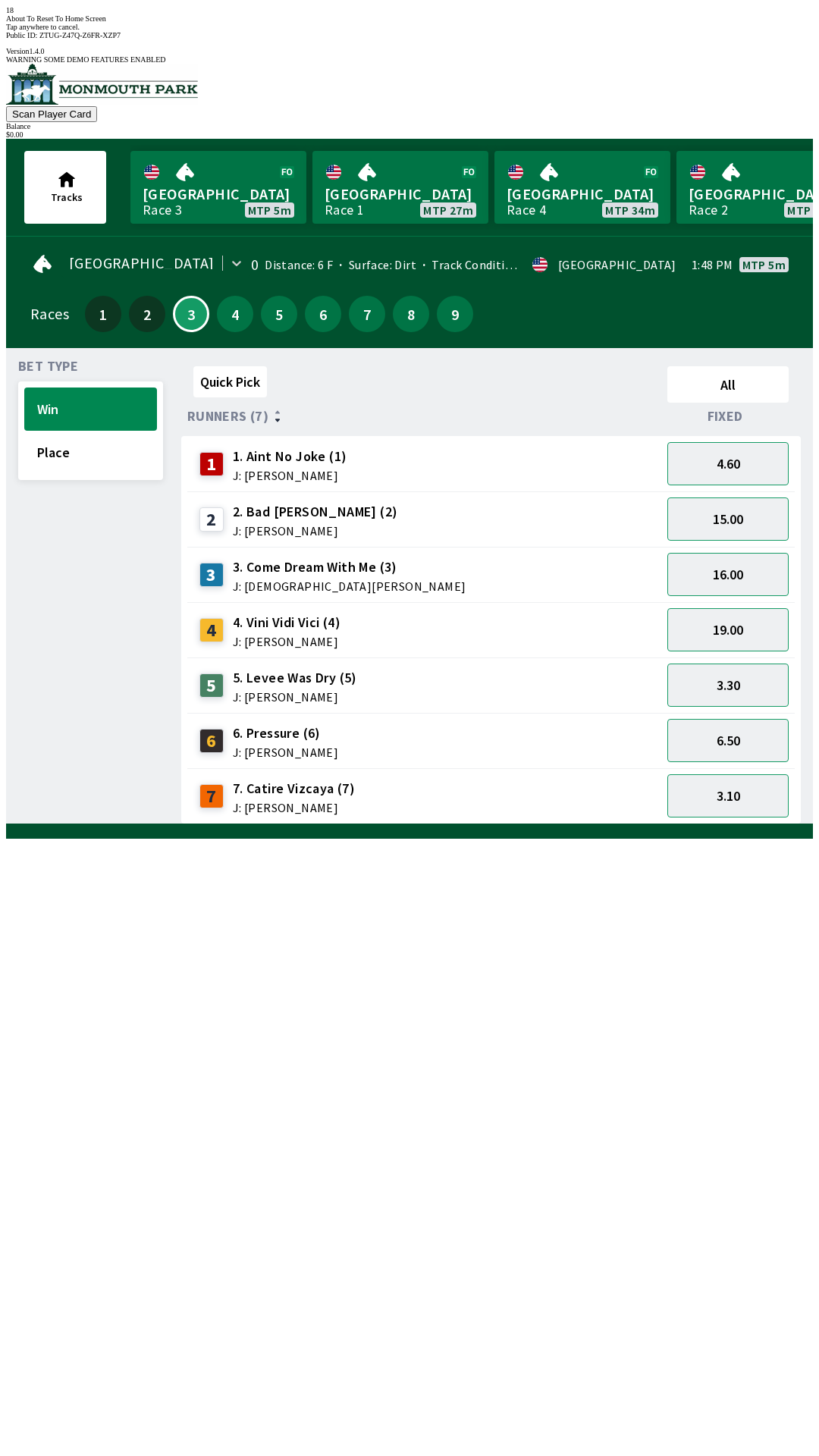
click at [630, 824] on div "Quick Pick All Runners (7) Fixed 1 1. Aint No Joke (1) J: [PERSON_NAME] 4.60 2 …" at bounding box center [497, 592] width 632 height 464
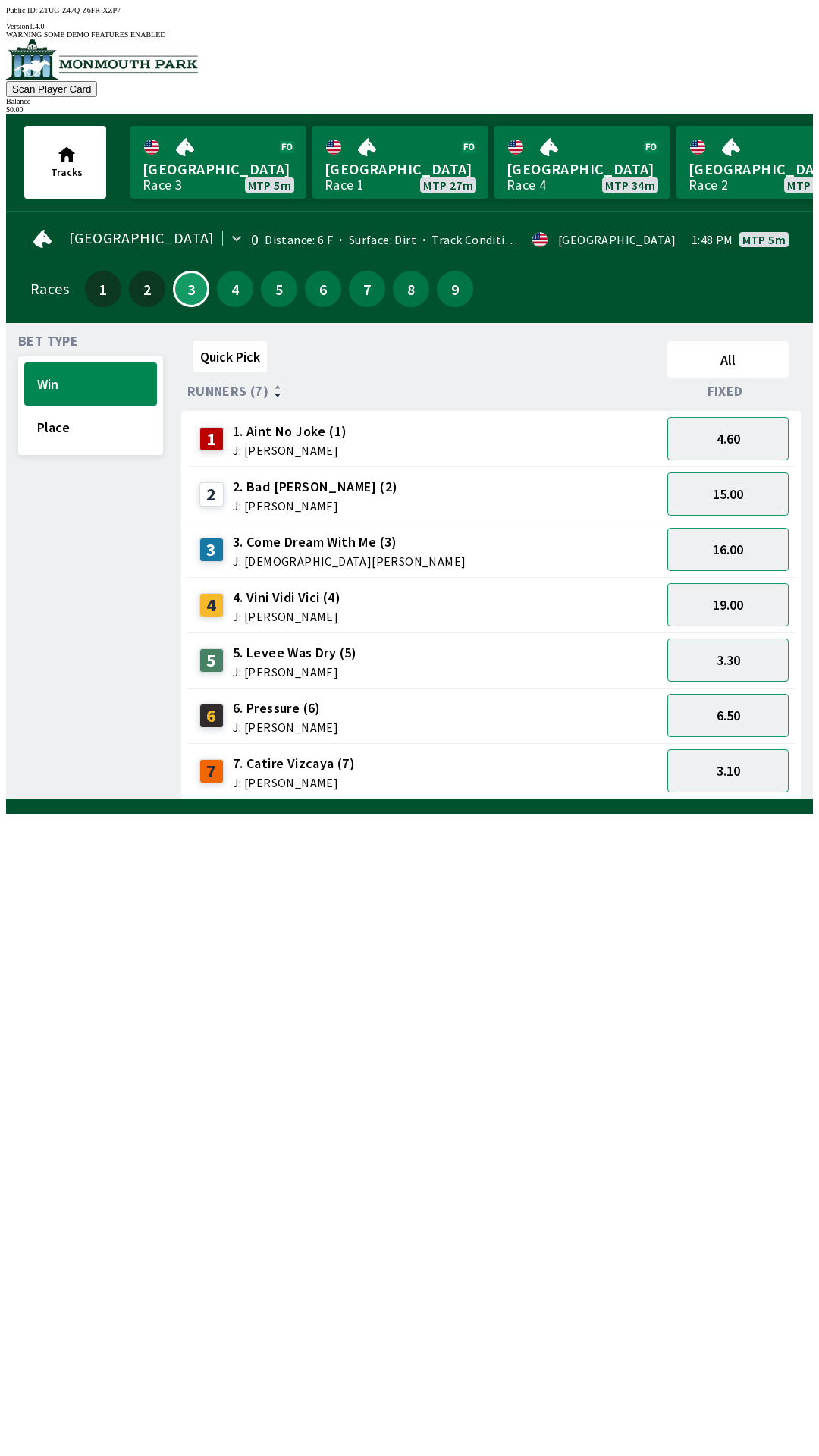
click at [726, 466] on div "15.00" at bounding box center [728, 493] width 133 height 55
click at [731, 433] on button "4.60" at bounding box center [728, 439] width 121 height 43
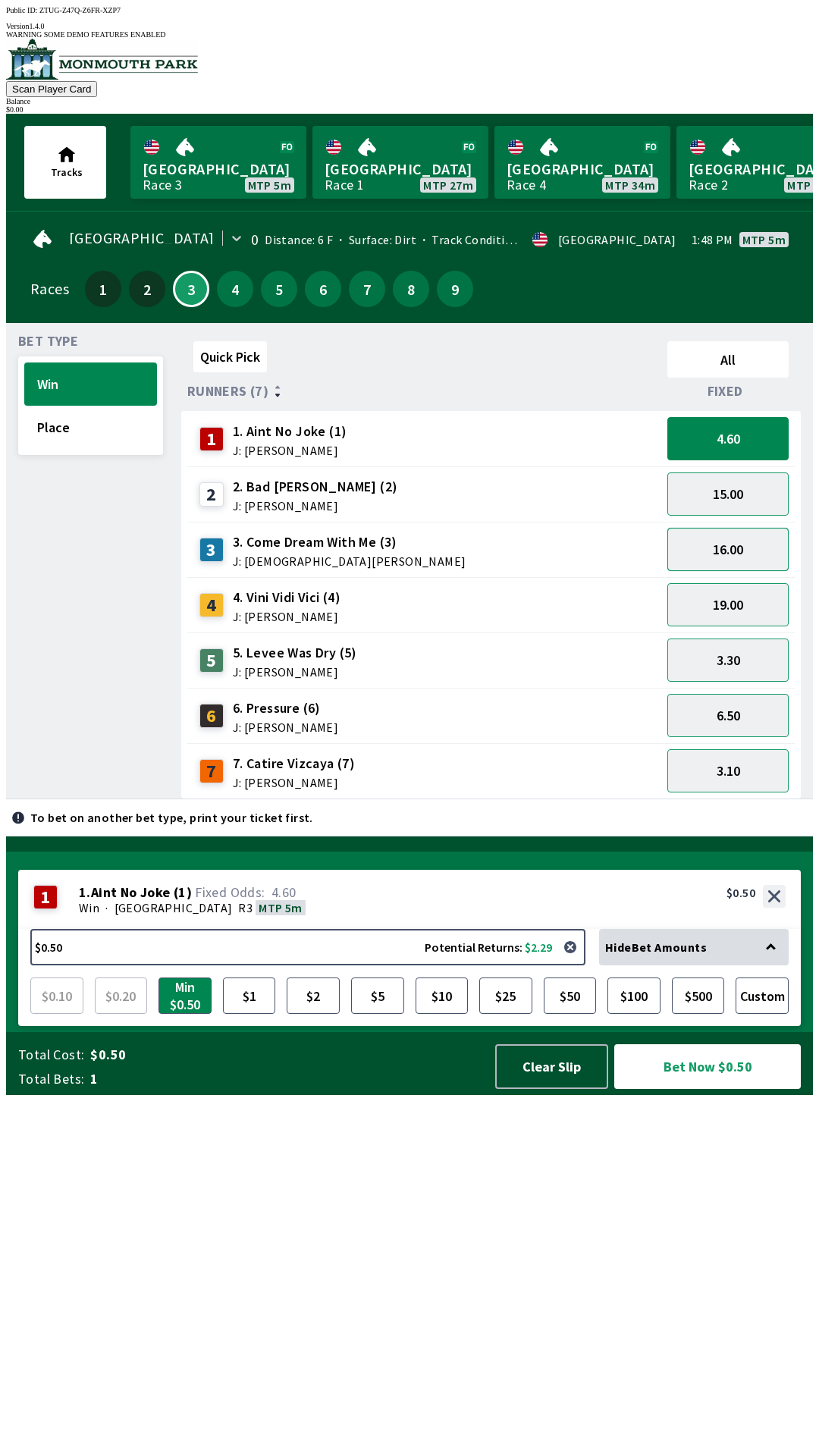
click at [748, 539] on button "16.00" at bounding box center [728, 550] width 121 height 43
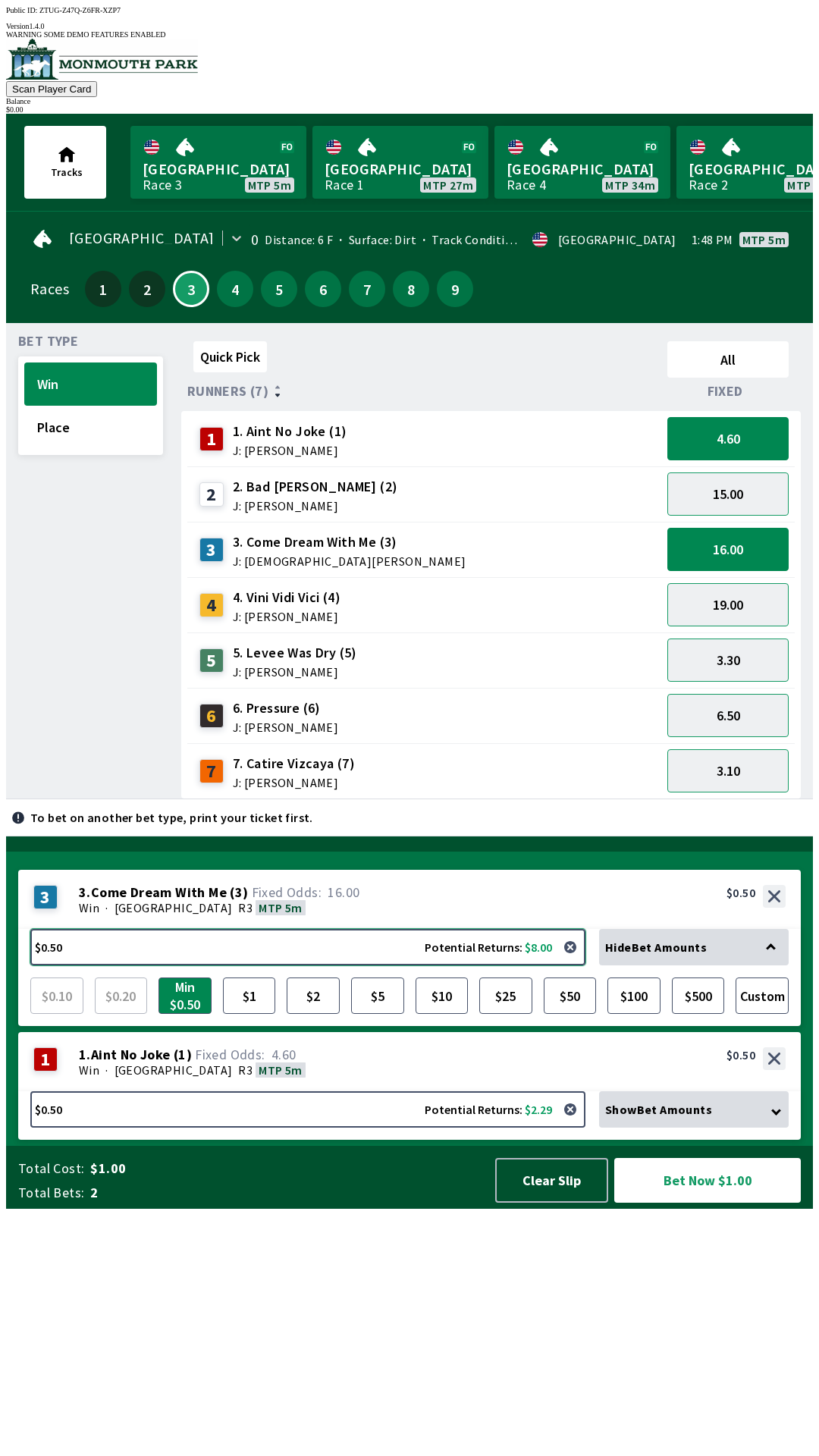
click at [309, 965] on button "$0.50 Potential Returns: $8.00" at bounding box center [308, 947] width 555 height 36
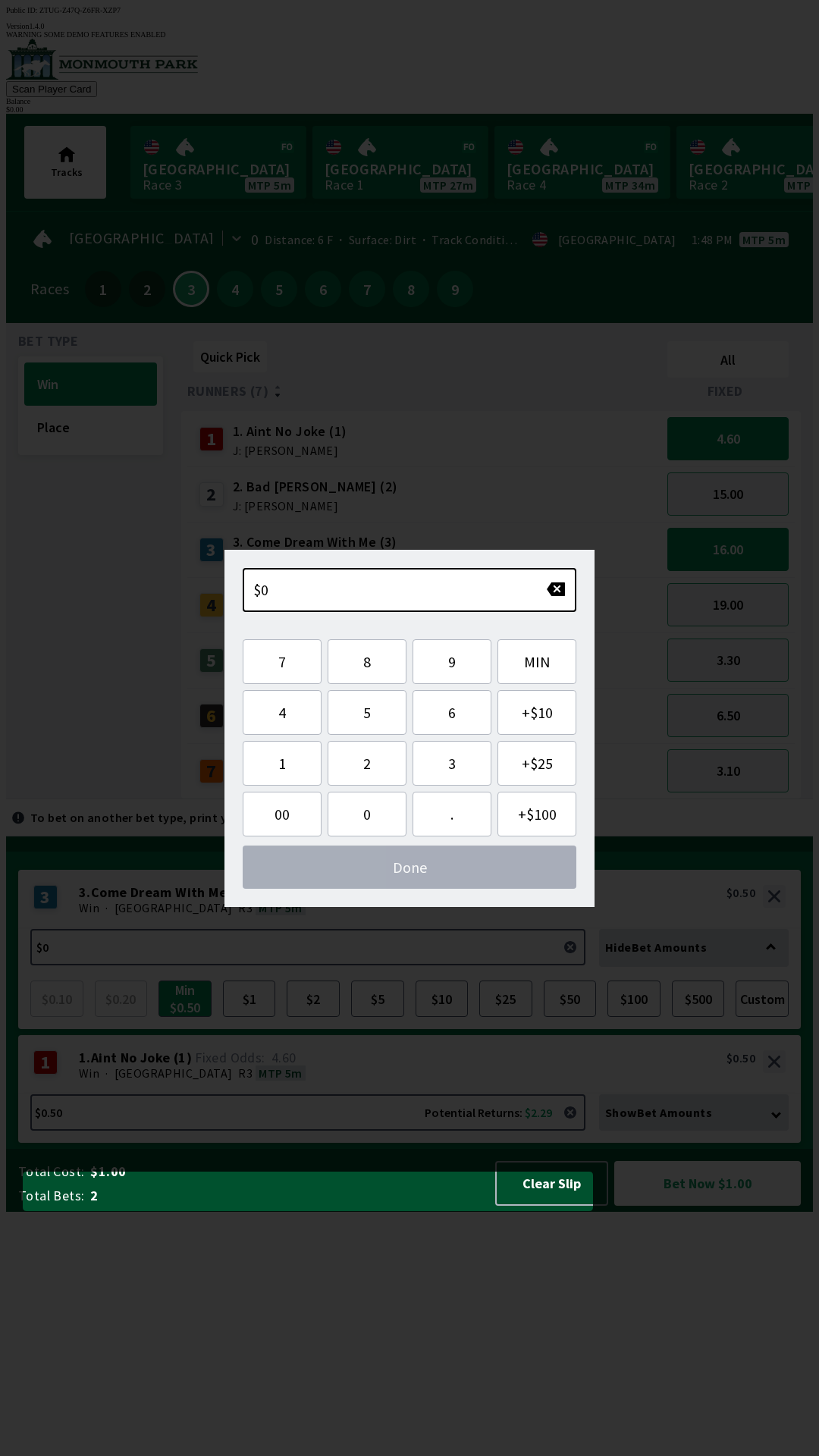
click at [520, 799] on div "Quick Pick All Runners (7) Fixed 1 1. Aint No Joke (1) J: [PERSON_NAME] 4.60 2 …" at bounding box center [497, 567] width 632 height 464
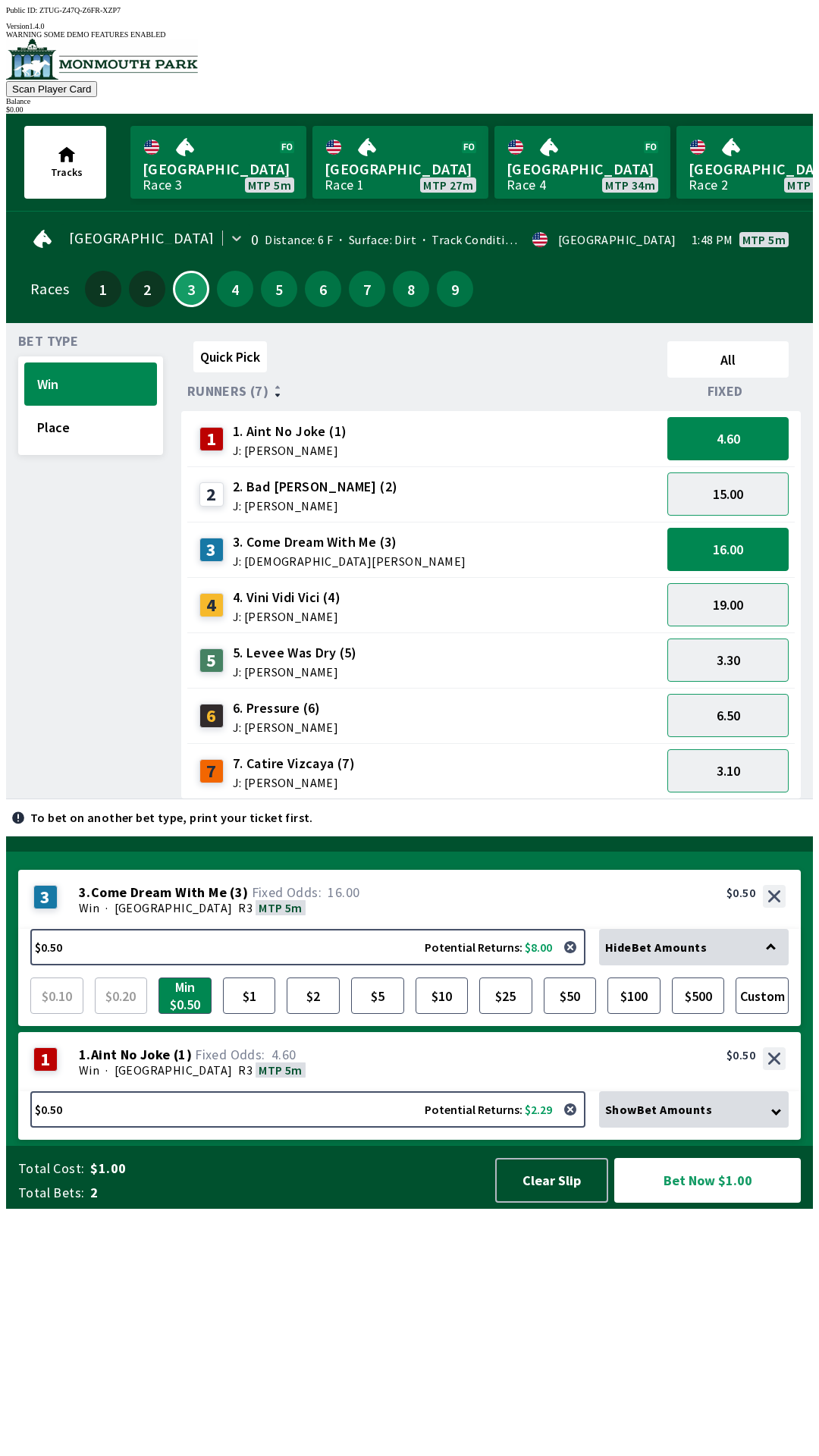
click at [720, 1127] on div "Show Bet Amounts" at bounding box center [694, 1109] width 190 height 36
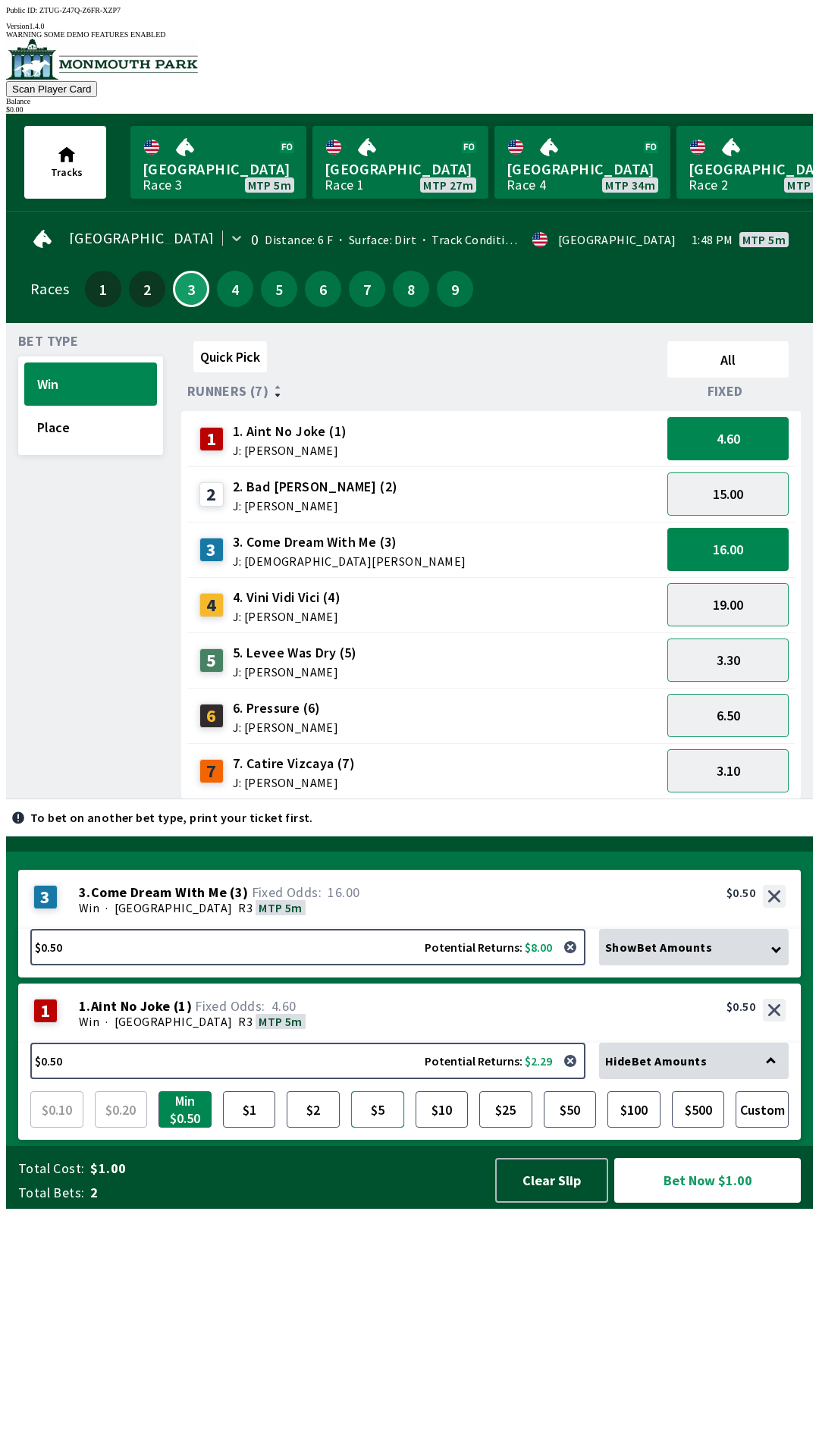
click at [379, 1127] on button "$5" at bounding box center [378, 1109] width 53 height 36
click at [567, 929] on div "3 3 . Come Dream With Me ( 3 ) Win · [GEOGRAPHIC_DATA] MTP 5m 3. Come Dream Wit…" at bounding box center [409, 899] width 783 height 59
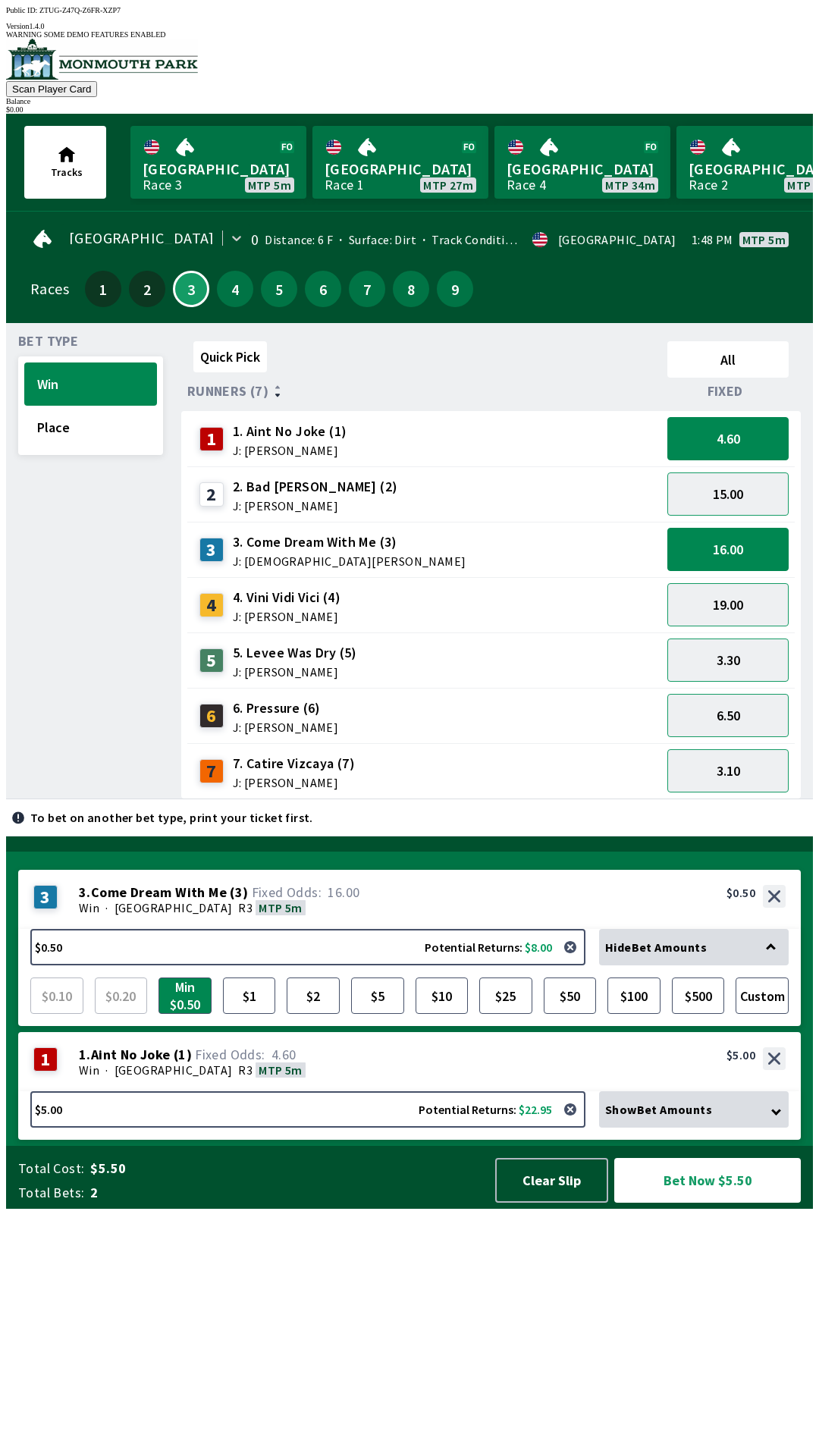
click at [749, 965] on div "Hide Bet Amounts" at bounding box center [694, 947] width 190 height 36
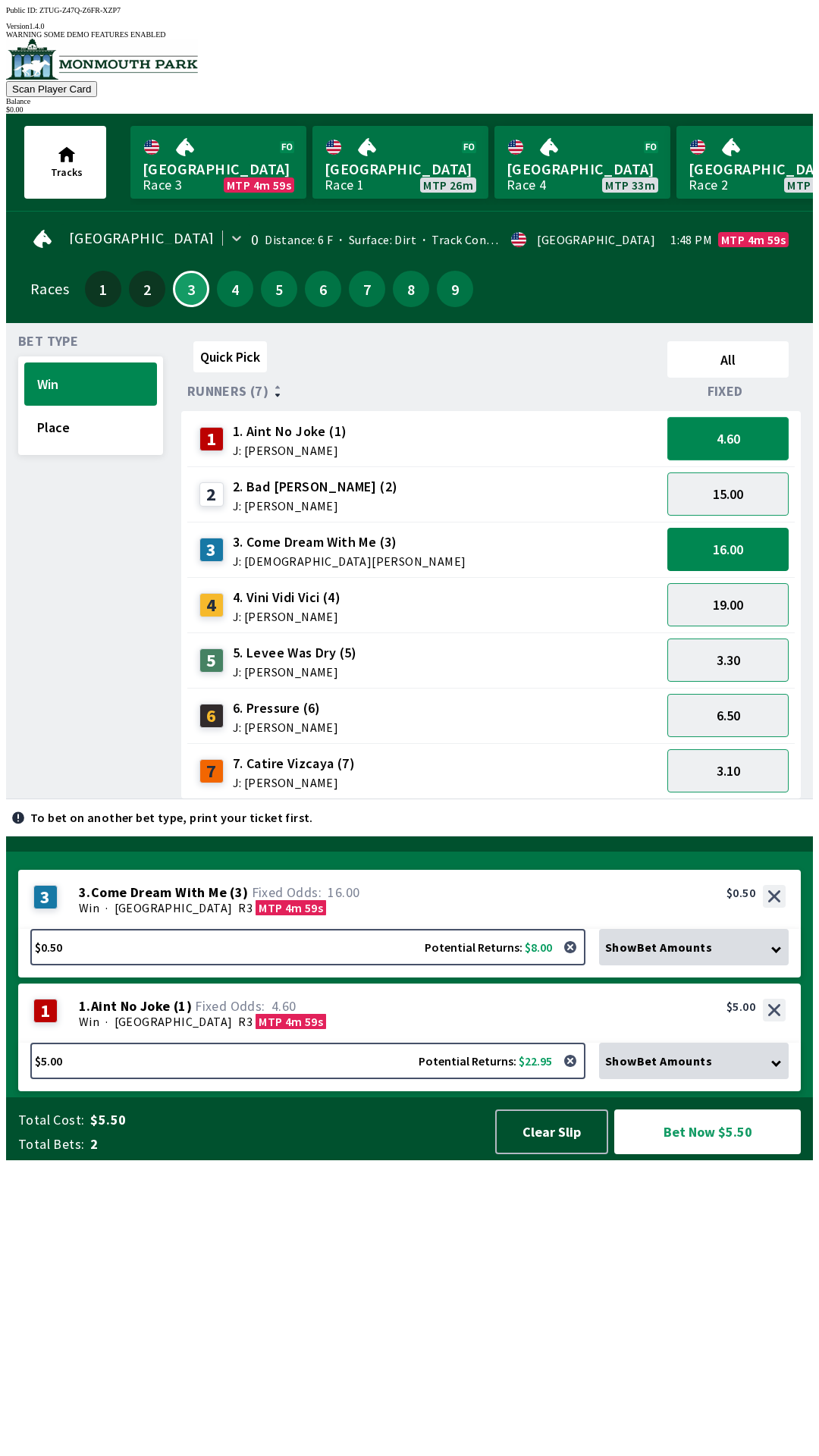
click at [748, 417] on button "4.60" at bounding box center [728, 439] width 121 height 43
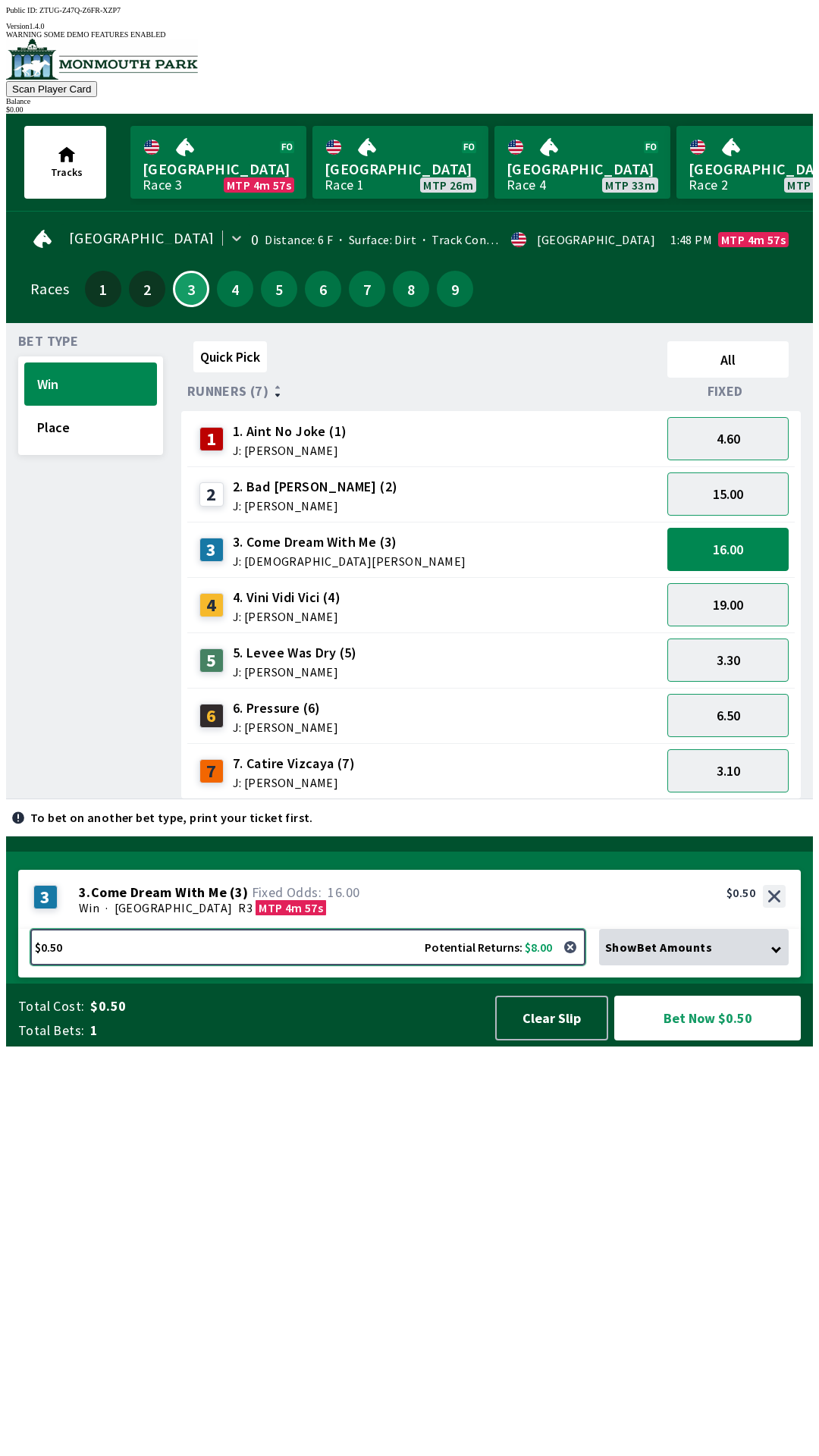
click at [345, 965] on button "$0.50 Potential Returns: $8.00" at bounding box center [308, 947] width 555 height 36
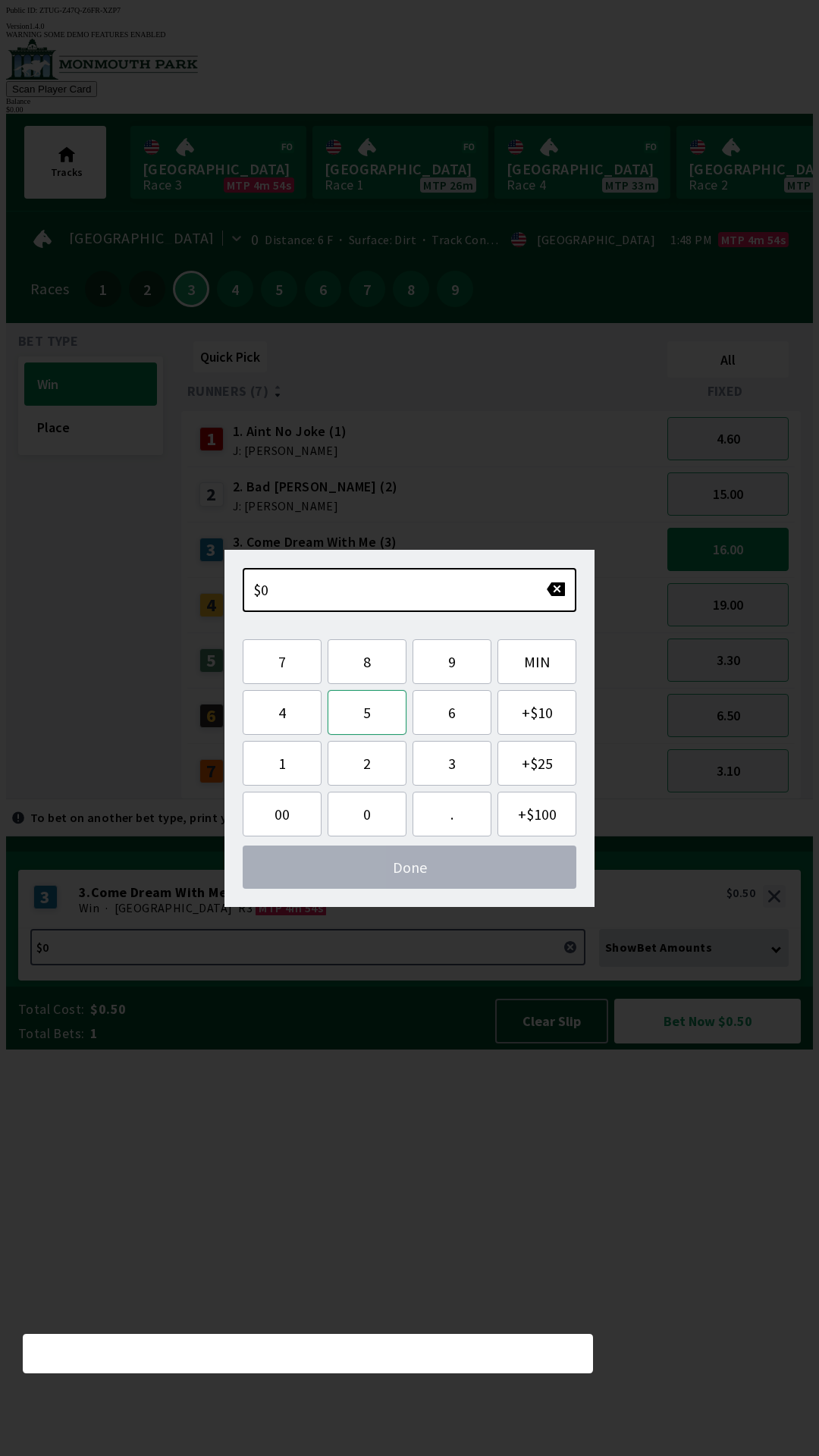
click at [372, 733] on button "5" at bounding box center [367, 712] width 79 height 45
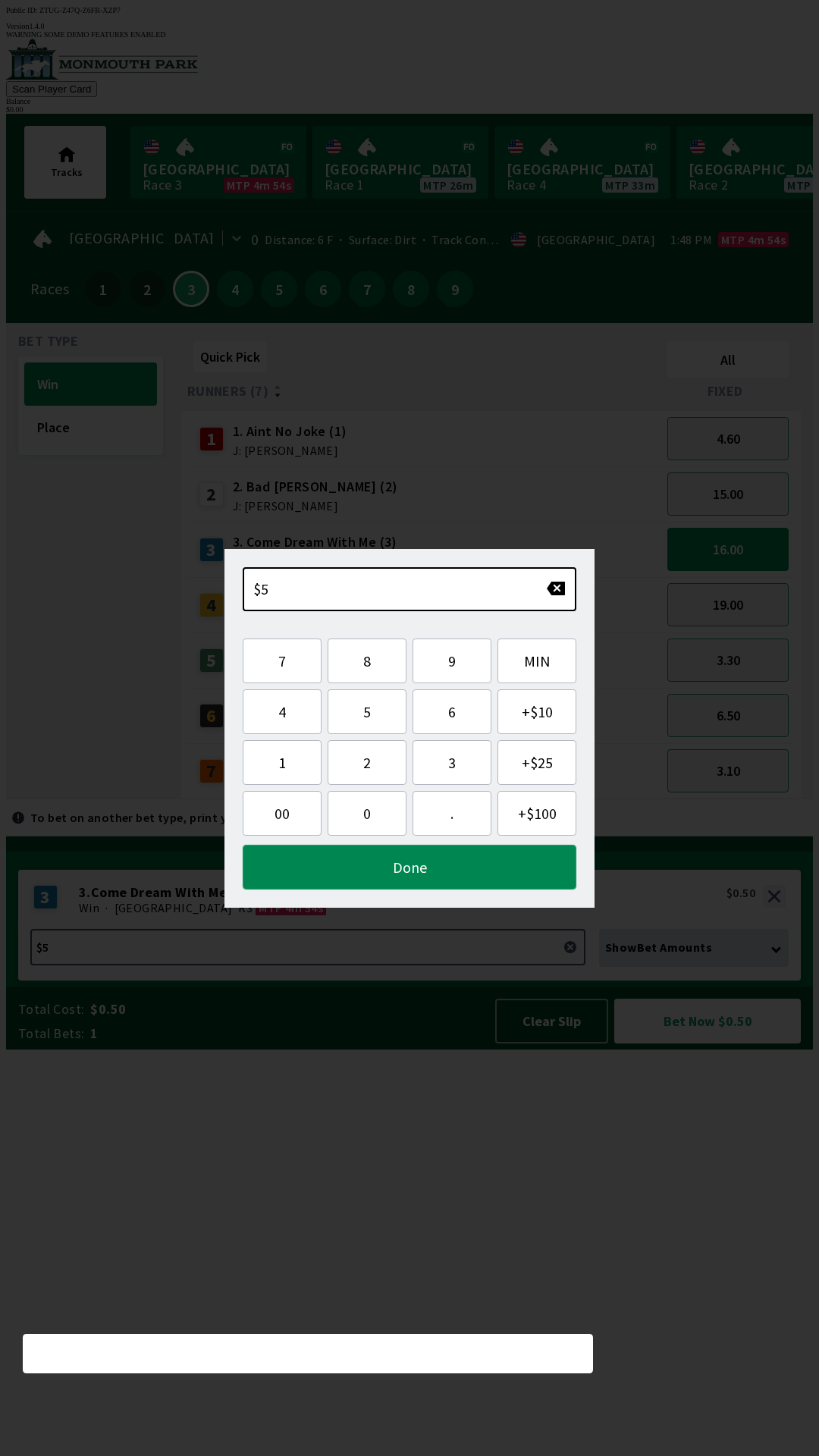
click at [541, 875] on button "Done" at bounding box center [410, 867] width 333 height 45
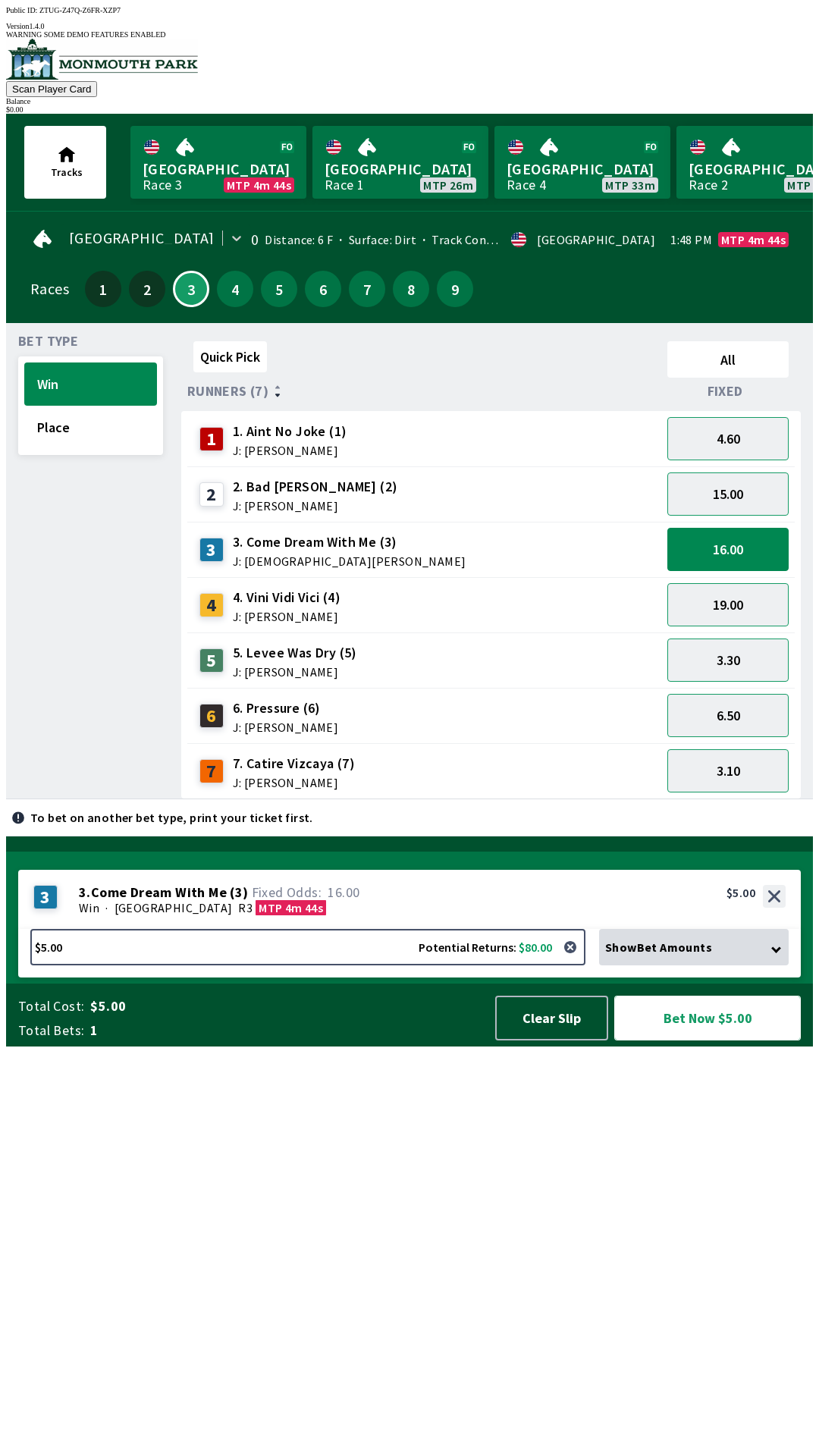
click at [700, 1040] on button "Bet Now $5.00" at bounding box center [707, 1018] width 187 height 45
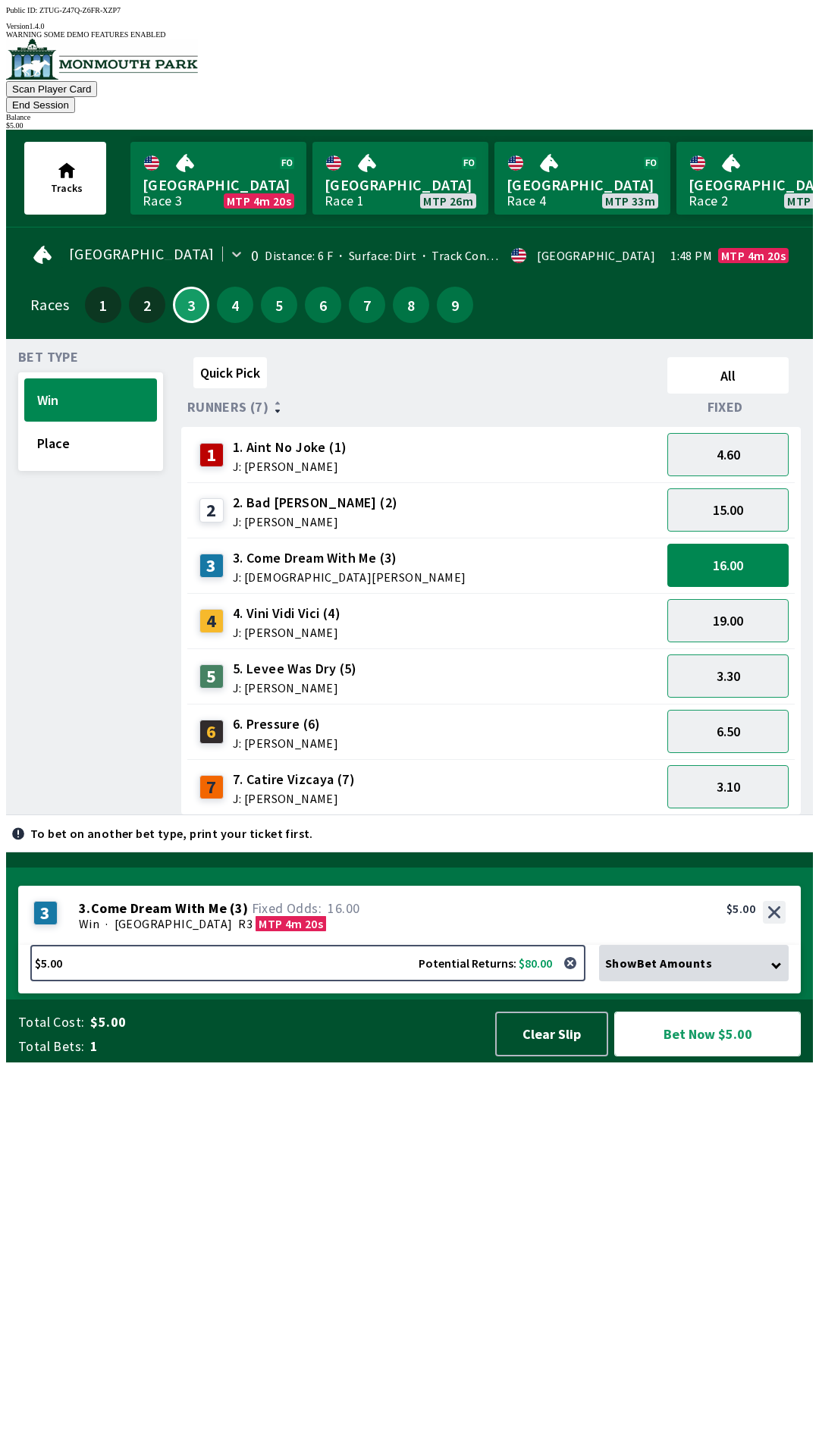
click at [738, 1056] on button "Bet Now $5.00" at bounding box center [707, 1034] width 187 height 45
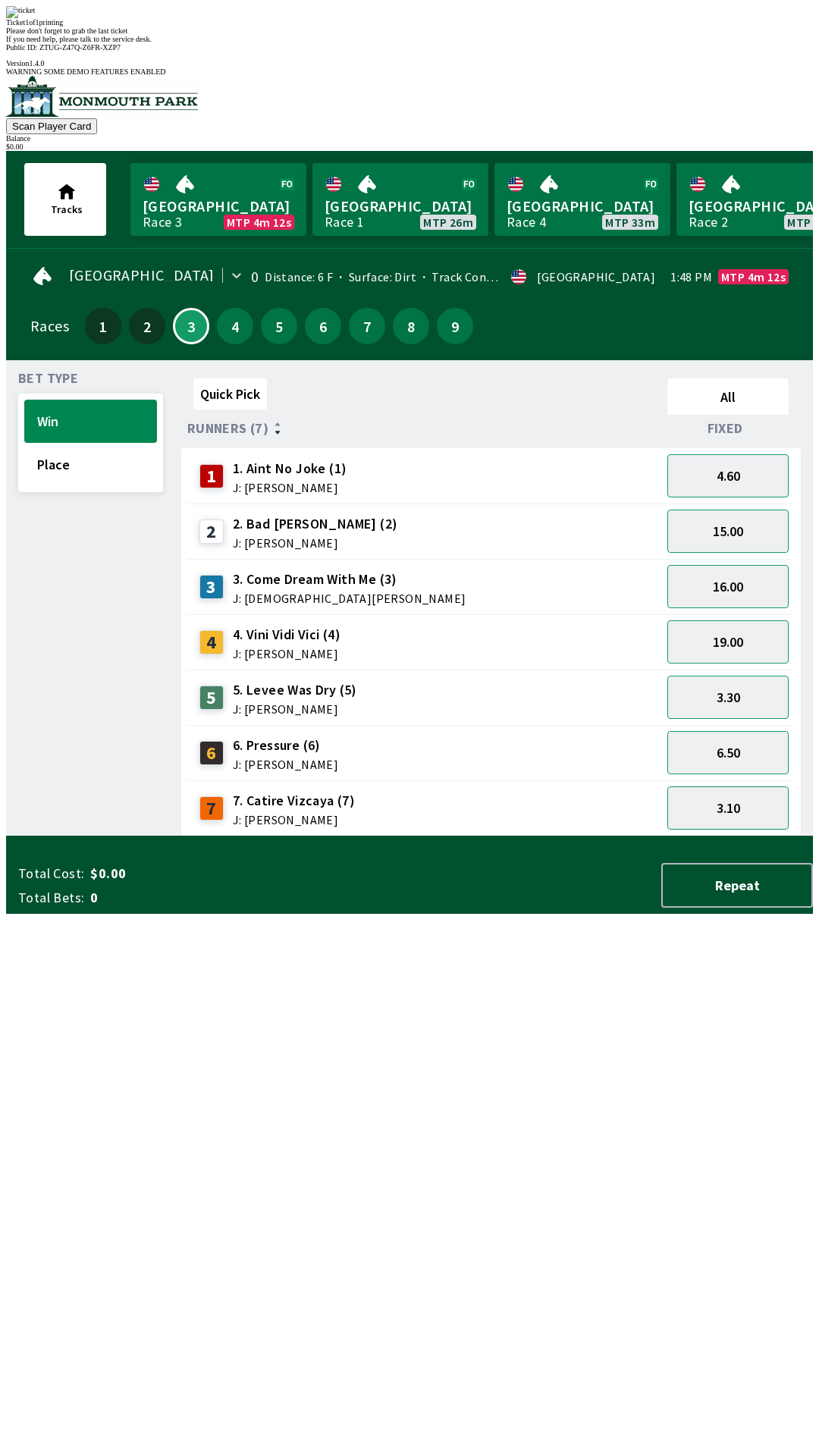
click at [465, 837] on div "Quick Pick All Runners (7) Fixed 1 1. Aint No Joke (1) J: [PERSON_NAME] 4.60 2 …" at bounding box center [497, 604] width 632 height 464
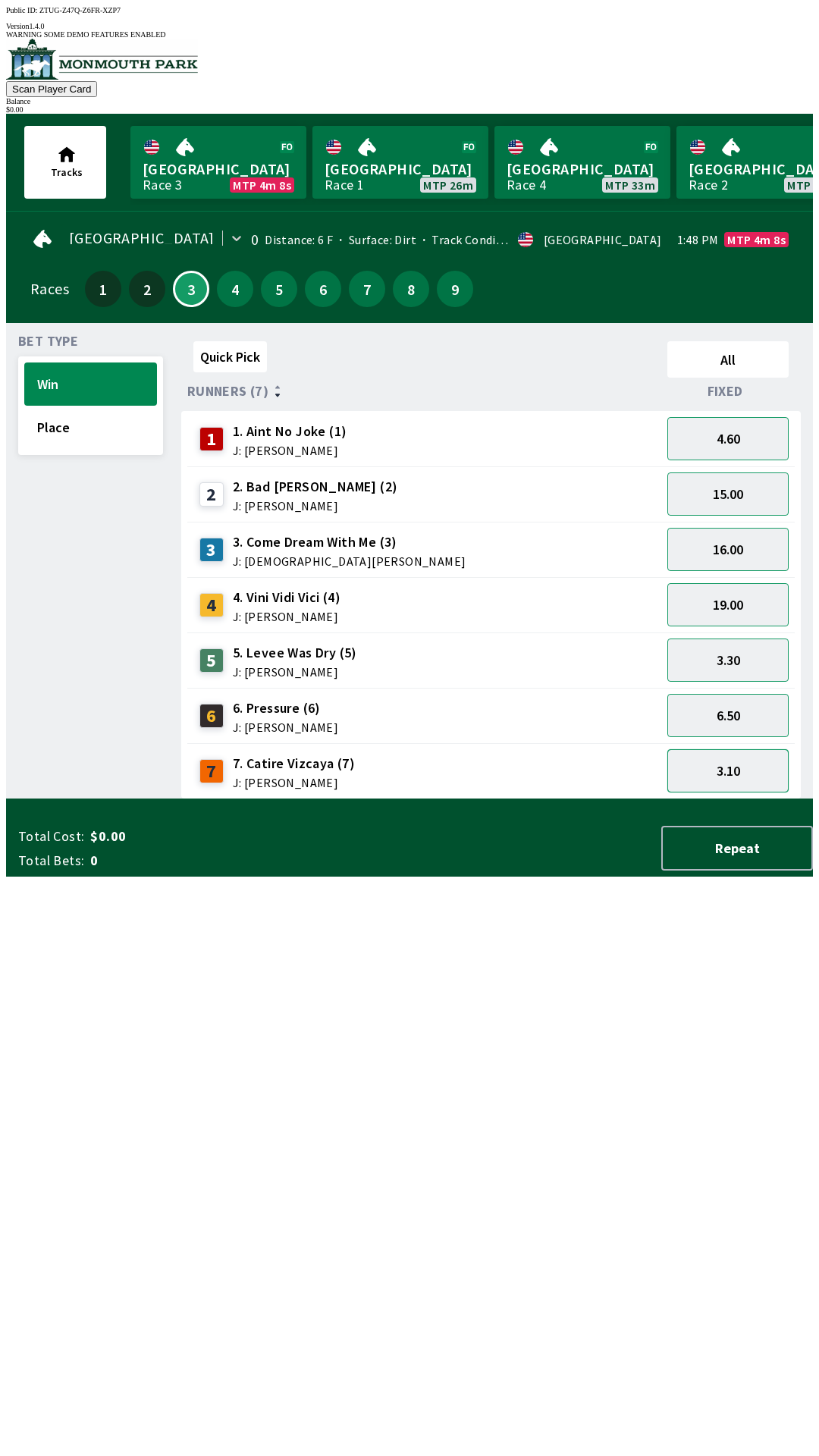
click at [760, 751] on button "3.10" at bounding box center [728, 771] width 121 height 43
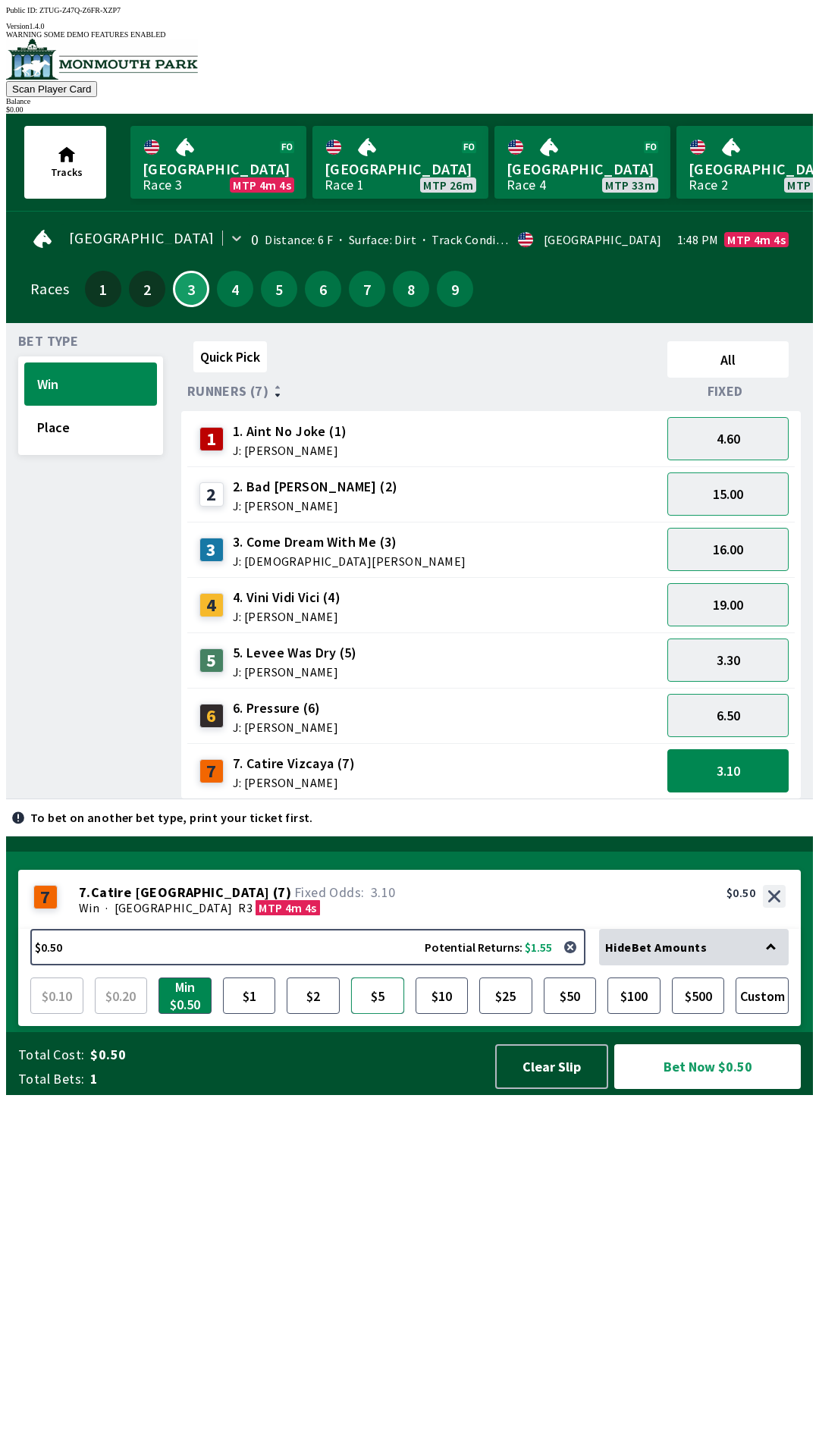
click at [372, 1014] on button "$5" at bounding box center [378, 995] width 53 height 36
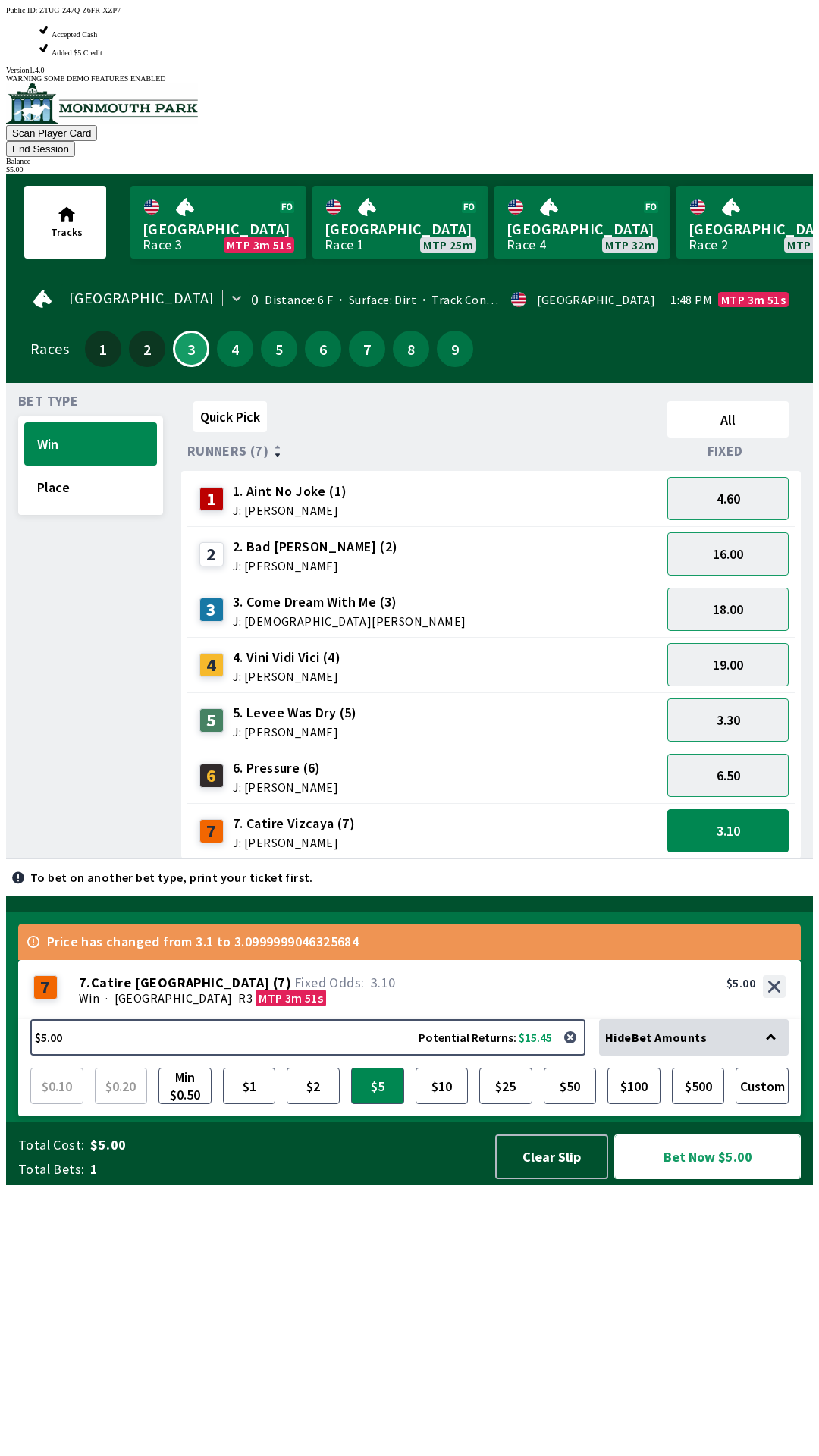
click at [746, 1179] on button "Bet Now $5.00" at bounding box center [707, 1157] width 187 height 45
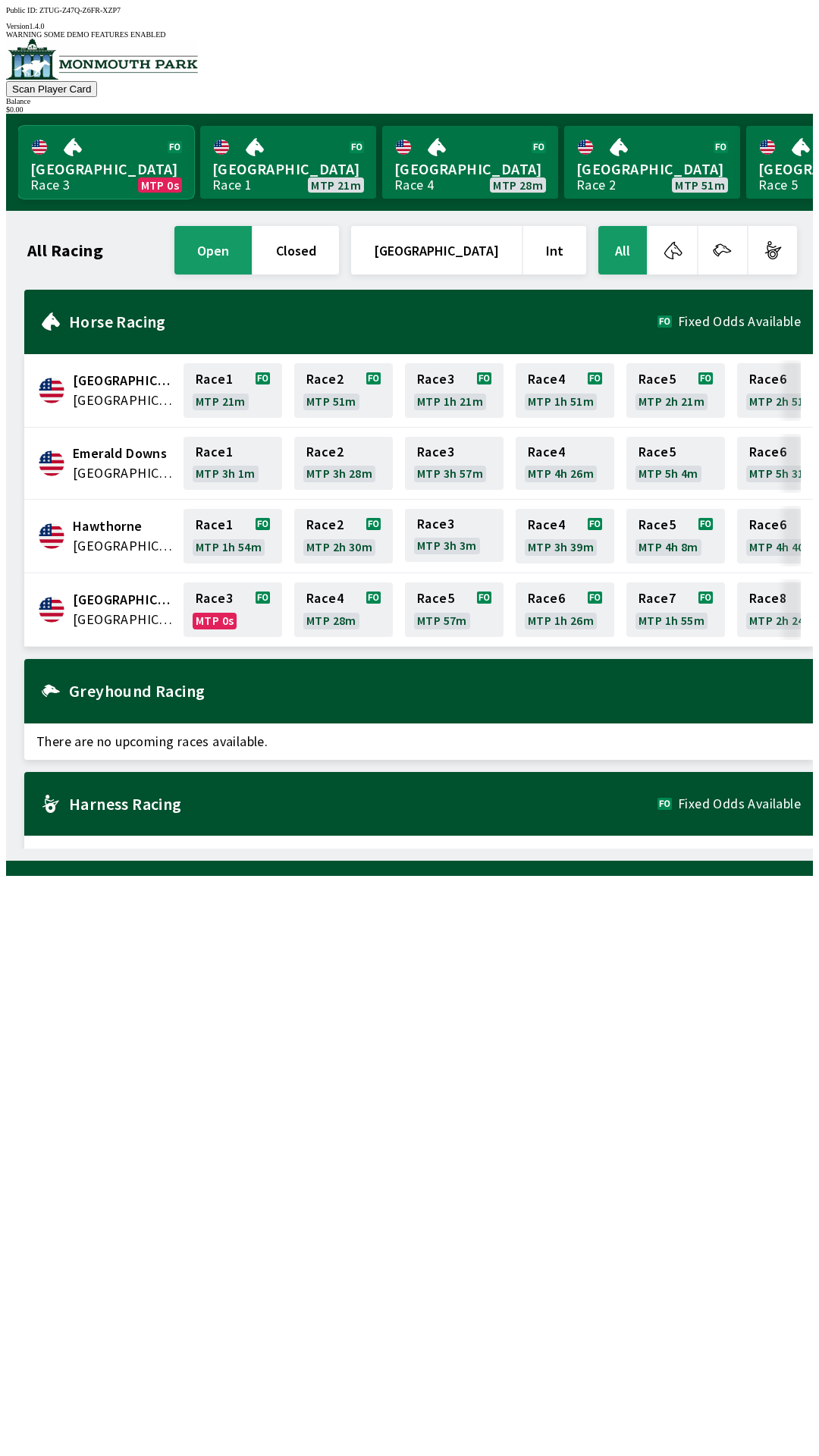
click at [111, 148] on link "Monmouth Park Race 3 MTP 0s" at bounding box center [105, 162] width 176 height 73
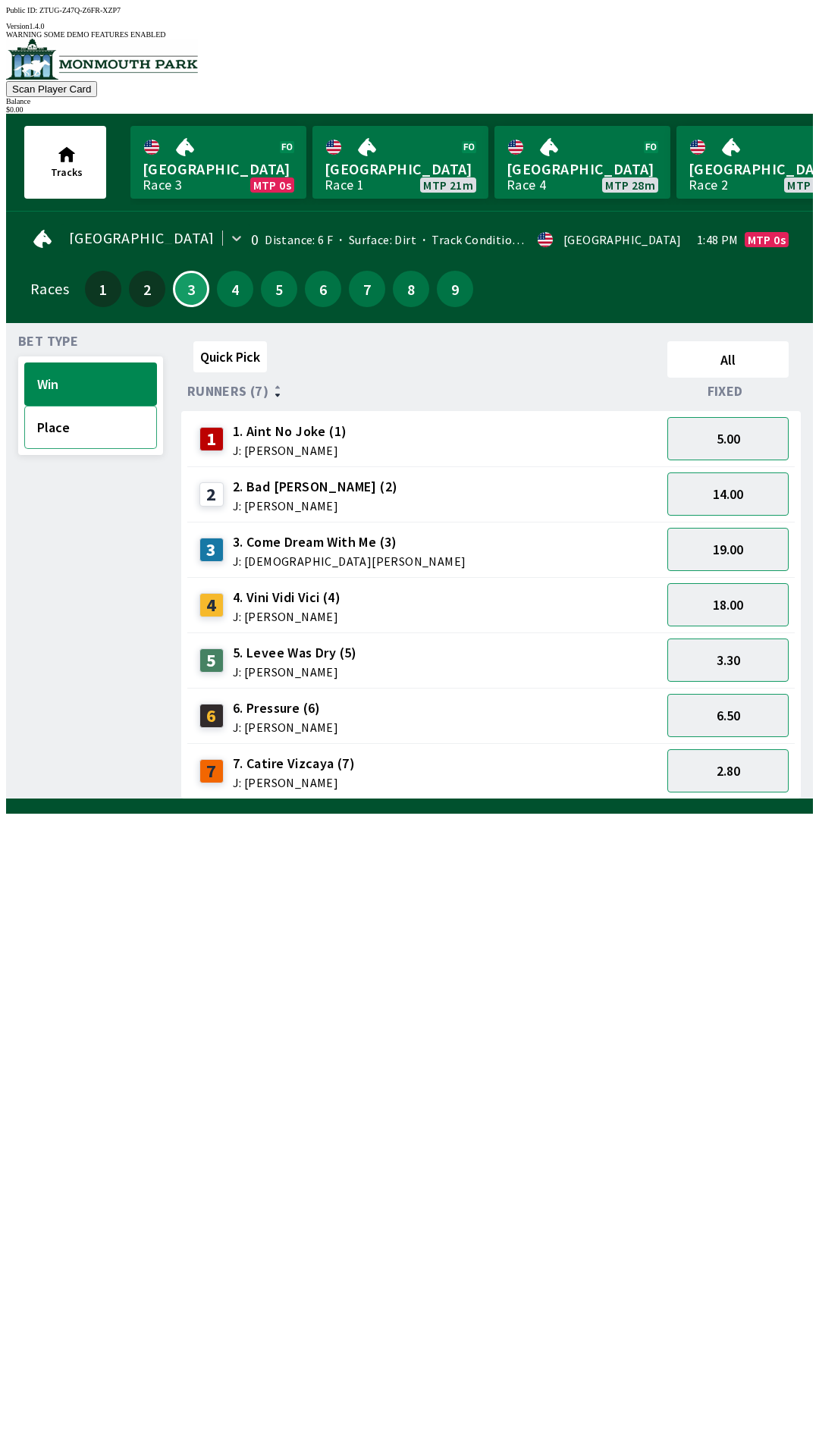
click at [113, 419] on button "Place" at bounding box center [90, 427] width 133 height 43
click at [98, 381] on button "Win" at bounding box center [90, 384] width 133 height 43
click at [112, 416] on button "Place" at bounding box center [90, 427] width 133 height 43
click at [721, 776] on button "1.50" at bounding box center [728, 771] width 121 height 43
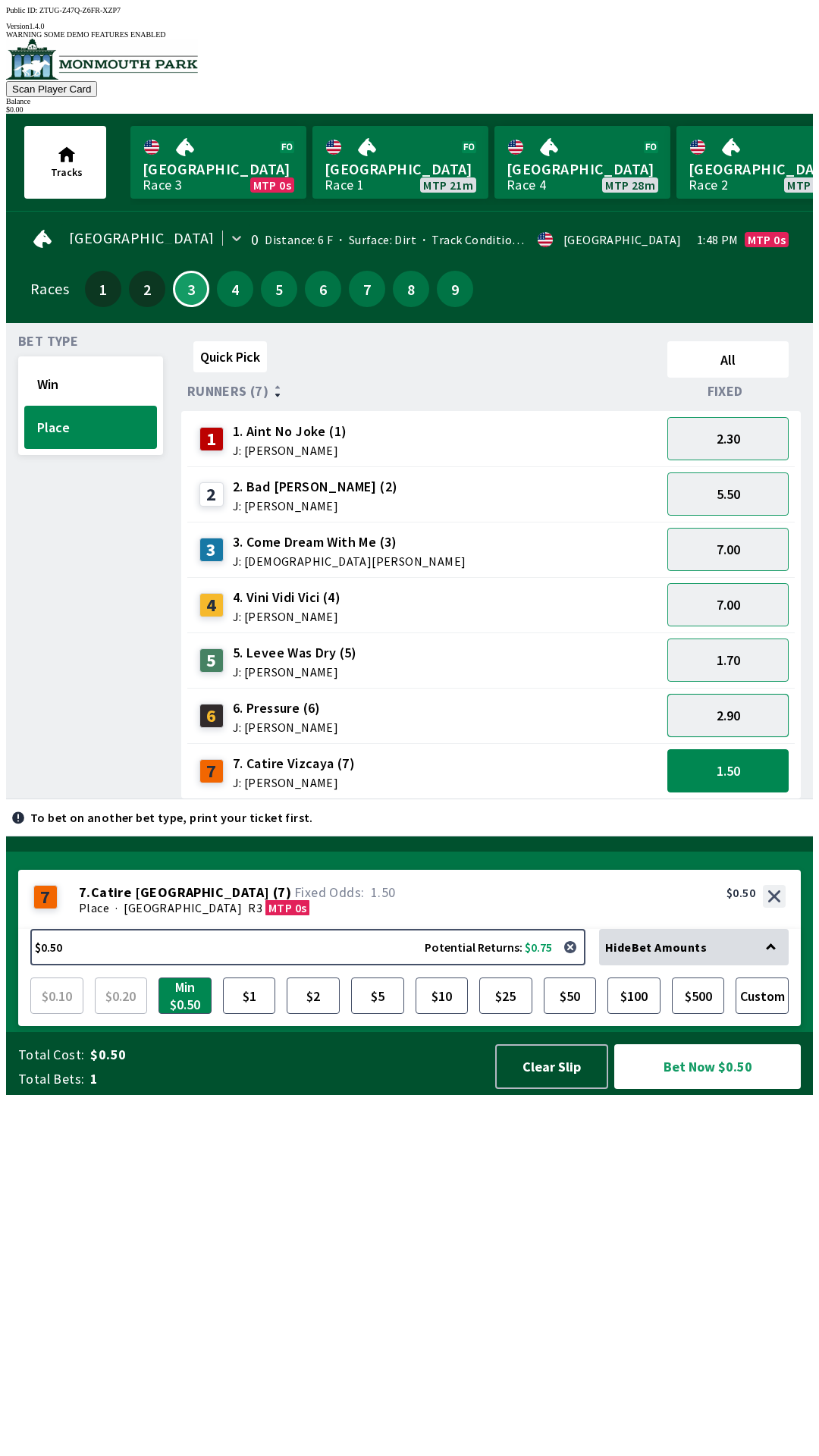
click at [746, 694] on button "2.90" at bounding box center [728, 716] width 121 height 43
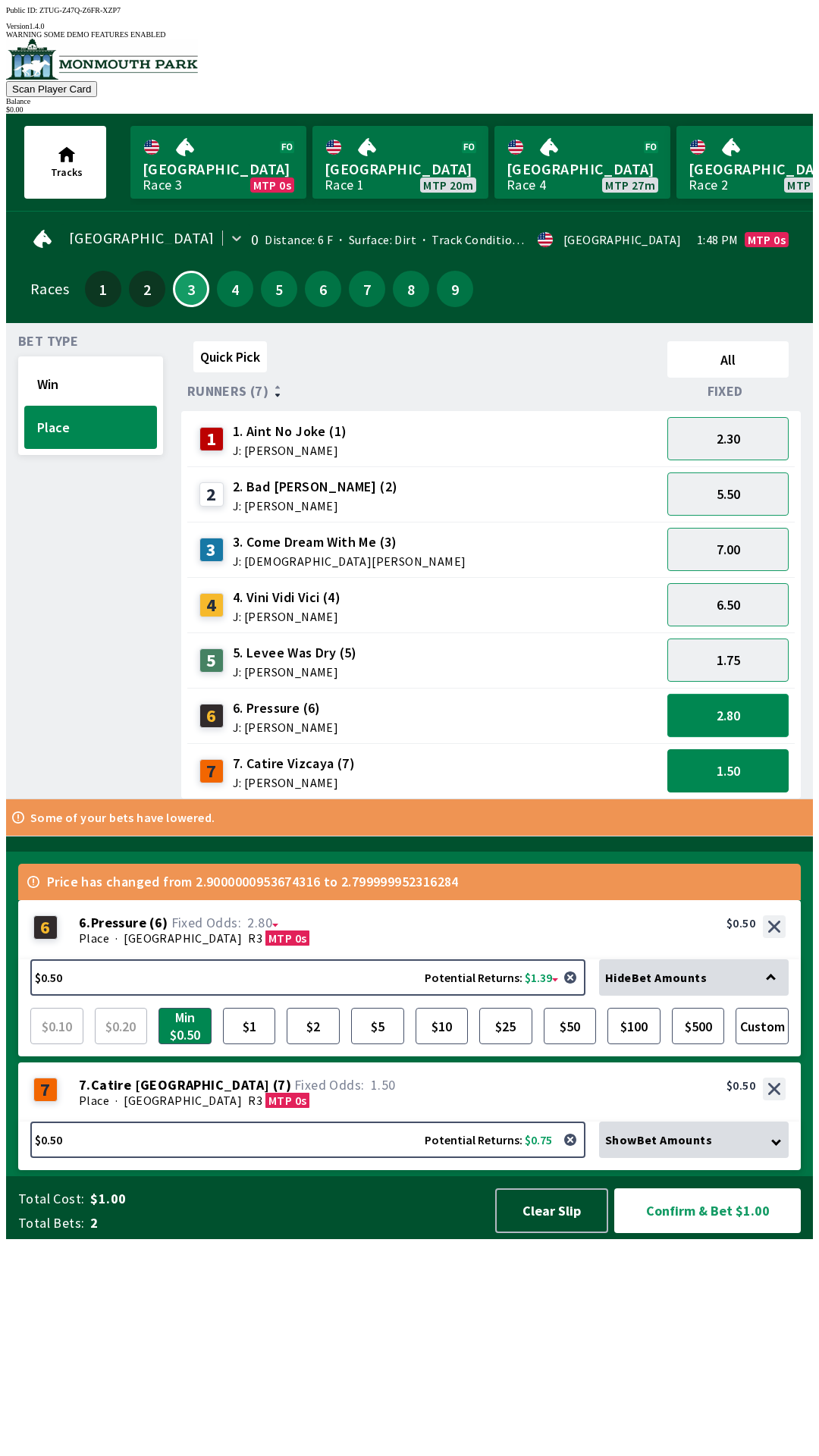
click at [772, 694] on button "2.80" at bounding box center [728, 716] width 121 height 43
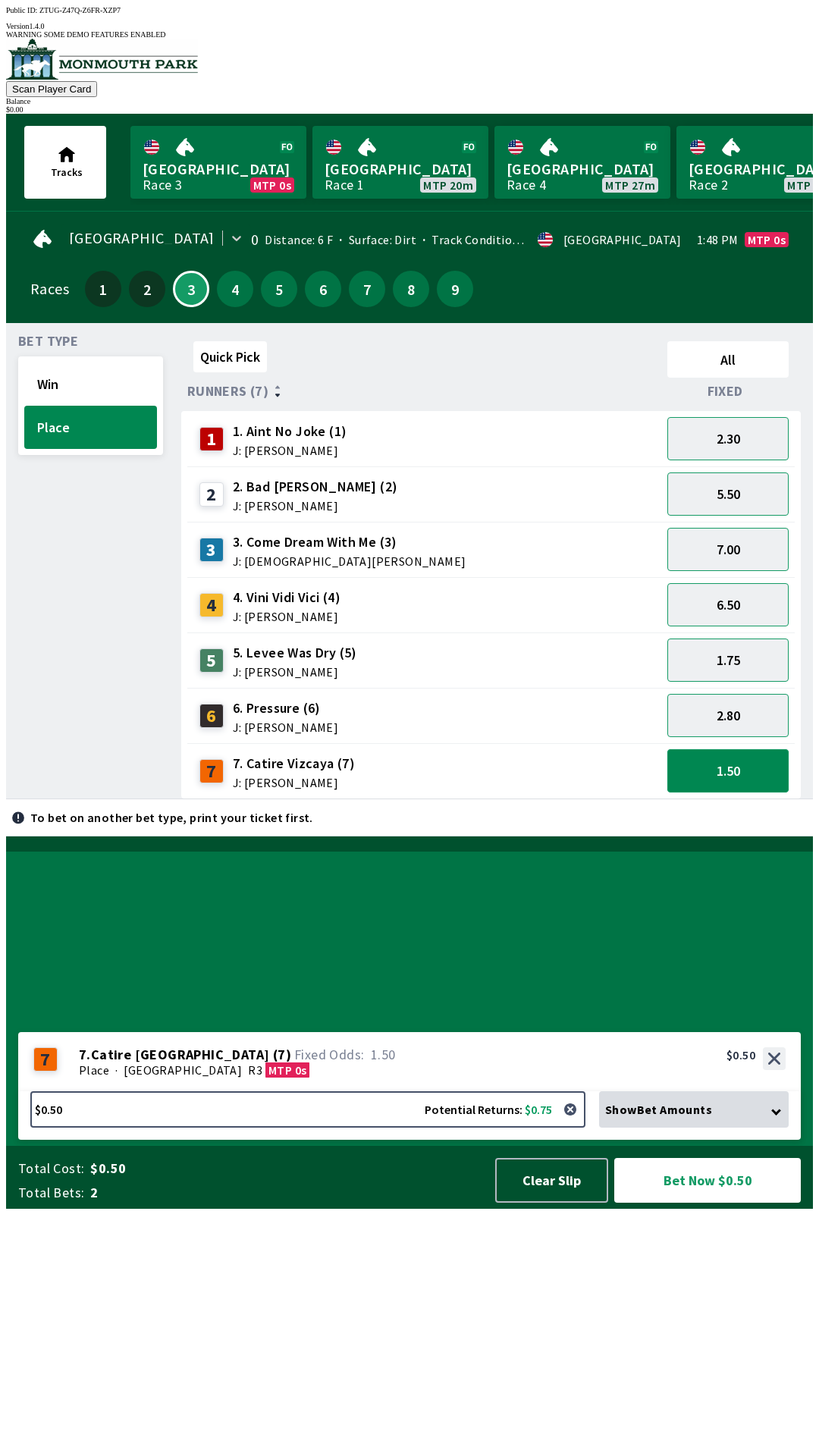
click at [731, 768] on button "1.50" at bounding box center [728, 771] width 121 height 43
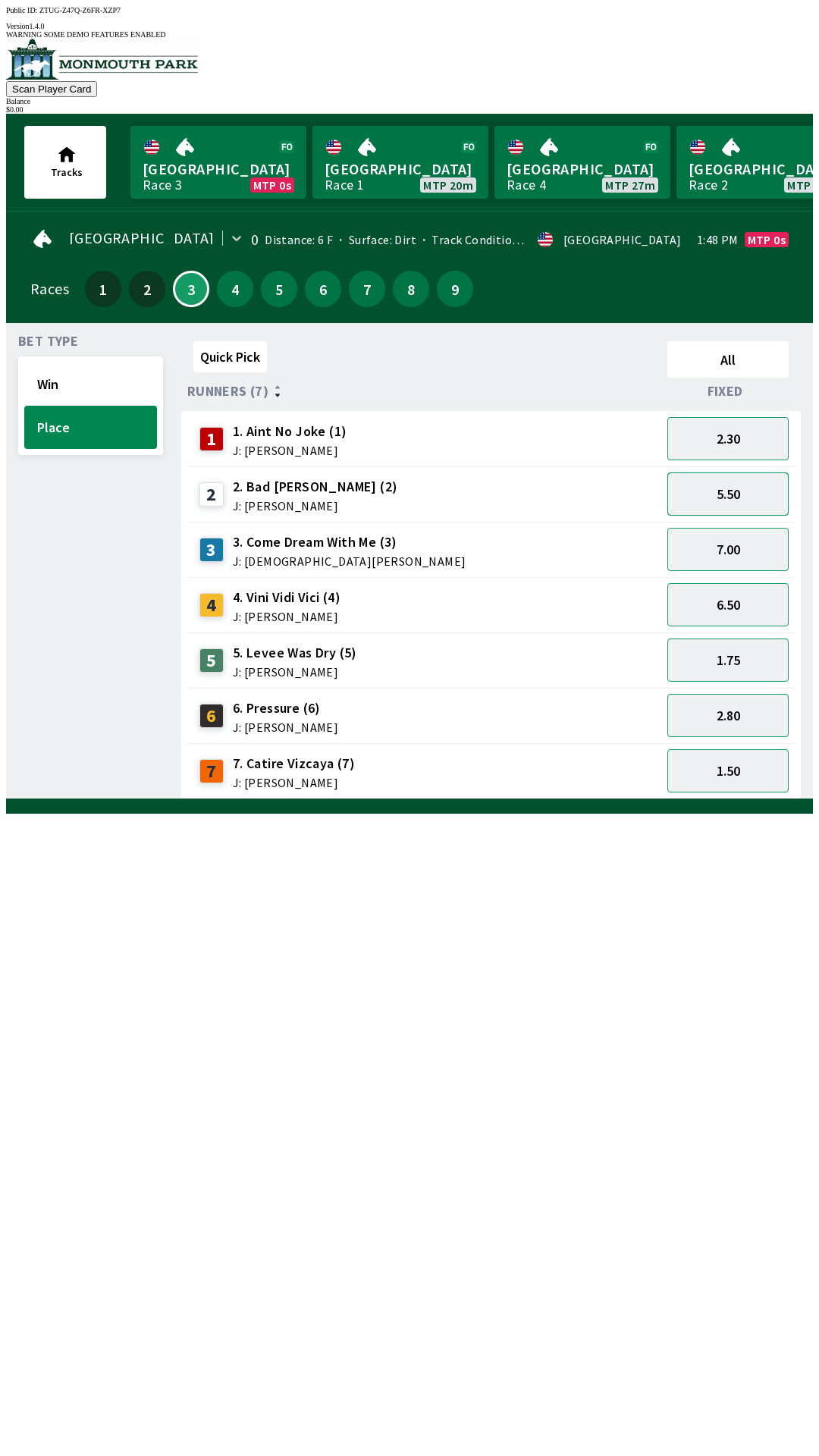
click at [763, 492] on button "5.50" at bounding box center [728, 494] width 121 height 43
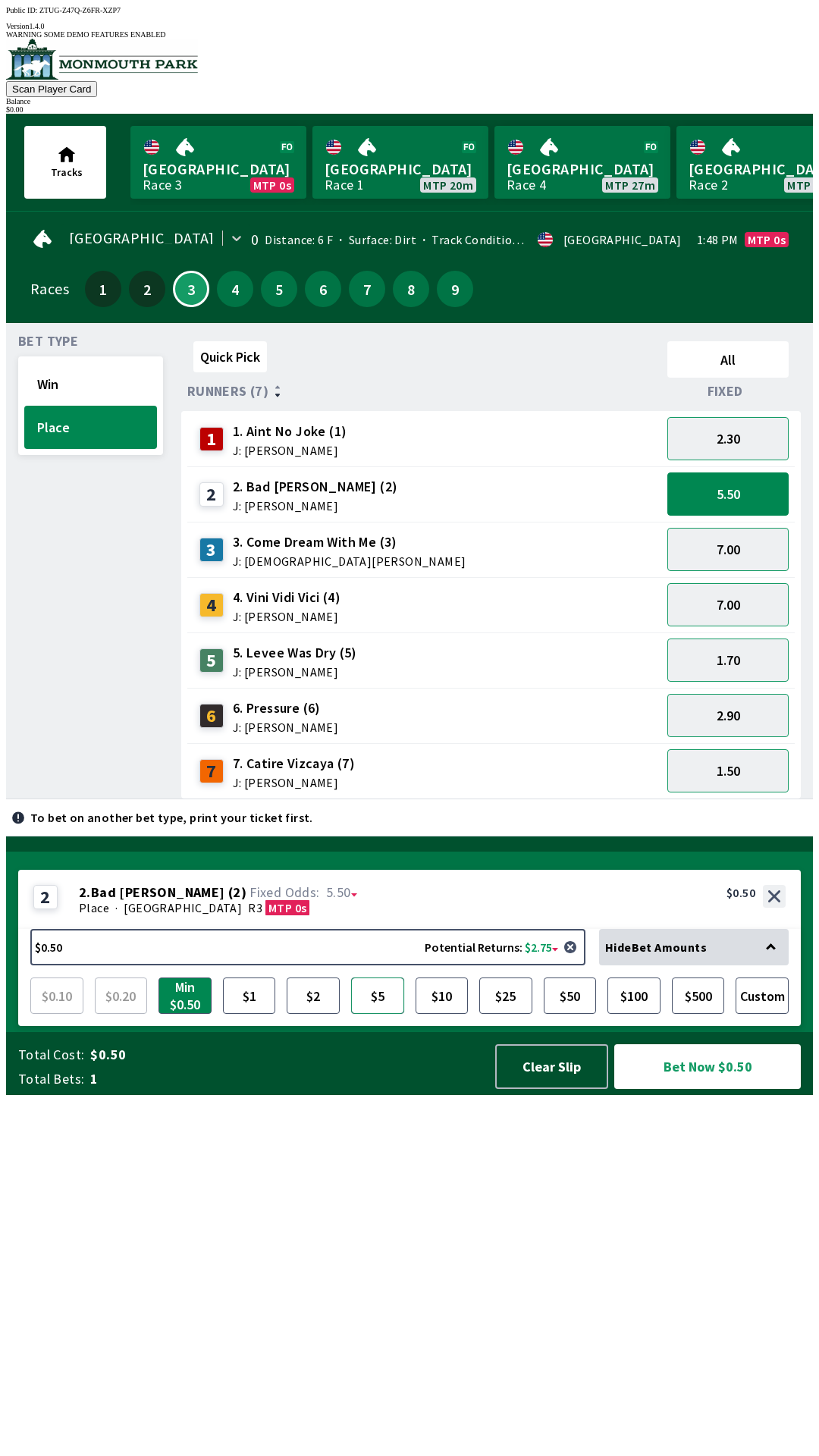
click at [389, 1014] on button "$5" at bounding box center [378, 995] width 53 height 36
click at [333, 1014] on button "$2" at bounding box center [313, 995] width 53 height 36
click at [757, 541] on button "7.00" at bounding box center [728, 550] width 121 height 43
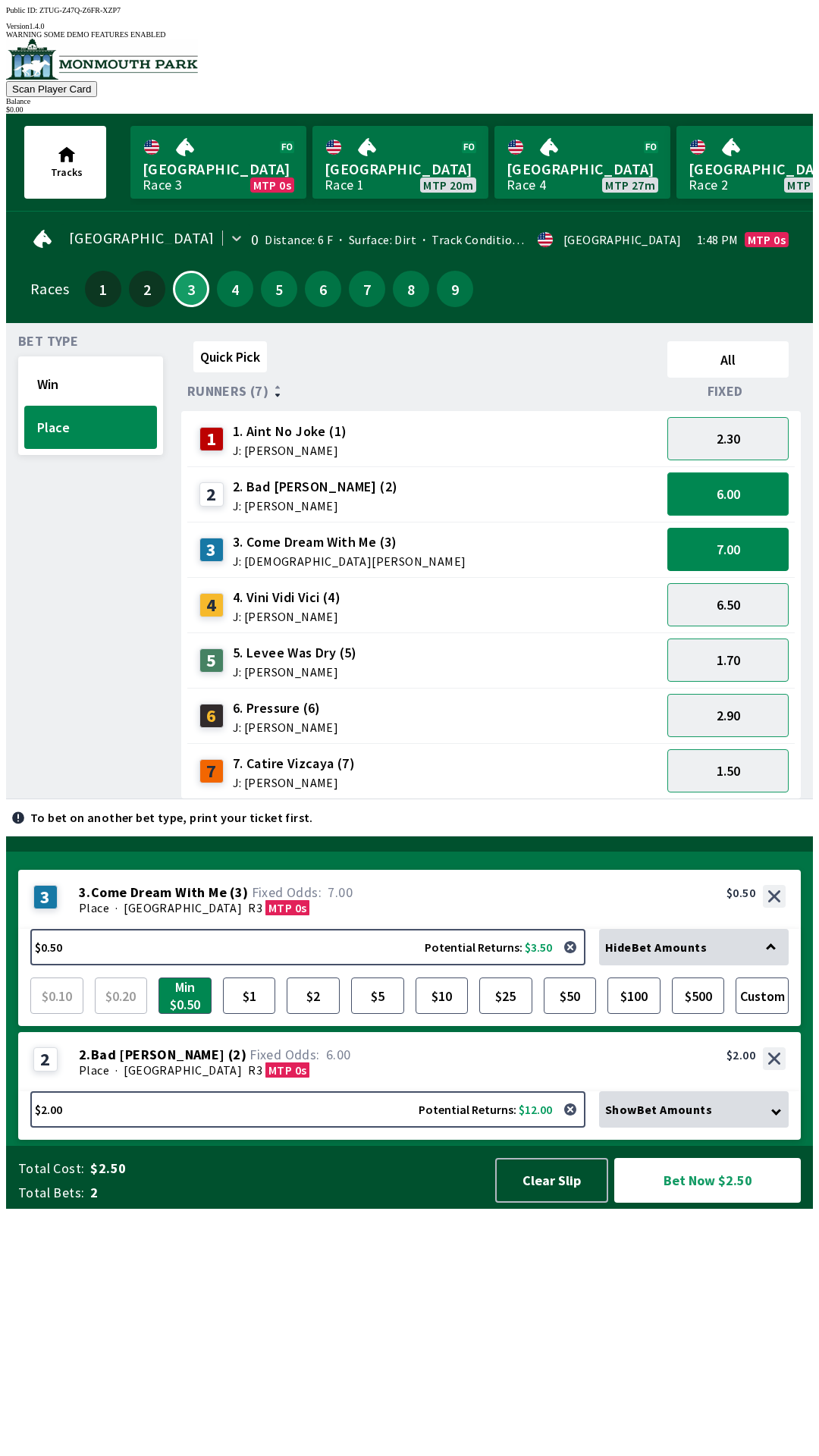
click at [747, 495] on button "6.00" at bounding box center [728, 494] width 121 height 43
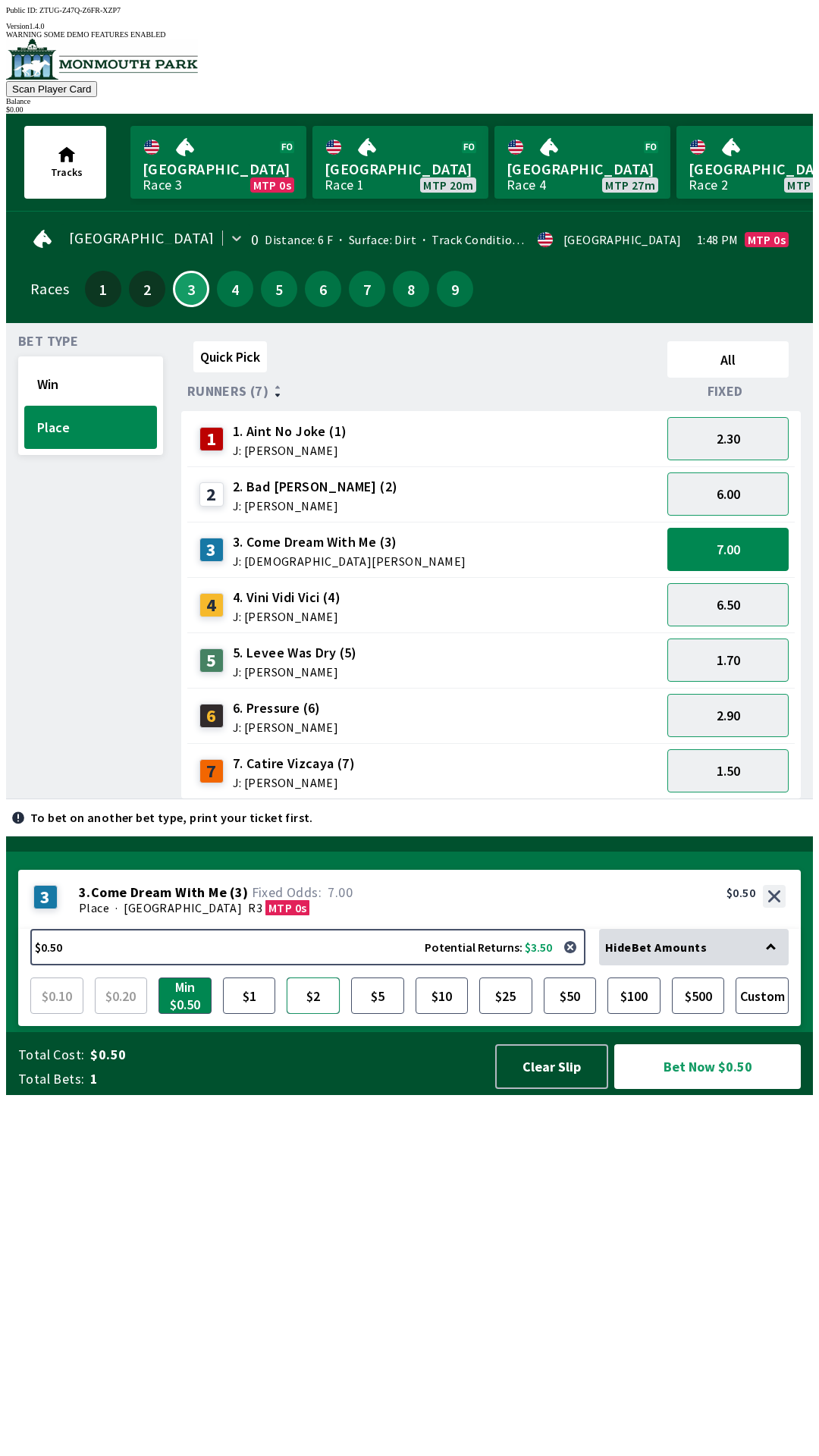
click at [309, 1014] on button "$2" at bounding box center [313, 995] width 53 height 36
click at [714, 1089] on button "Bet Now $2.00" at bounding box center [707, 1067] width 187 height 45
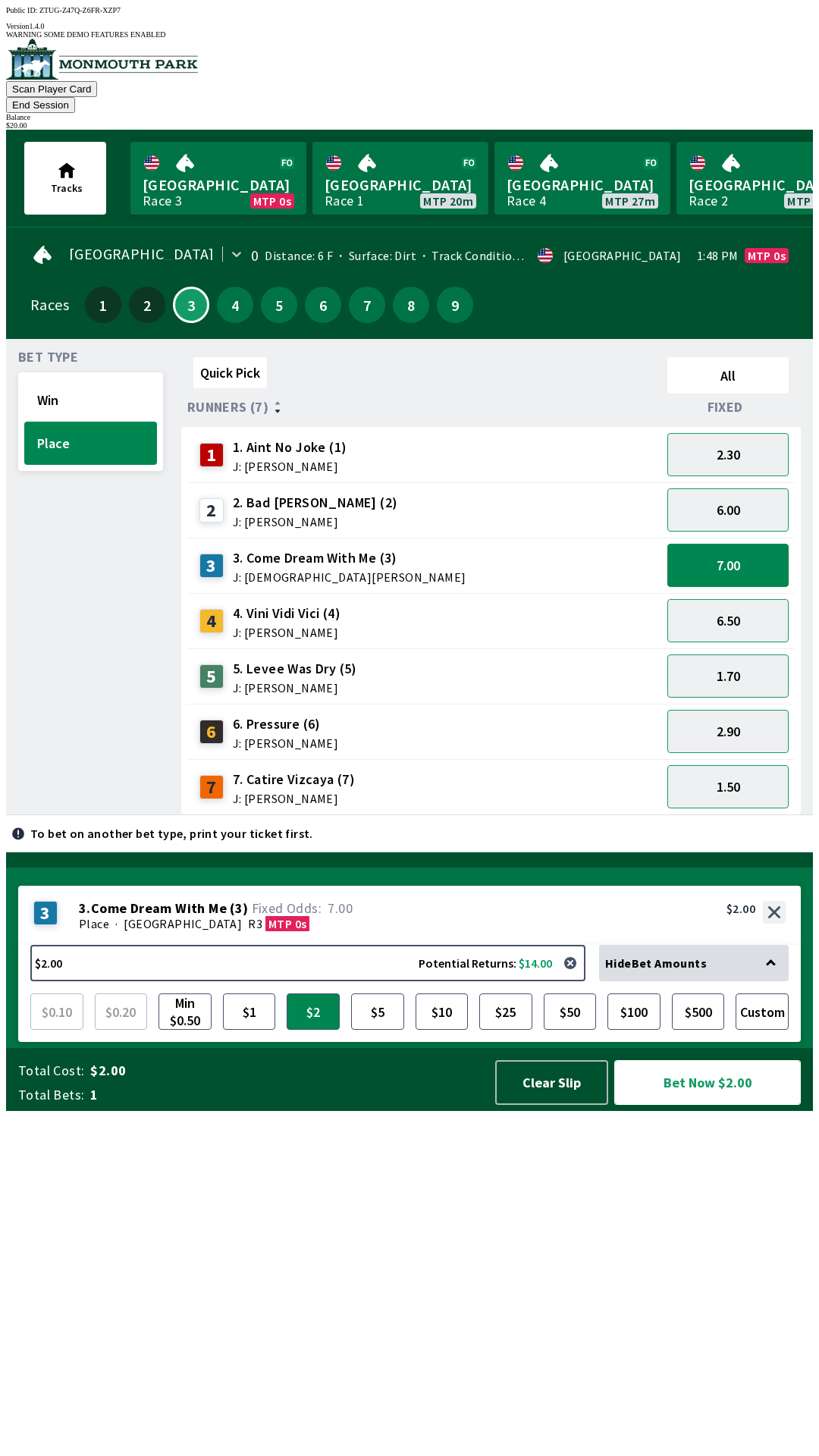
click at [762, 1105] on button "Bet Now $2.00" at bounding box center [707, 1082] width 187 height 45
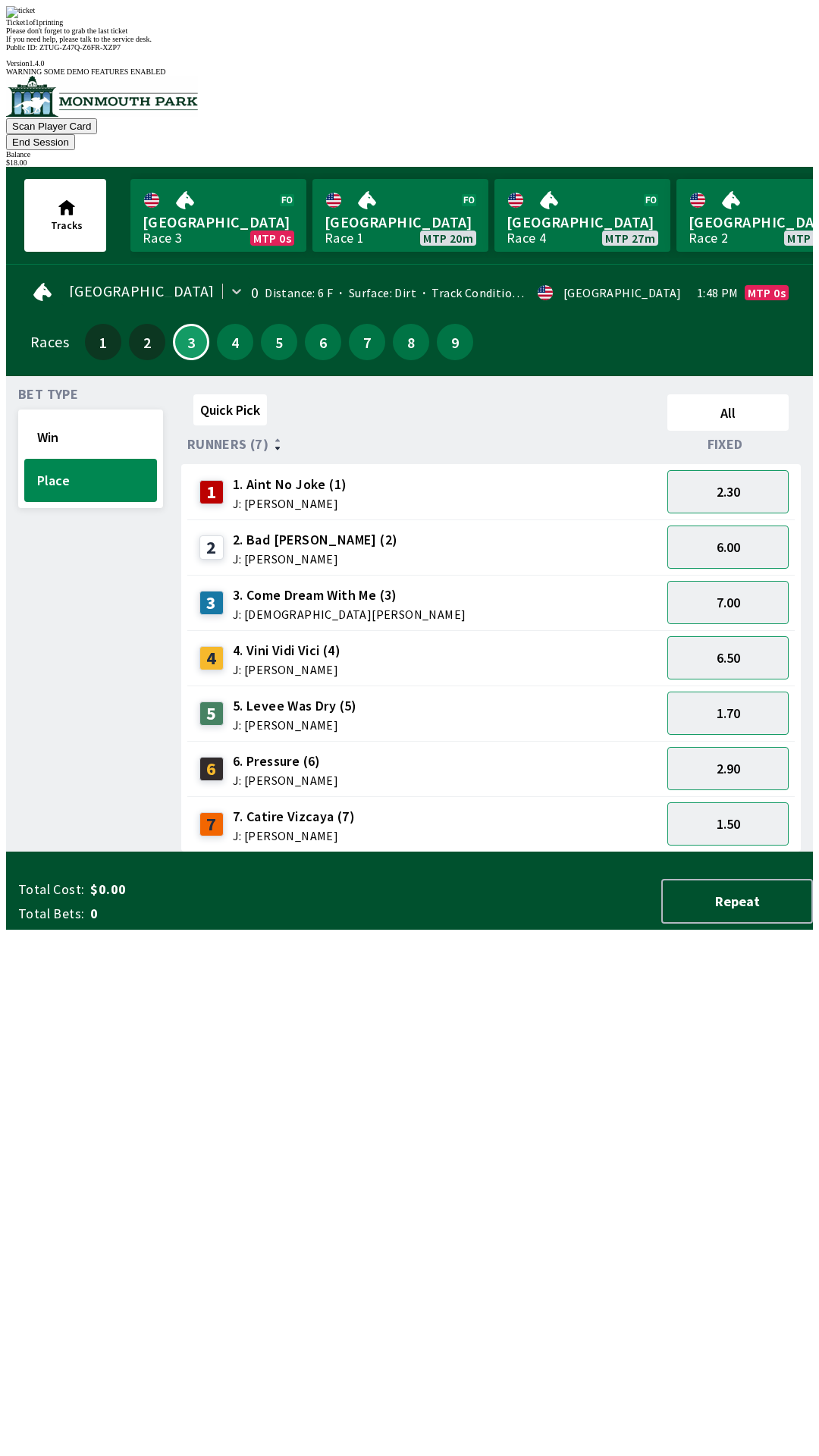
click at [689, 852] on div "Quick Pick All Runners (7) Fixed 1 1. Aint No Joke (1) J: [PERSON_NAME] 2.30 2 …" at bounding box center [497, 620] width 632 height 464
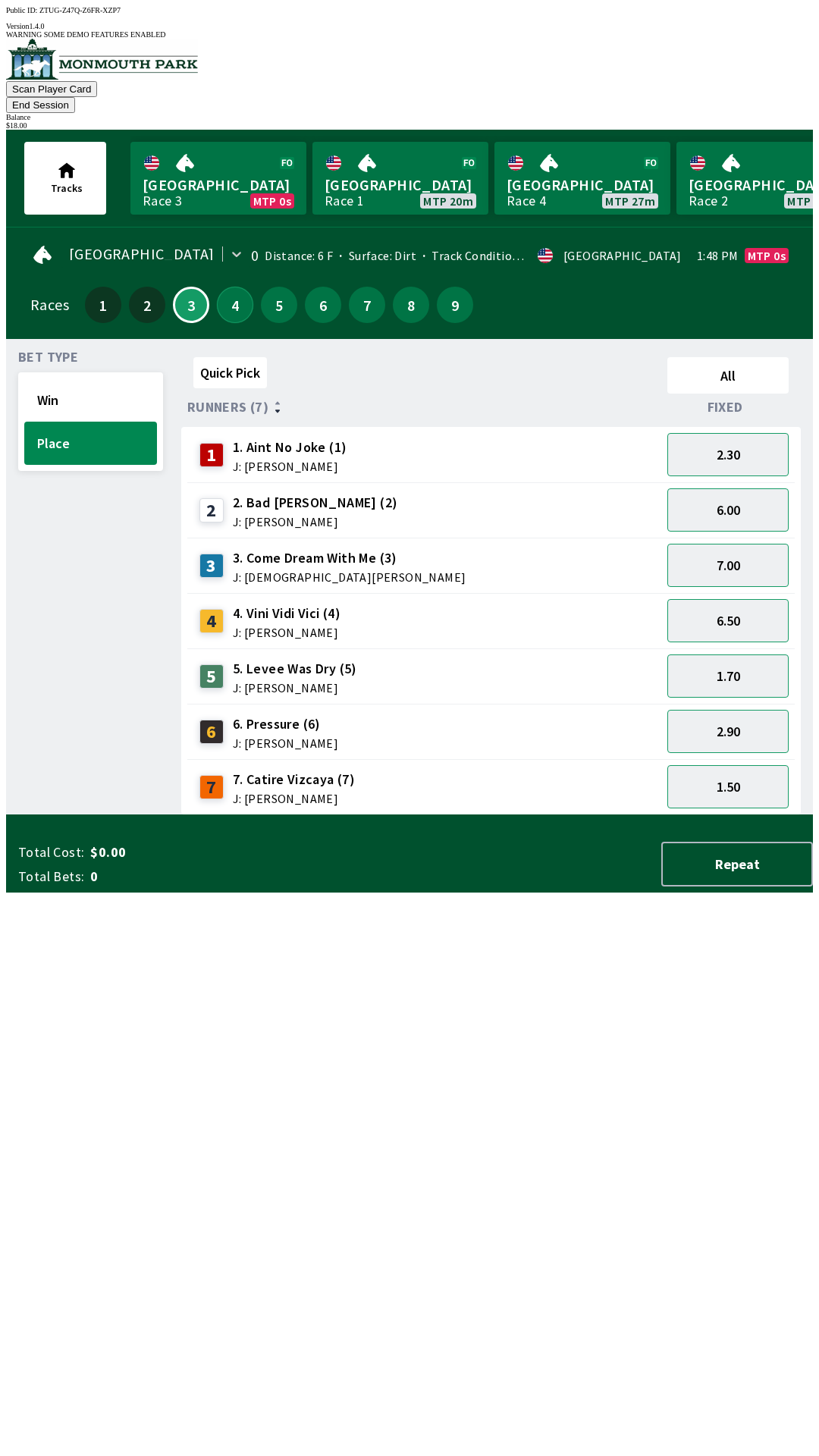
click at [224, 287] on button "4" at bounding box center [235, 305] width 36 height 36
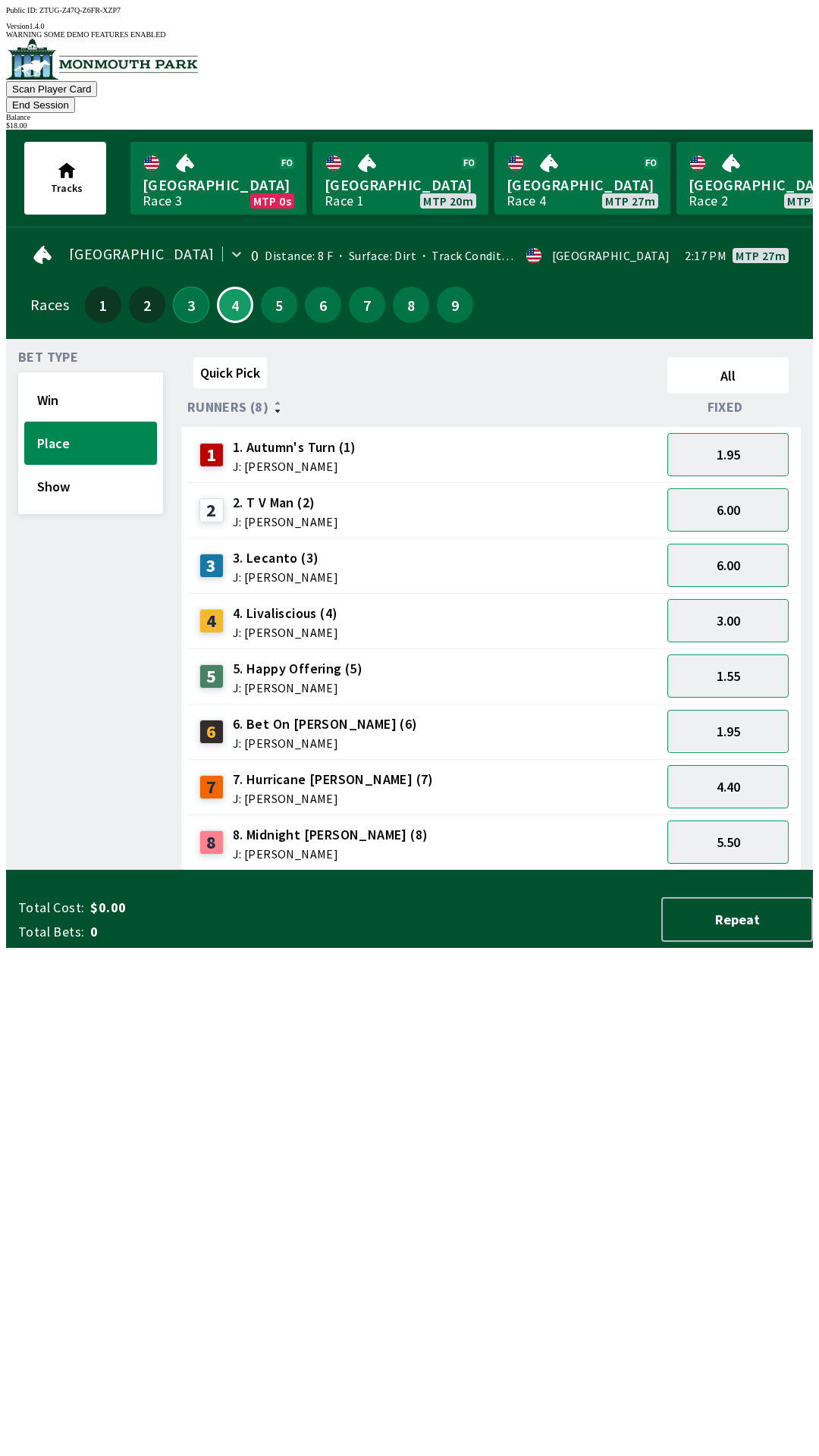
click at [197, 287] on button "3" at bounding box center [191, 305] width 36 height 36
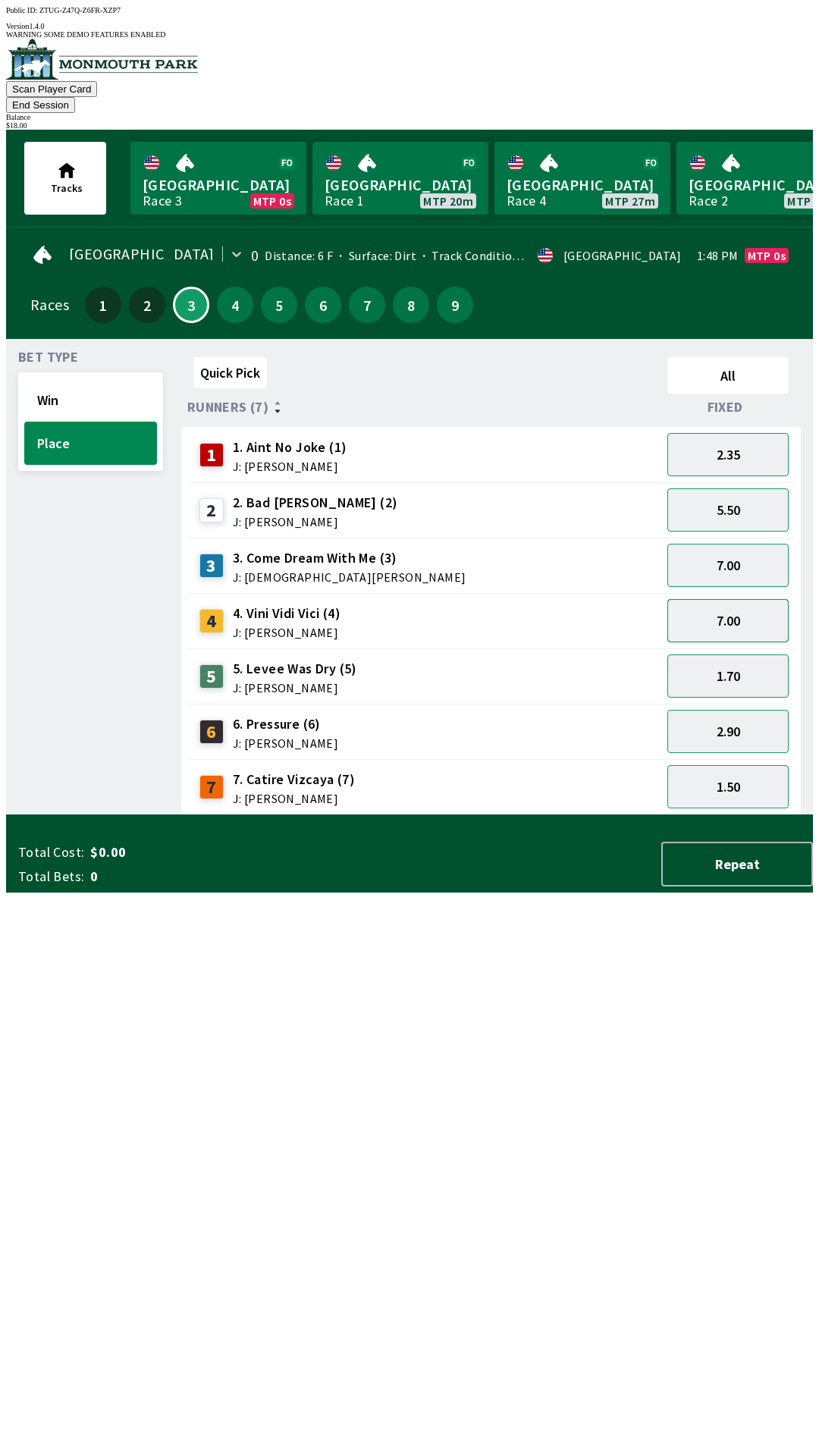
click at [762, 599] on button "7.00" at bounding box center [728, 621] width 121 height 43
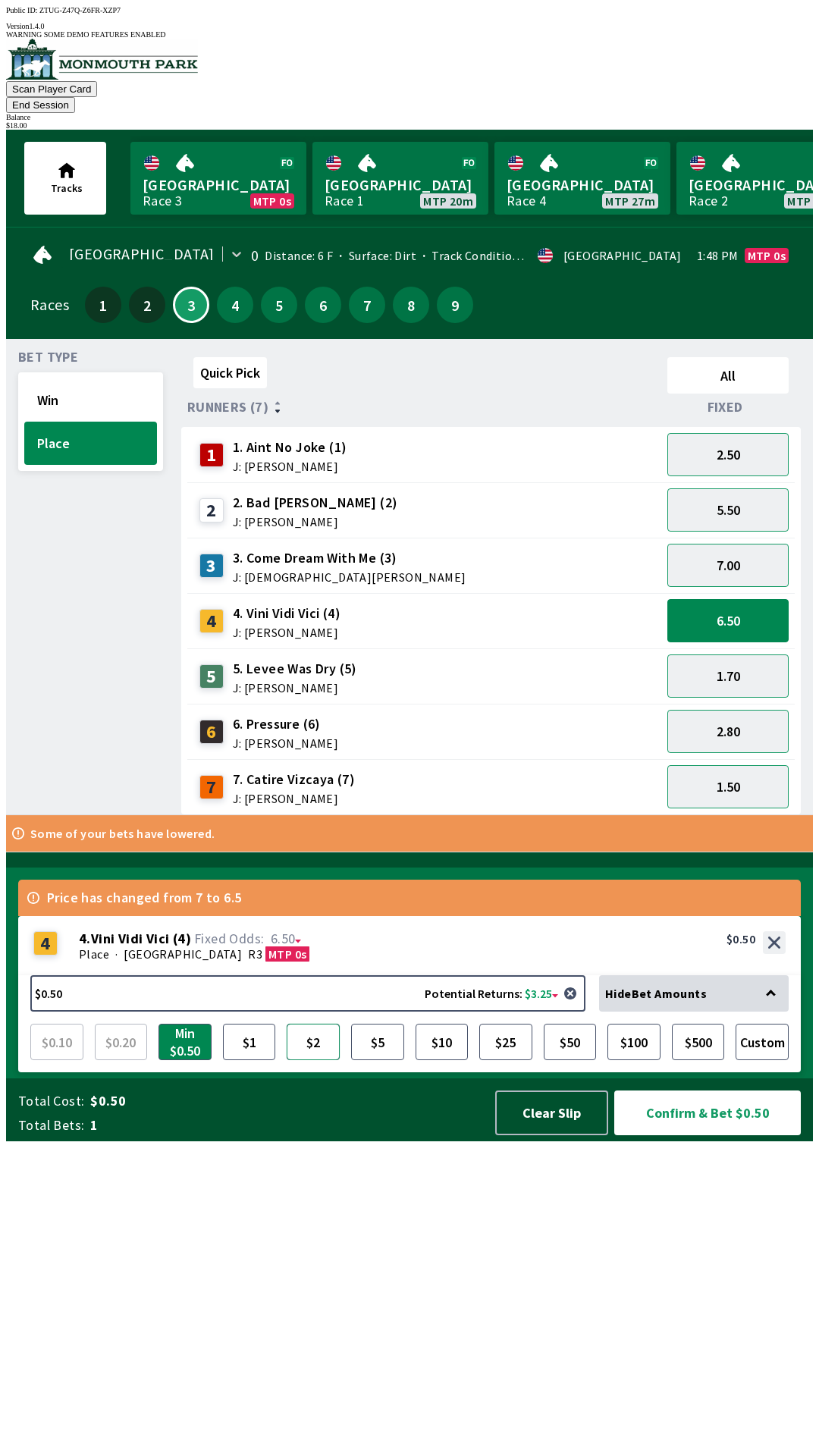
click at [315, 1060] on button "$2" at bounding box center [313, 1041] width 53 height 36
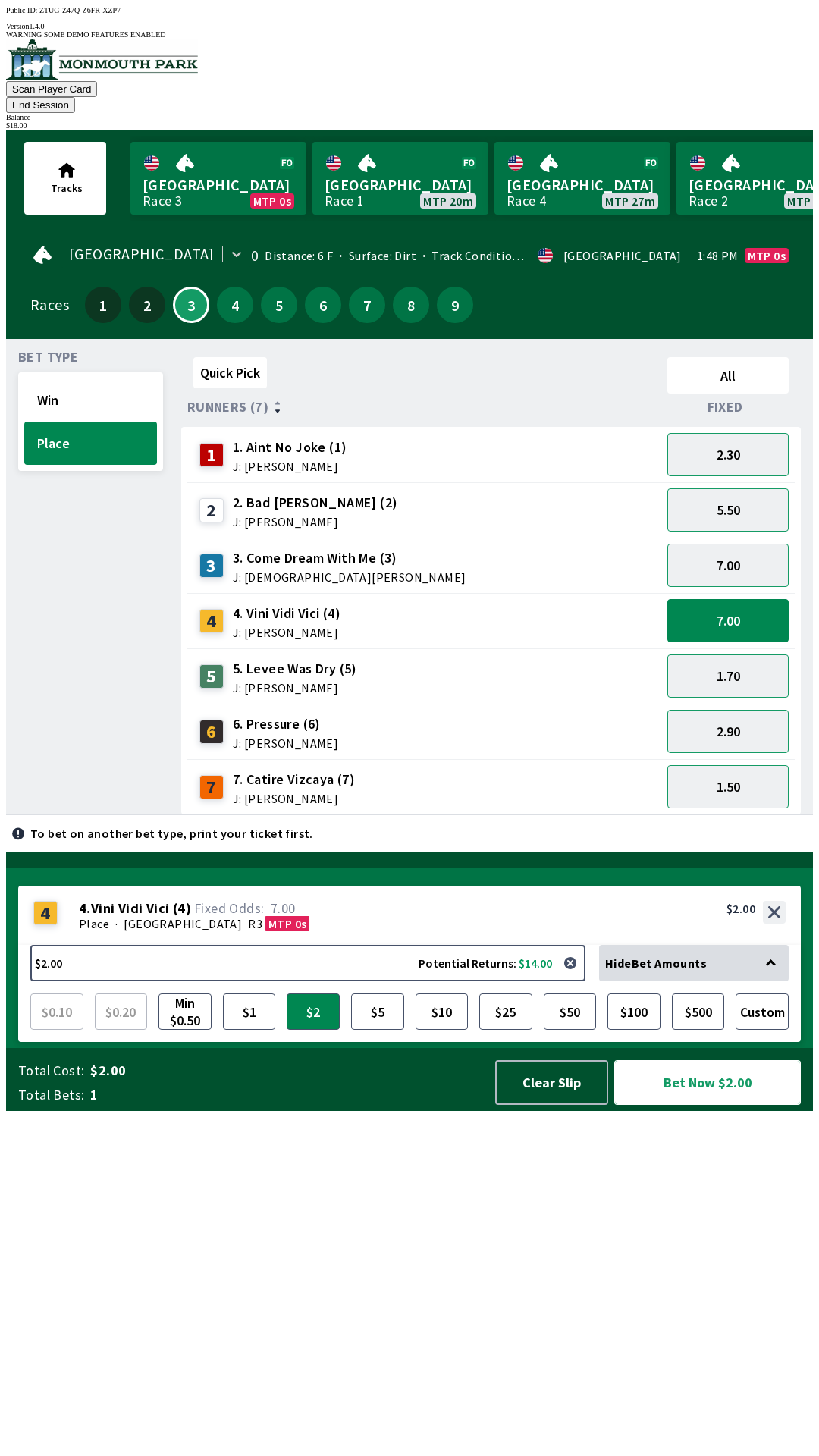
click at [714, 1105] on button "Bet Now $2.00" at bounding box center [707, 1082] width 187 height 45
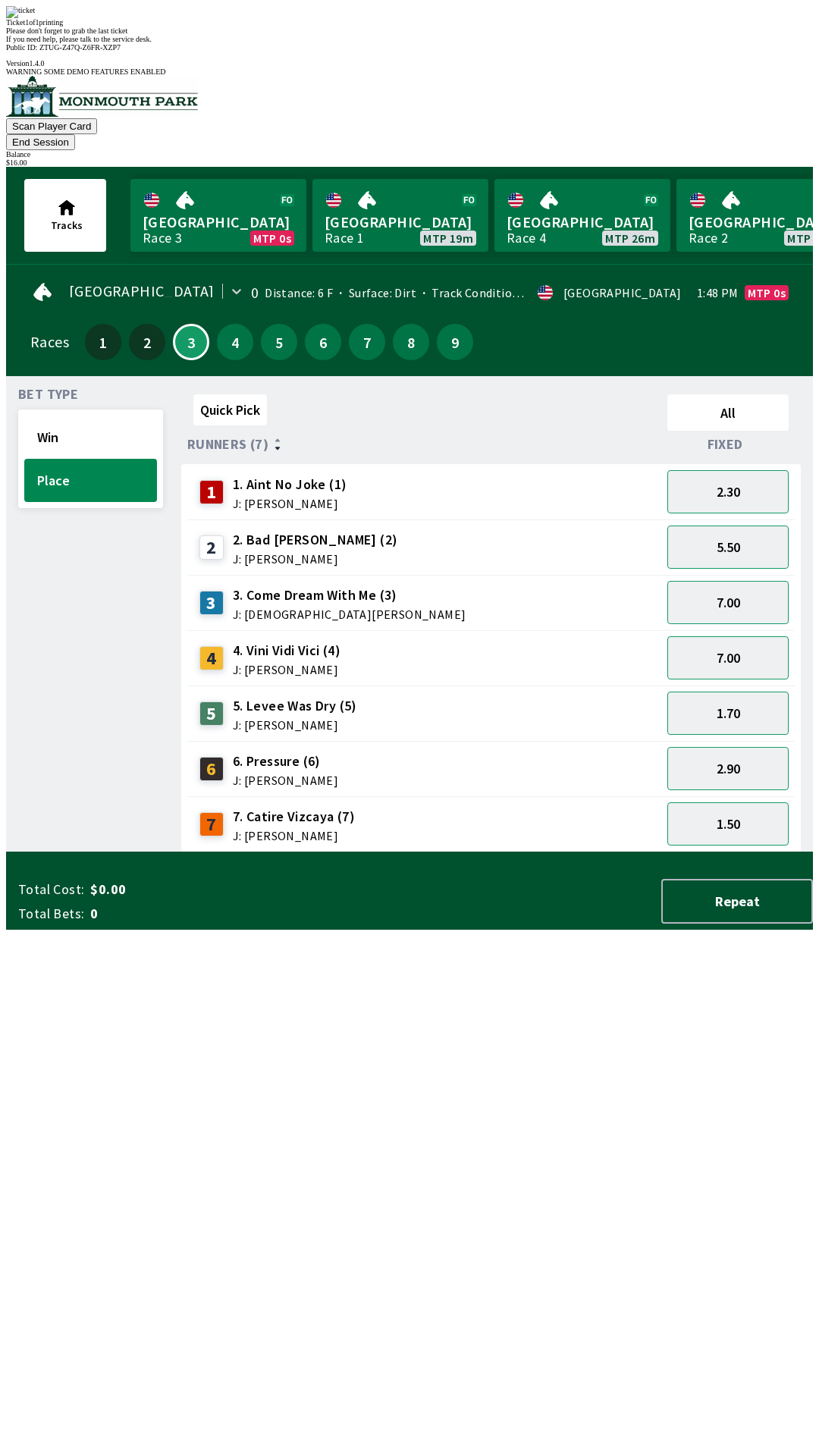
click at [130, 506] on div "Bet Type Win Place" at bounding box center [90, 620] width 145 height 464
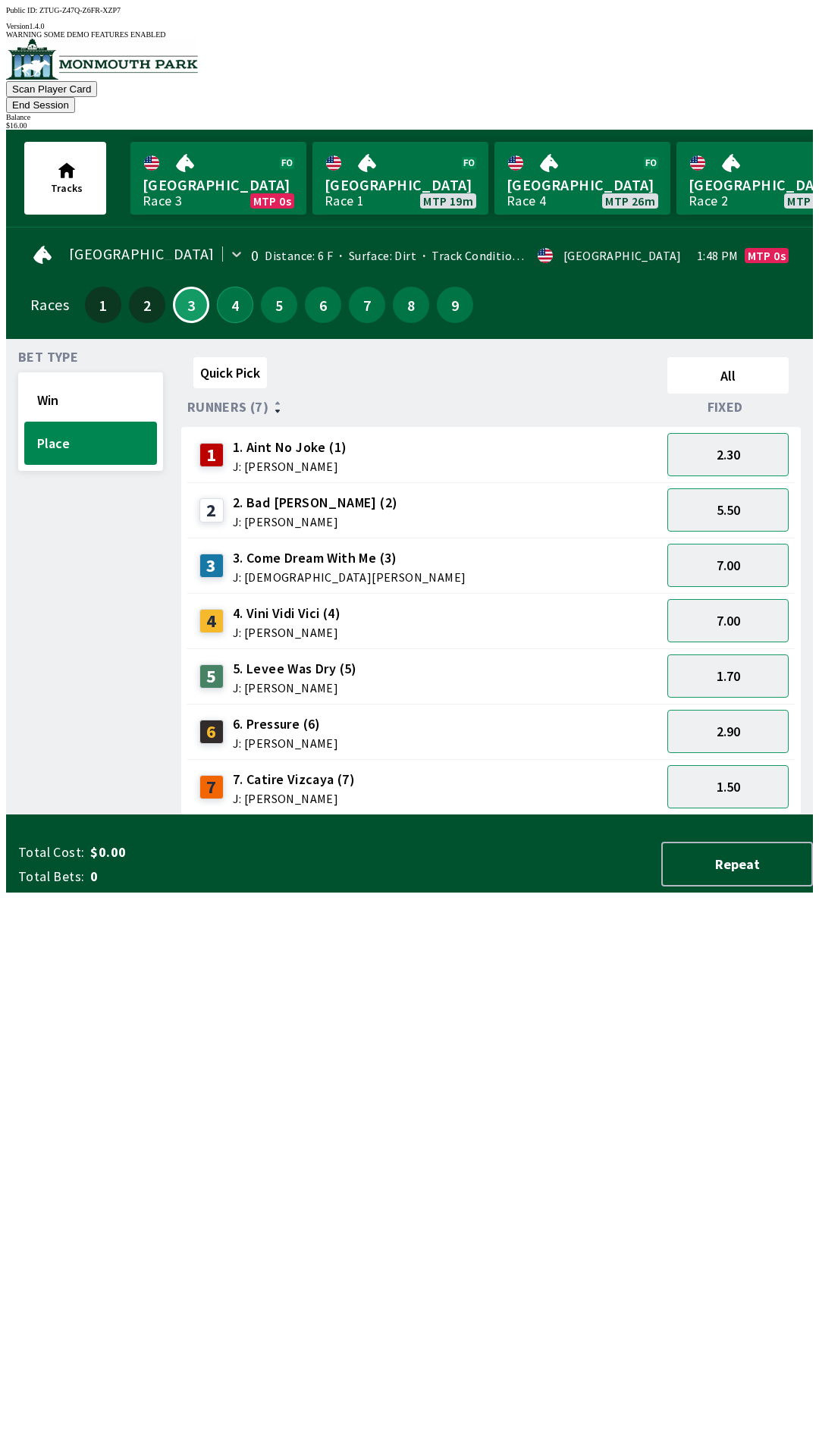
click at [227, 290] on button "4" at bounding box center [235, 305] width 36 height 36
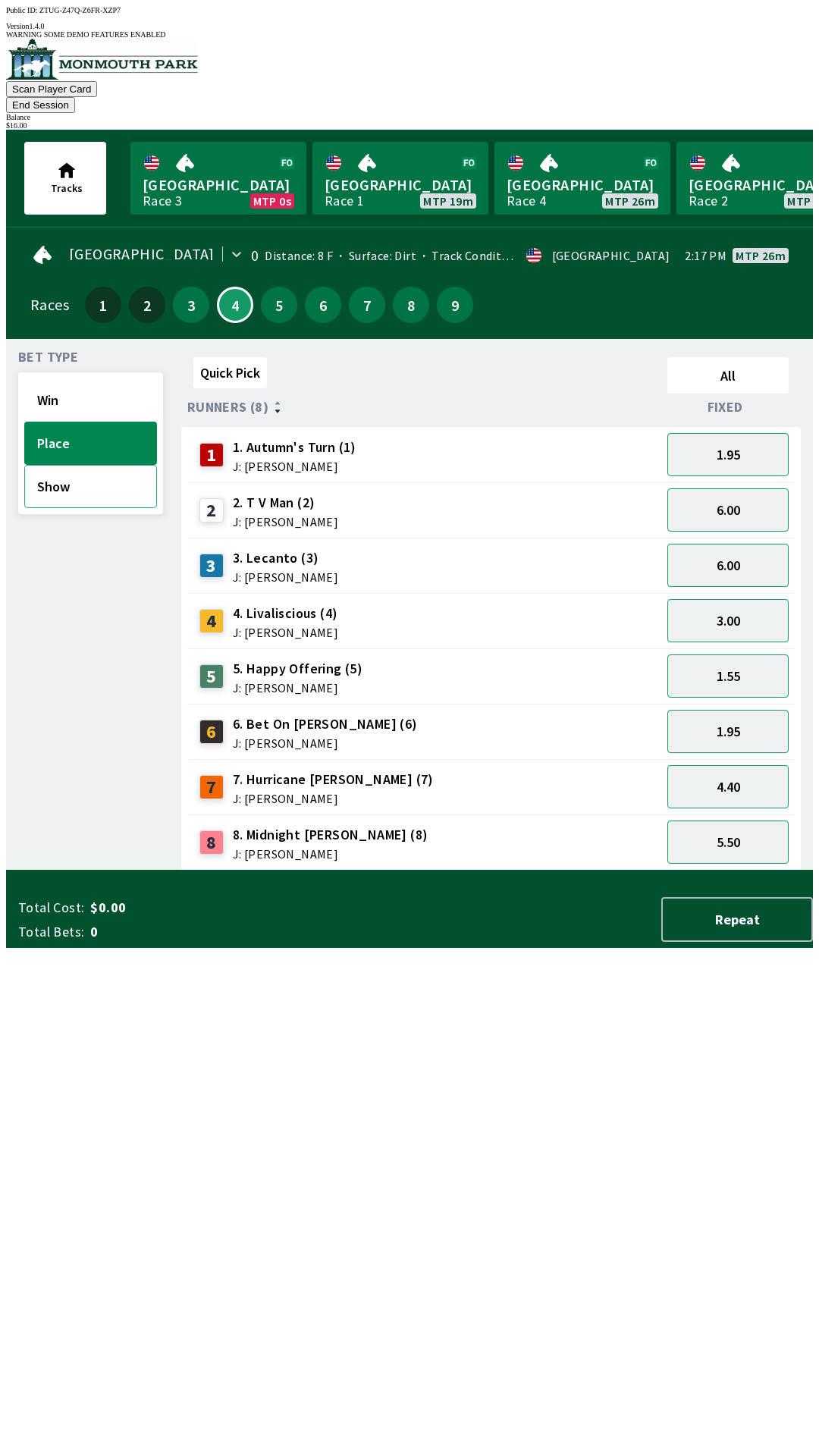
click at [81, 465] on button "Show" at bounding box center [90, 487] width 133 height 43
click at [94, 465] on button "Show" at bounding box center [90, 487] width 133 height 43
click at [98, 422] on button "Place" at bounding box center [90, 443] width 133 height 43
click at [73, 475] on button "Show" at bounding box center [90, 487] width 133 height 43
click at [98, 465] on button "Show" at bounding box center [90, 487] width 133 height 43
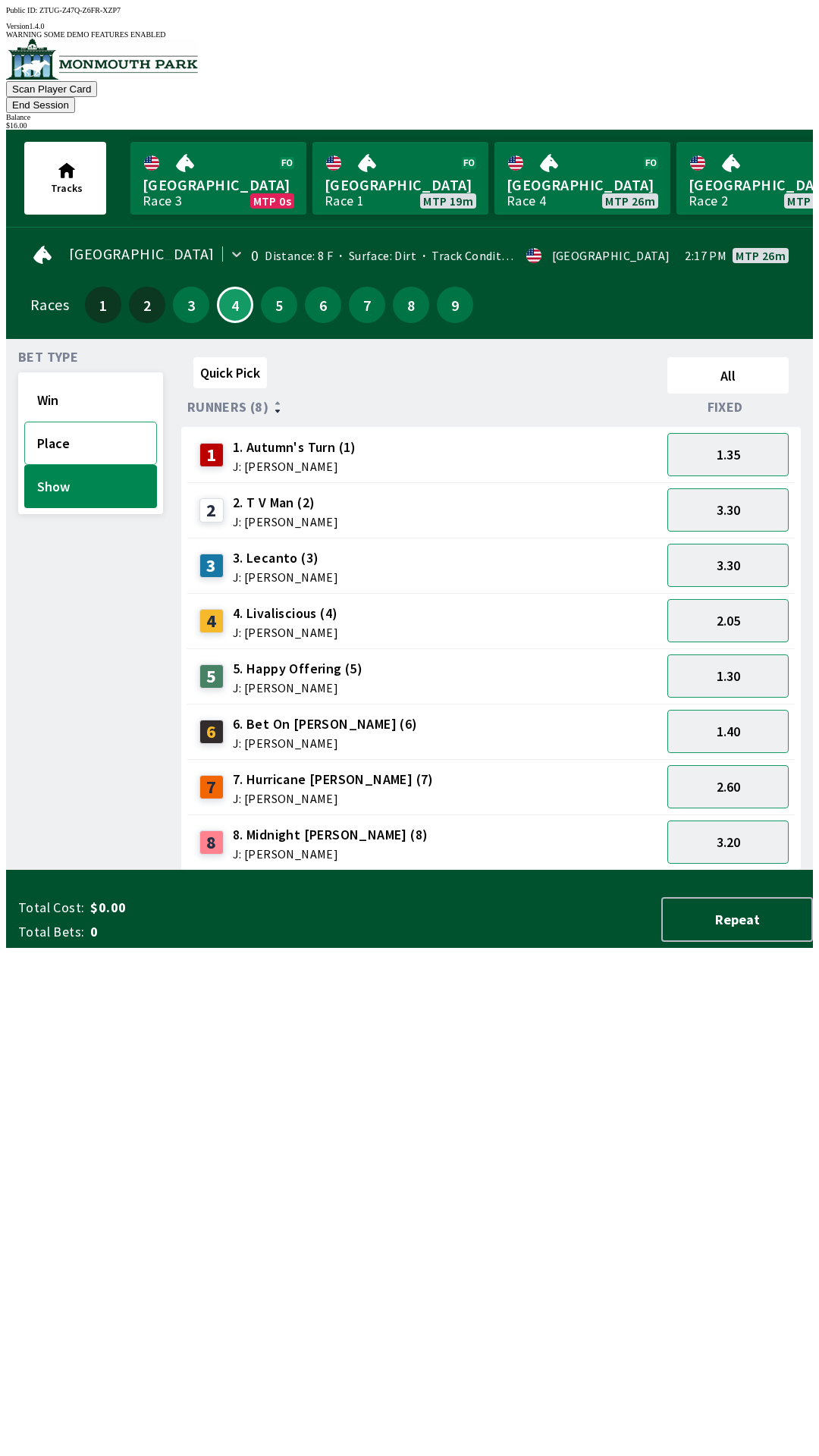
click at [64, 422] on button "Place" at bounding box center [90, 443] width 133 height 43
click at [44, 378] on button "Win" at bounding box center [90, 400] width 133 height 43
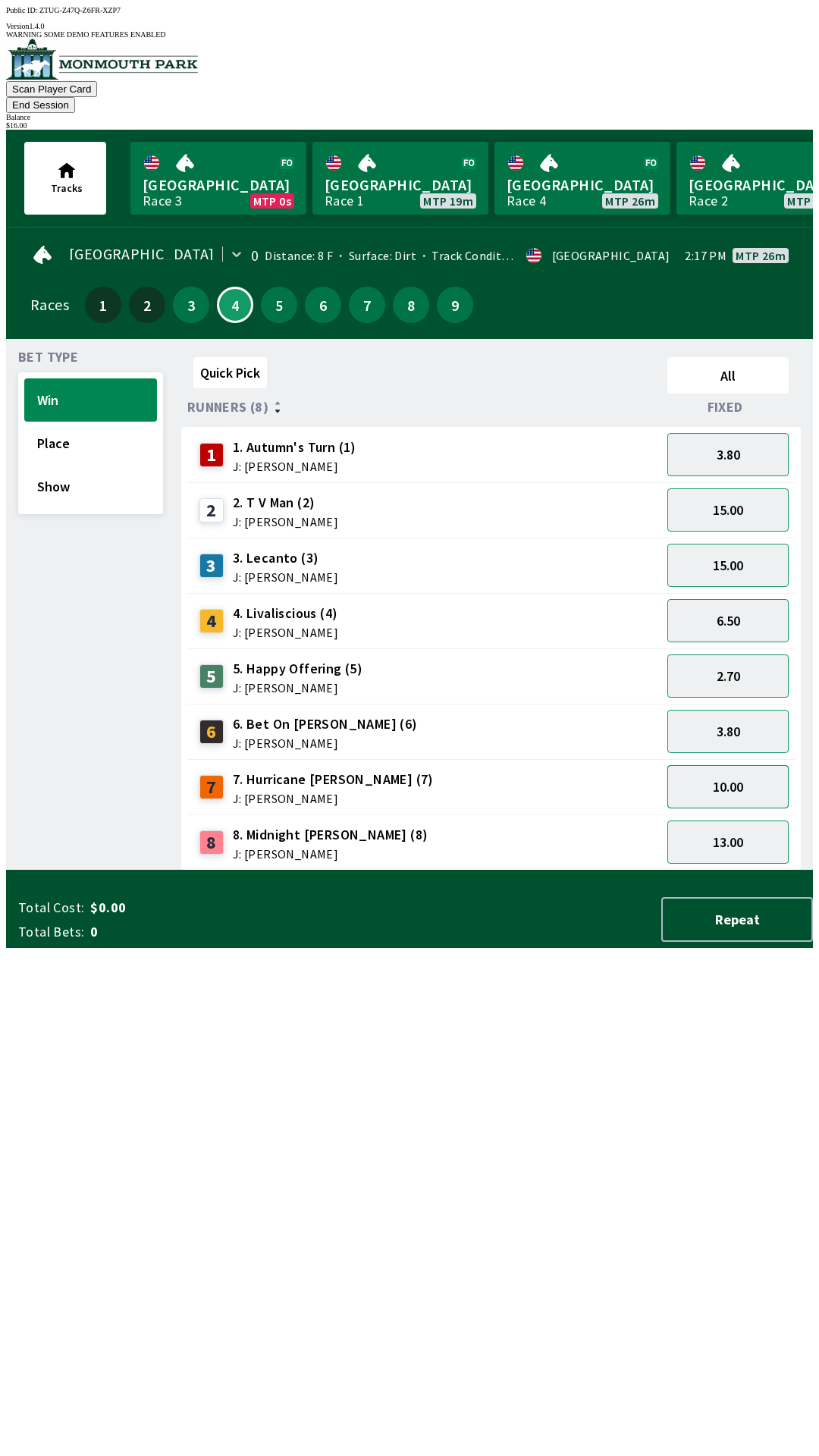
click at [744, 765] on button "10.00" at bounding box center [728, 787] width 121 height 43
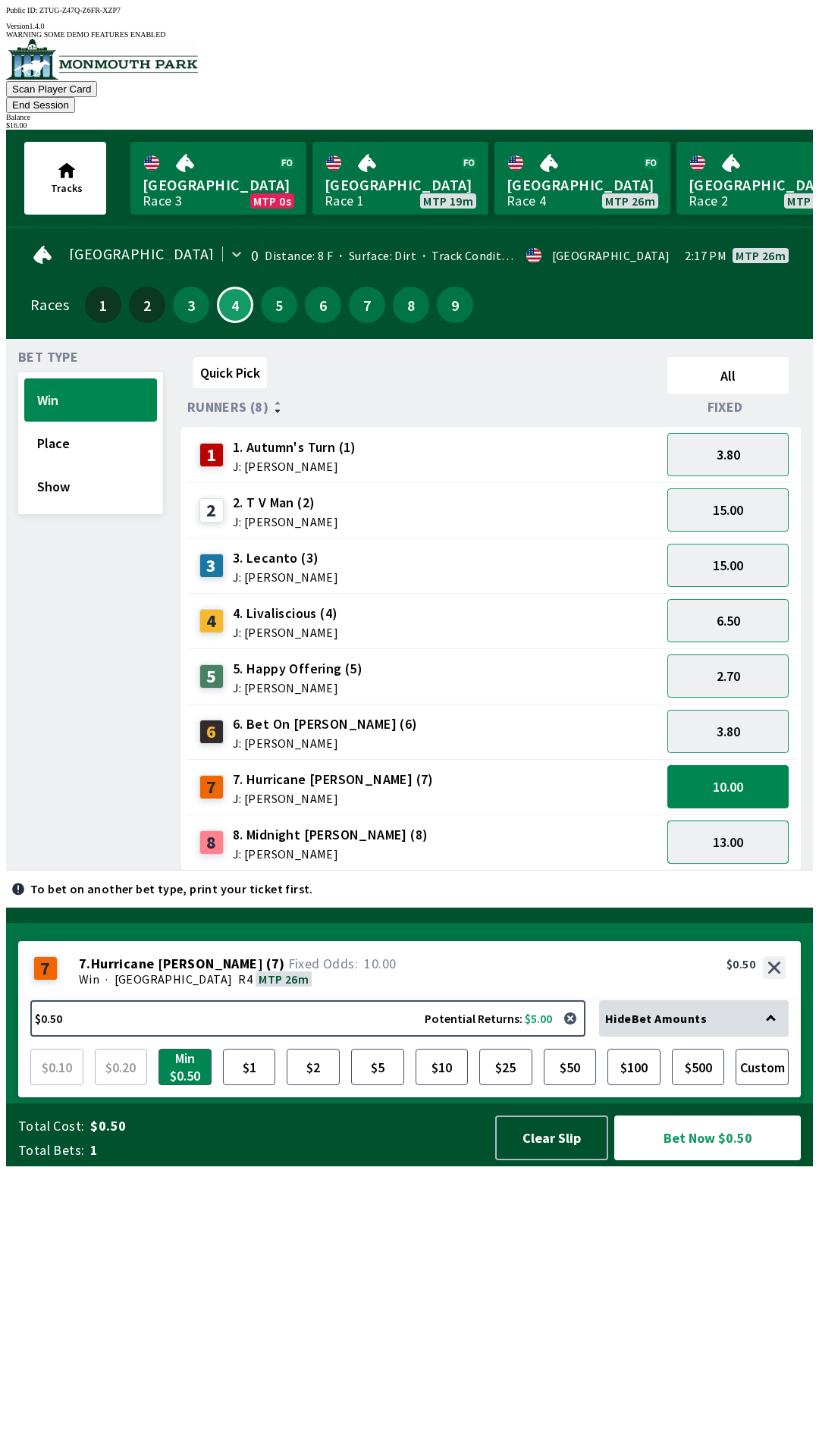
click at [772, 820] on button "13.00" at bounding box center [728, 842] width 121 height 43
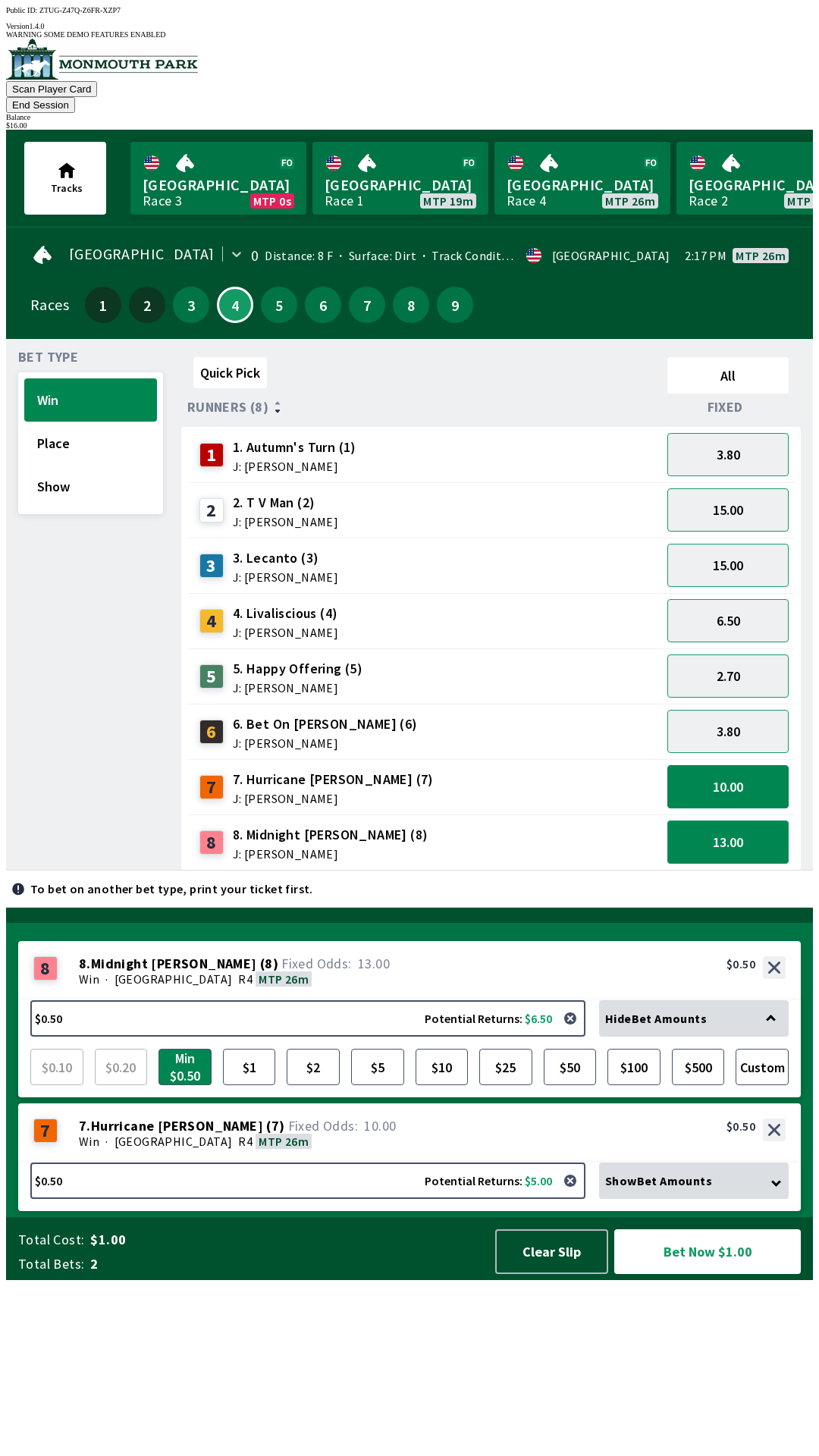
click at [765, 820] on button "13.00" at bounding box center [728, 842] width 121 height 43
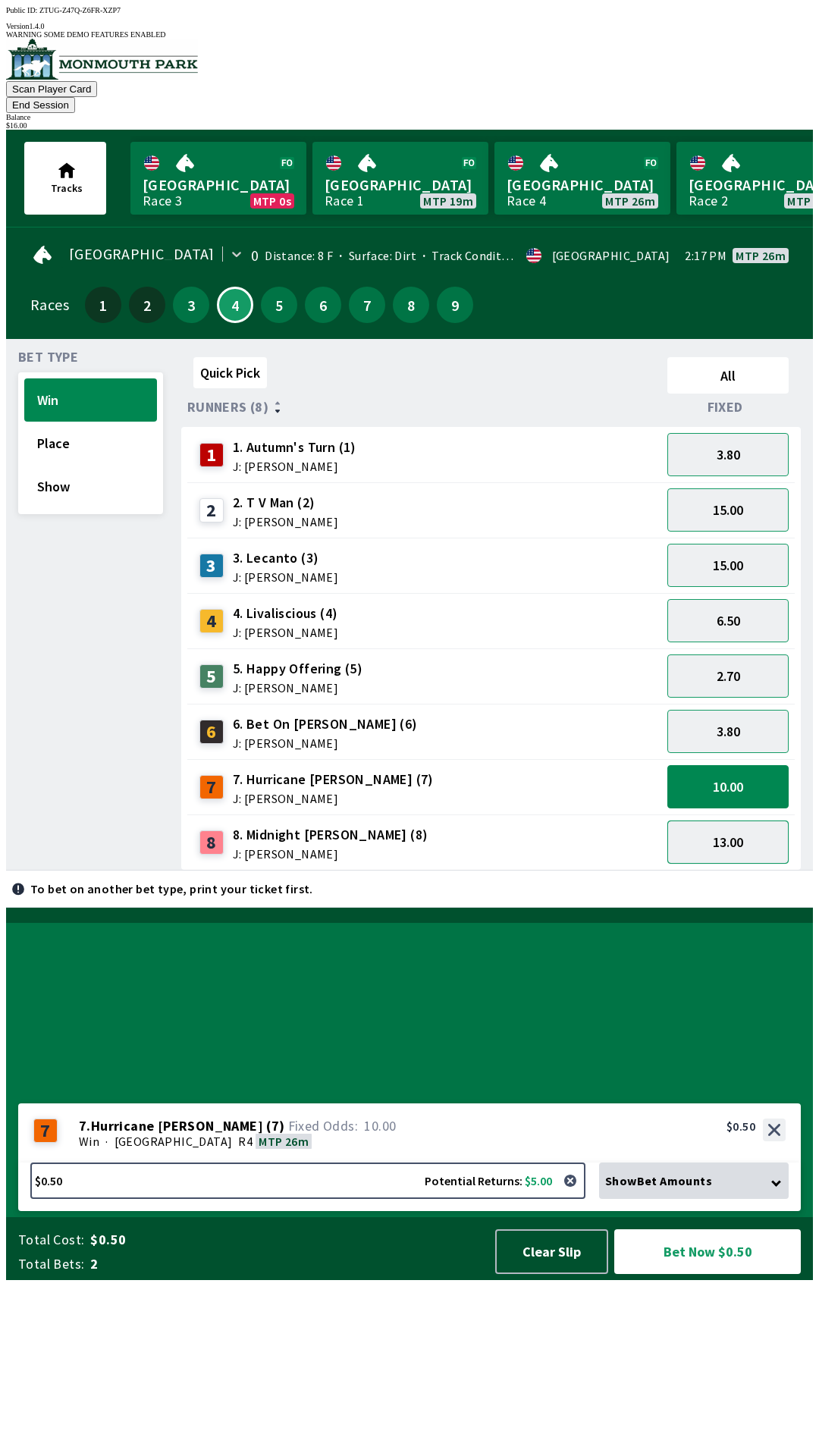
click at [745, 820] on button "13.00" at bounding box center [728, 842] width 121 height 43
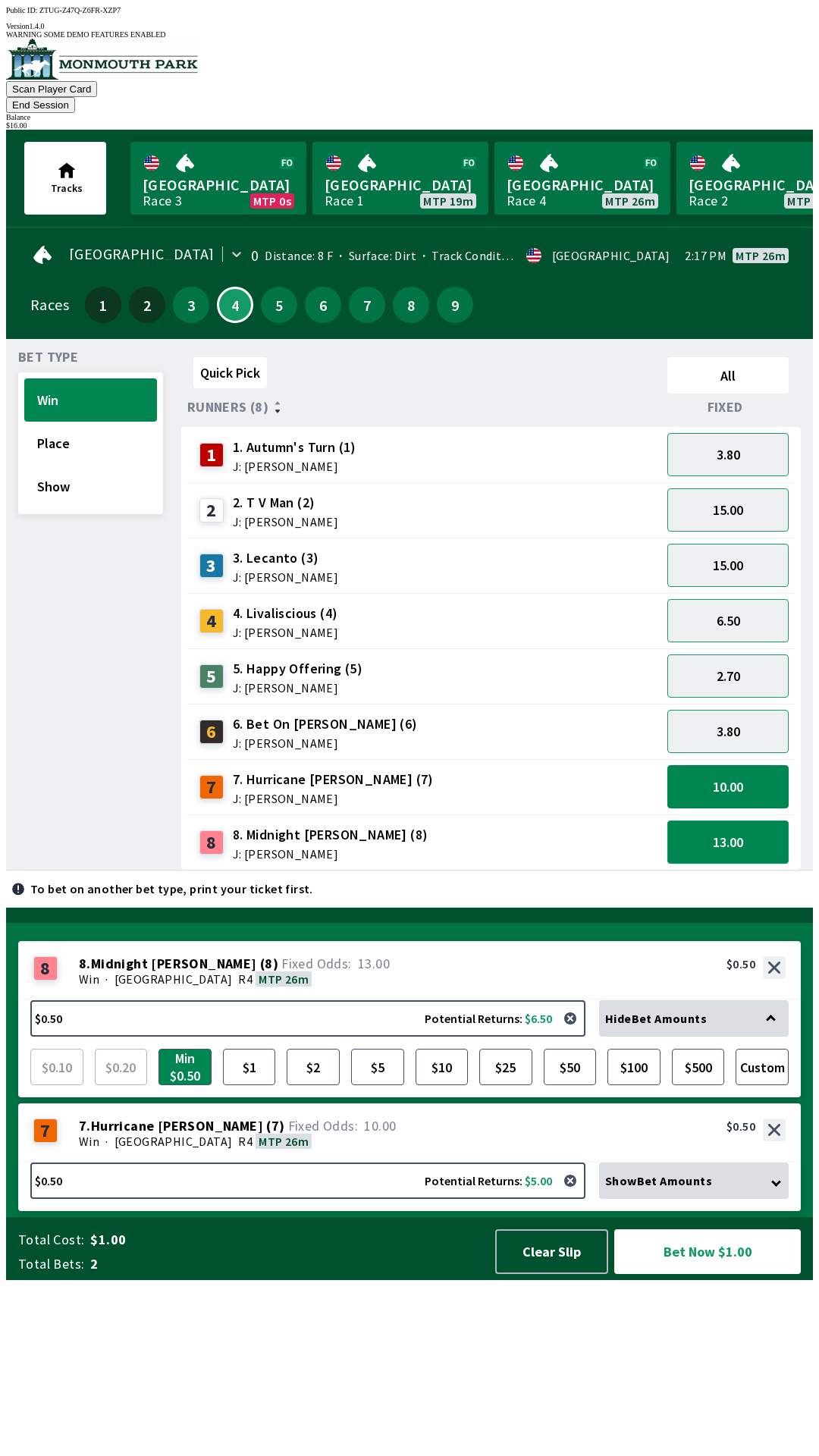
click at [745, 820] on button "13.00" at bounding box center [728, 842] width 121 height 43
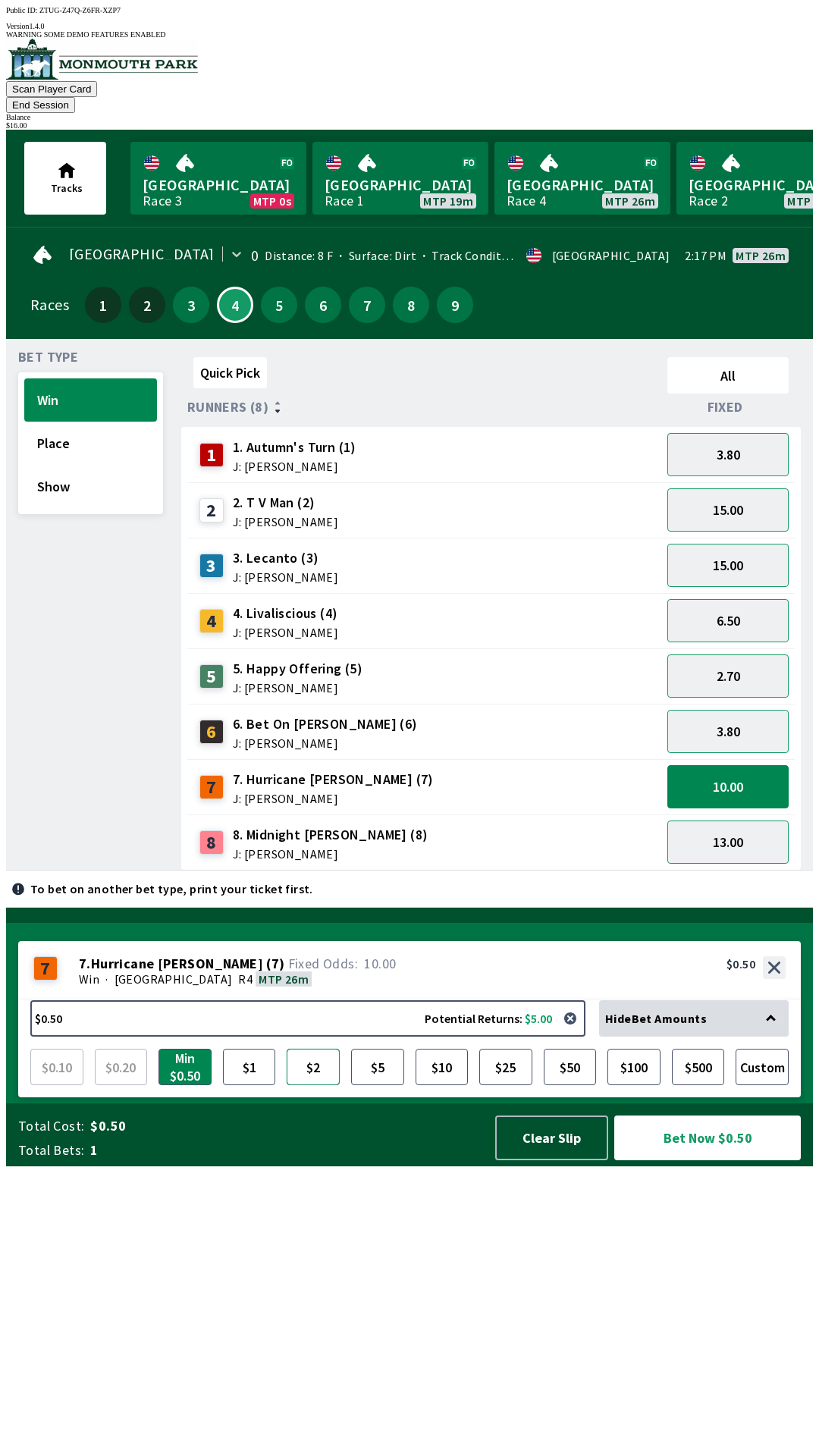
click at [308, 1085] on button "$2" at bounding box center [313, 1067] width 53 height 36
click at [81, 422] on button "Place" at bounding box center [90, 443] width 133 height 43
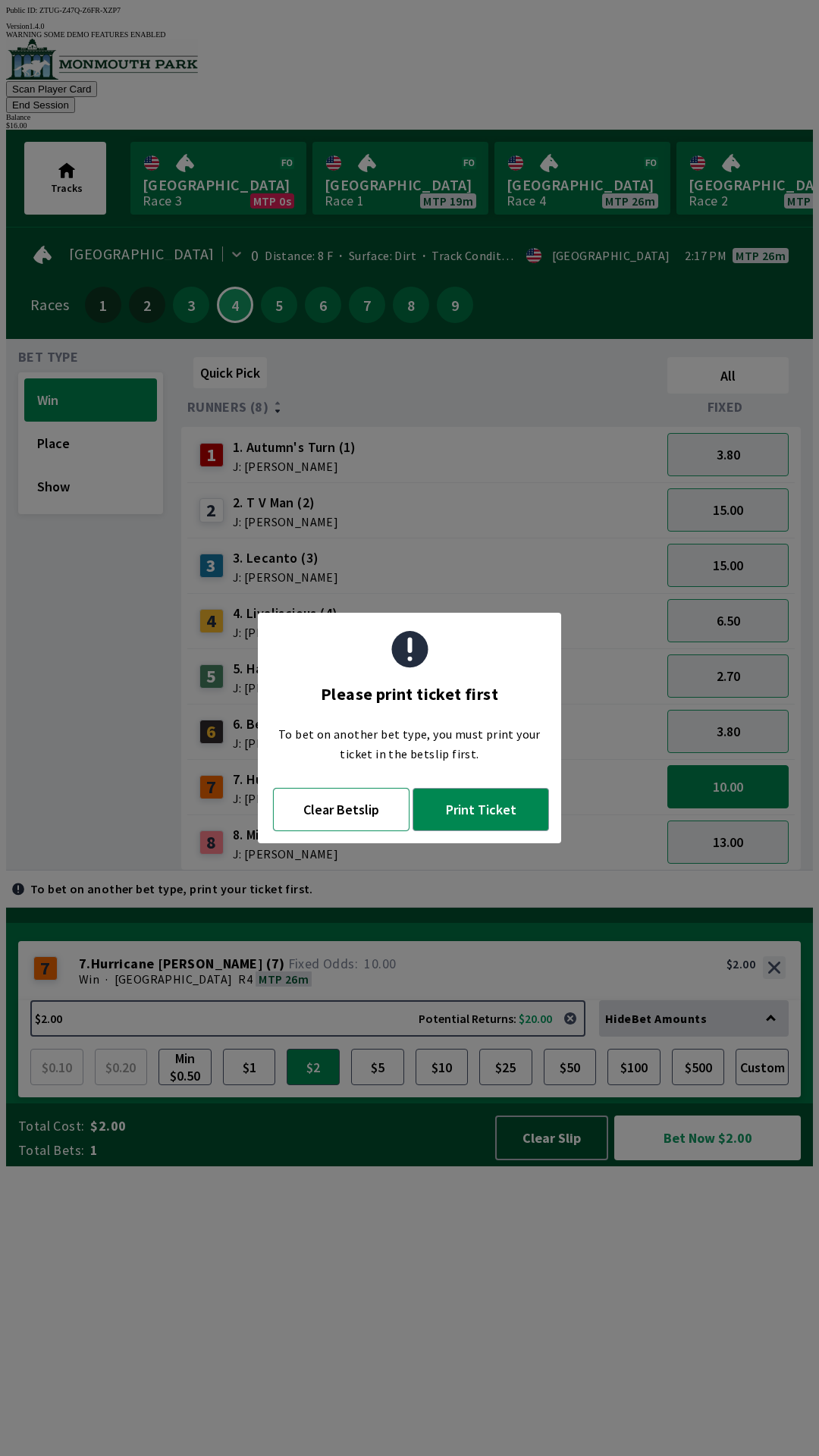
click at [303, 823] on button "Clear Betslip" at bounding box center [341, 809] width 136 height 43
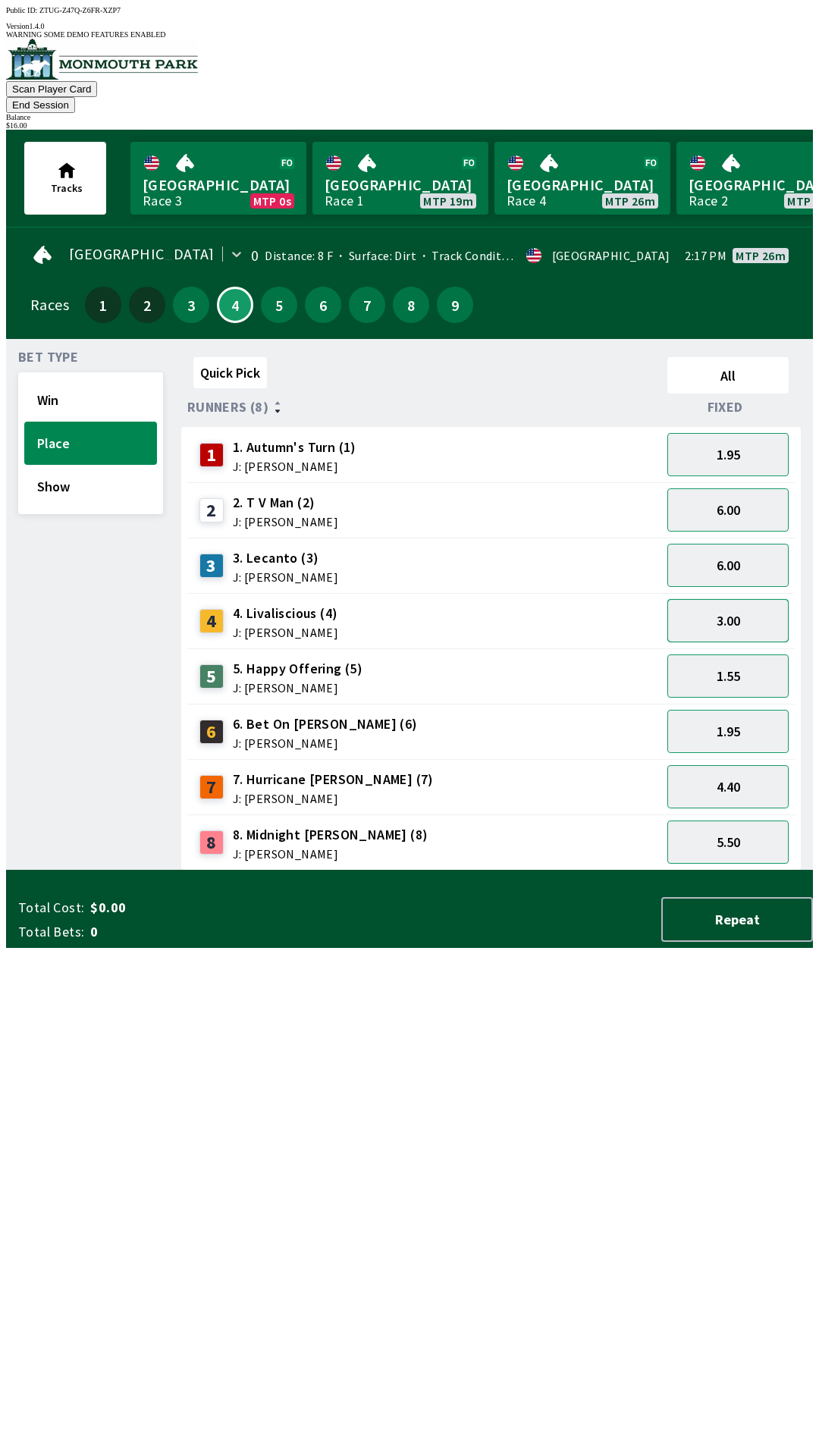
click at [774, 605] on button "3.00" at bounding box center [728, 621] width 121 height 43
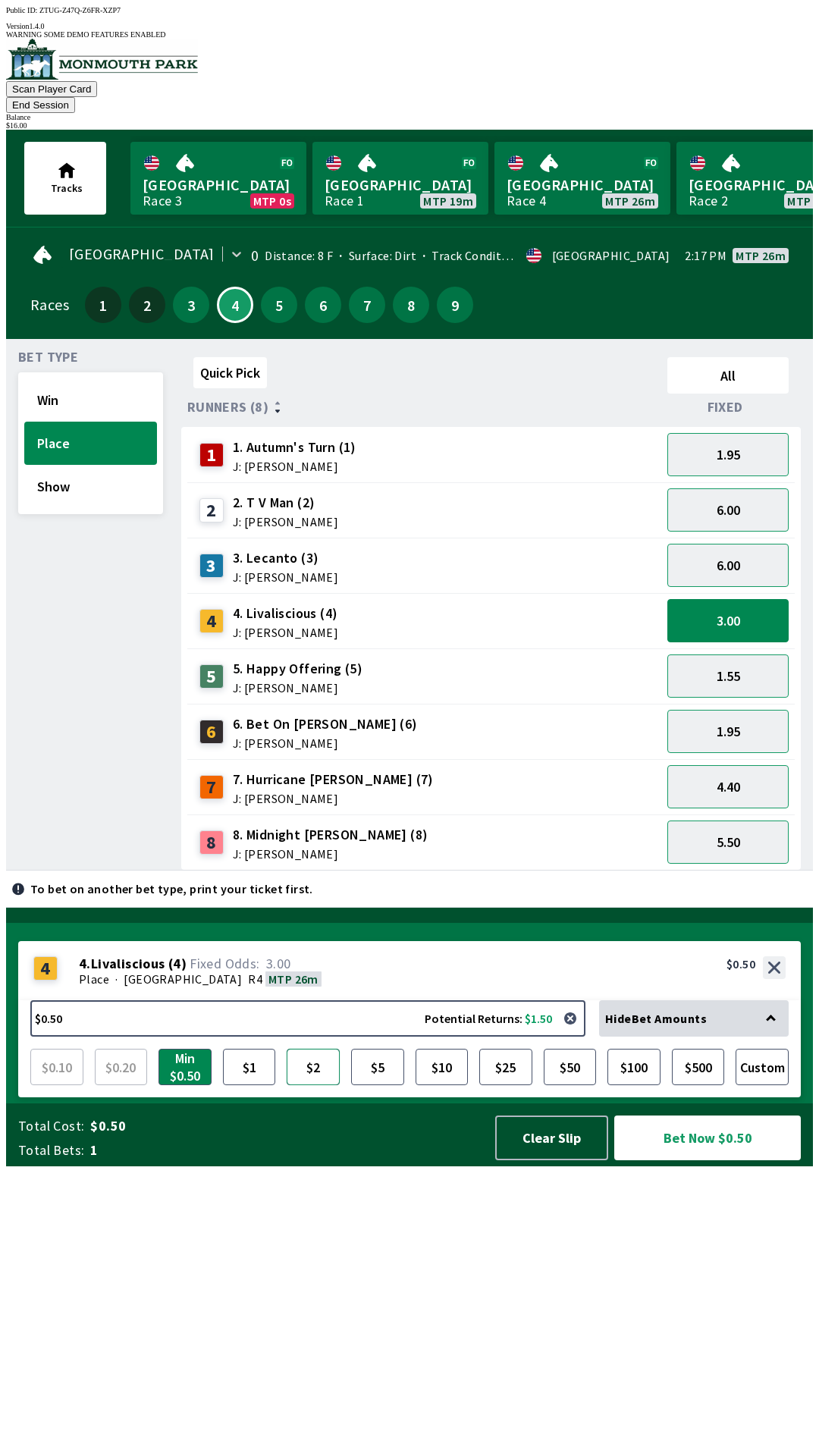
click at [299, 1085] on button "$2" at bounding box center [313, 1067] width 53 height 36
click at [715, 1160] on button "Bet Now $2.00" at bounding box center [707, 1138] width 187 height 45
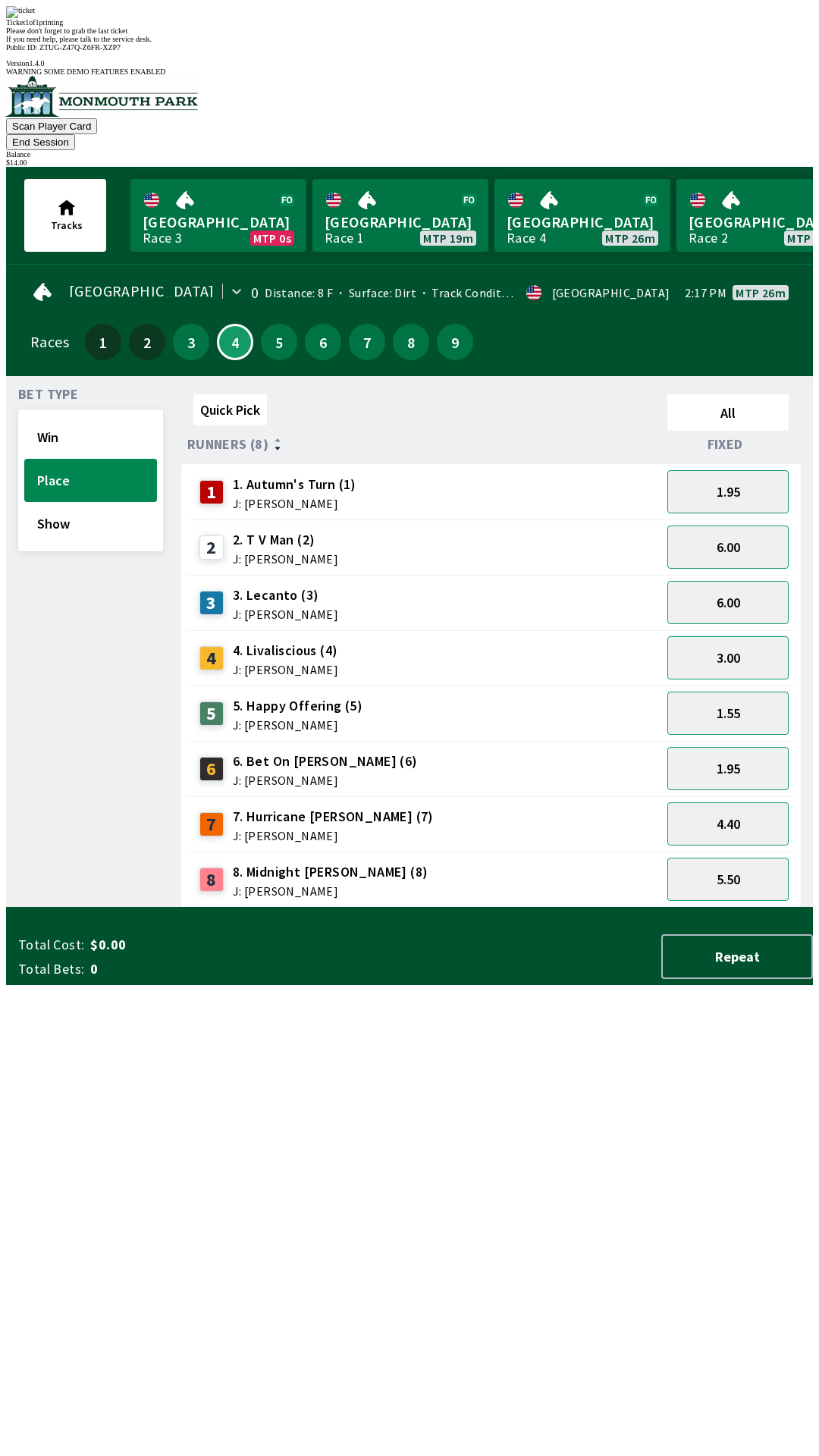
click at [52, 908] on div "Bet Type Win Place Show" at bounding box center [90, 648] width 145 height 519
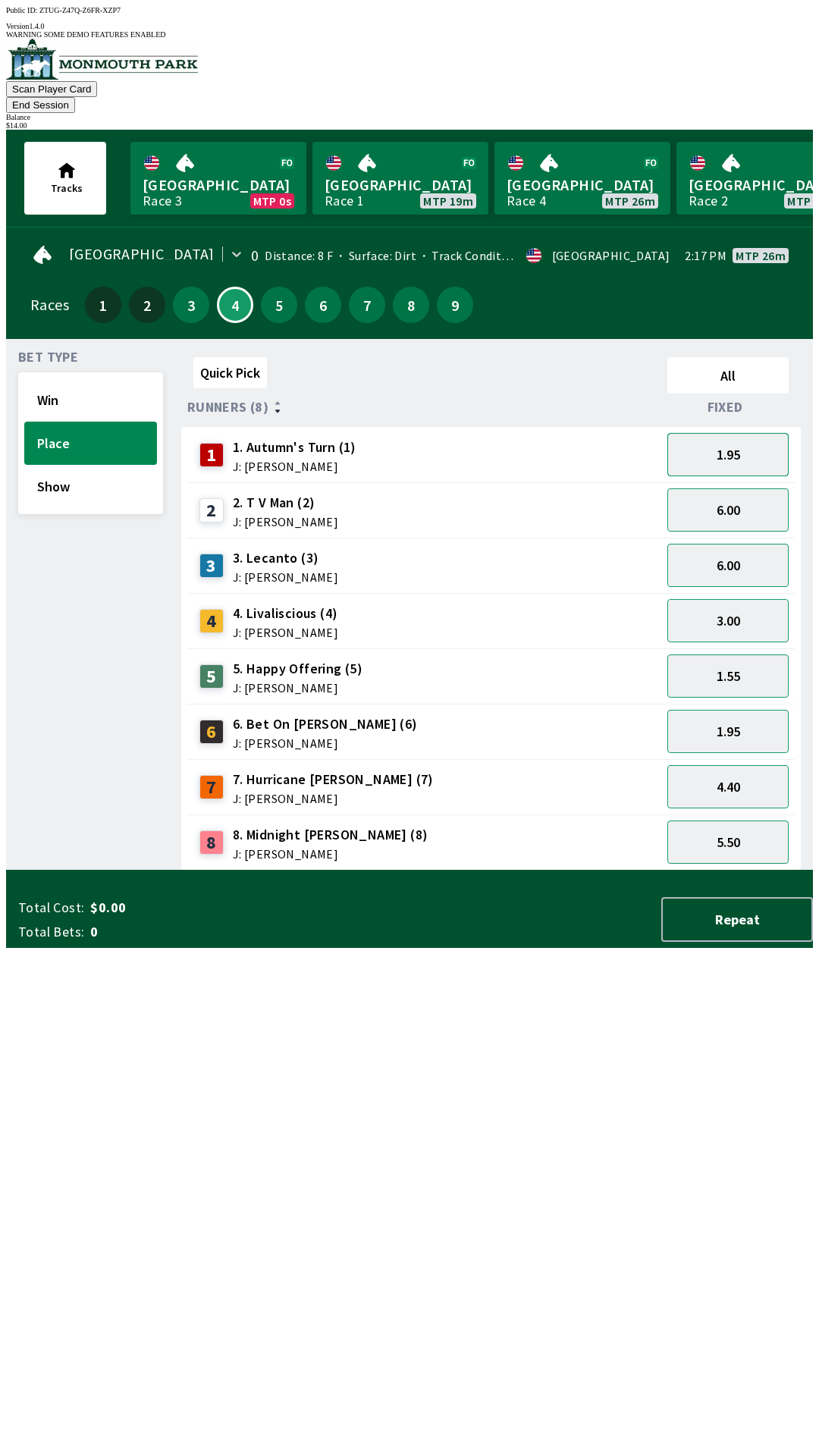
click at [745, 435] on button "1.95" at bounding box center [728, 454] width 121 height 43
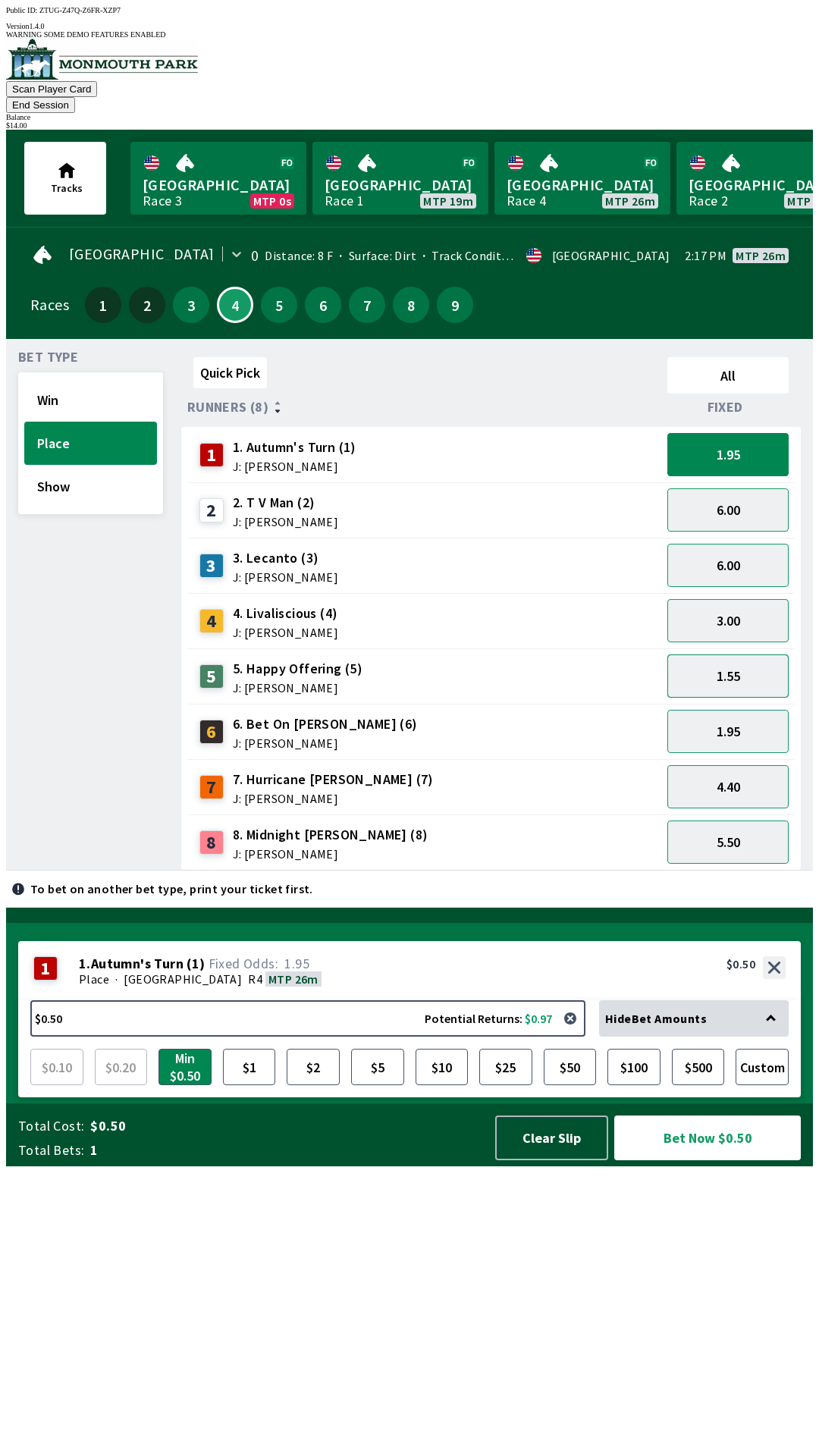
click at [758, 658] on button "1.55" at bounding box center [728, 676] width 121 height 43
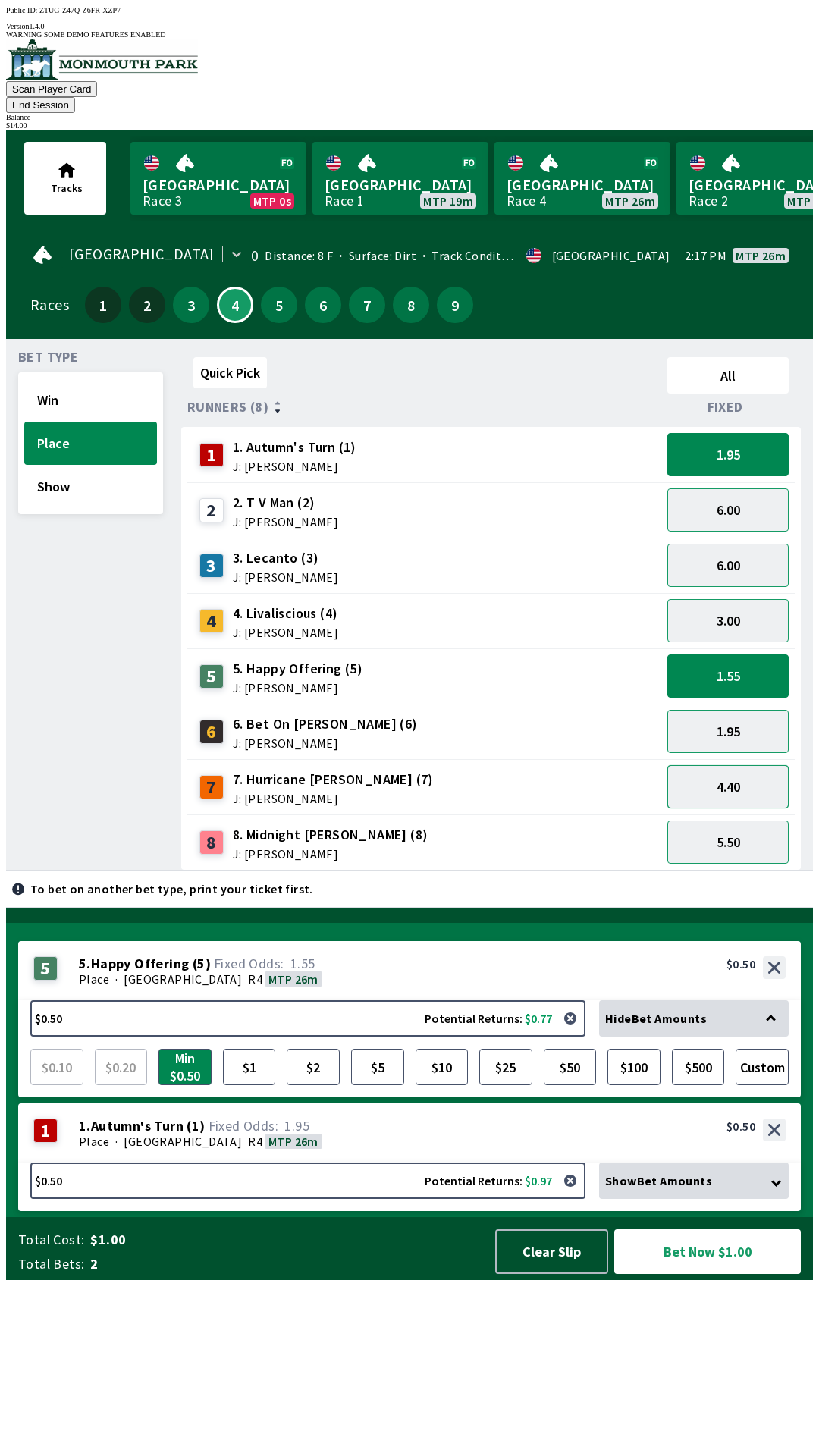
click at [745, 765] on button "4.40" at bounding box center [728, 787] width 121 height 43
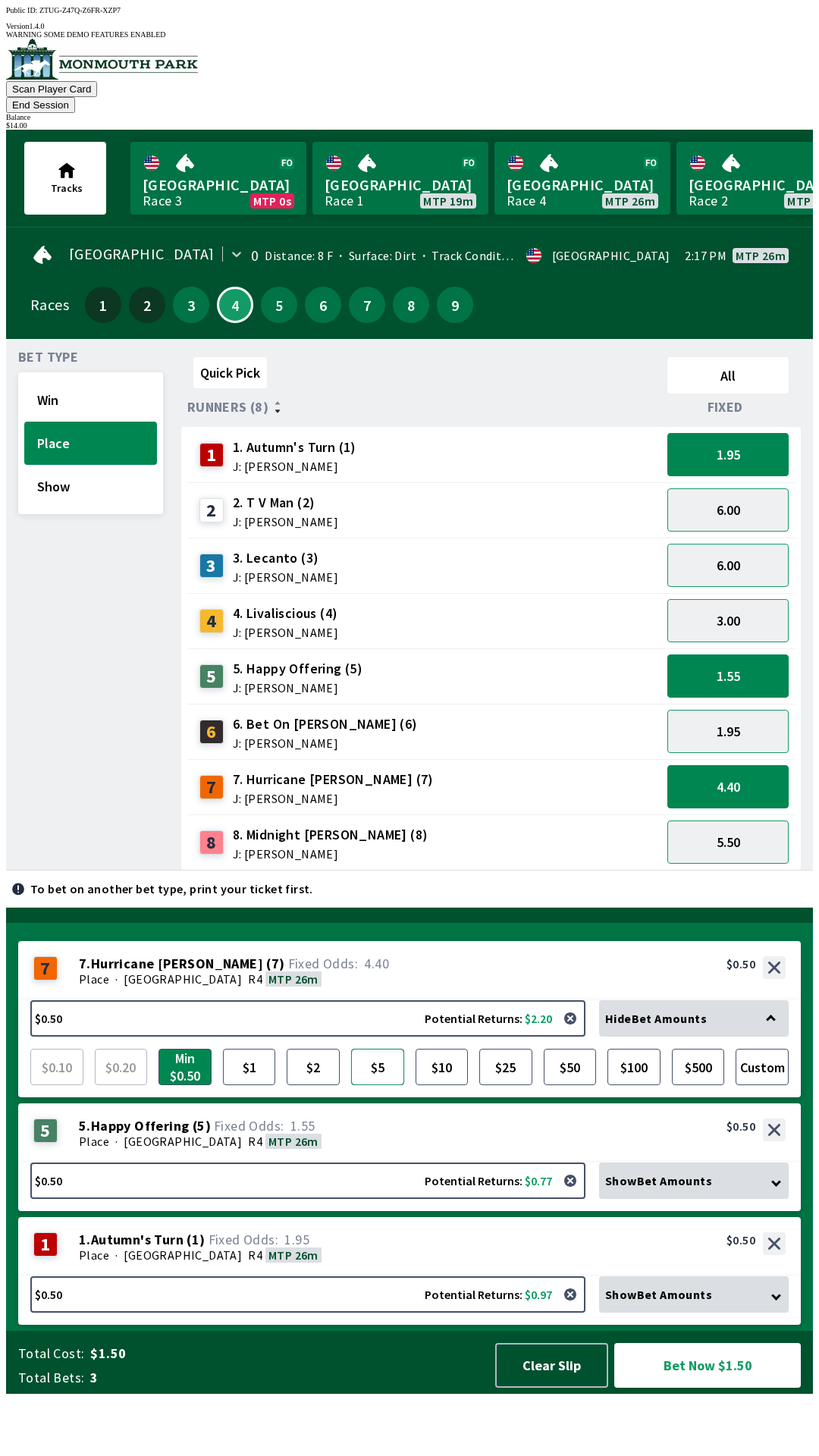
click at [373, 1085] on button "$5" at bounding box center [378, 1067] width 53 height 36
click at [759, 765] on button "4.40" at bounding box center [728, 787] width 121 height 43
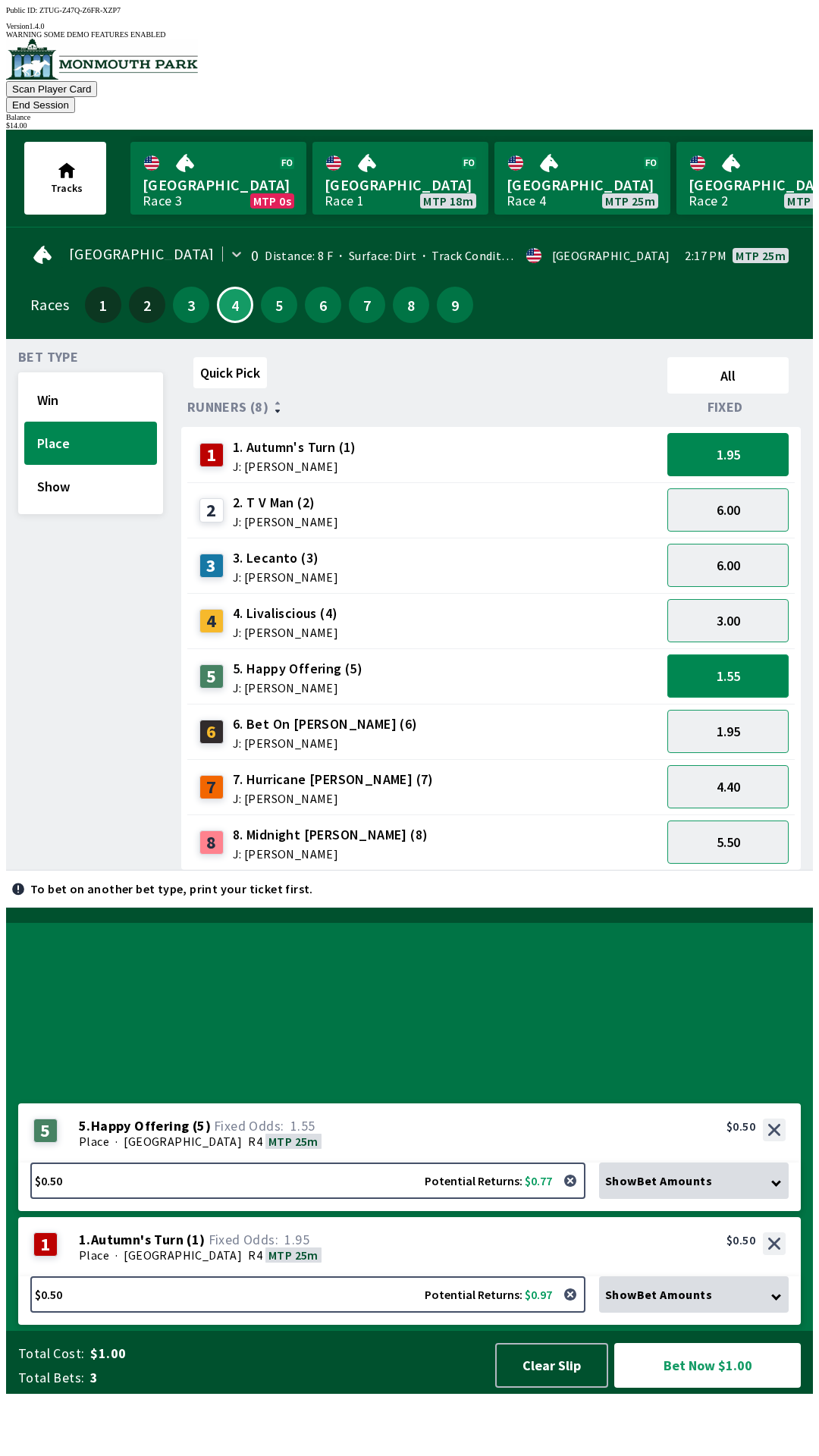
click at [743, 661] on button "1.55" at bounding box center [728, 676] width 121 height 43
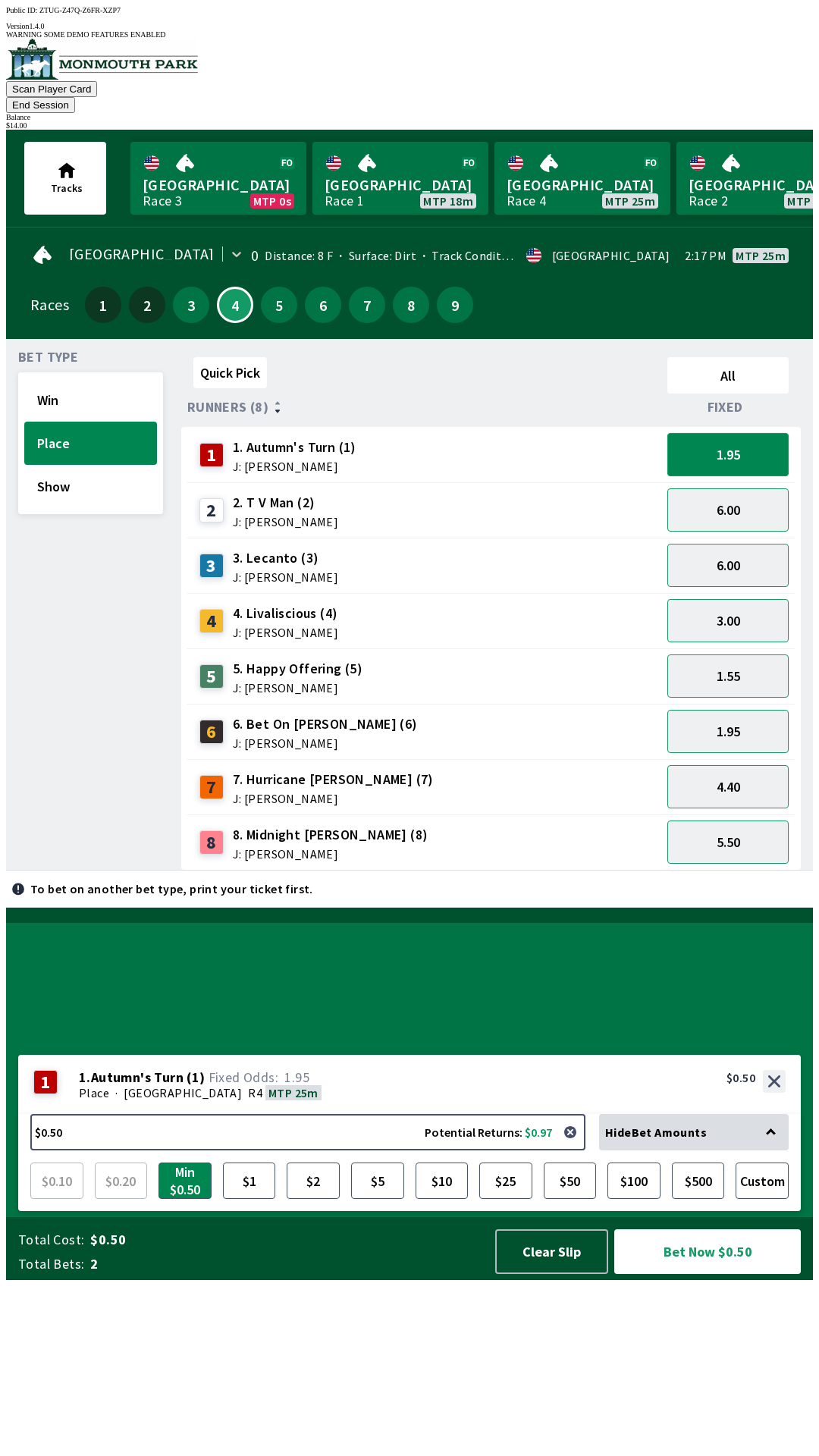
click at [760, 435] on button "1.95" at bounding box center [728, 454] width 121 height 43
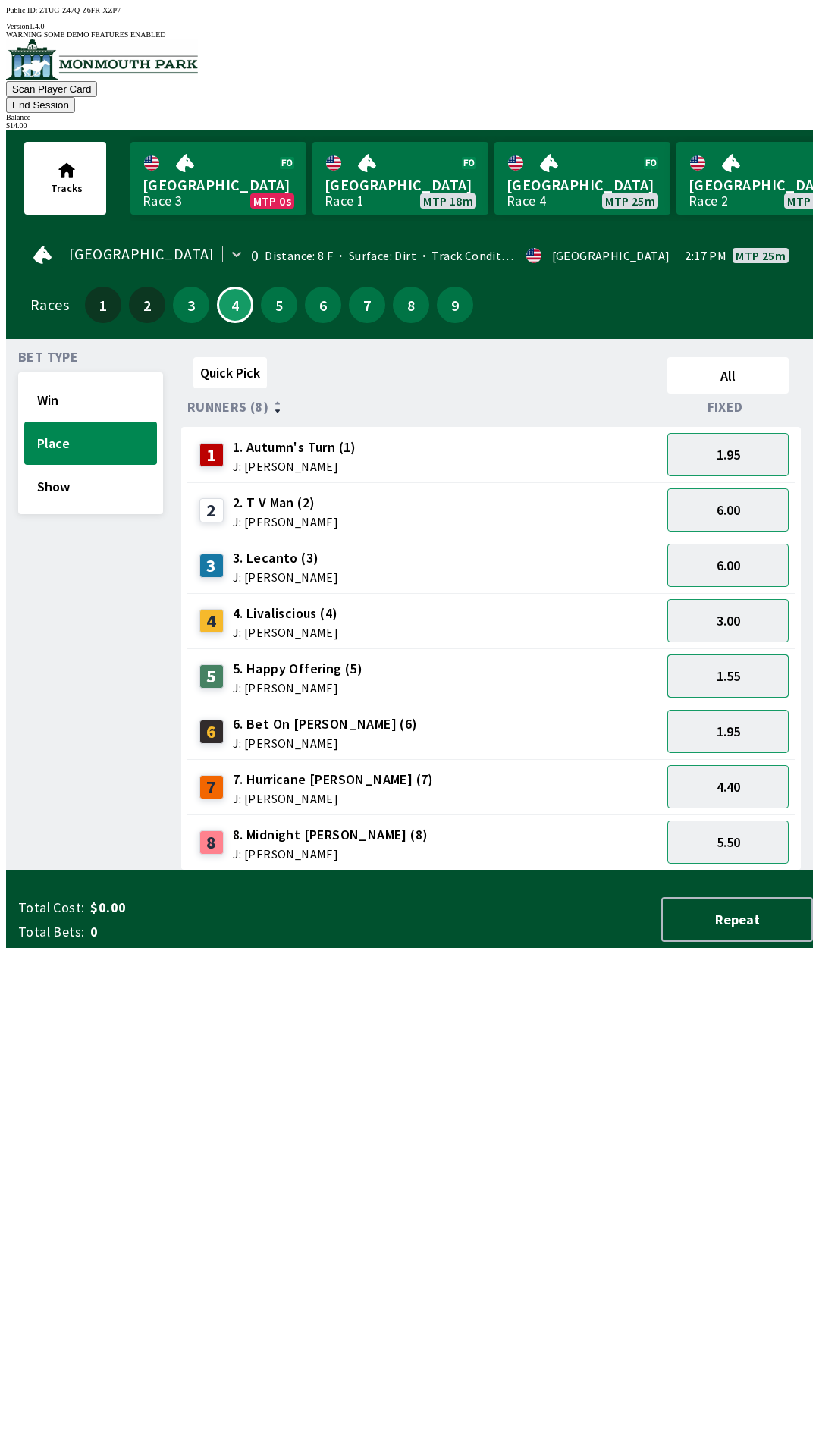
click at [759, 661] on button "1.55" at bounding box center [728, 676] width 121 height 43
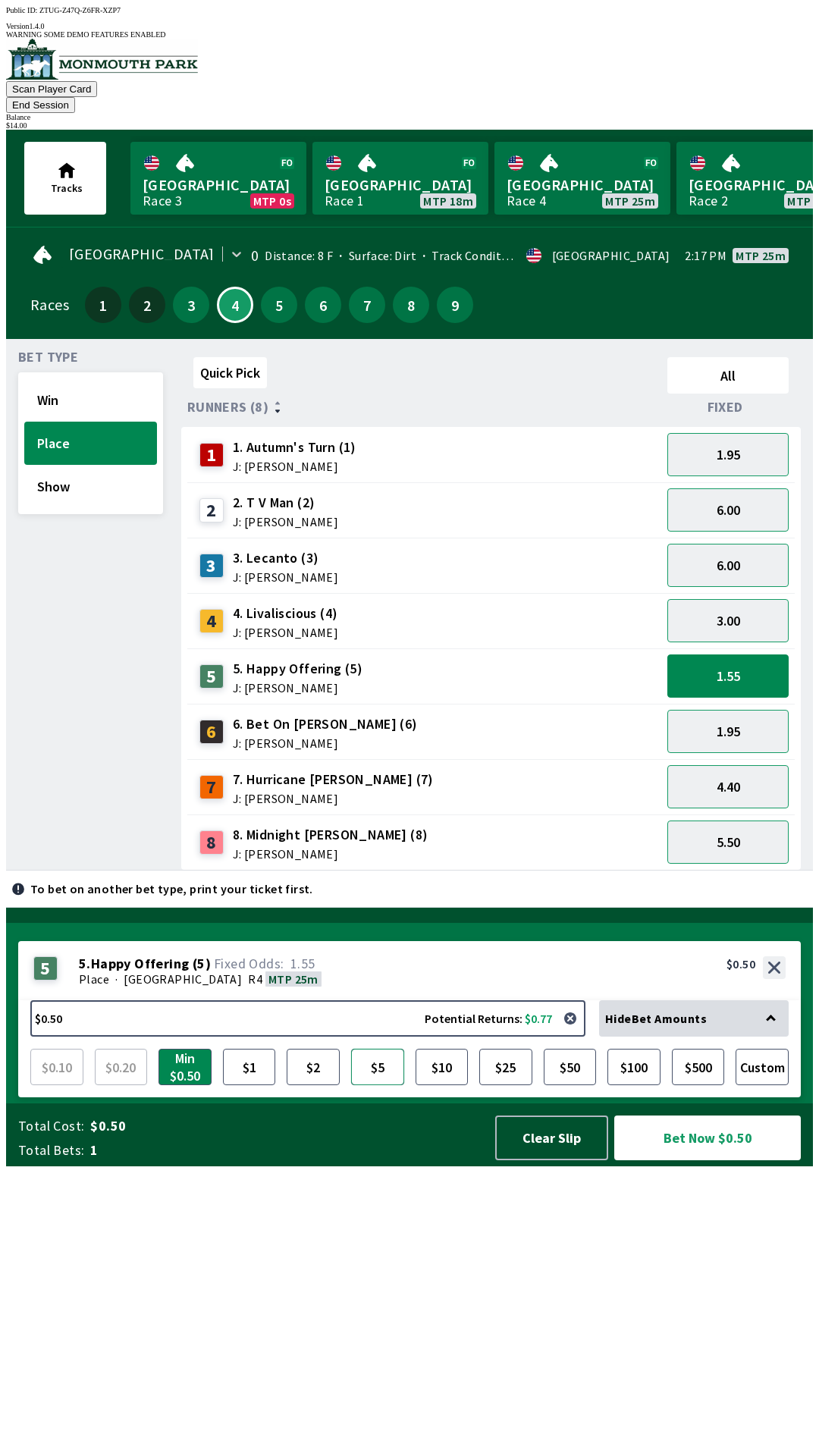
click at [371, 1085] on button "$5" at bounding box center [378, 1067] width 53 height 36
click at [257, 1085] on button "$1" at bounding box center [250, 1067] width 53 height 36
click at [752, 599] on button "3.00" at bounding box center [728, 621] width 121 height 43
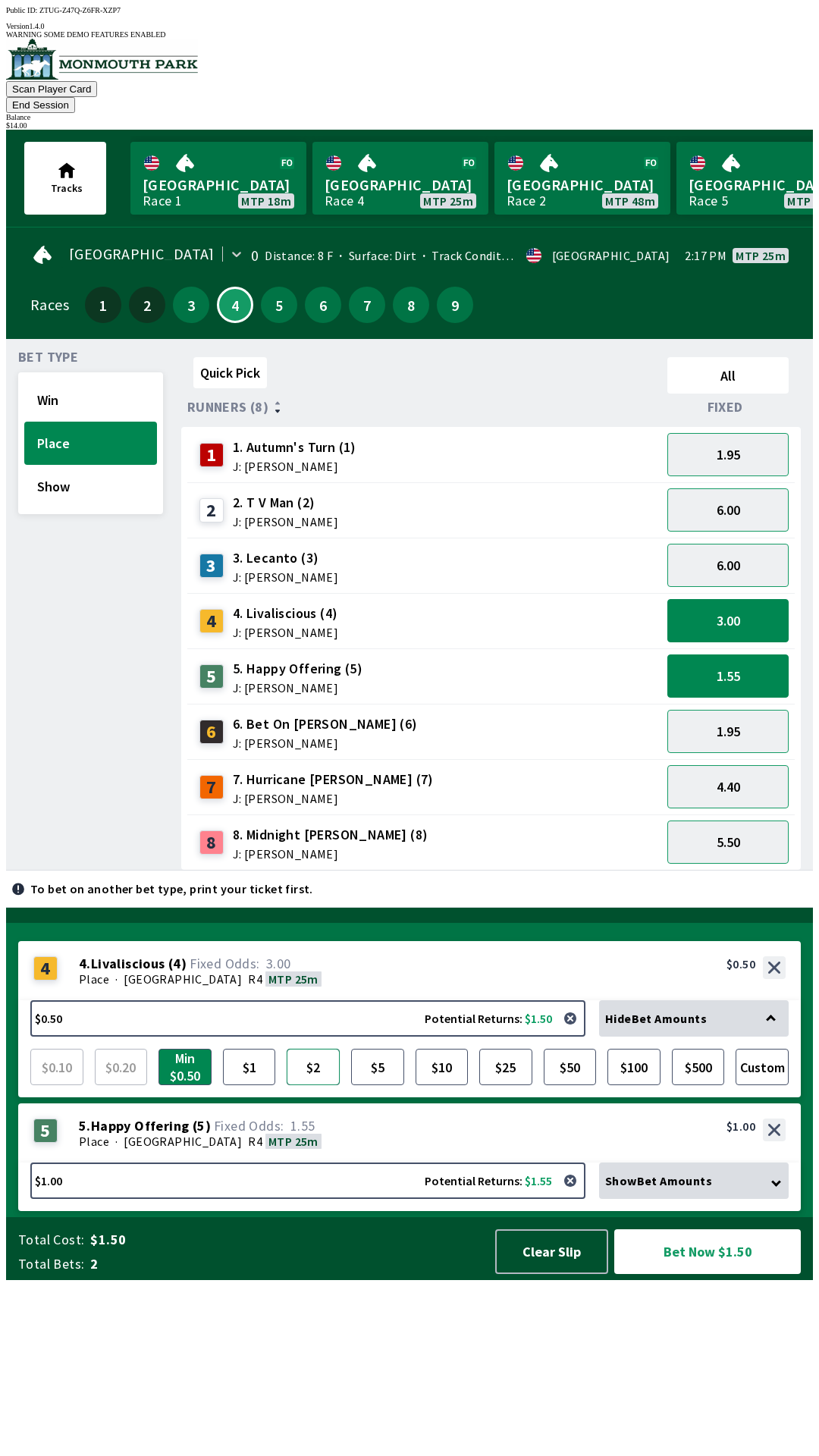
click at [305, 1085] on button "$2" at bounding box center [313, 1067] width 53 height 36
click at [759, 654] on button "1.55" at bounding box center [728, 676] width 121 height 43
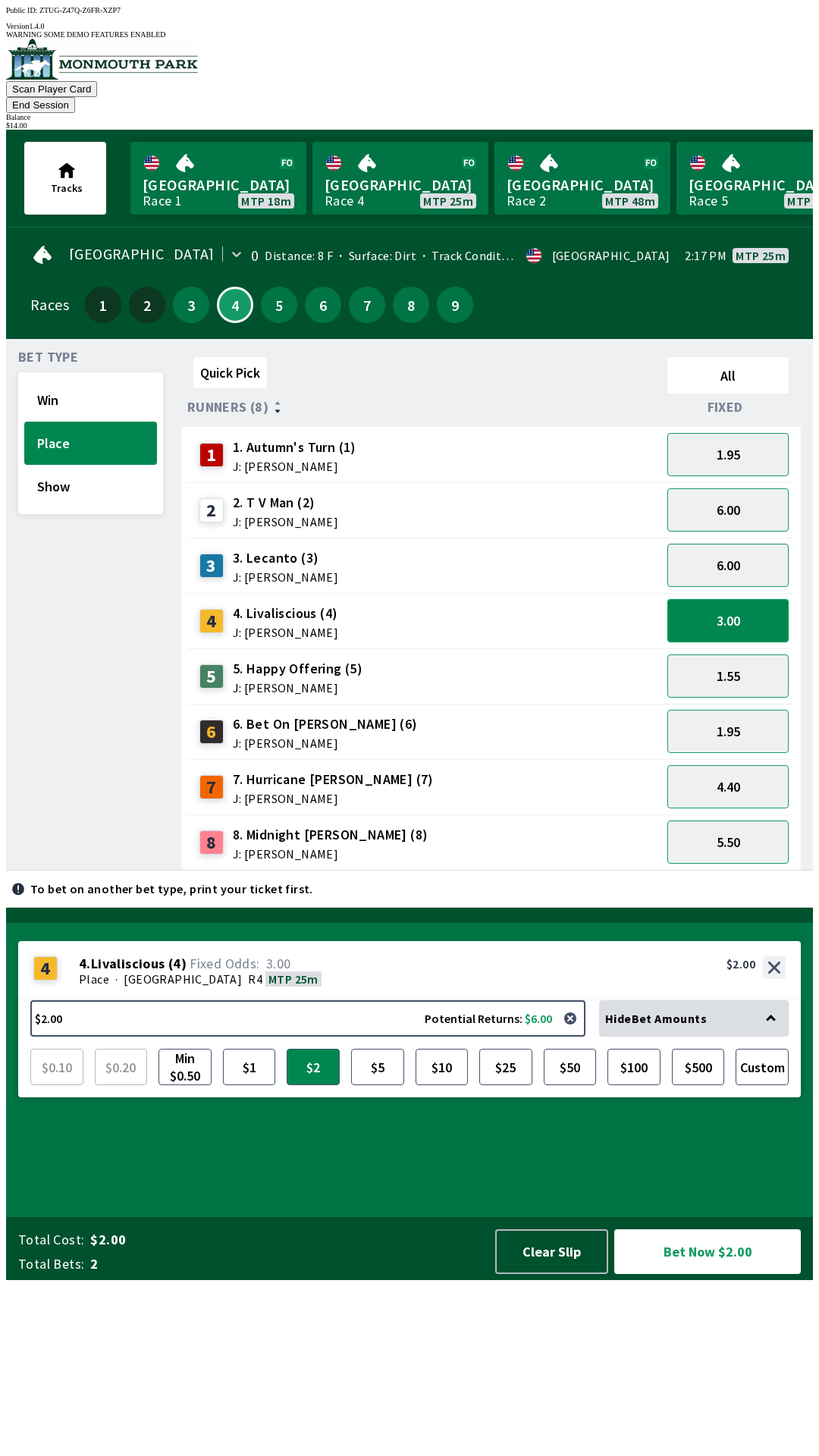
click at [765, 599] on button "3.00" at bounding box center [728, 621] width 121 height 43
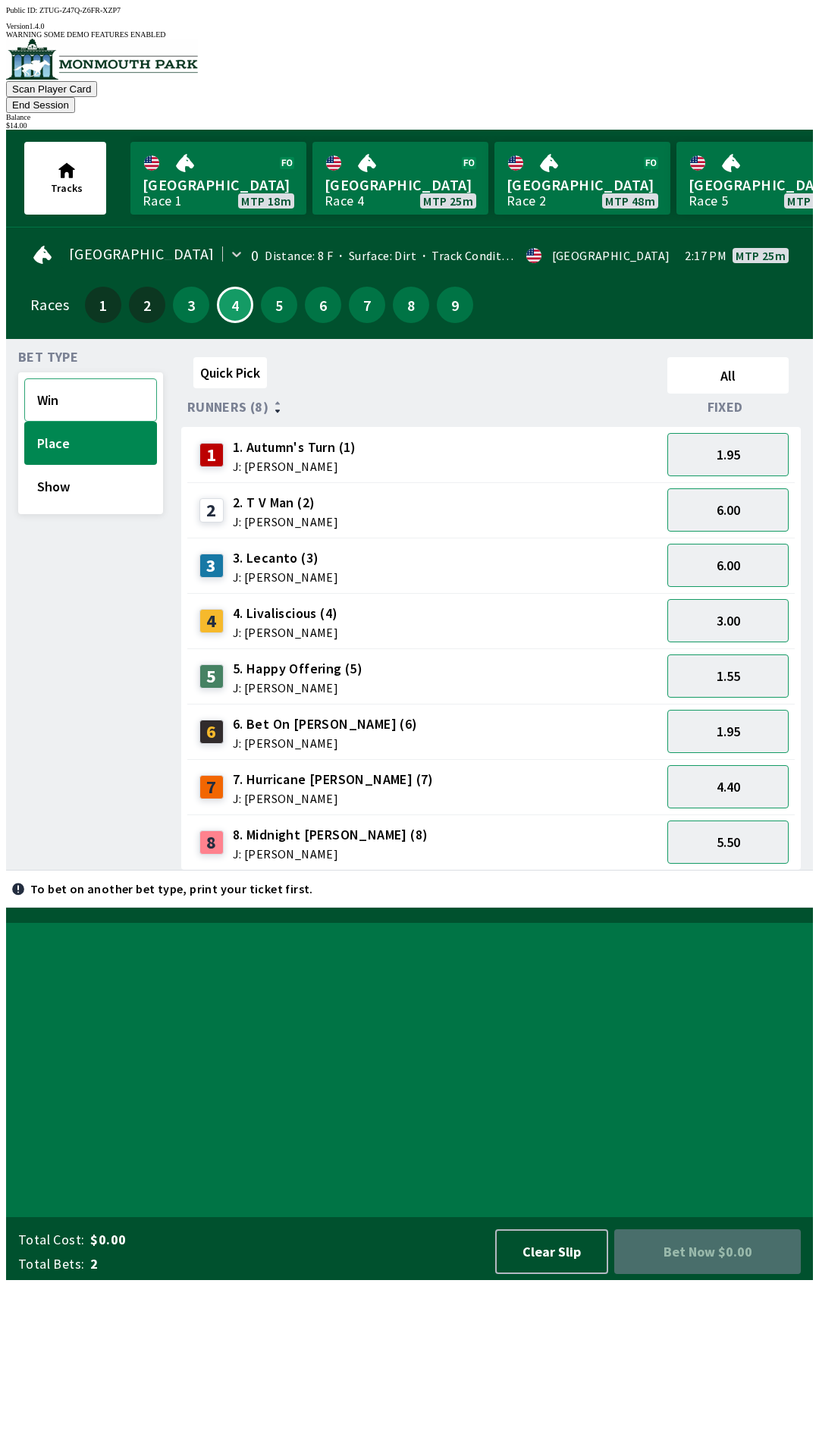
click at [57, 386] on button "Win" at bounding box center [90, 400] width 133 height 43
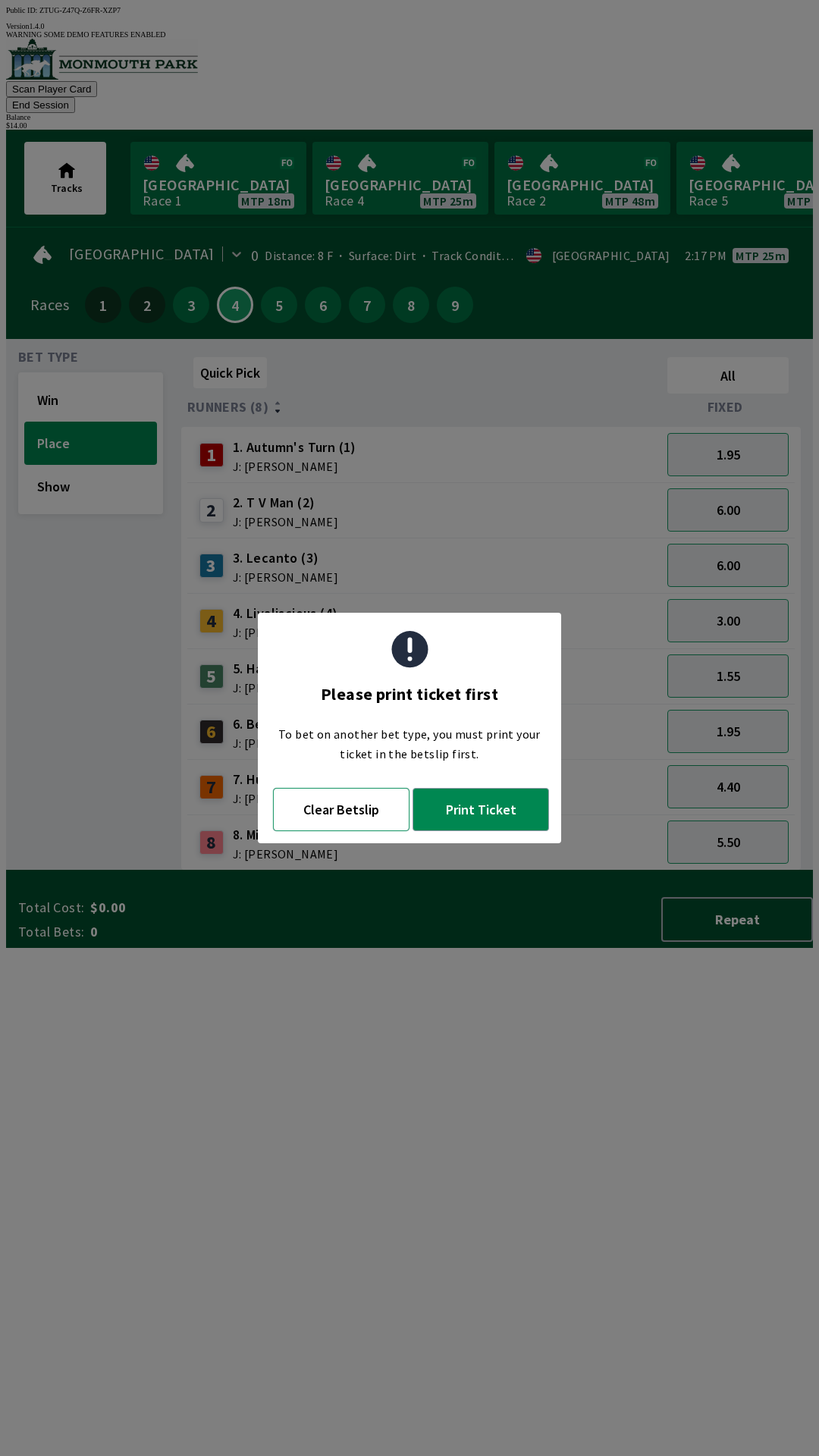
click at [344, 829] on button "Clear Betslip" at bounding box center [341, 809] width 136 height 43
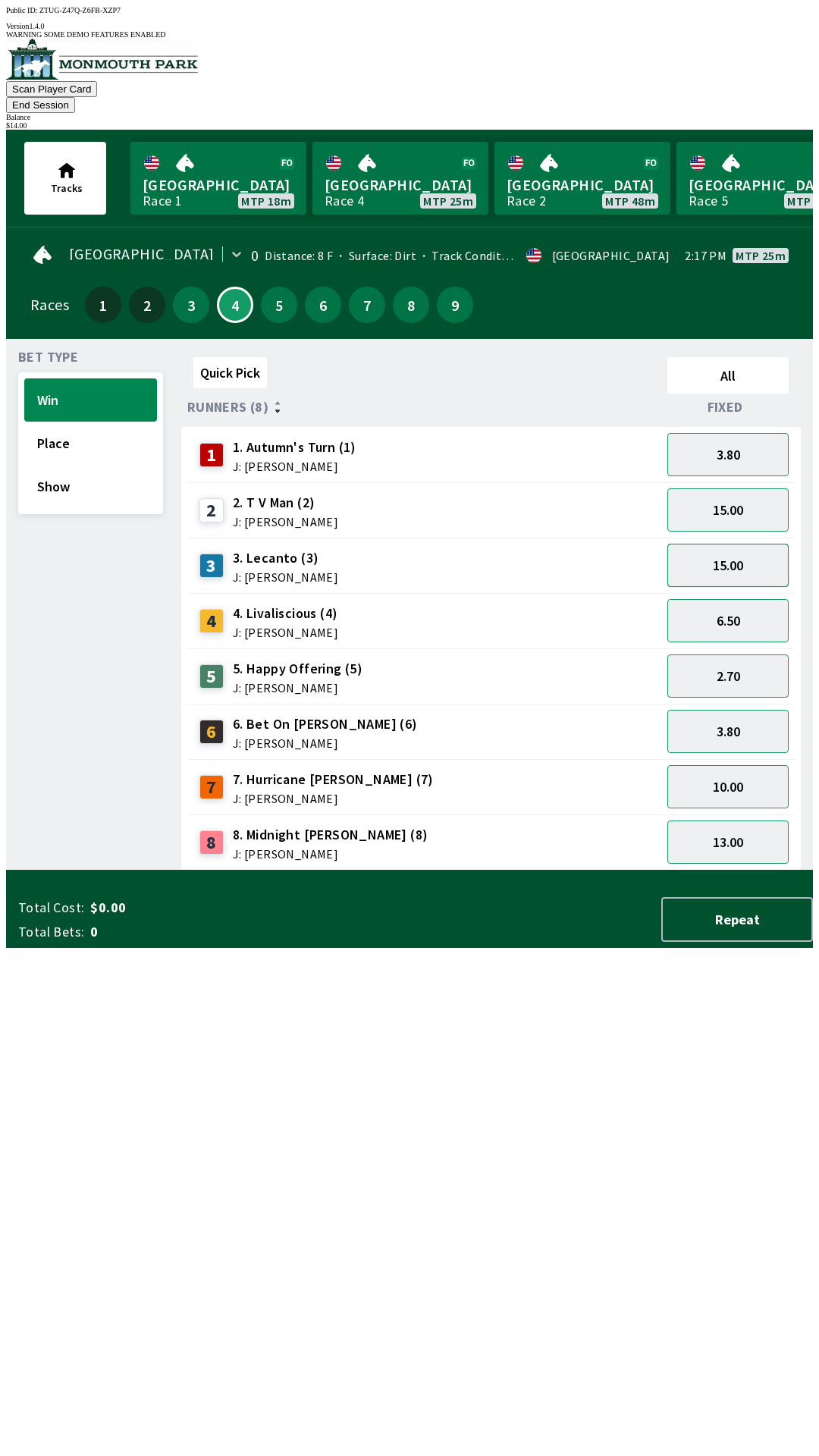
click at [760, 543] on button "15.00" at bounding box center [728, 565] width 121 height 43
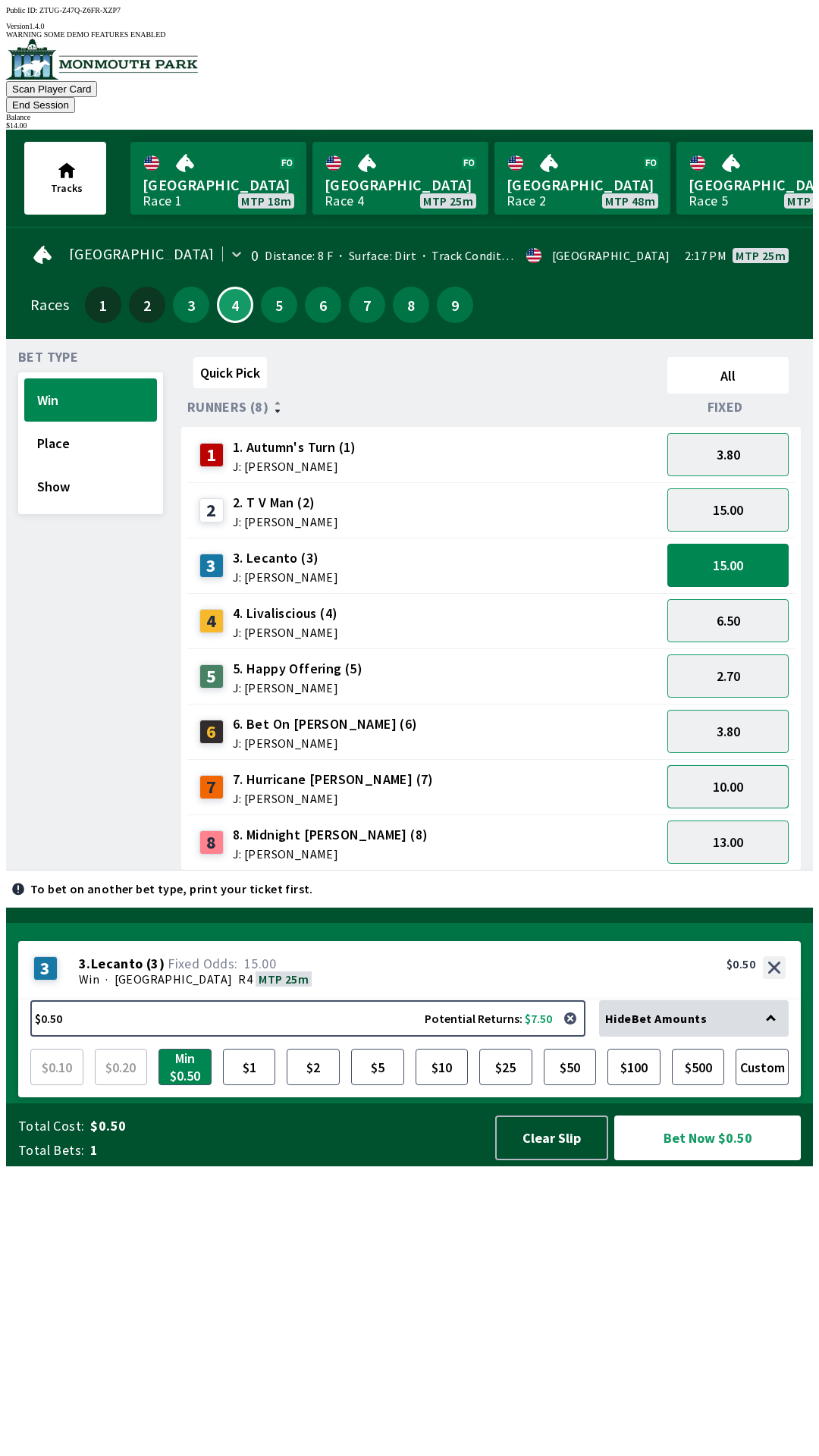
click at [785, 765] on button "10.00" at bounding box center [728, 787] width 121 height 43
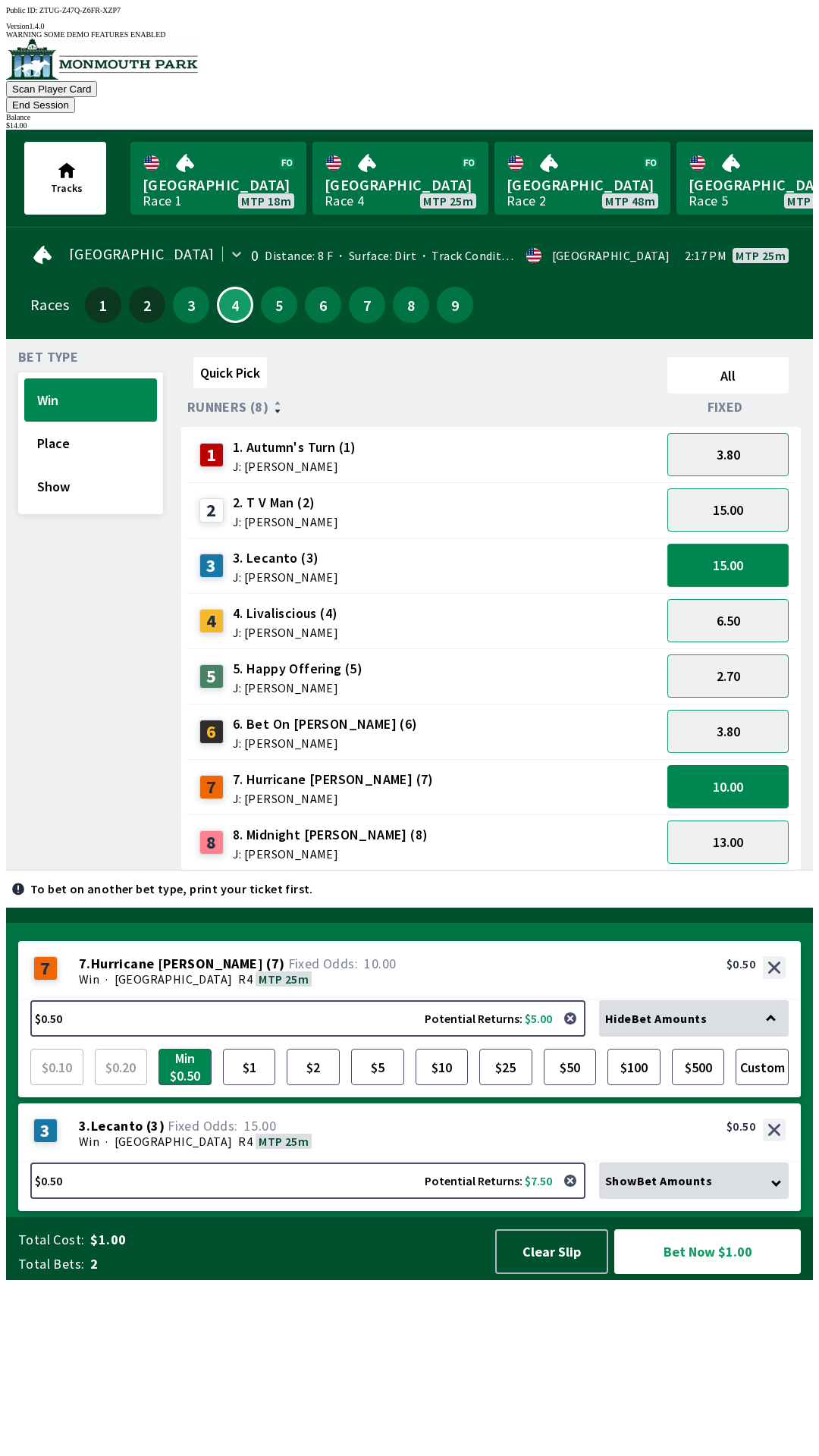
click at [759, 543] on button "15.00" at bounding box center [728, 565] width 121 height 43
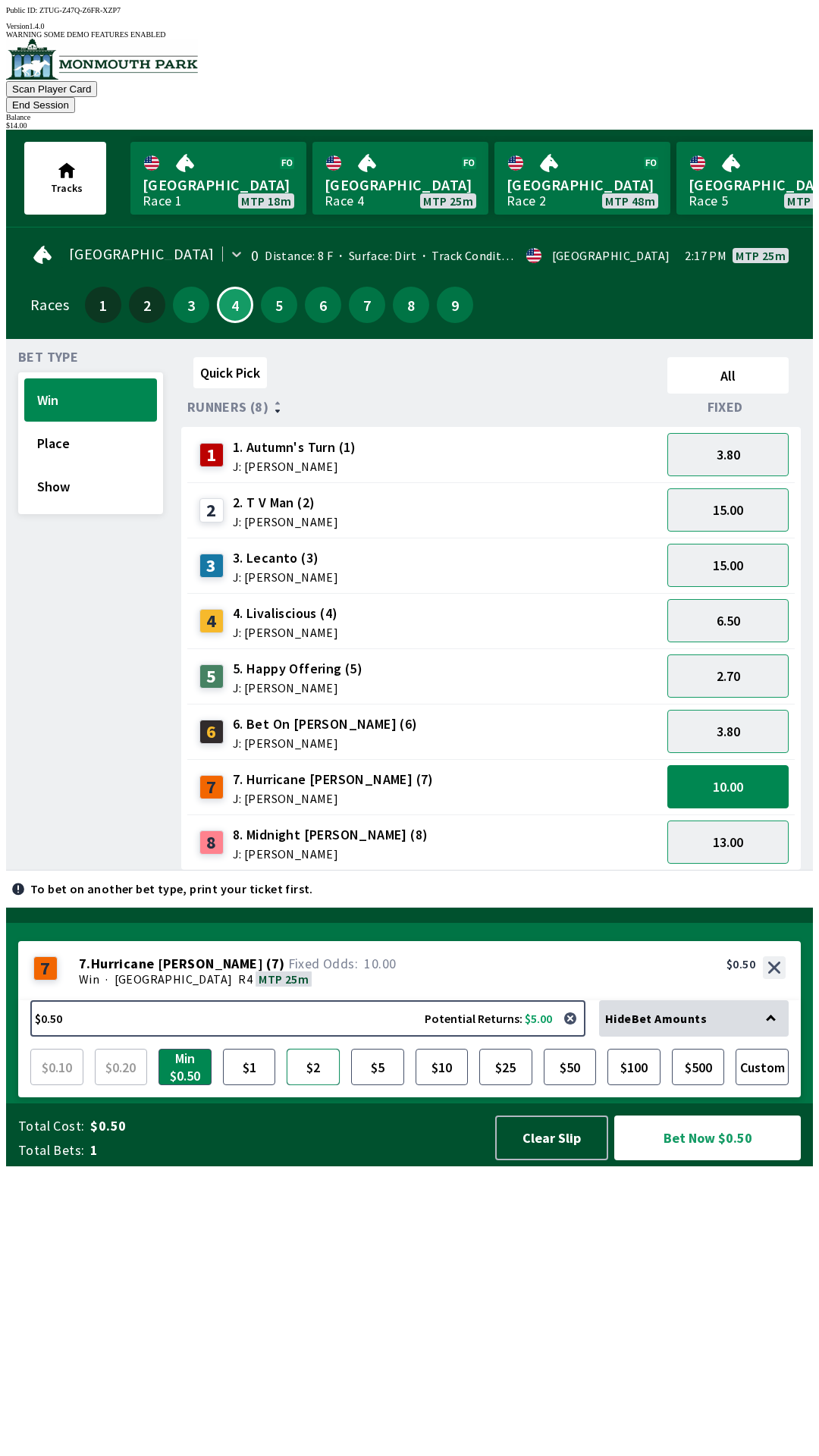
click at [319, 1085] on button "$2" at bounding box center [313, 1067] width 53 height 36
click at [715, 1160] on button "Bet Now $2.00" at bounding box center [707, 1138] width 187 height 45
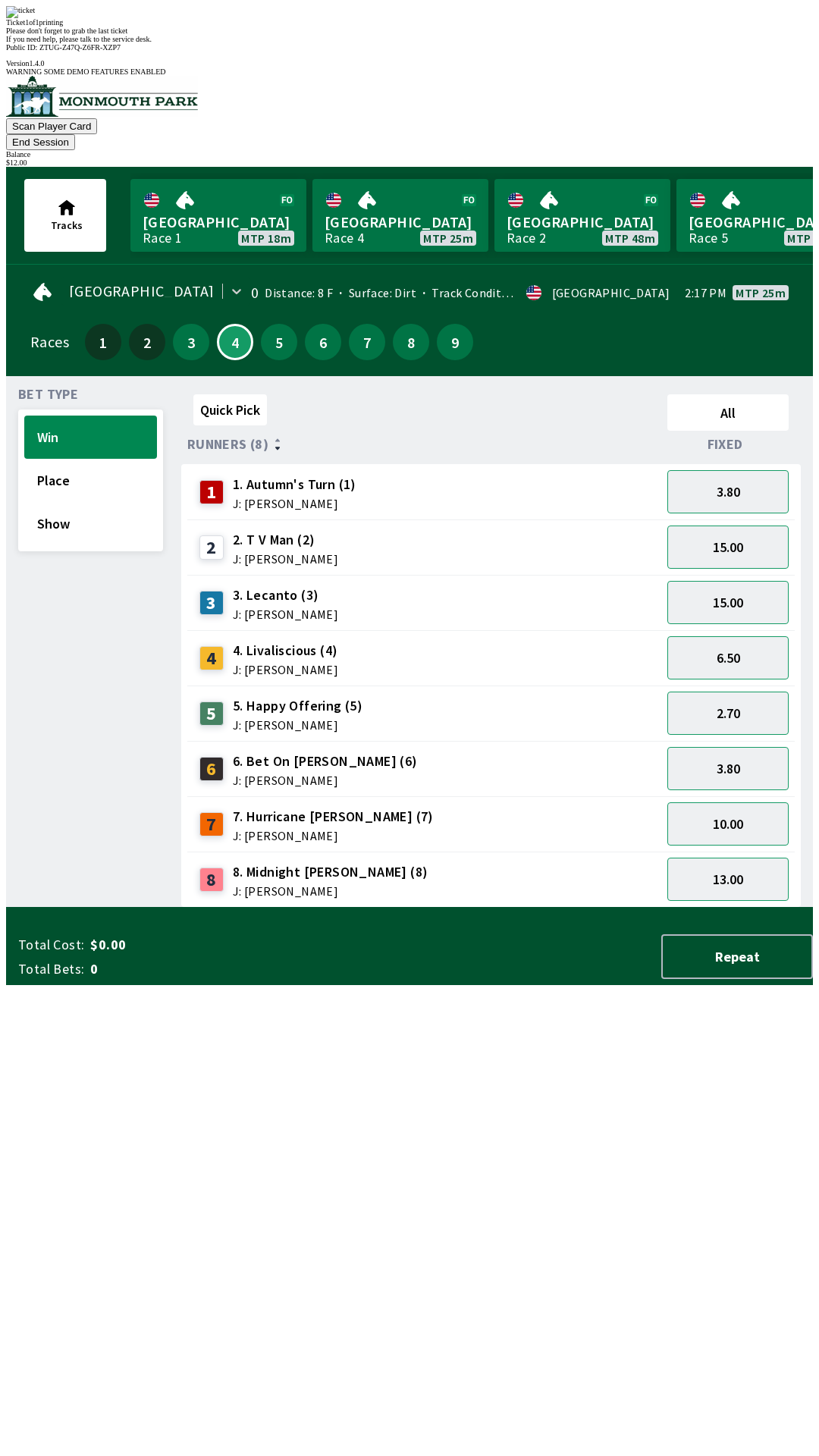
click at [74, 908] on div "Bet Type Win Place Show" at bounding box center [90, 648] width 145 height 519
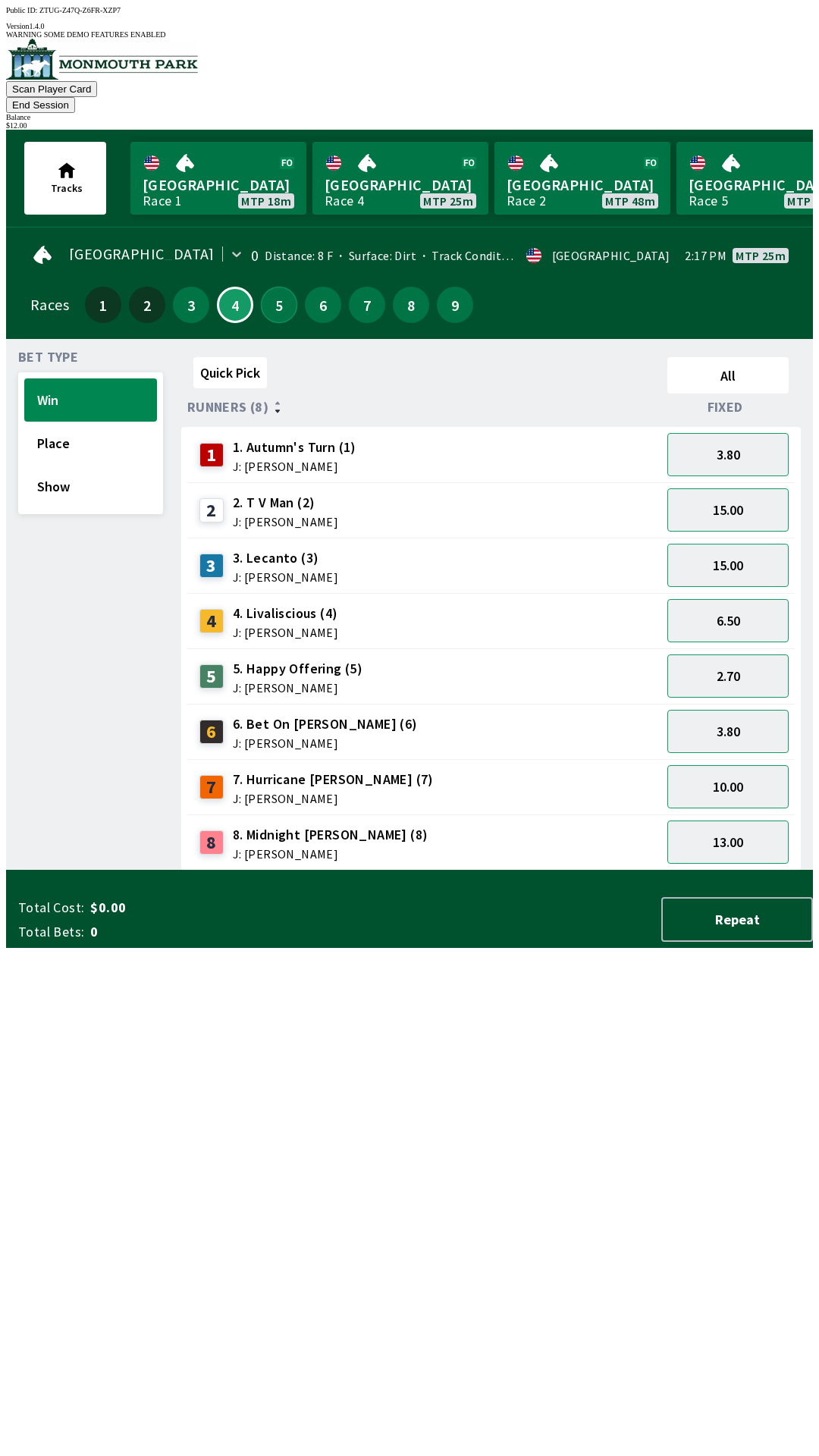
click at [264, 287] on button "5" at bounding box center [278, 305] width 36 height 36
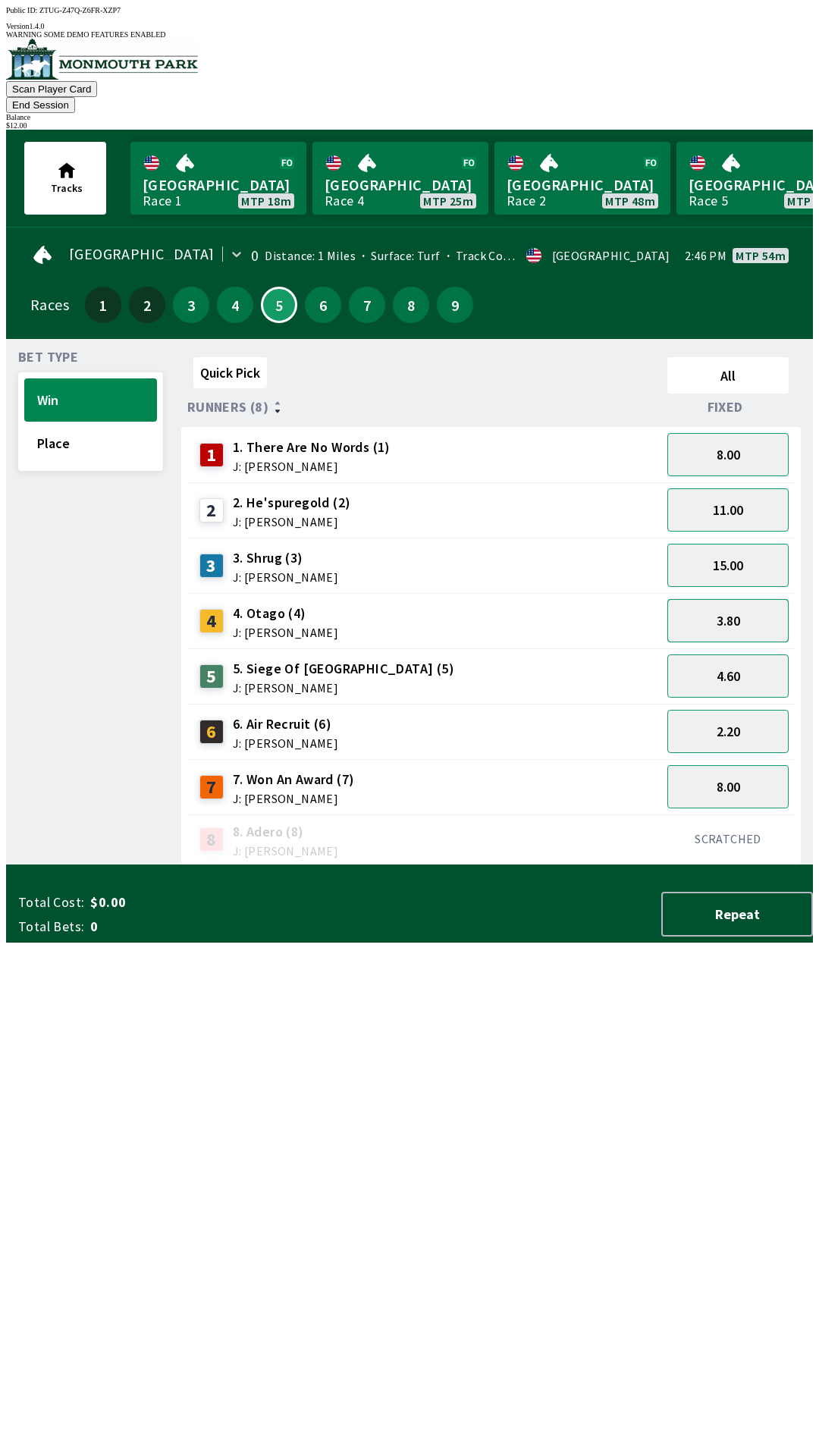
click at [761, 599] on button "3.80" at bounding box center [728, 621] width 121 height 43
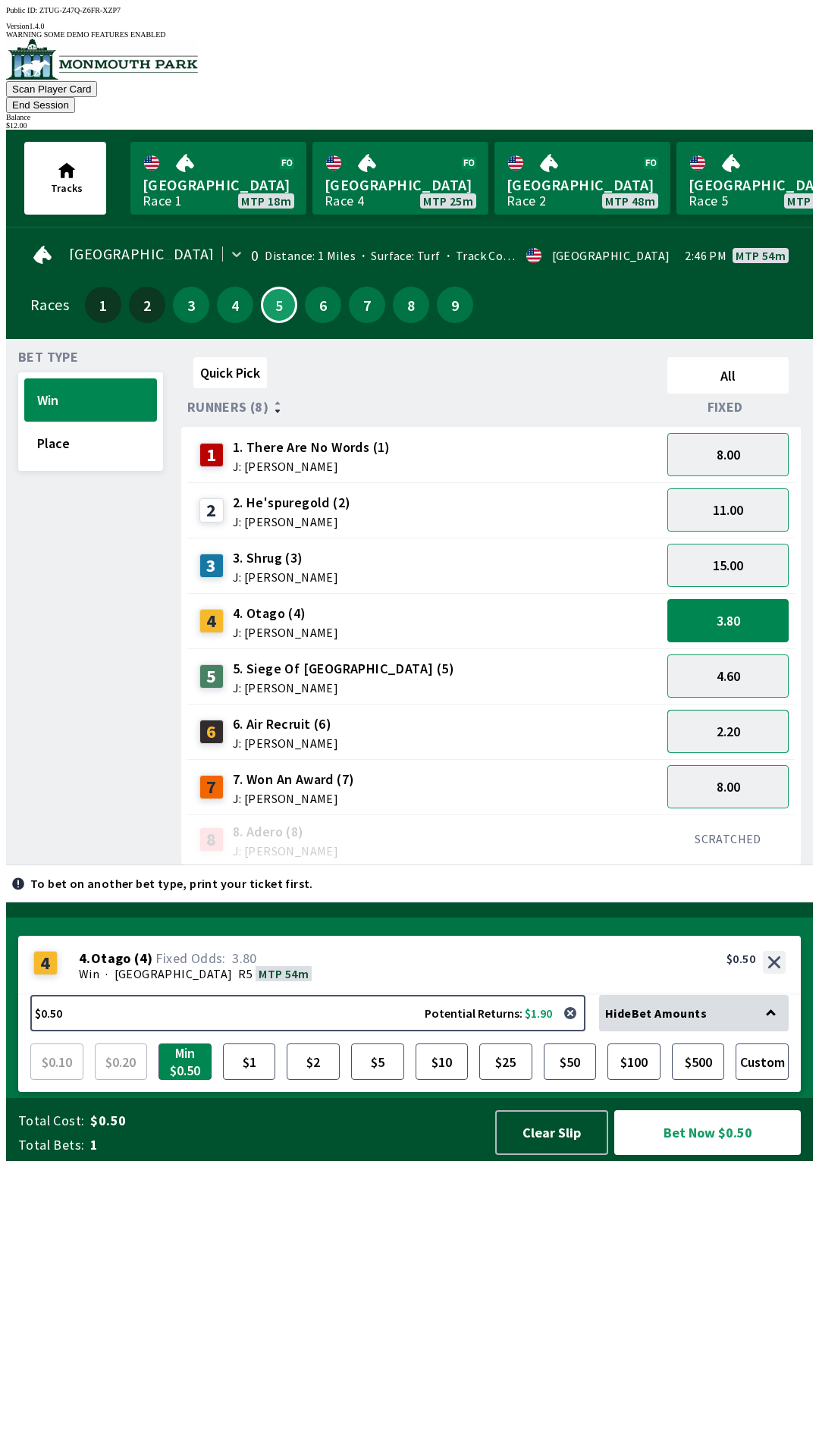
click at [759, 709] on button "2.20" at bounding box center [728, 731] width 121 height 43
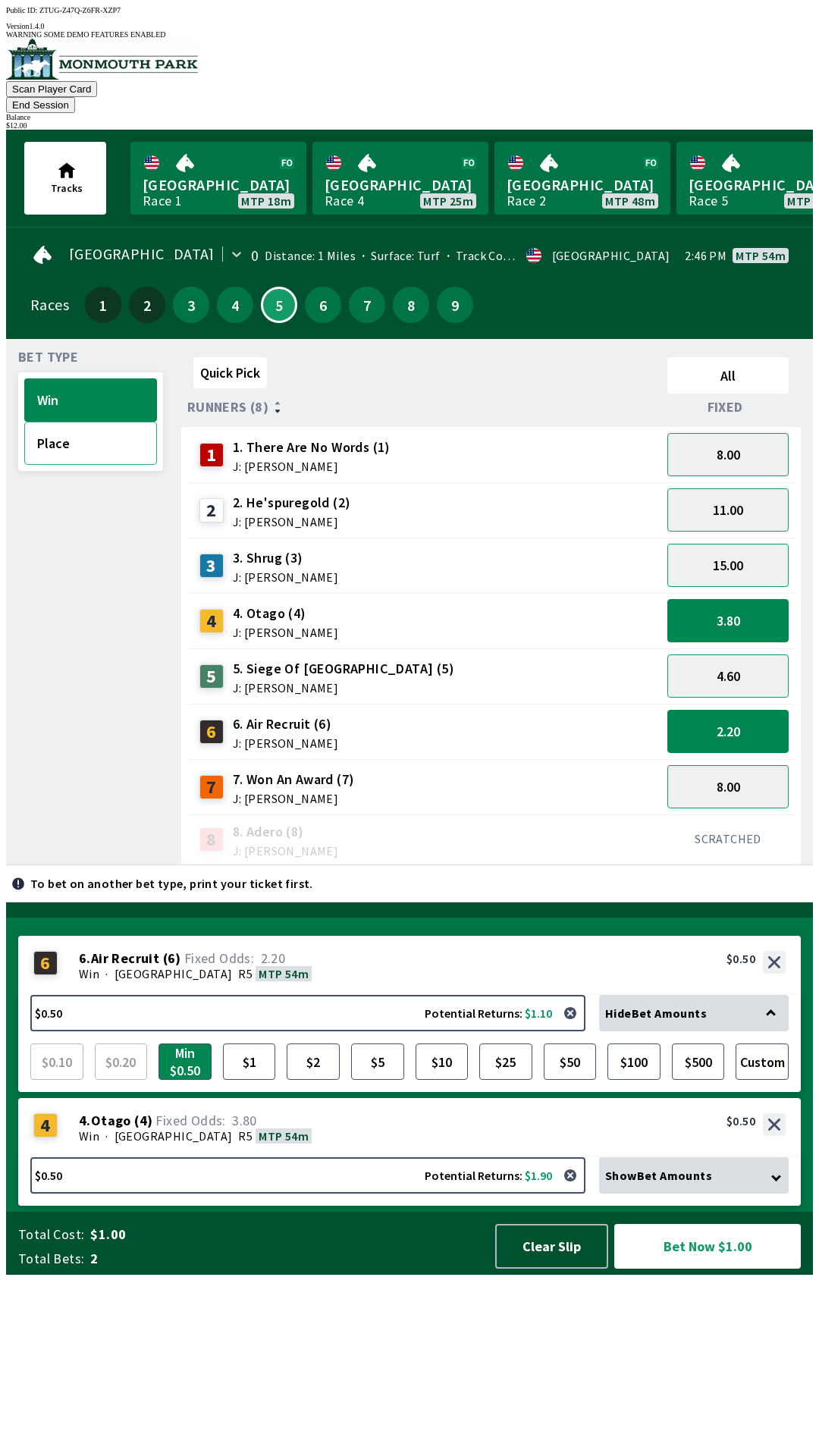
click at [83, 422] on button "Place" at bounding box center [90, 443] width 133 height 43
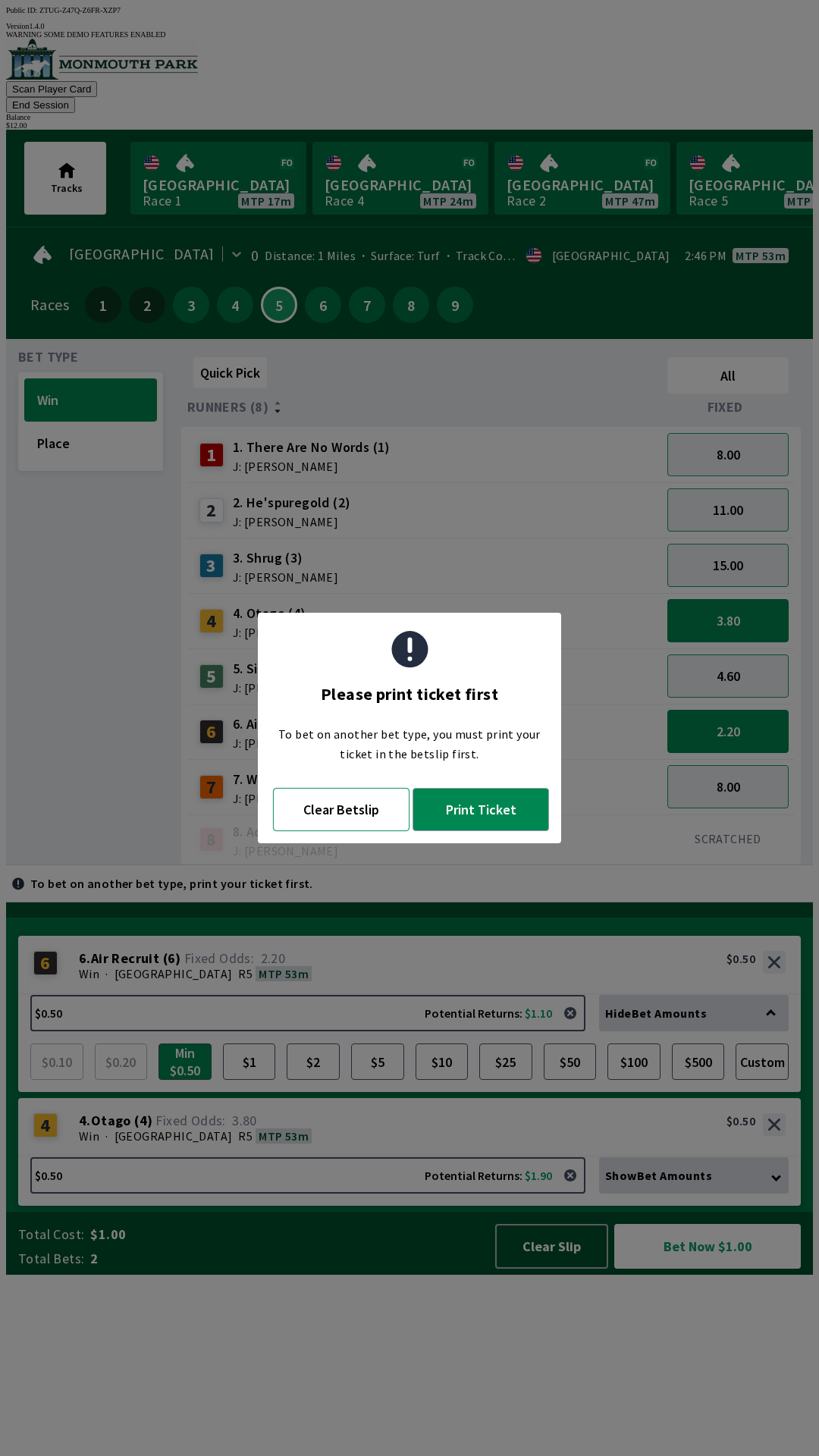
click at [358, 817] on button "Clear Betslip" at bounding box center [341, 809] width 136 height 43
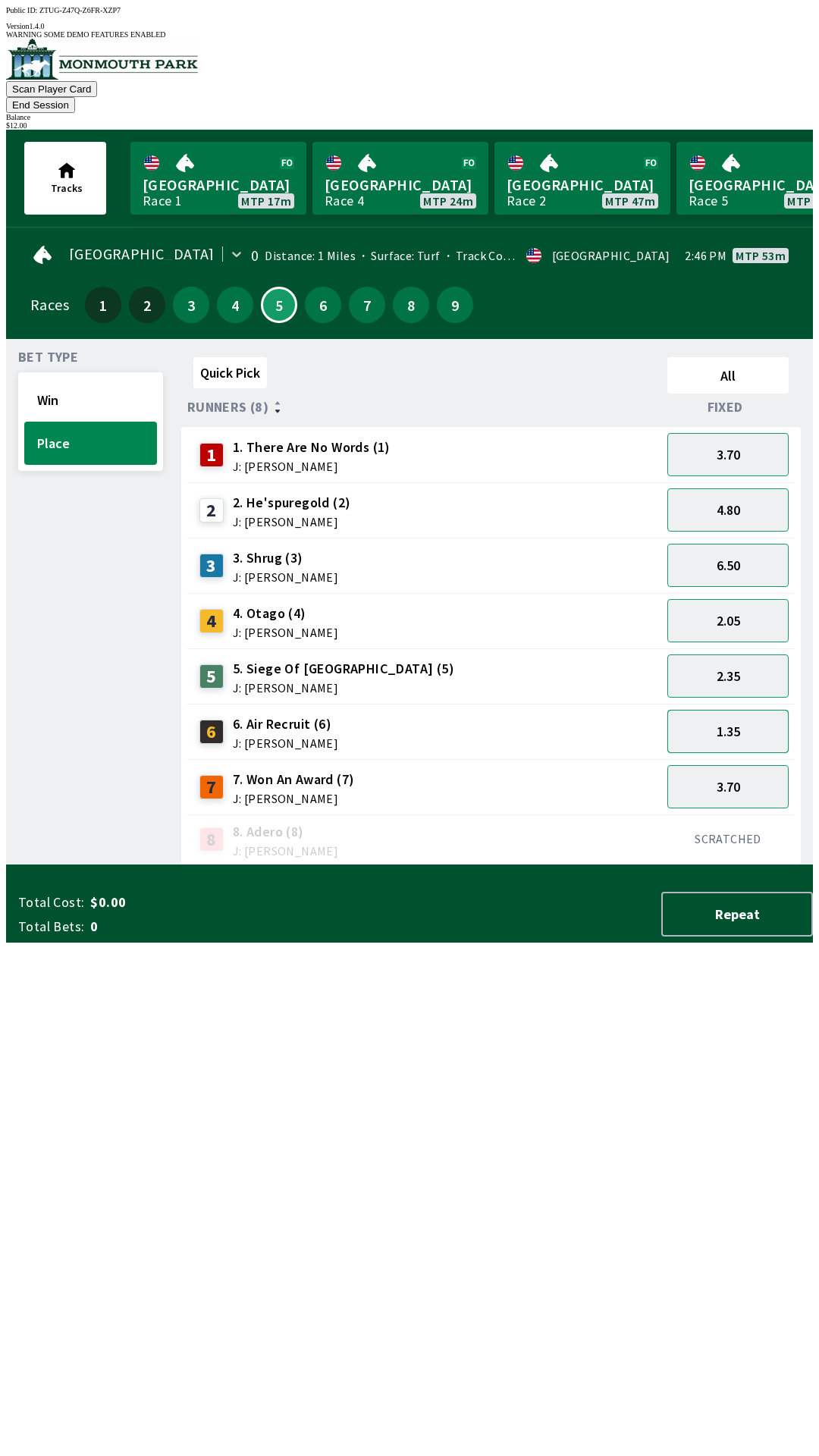
click at [741, 710] on button "1.35" at bounding box center [728, 731] width 121 height 43
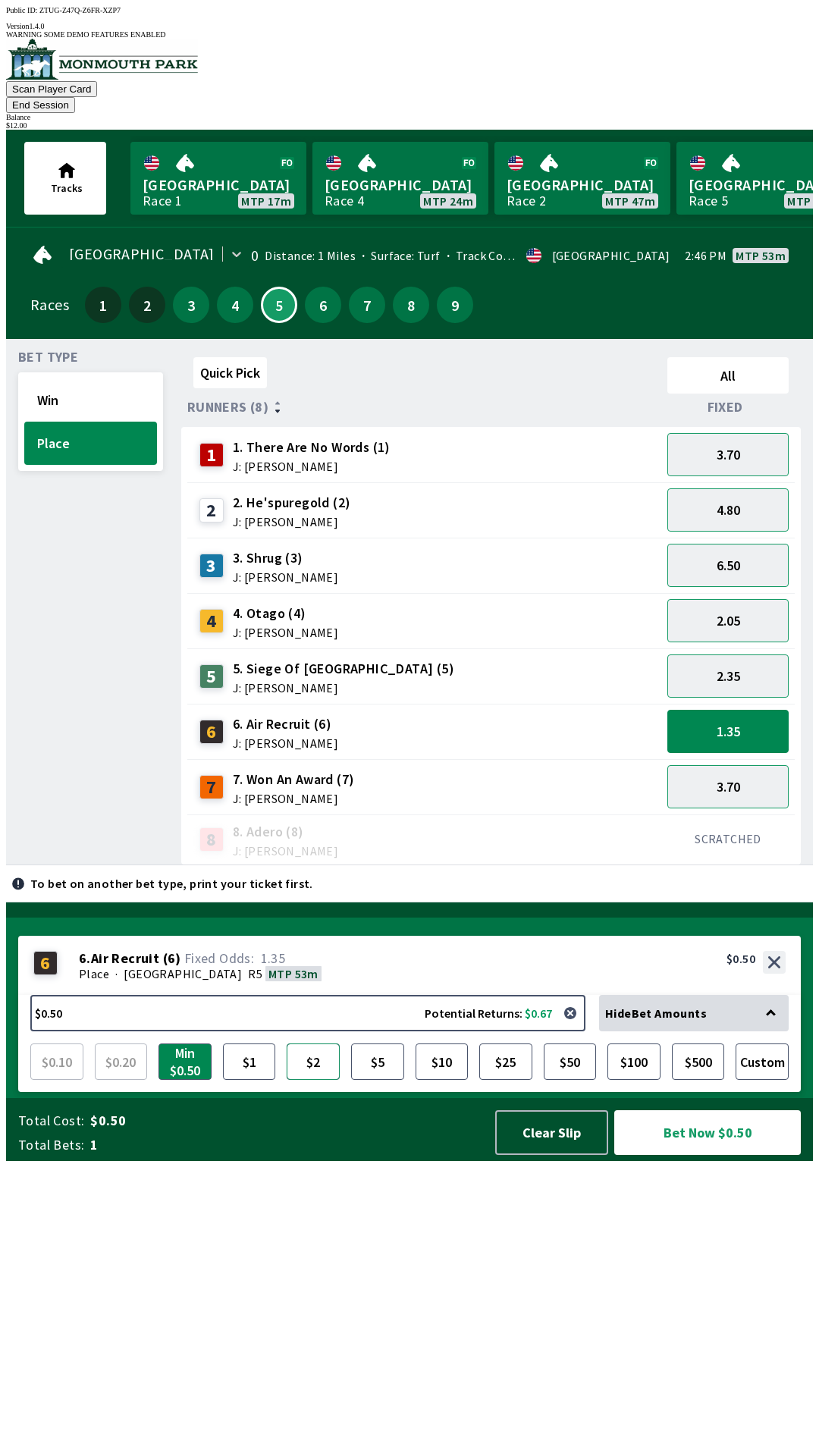
click at [302, 1080] on button "$2" at bounding box center [313, 1061] width 53 height 36
click at [757, 713] on button "1.35" at bounding box center [728, 731] width 121 height 43
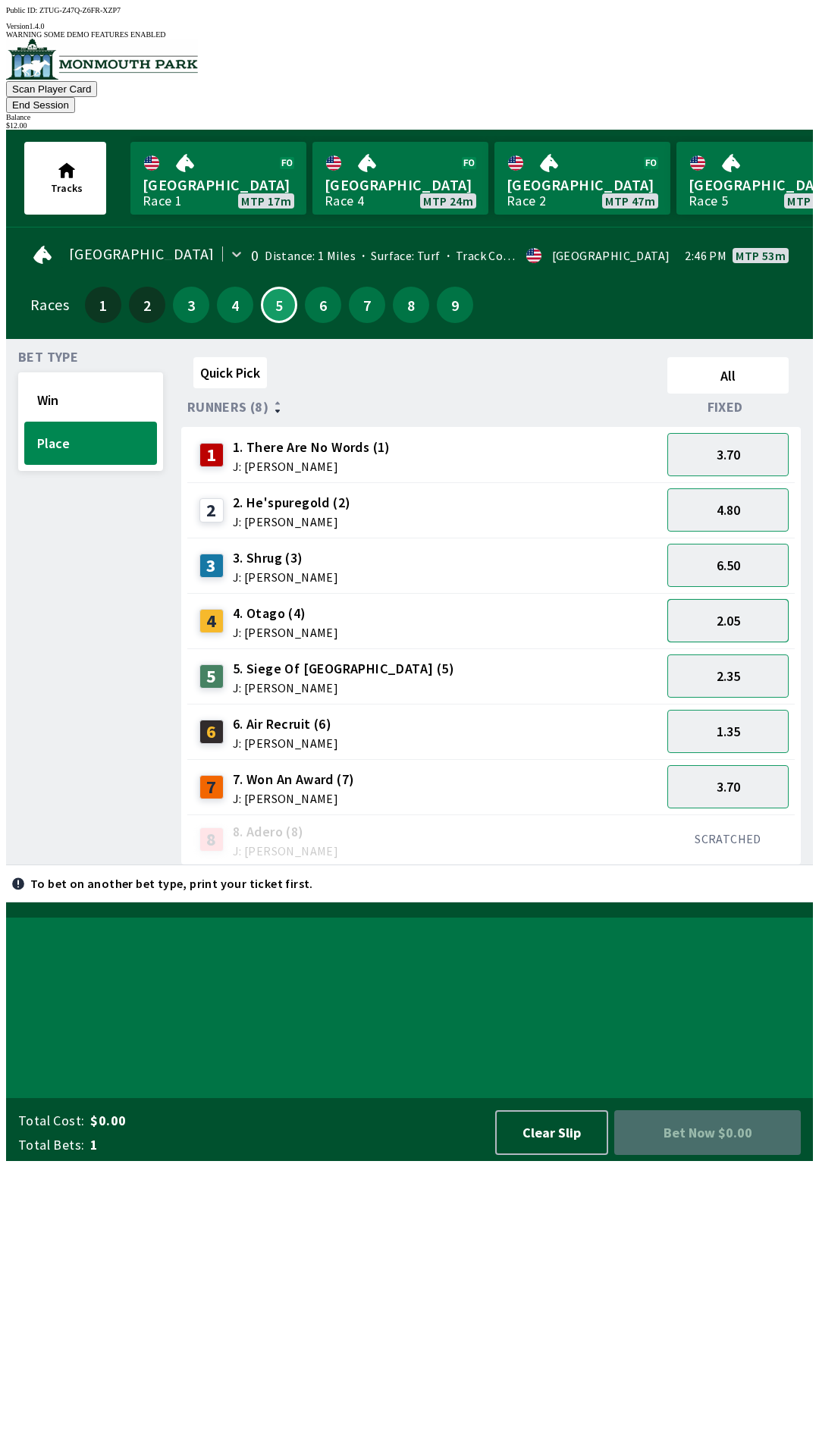
click at [762, 599] on button "2.05" at bounding box center [728, 621] width 121 height 43
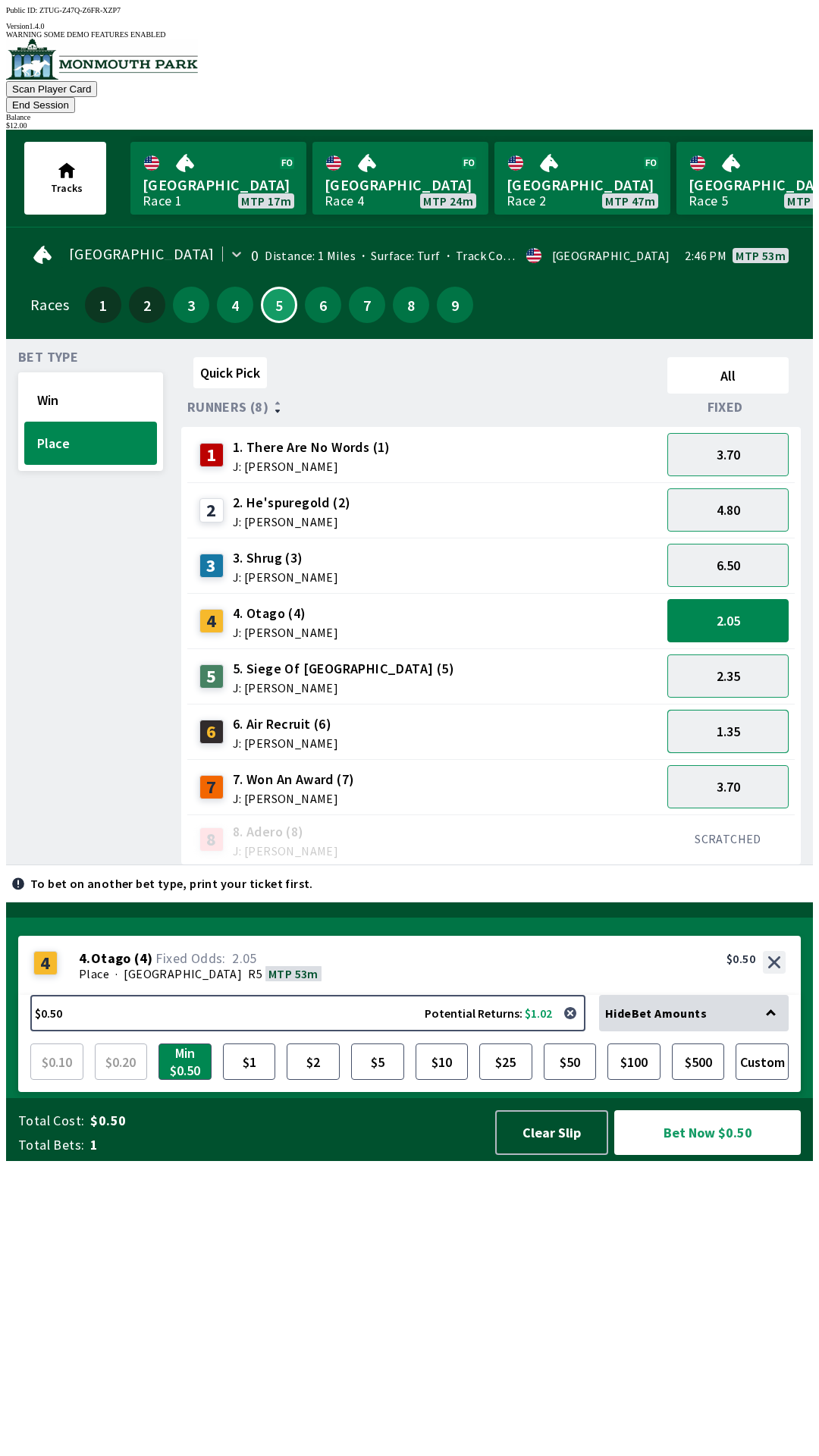
click at [752, 709] on button "1.35" at bounding box center [728, 731] width 121 height 43
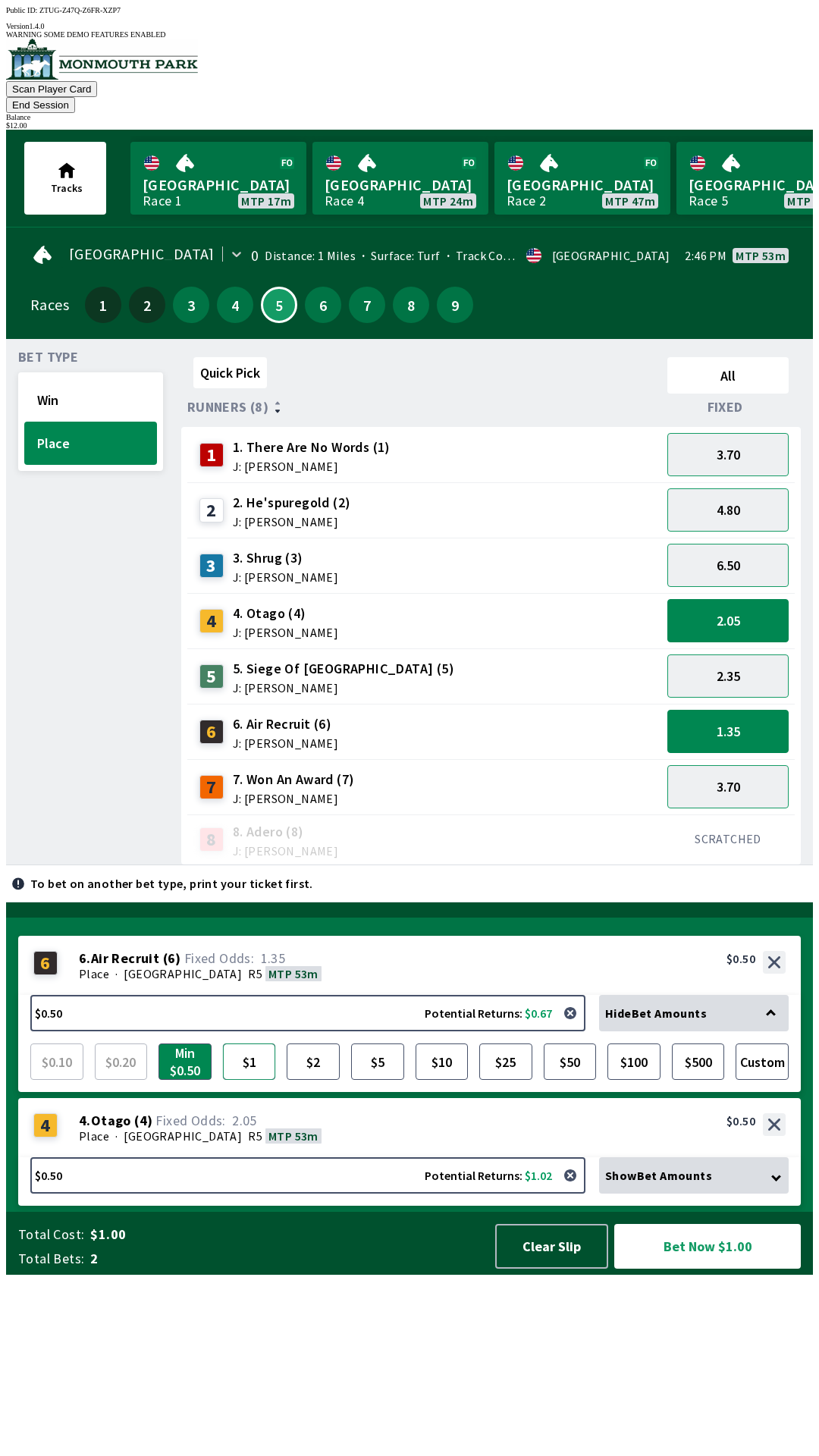
click at [254, 1080] on button "$1" at bounding box center [250, 1061] width 53 height 36
click at [326, 1080] on button "$2" at bounding box center [313, 1061] width 53 height 36
click at [748, 713] on button "1.35" at bounding box center [728, 731] width 121 height 43
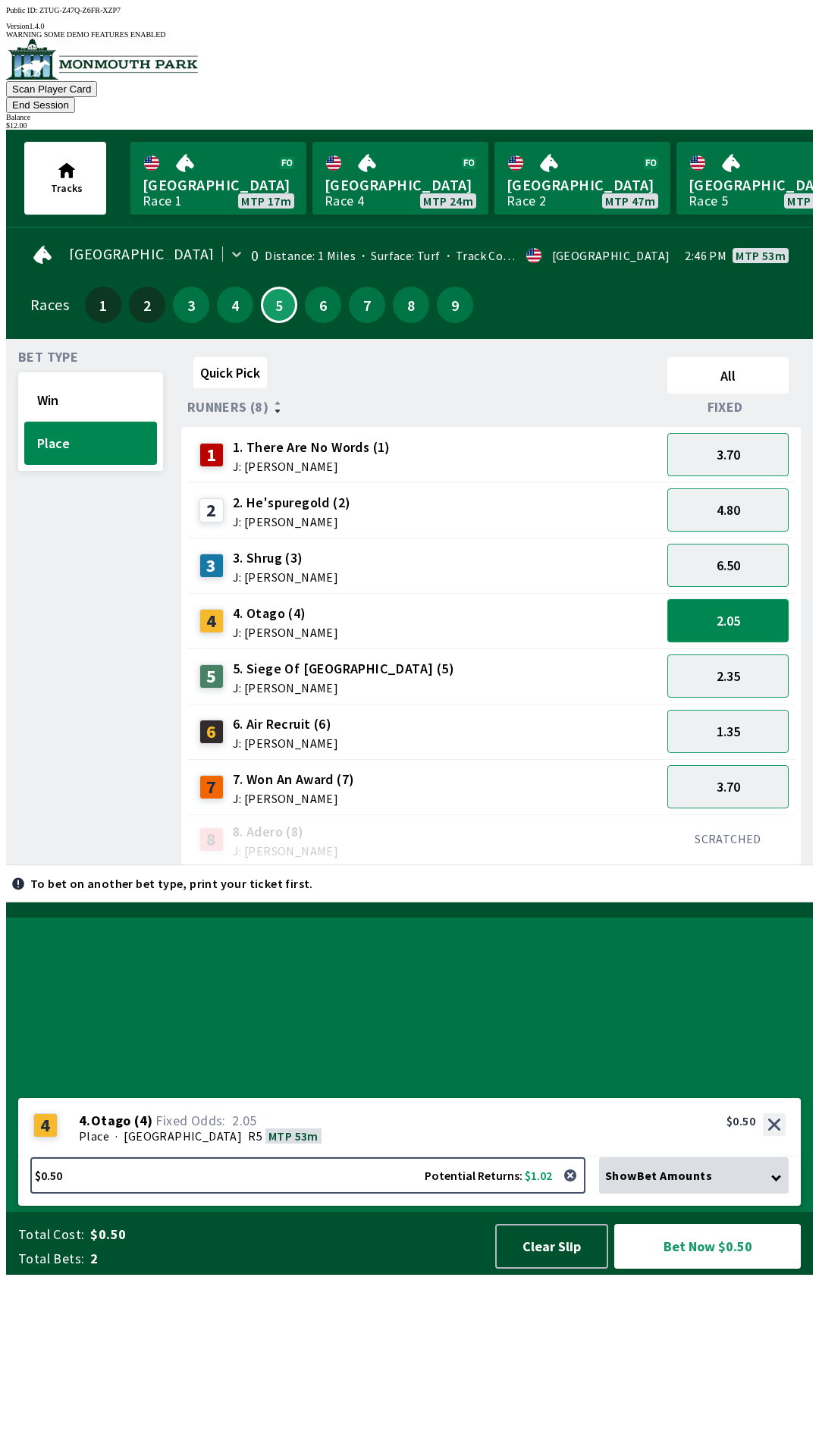
click at [754, 599] on button "2.05" at bounding box center [728, 621] width 121 height 43
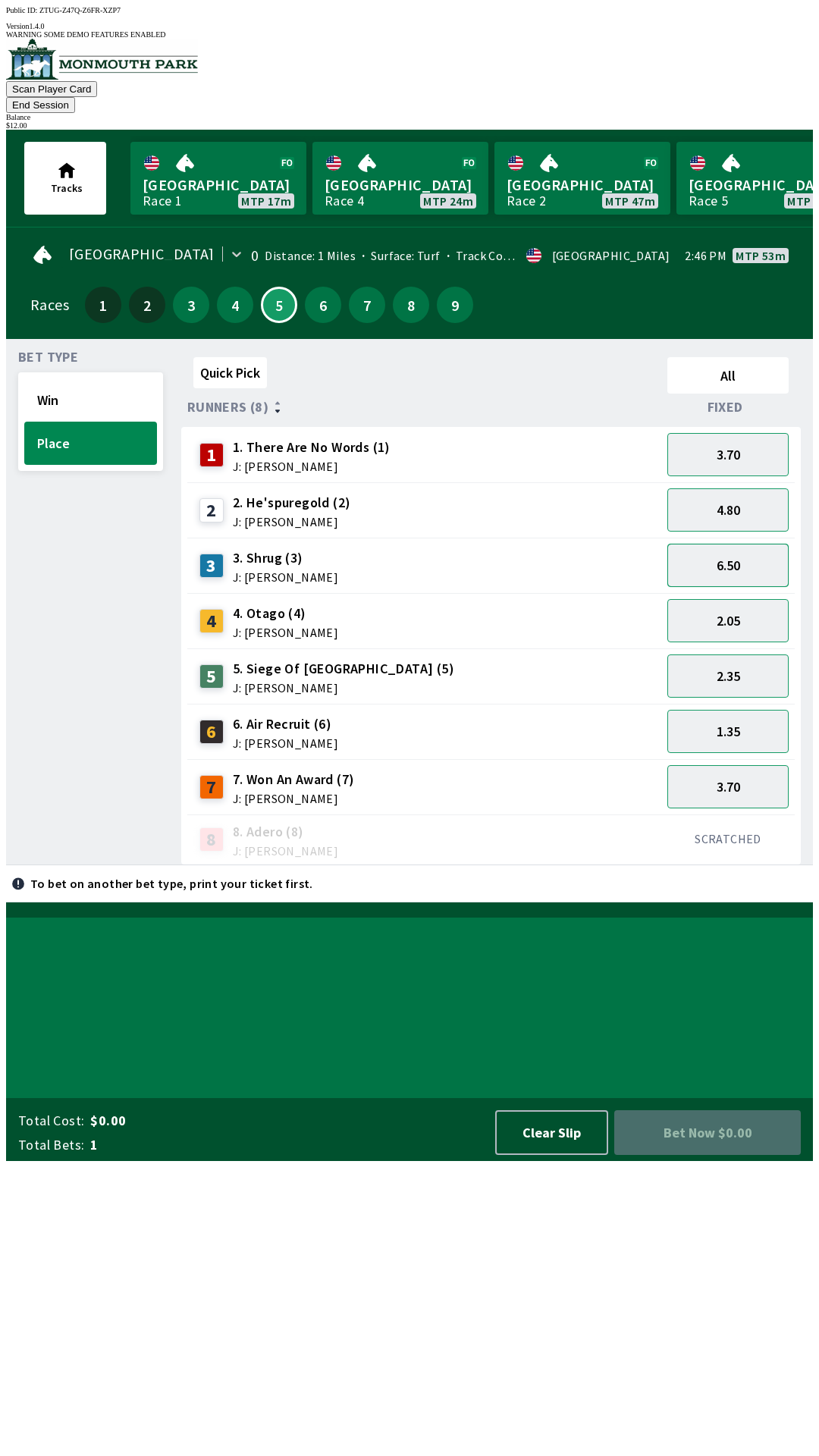
click at [761, 543] on button "6.50" at bounding box center [728, 565] width 121 height 43
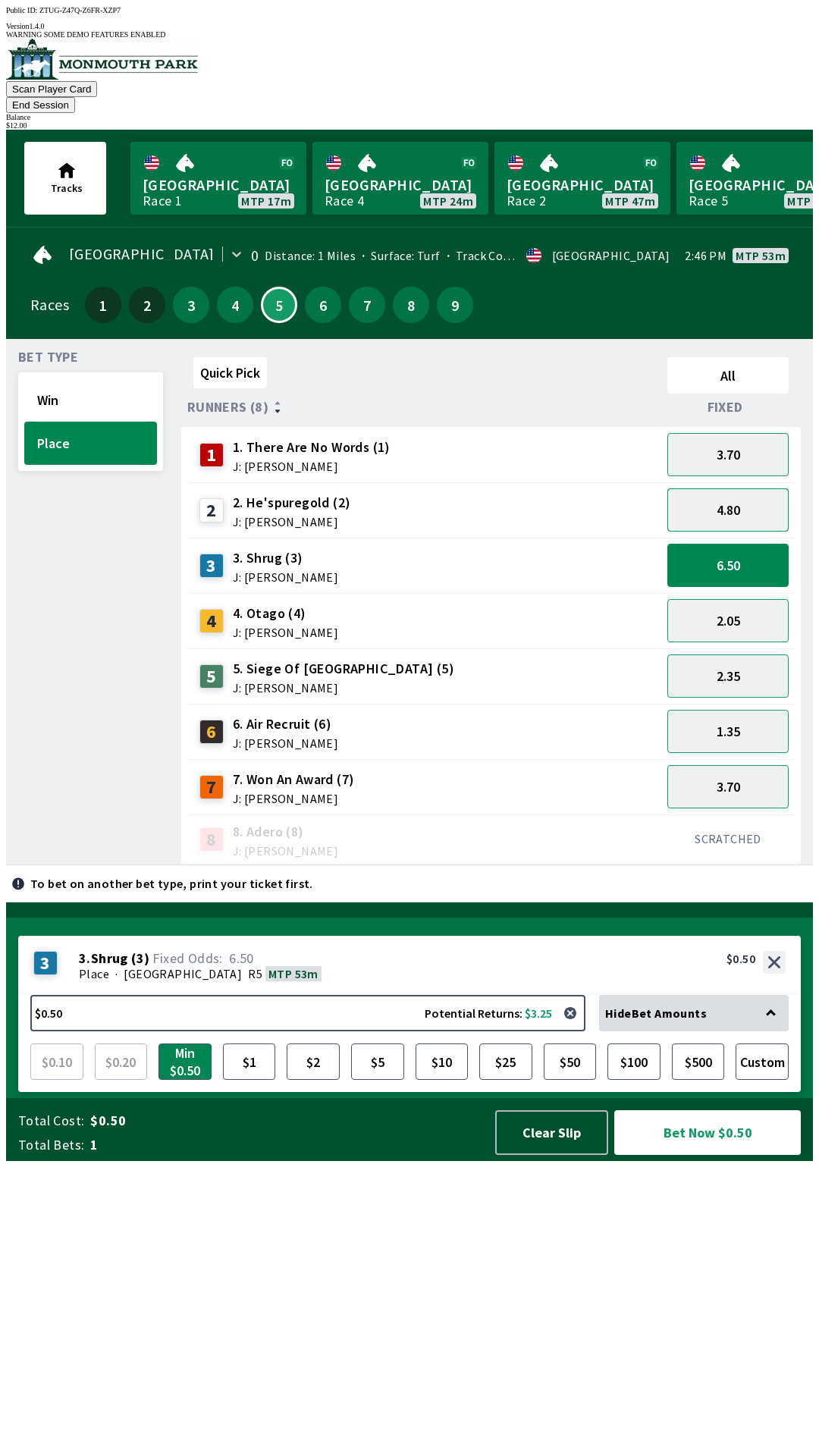
click at [764, 491] on button "4.80" at bounding box center [728, 510] width 121 height 43
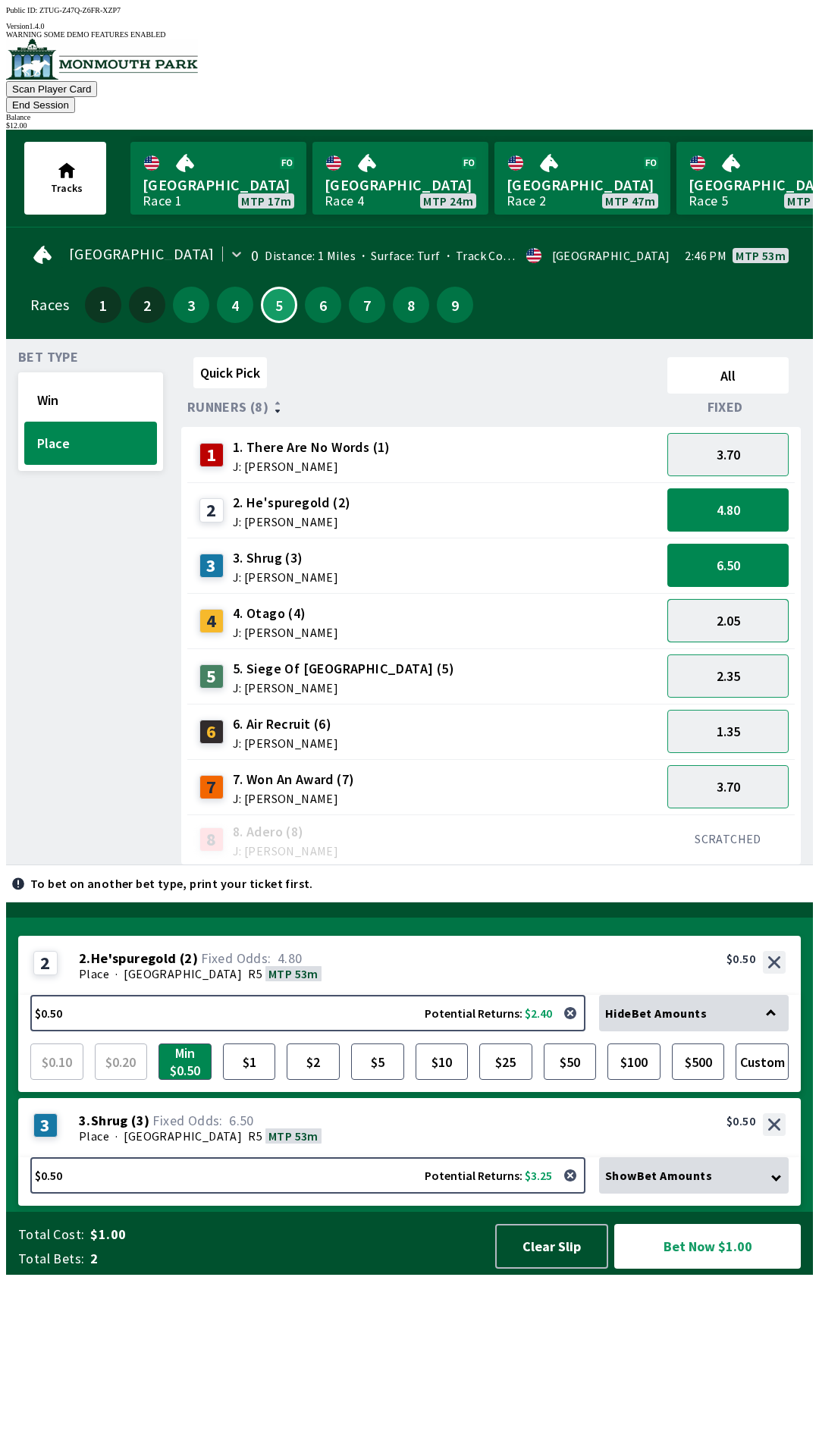
click at [761, 599] on button "2.05" at bounding box center [728, 621] width 121 height 43
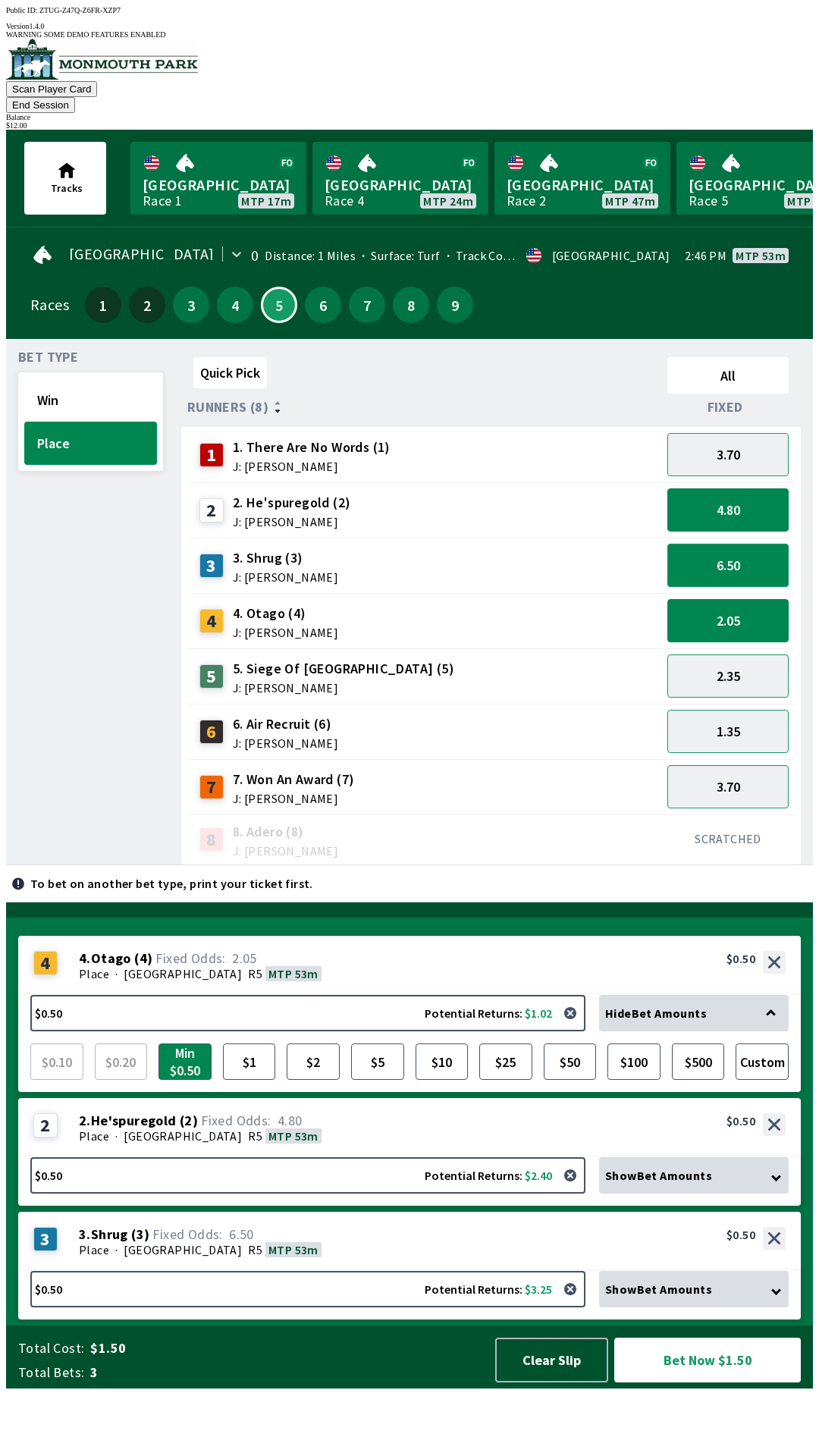
click at [765, 543] on button "6.50" at bounding box center [728, 565] width 121 height 43
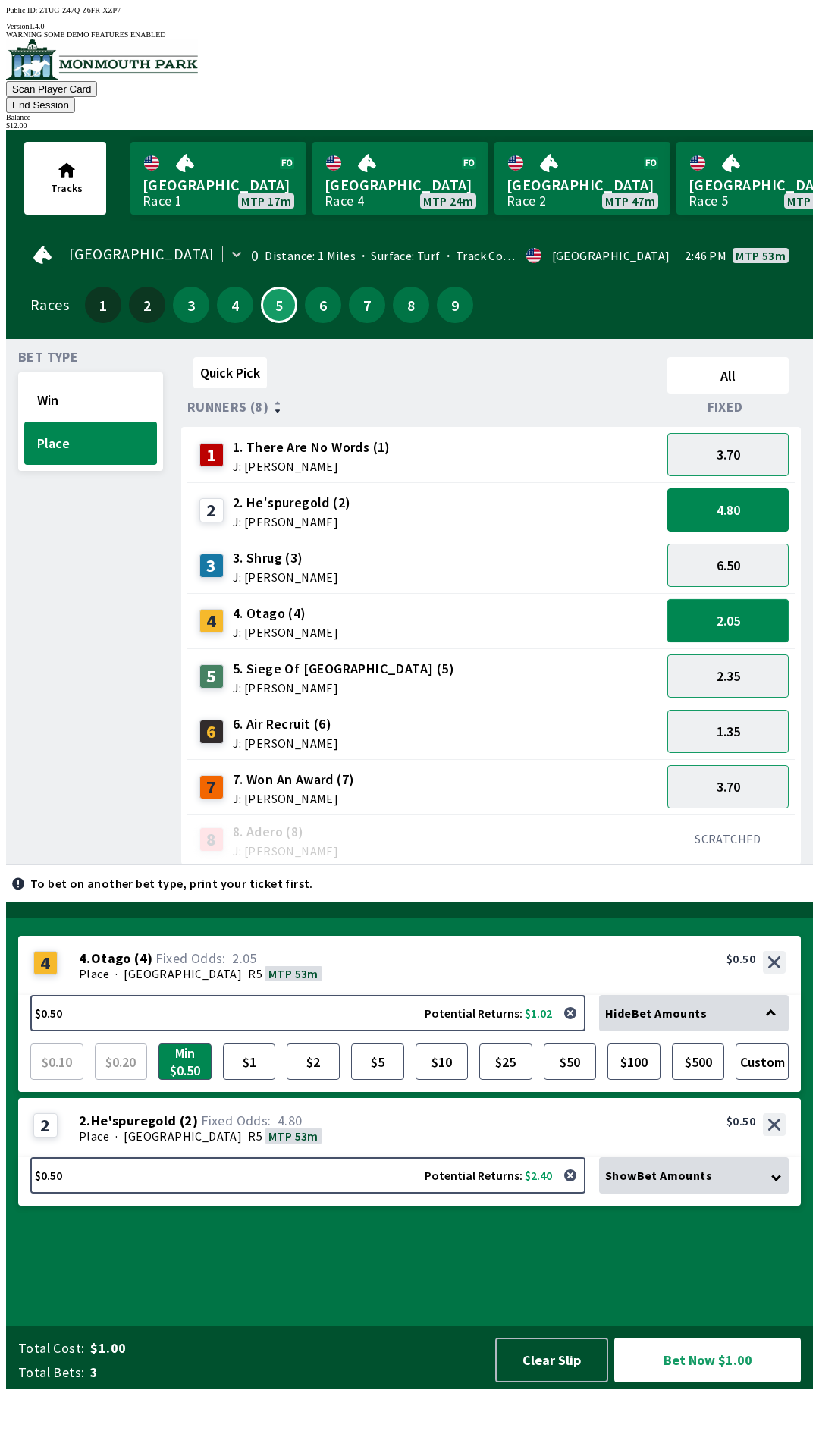
click at [763, 604] on button "2.05" at bounding box center [728, 621] width 121 height 43
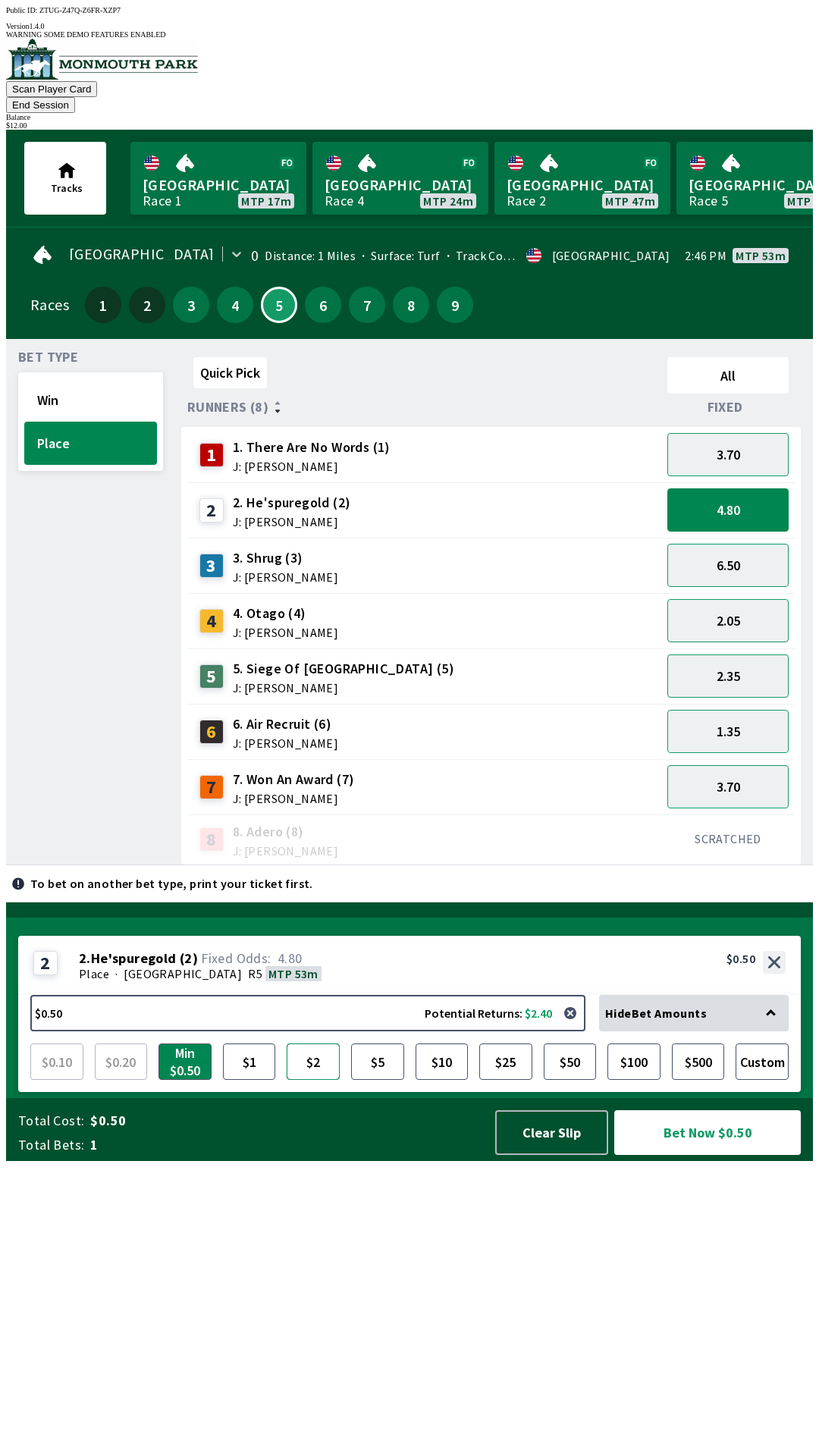
click at [320, 1080] on button "$2" at bounding box center [313, 1061] width 53 height 36
click at [669, 1155] on button "Bet Now $2.00" at bounding box center [707, 1133] width 187 height 45
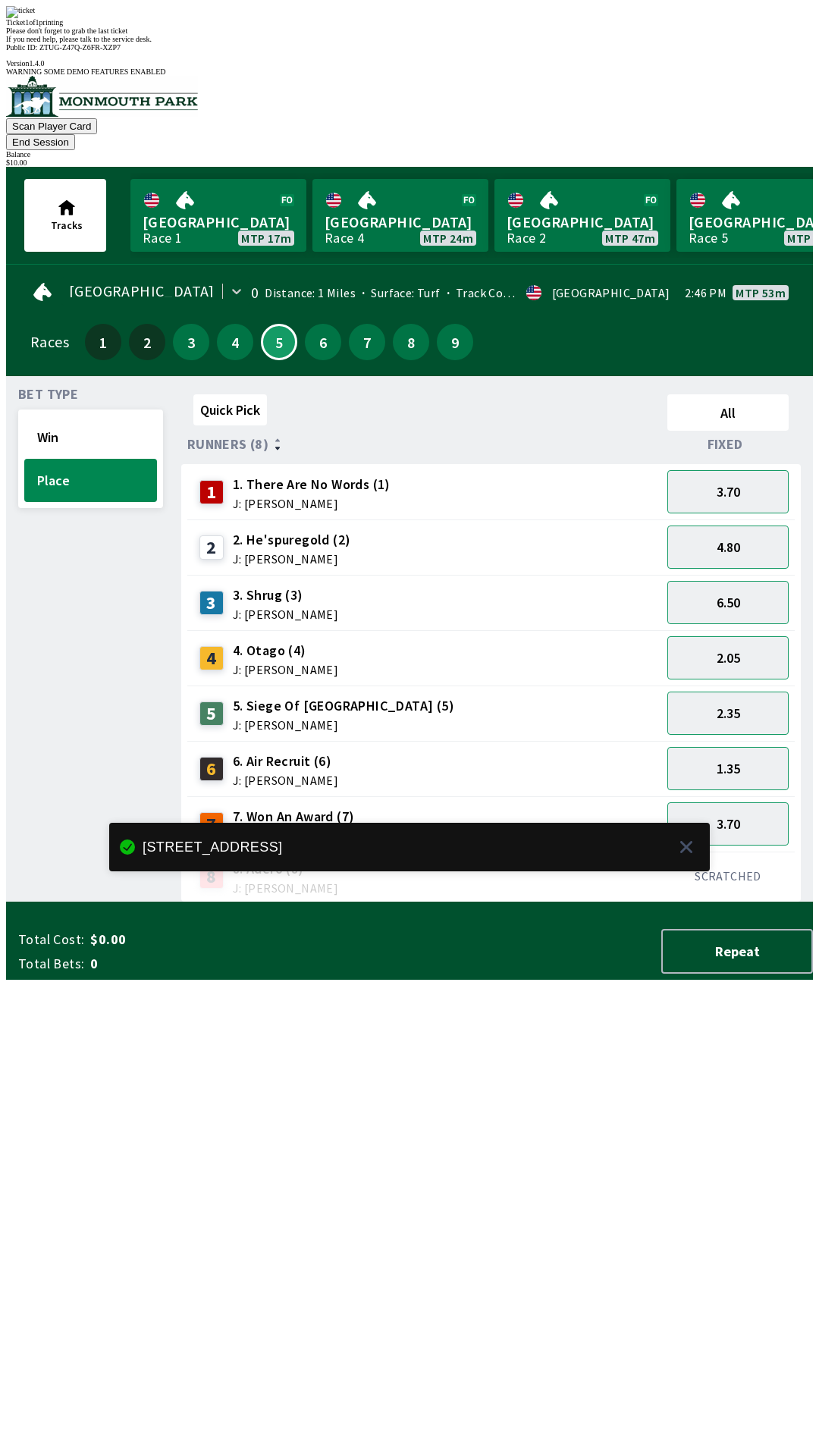
click at [232, 902] on div "Quick Pick All Runners (8) Fixed 1 1. There Are No Words (1) J: [PERSON_NAME] 3…" at bounding box center [497, 645] width 632 height 514
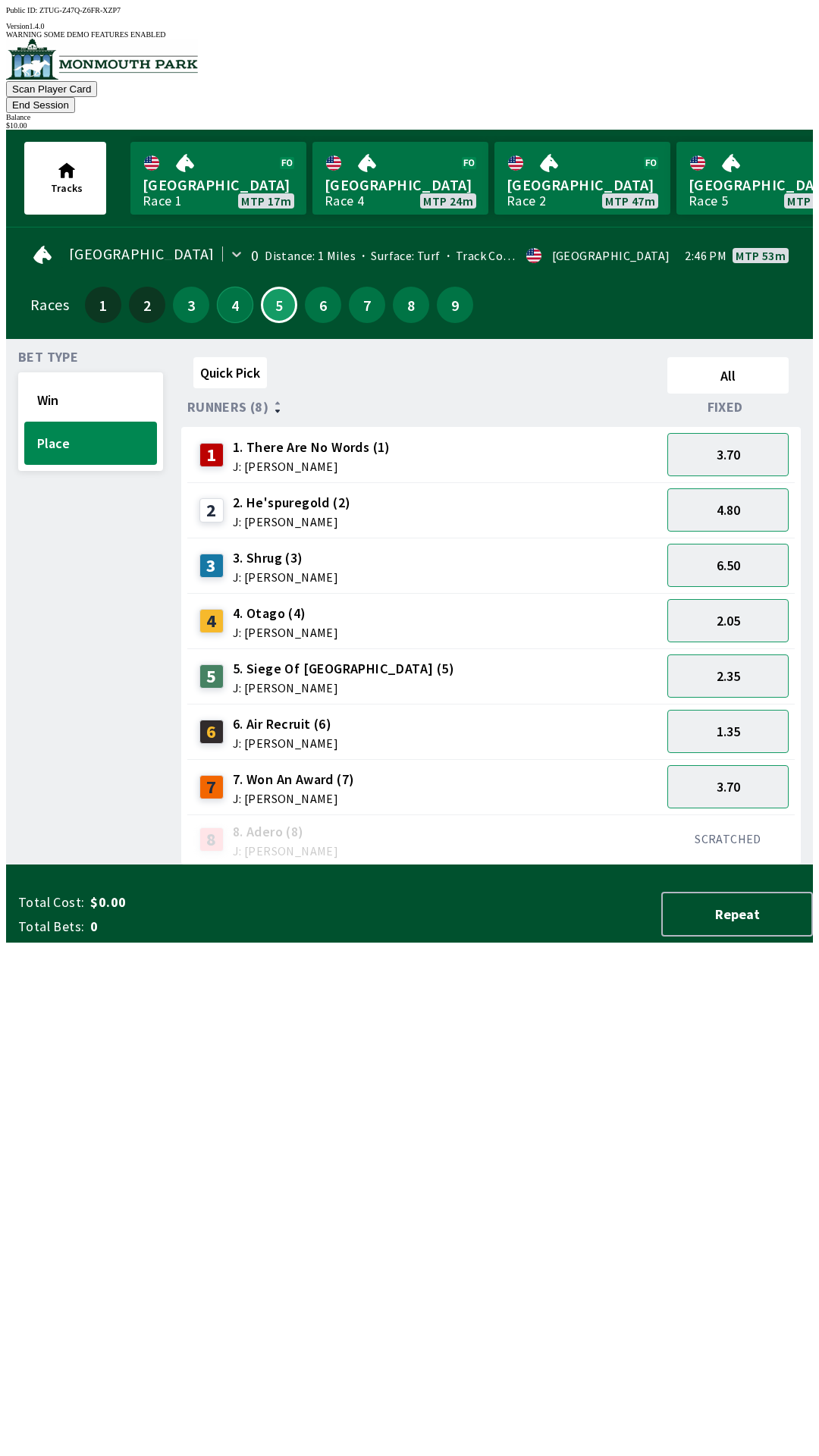
click at [231, 287] on button "4" at bounding box center [235, 305] width 36 height 36
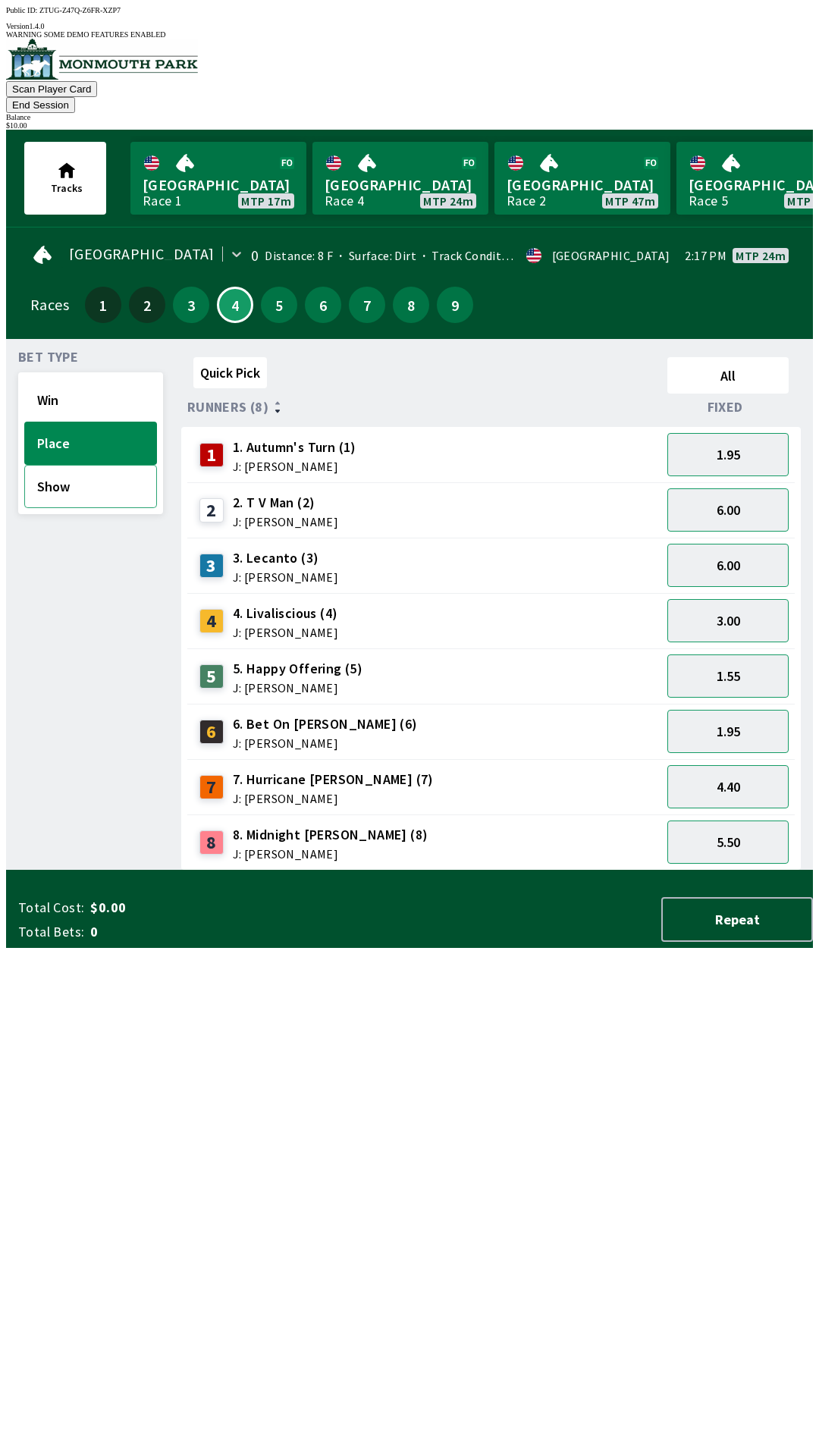
click at [120, 471] on button "Show" at bounding box center [90, 487] width 133 height 43
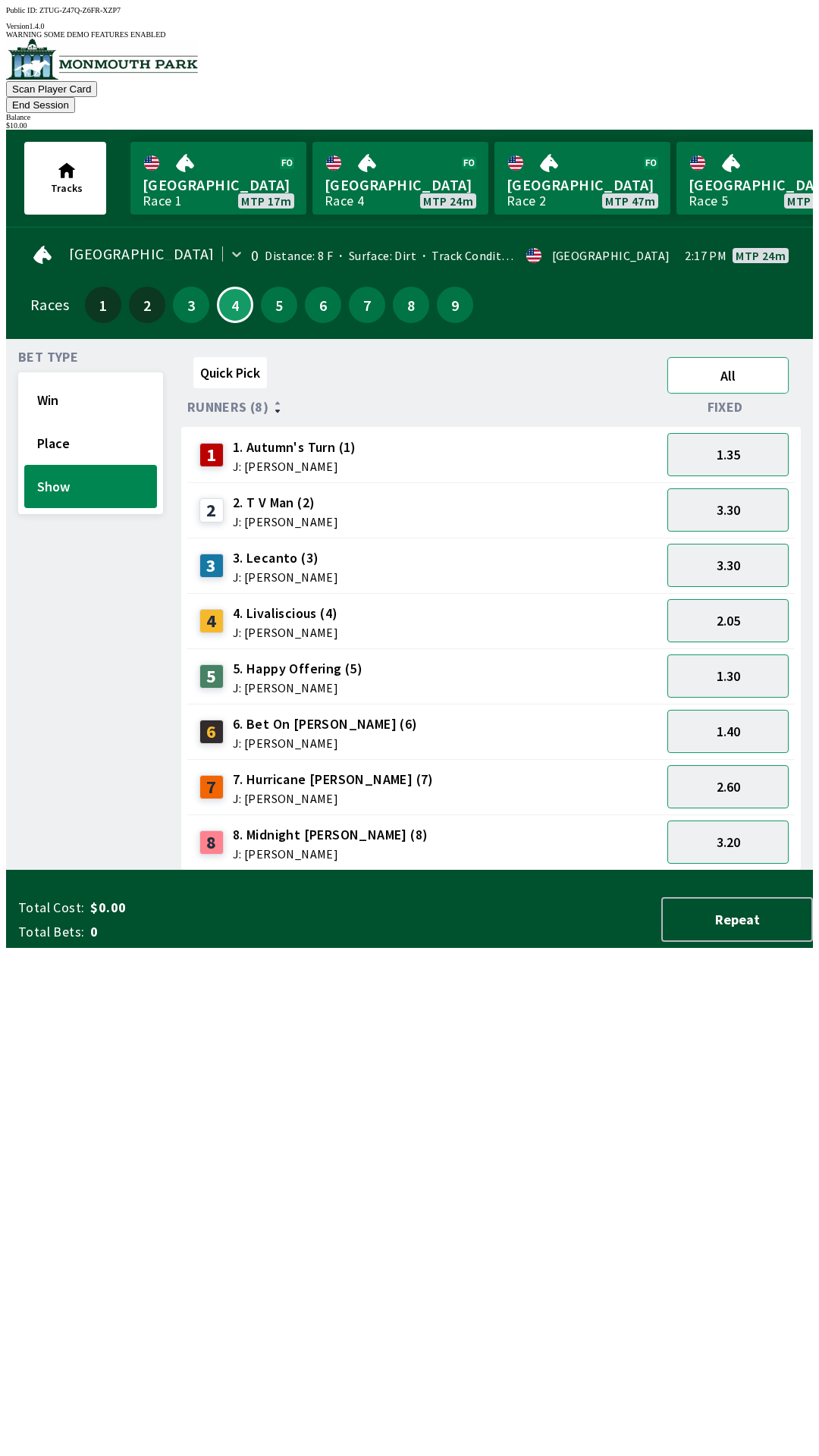
click at [741, 357] on button "All" at bounding box center [728, 375] width 121 height 36
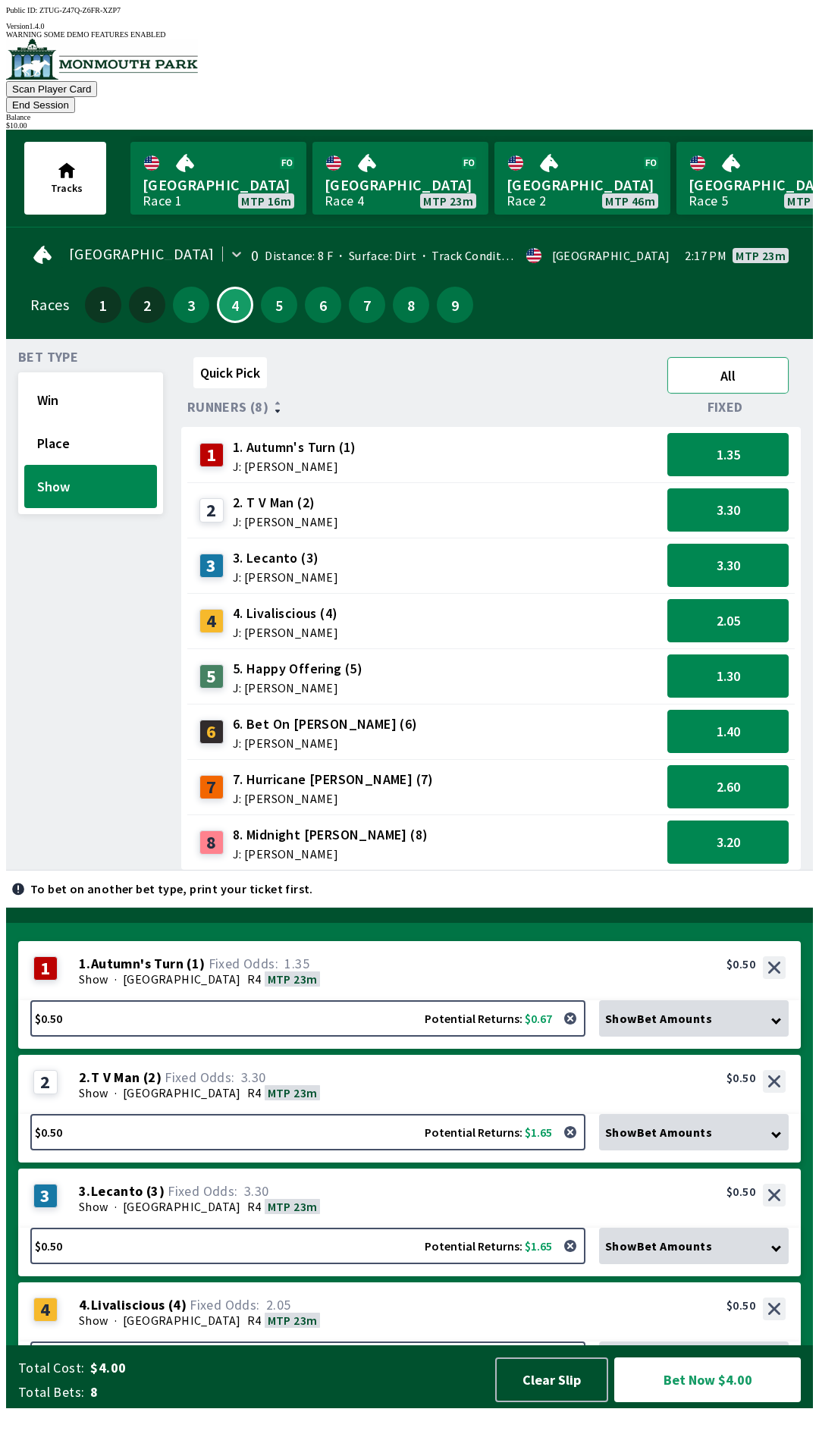
click at [745, 357] on button "All" at bounding box center [728, 375] width 121 height 36
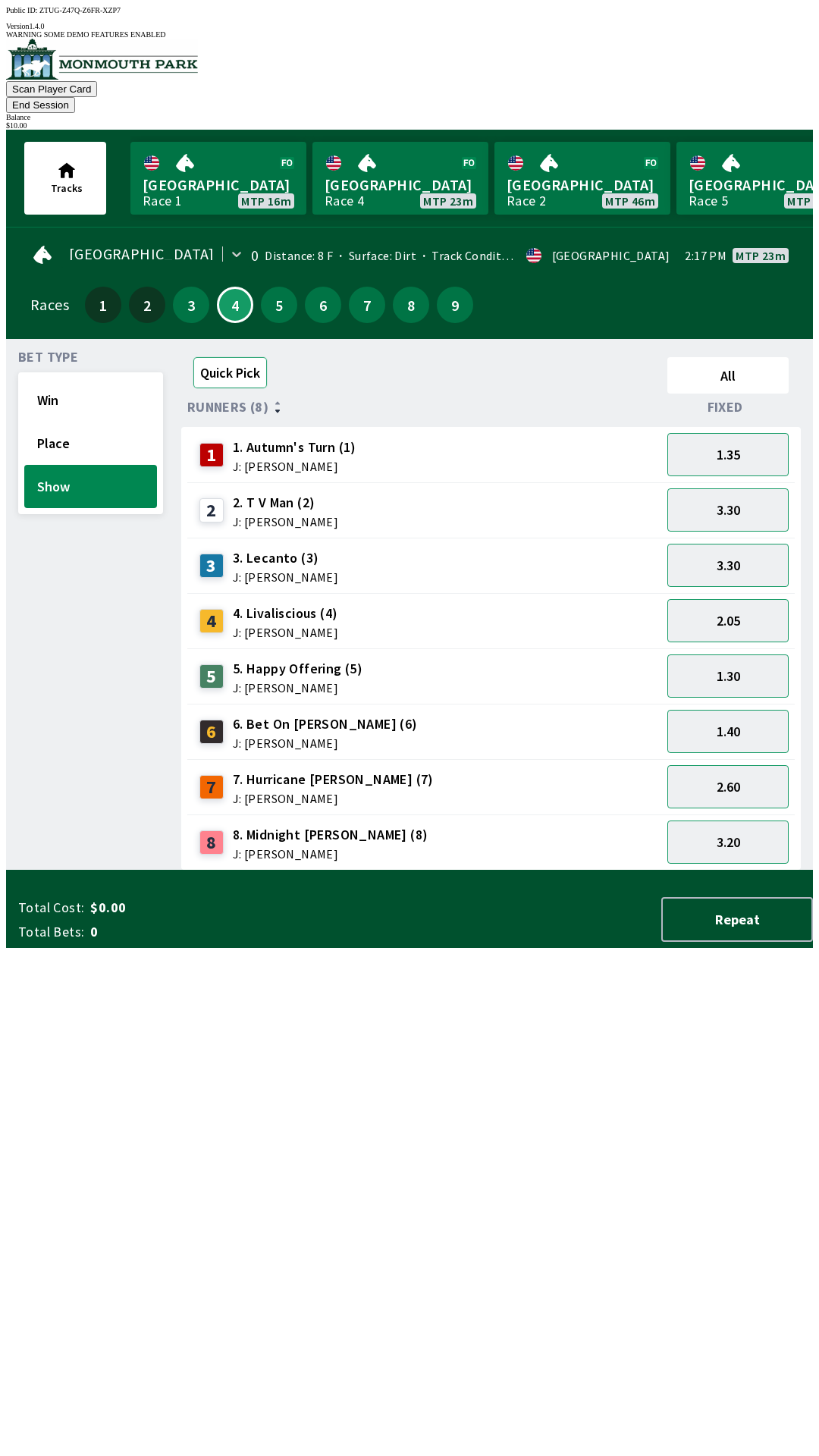
click at [235, 357] on button "Quick Pick" at bounding box center [230, 373] width 74 height 31
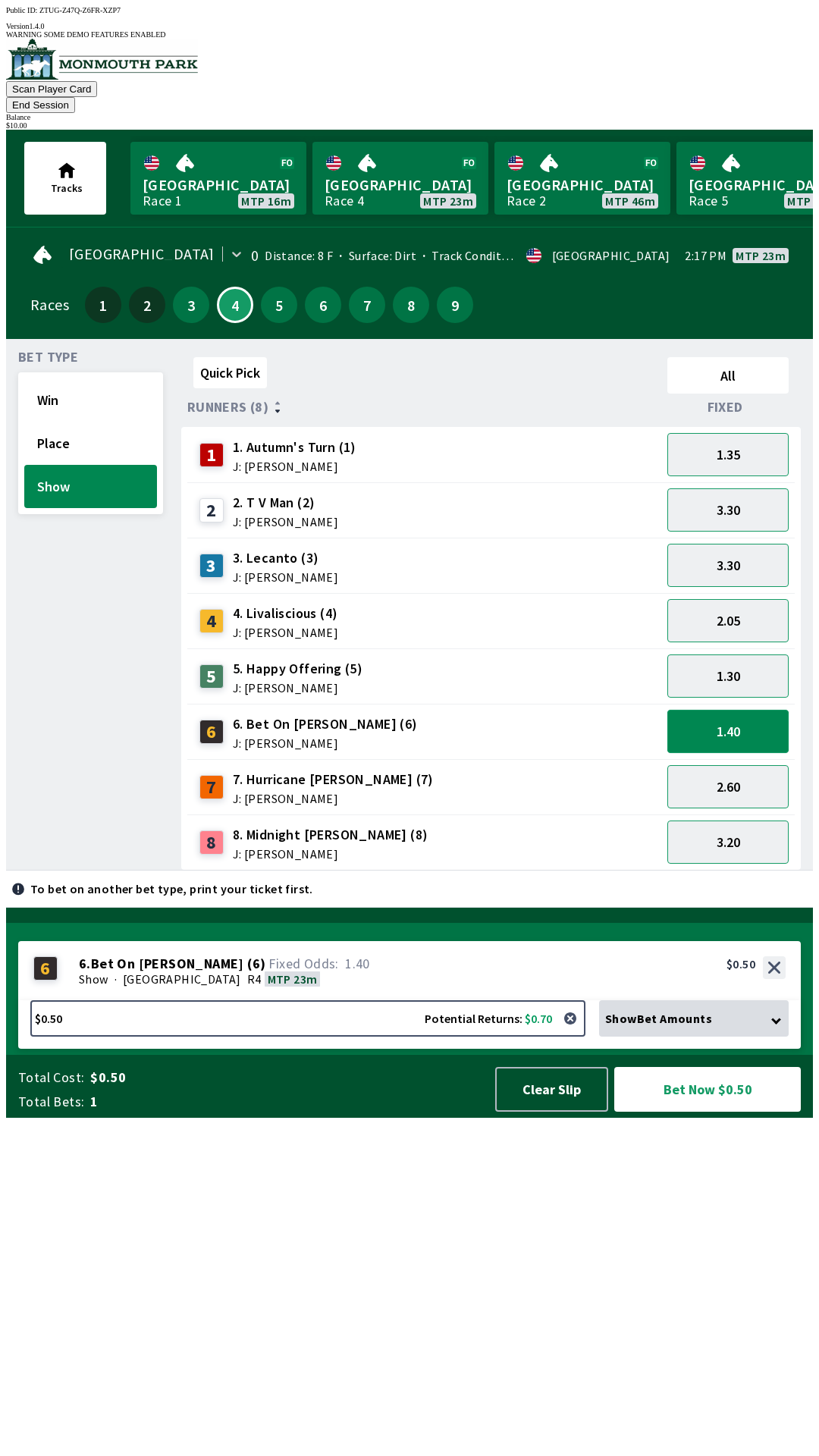
click at [750, 709] on button "1.40" at bounding box center [728, 731] width 121 height 43
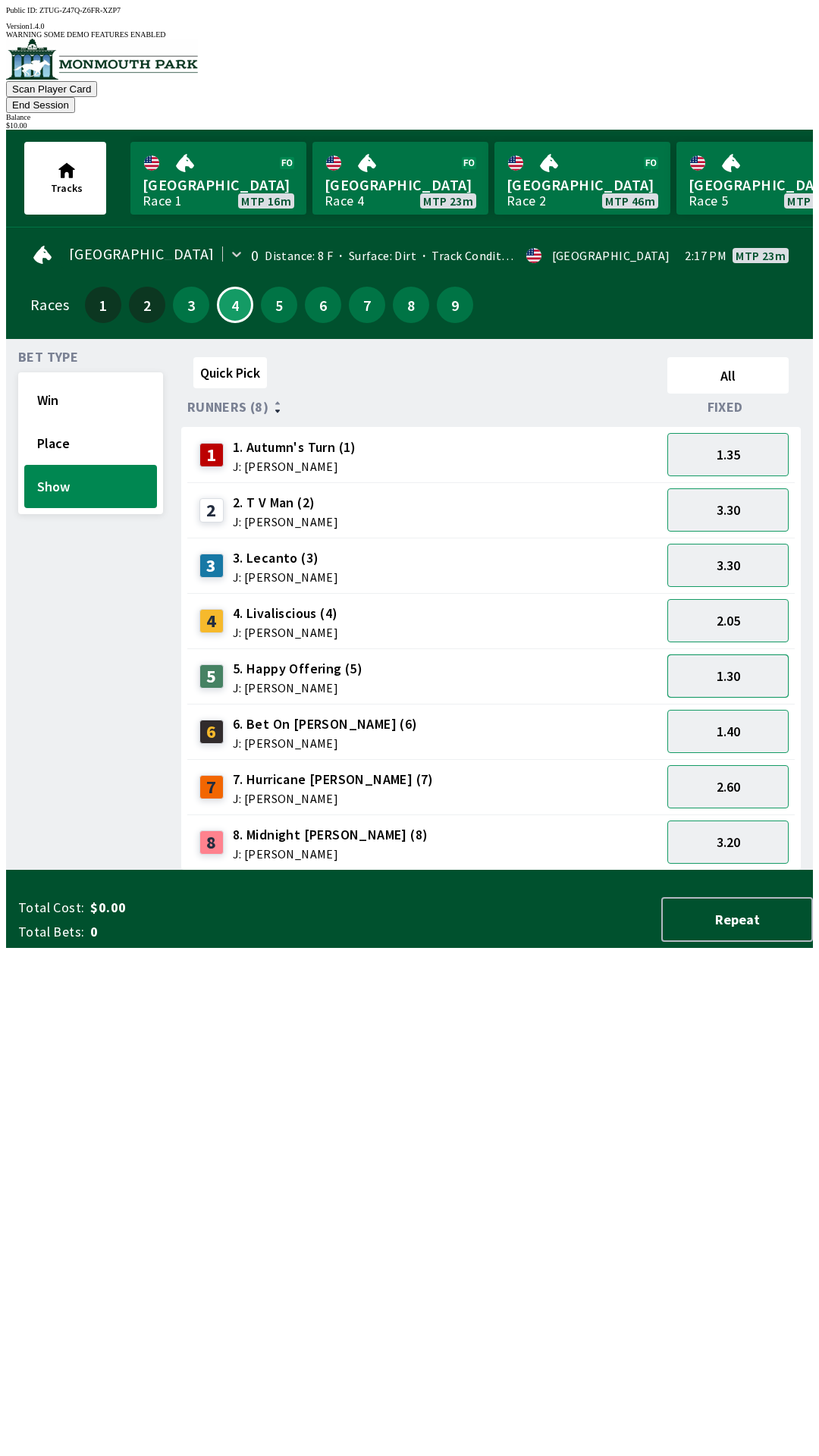
click at [776, 654] on button "1.30" at bounding box center [728, 676] width 121 height 43
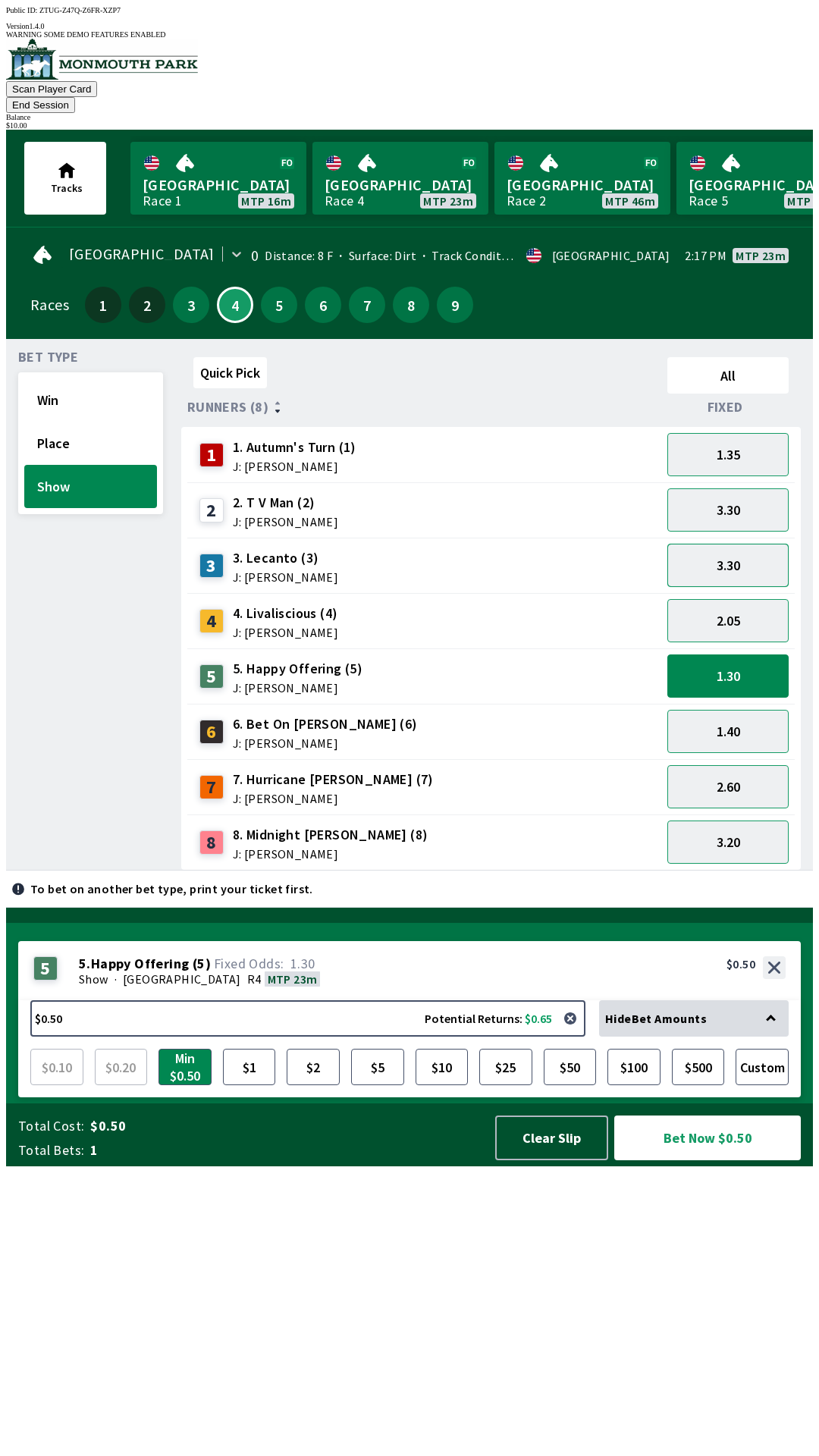
click at [738, 544] on button "3.30" at bounding box center [728, 565] width 121 height 43
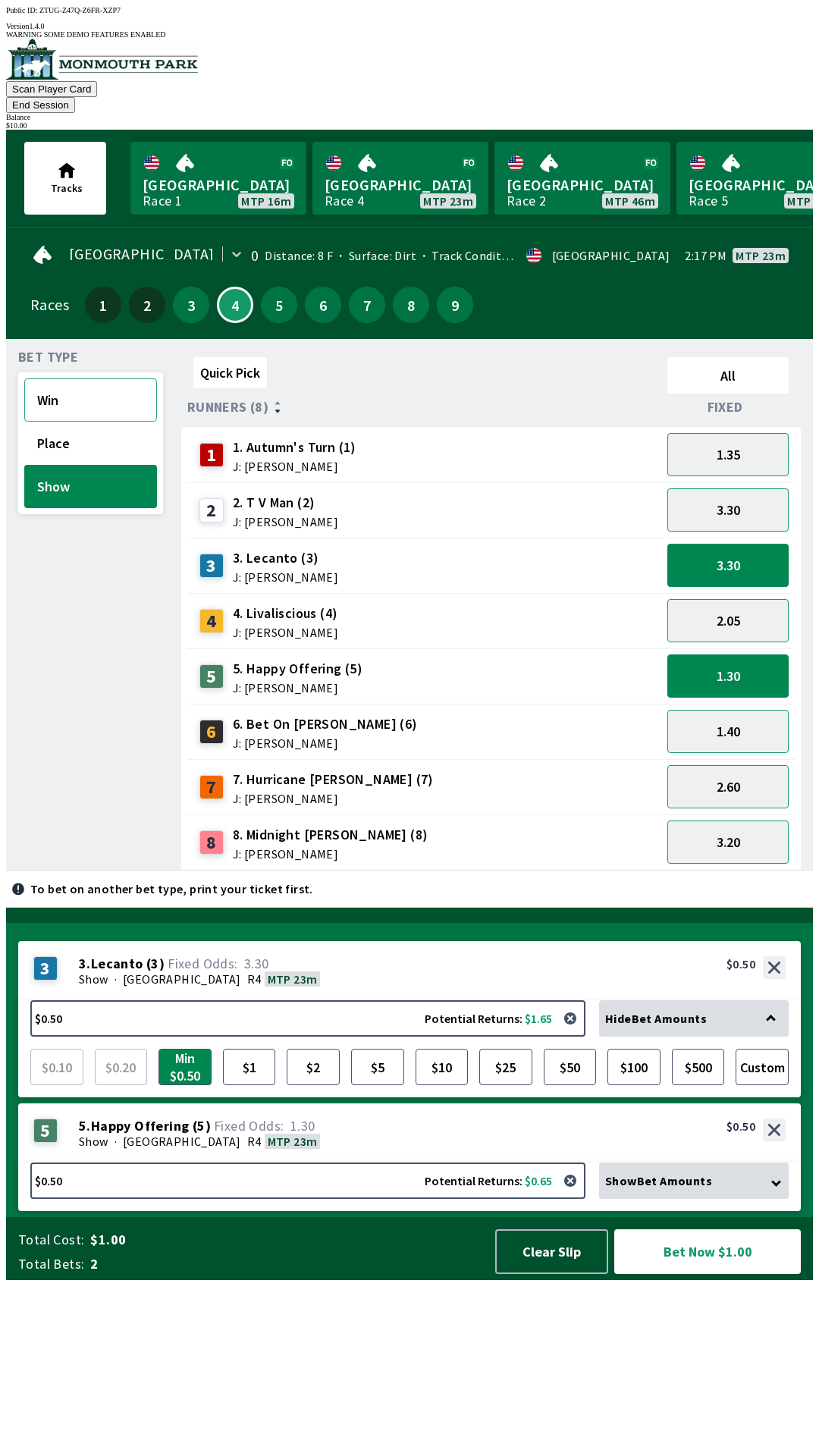
click at [81, 387] on button "Win" at bounding box center [90, 400] width 133 height 43
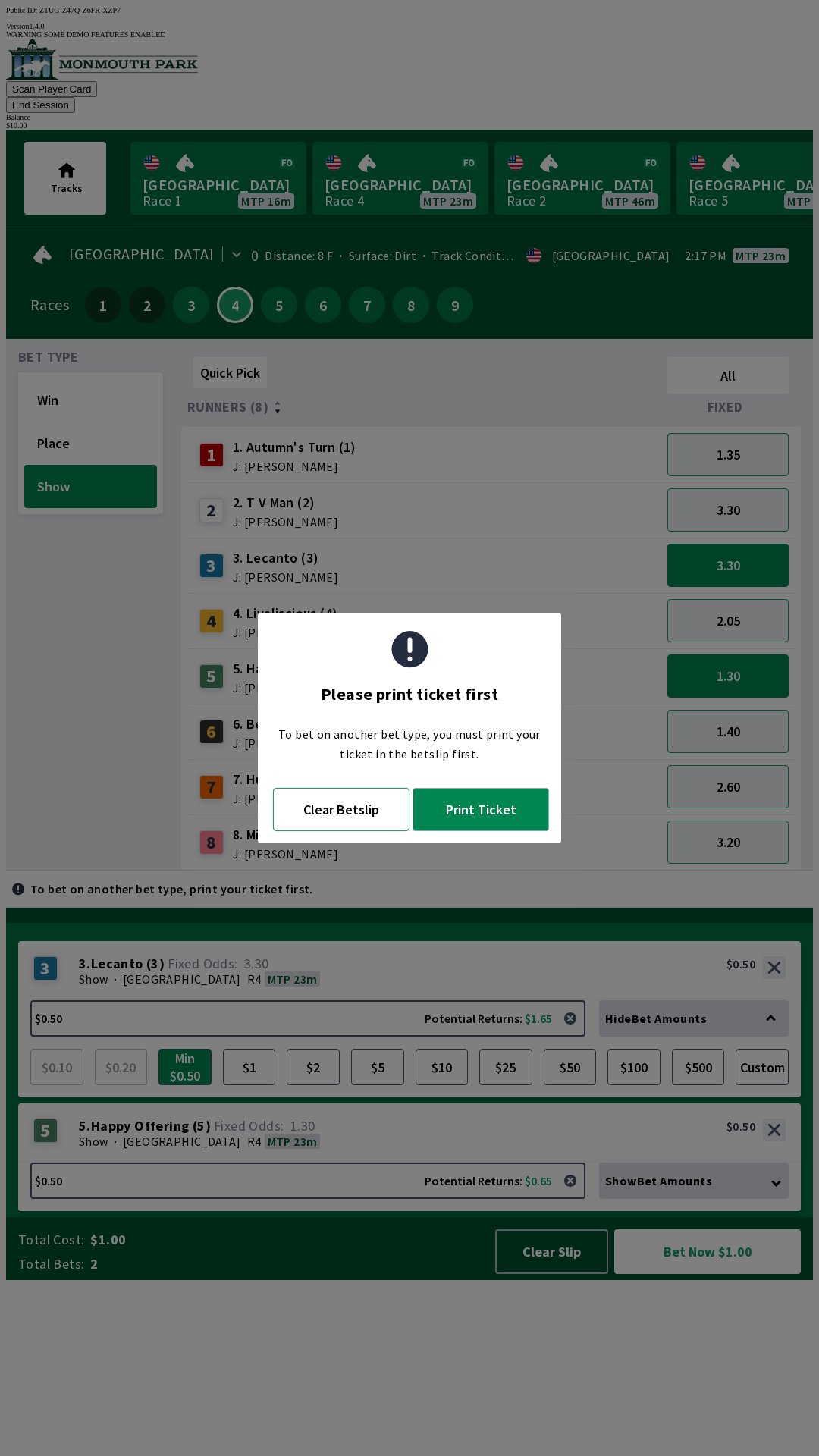
click at [367, 821] on button "Clear Betslip" at bounding box center [341, 809] width 136 height 43
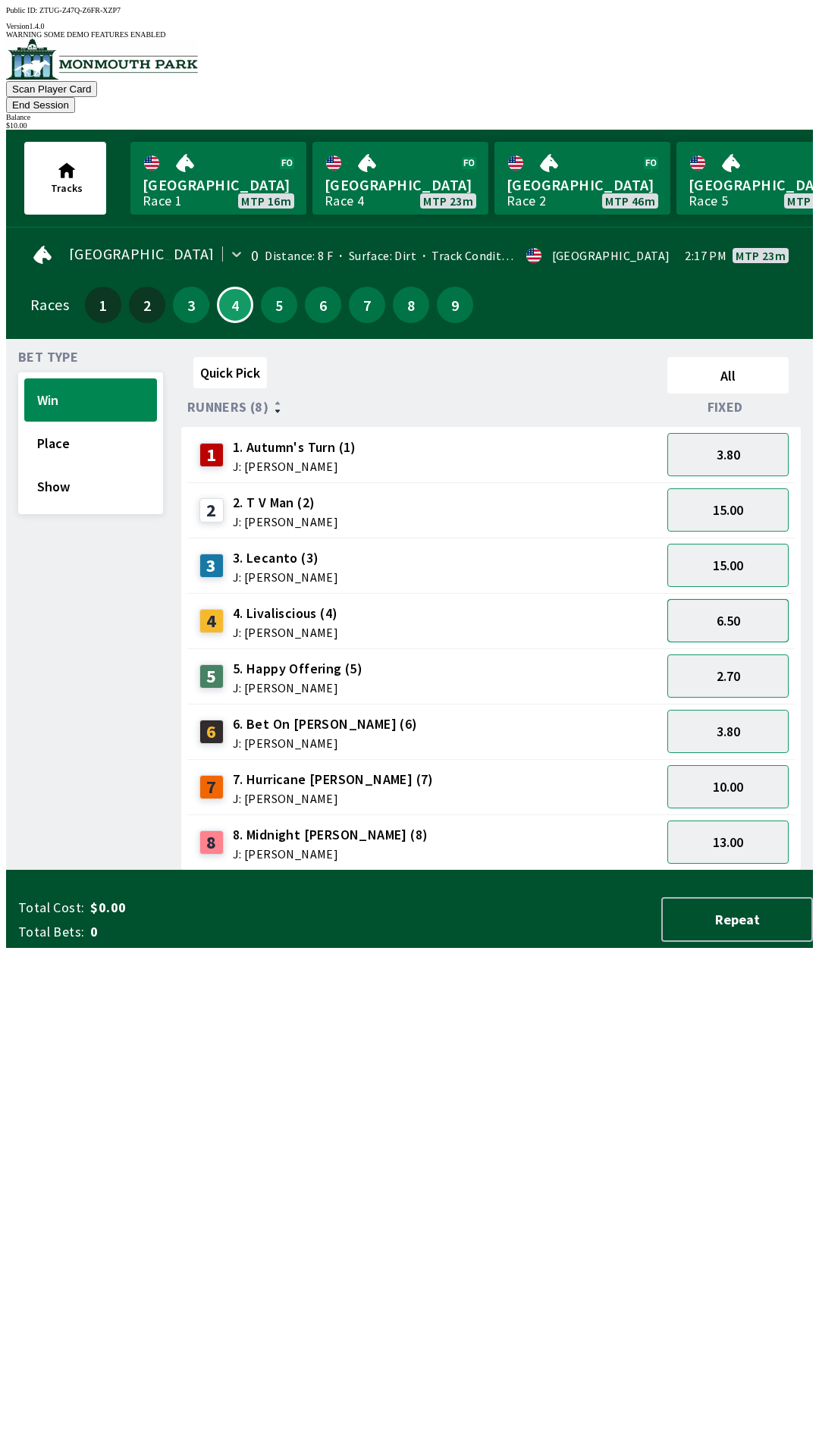
click at [715, 599] on button "6.50" at bounding box center [728, 621] width 121 height 43
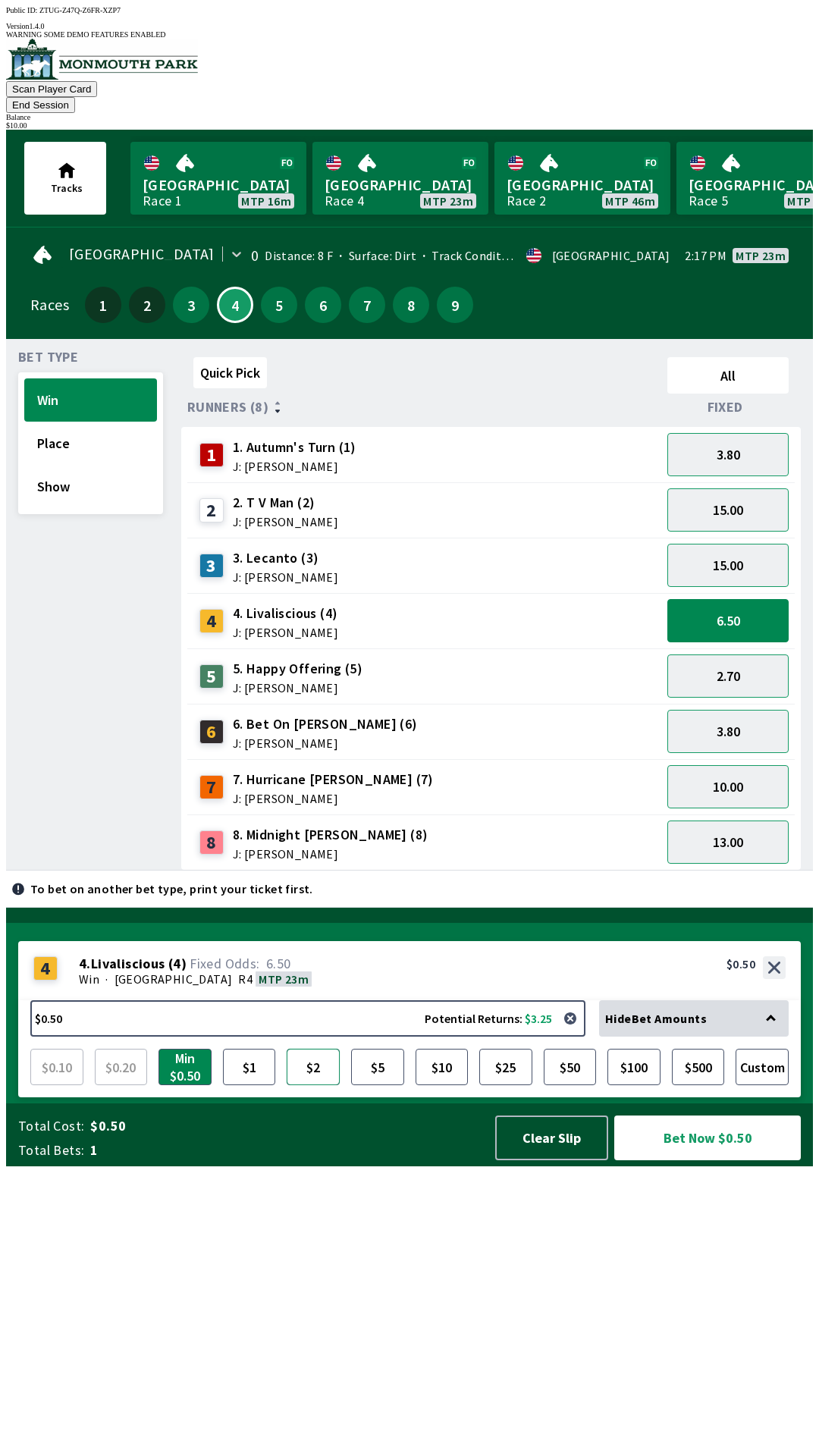
click at [316, 1085] on button "$2" at bounding box center [313, 1067] width 53 height 36
click at [387, 1085] on button "$5" at bounding box center [378, 1067] width 53 height 36
click at [320, 1085] on button "$2" at bounding box center [313, 1067] width 53 height 36
click at [679, 1160] on button "Bet Now $2.00" at bounding box center [707, 1138] width 187 height 45
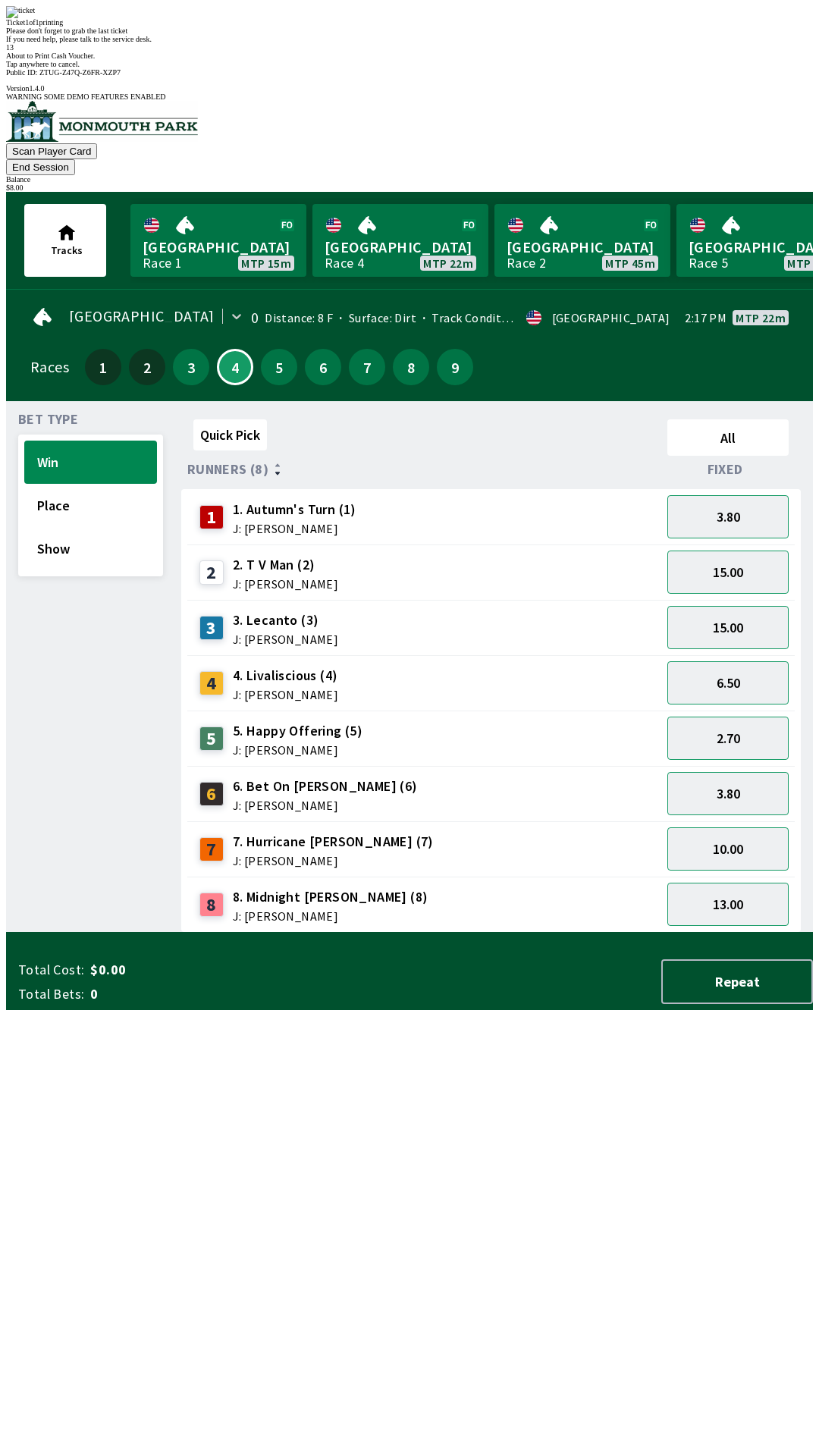
click at [273, 933] on div "Quick Pick All Runners (8) Fixed 1 1. Autumn's Turn (1) J: [PERSON_NAME] 3.80 2…" at bounding box center [497, 673] width 632 height 519
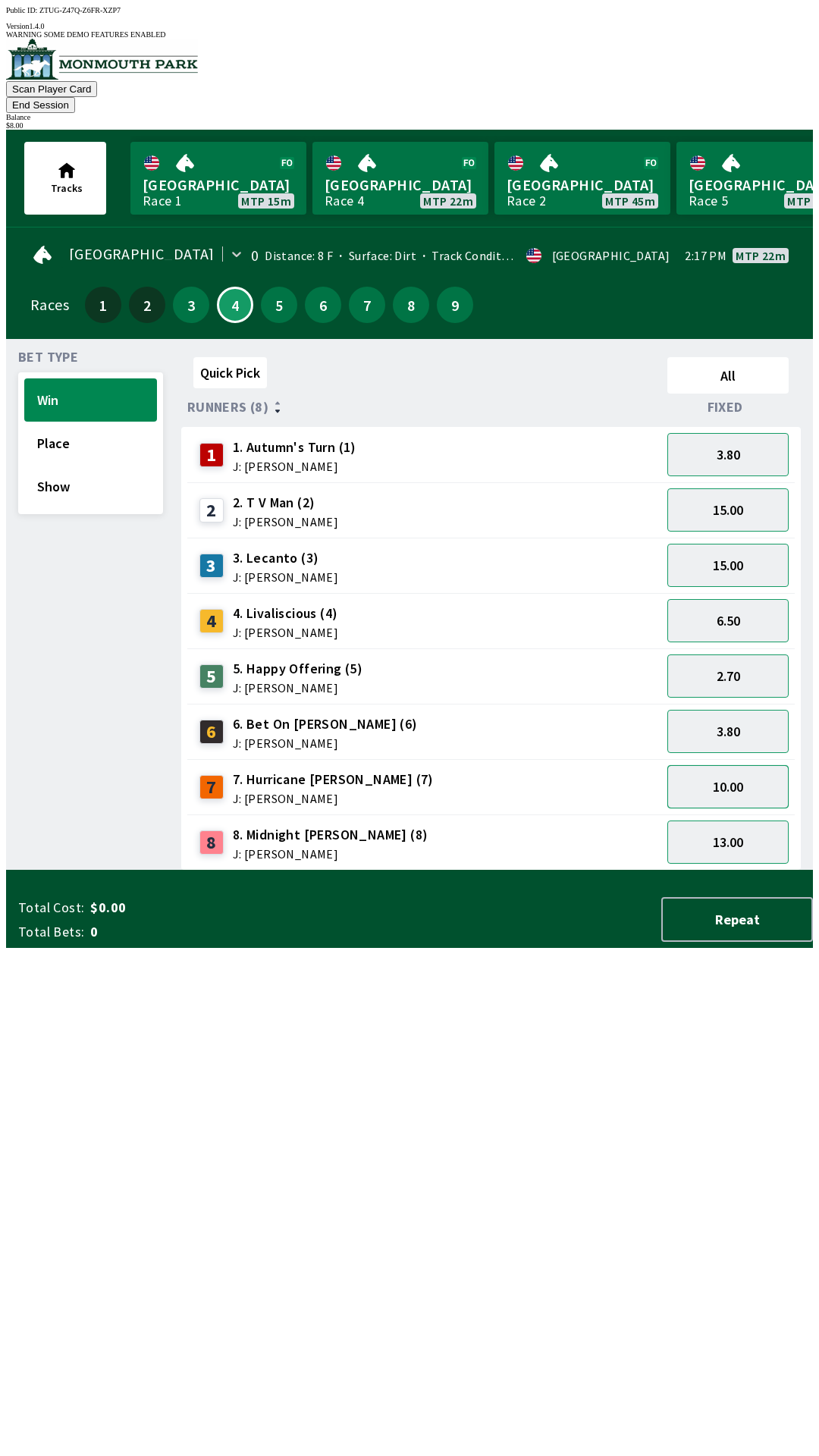
click at [723, 768] on button "10.00" at bounding box center [728, 787] width 121 height 43
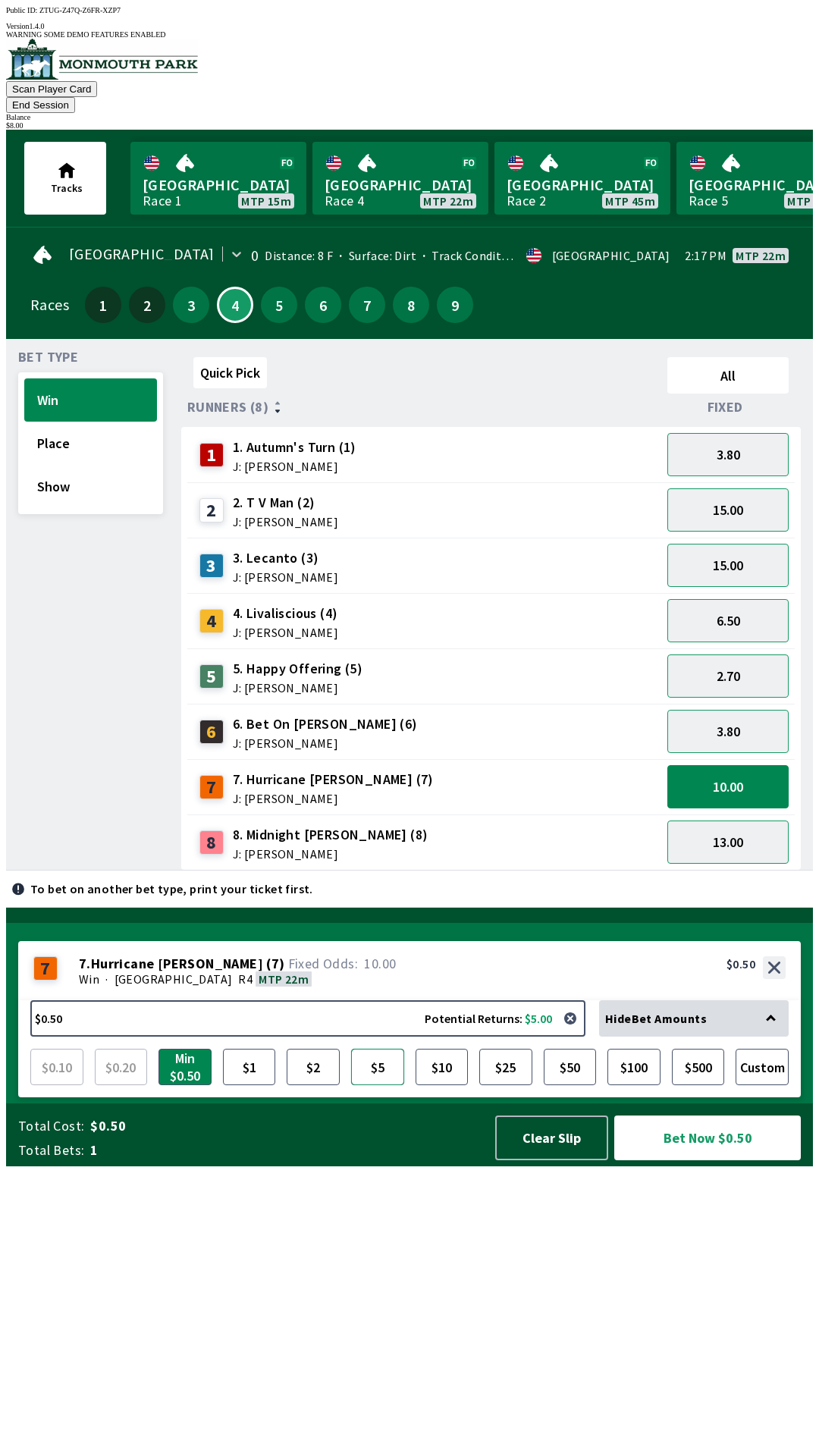
click at [373, 1085] on button "$5" at bounding box center [378, 1067] width 53 height 36
click at [443, 1085] on button "$10" at bounding box center [442, 1067] width 53 height 36
click at [574, 1033] on button "button" at bounding box center [570, 1018] width 30 height 30
click at [761, 1085] on button "Custom" at bounding box center [762, 1067] width 53 height 36
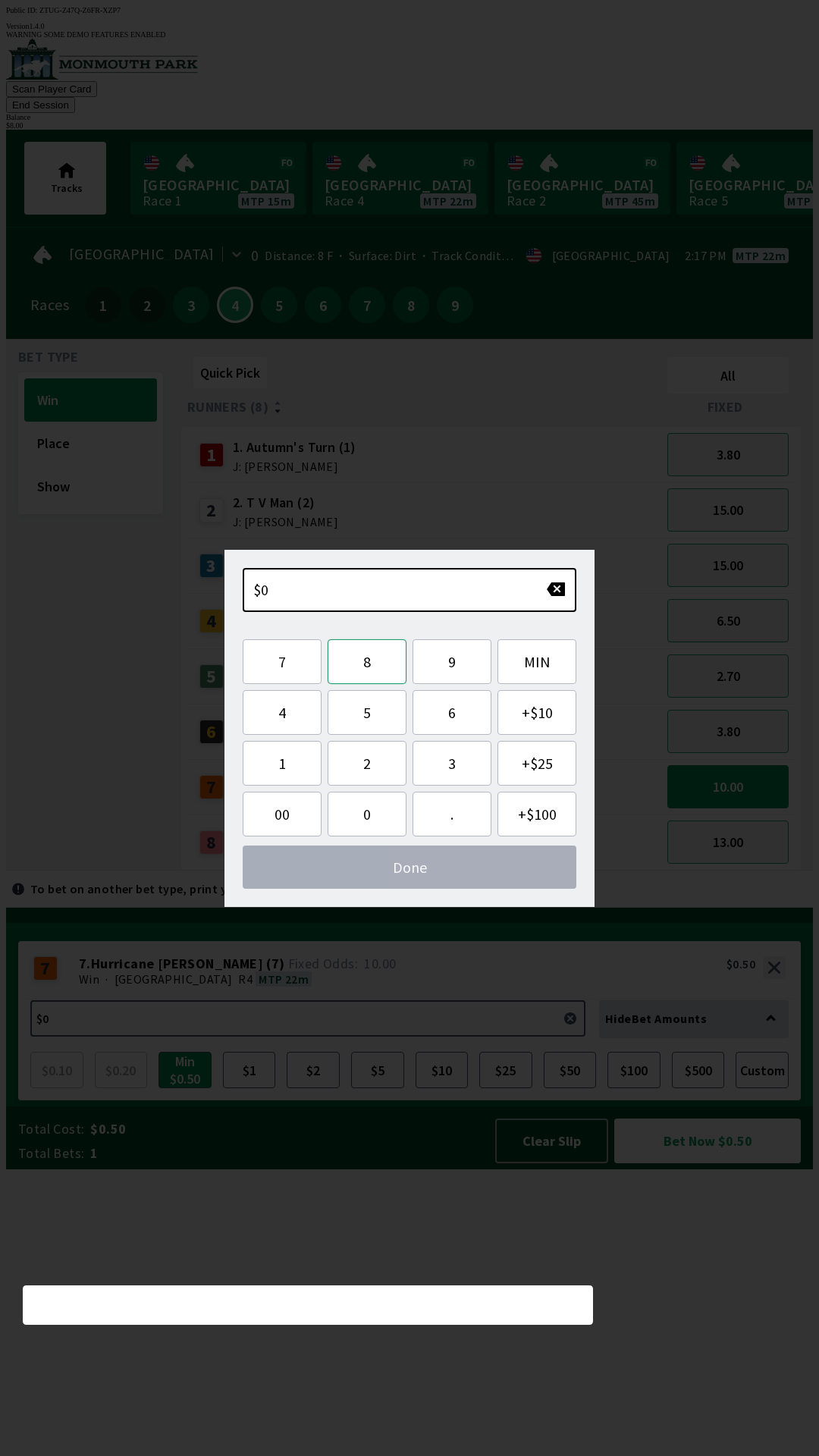
click at [375, 667] on button "8" at bounding box center [367, 661] width 79 height 45
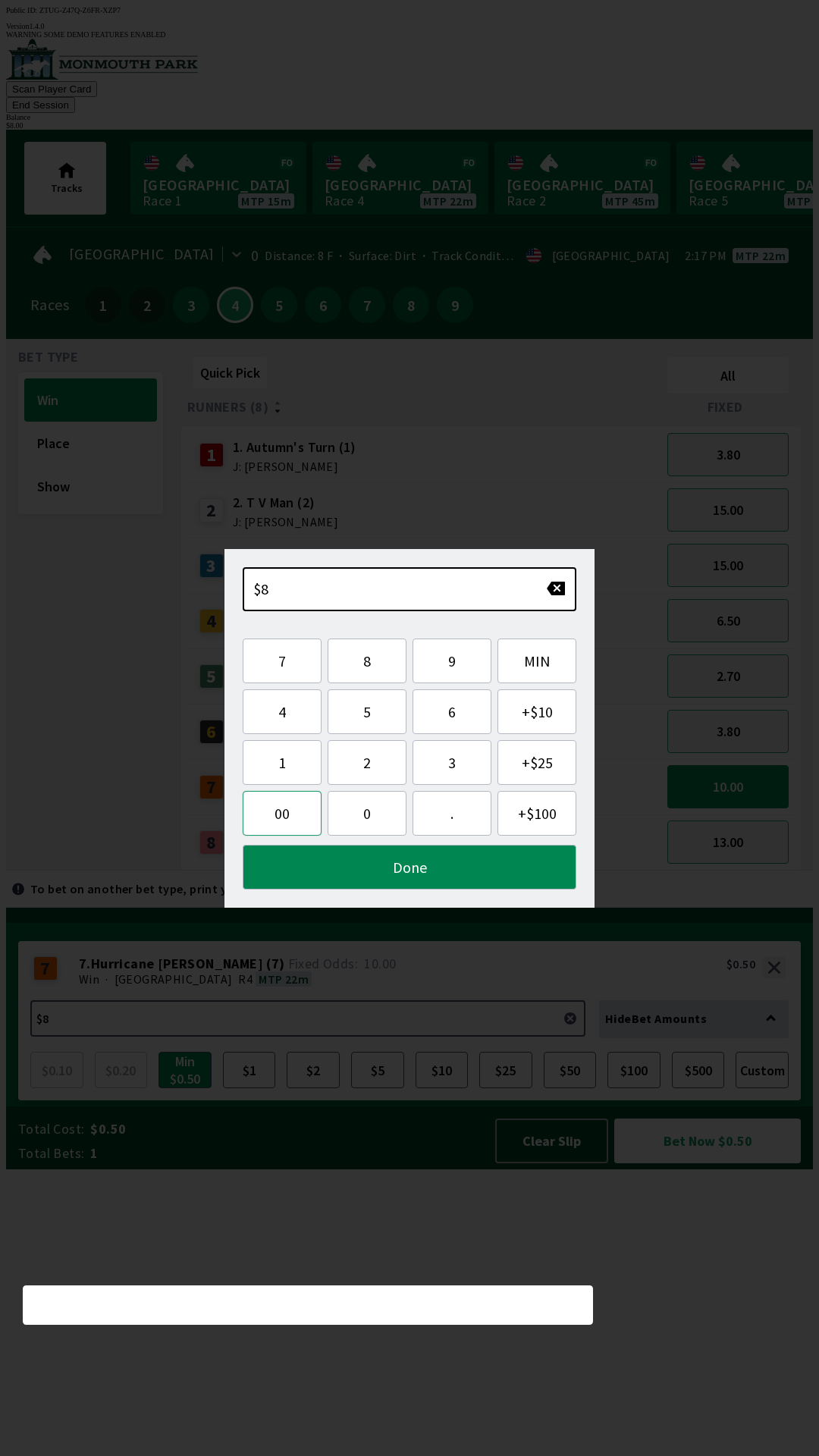
click at [295, 821] on button "00" at bounding box center [282, 813] width 79 height 45
click at [555, 591] on button "button" at bounding box center [555, 588] width 19 height 16
click at [561, 590] on button "button" at bounding box center [555, 588] width 19 height 16
click at [452, 812] on button "." at bounding box center [452, 813] width 79 height 45
click at [378, 796] on button "0" at bounding box center [367, 813] width 79 height 45
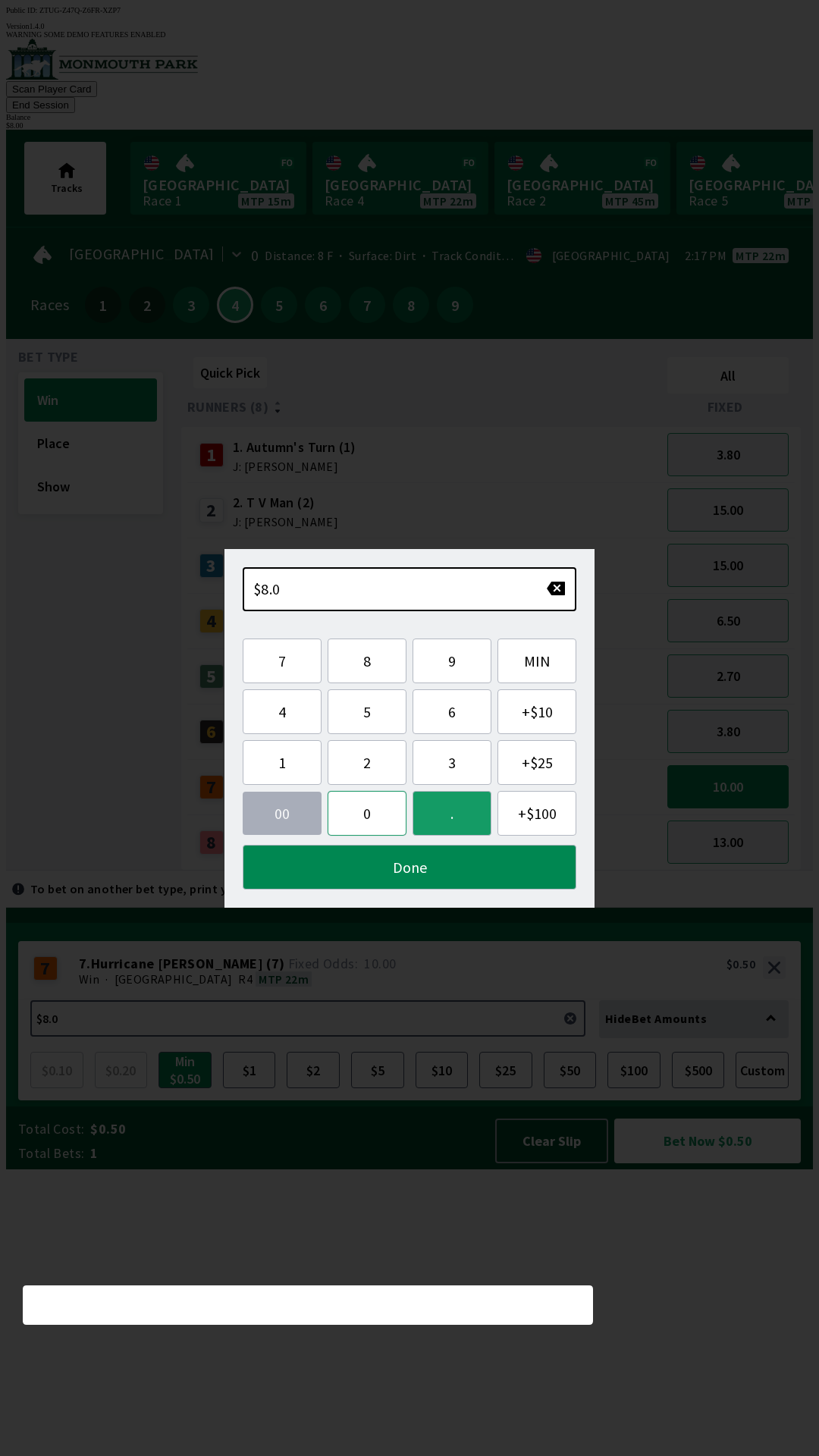
click at [380, 809] on button "0" at bounding box center [367, 813] width 79 height 45
click at [413, 848] on button "Done" at bounding box center [410, 867] width 333 height 45
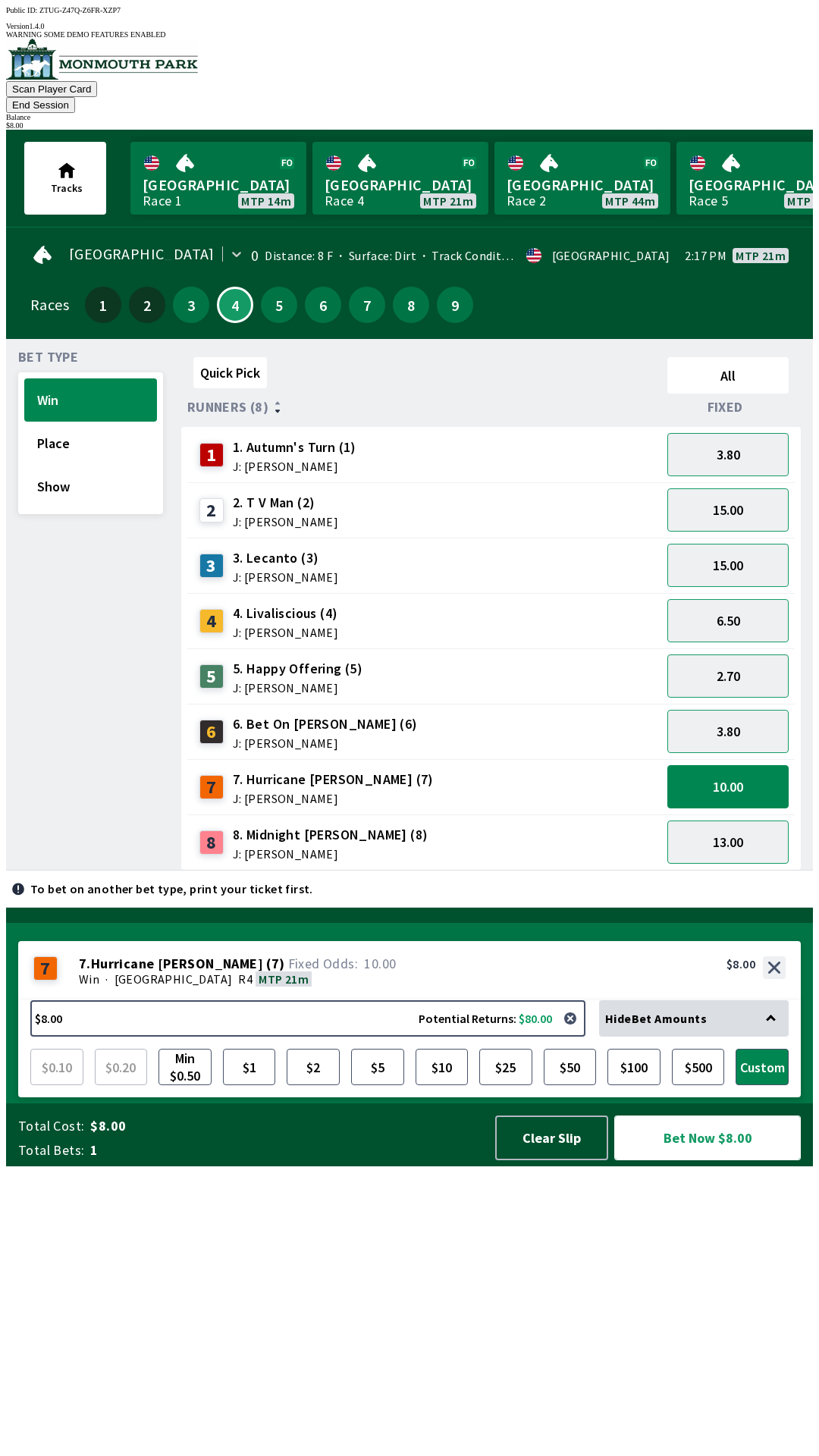
click at [697, 1160] on button "Bet Now $8.00" at bounding box center [707, 1138] width 187 height 45
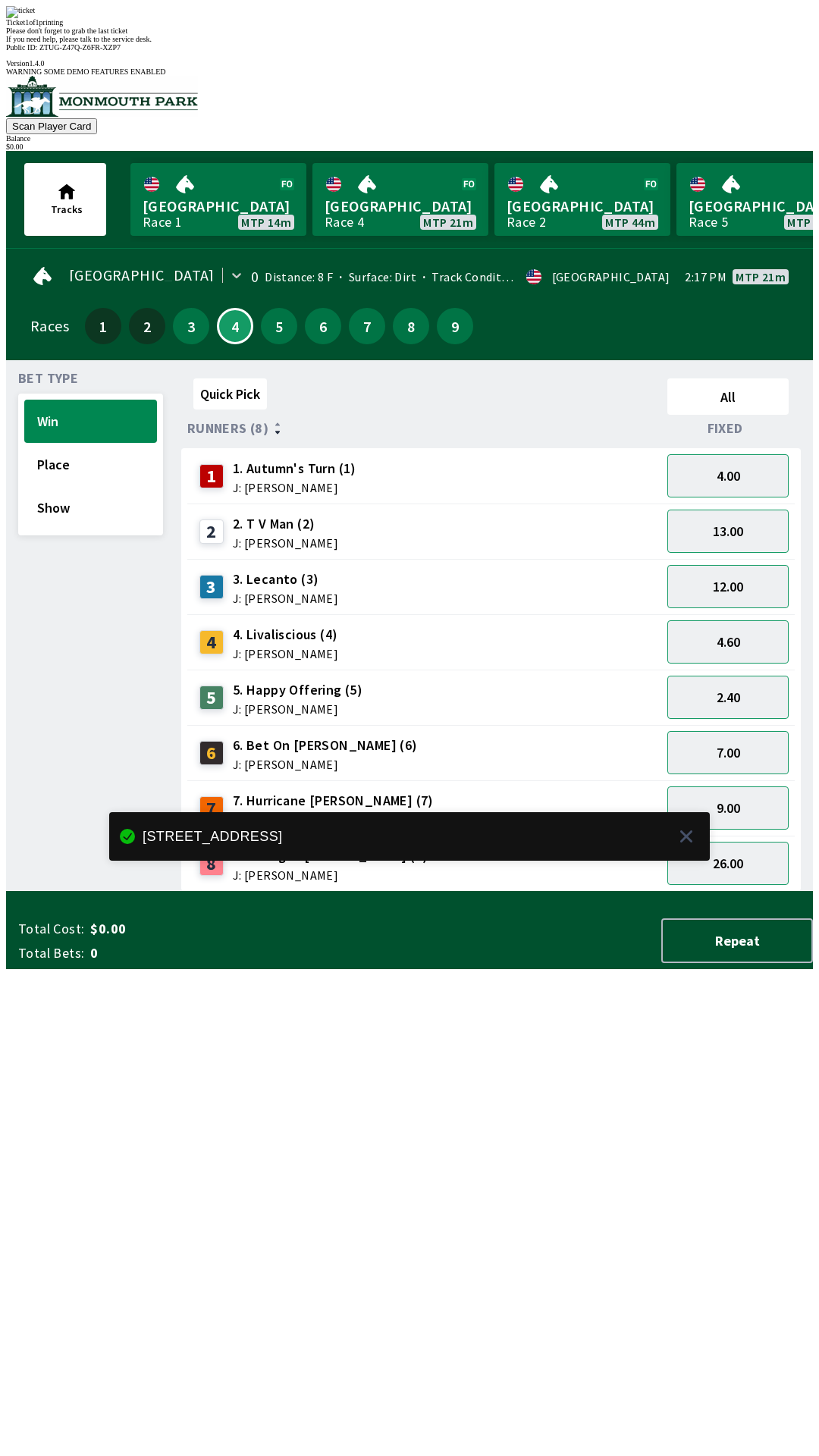
click at [540, 892] on div "Quick Pick All Runners (8) Fixed 1 1. Autumn's Turn (1) J: [PERSON_NAME] 4.00 2…" at bounding box center [497, 632] width 632 height 519
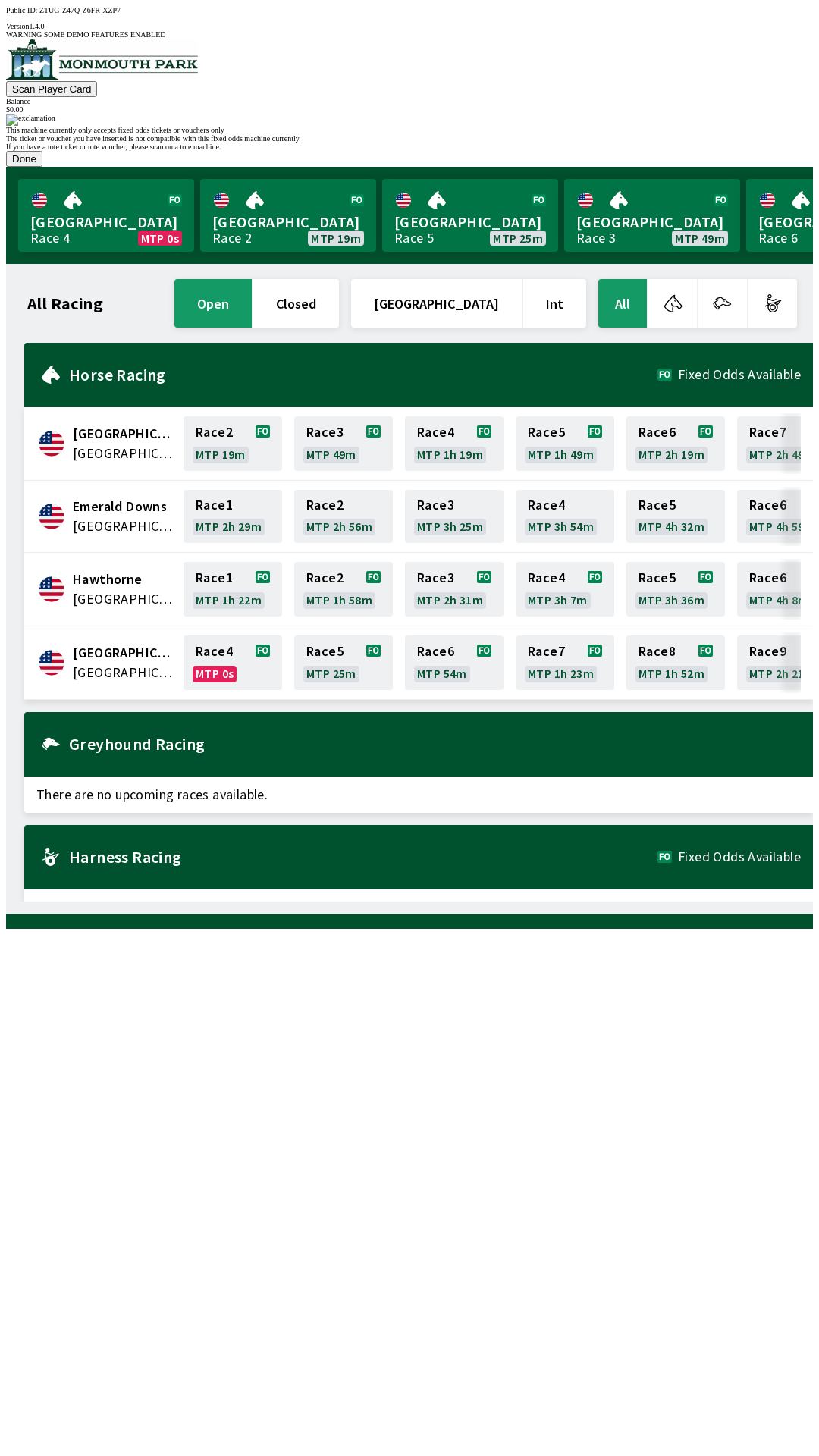
click at [43, 167] on button "Done" at bounding box center [24, 159] width 36 height 16
click at [443, 636] on link "Race 7 MTP 1h 19m" at bounding box center [454, 663] width 98 height 54
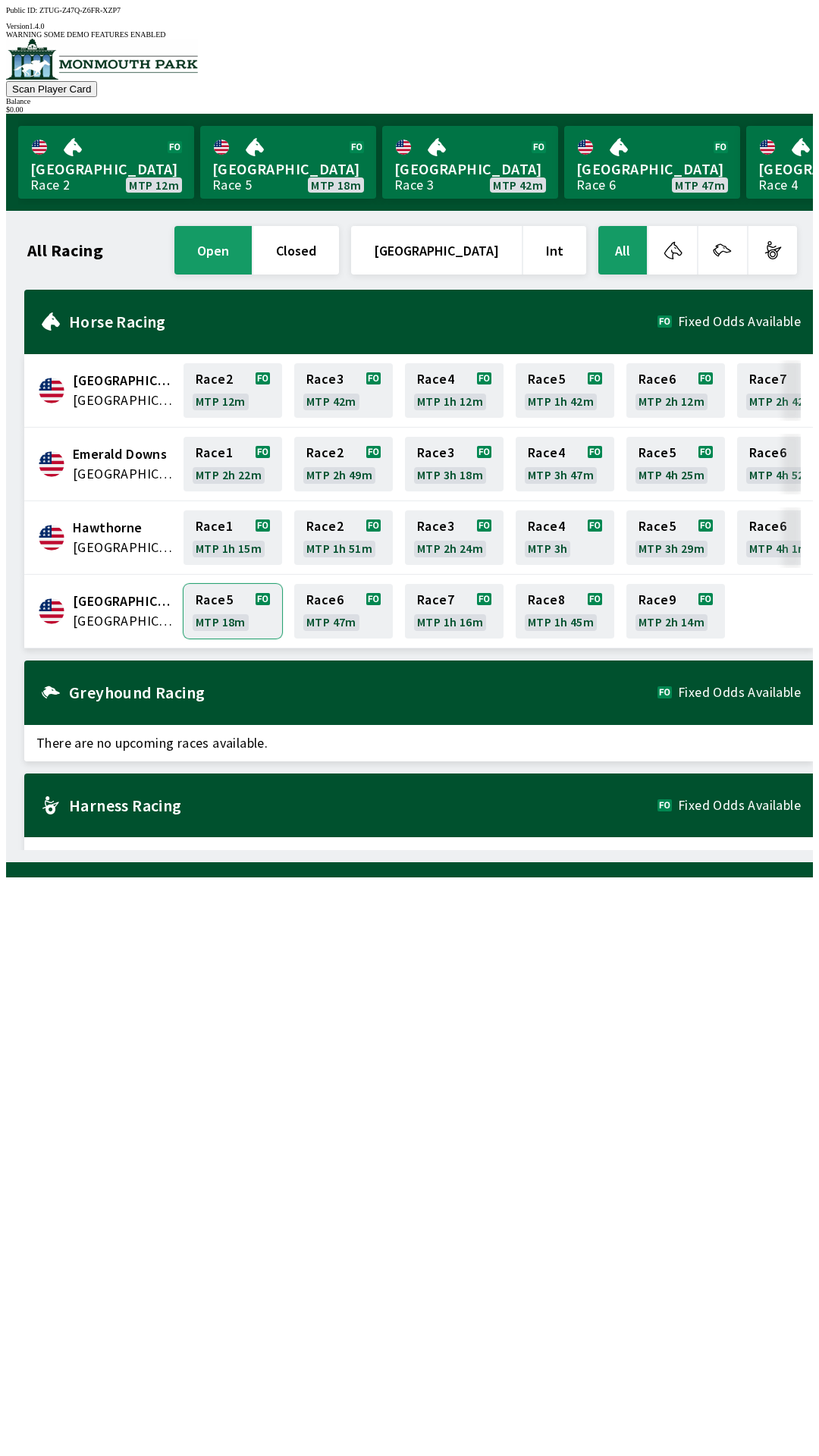
click at [224, 594] on link "Race 5 MTP 18m" at bounding box center [233, 611] width 98 height 54
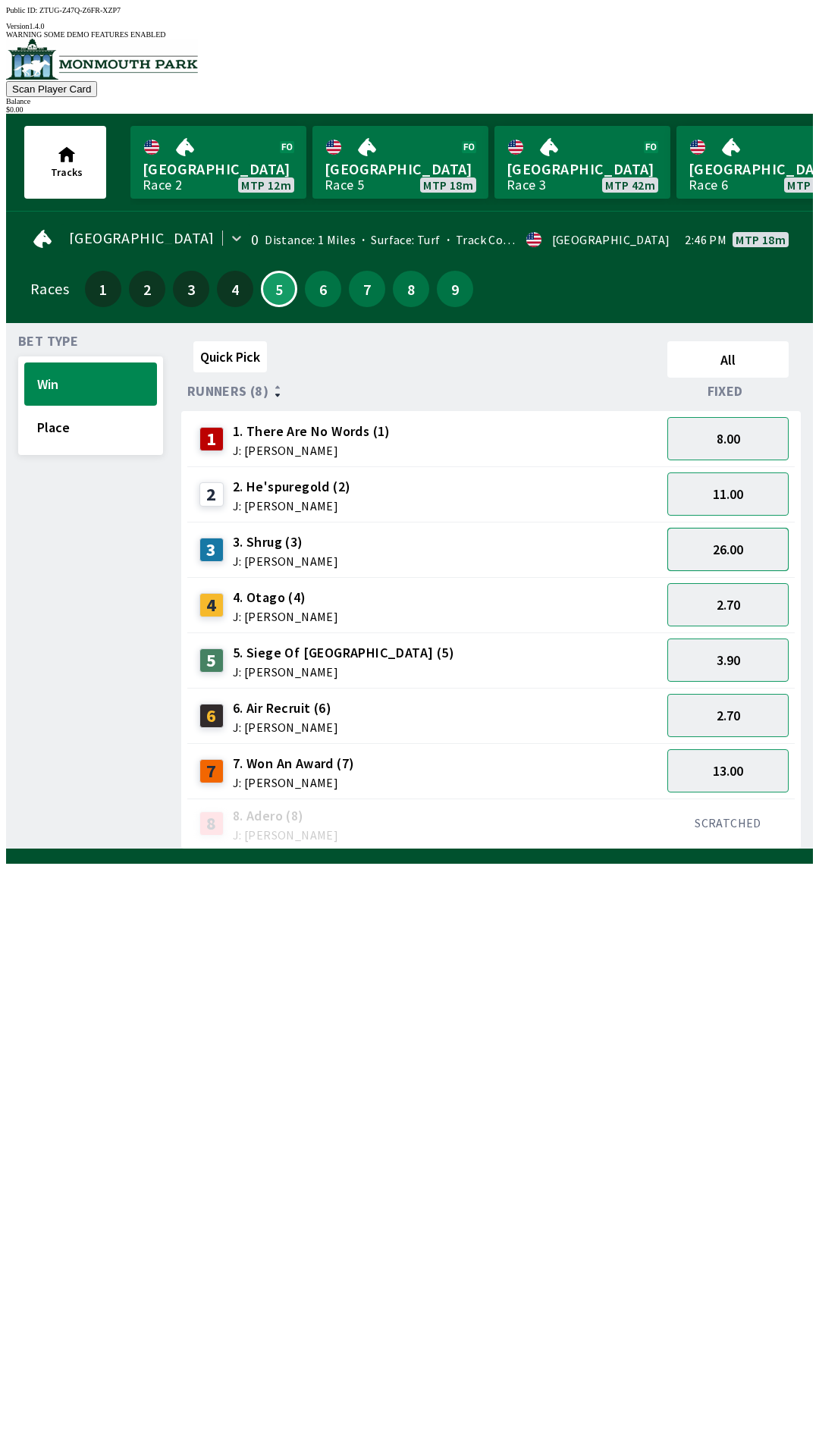
click at [706, 550] on button "26.00" at bounding box center [728, 550] width 121 height 43
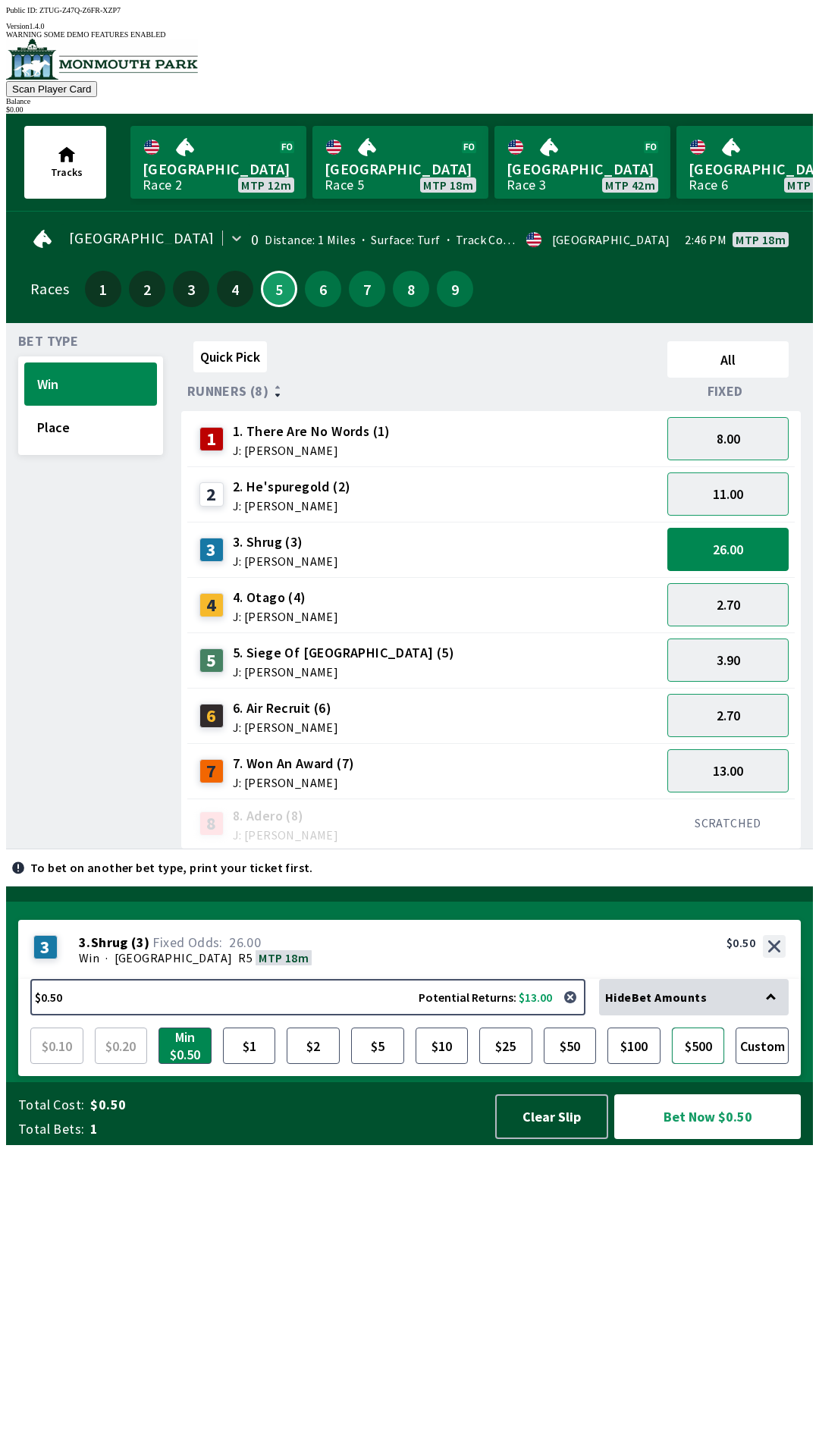
click at [702, 1064] on button "$500" at bounding box center [699, 1045] width 53 height 36
click at [654, 1064] on button "$100" at bounding box center [634, 1045] width 53 height 36
click at [587, 1064] on button "$50" at bounding box center [570, 1045] width 53 height 36
click at [497, 1064] on button "$25" at bounding box center [506, 1045] width 53 height 36
click at [434, 1064] on button "$10" at bounding box center [442, 1045] width 53 height 36
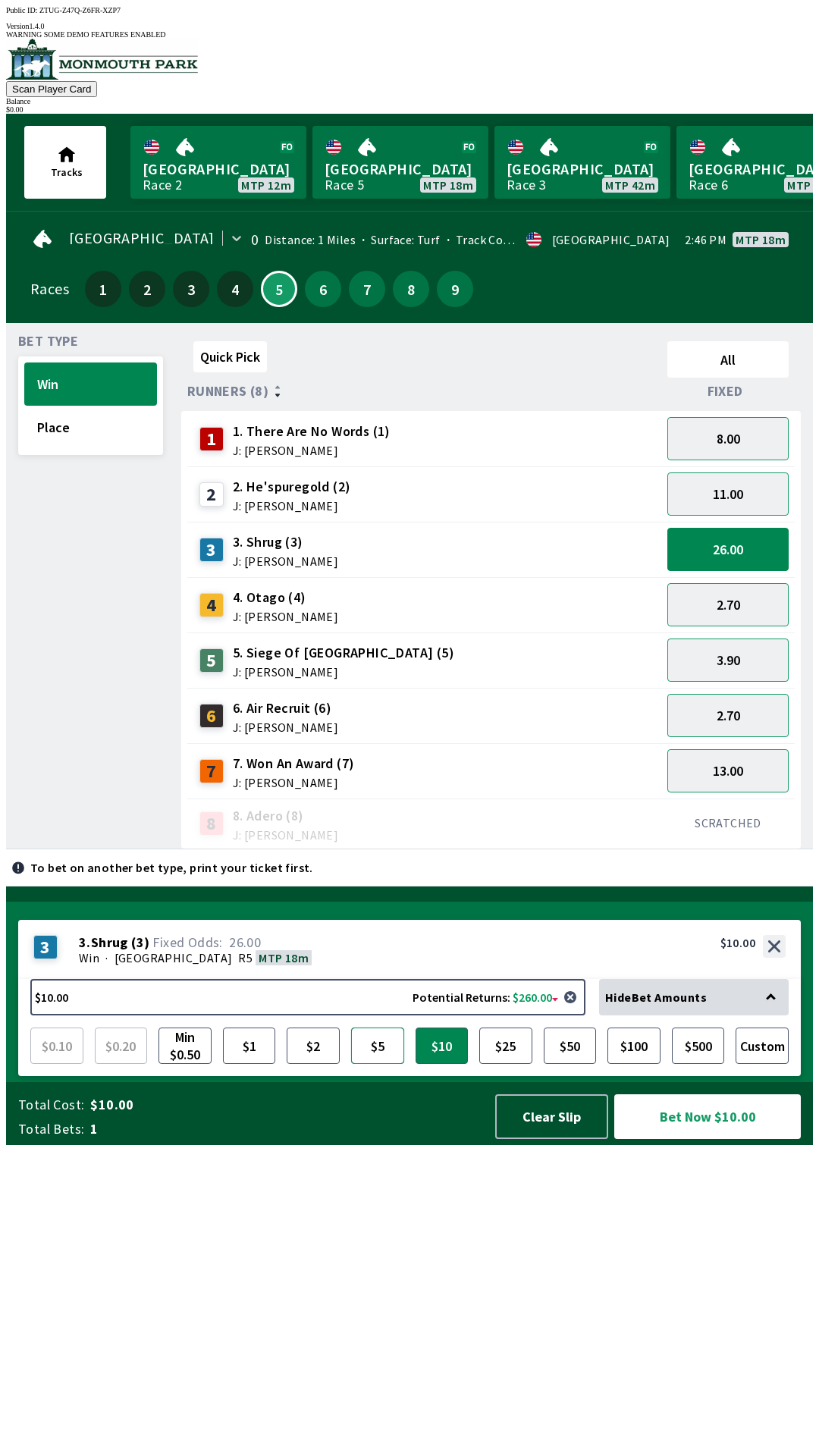
click at [366, 1064] on button "$5" at bounding box center [378, 1045] width 53 height 36
click at [300, 1064] on button "$2" at bounding box center [313, 1045] width 53 height 36
click at [420, 1064] on button "$10" at bounding box center [442, 1045] width 53 height 36
click at [500, 1064] on button "$25" at bounding box center [506, 1045] width 53 height 36
click at [441, 1064] on button "$10" at bounding box center [442, 1045] width 53 height 36
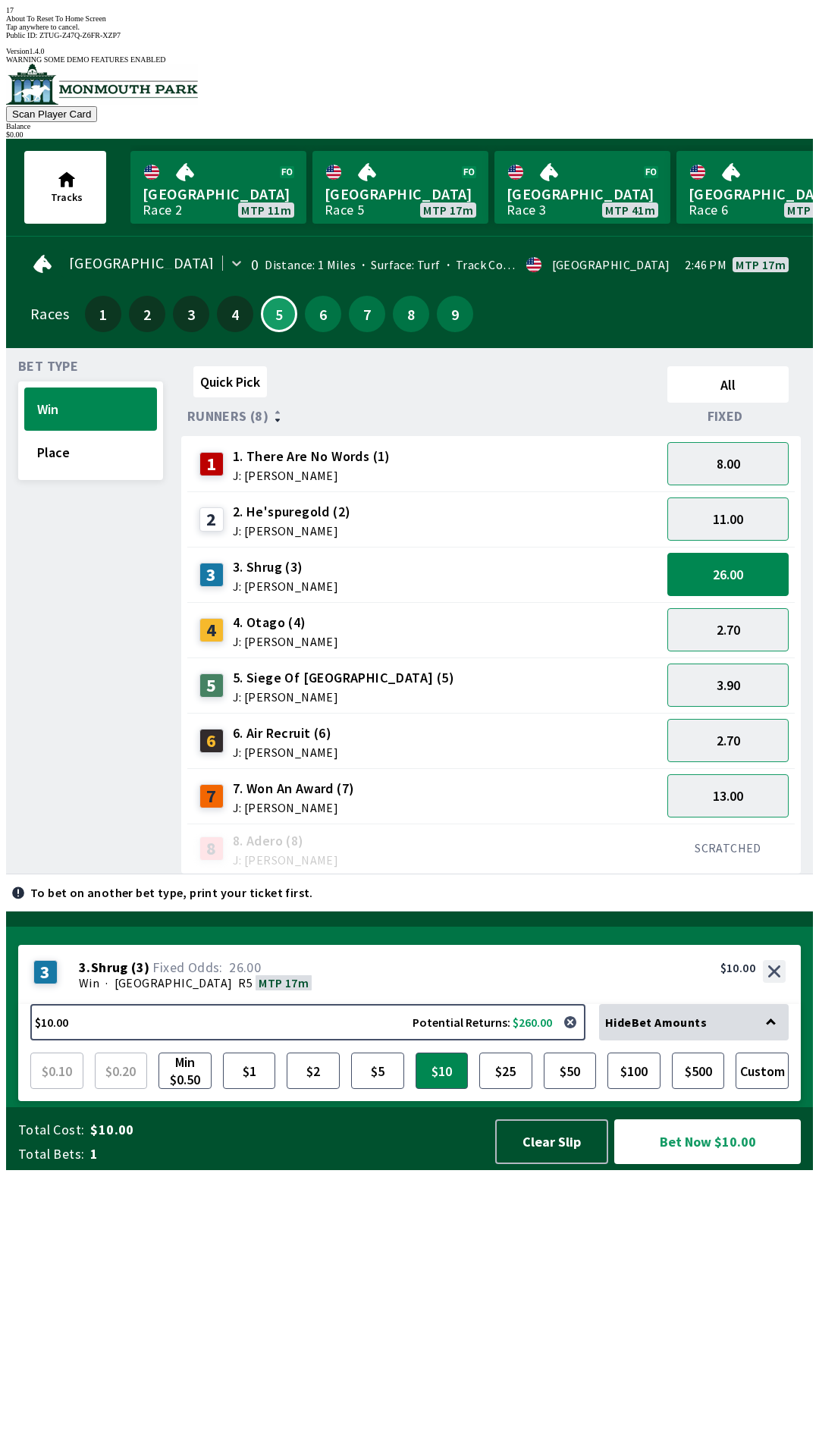
click at [686, 911] on div "To bet on another bet type, print your ticket first." at bounding box center [410, 892] width 807 height 36
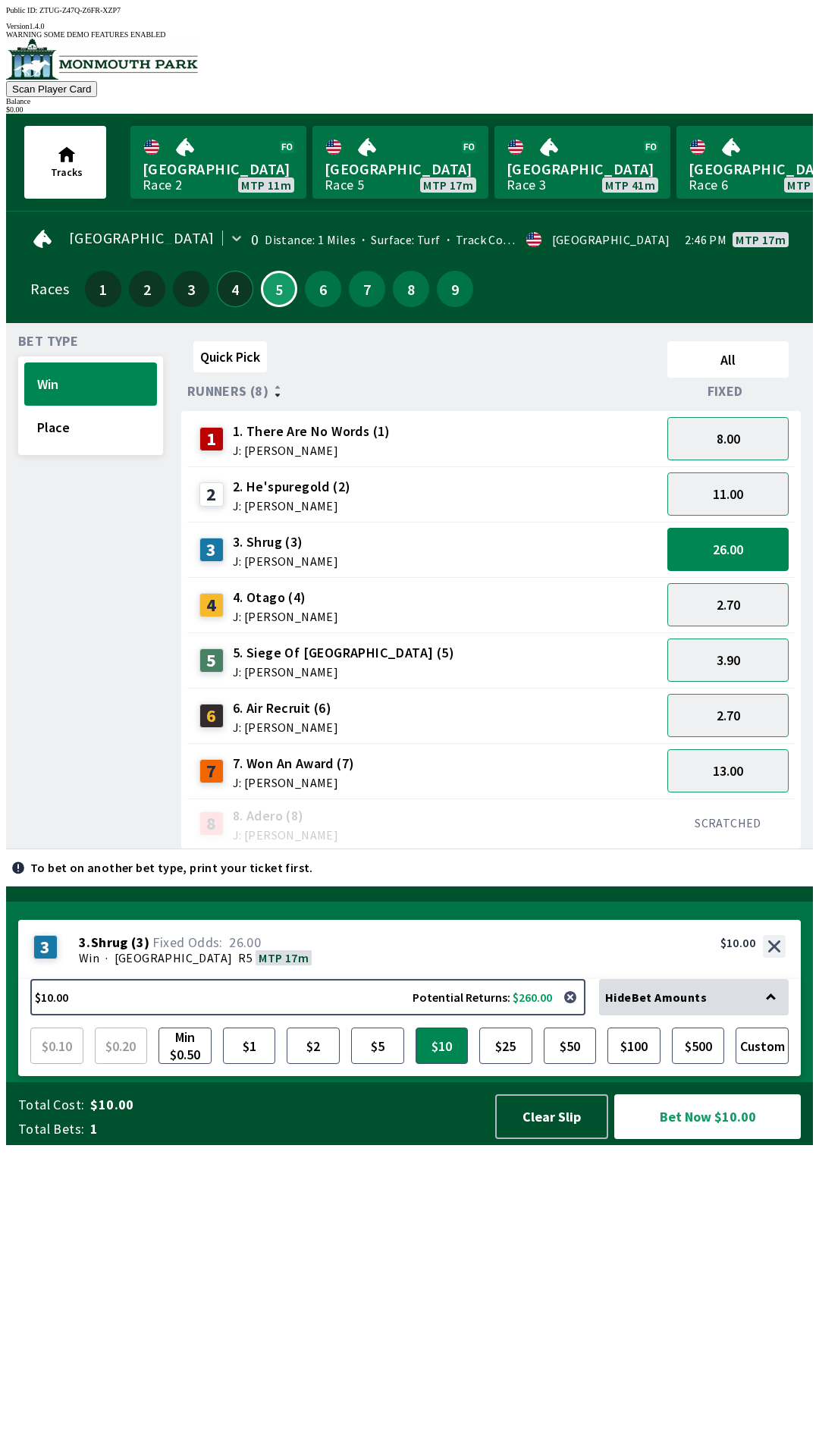
click at [231, 289] on button "4" at bounding box center [235, 288] width 36 height 36
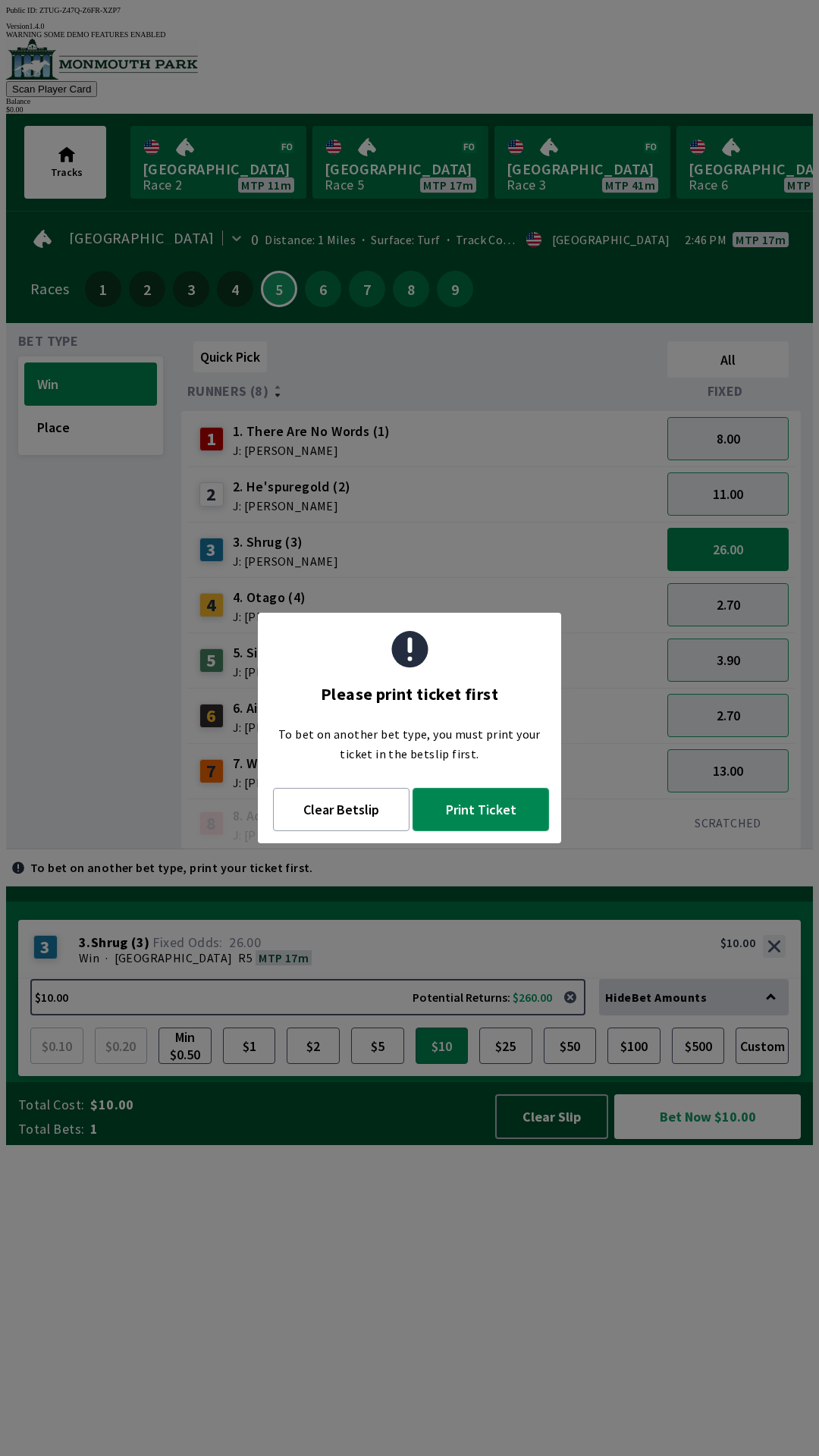
click at [413, 826] on button "Print Ticket" at bounding box center [481, 809] width 136 height 43
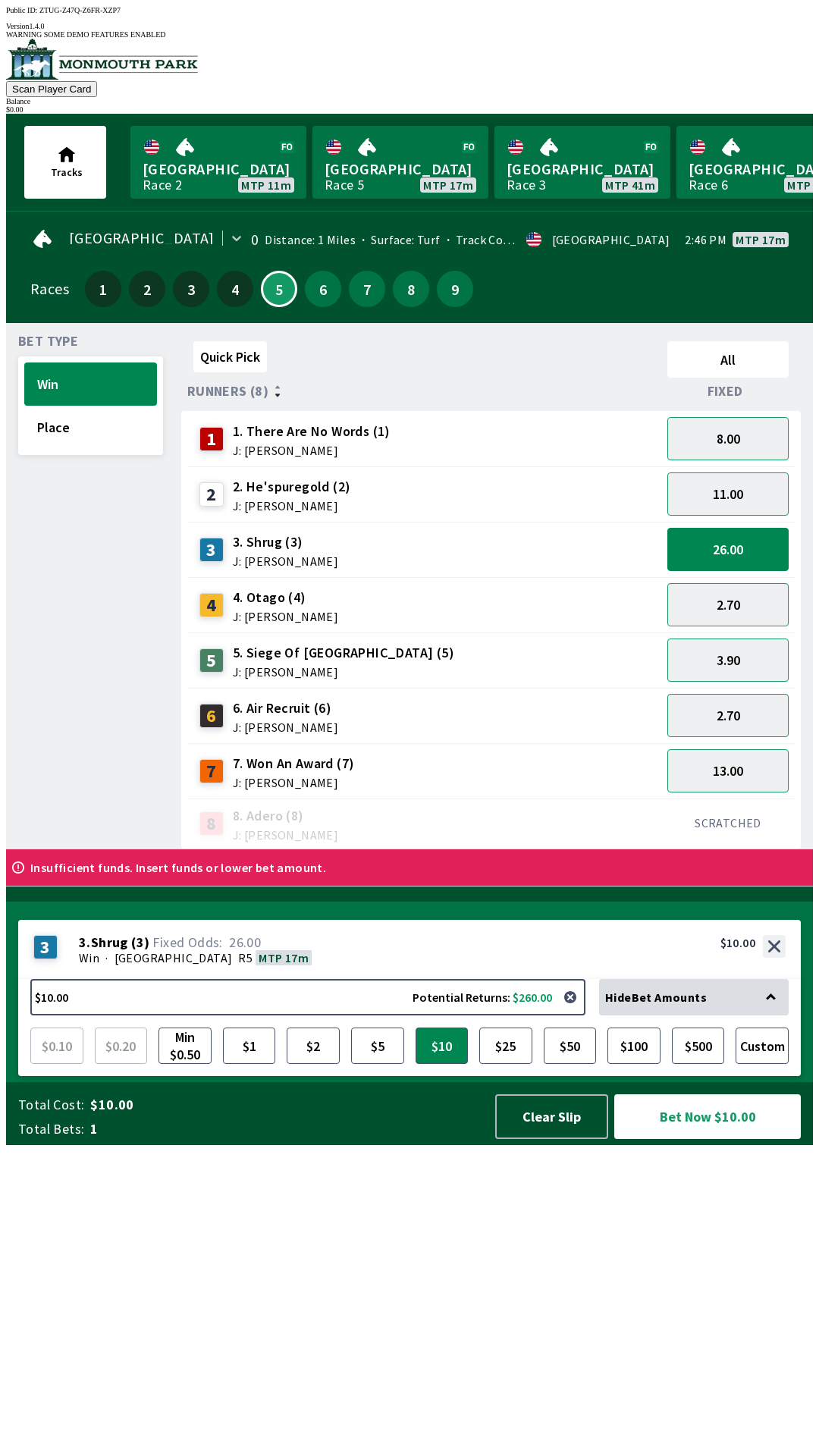
click at [408, 817] on div "8 8. Adero (8) J: [PERSON_NAME]" at bounding box center [424, 823] width 462 height 38
click at [534, 1139] on button "Clear Slip" at bounding box center [552, 1116] width 113 height 45
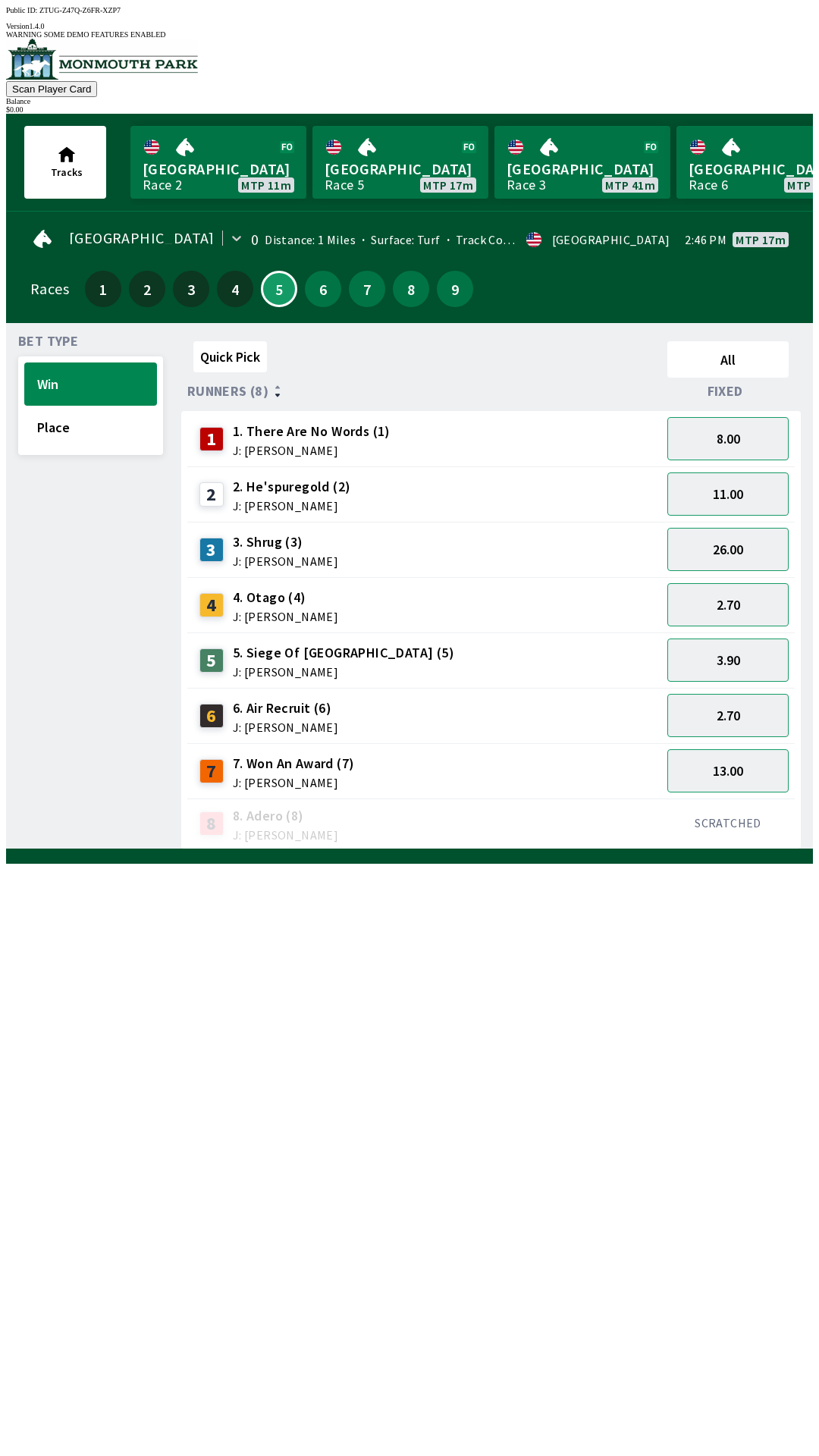
click at [479, 849] on div "Quick Pick All Runners (8) Fixed 1 1. There Are No Words (1) J: [PERSON_NAME] 8…" at bounding box center [497, 592] width 632 height 514
click at [755, 417] on button "8.00" at bounding box center [728, 439] width 121 height 43
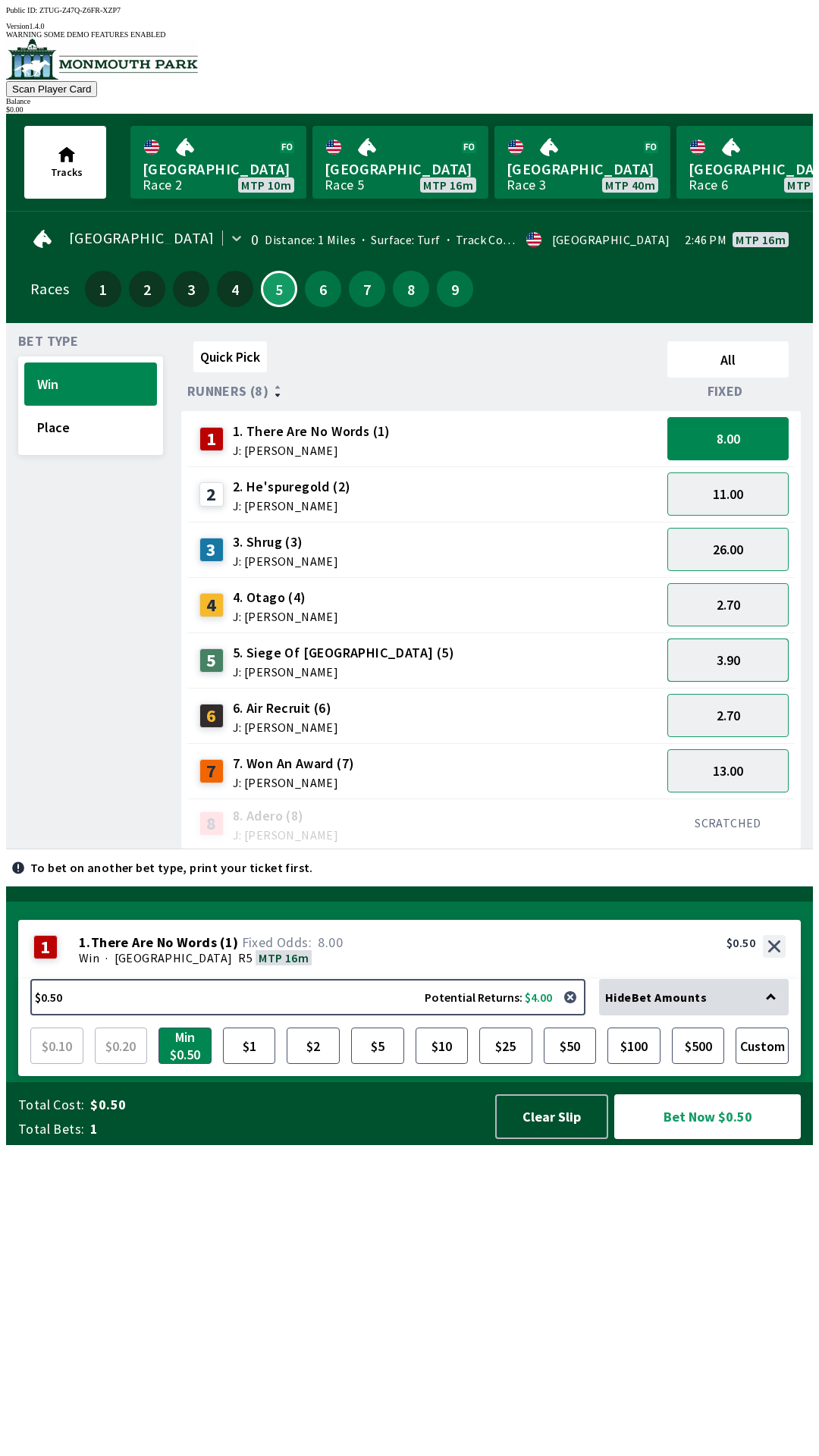
click at [776, 638] on button "3.90" at bounding box center [728, 660] width 121 height 43
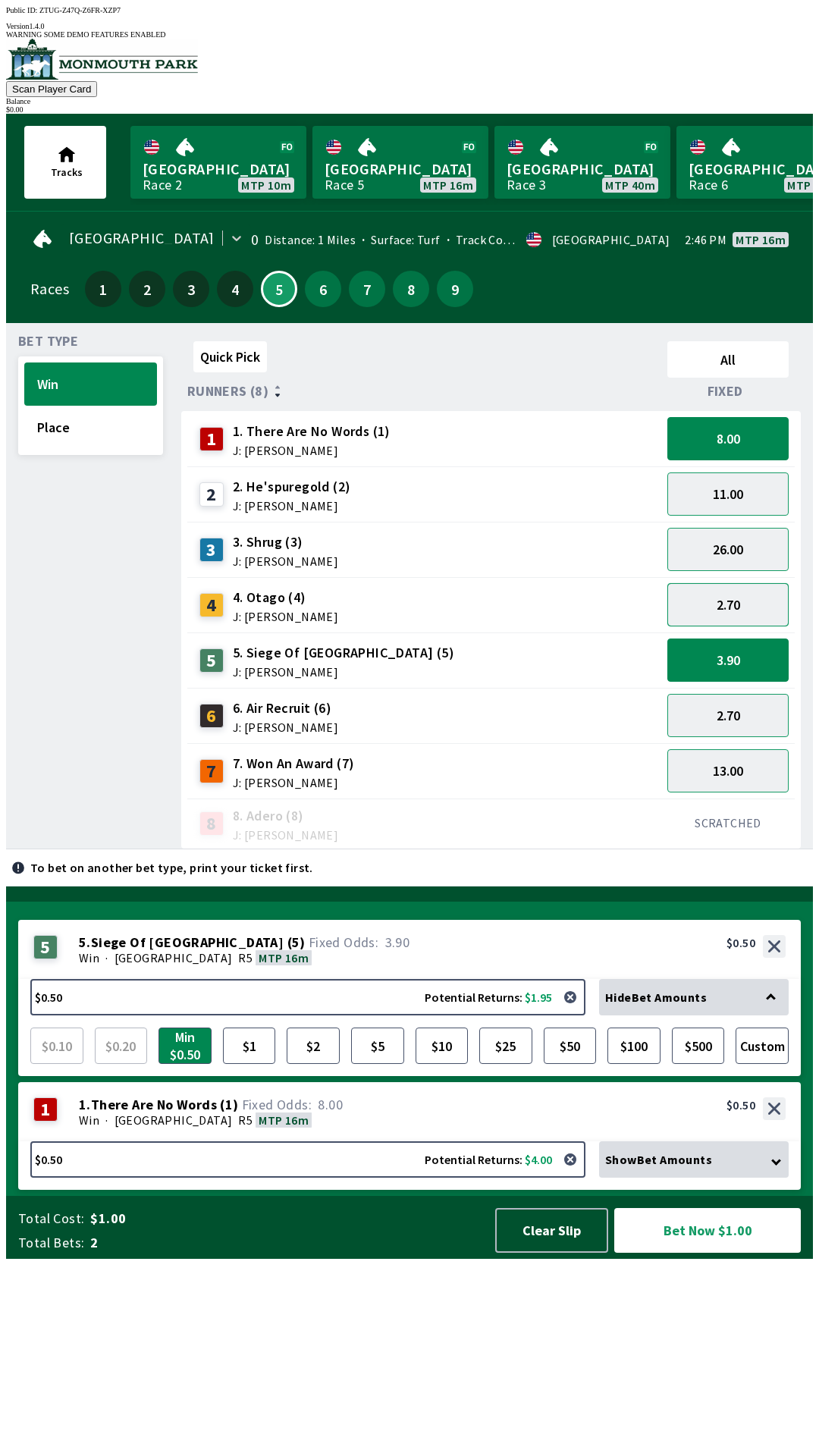
click at [772, 592] on button "2.70" at bounding box center [728, 605] width 121 height 43
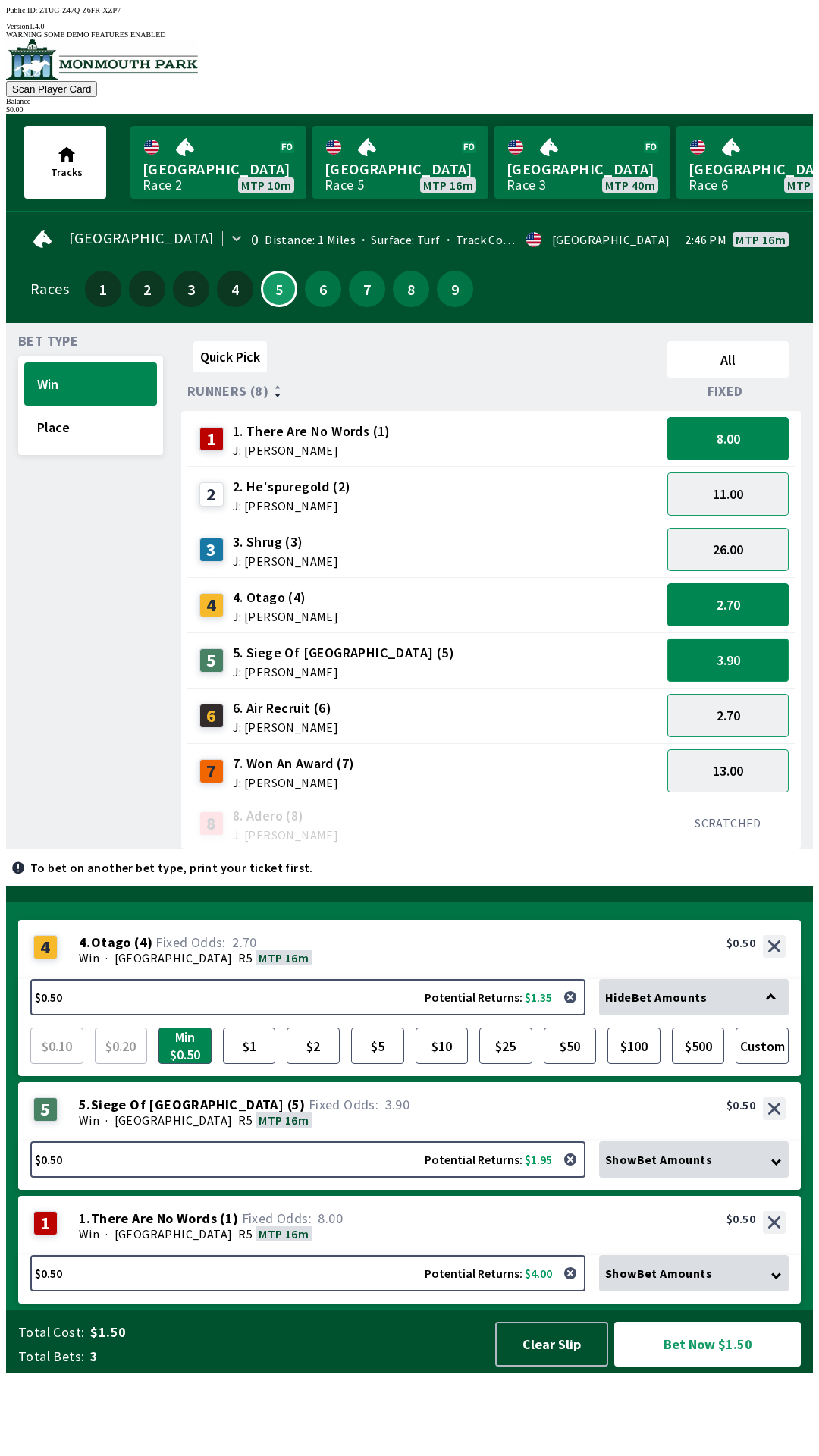
click at [757, 645] on button "3.90" at bounding box center [728, 660] width 121 height 43
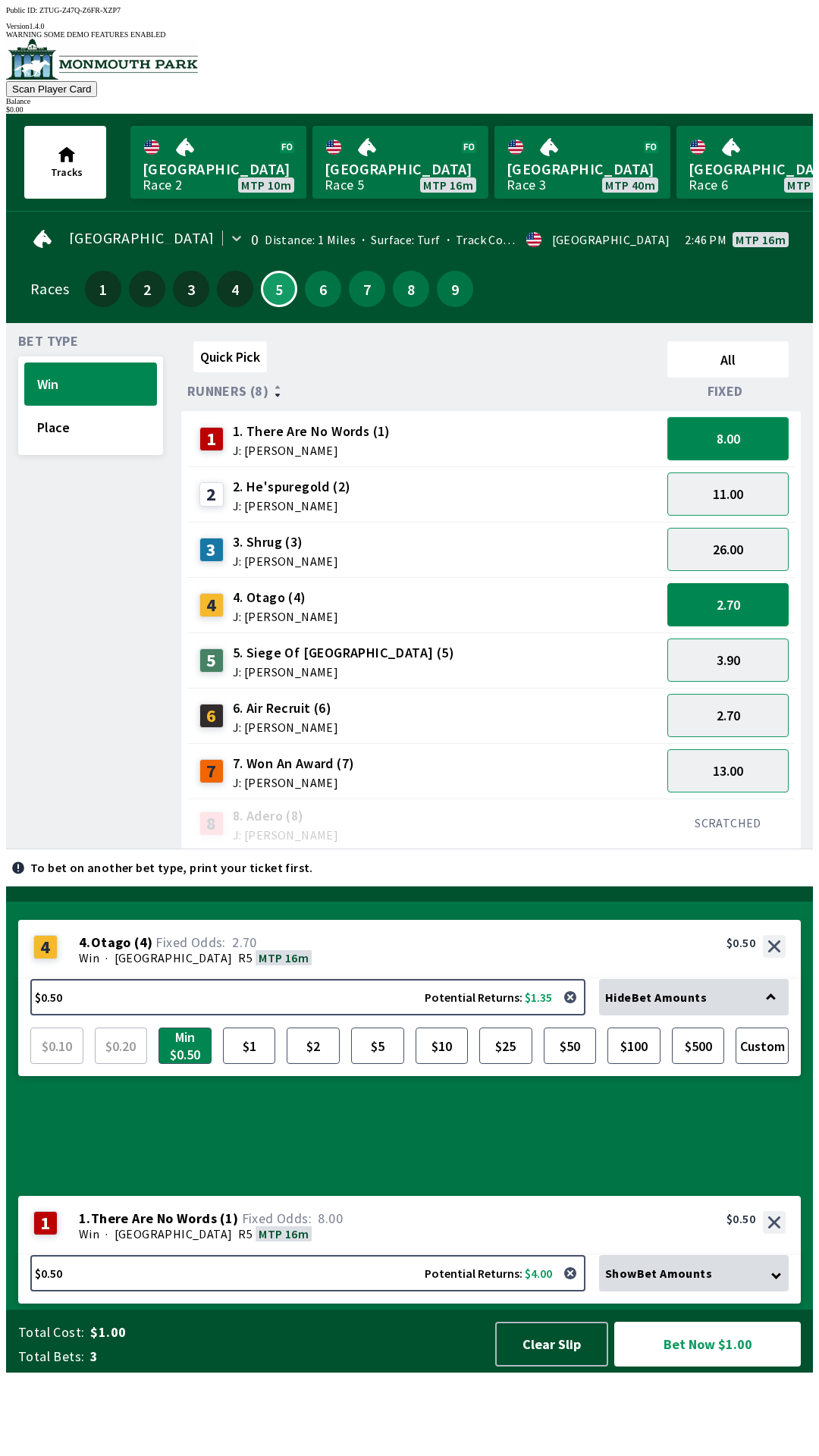
click at [771, 438] on button "8.00" at bounding box center [728, 439] width 121 height 43
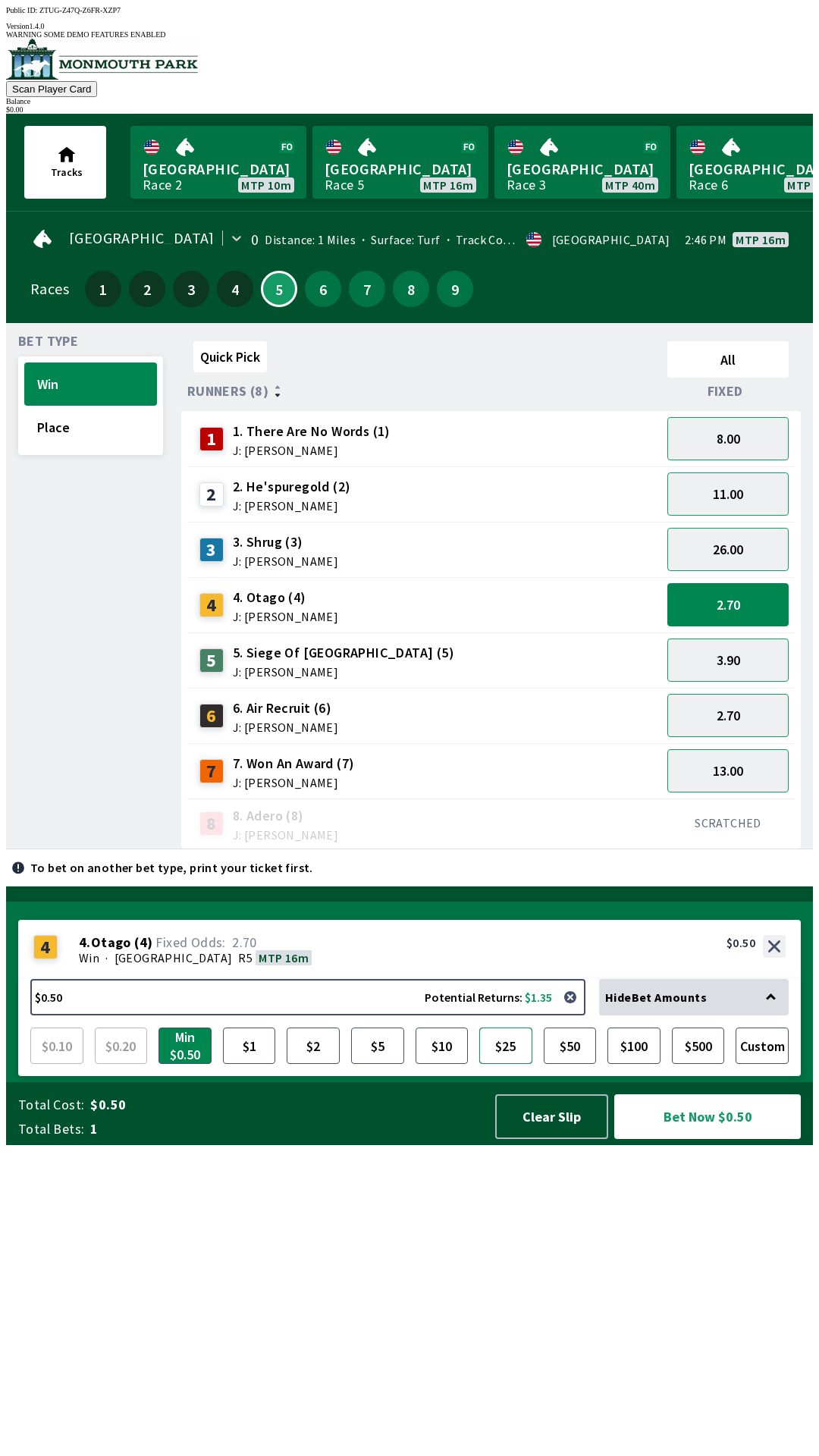
click at [501, 1064] on button "$25" at bounding box center [506, 1045] width 53 height 36
click at [586, 1013] on button "button" at bounding box center [570, 997] width 30 height 30
click at [574, 1013] on button "button" at bounding box center [570, 997] width 30 height 30
click at [765, 595] on button "2.70" at bounding box center [728, 605] width 121 height 43
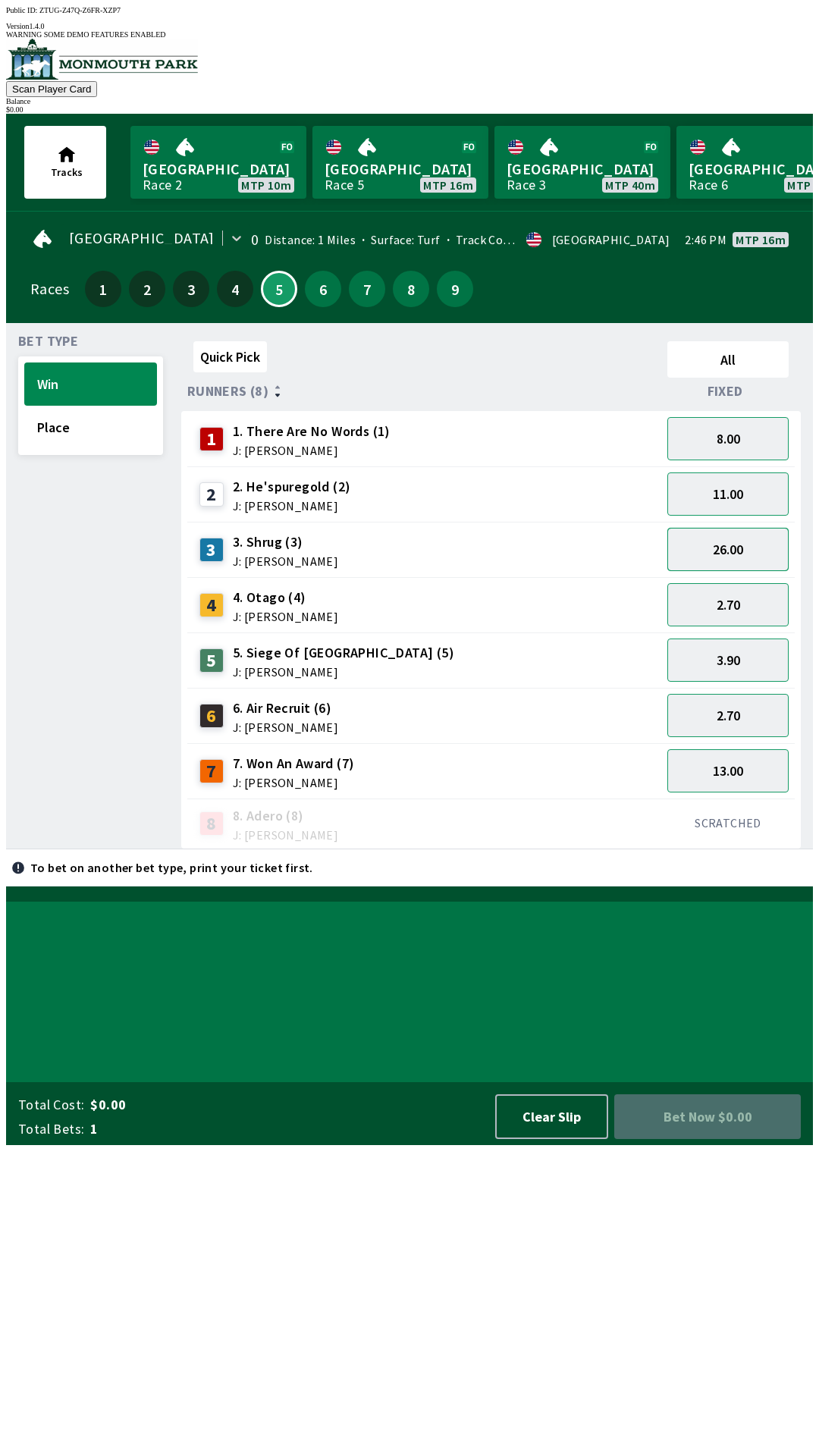
click at [759, 537] on button "26.00" at bounding box center [728, 550] width 121 height 43
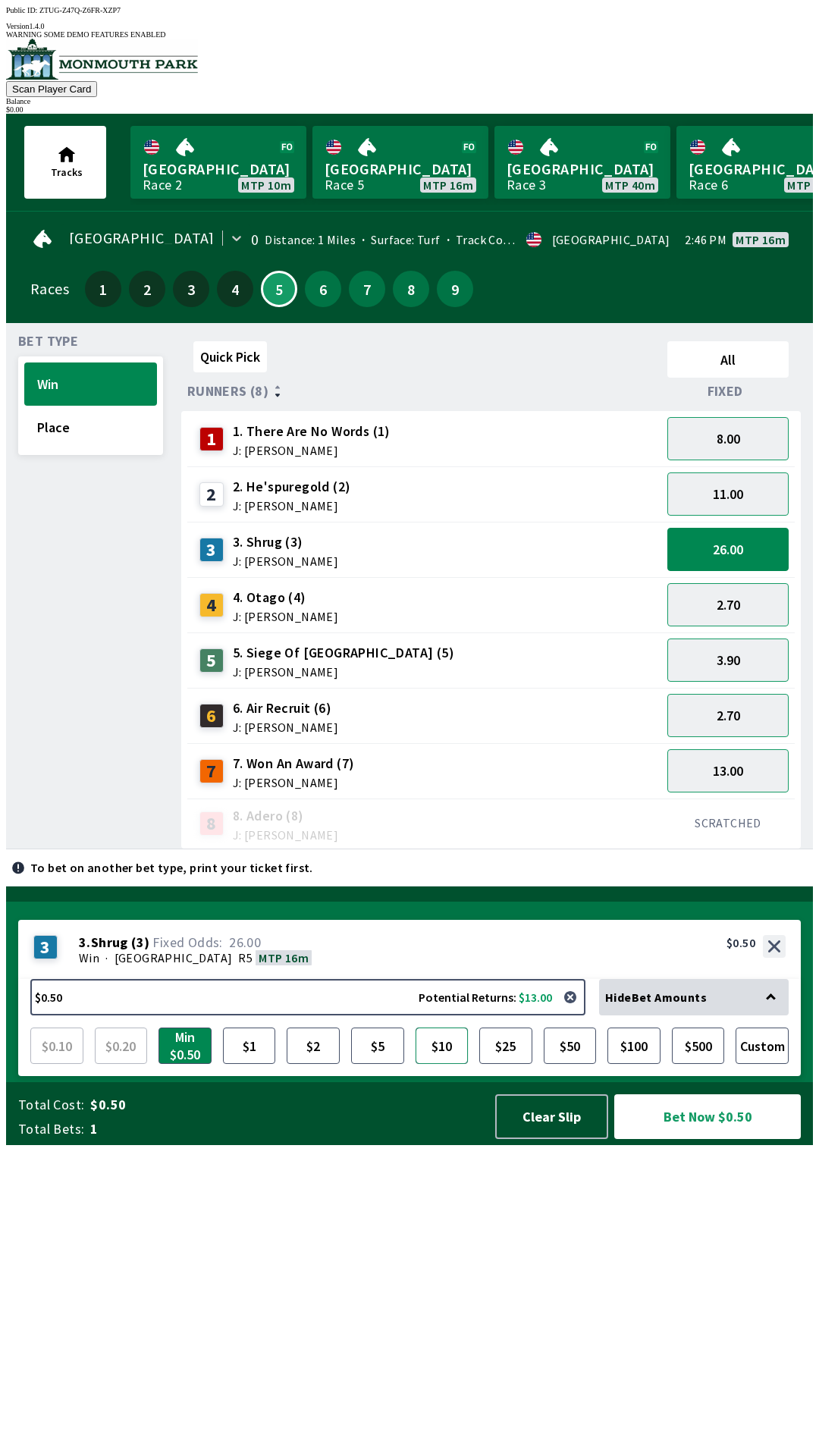
click at [445, 1064] on button "$10" at bounding box center [442, 1045] width 53 height 36
click at [708, 1064] on button "$500" at bounding box center [699, 1045] width 53 height 36
click at [550, 1064] on button "$50" at bounding box center [570, 1045] width 53 height 36
click at [519, 1064] on button "$25" at bounding box center [506, 1045] width 53 height 36
click at [549, 1064] on button "$50" at bounding box center [570, 1045] width 53 height 36
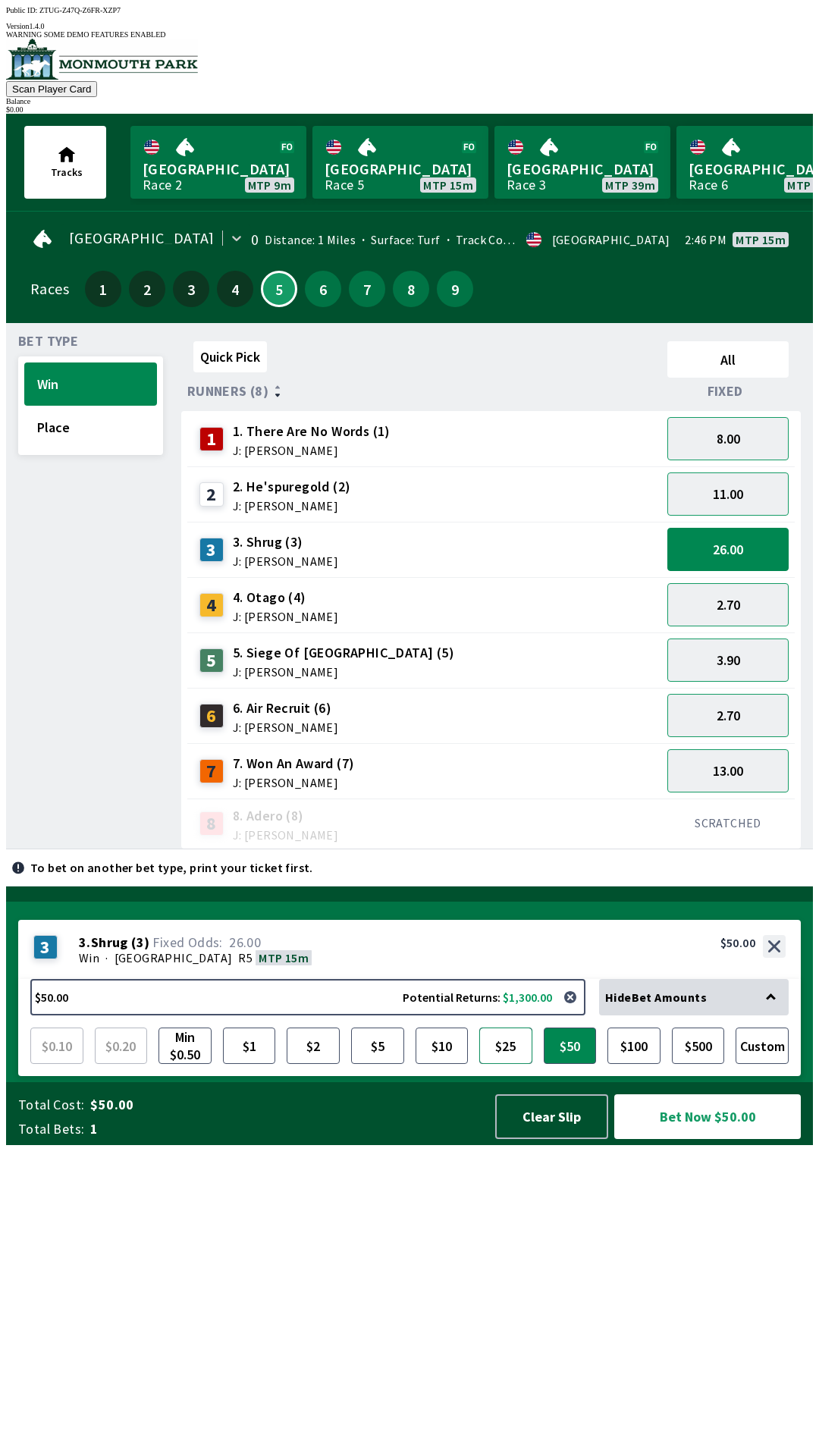
click at [503, 1064] on button "$25" at bounding box center [506, 1045] width 53 height 36
click at [564, 1013] on button "button" at bounding box center [570, 997] width 30 height 30
click at [582, 1013] on button "button" at bounding box center [570, 997] width 30 height 30
click at [573, 1013] on button "button" at bounding box center [570, 997] width 30 height 30
click at [581, 1013] on button "button" at bounding box center [570, 997] width 30 height 30
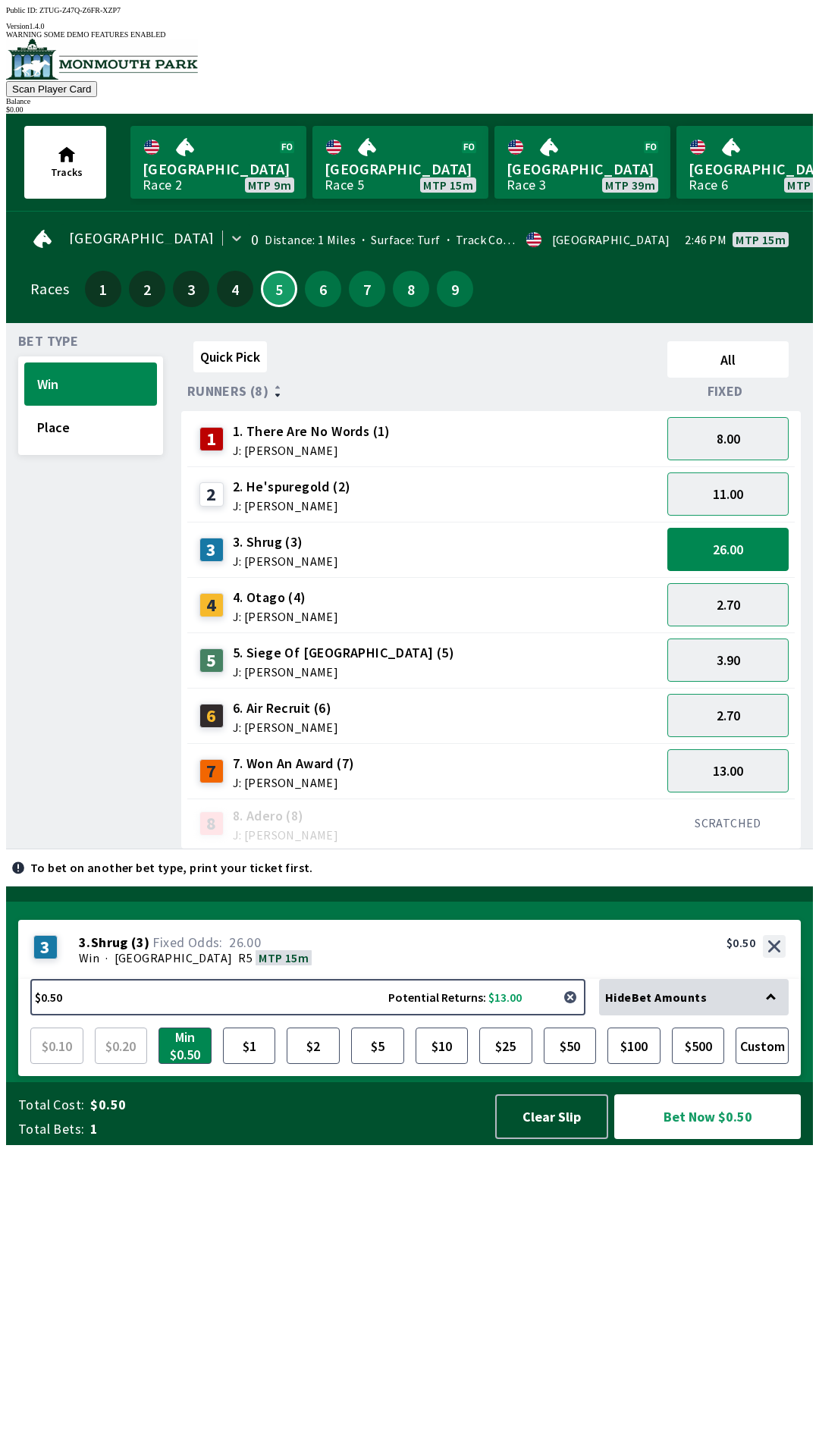
click at [575, 1013] on button "button" at bounding box center [570, 997] width 30 height 30
click at [578, 1013] on button "button" at bounding box center [570, 997] width 30 height 30
click at [585, 1013] on button "button" at bounding box center [570, 997] width 30 height 30
click at [741, 540] on button "26.00" at bounding box center [728, 550] width 121 height 43
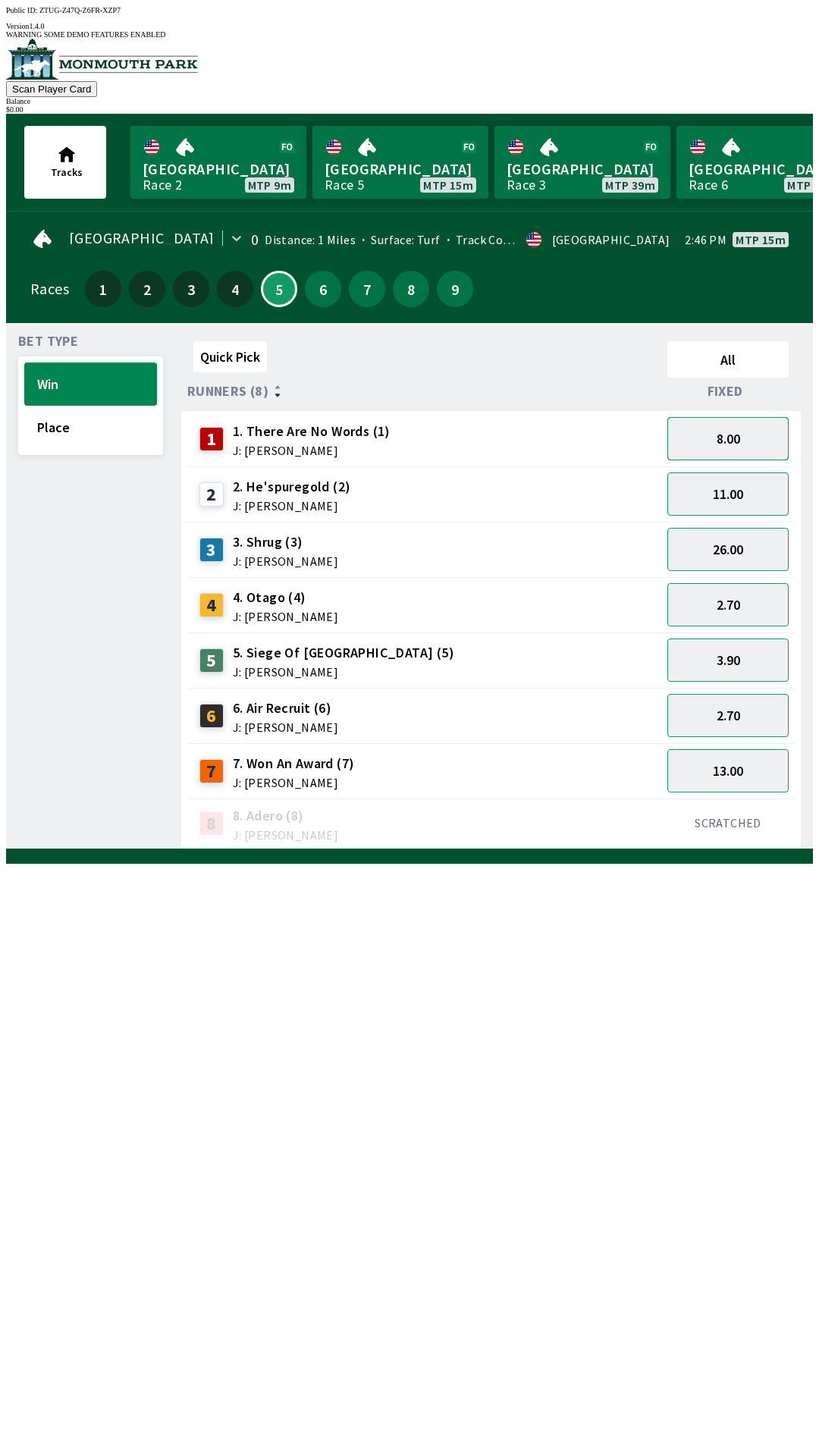
click at [741, 430] on button "8.00" at bounding box center [728, 439] width 121 height 43
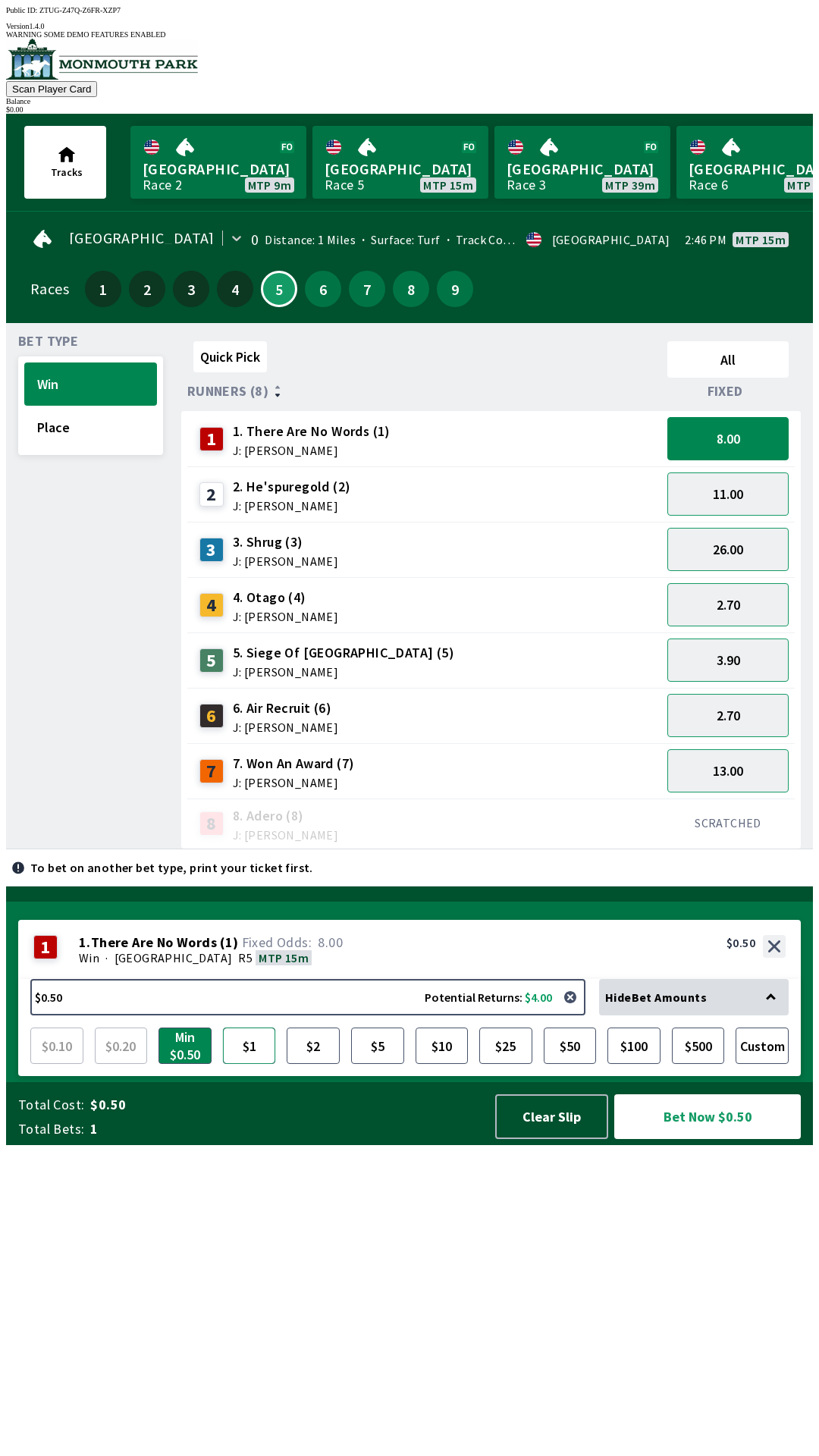
click at [268, 1064] on button "$1" at bounding box center [250, 1045] width 53 height 36
click at [769, 495] on button "11.00" at bounding box center [728, 494] width 121 height 43
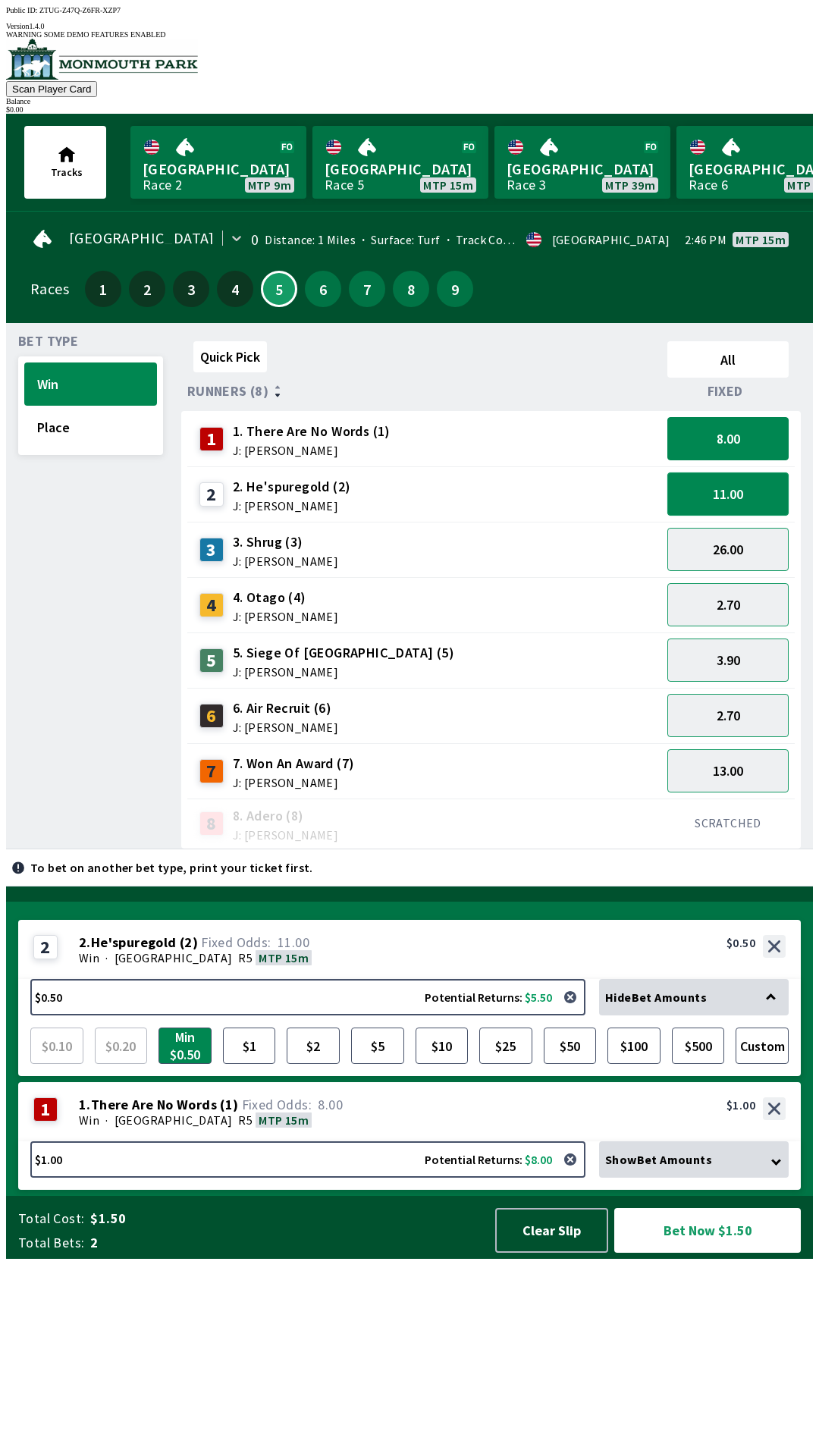
click at [767, 472] on button "11.00" at bounding box center [728, 494] width 121 height 43
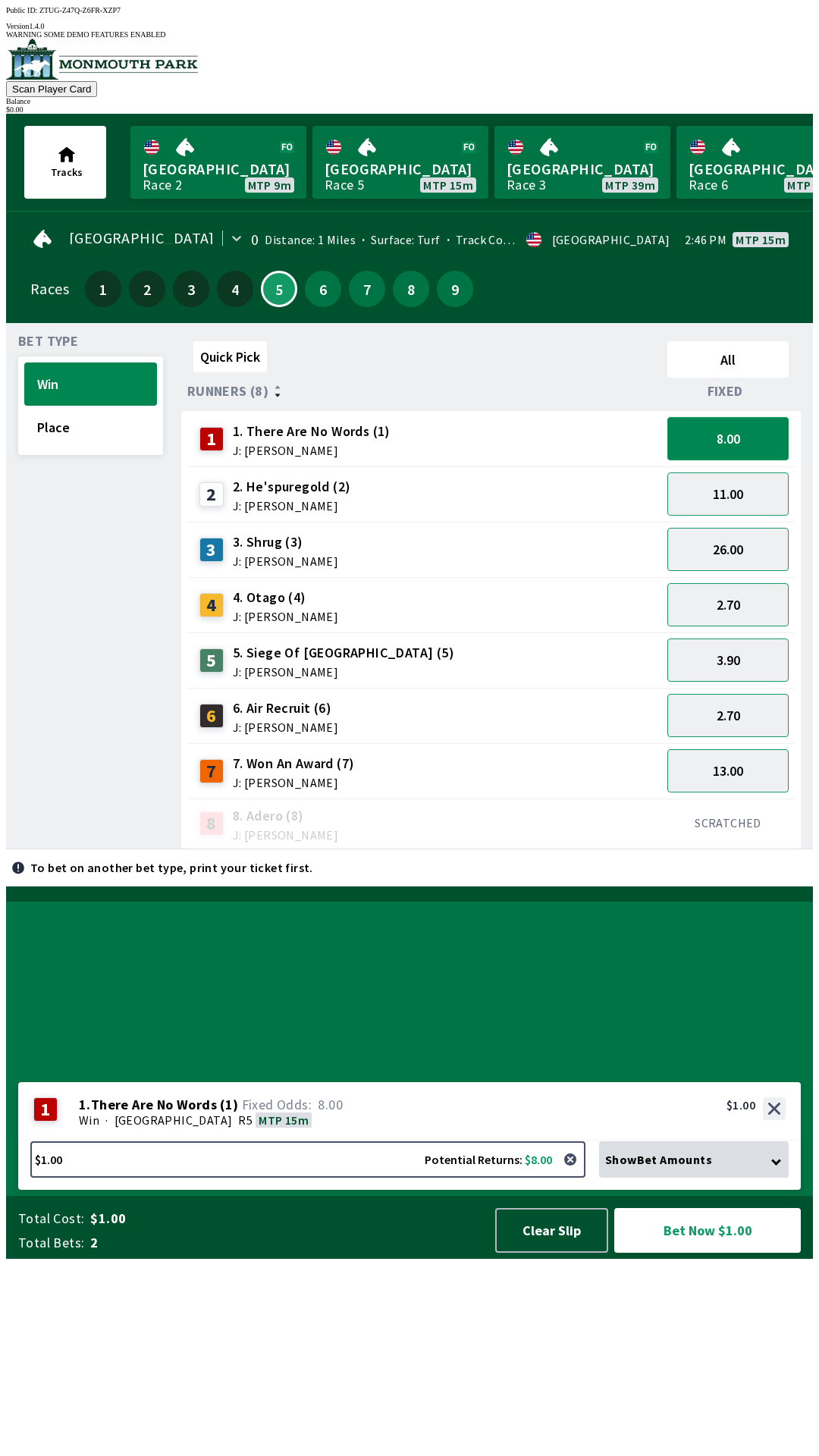
click at [770, 433] on button "8.00" at bounding box center [728, 439] width 121 height 43
click at [757, 522] on div "26.00" at bounding box center [728, 549] width 133 height 55
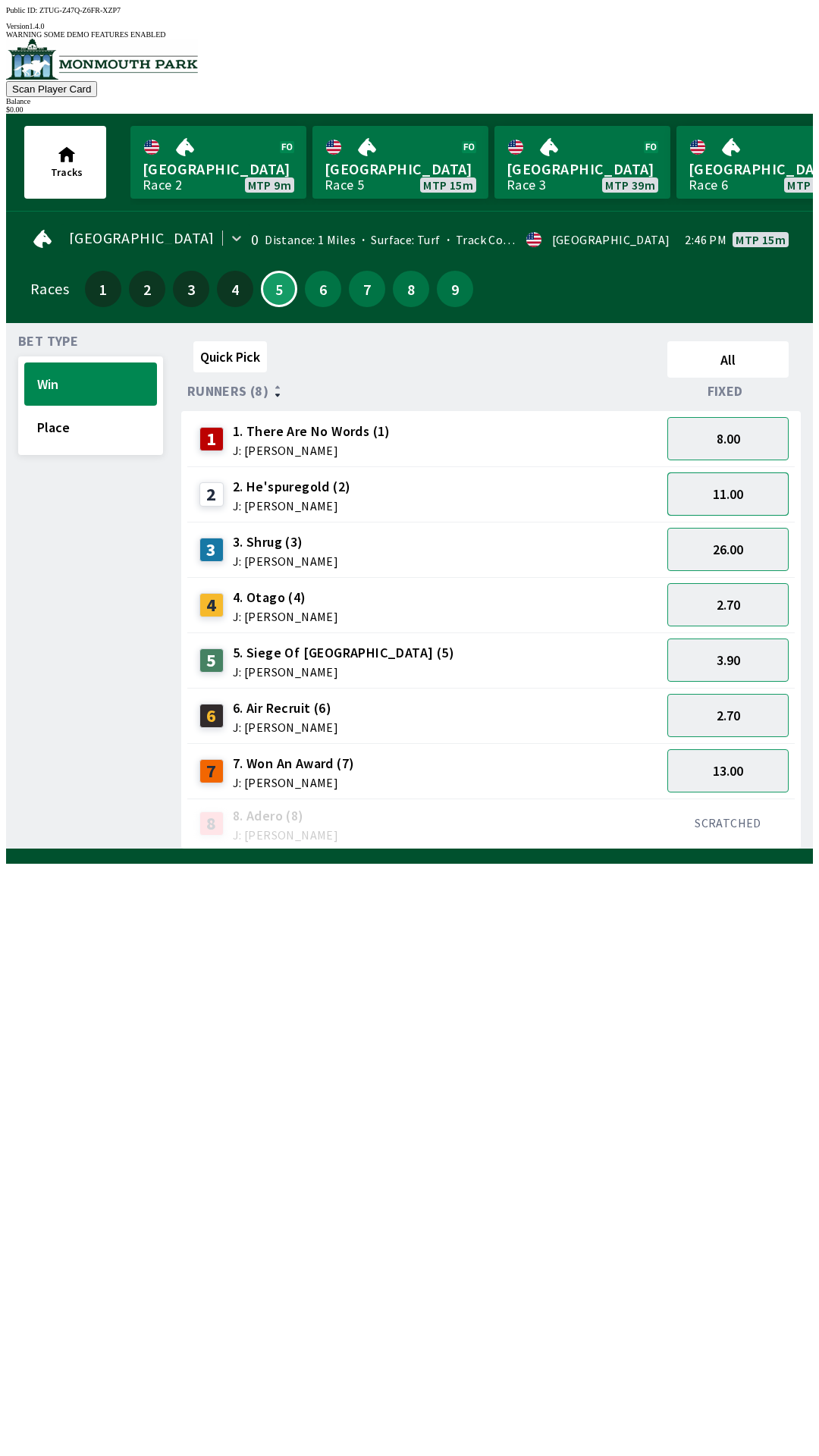
click at [763, 488] on button "11.00" at bounding box center [728, 494] width 121 height 43
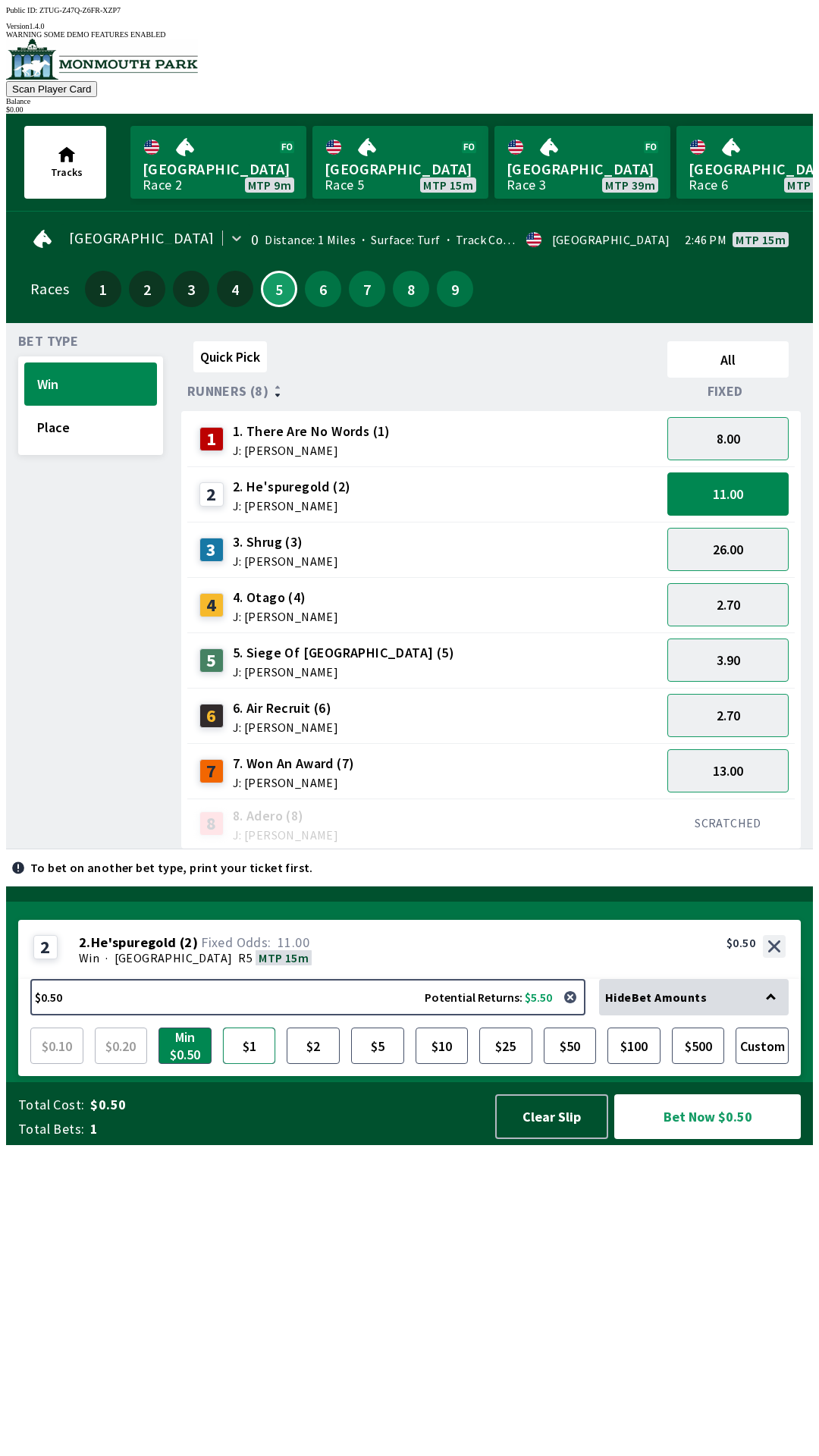
click at [244, 1064] on button "$1" at bounding box center [250, 1045] width 53 height 36
click at [768, 543] on button "26.00" at bounding box center [728, 550] width 121 height 43
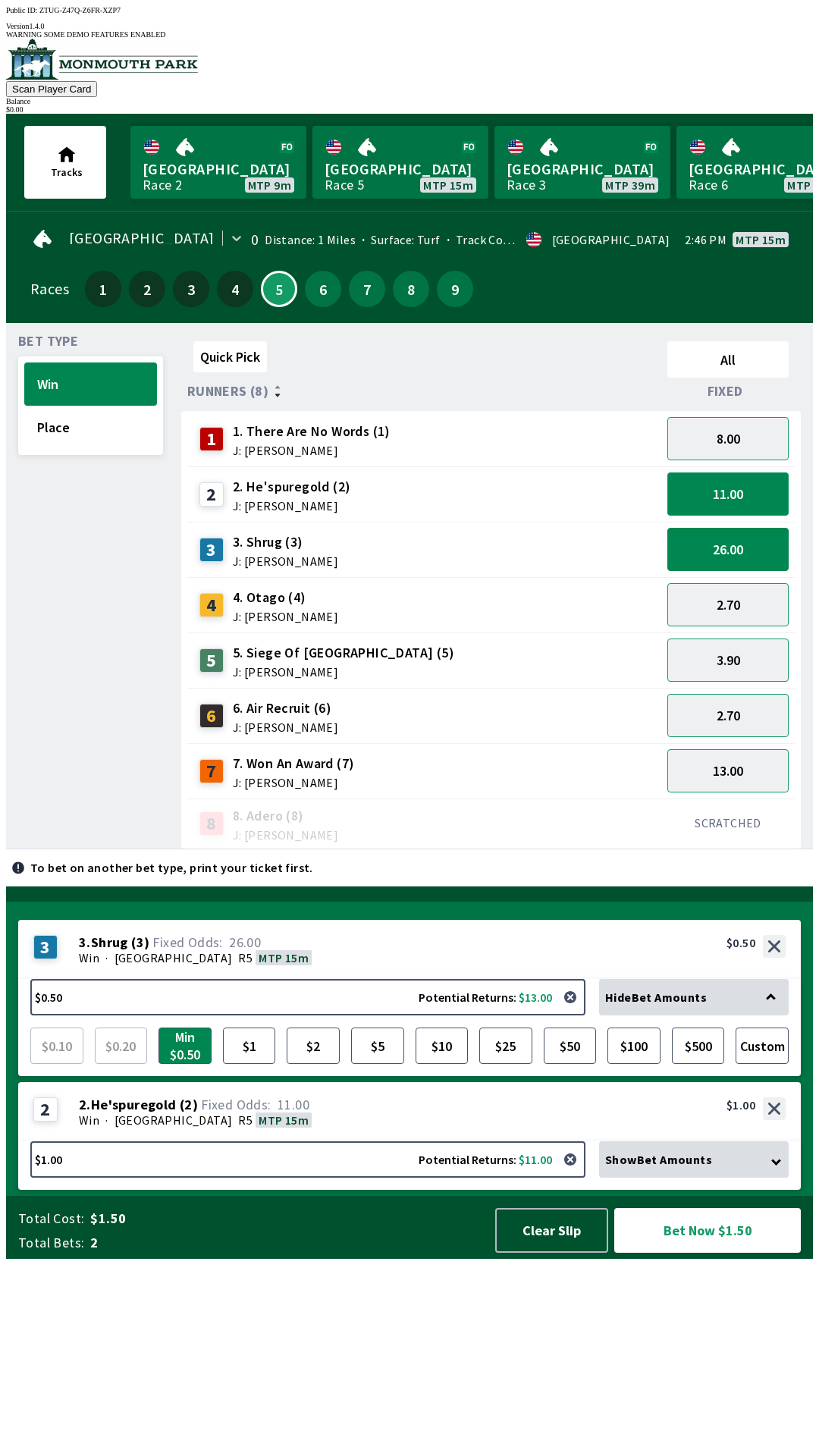
click at [779, 488] on button "11.00" at bounding box center [728, 494] width 121 height 43
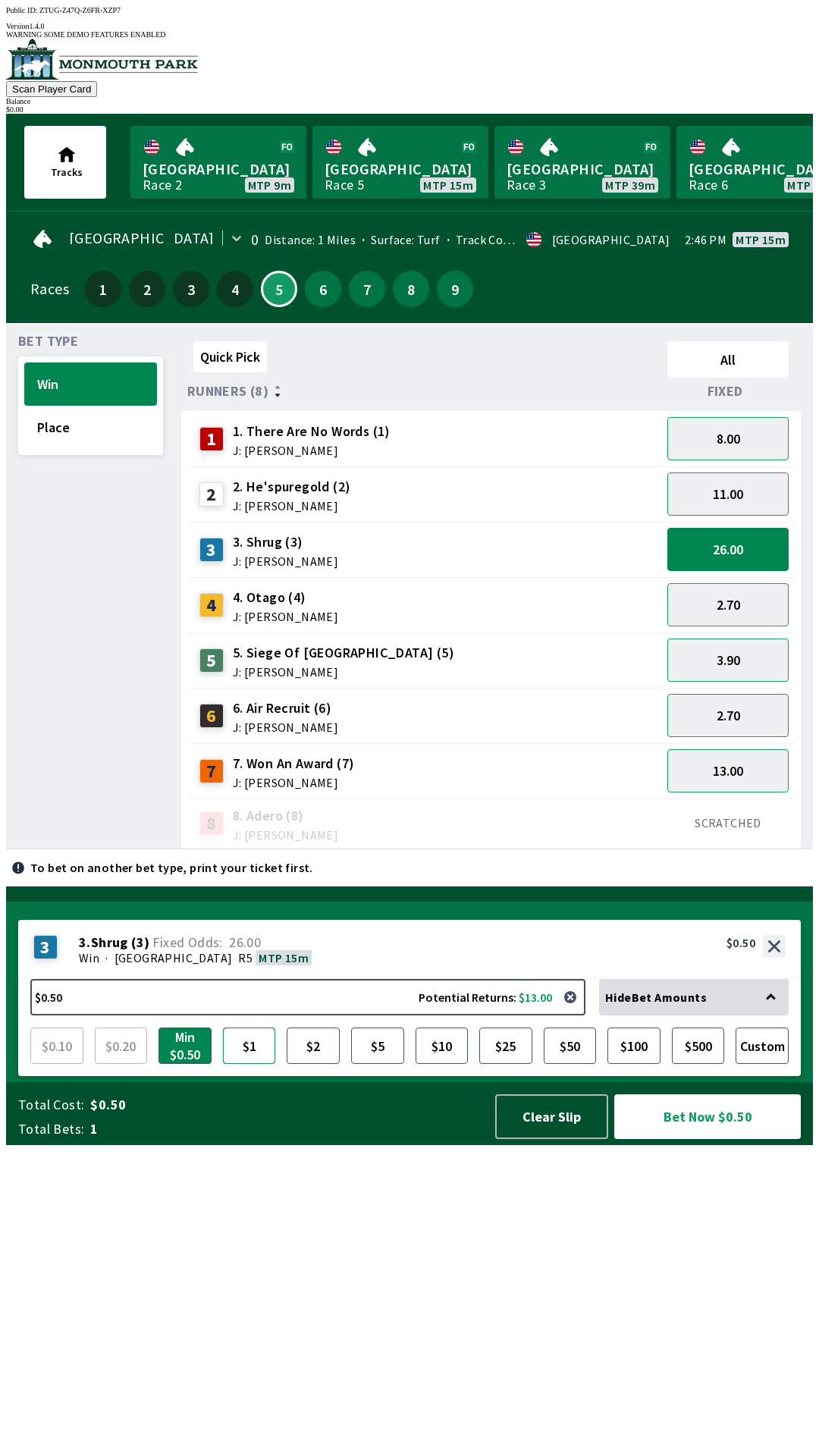
click at [254, 1064] on button "$1" at bounding box center [250, 1045] width 53 height 36
click at [171, 1064] on button "Min $0.50" at bounding box center [185, 1045] width 53 height 36
click at [228, 1064] on button "$1" at bounding box center [250, 1045] width 53 height 36
click at [744, 605] on button "2.70" at bounding box center [728, 605] width 121 height 43
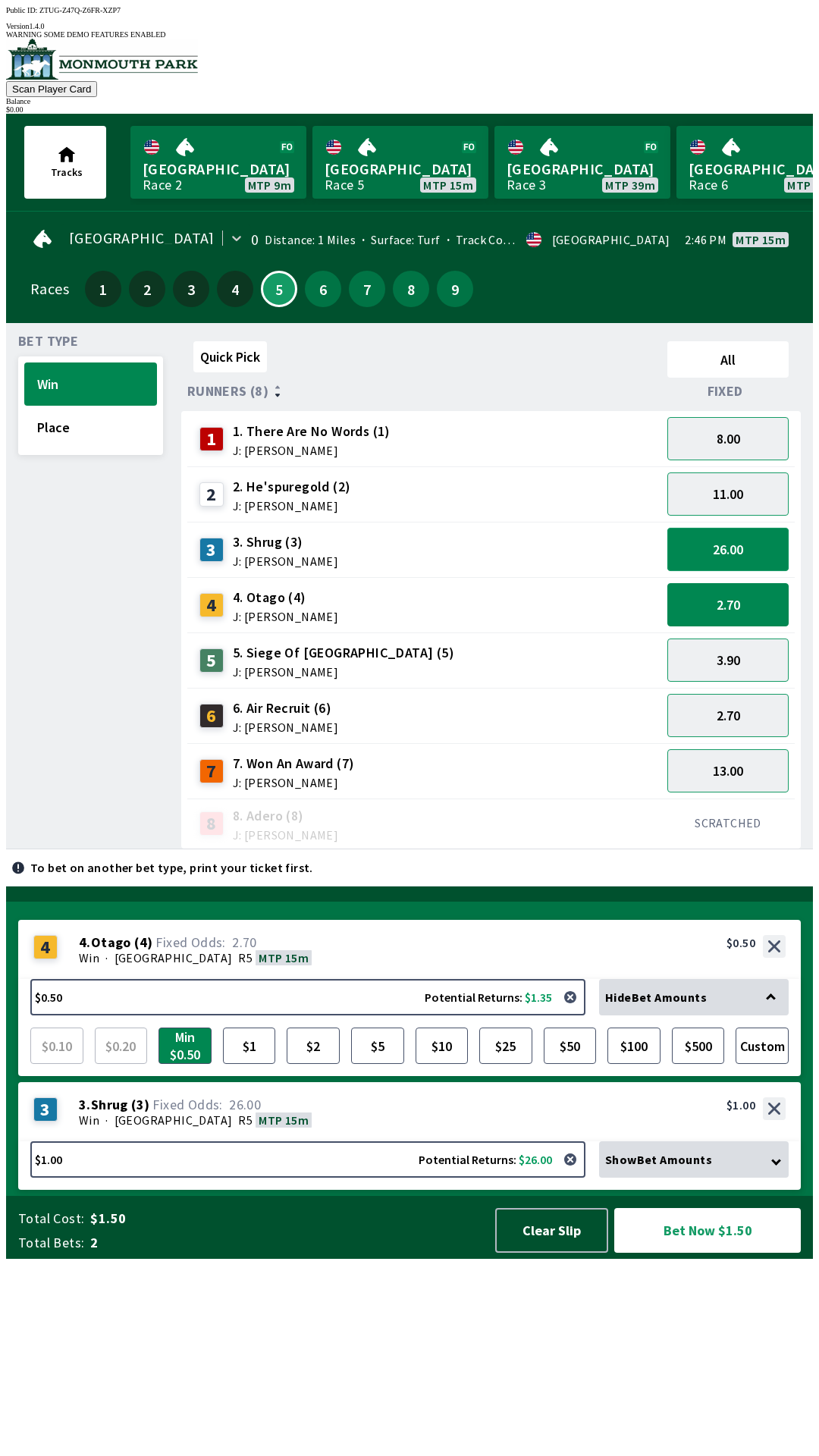
click at [761, 528] on button "26.00" at bounding box center [728, 550] width 121 height 43
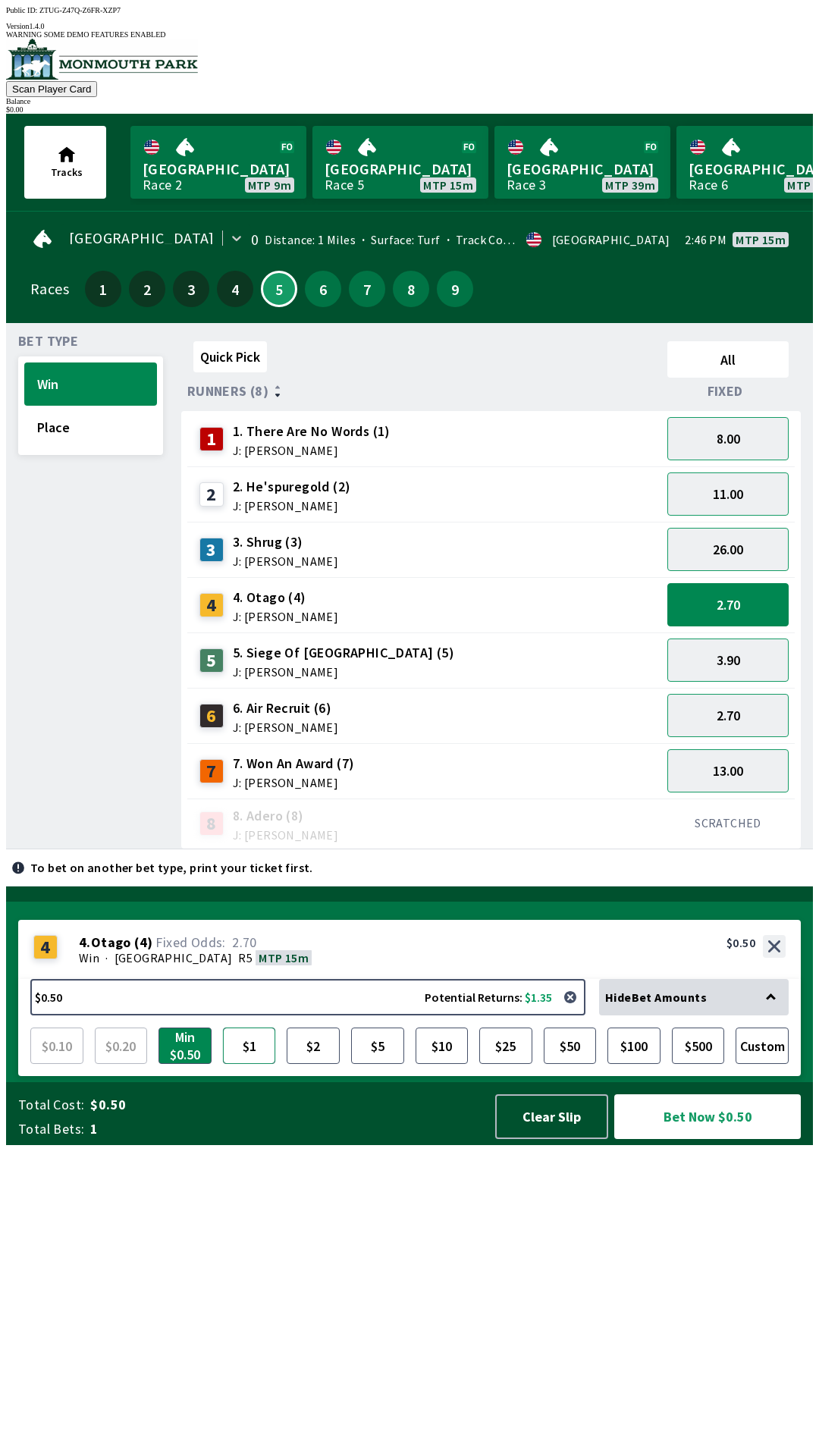
click at [261, 1064] on button "$1" at bounding box center [250, 1045] width 53 height 36
click at [773, 652] on button "3.90" at bounding box center [728, 660] width 121 height 43
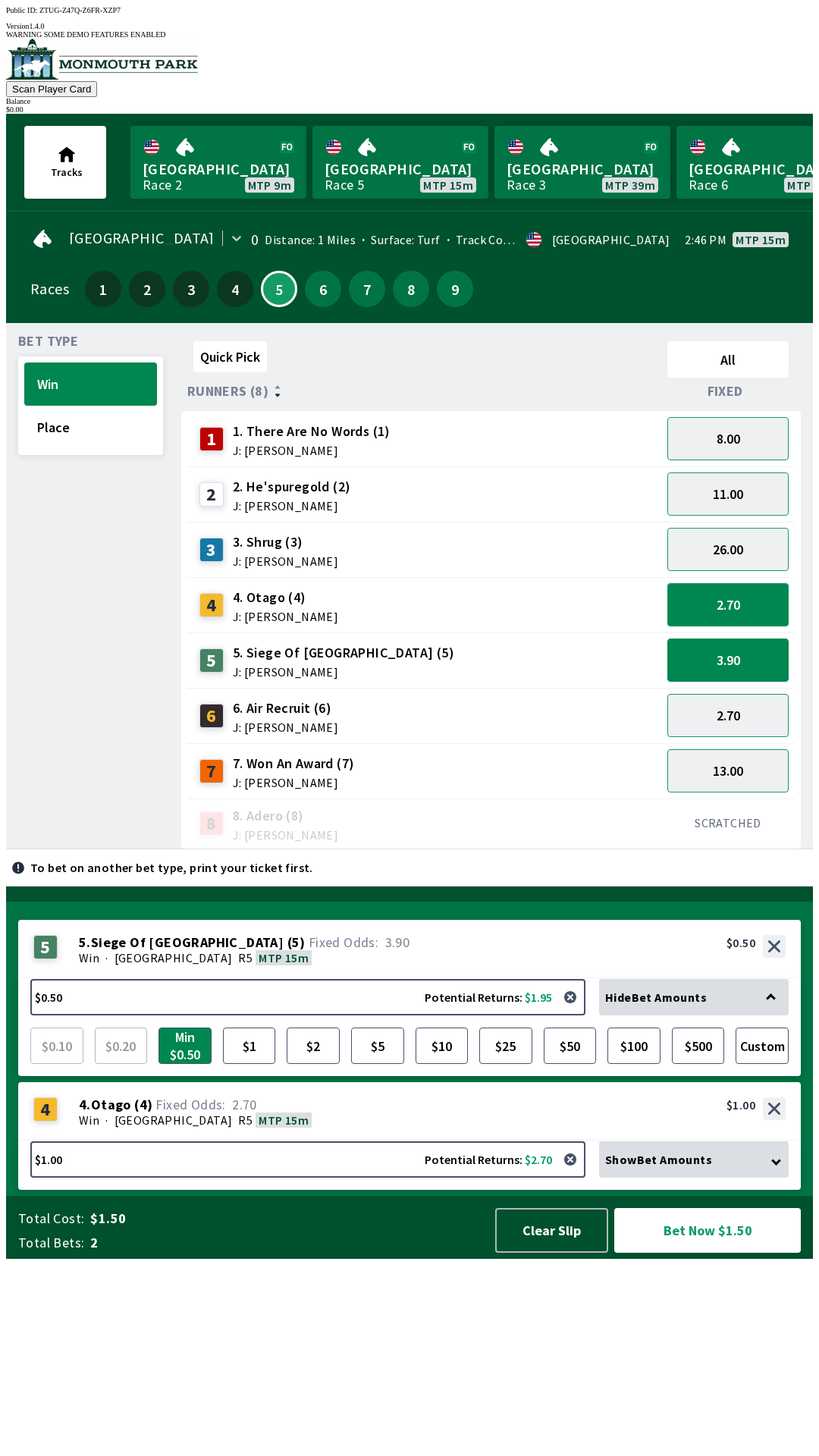
click at [769, 589] on button "2.70" at bounding box center [728, 605] width 121 height 43
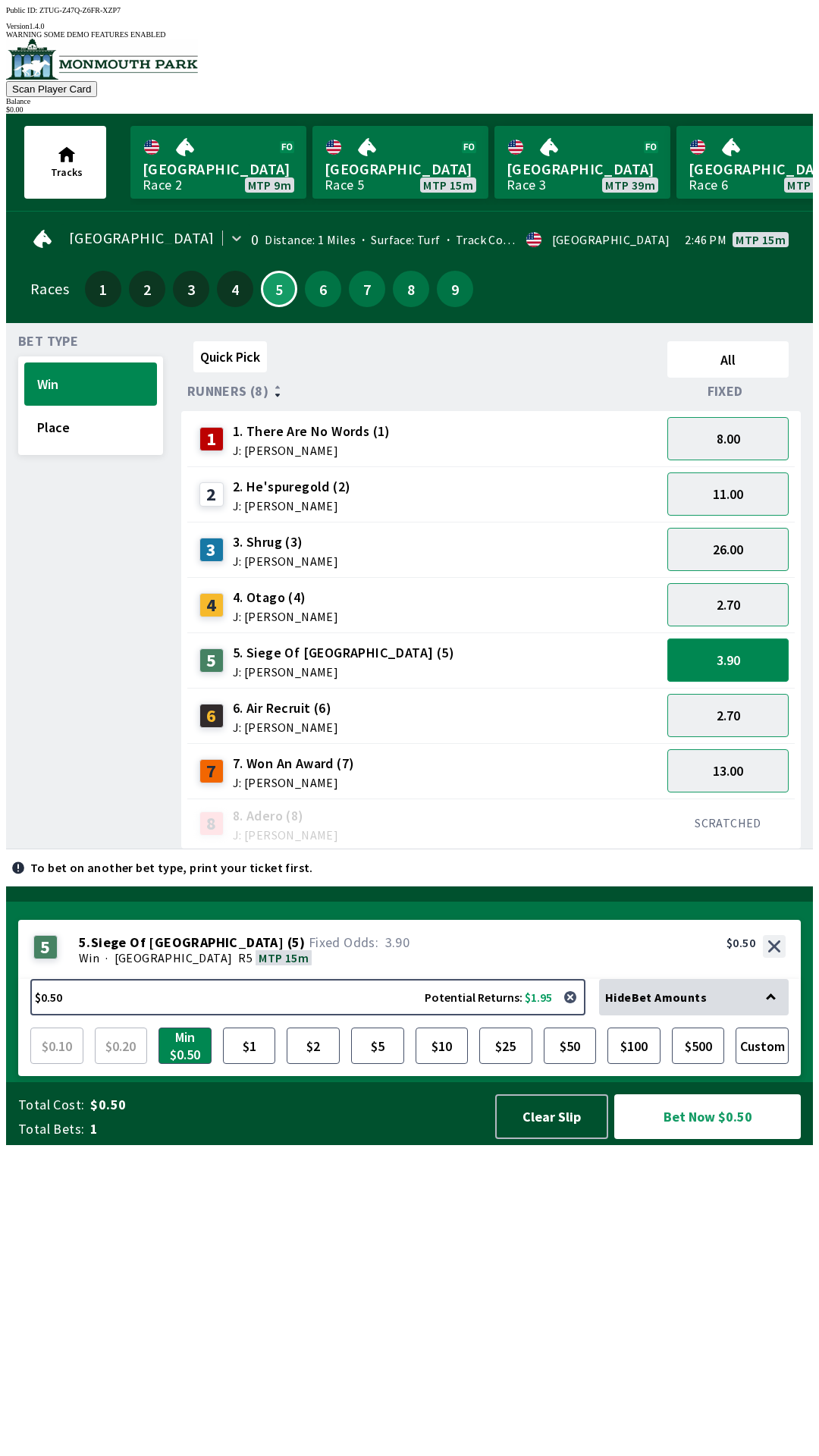
click at [723, 643] on button "3.90" at bounding box center [728, 660] width 121 height 43
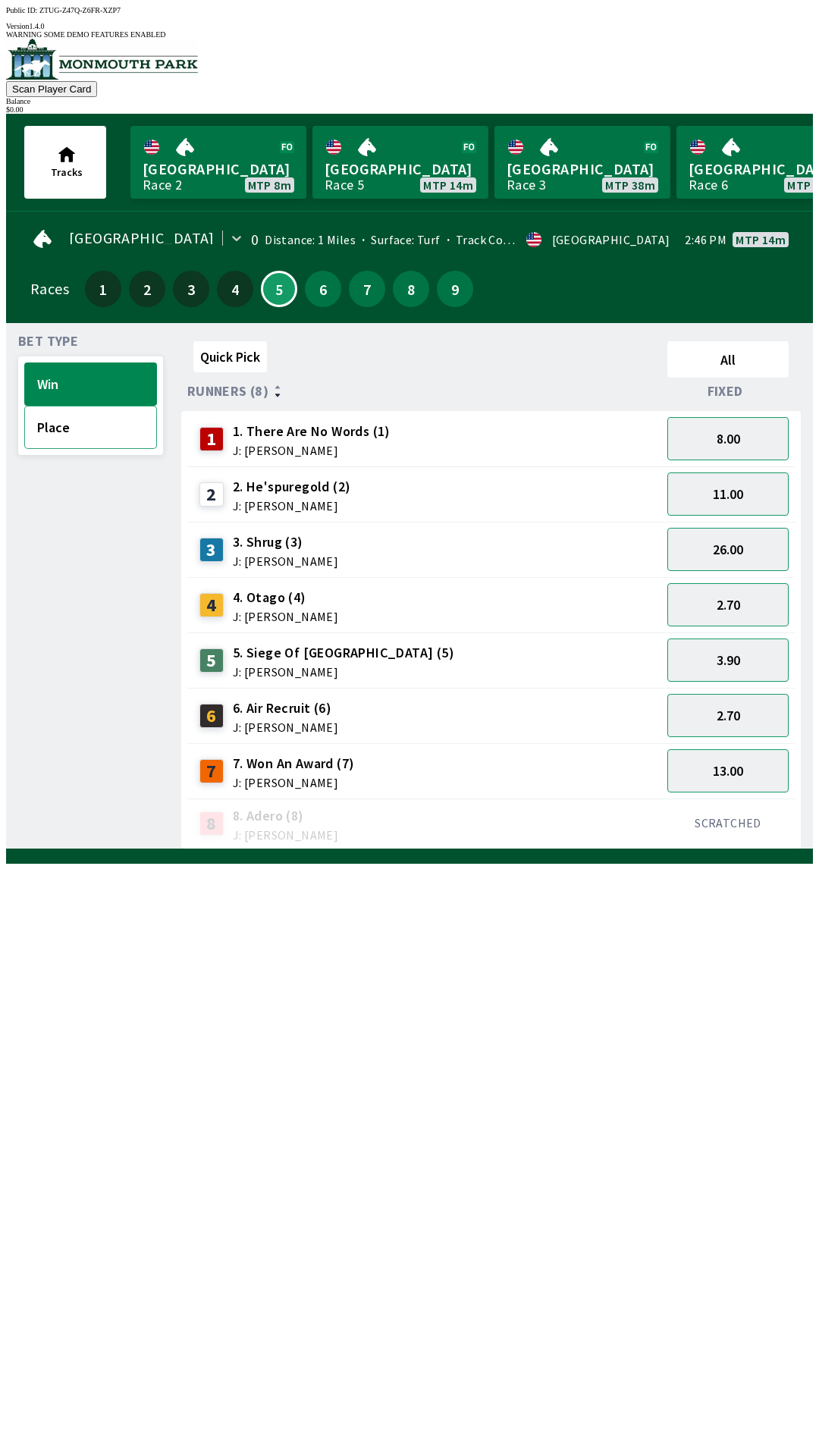
click at [121, 422] on button "Place" at bounding box center [90, 427] width 133 height 43
click at [711, 583] on button "1.60" at bounding box center [728, 605] width 121 height 43
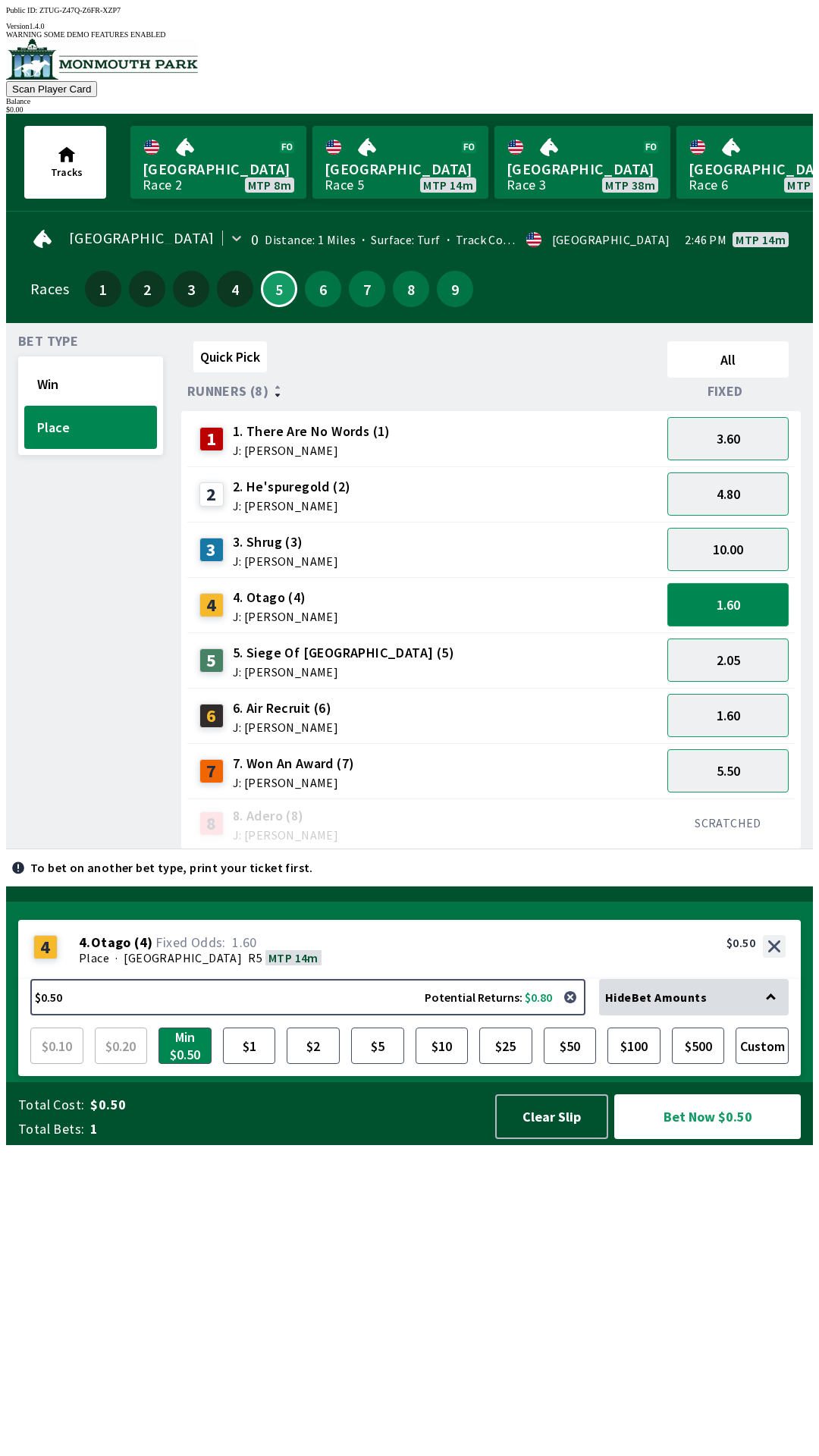
click at [703, 592] on button "1.60" at bounding box center [728, 605] width 121 height 43
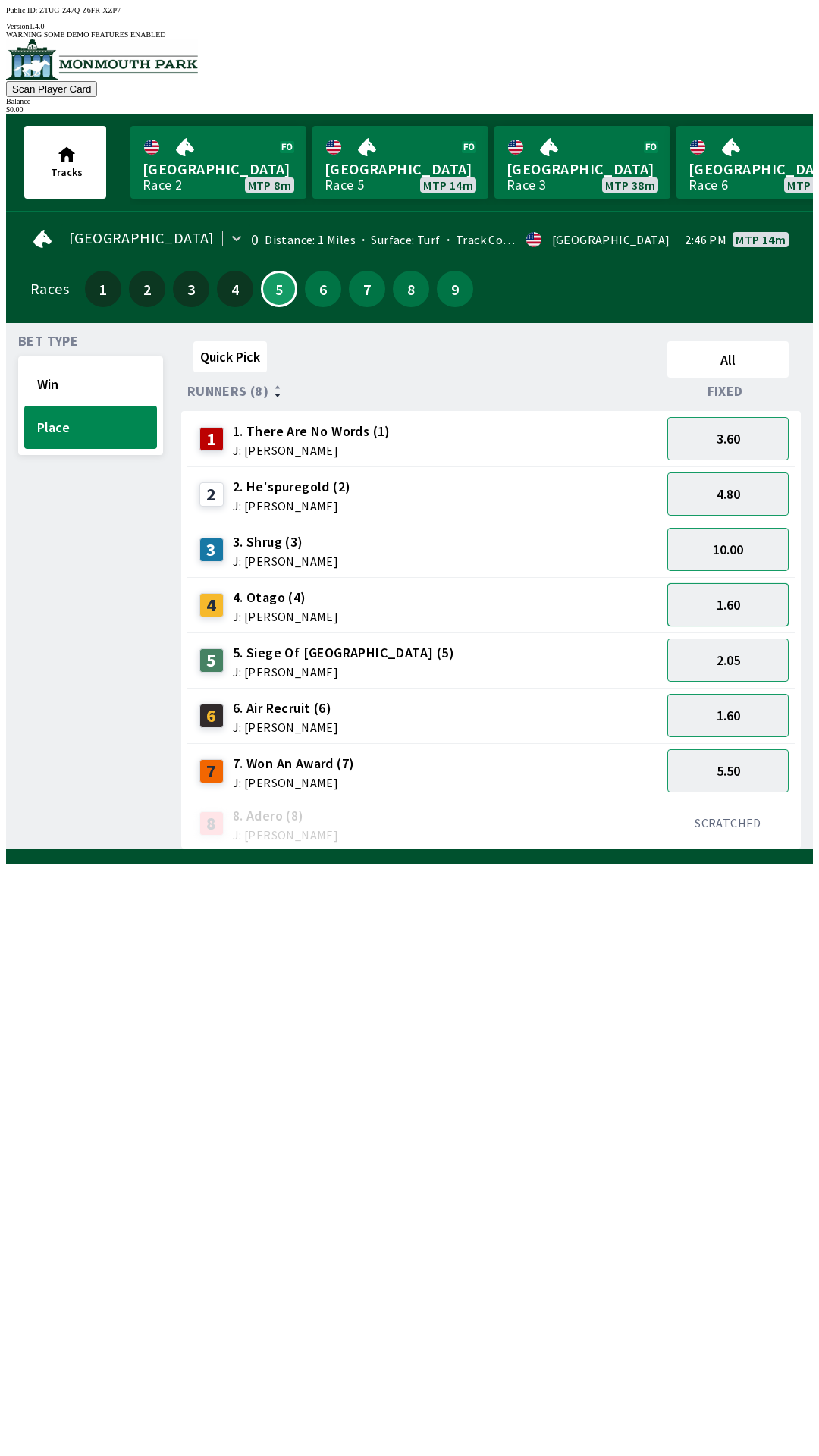
click at [686, 605] on button "1.60" at bounding box center [728, 605] width 121 height 43
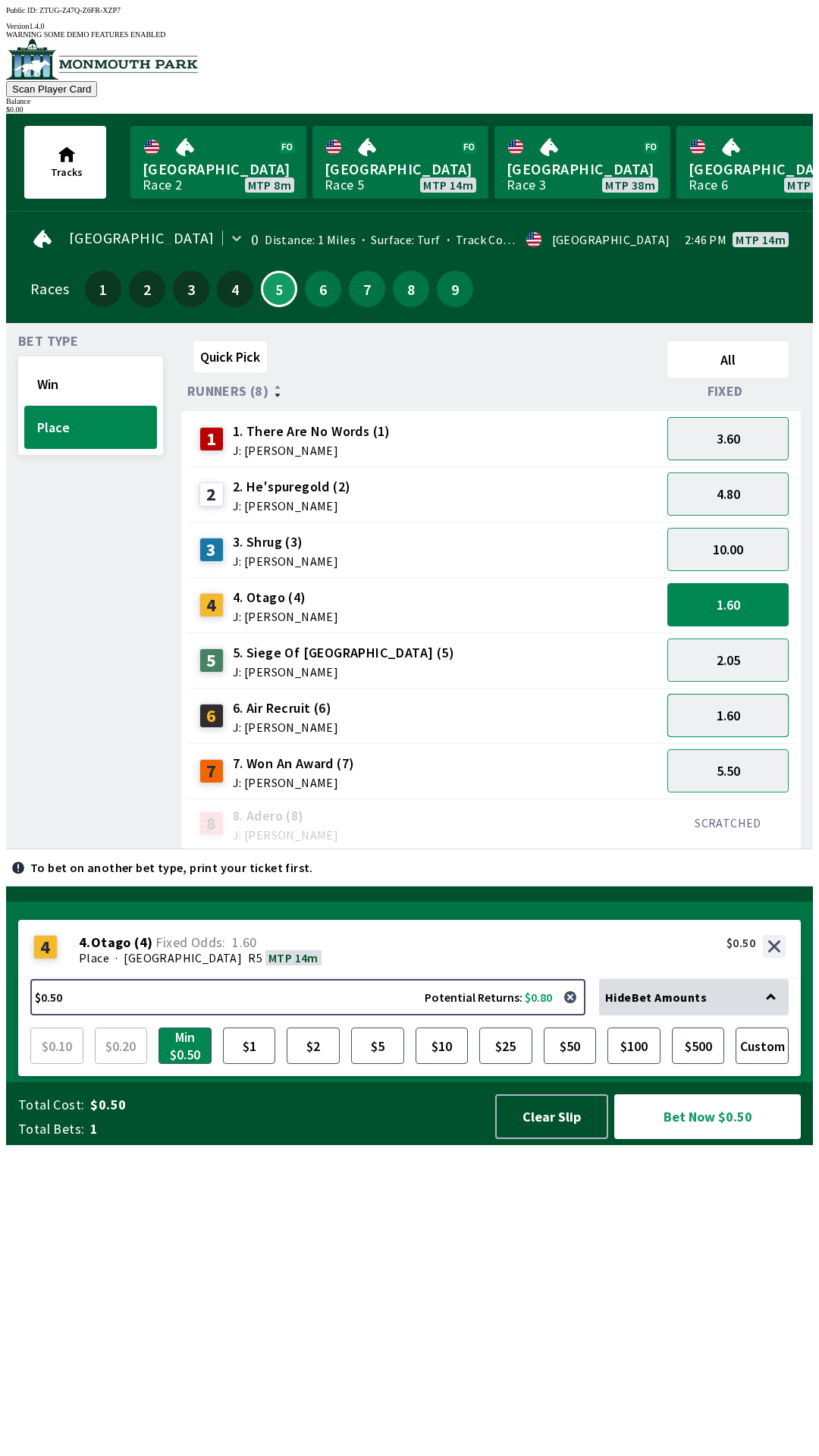
click at [711, 711] on button "1.60" at bounding box center [728, 716] width 121 height 43
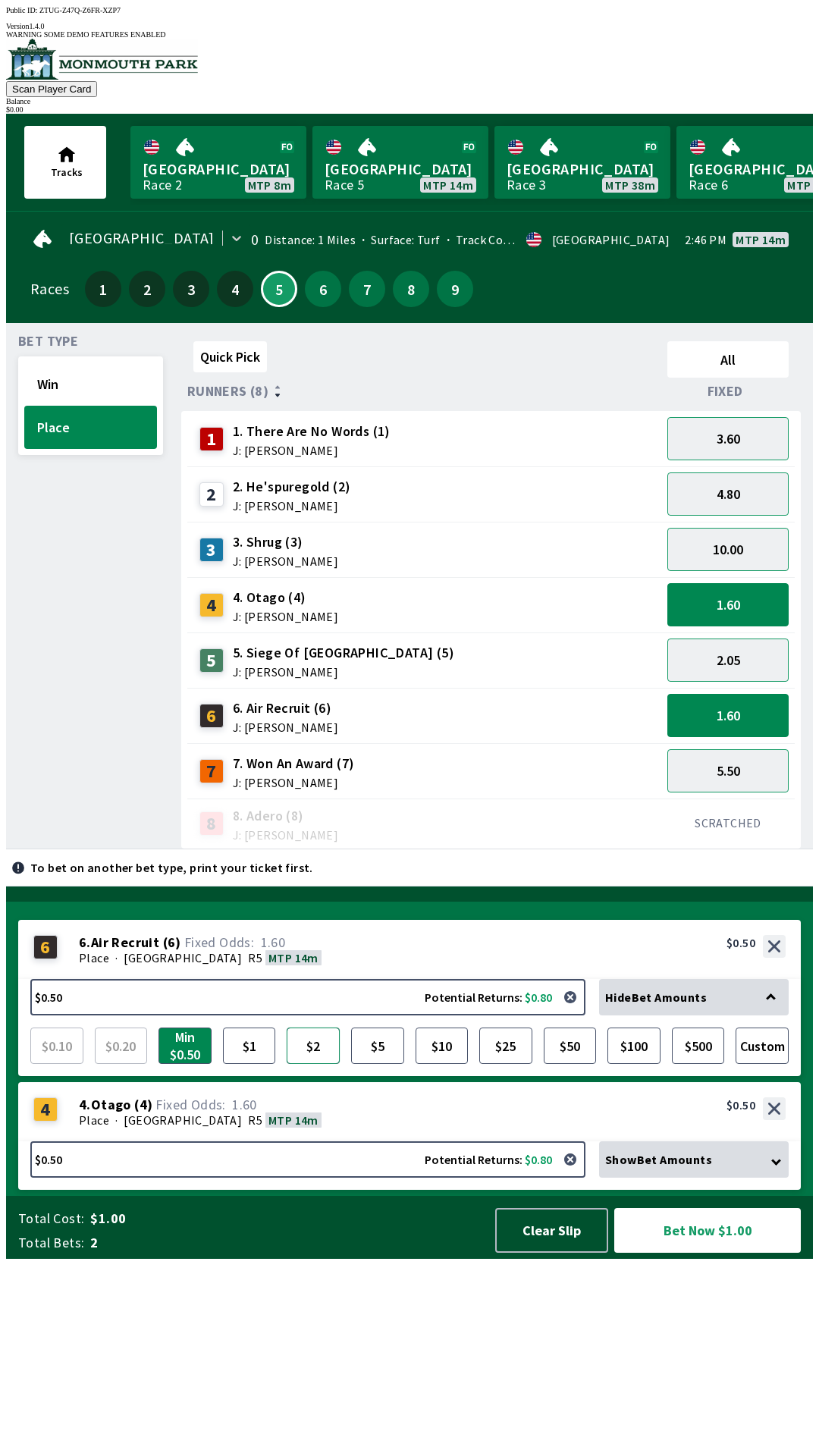
click at [320, 1064] on button "$2" at bounding box center [313, 1045] width 53 height 36
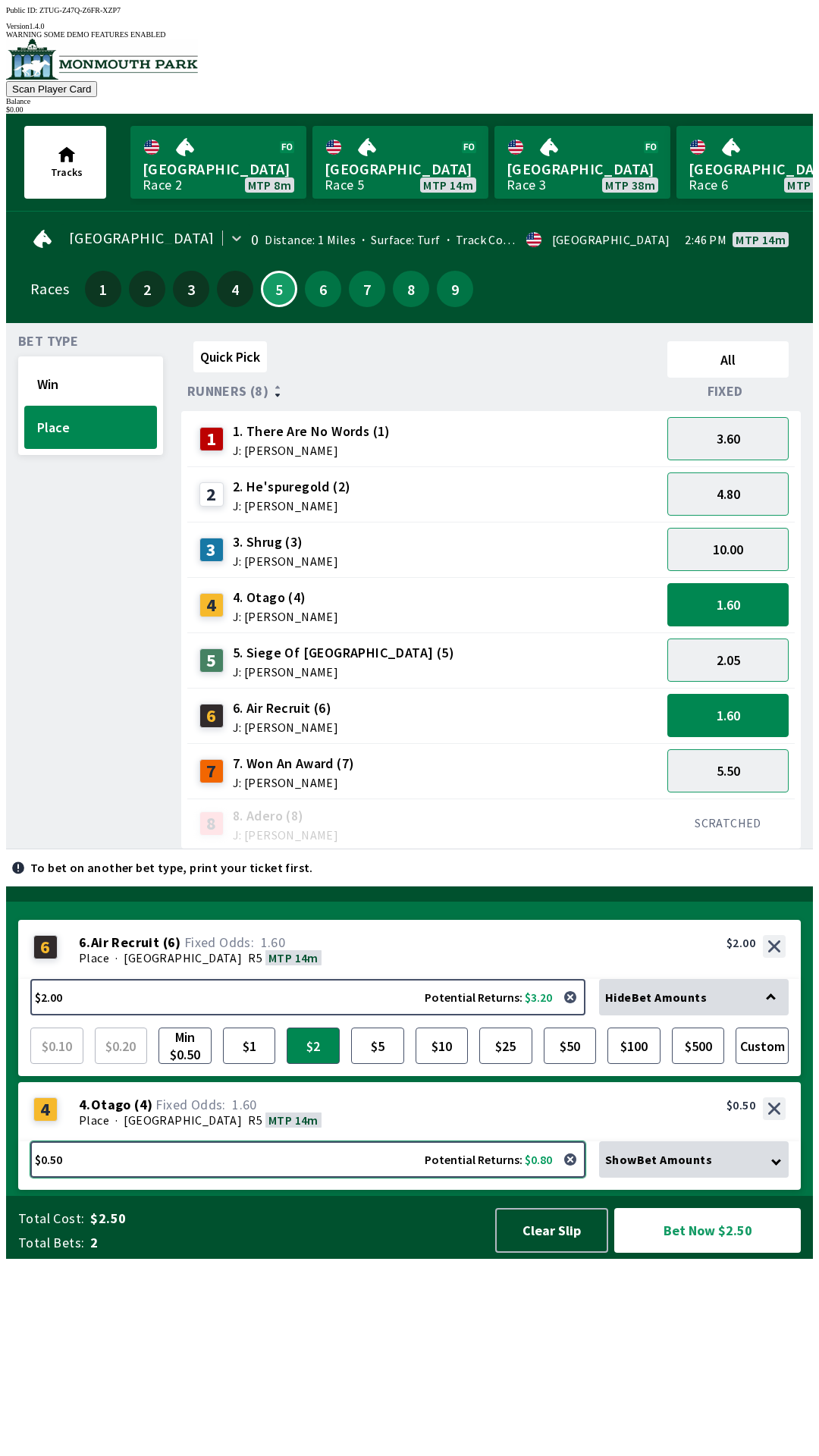
click at [327, 1178] on button "$0.50 Potential Returns: $0.80" at bounding box center [308, 1159] width 555 height 36
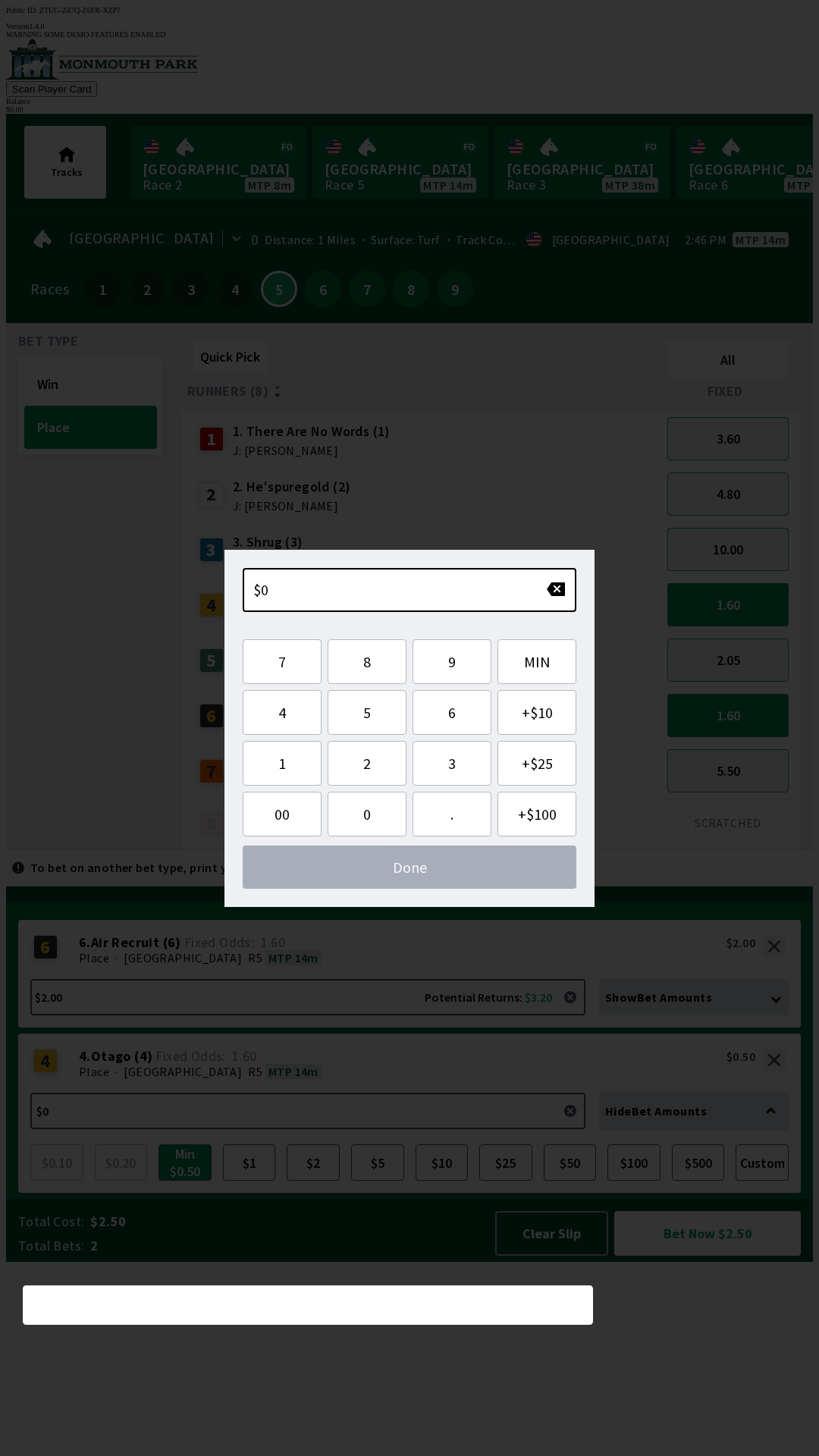
click at [598, 1132] on div "$0.50 Potential Returns: $0.80 Hide Bet Amounts" at bounding box center [410, 1112] width 759 height 40
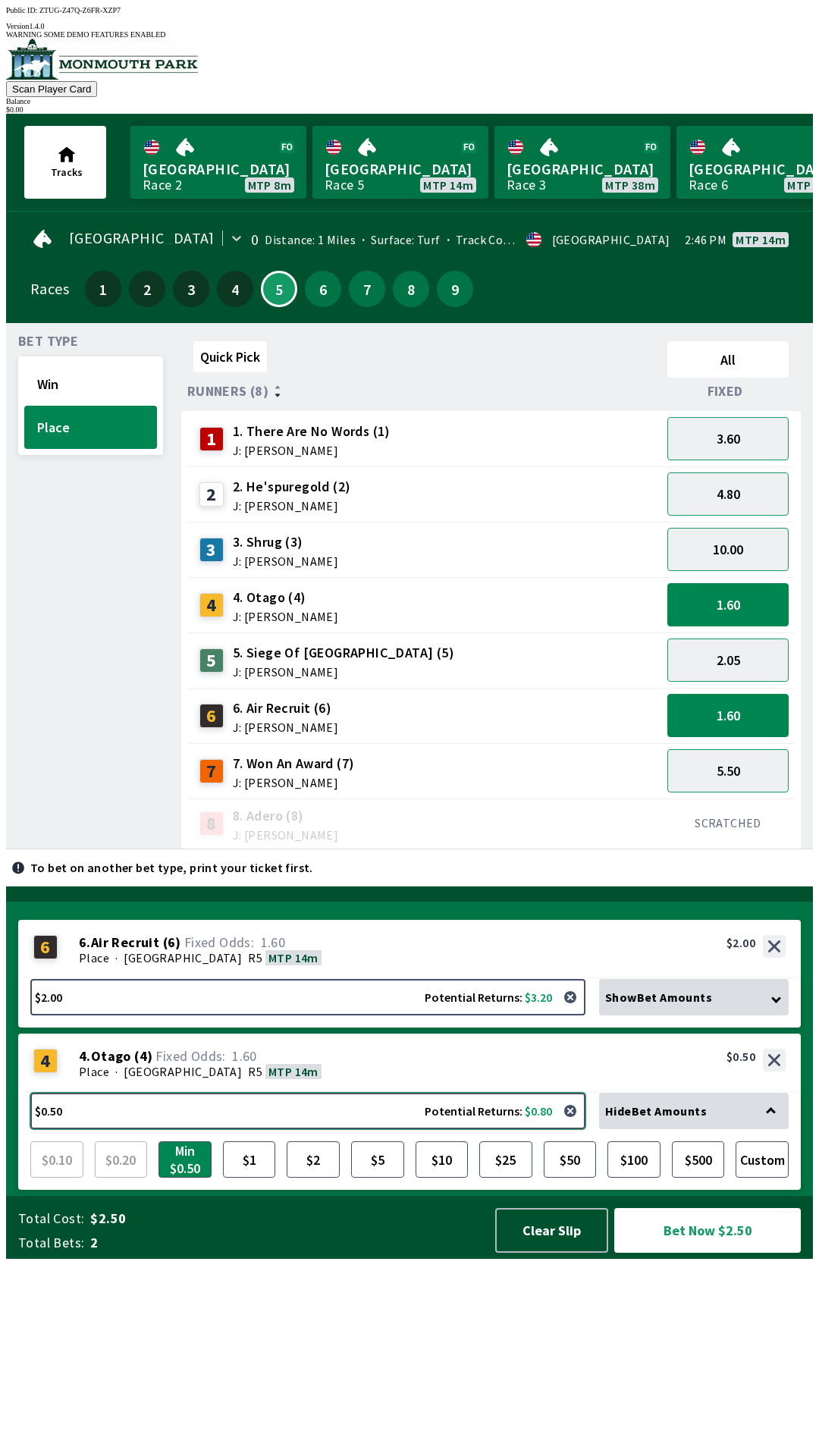
click at [555, 1129] on button "$0.50 Potential Returns: $0.80" at bounding box center [308, 1110] width 555 height 36
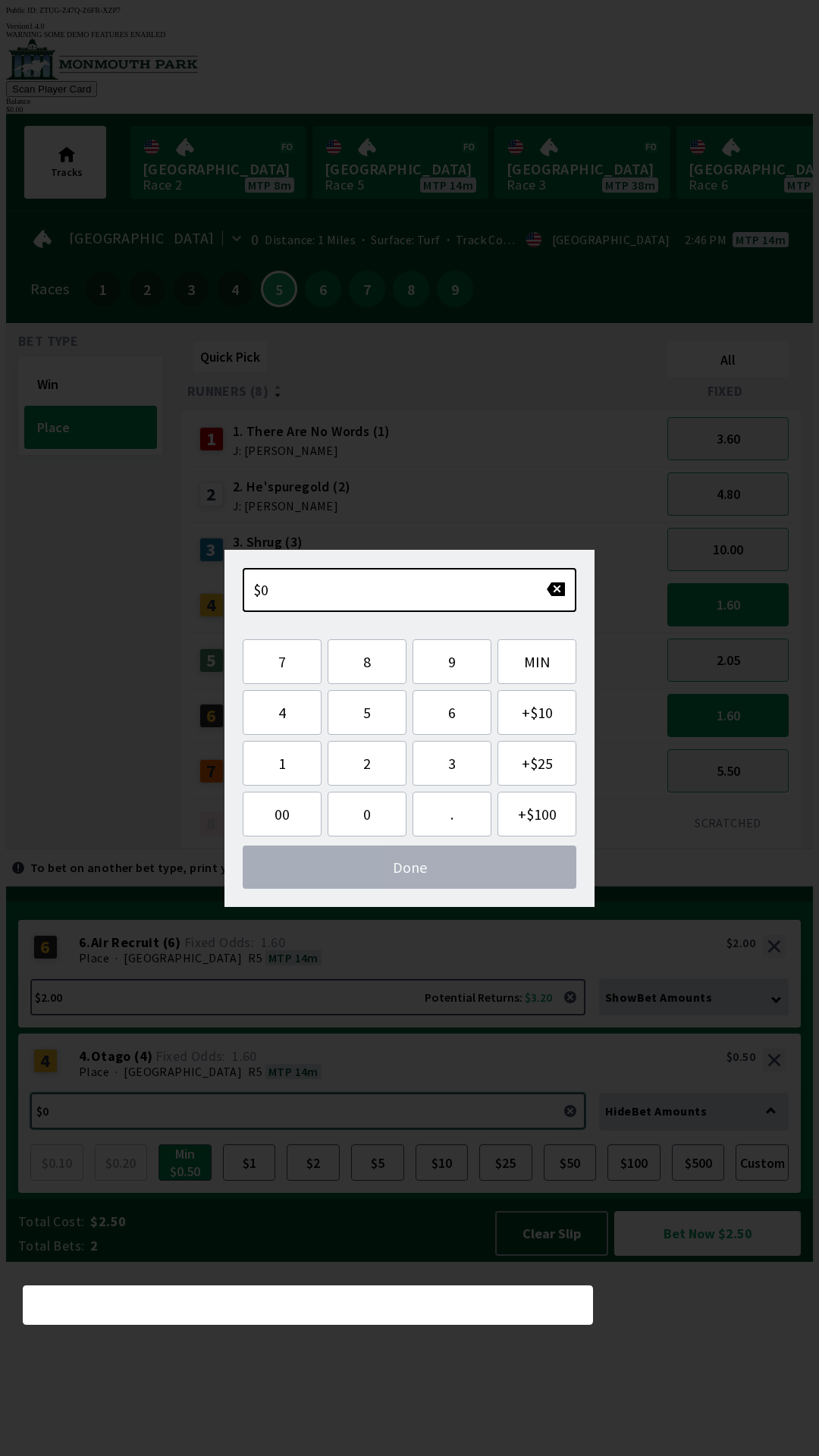
click at [554, 1129] on button "$0.50 Potential Returns: $0.80" at bounding box center [308, 1110] width 555 height 36
click at [558, 1129] on button "$0.50 Potential Returns: $0.80" at bounding box center [308, 1110] width 555 height 36
click at [567, 1092] on div "4 4 . [GEOGRAPHIC_DATA] ( 4 ) Place · [STREET_ADDRESS]. Otago (4) 1.60 $0.50" at bounding box center [409, 1063] width 783 height 59
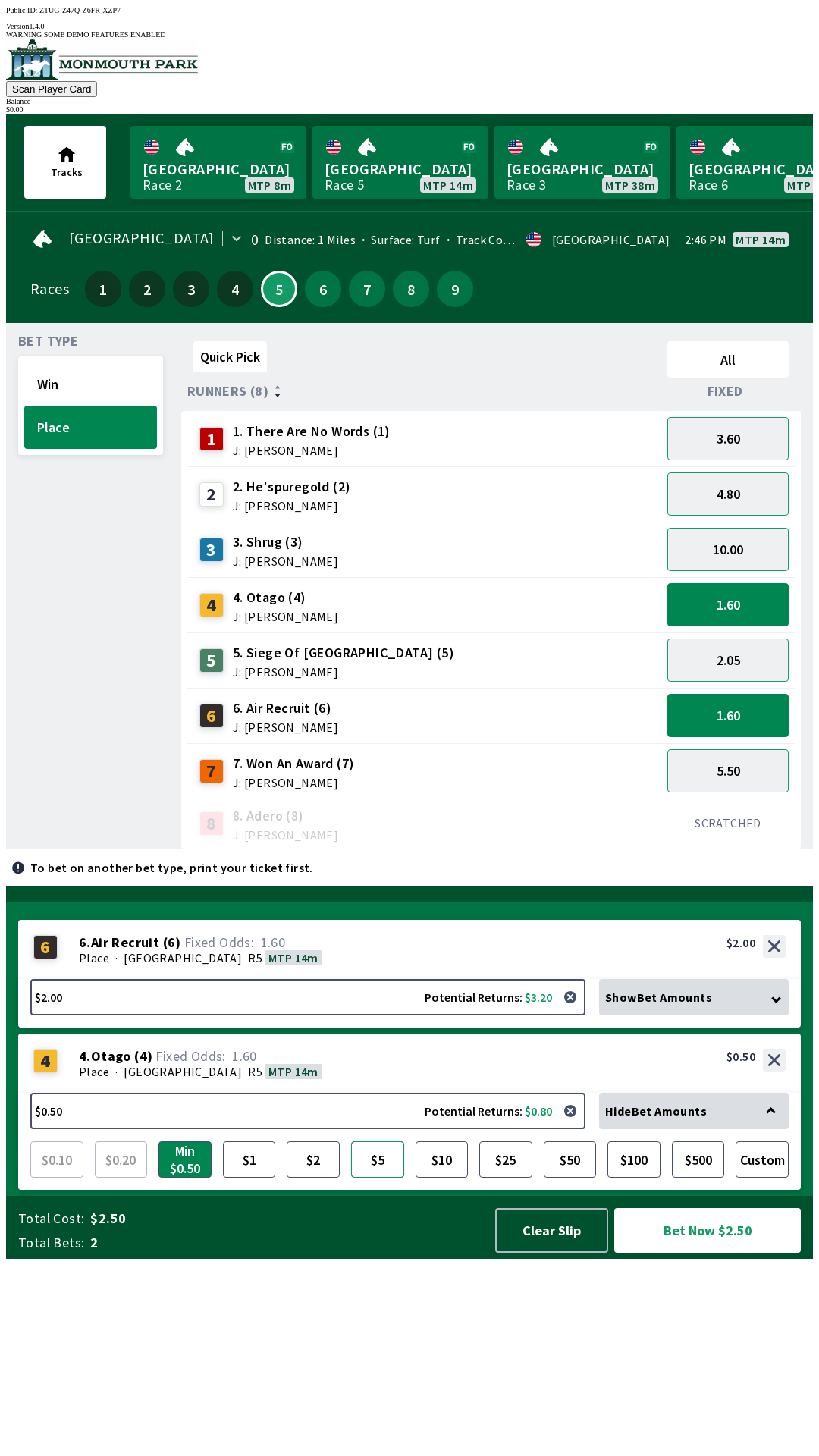
click at [396, 1178] on button "$5" at bounding box center [378, 1159] width 53 height 36
click at [736, 743] on div "5.50" at bounding box center [728, 770] width 133 height 55
click at [715, 592] on button "1.60" at bounding box center [728, 605] width 121 height 43
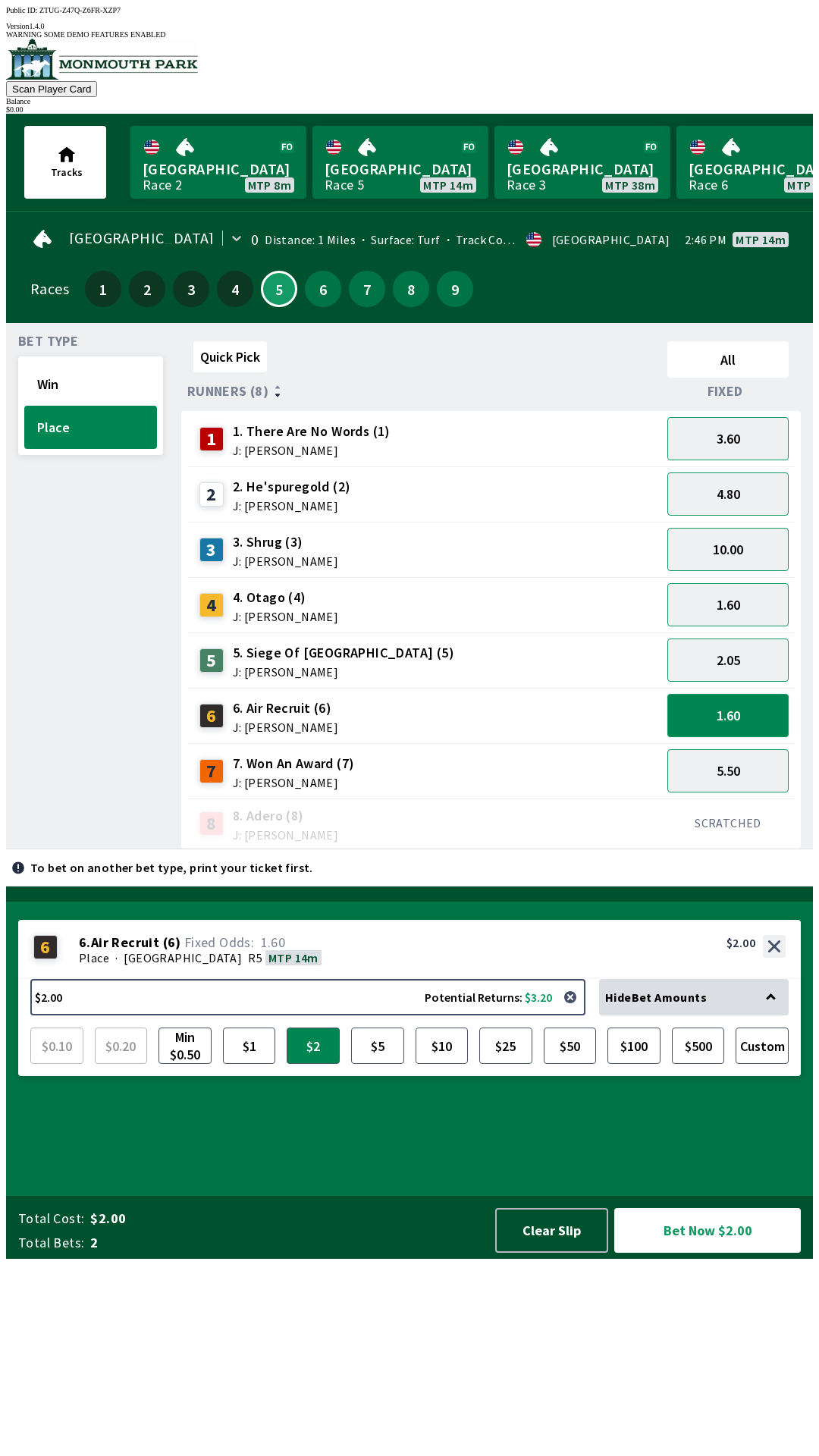
click at [712, 695] on button "1.60" at bounding box center [728, 716] width 121 height 43
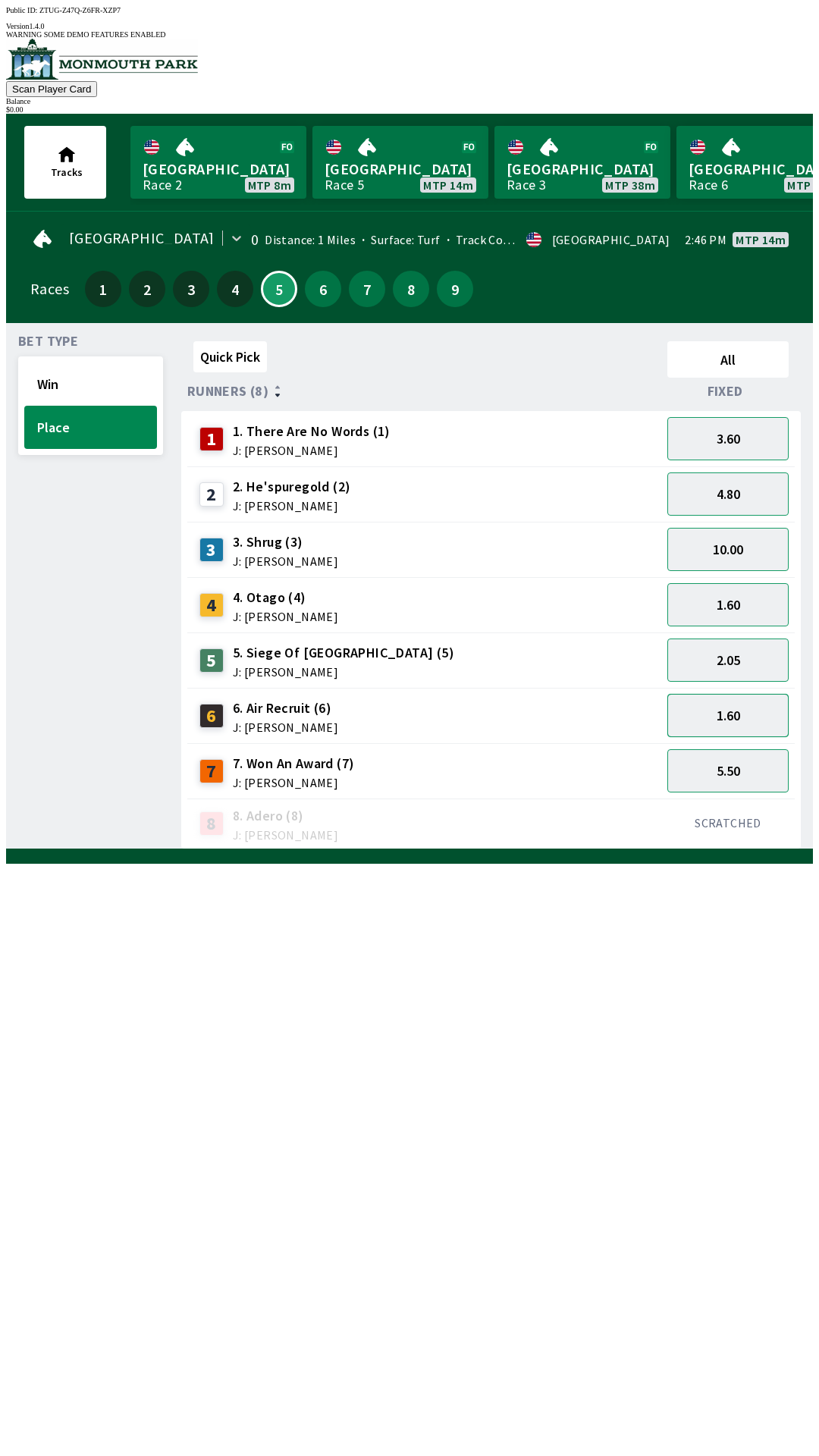
click at [733, 714] on button "1.60" at bounding box center [728, 716] width 121 height 43
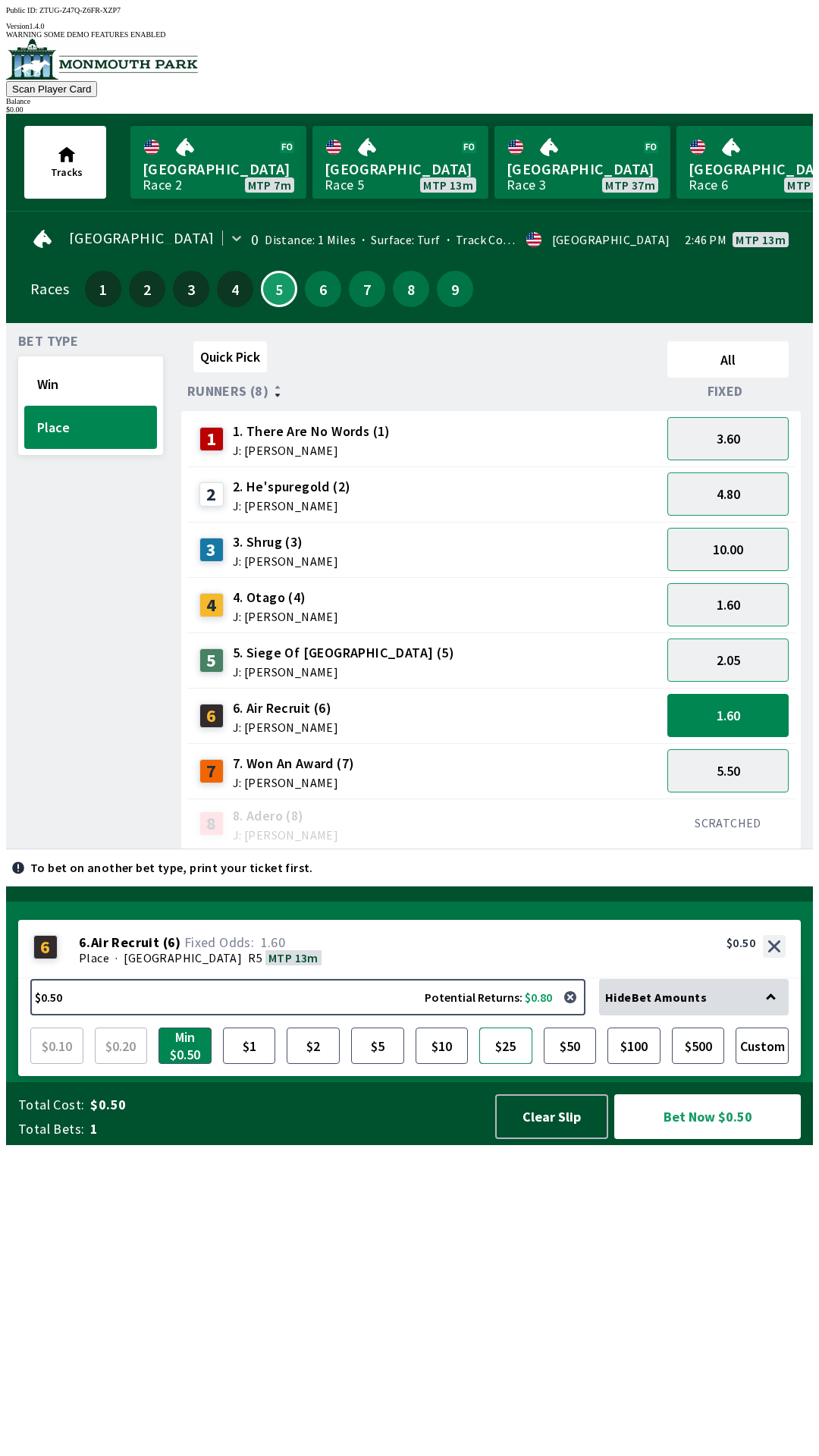
click at [530, 1064] on button "$25" at bounding box center [506, 1045] width 53 height 36
click at [565, 1013] on button "button" at bounding box center [570, 997] width 30 height 30
click at [731, 694] on button "1.60" at bounding box center [728, 716] width 121 height 43
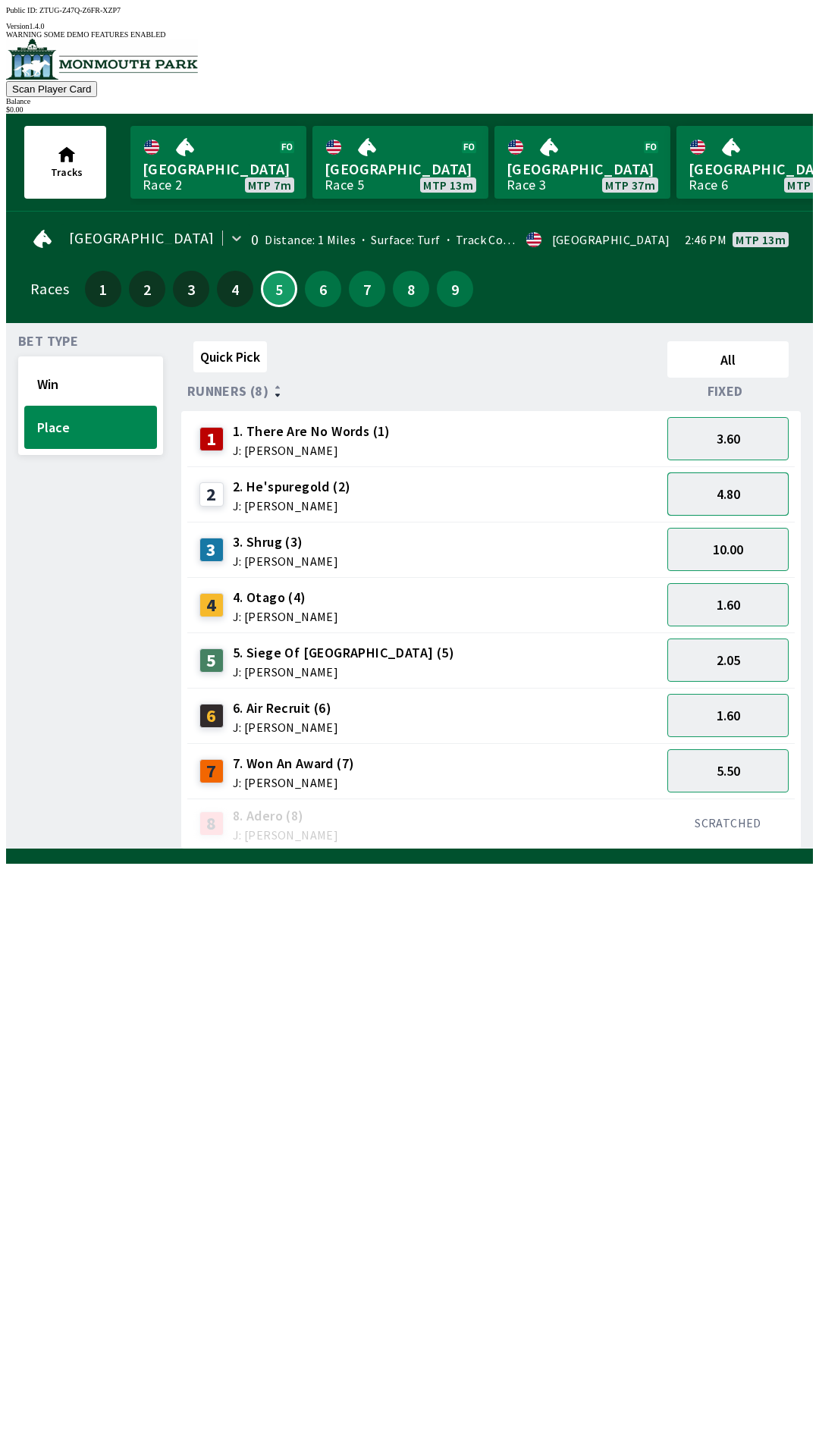
click at [770, 487] on button "4.80" at bounding box center [728, 494] width 121 height 43
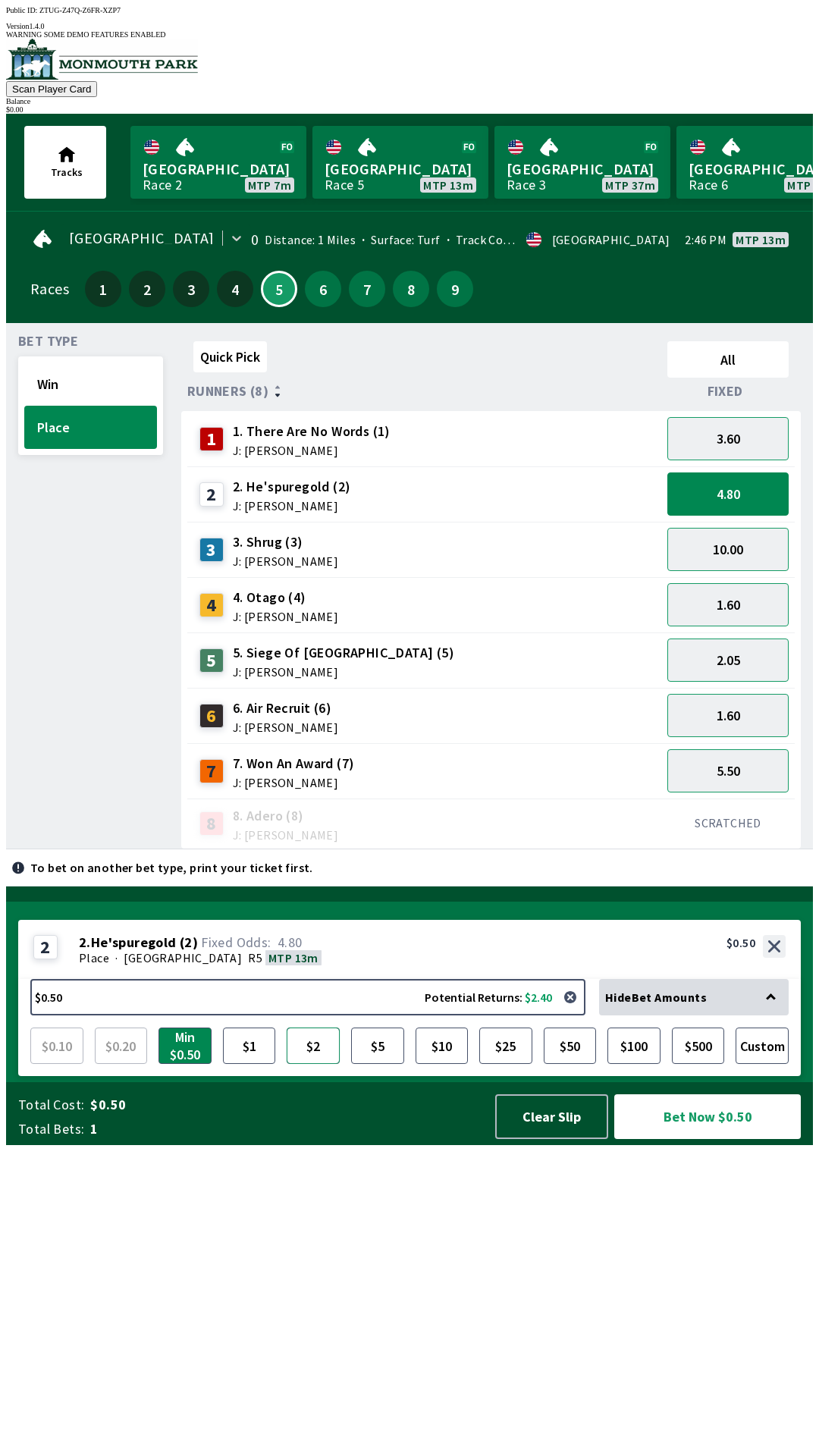
click at [309, 1064] on button "$2" at bounding box center [313, 1045] width 53 height 36
click at [416, 1064] on button "$10" at bounding box center [442, 1045] width 53 height 36
click at [335, 1064] on button "$2" at bounding box center [313, 1045] width 53 height 36
click at [457, 1064] on button "$10" at bounding box center [442, 1045] width 53 height 36
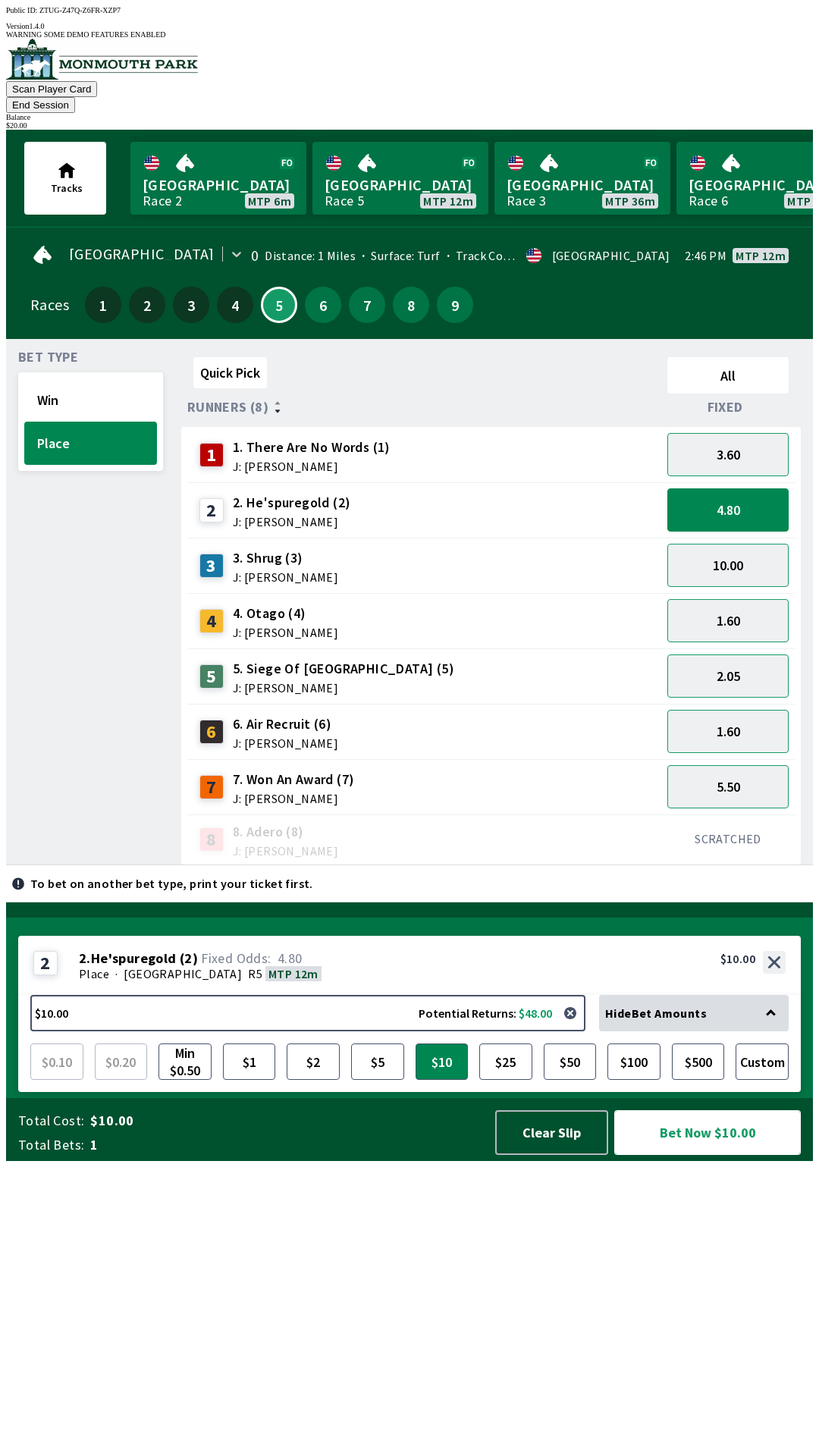
click at [695, 1155] on button "Bet Now $10.00" at bounding box center [707, 1133] width 187 height 45
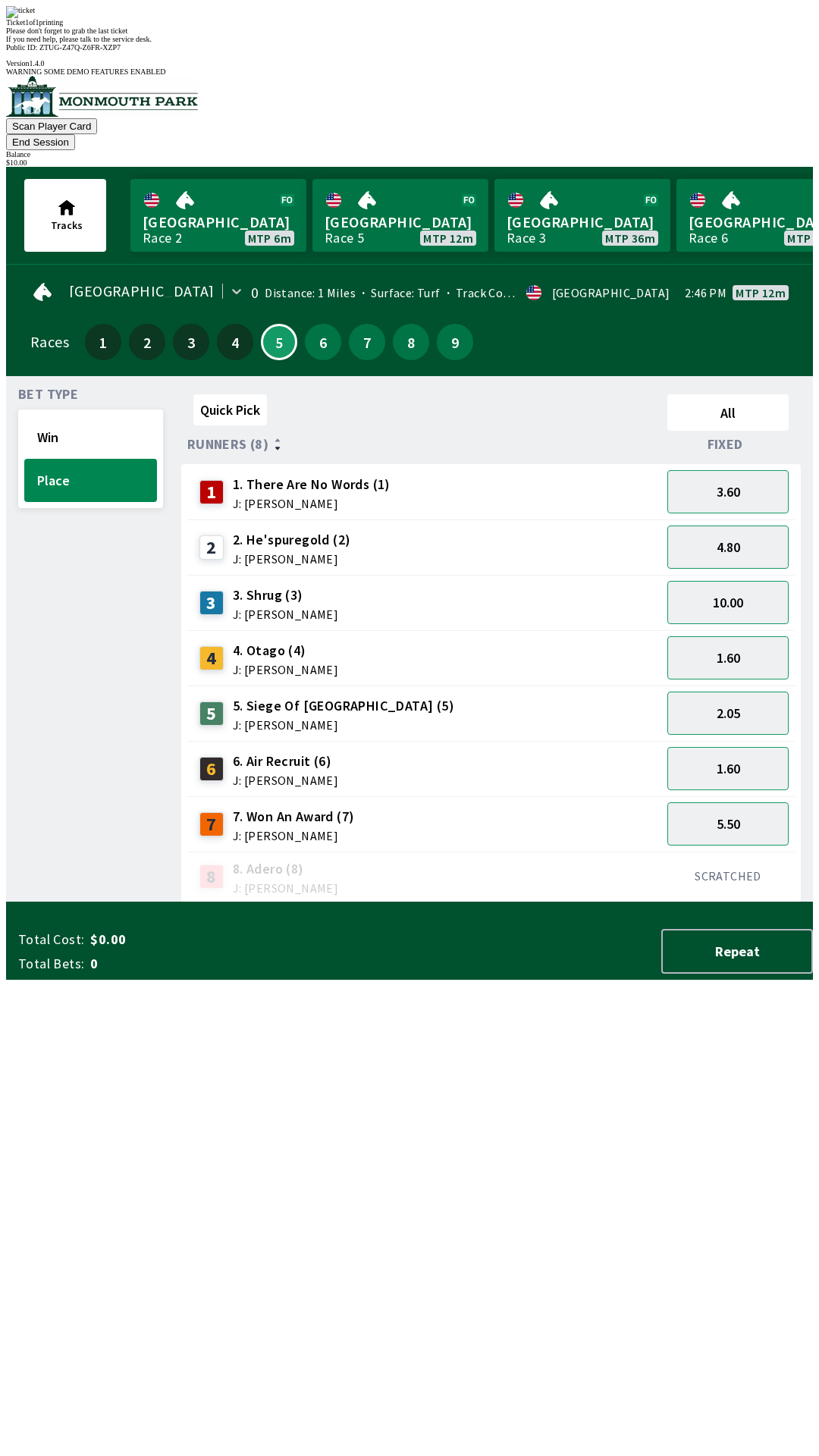
click at [400, 902] on div "Quick Pick All Runners (8) Fixed 1 1. There Are No Words (1) J: [PERSON_NAME] 3…" at bounding box center [497, 645] width 632 height 514
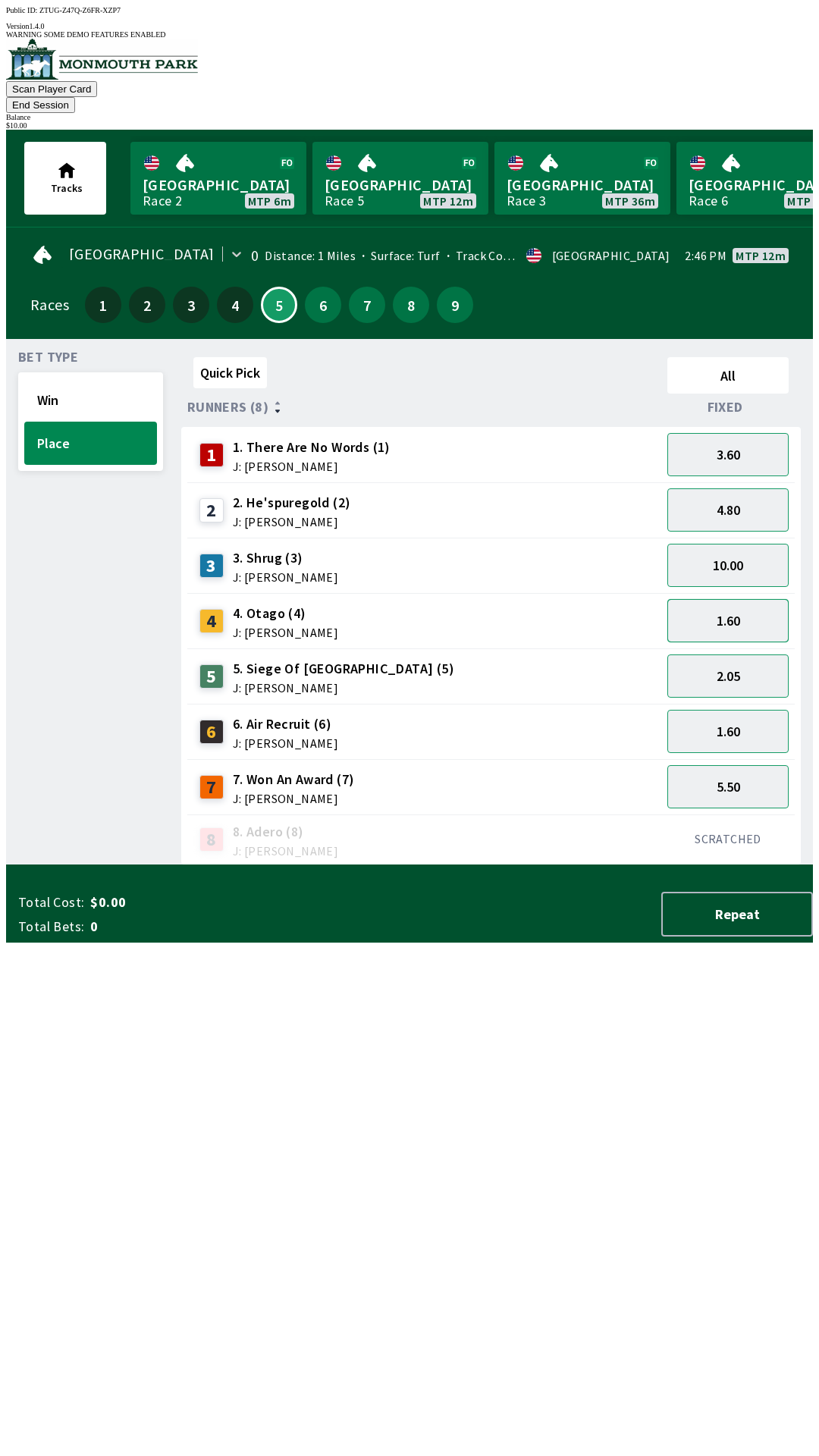
click at [707, 599] on button "1.60" at bounding box center [728, 621] width 121 height 43
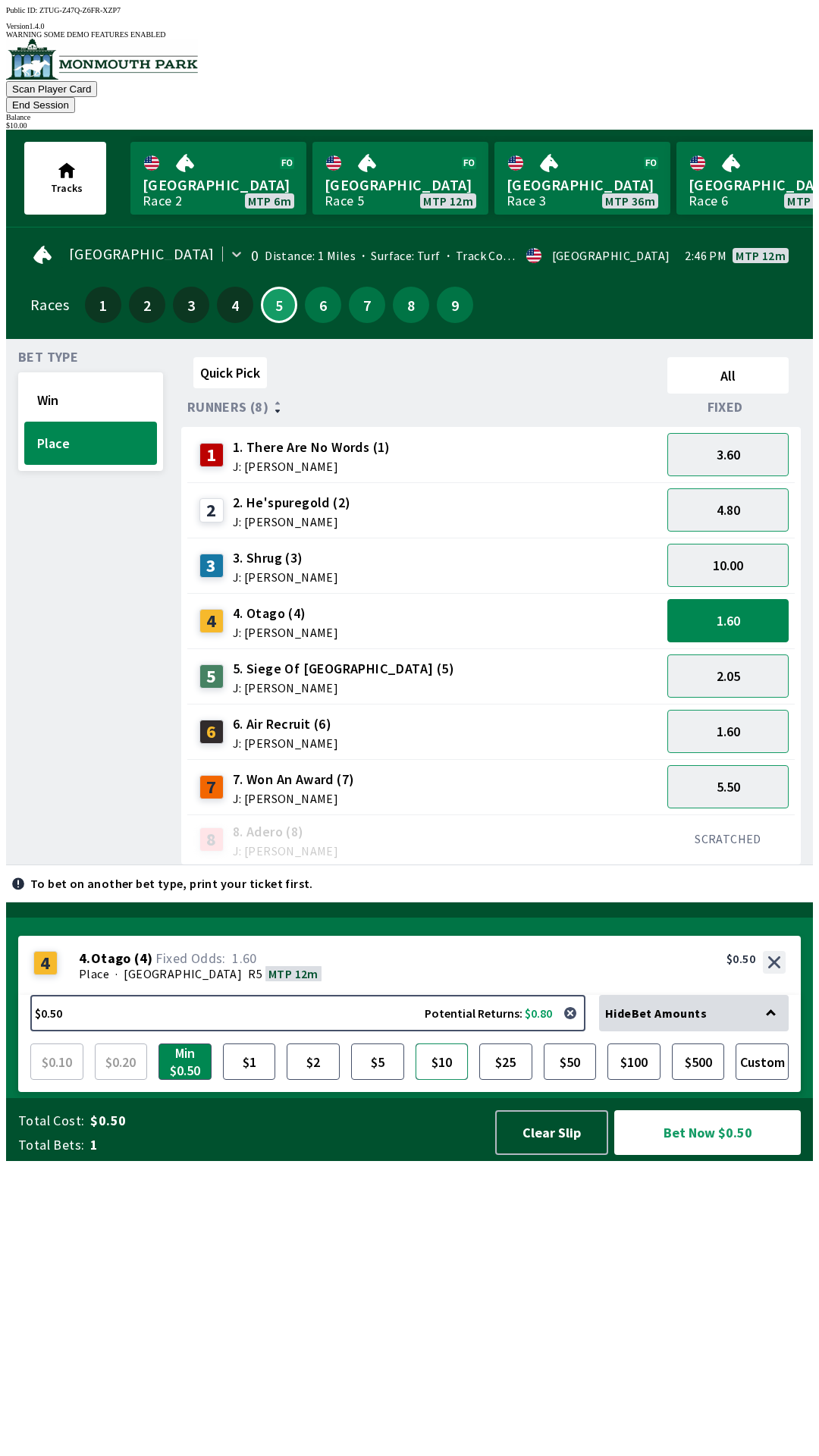
click at [452, 1080] on button "$10" at bounding box center [442, 1061] width 53 height 36
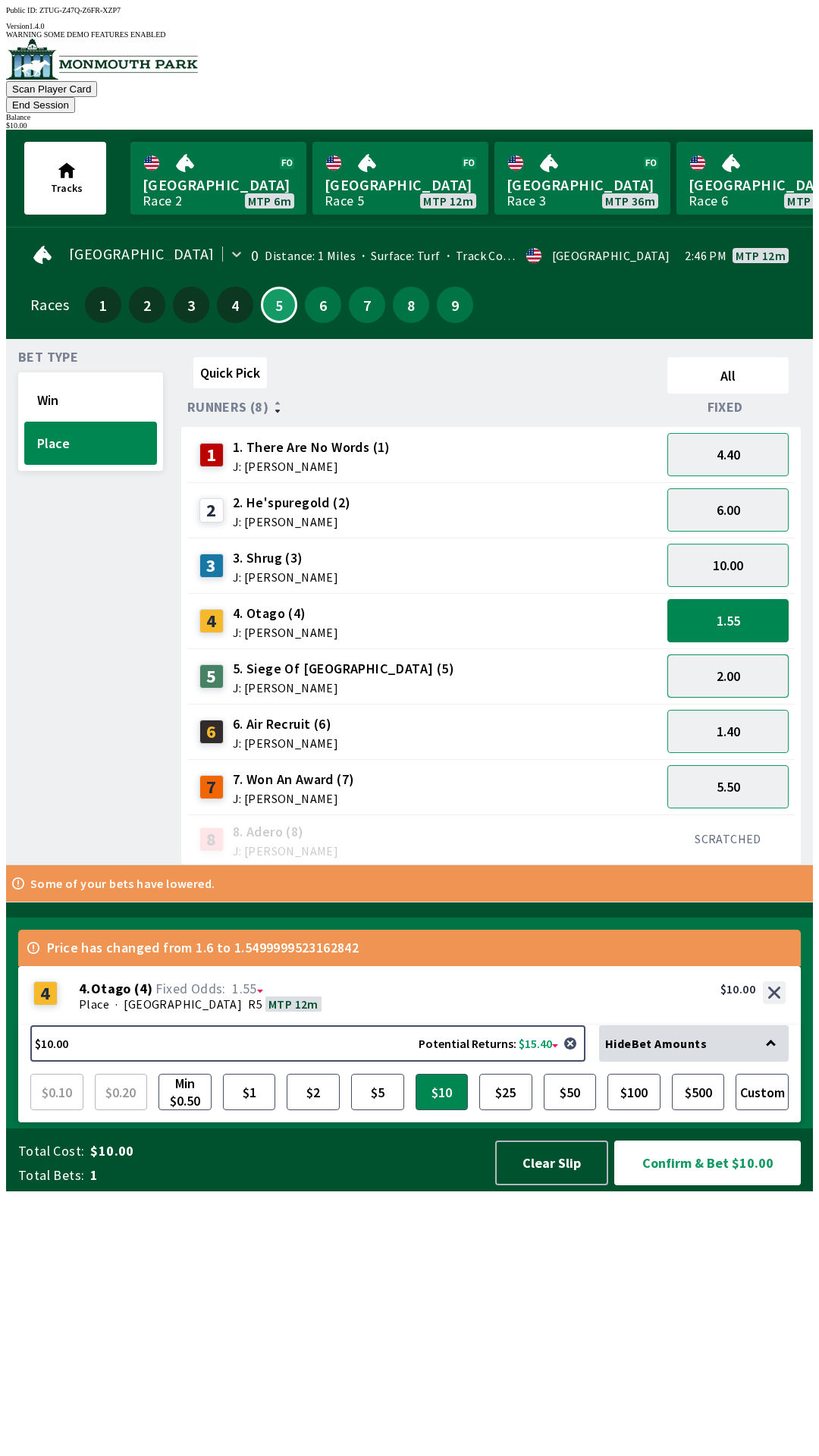
click at [746, 654] on button "2.00" at bounding box center [728, 676] width 121 height 43
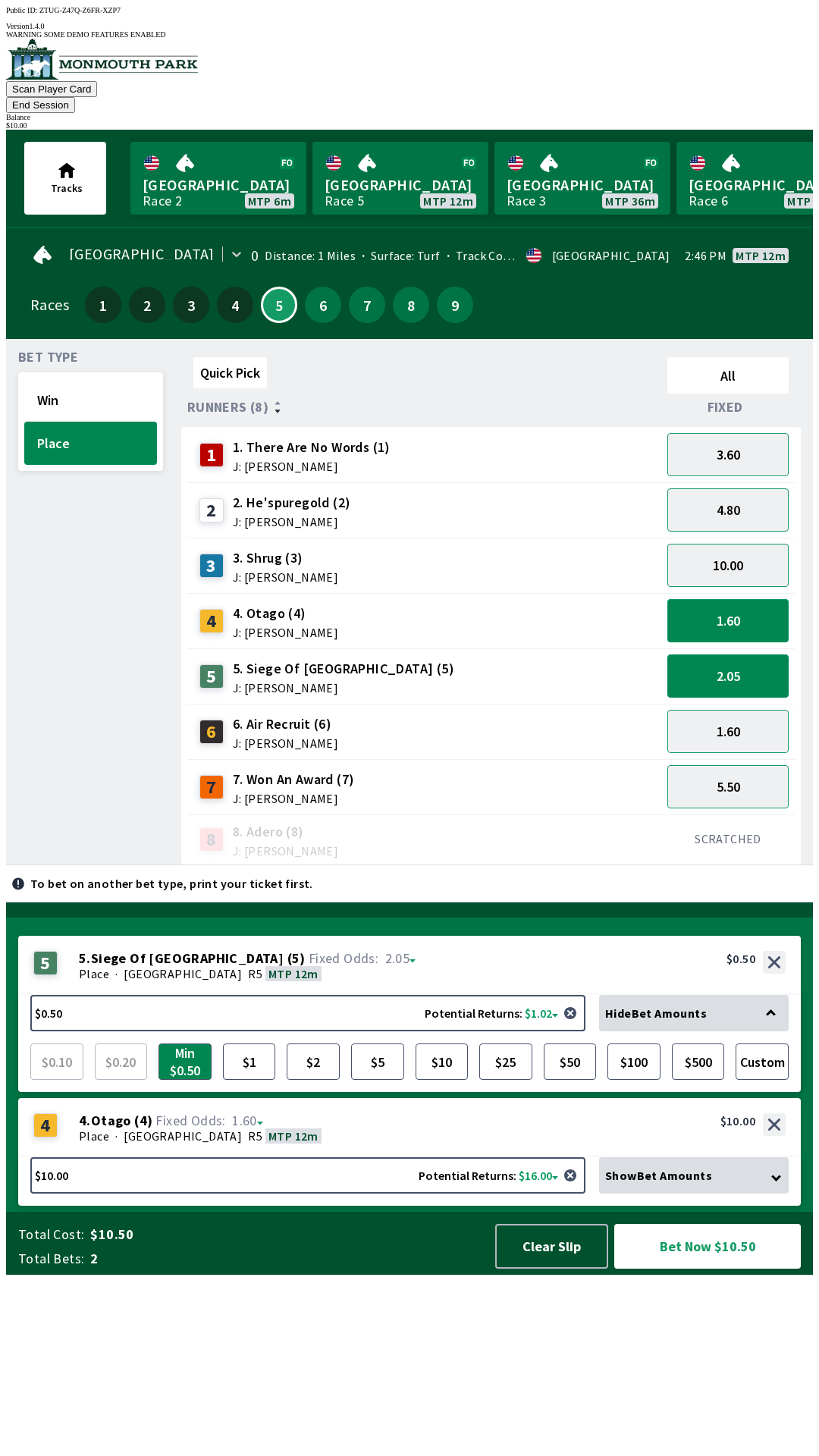
click at [714, 606] on button "1.60" at bounding box center [728, 621] width 121 height 43
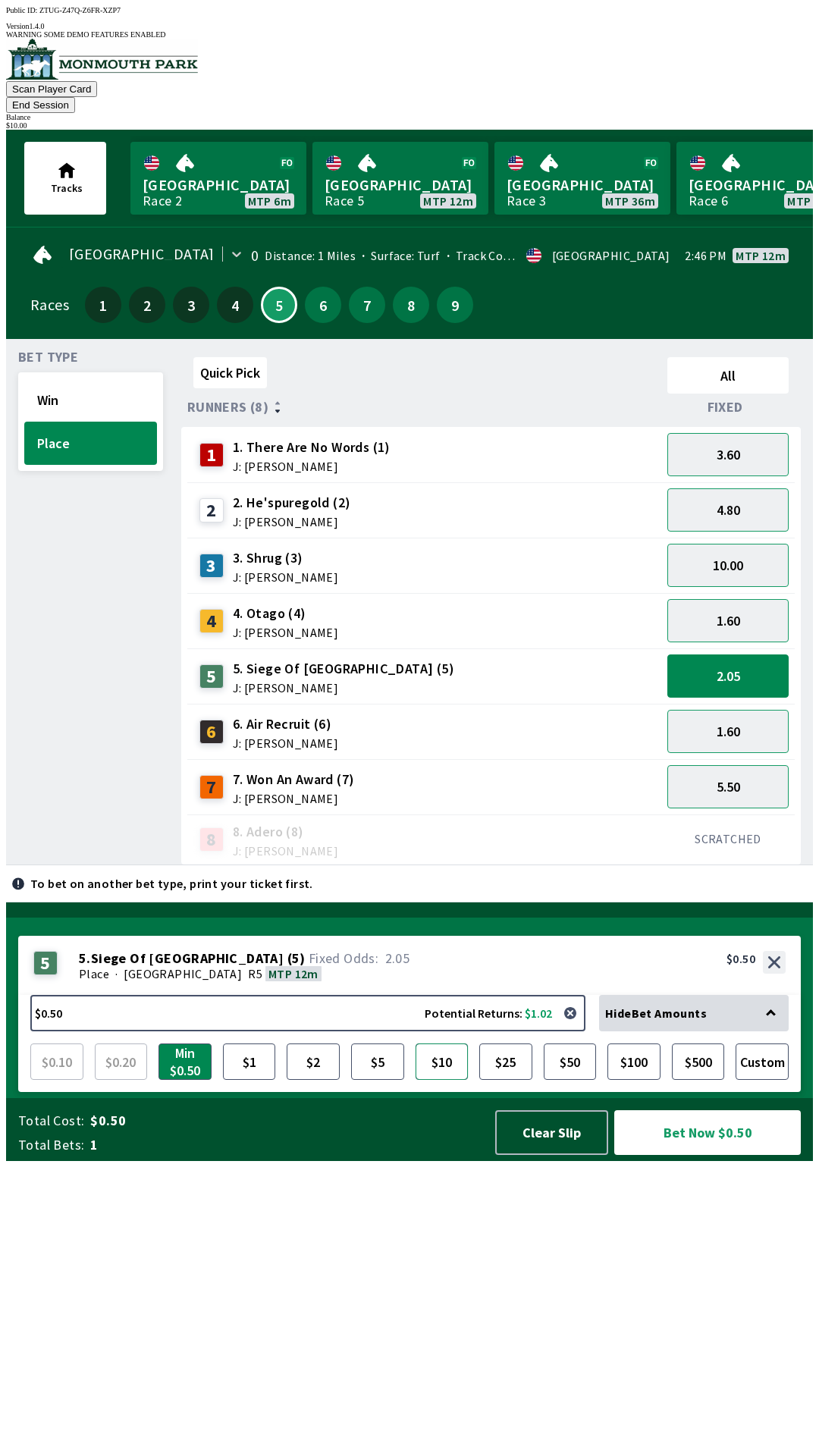
click at [465, 1080] on button "$10" at bounding box center [442, 1061] width 53 height 36
click at [649, 1155] on button "Bet Now $10.00" at bounding box center [707, 1133] width 187 height 45
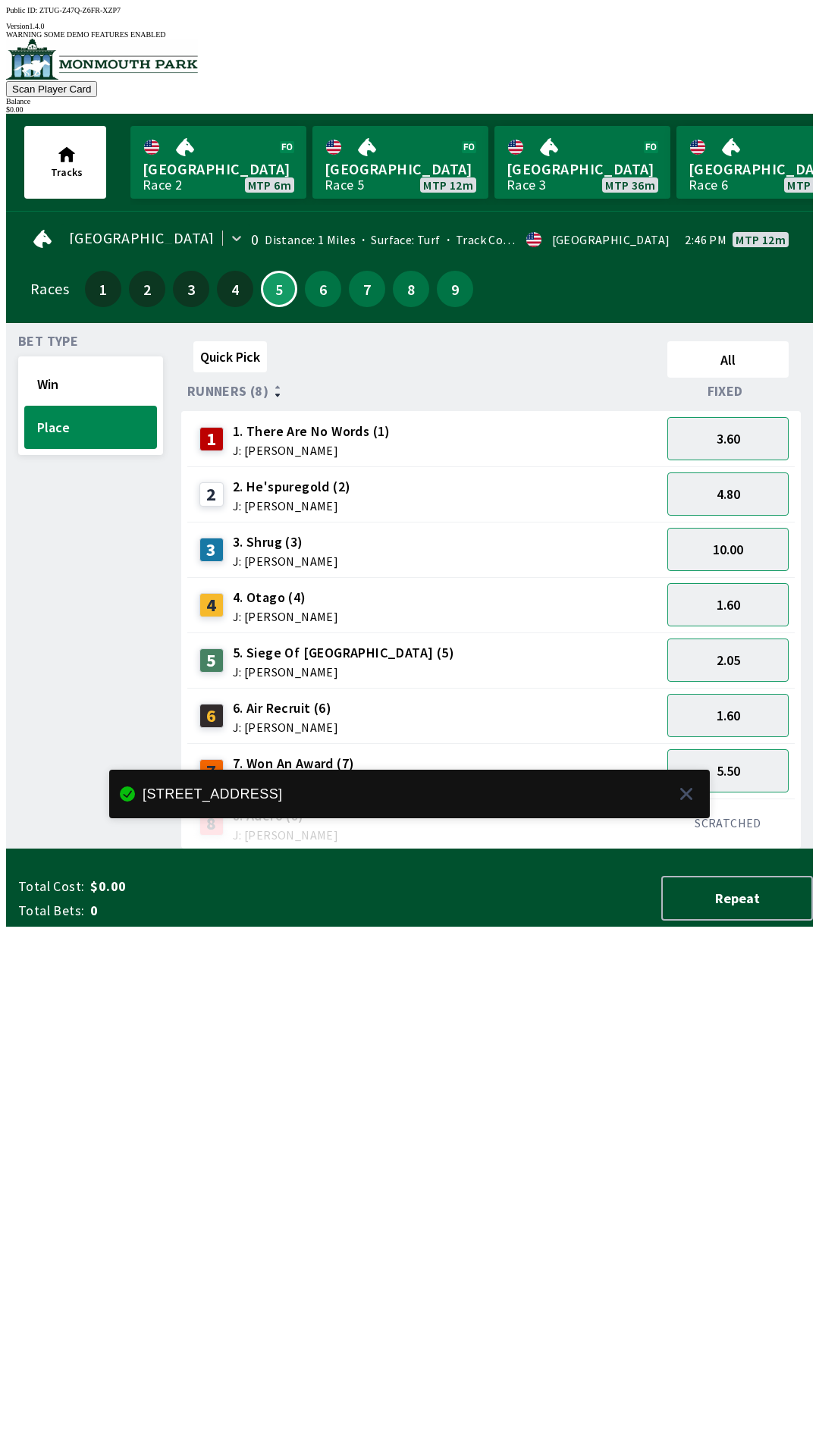
click at [672, 849] on div "Quick Pick All Runners (8) Fixed 1 1. There Are No Words (1) J: [PERSON_NAME] 3…" at bounding box center [497, 592] width 632 height 514
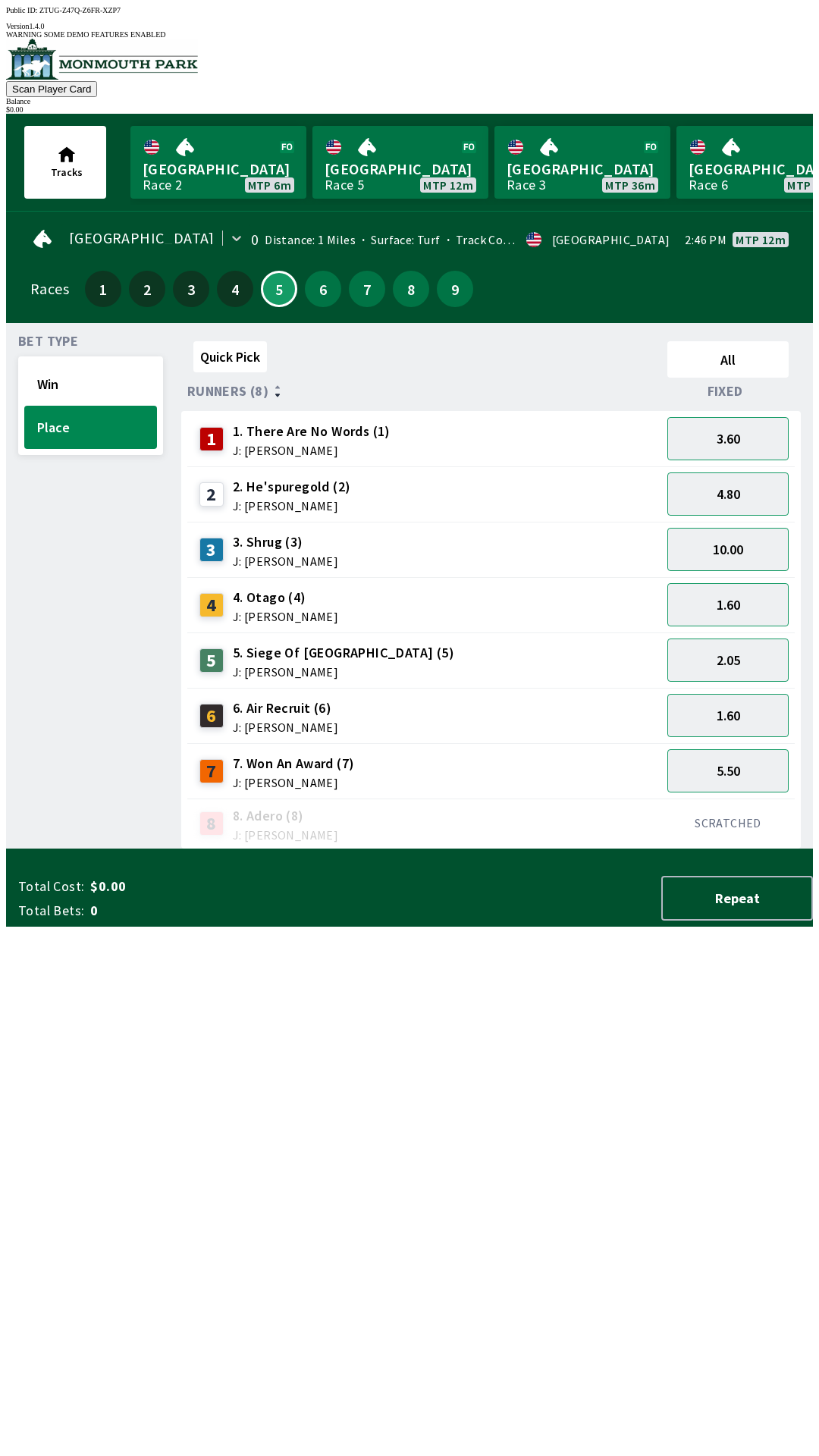
click at [696, 743] on div "5.50" at bounding box center [728, 770] width 133 height 55
click at [700, 702] on button "1.60" at bounding box center [728, 716] width 121 height 43
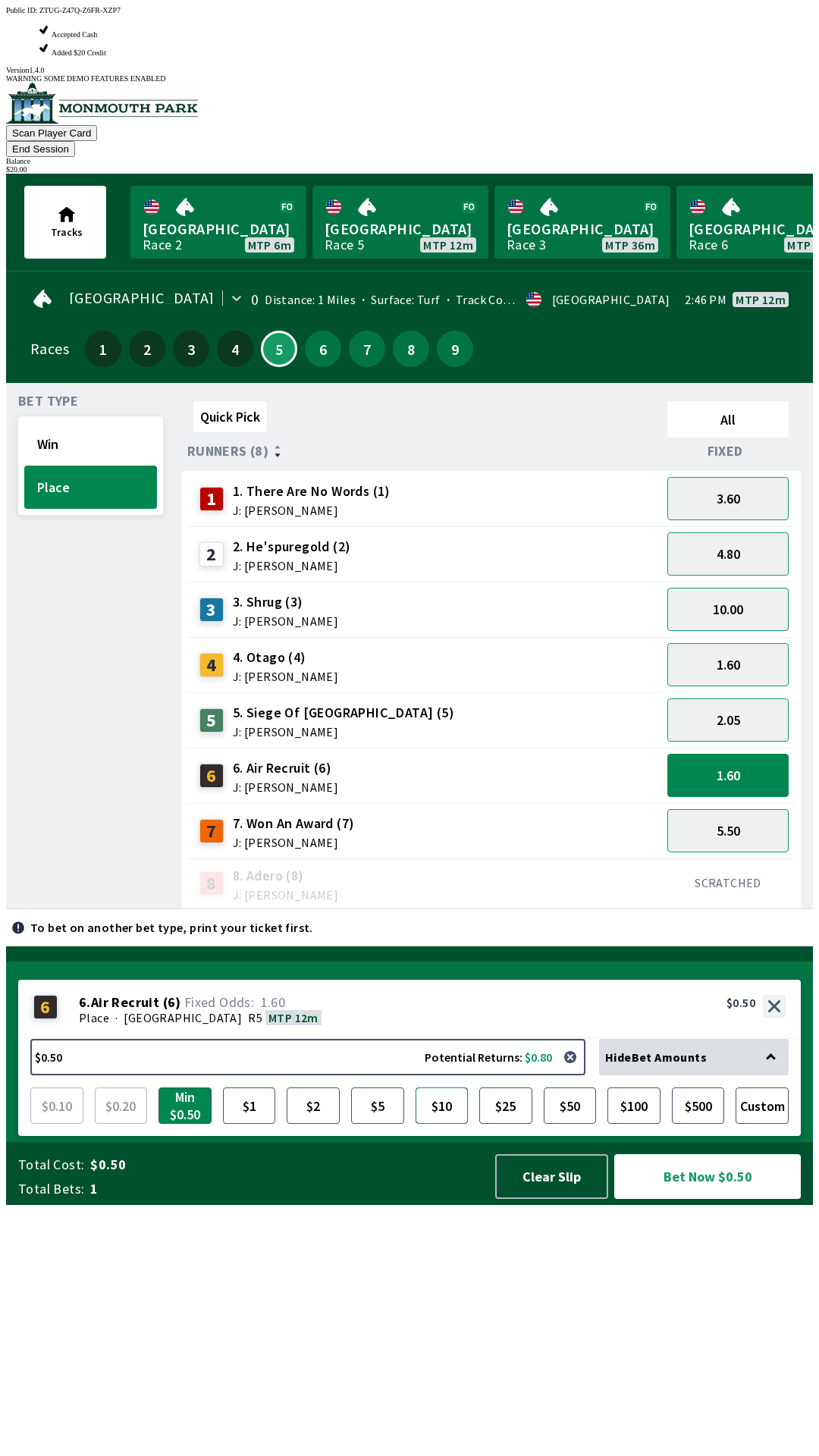
click at [445, 1123] on button "$10" at bounding box center [442, 1105] width 53 height 36
click at [716, 1199] on button "Bet Now $10.00" at bounding box center [707, 1177] width 187 height 45
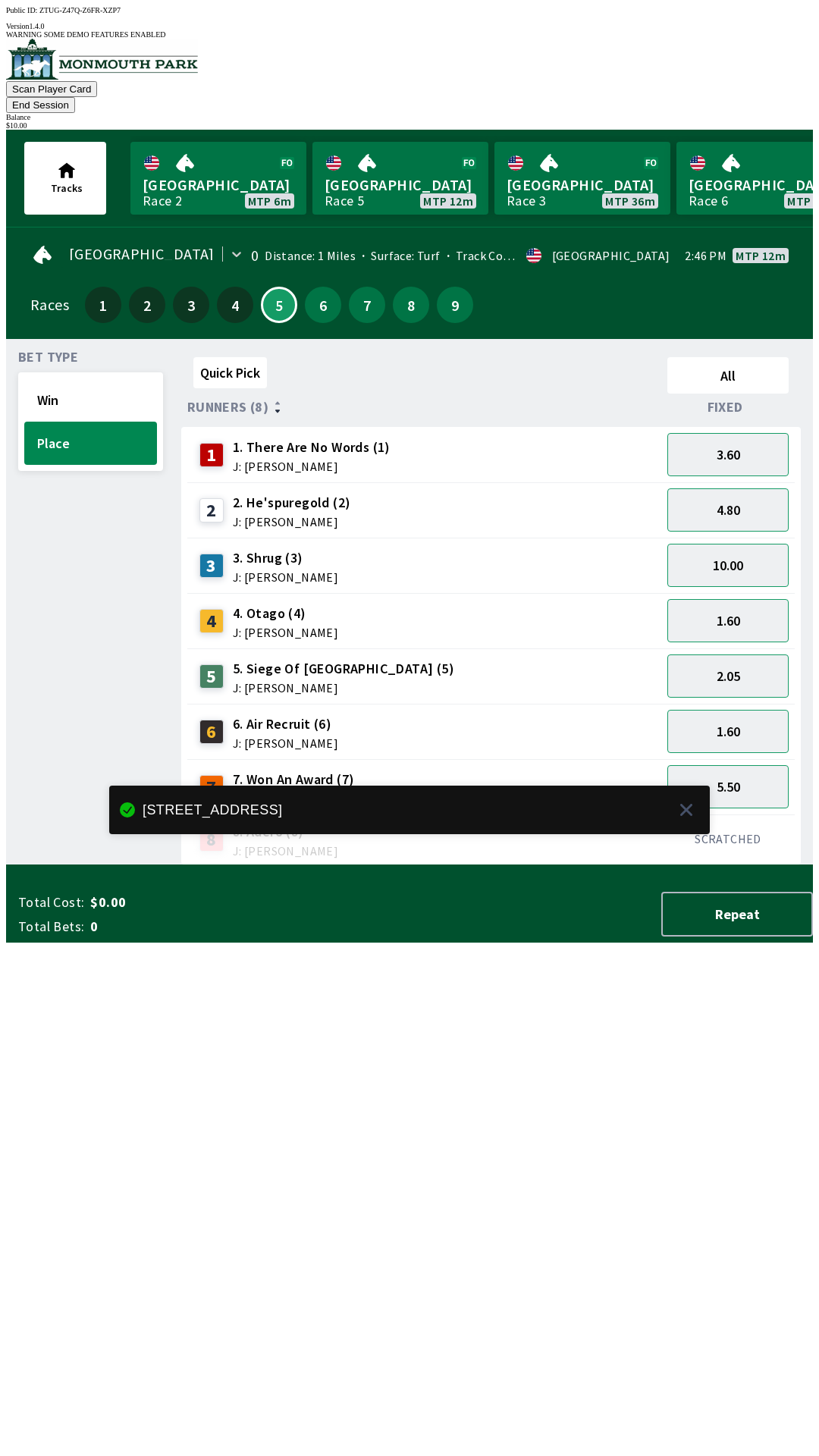
click at [595, 865] on div "Quick Pick All Runners (8) Fixed 1 1. There Are No Words (1) J: [PERSON_NAME] 3…" at bounding box center [497, 608] width 632 height 514
click at [789, 654] on button "2.05" at bounding box center [728, 676] width 121 height 43
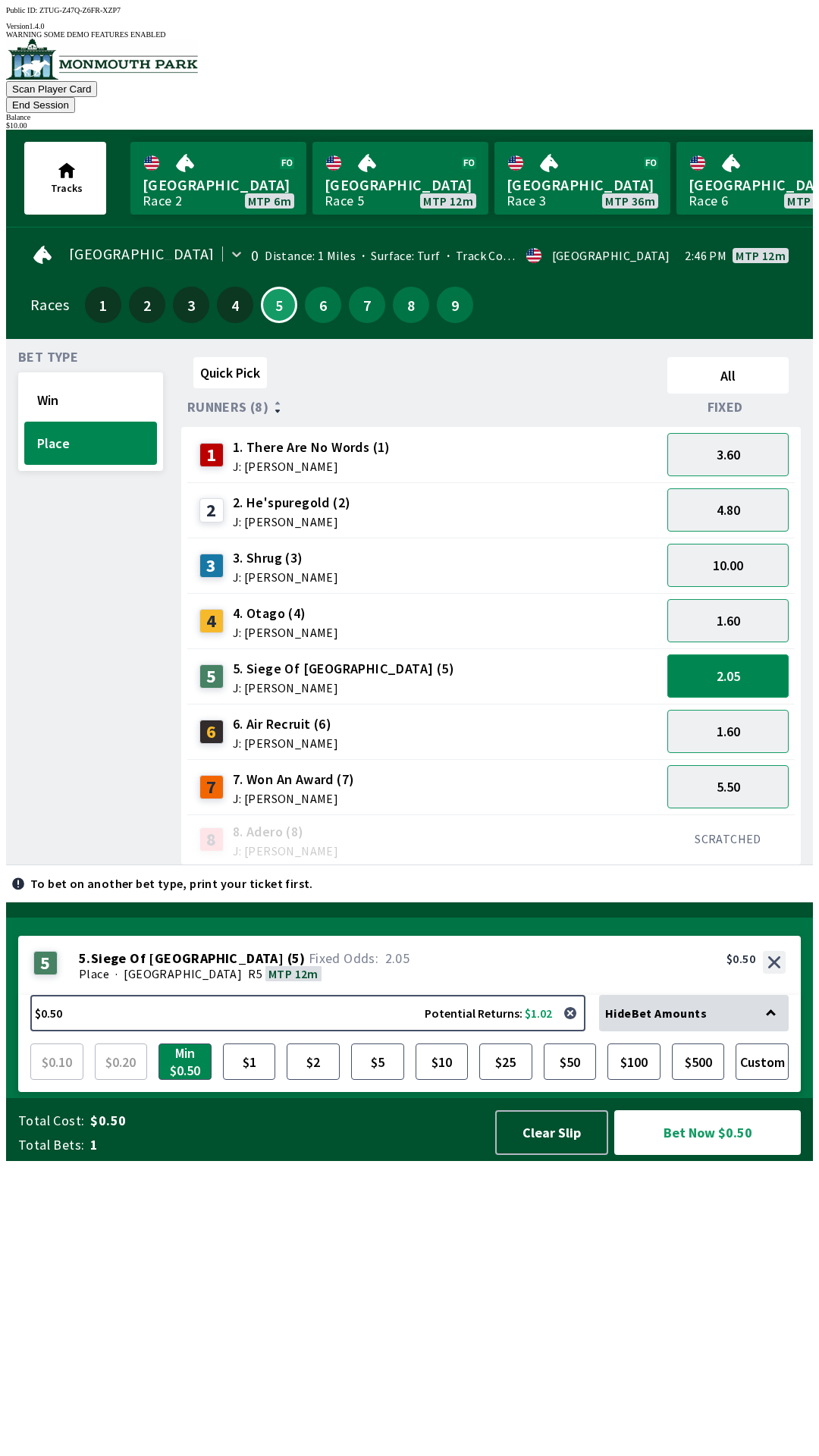
click at [777, 654] on button "2.05" at bounding box center [728, 676] width 121 height 43
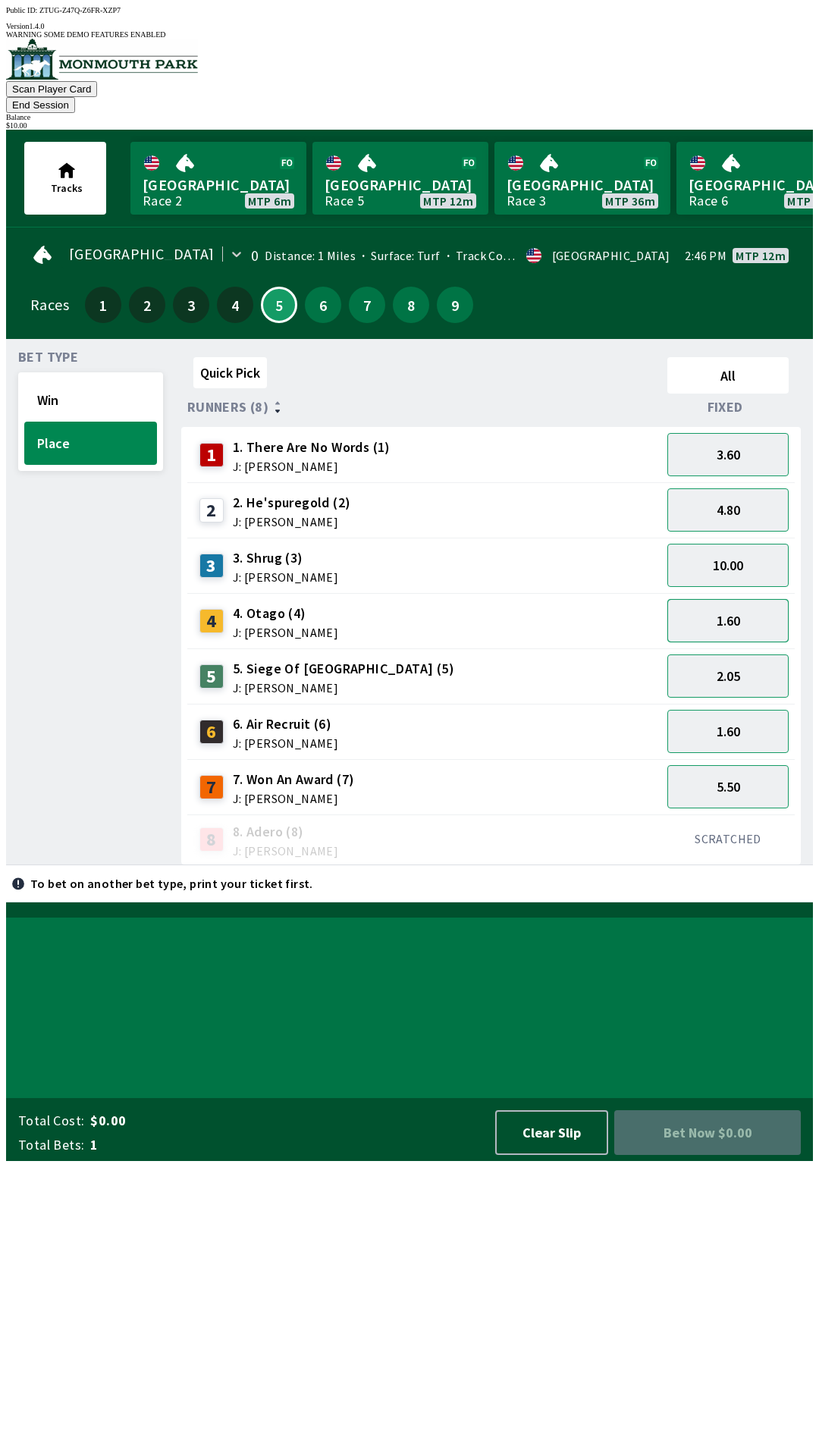
click at [768, 599] on button "1.60" at bounding box center [728, 621] width 121 height 43
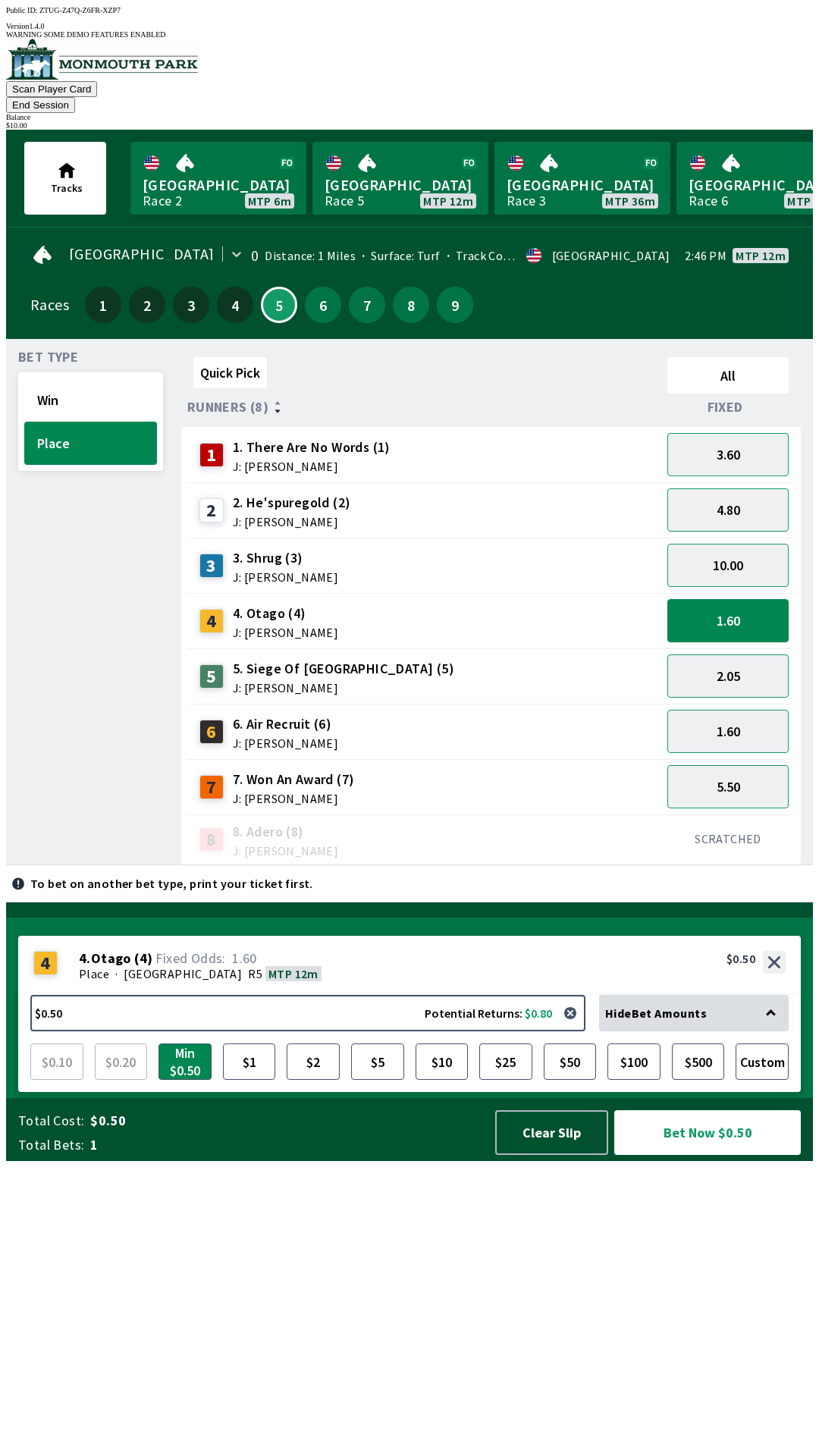
click at [766, 648] on div "2.05" at bounding box center [728, 675] width 133 height 55
click at [755, 657] on button "2.05" at bounding box center [728, 676] width 121 height 43
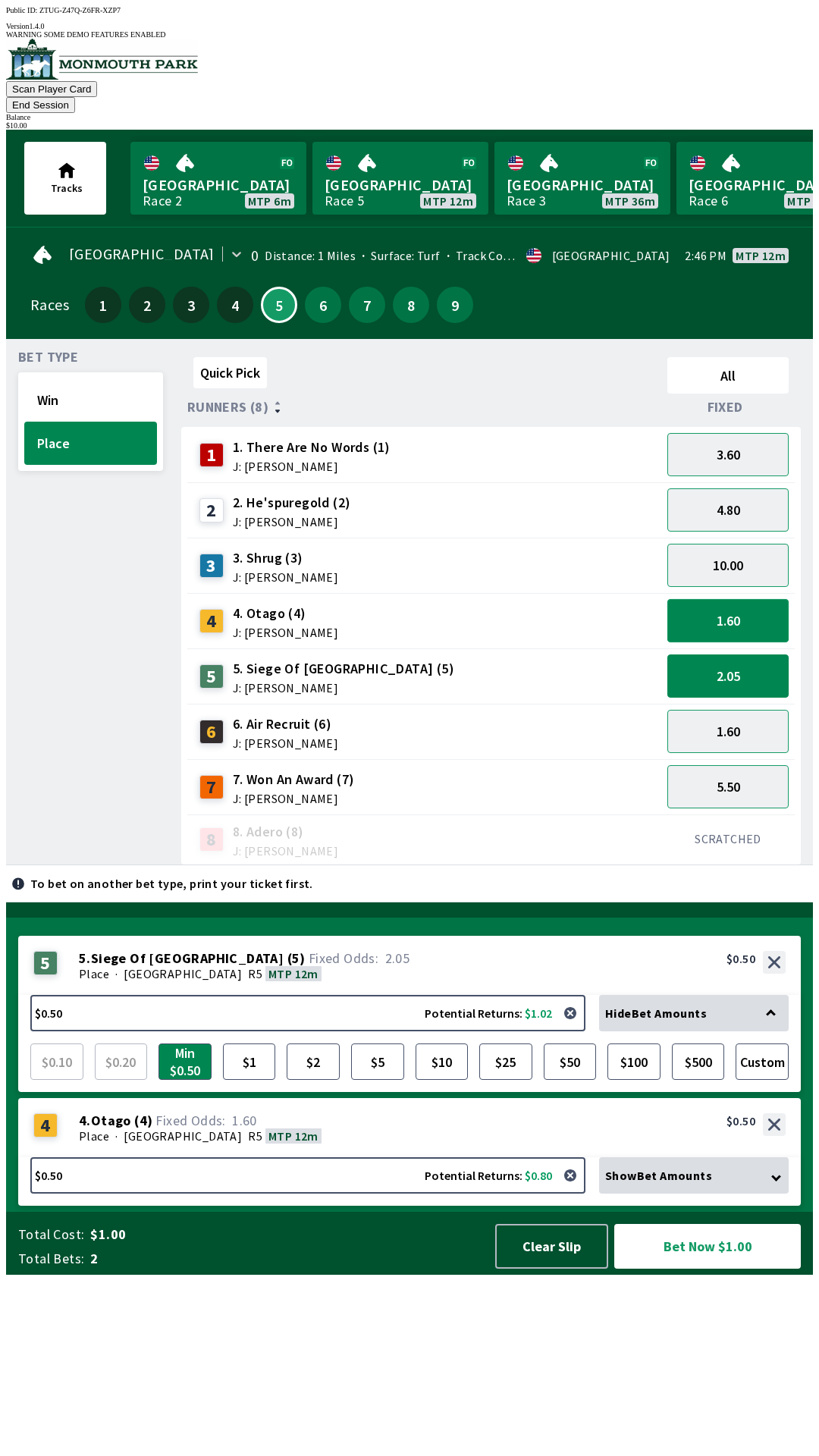
click at [777, 599] on button "1.60" at bounding box center [728, 621] width 121 height 43
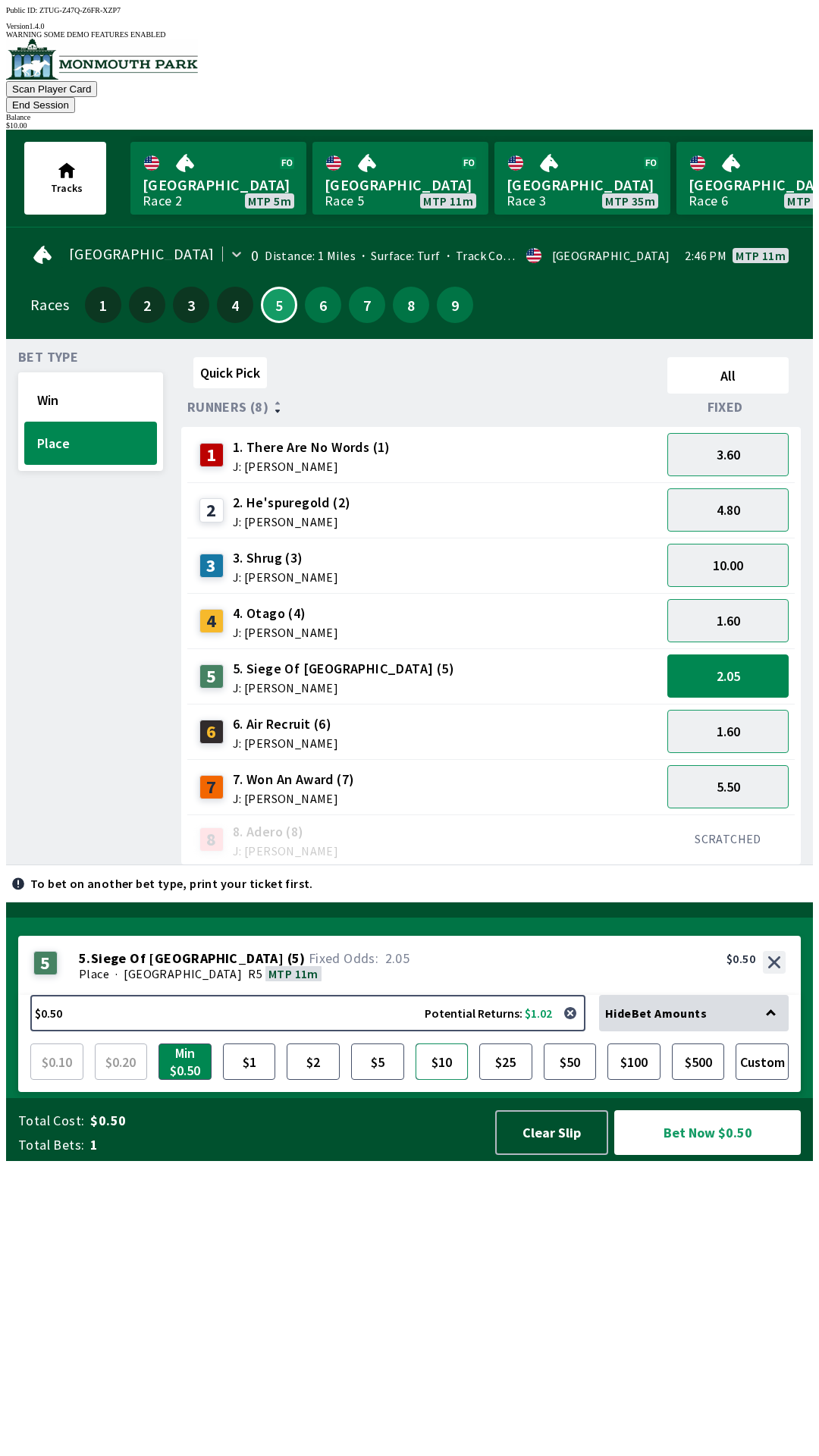
click at [451, 1080] on button "$10" at bounding box center [442, 1061] width 53 height 36
click at [673, 1155] on button "Bet Now $10.00" at bounding box center [707, 1133] width 187 height 45
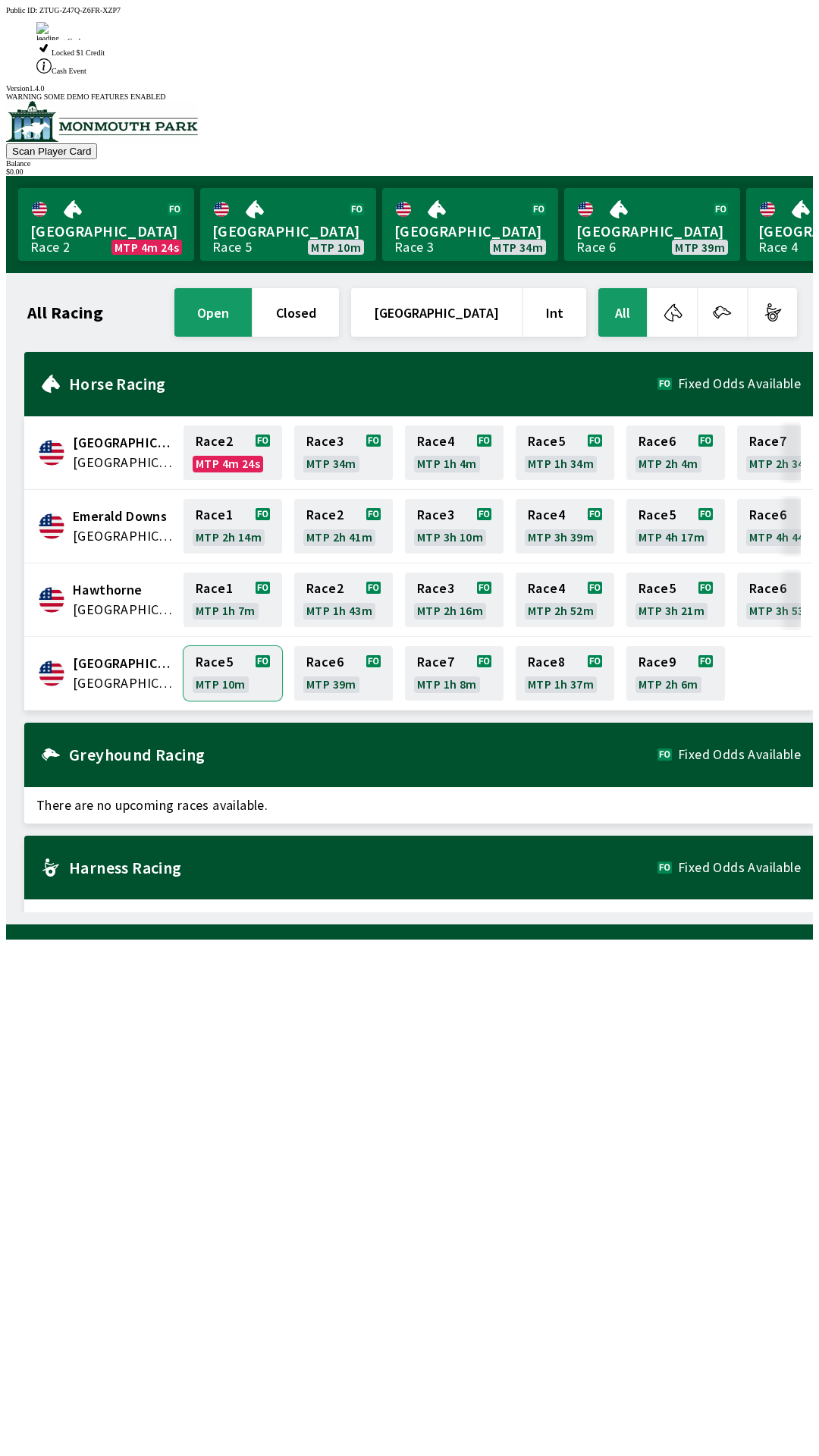
click at [219, 646] on link "Race 5 MTP 10m" at bounding box center [233, 673] width 98 height 54
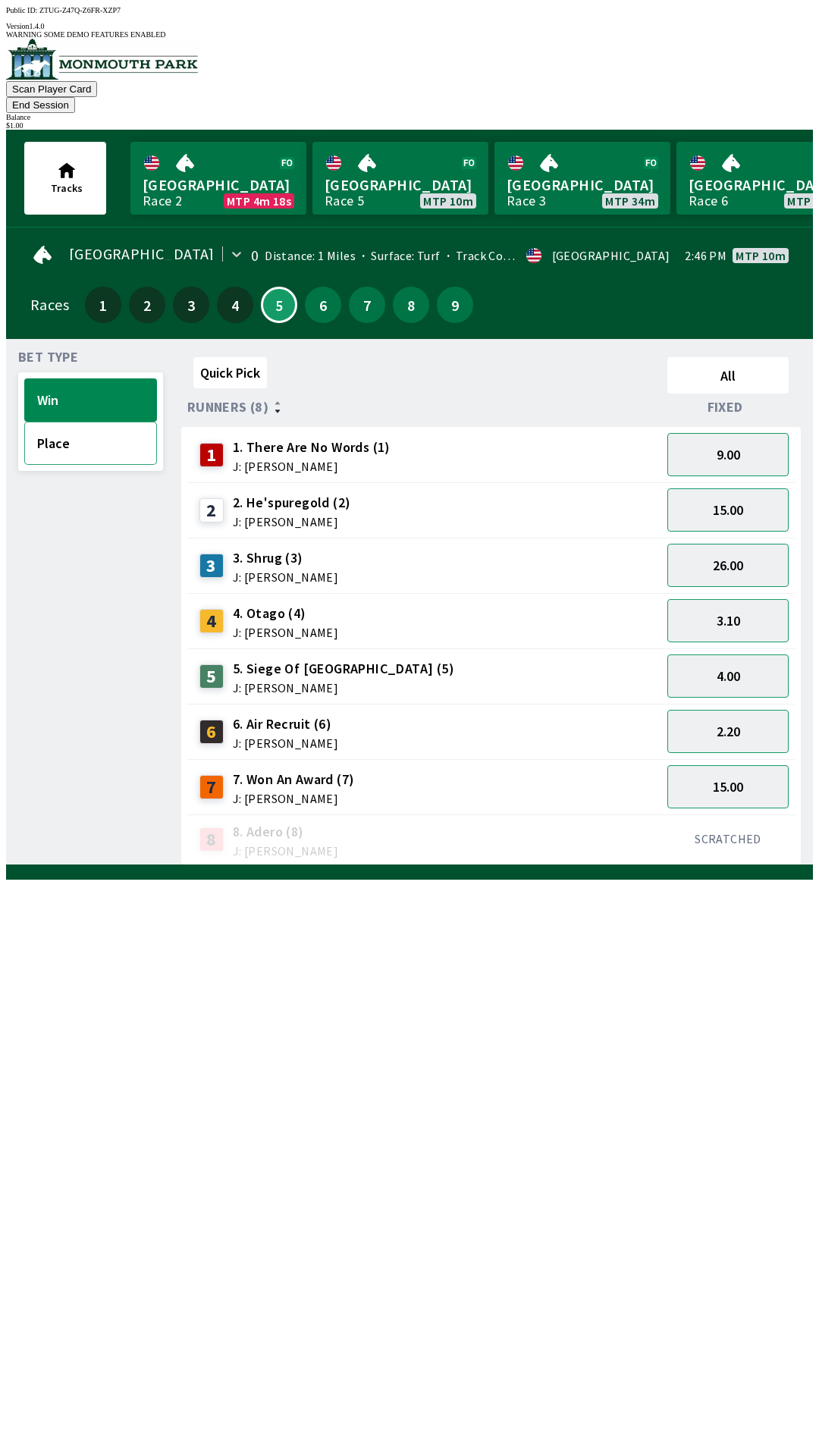
click at [103, 430] on button "Place" at bounding box center [90, 443] width 133 height 43
click at [738, 712] on button "1.35" at bounding box center [728, 731] width 121 height 43
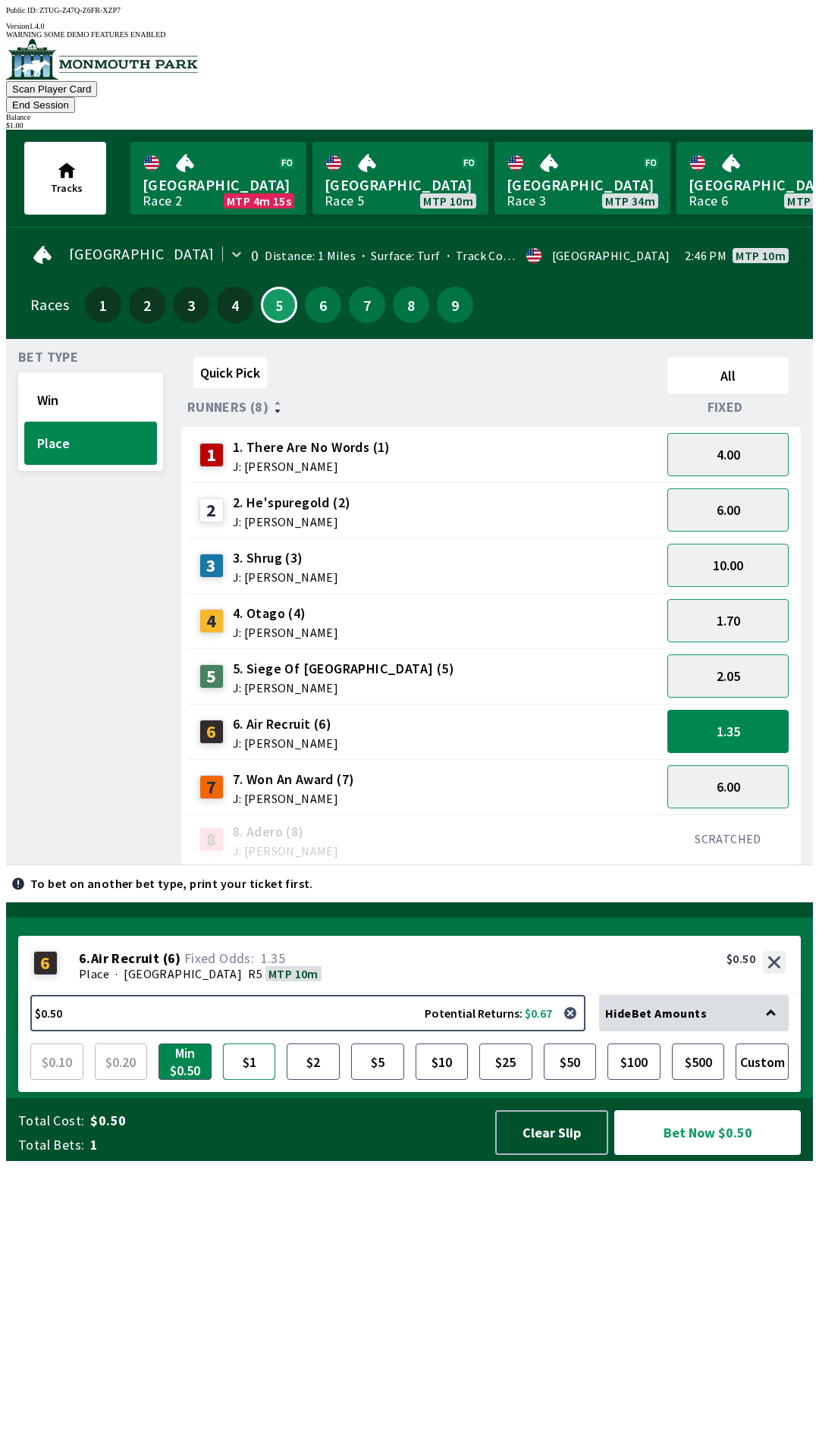
click at [261, 1080] on button "$1" at bounding box center [250, 1061] width 53 height 36
click at [736, 599] on button "1.70" at bounding box center [728, 621] width 121 height 43
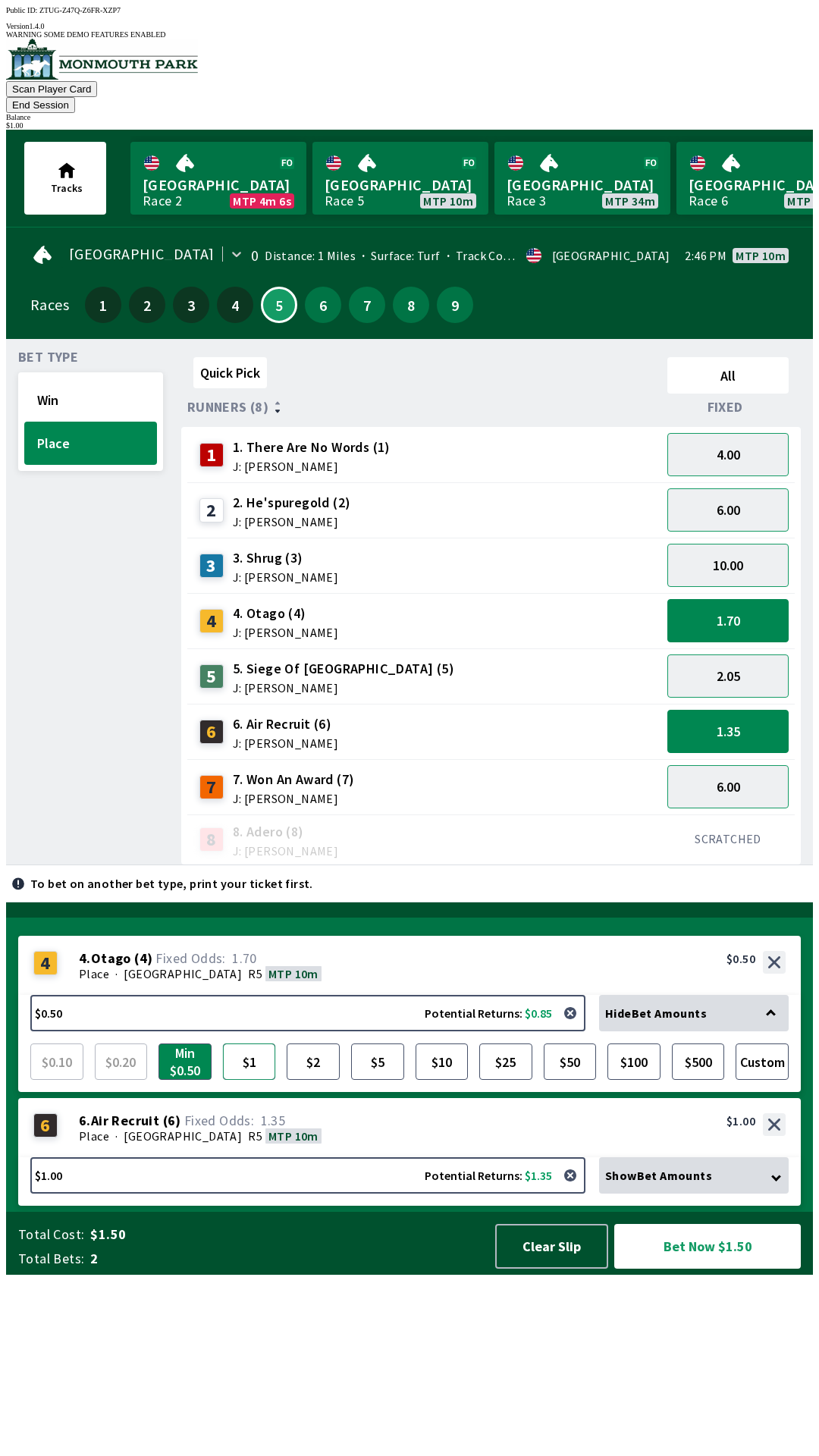
click at [261, 1080] on button "$1" at bounding box center [250, 1061] width 53 height 36
click at [731, 599] on button "1.70" at bounding box center [728, 621] width 121 height 43
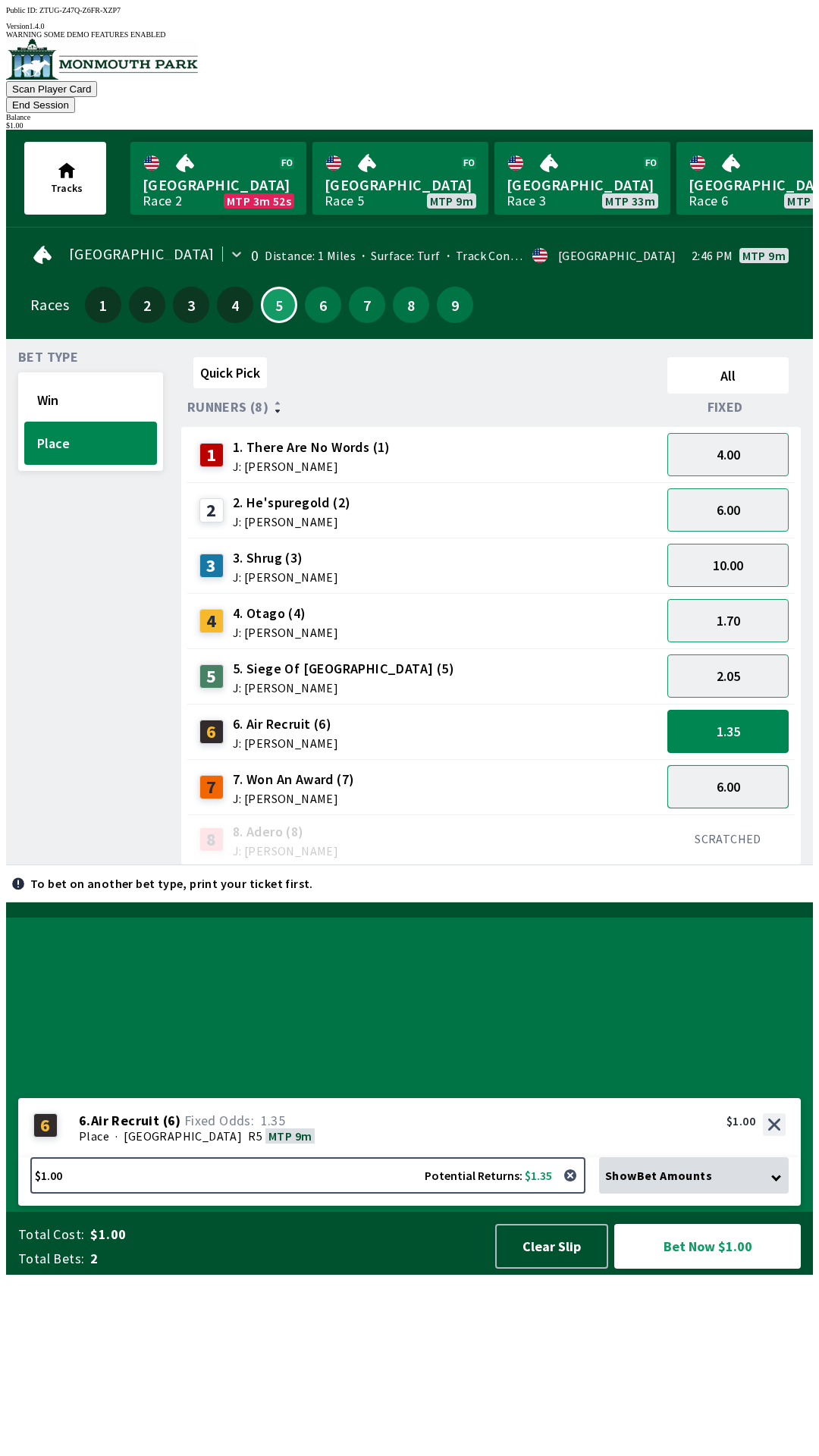
click at [732, 765] on button "6.00" at bounding box center [728, 787] width 121 height 43
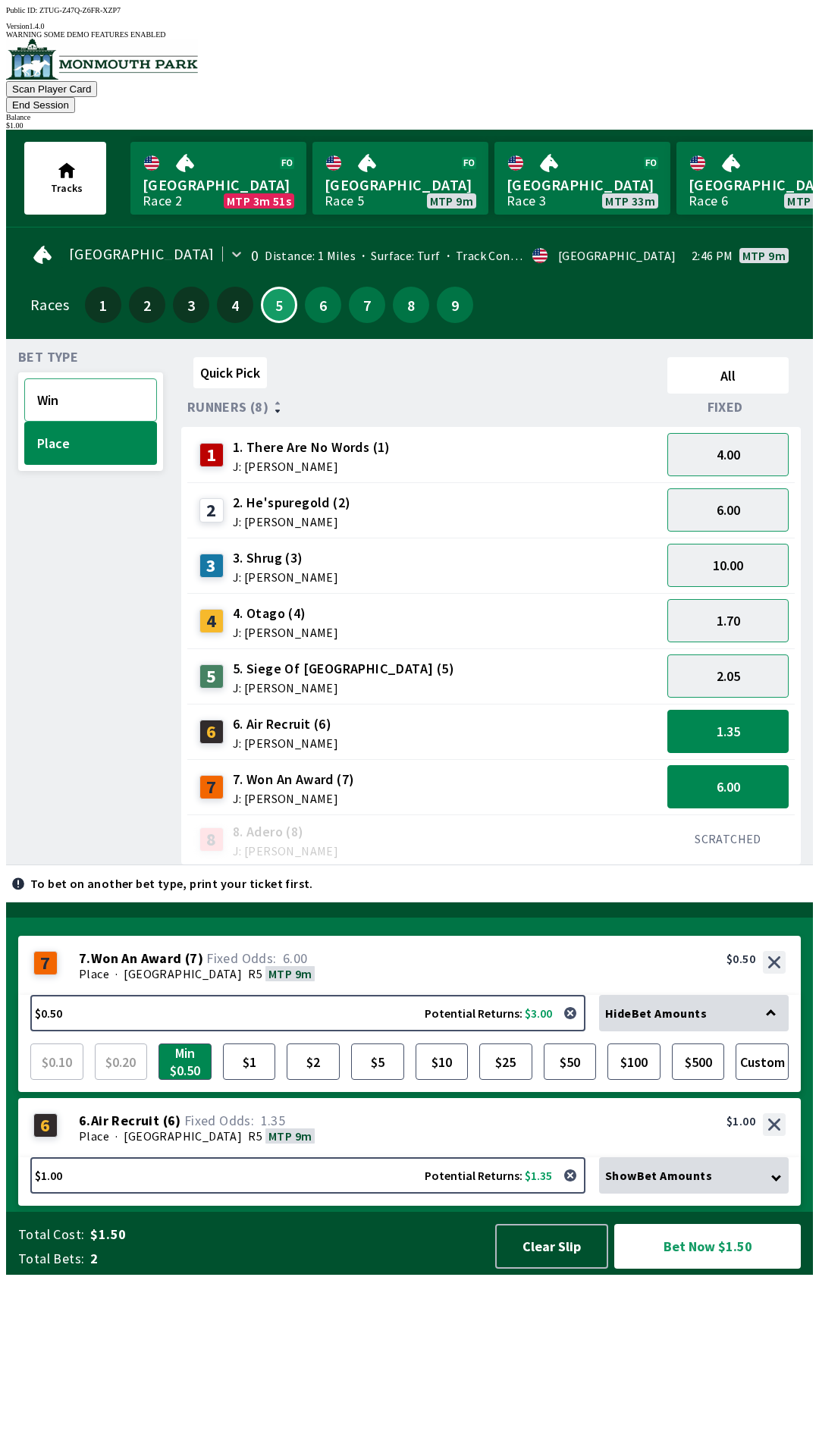
click at [95, 378] on button "Win" at bounding box center [90, 400] width 133 height 43
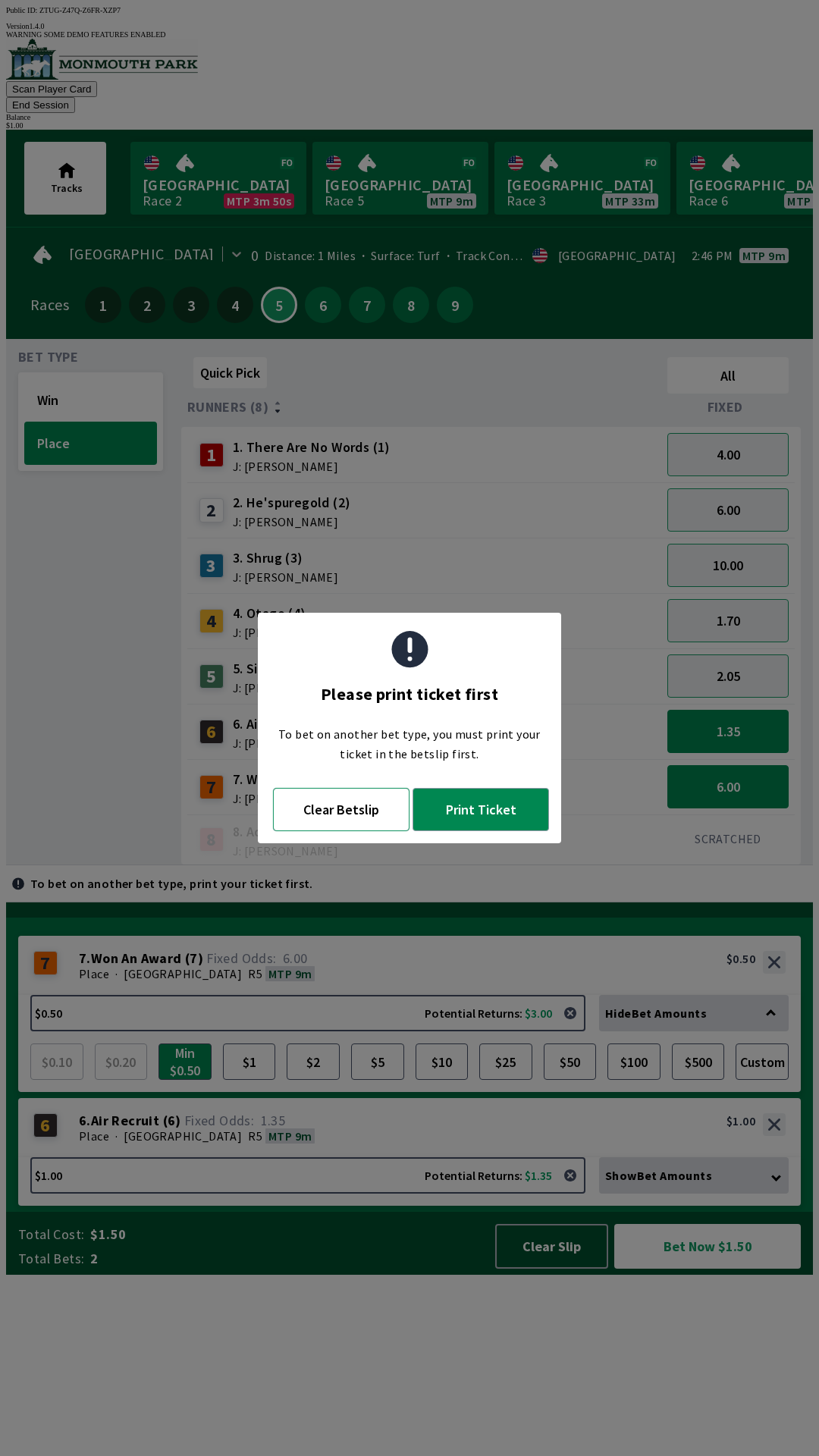
click at [363, 822] on button "Clear Betslip" at bounding box center [341, 809] width 136 height 43
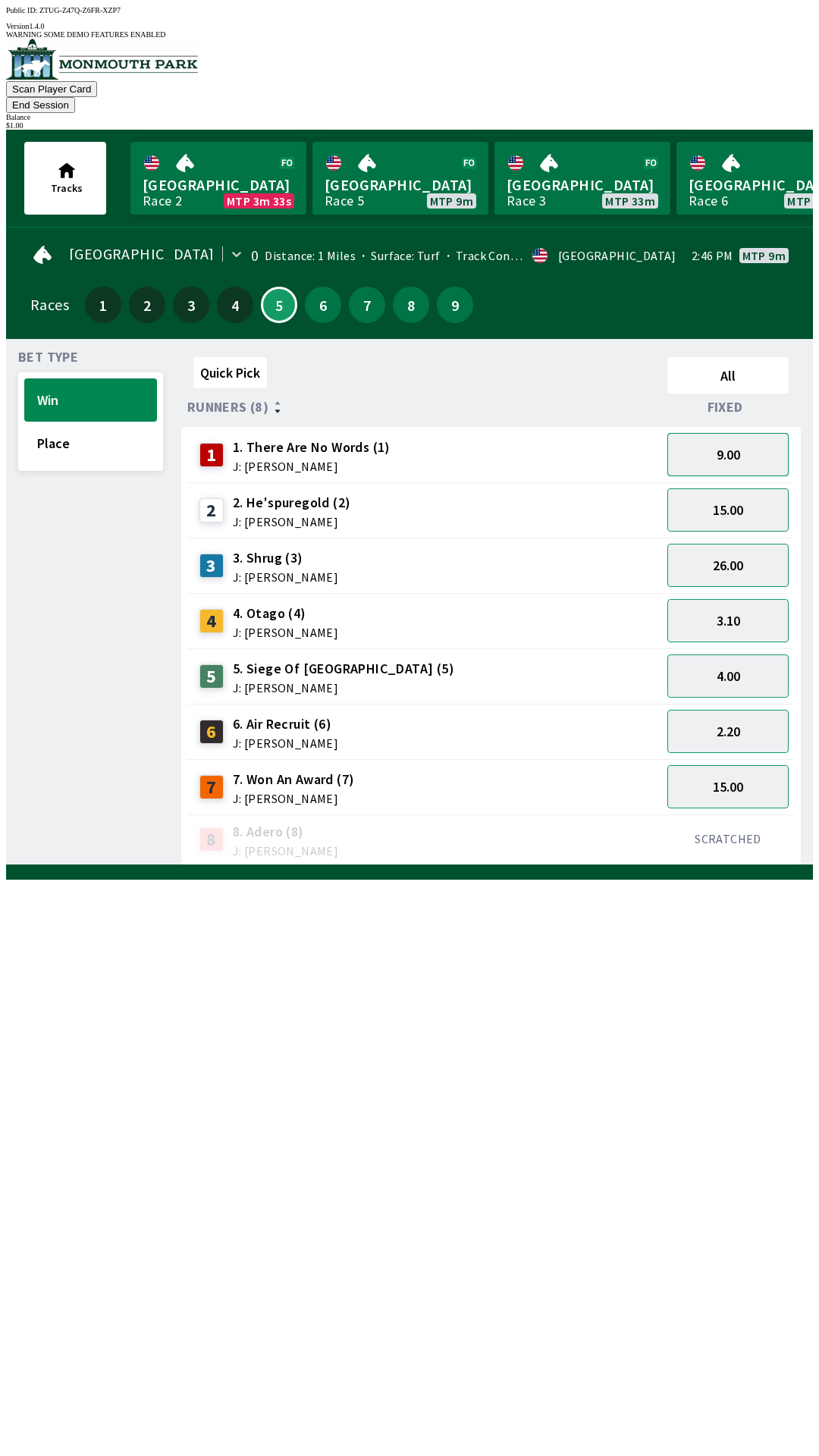
click at [769, 433] on button "9.00" at bounding box center [728, 454] width 121 height 43
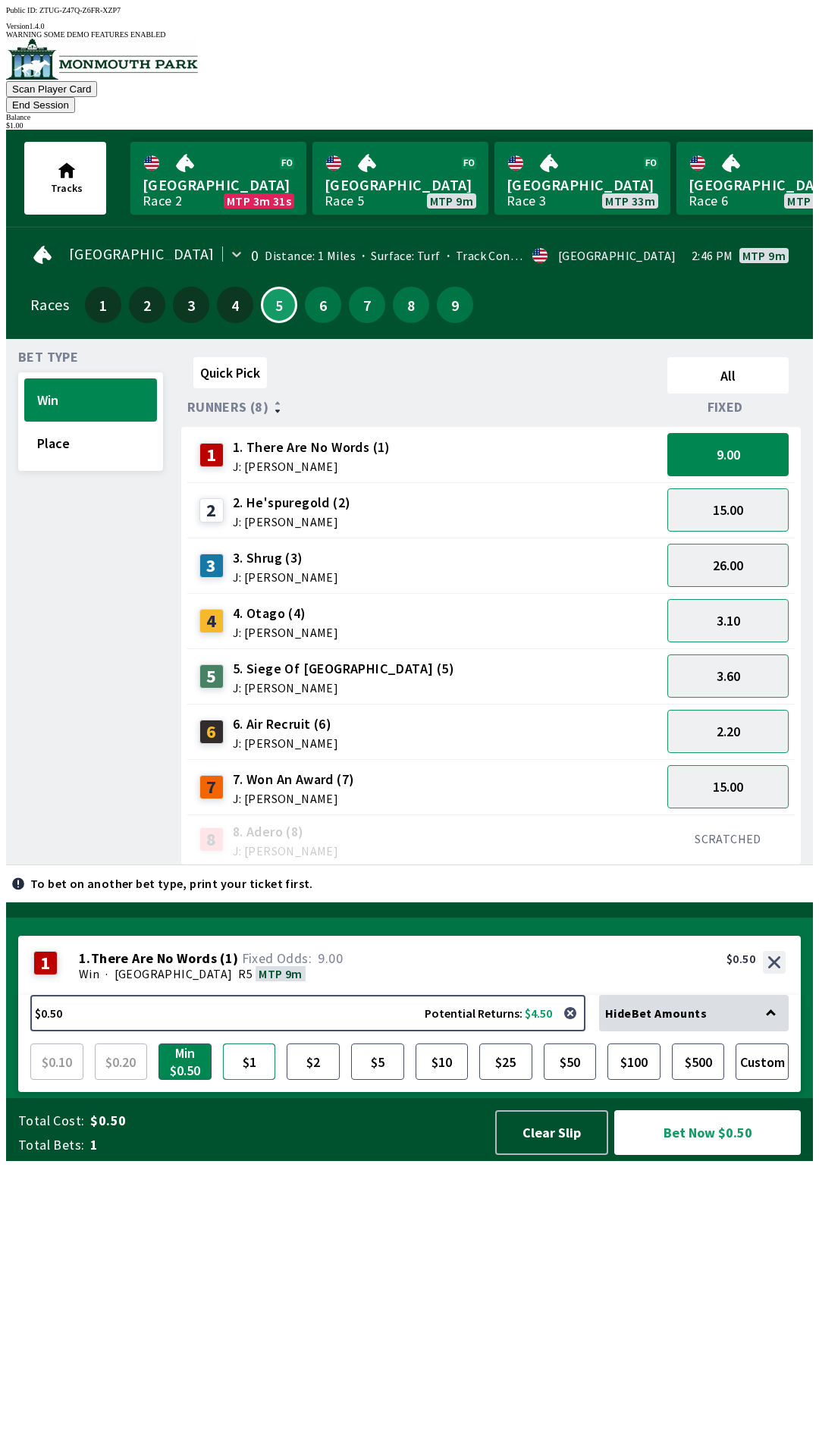
click at [261, 1080] on button "$1" at bounding box center [250, 1061] width 53 height 36
click at [727, 1155] on button "Bet Now $1.00" at bounding box center [707, 1133] width 187 height 45
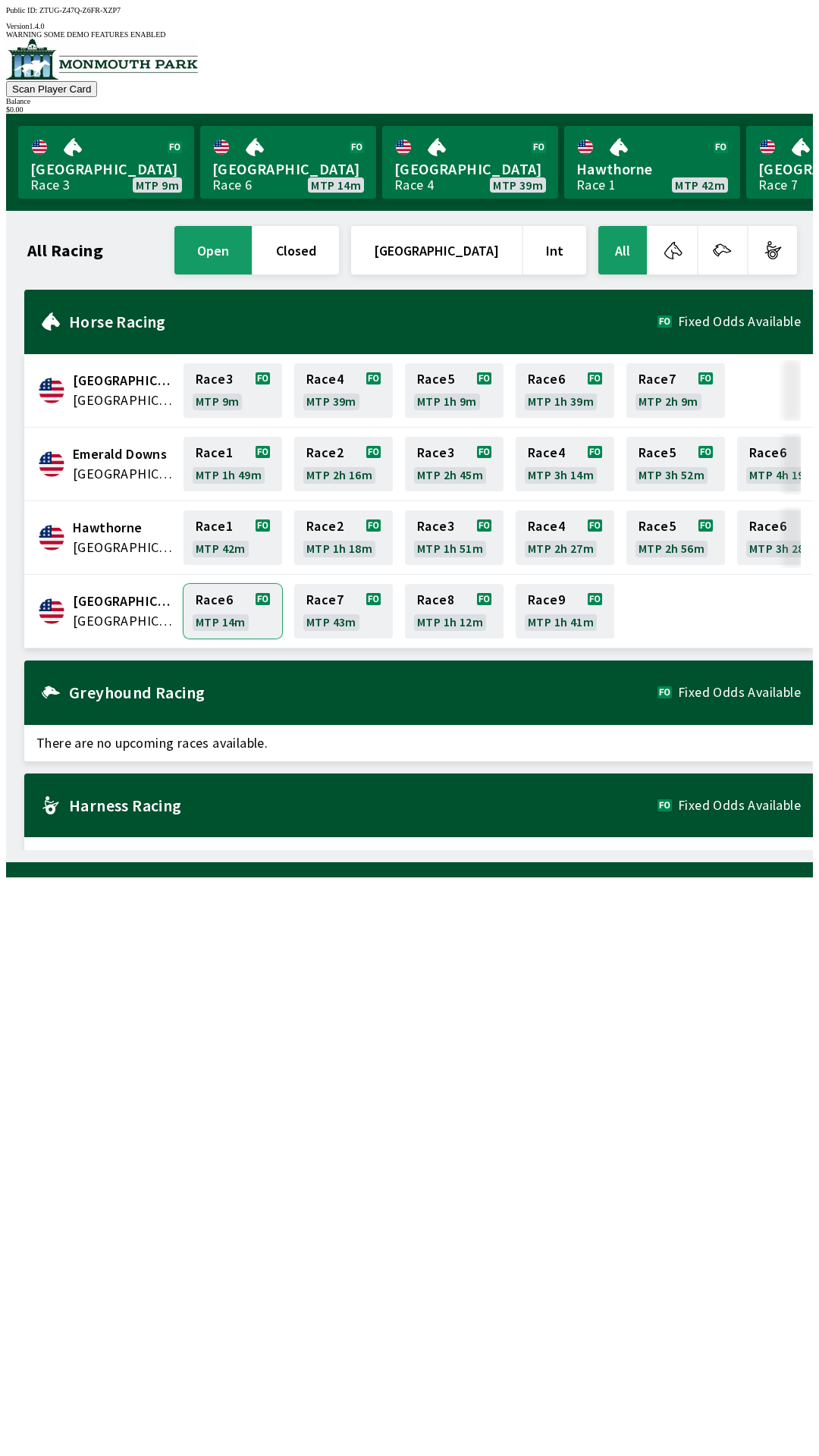
click at [219, 599] on link "Race 6 MTP 14m" at bounding box center [233, 611] width 98 height 54
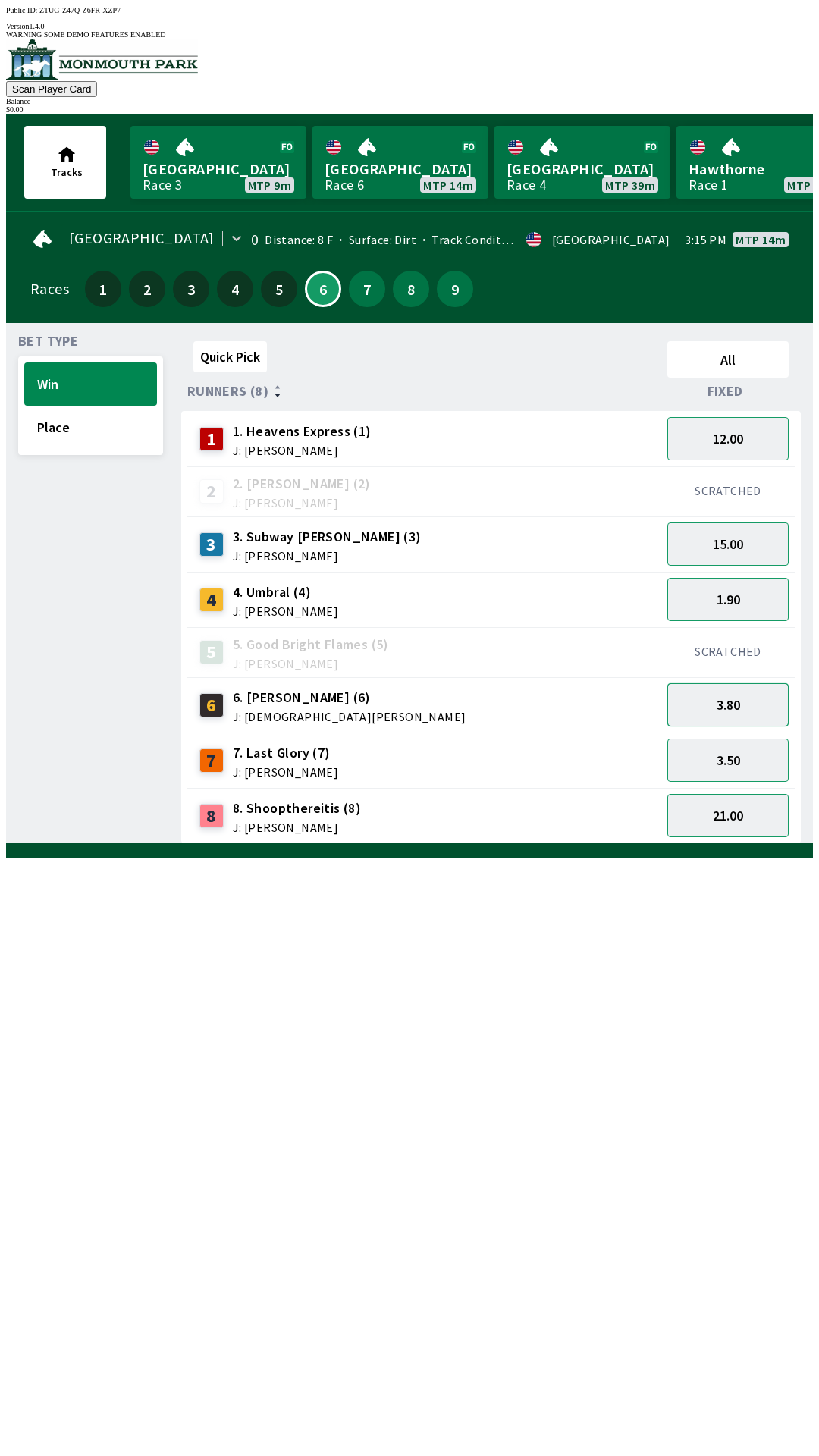
click at [724, 692] on button "3.80" at bounding box center [728, 705] width 121 height 43
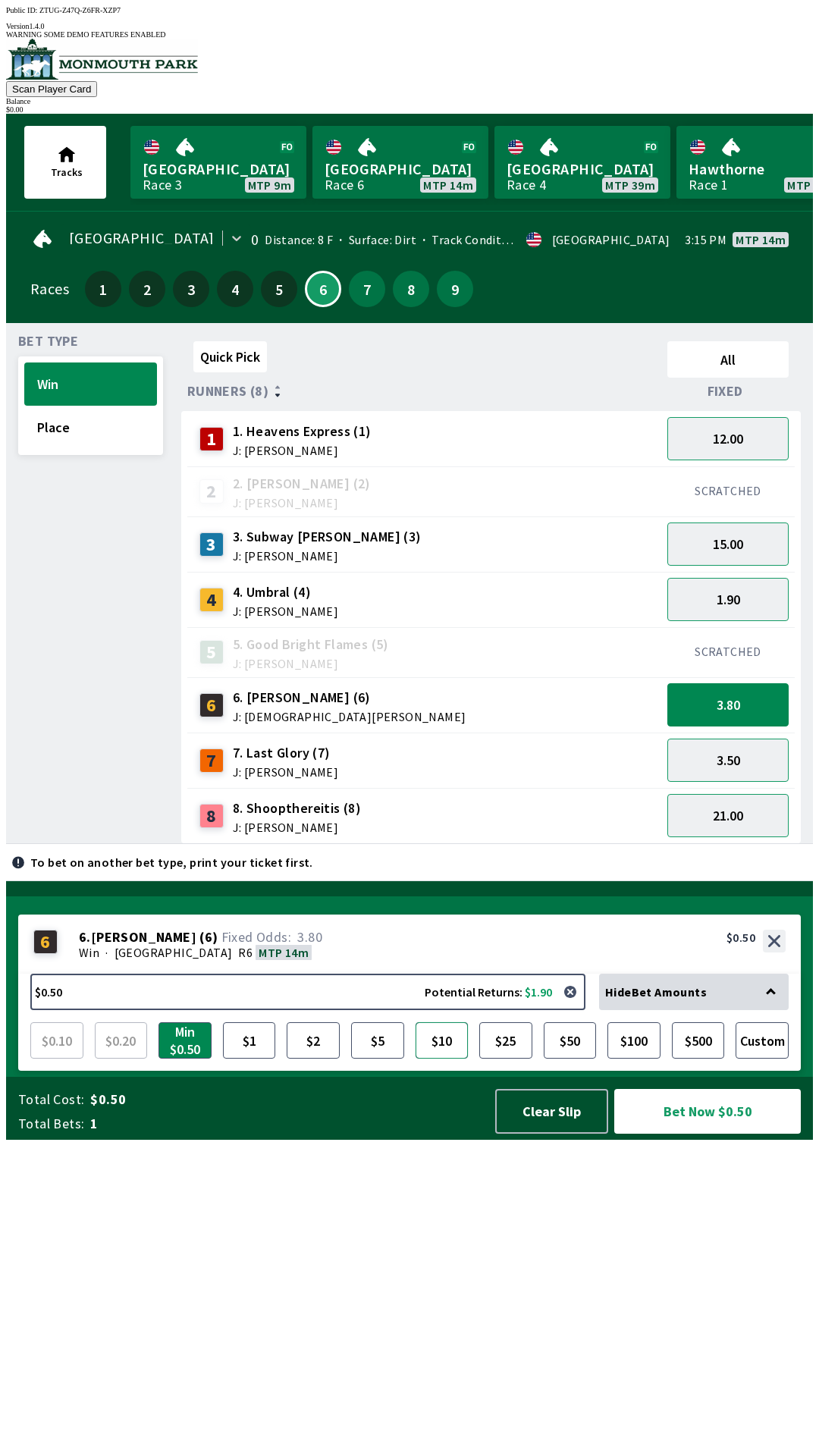
click at [443, 1058] on button "$10" at bounding box center [442, 1040] width 53 height 36
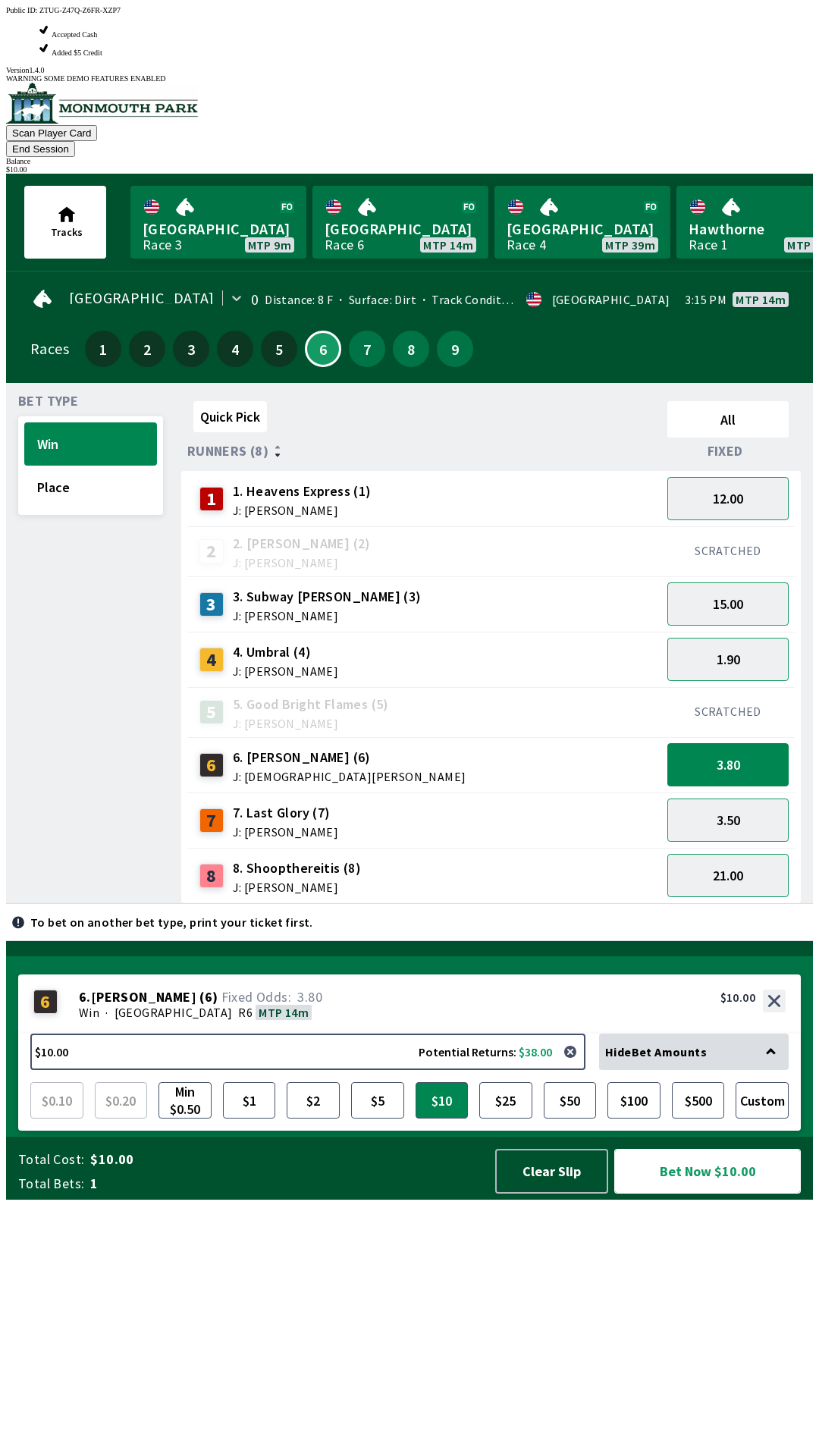
click at [694, 1193] on button "Bet Now $10.00" at bounding box center [707, 1171] width 187 height 45
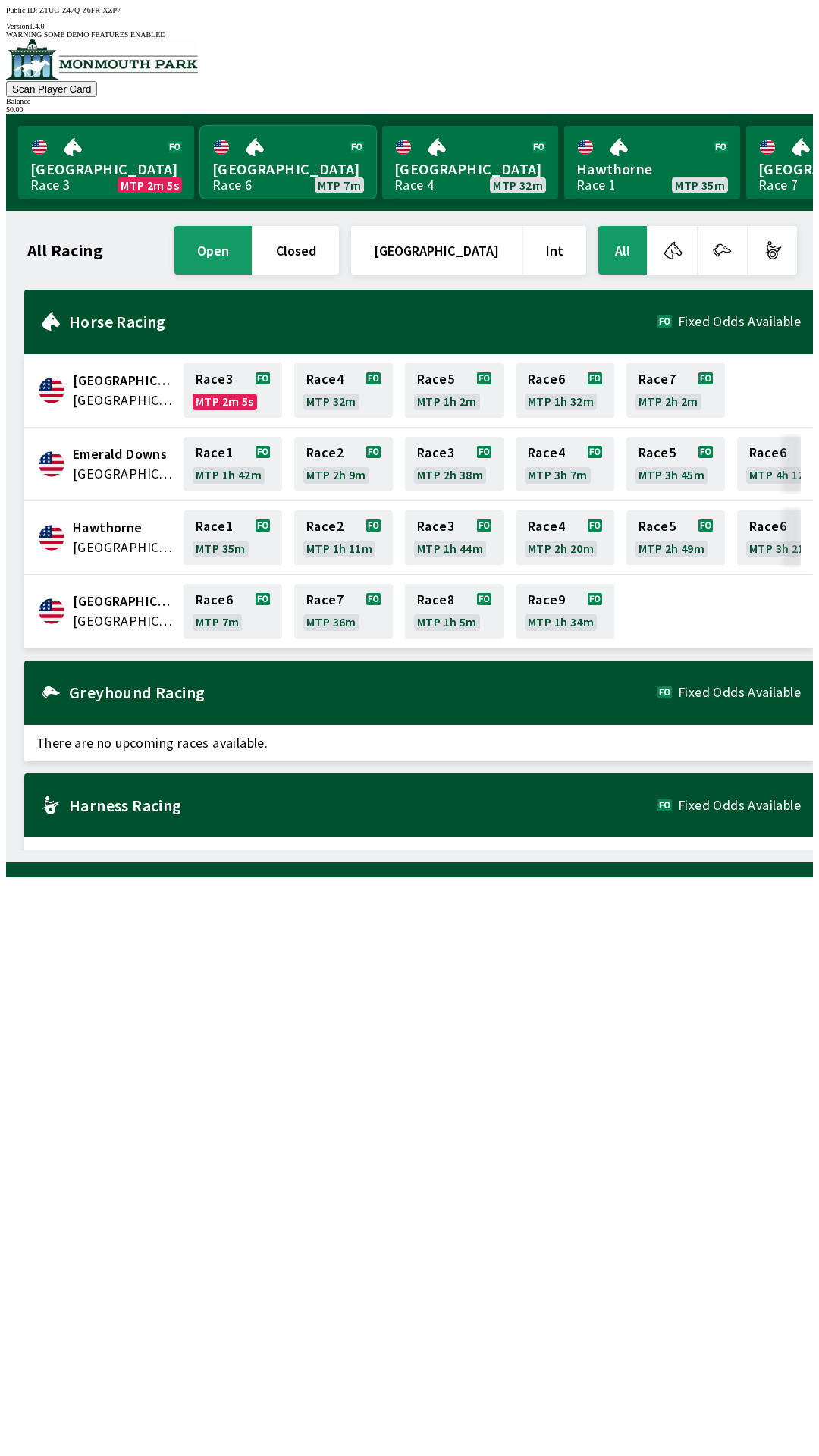
click at [273, 154] on link "[GEOGRAPHIC_DATA] Race 6 MTP 7m" at bounding box center [288, 162] width 176 height 73
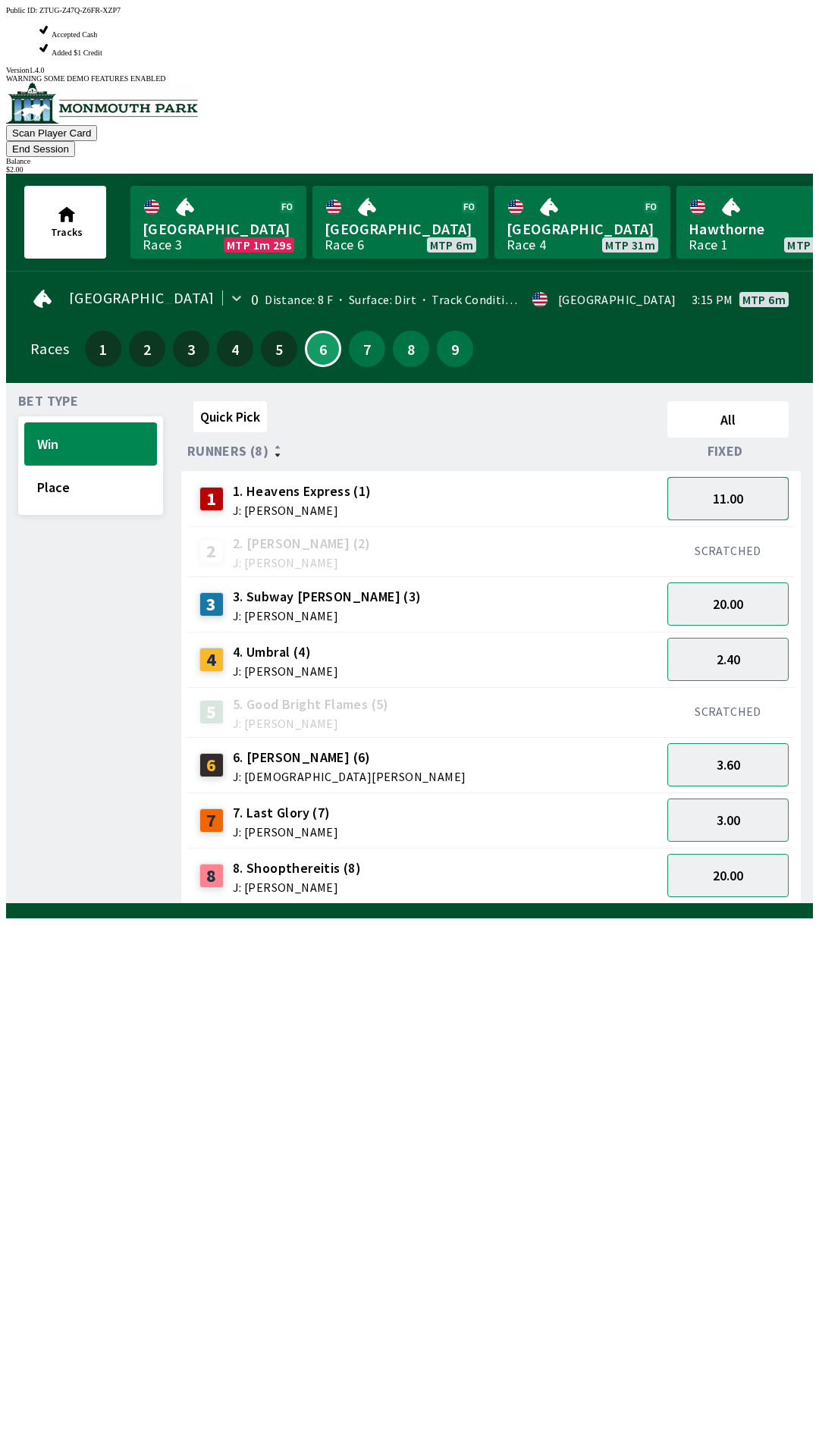
click at [747, 477] on button "11.00" at bounding box center [728, 499] width 121 height 43
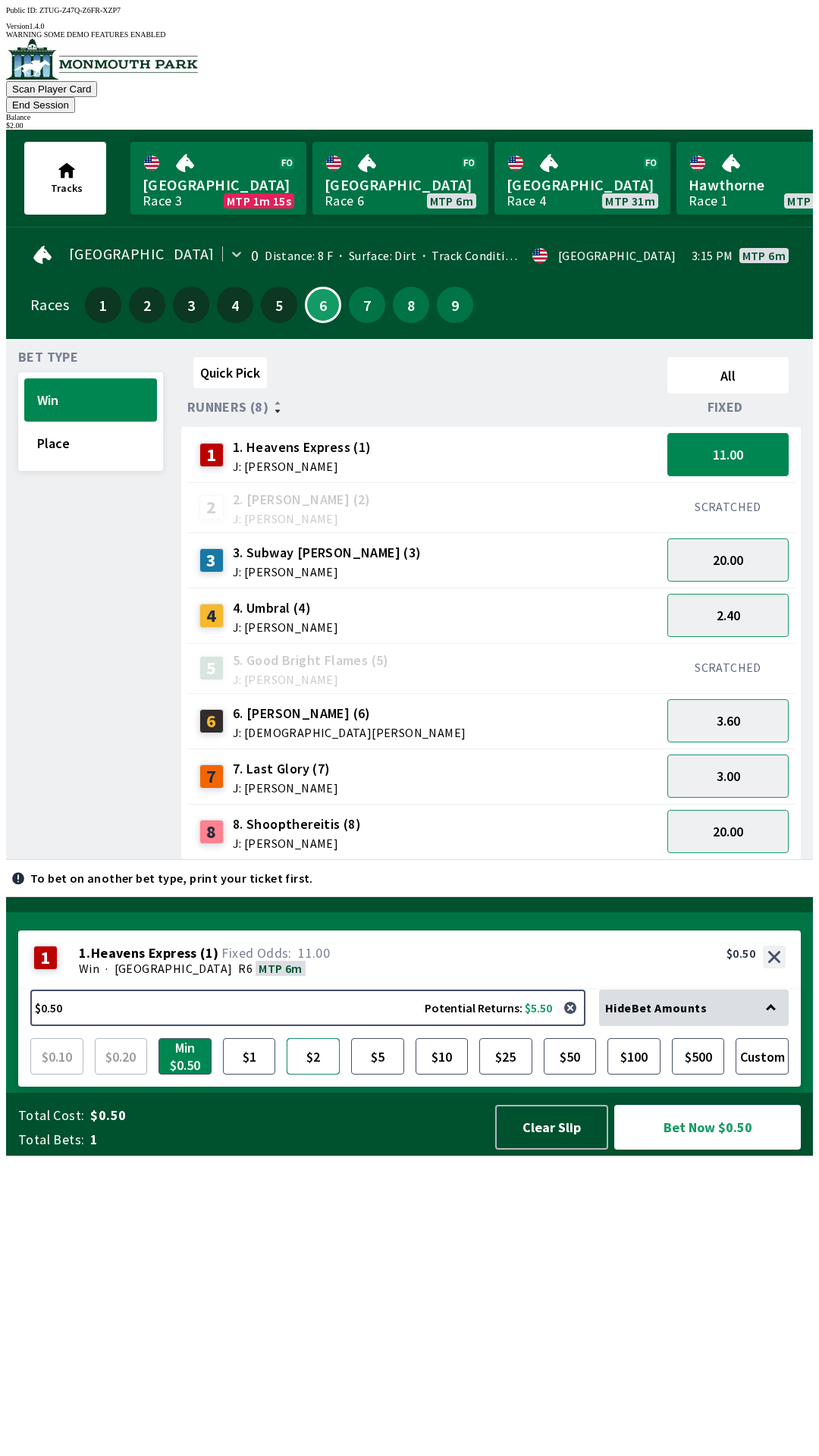
click at [309, 1075] on button "$2" at bounding box center [313, 1056] width 53 height 36
click at [701, 1150] on button "Bet Now $2.00" at bounding box center [707, 1127] width 187 height 45
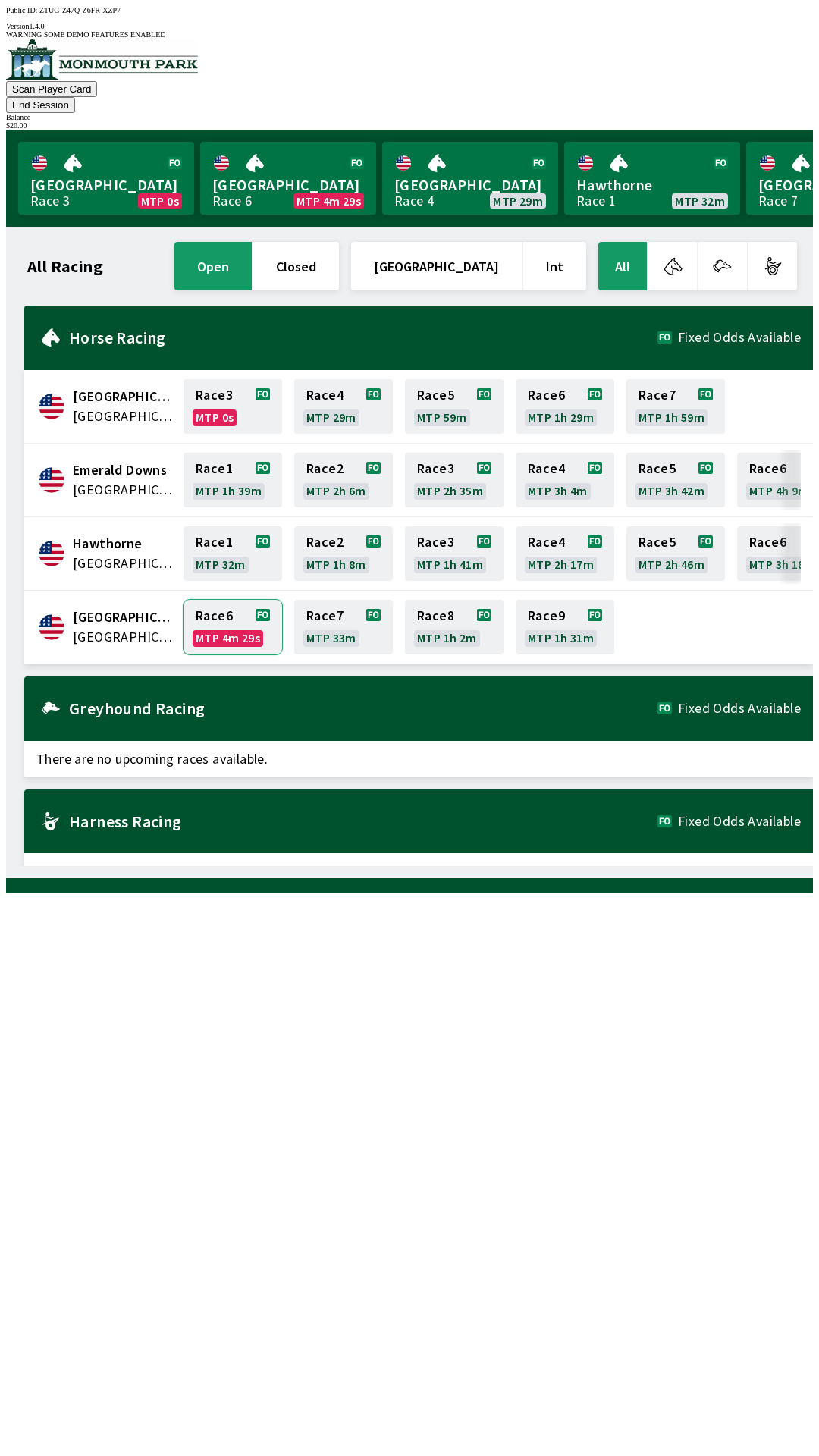
click at [199, 600] on link "Race 6 MTP 4m 29s" at bounding box center [233, 627] width 98 height 54
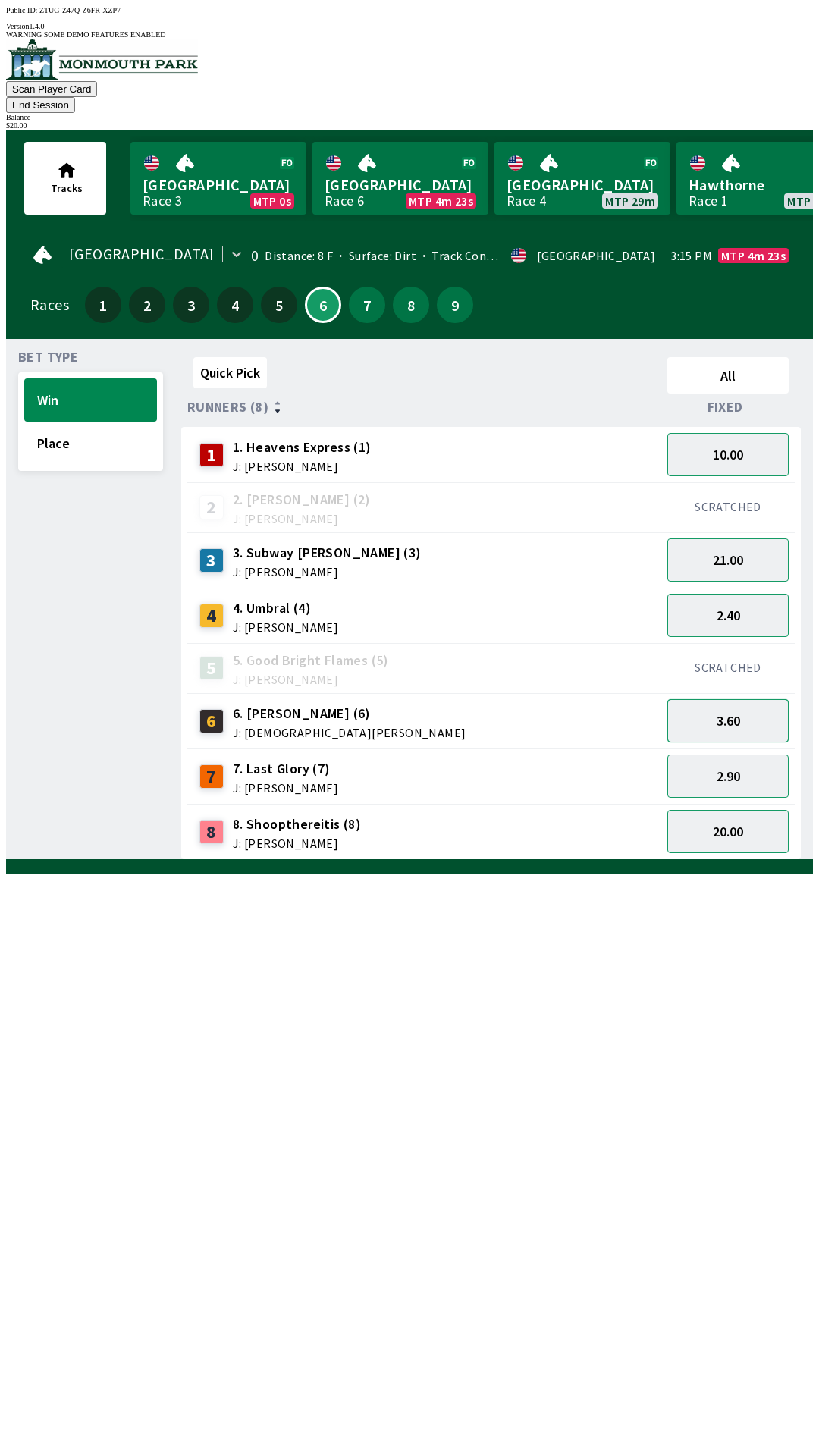
click at [754, 699] on button "3.60" at bounding box center [728, 721] width 121 height 43
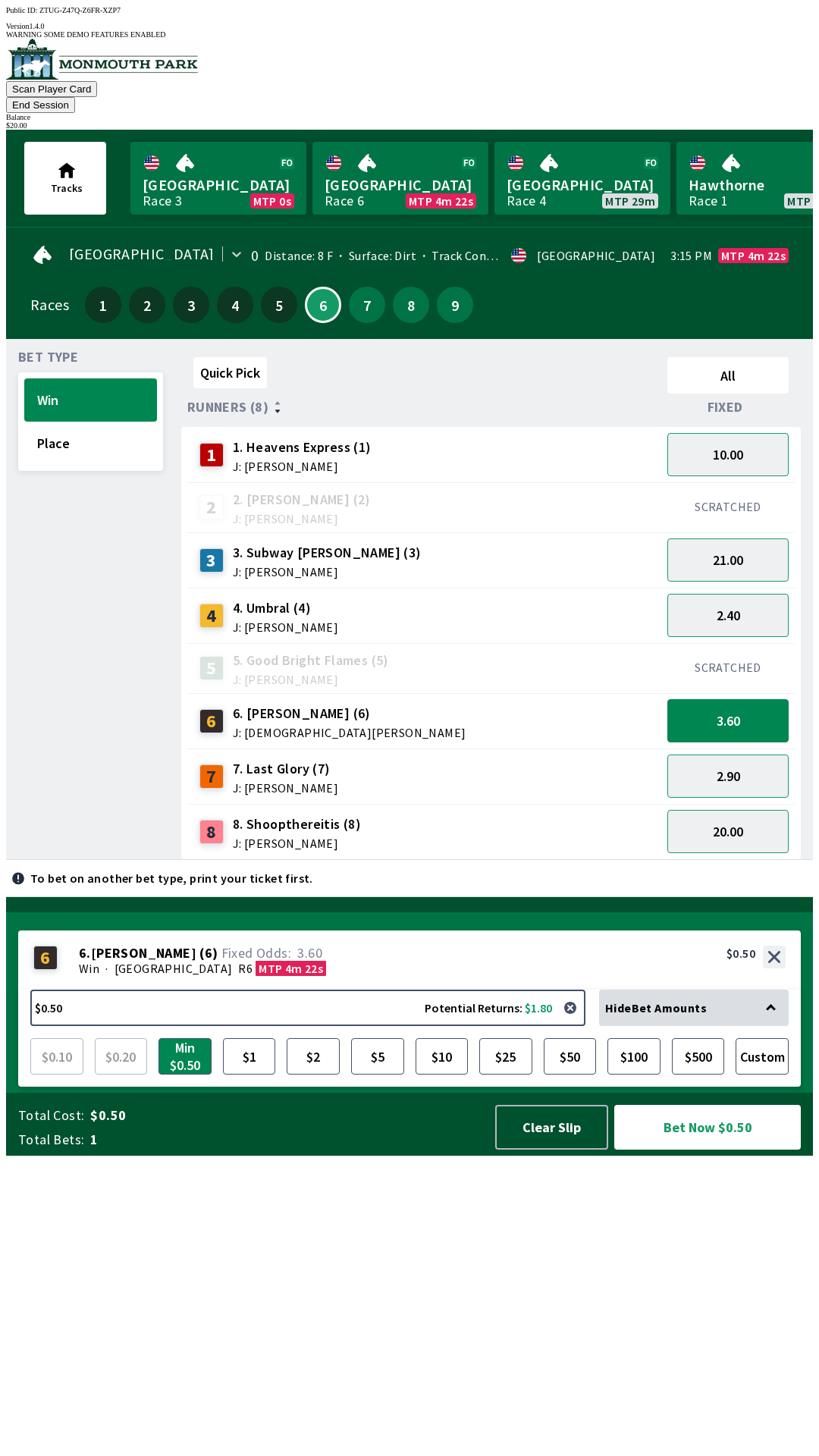
click at [304, 860] on div "Quick Pick All Runners (8) Fixed 1 1. Heavens Express (1) J: [PERSON_NAME] 10.0…" at bounding box center [497, 606] width 632 height 509
click at [372, 1075] on button "$5" at bounding box center [378, 1056] width 53 height 36
click at [313, 1075] on button "$2" at bounding box center [313, 1056] width 53 height 36
click at [693, 1150] on button "Bet Now $2.00" at bounding box center [707, 1127] width 187 height 45
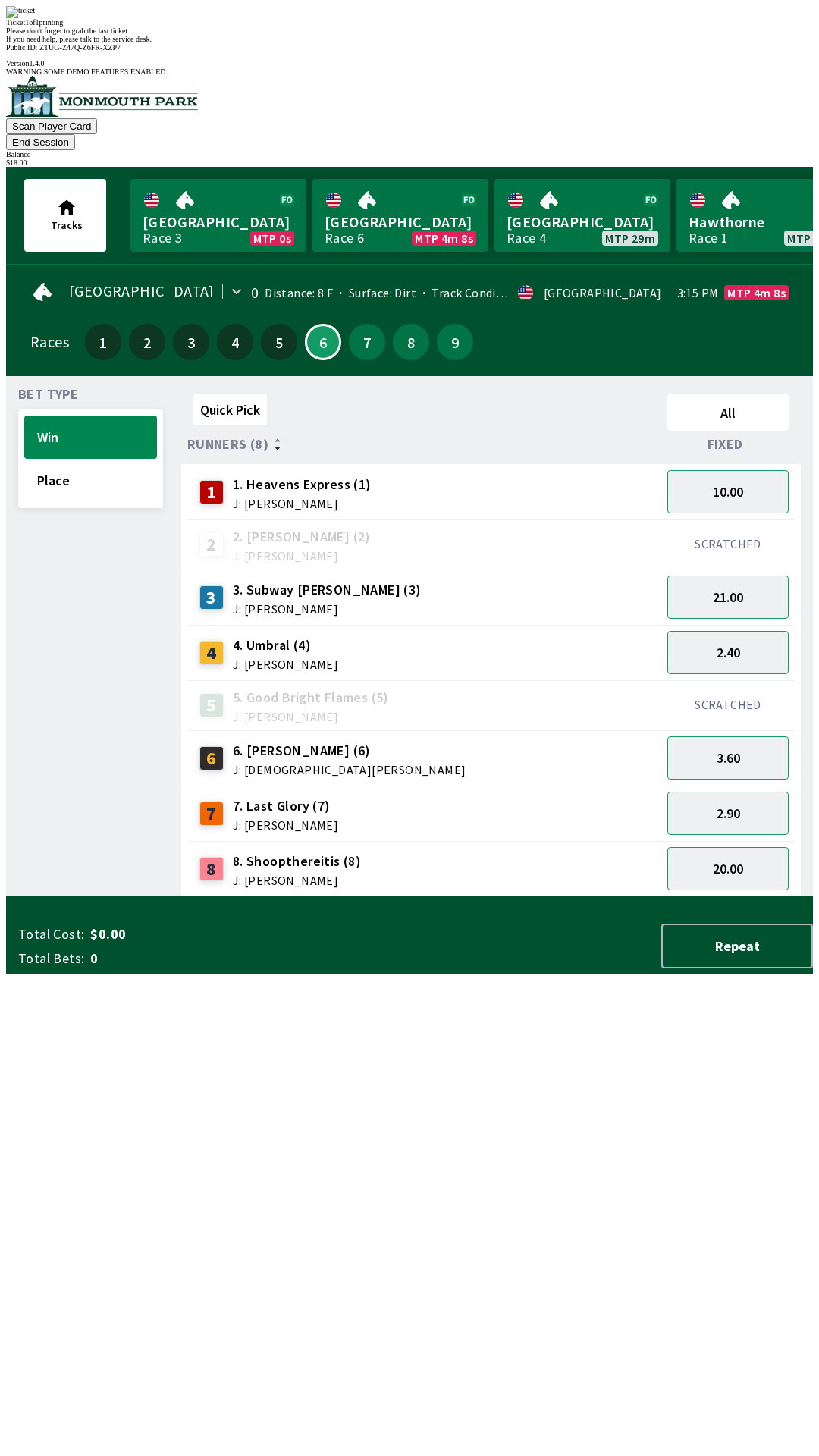
click at [378, 897] on div "Quick Pick All Runners (8) Fixed 1 1. Heavens Express (1) J: [PERSON_NAME] 10.0…" at bounding box center [497, 643] width 632 height 509
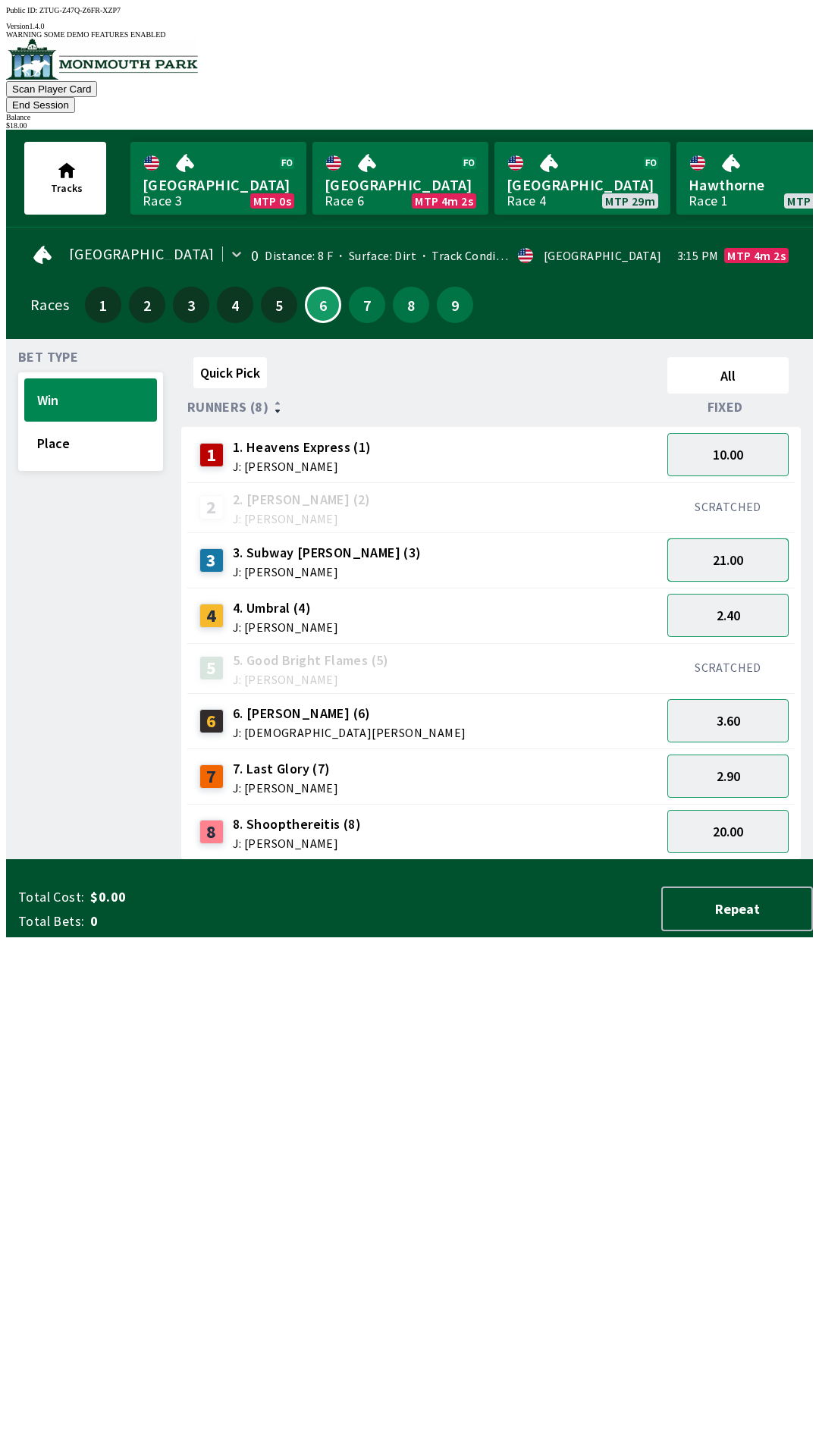
click at [751, 540] on button "21.00" at bounding box center [728, 560] width 121 height 43
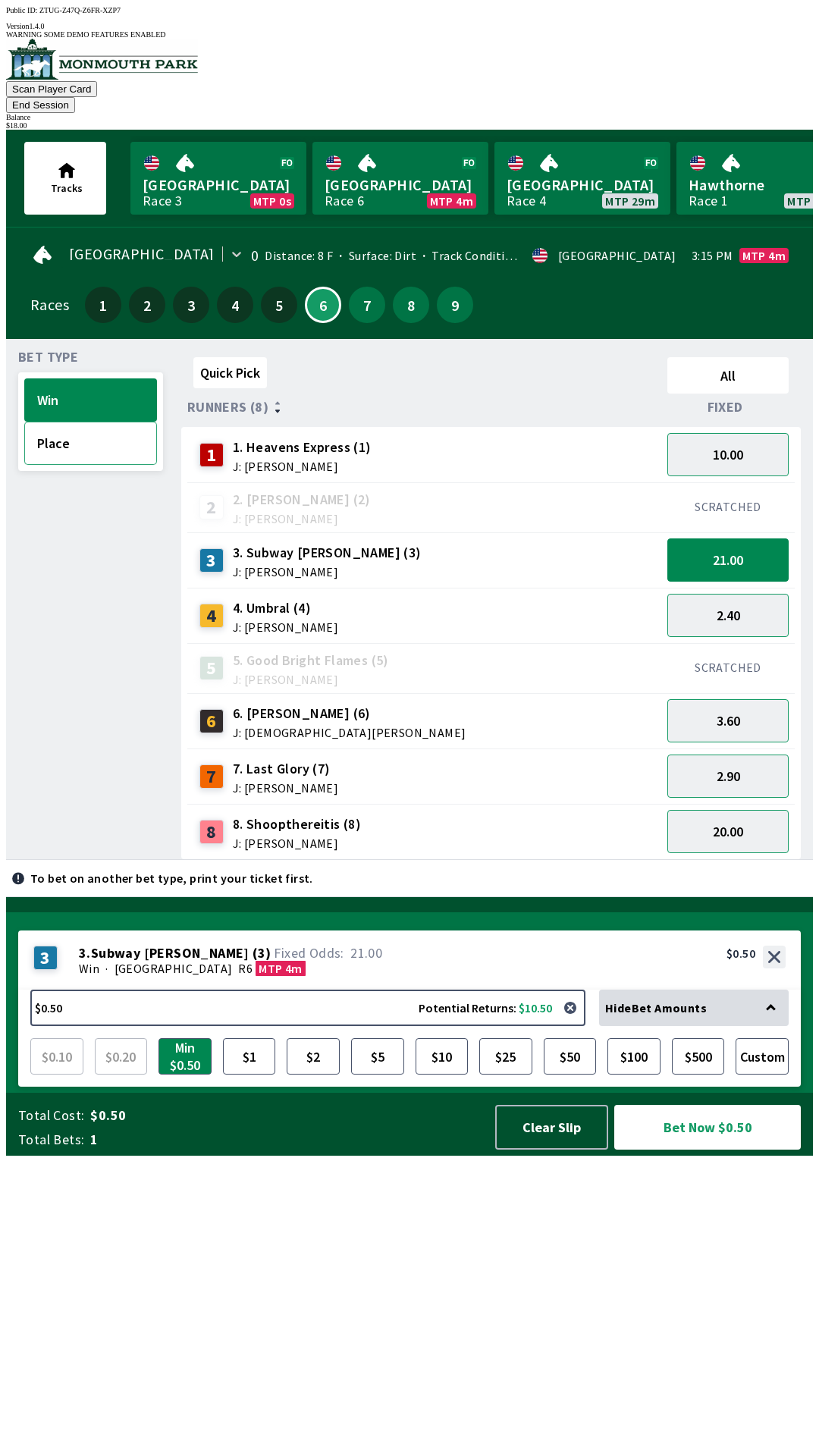
click at [96, 428] on button "Place" at bounding box center [90, 443] width 133 height 43
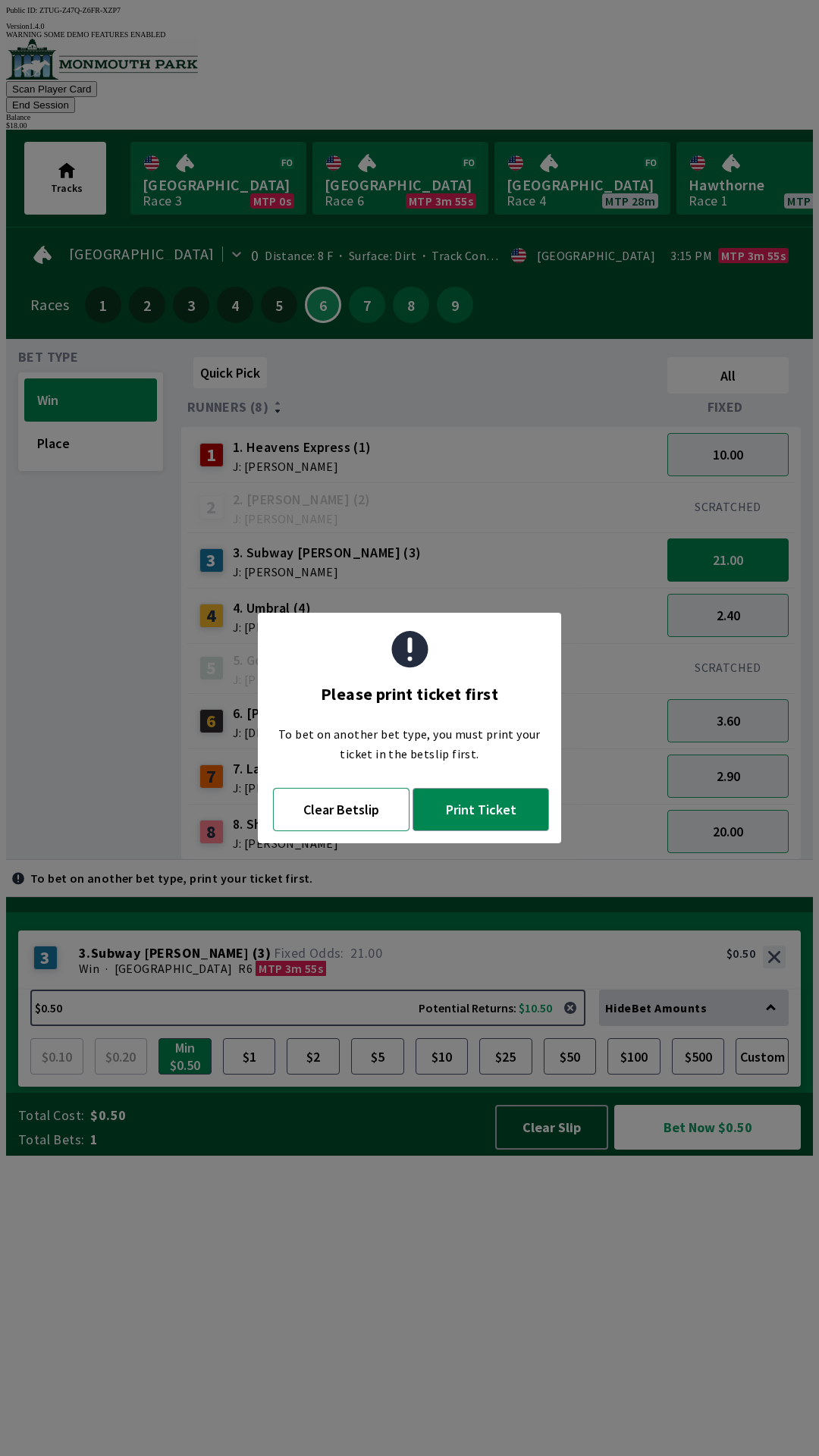
click at [322, 830] on button "Clear Betslip" at bounding box center [341, 809] width 136 height 43
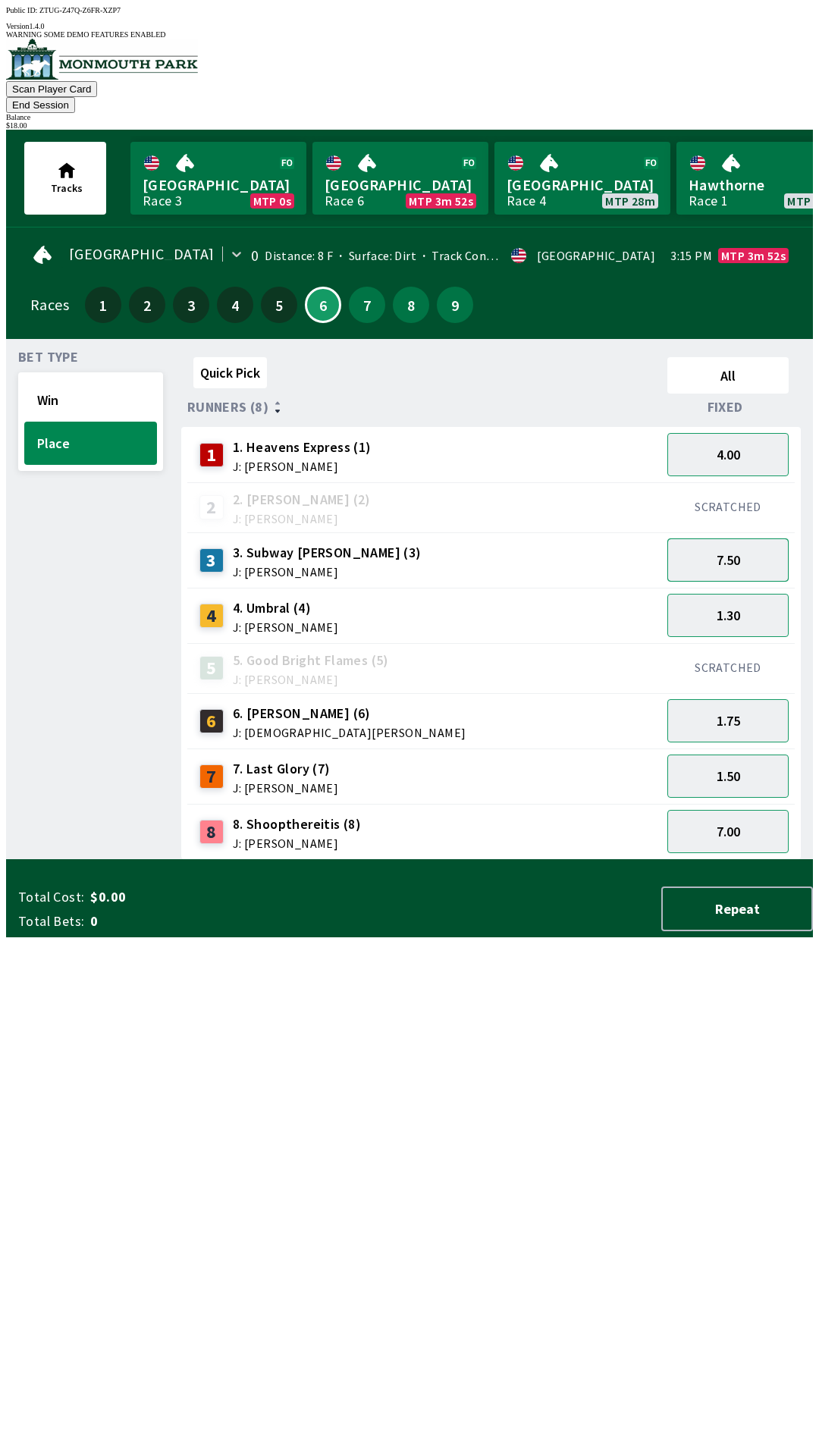
click at [708, 538] on button "7.50" at bounding box center [728, 560] width 121 height 43
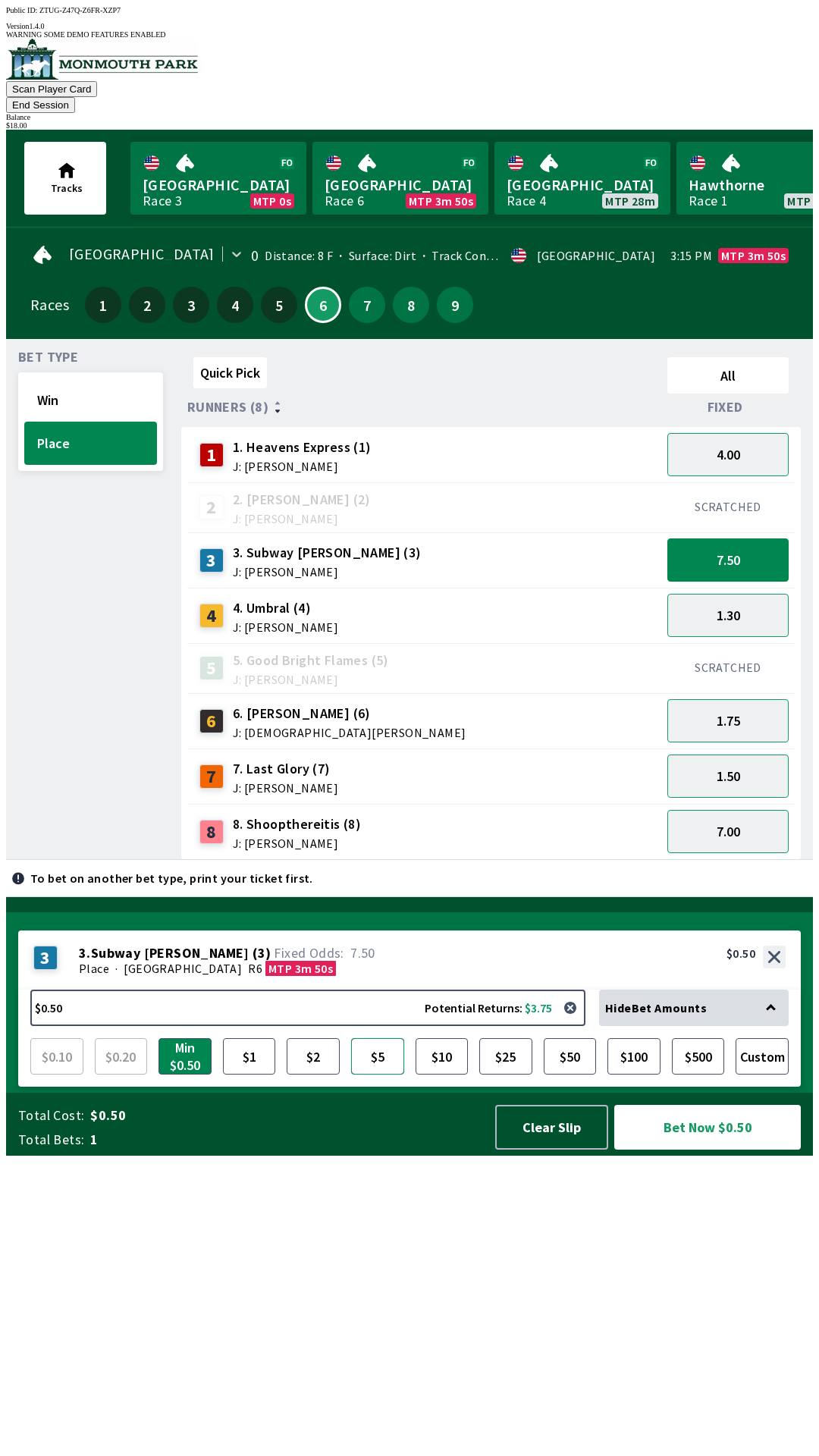
click at [381, 1075] on button "$5" at bounding box center [378, 1056] width 53 height 36
click at [710, 757] on button "1.50" at bounding box center [728, 776] width 121 height 43
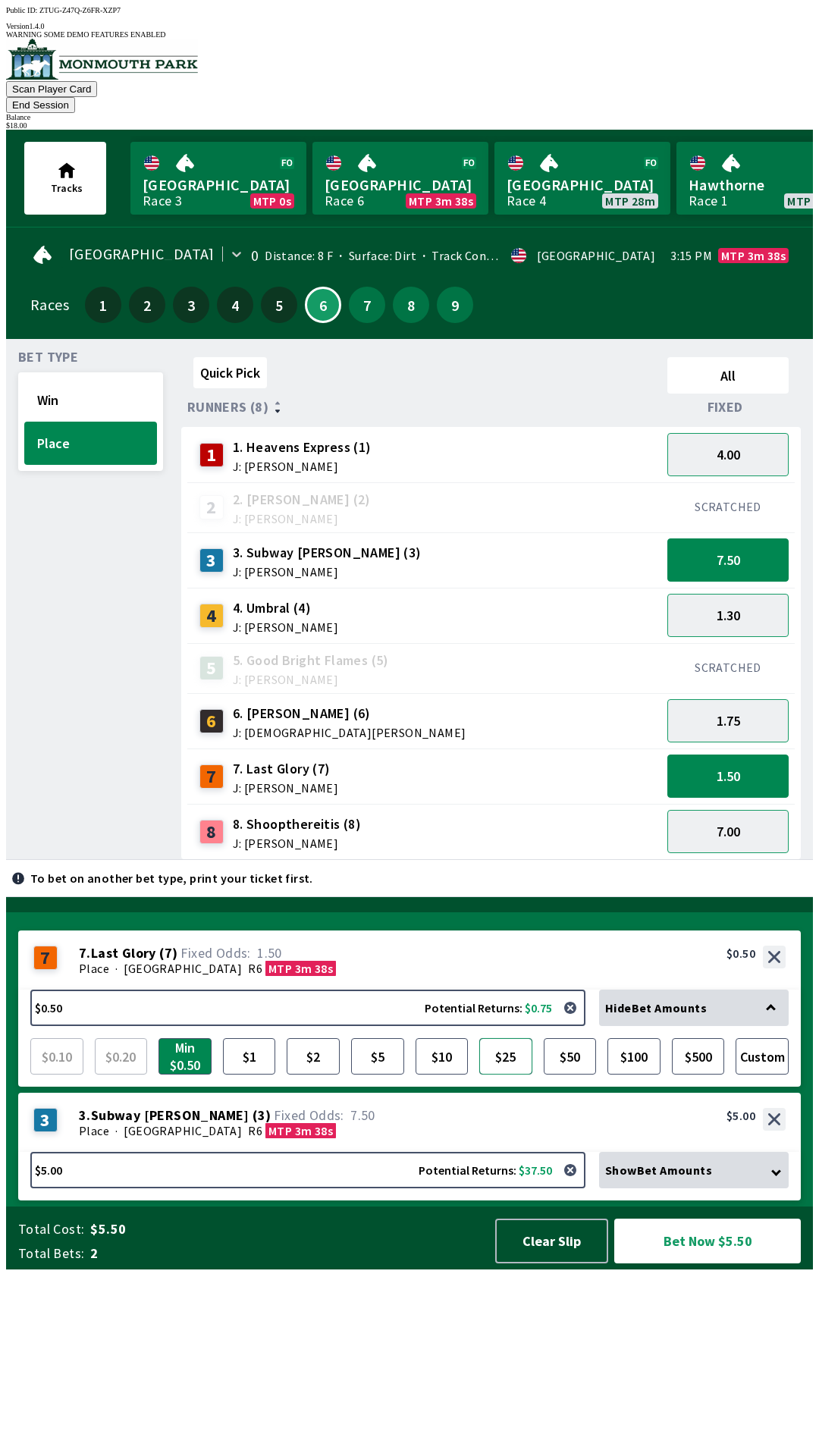
click at [514, 1075] on button "$25" at bounding box center [506, 1056] width 53 height 36
click at [743, 754] on button "1.50" at bounding box center [728, 776] width 121 height 43
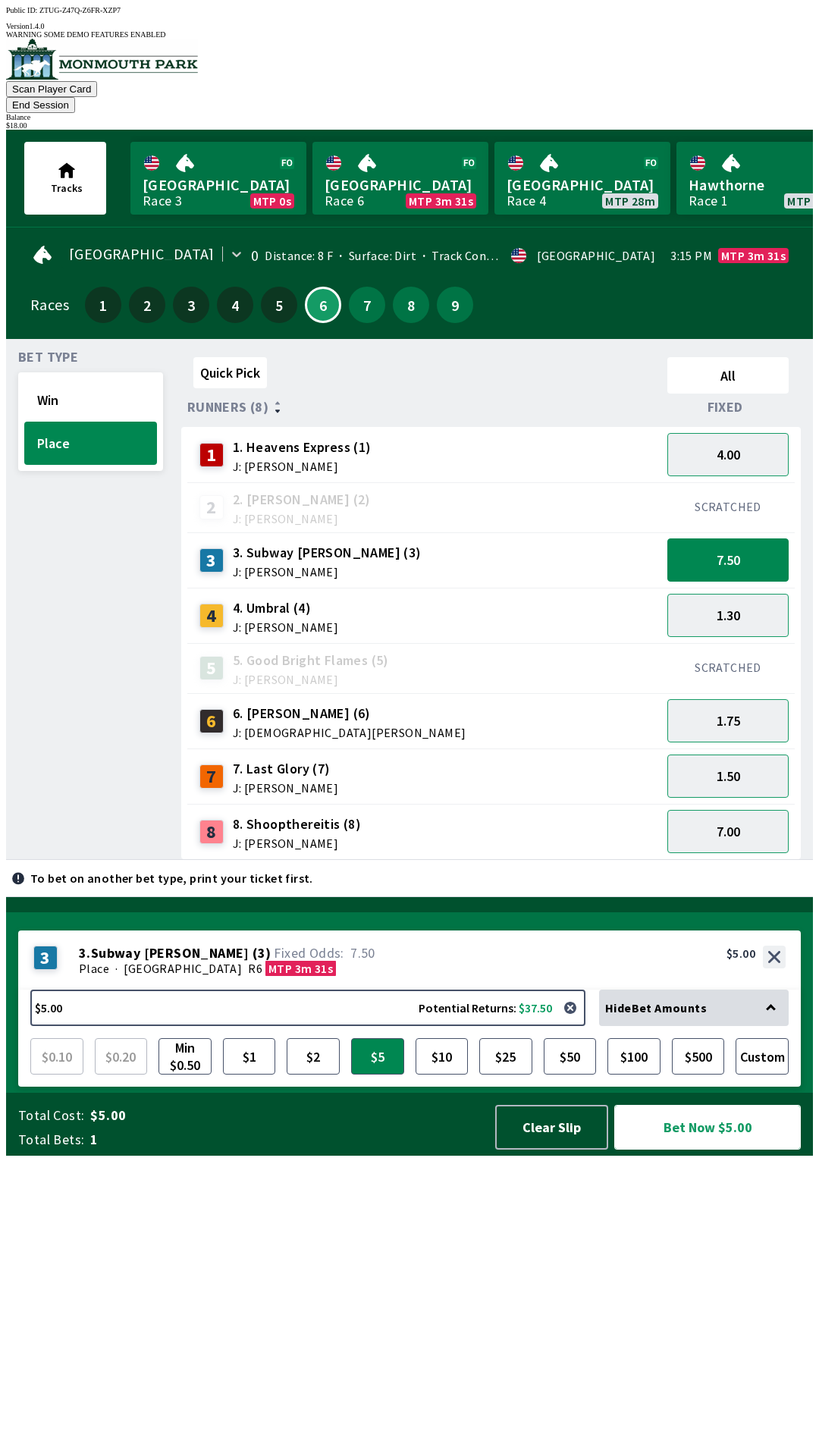
click at [688, 1150] on button "Bet Now $5.00" at bounding box center [707, 1127] width 187 height 45
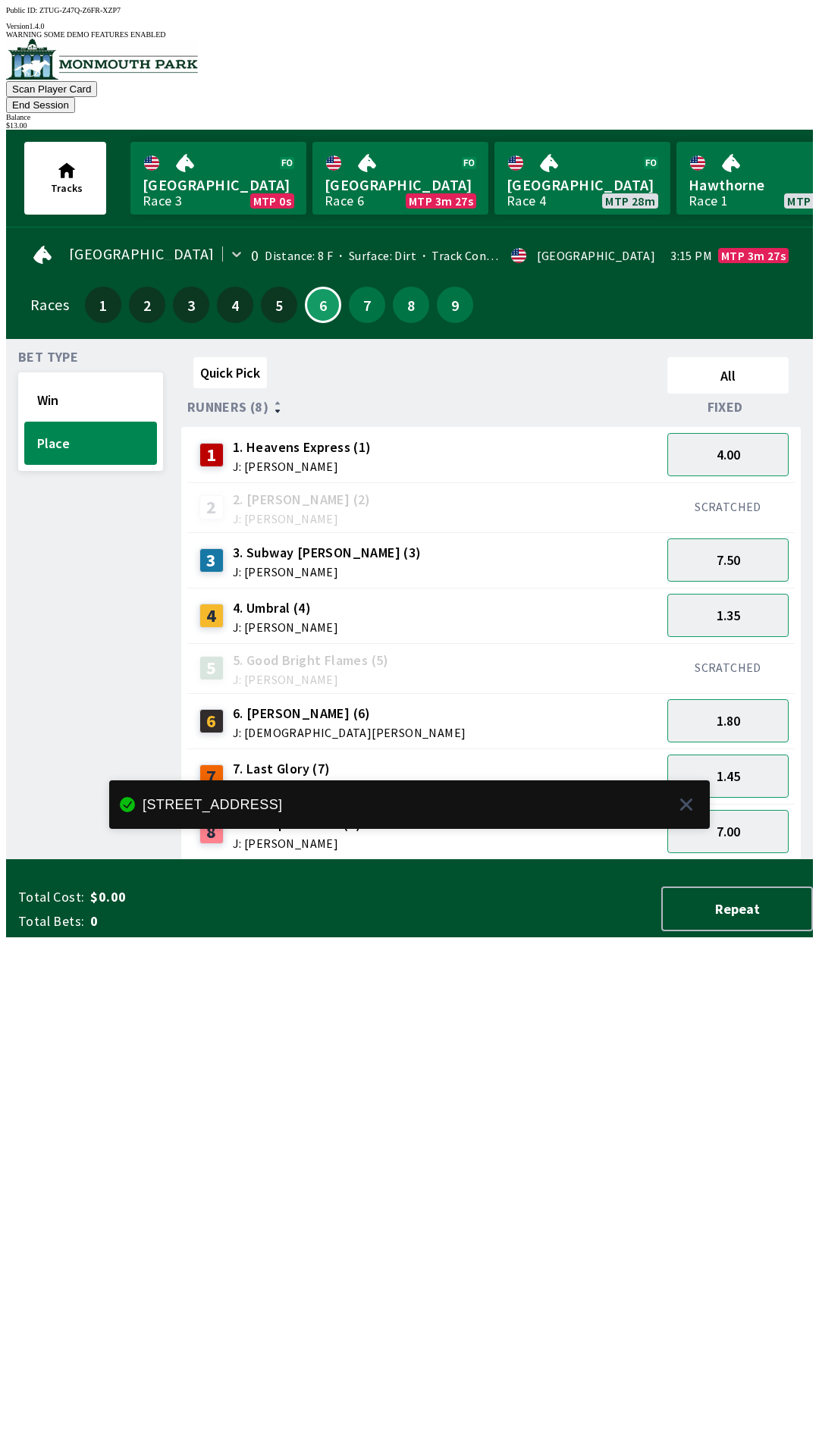
click at [109, 829] on div "notification timer" at bounding box center [109, 826] width 0 height 4
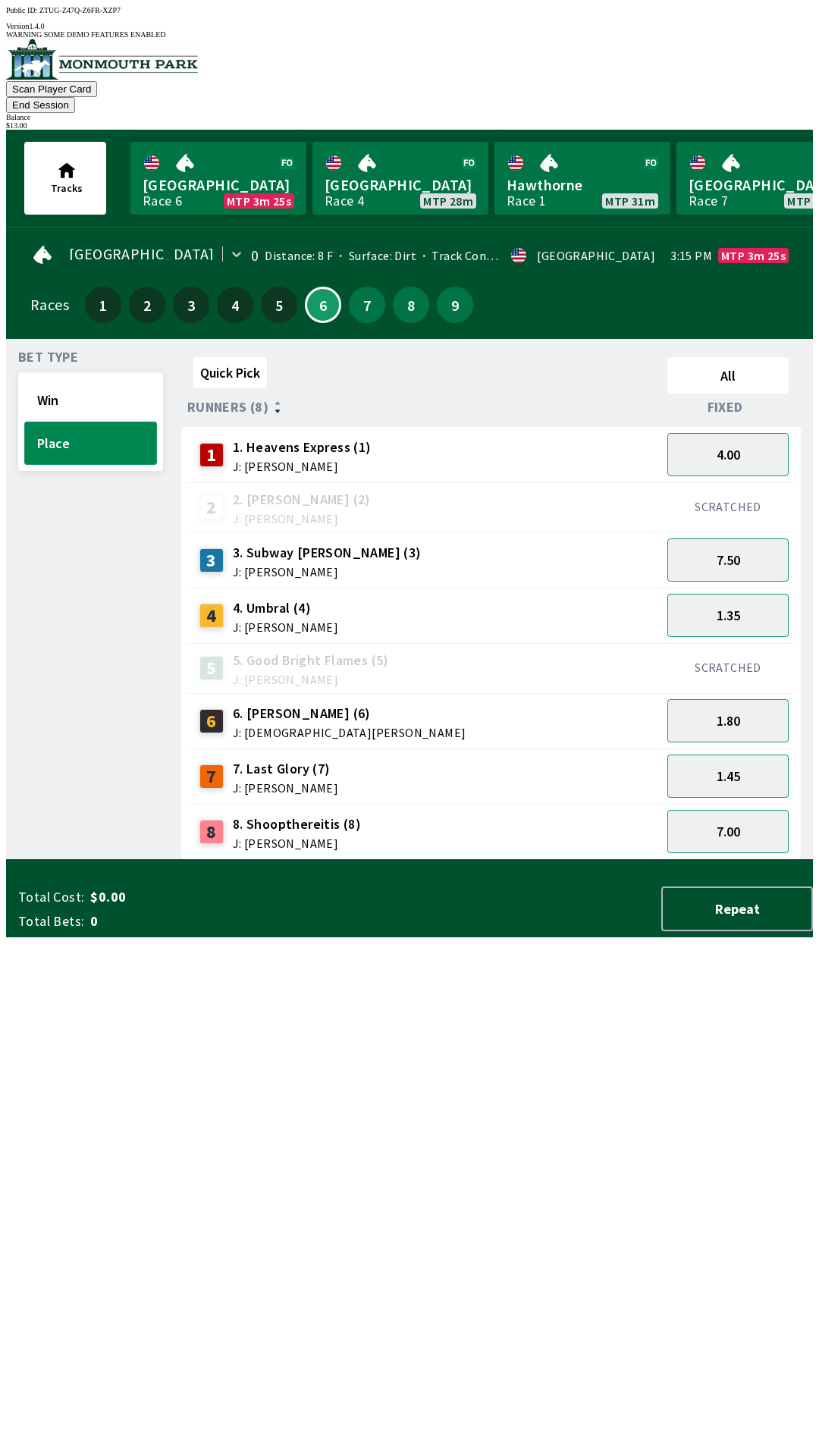
click at [59, 422] on button "Place" at bounding box center [90, 443] width 133 height 43
click at [93, 379] on button "Win" at bounding box center [90, 400] width 133 height 43
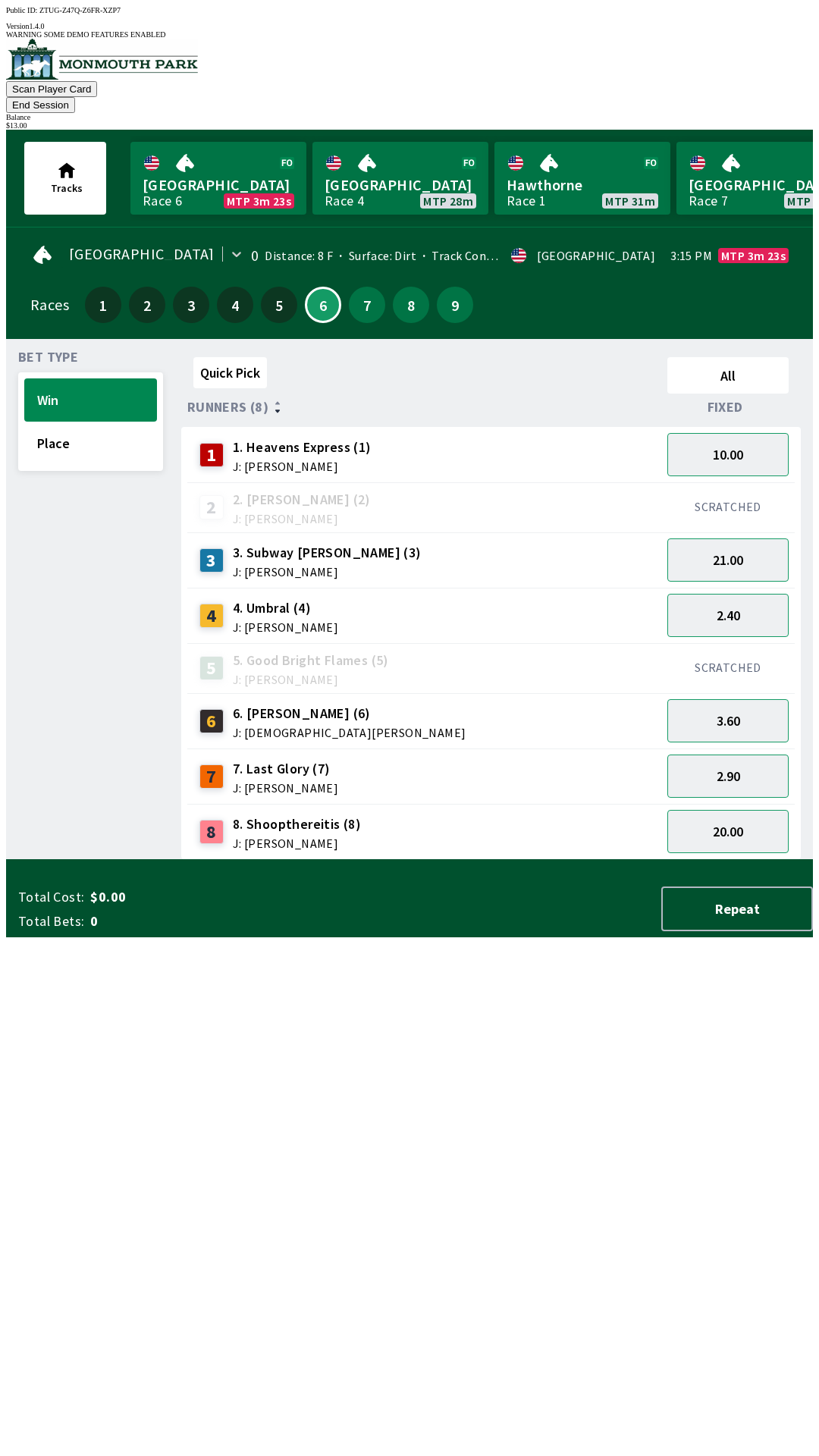
click at [750, 643] on div "SCRATCHED" at bounding box center [728, 668] width 133 height 50
click at [718, 594] on button "2.40" at bounding box center [728, 616] width 121 height 43
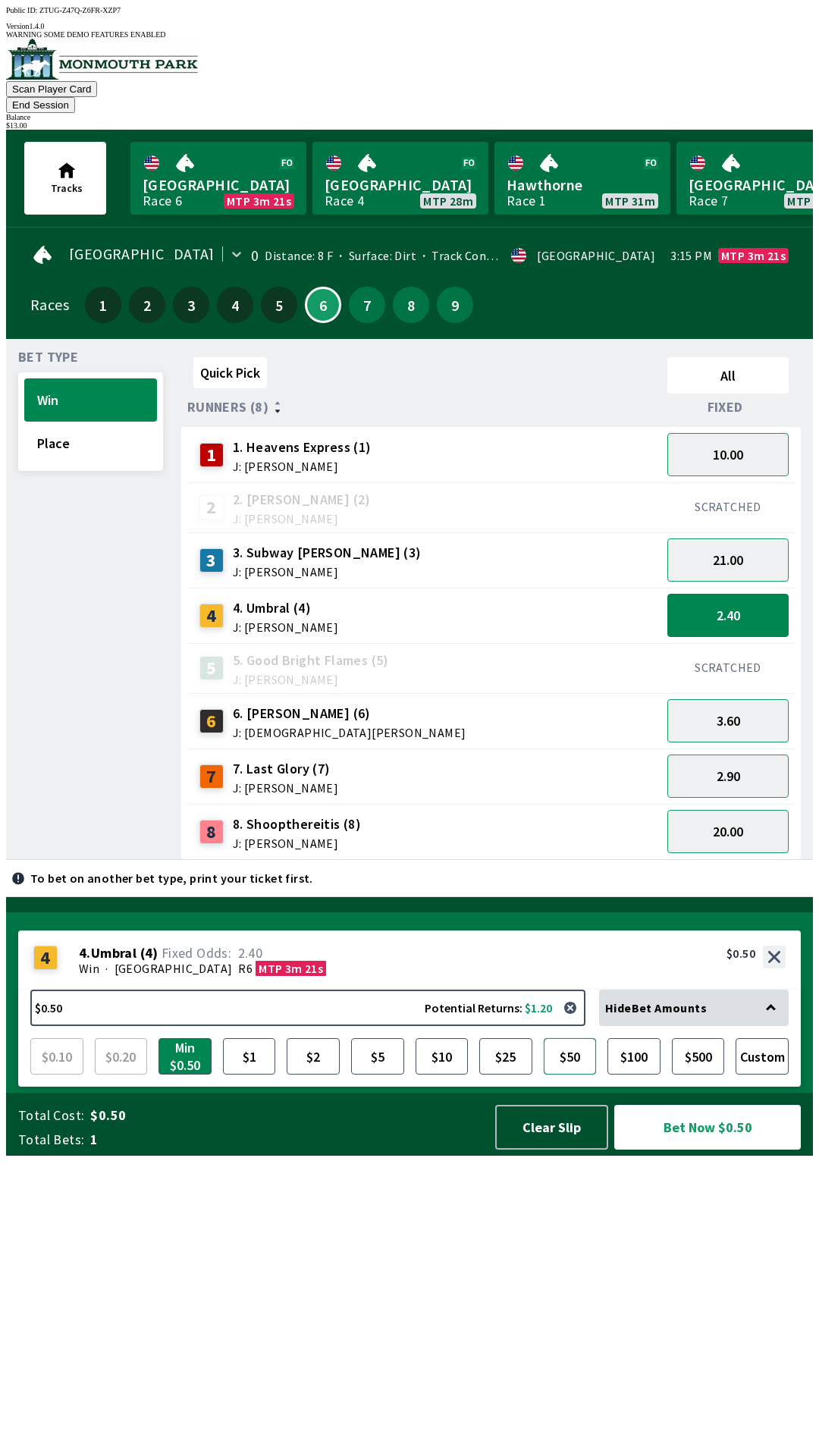
click at [564, 1075] on button "$50" at bounding box center [570, 1056] width 53 height 36
click at [107, 422] on button "Place" at bounding box center [90, 443] width 133 height 43
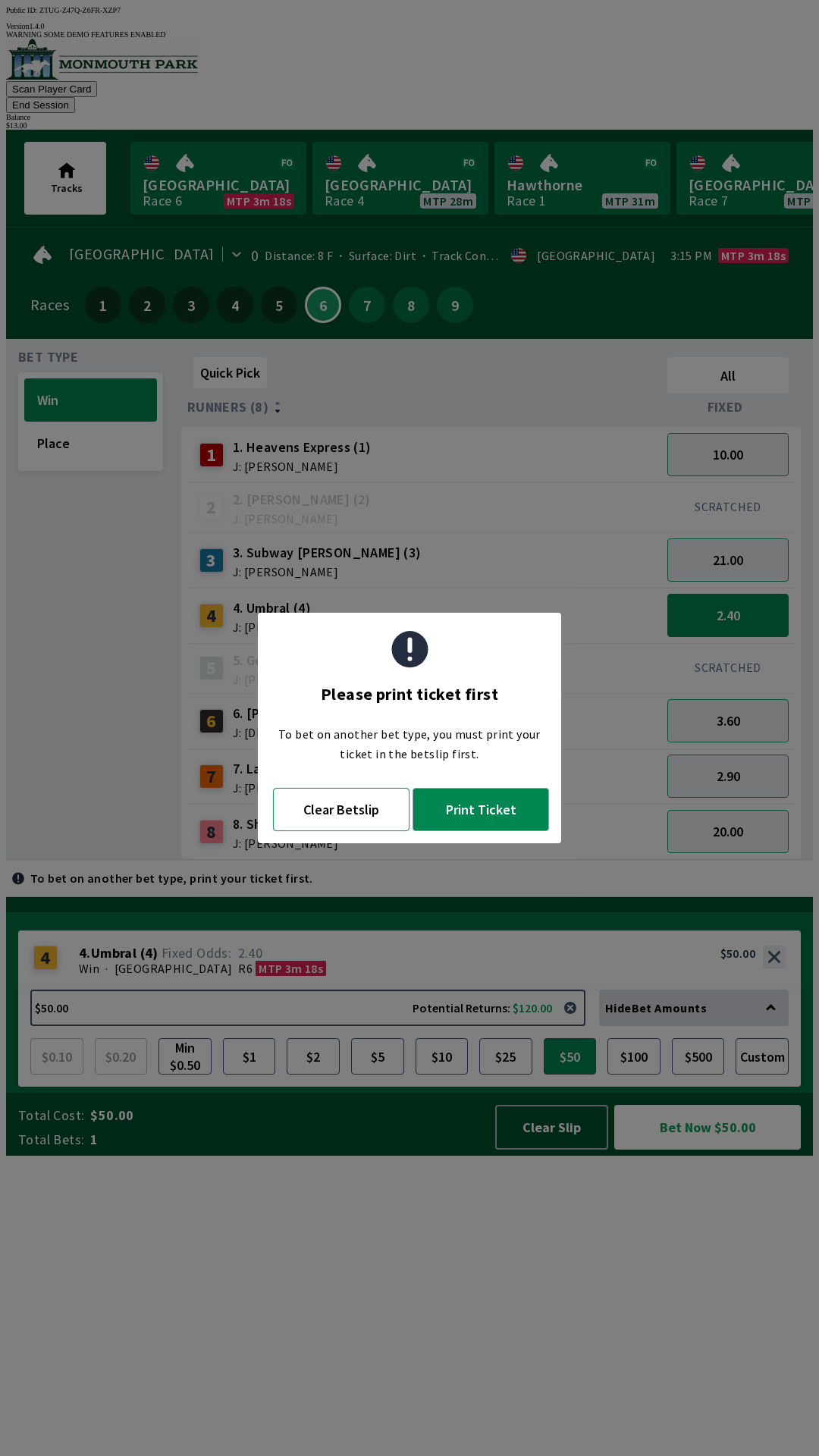
click at [355, 816] on button "Clear Betslip" at bounding box center [341, 809] width 136 height 43
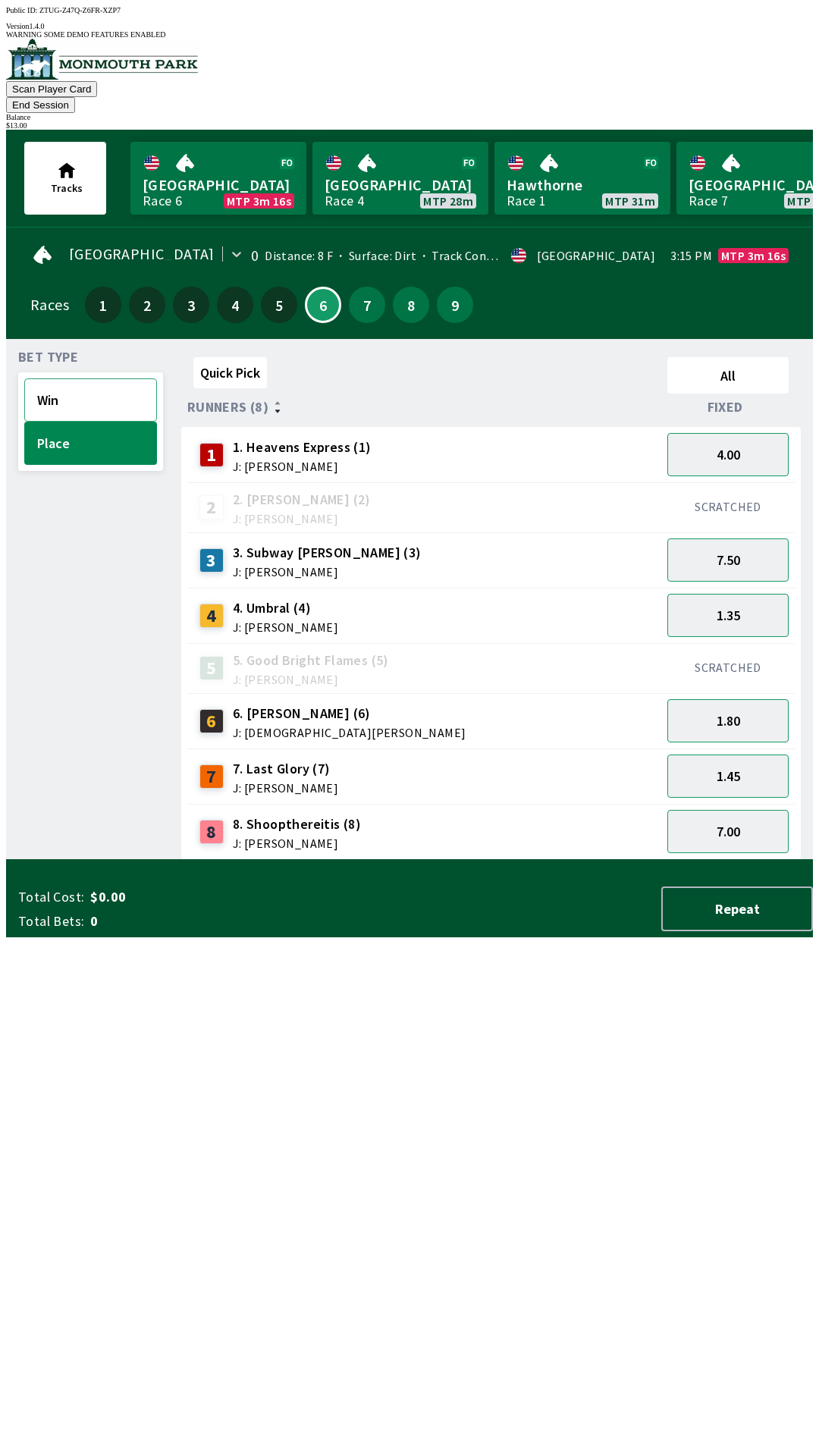
click at [111, 378] on button "Win" at bounding box center [90, 400] width 133 height 43
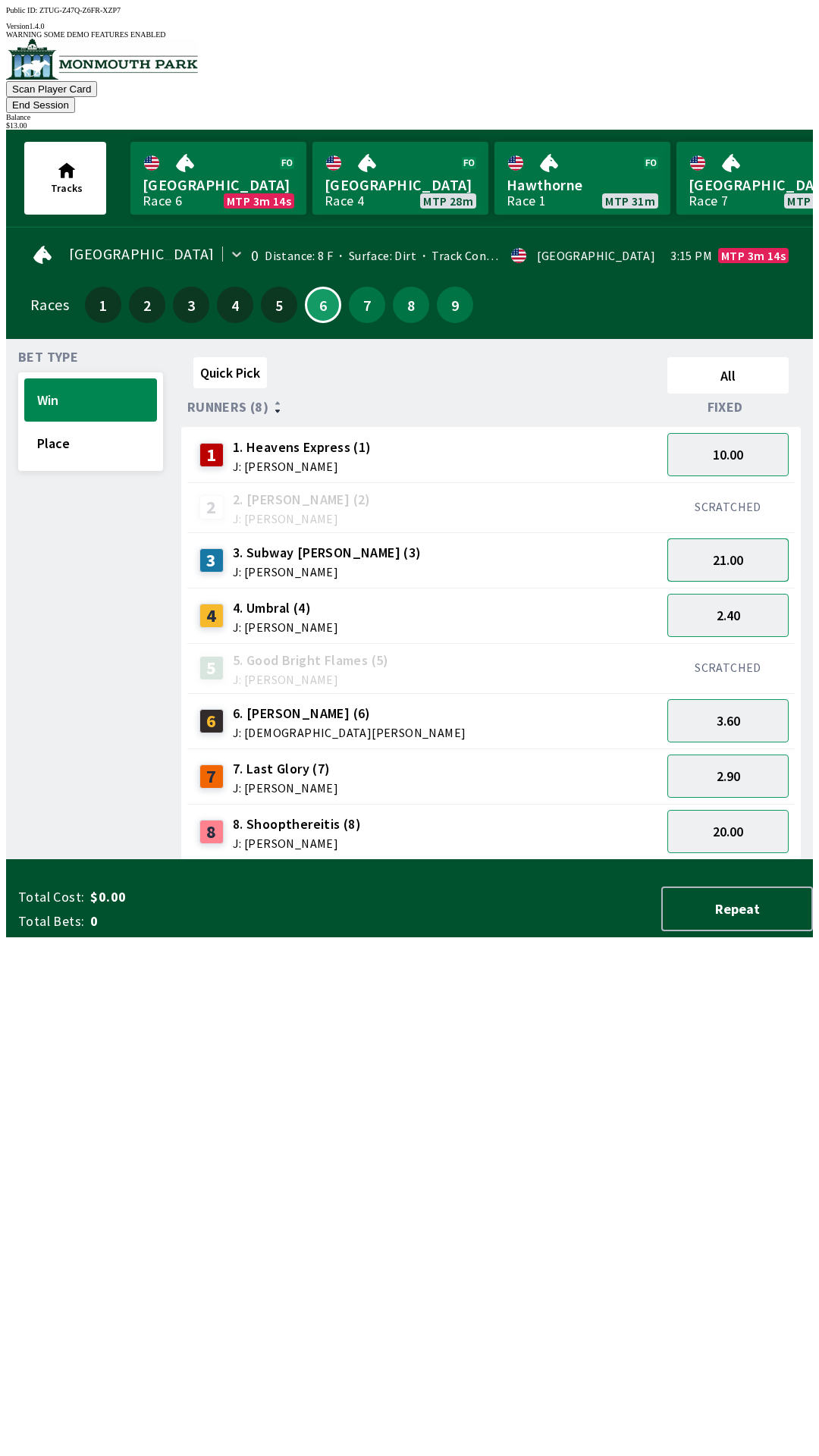
click at [769, 542] on button "21.00" at bounding box center [728, 560] width 121 height 43
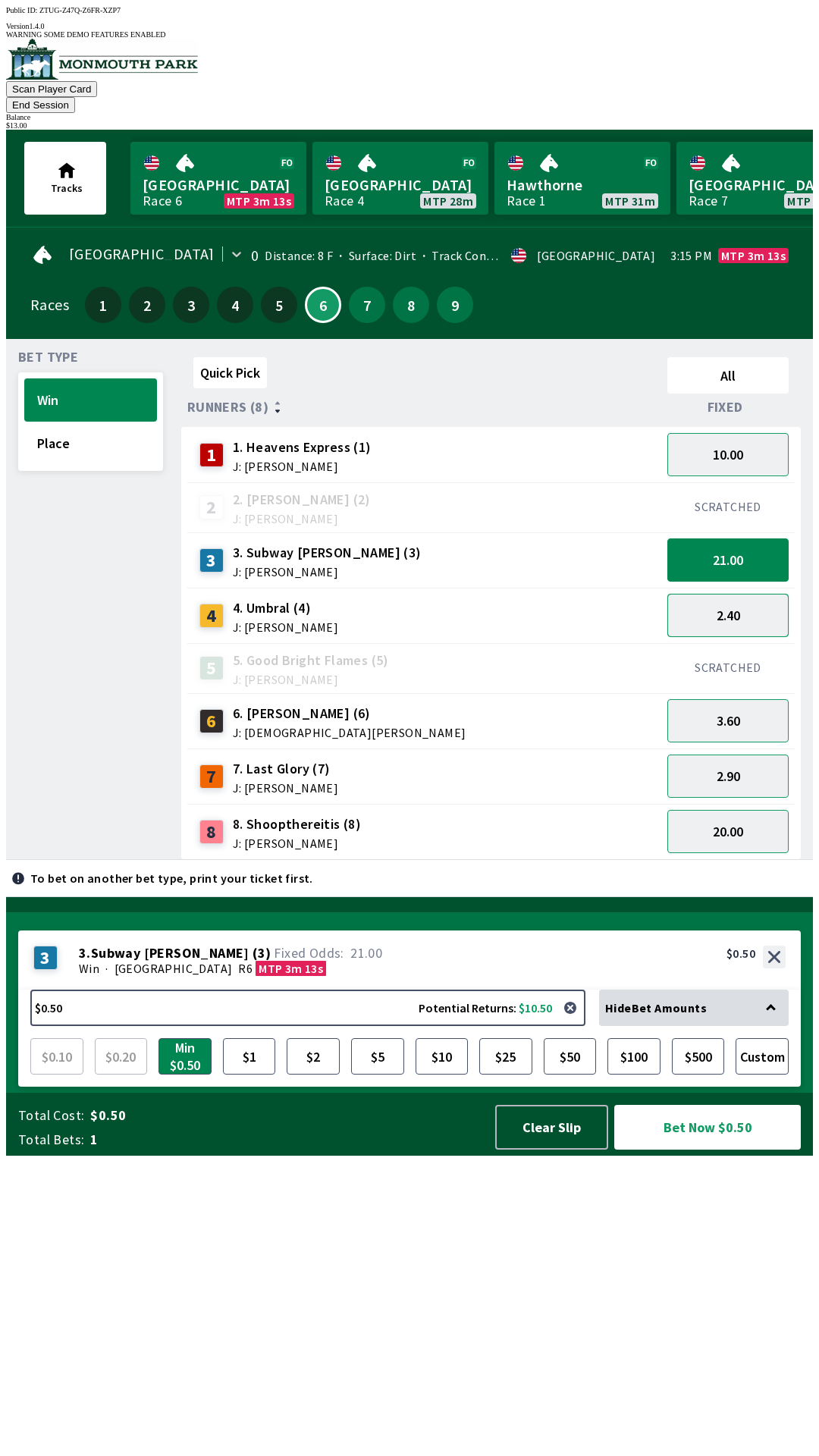
click at [741, 594] on button "2.40" at bounding box center [728, 616] width 121 height 43
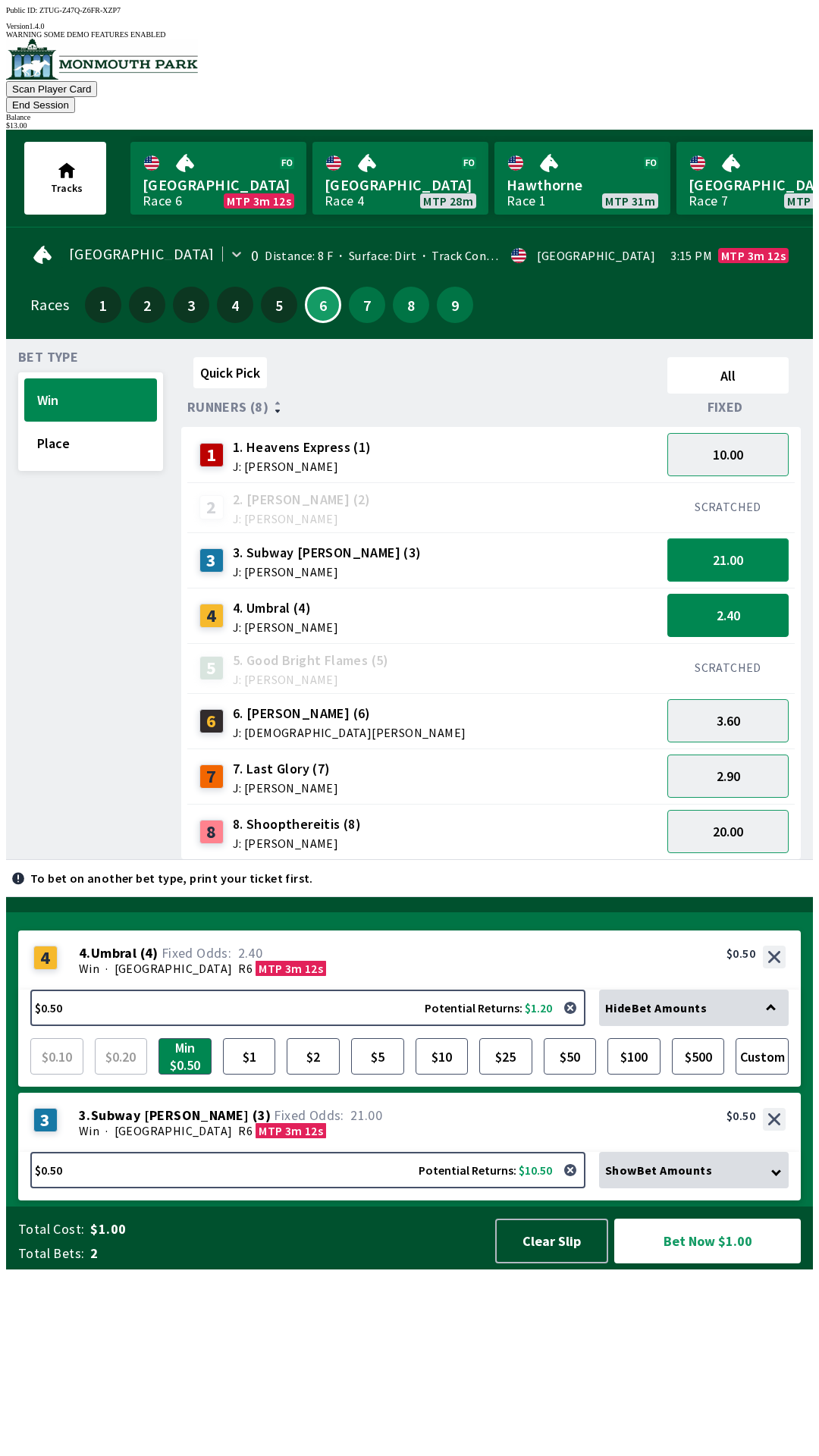
click at [774, 538] on button "21.00" at bounding box center [728, 560] width 121 height 43
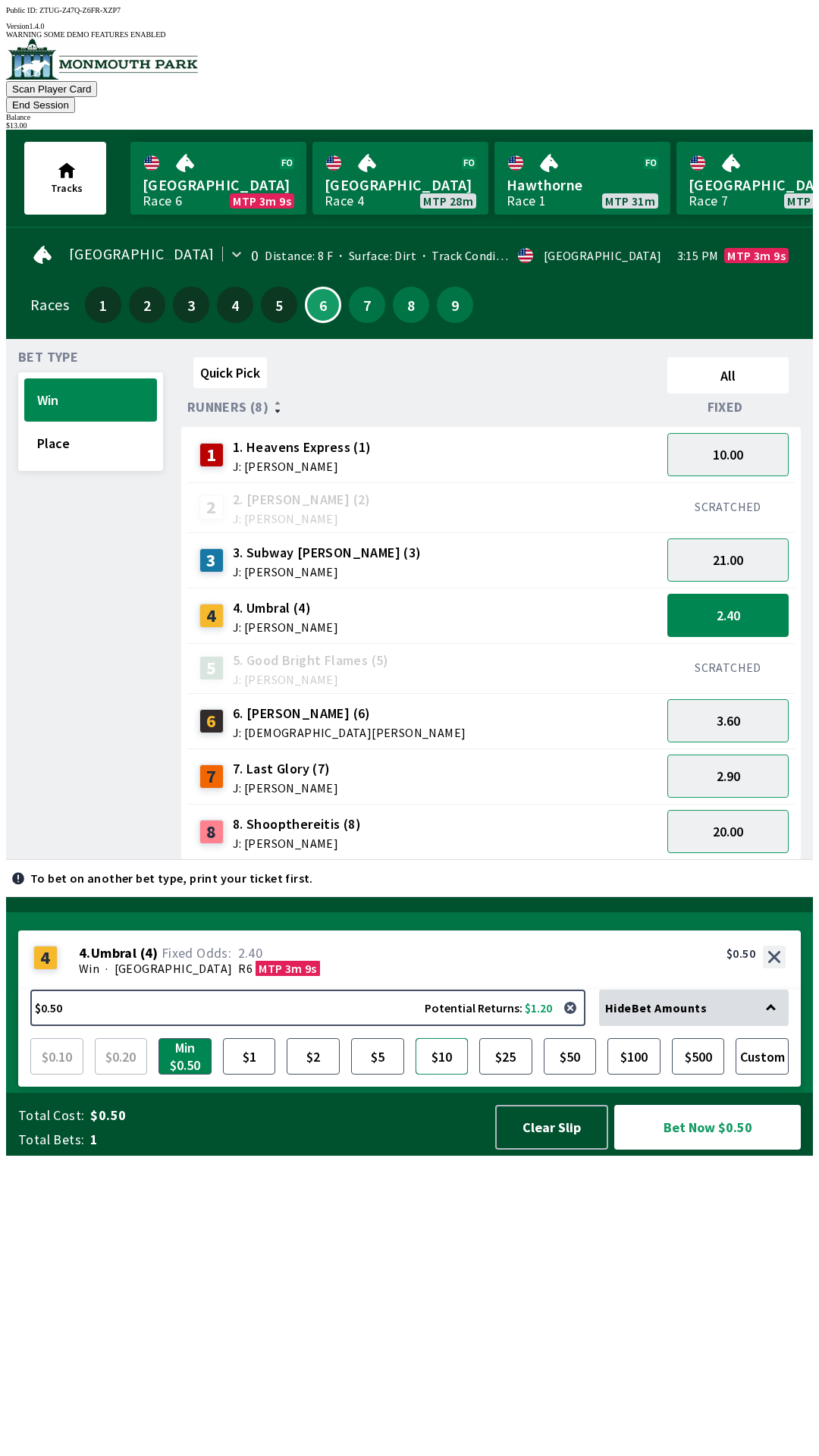
click at [457, 1075] on button "$10" at bounding box center [442, 1056] width 53 height 36
click at [695, 594] on button "2.40" at bounding box center [728, 616] width 121 height 43
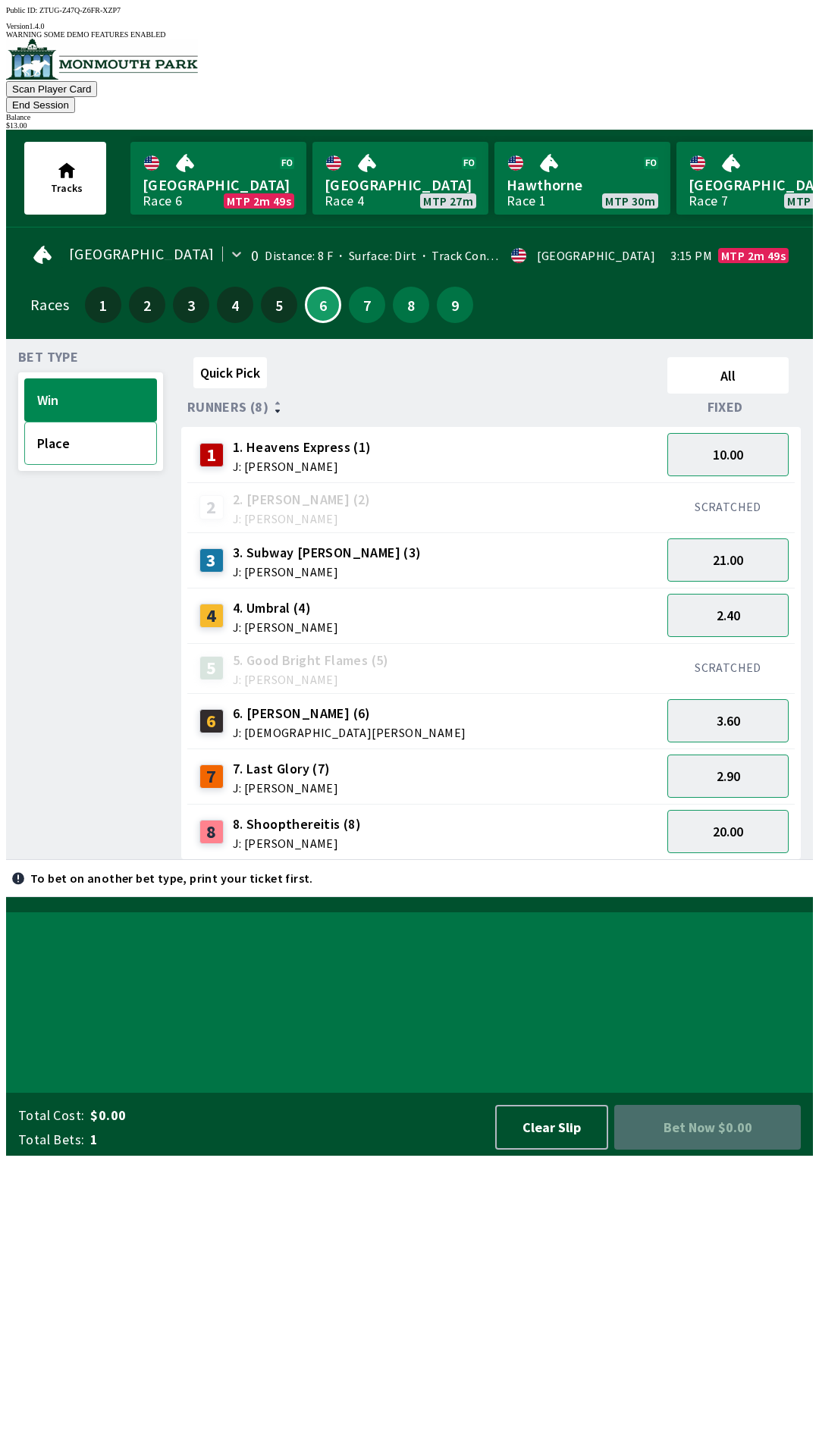
click at [52, 430] on button "Place" at bounding box center [90, 443] width 133 height 43
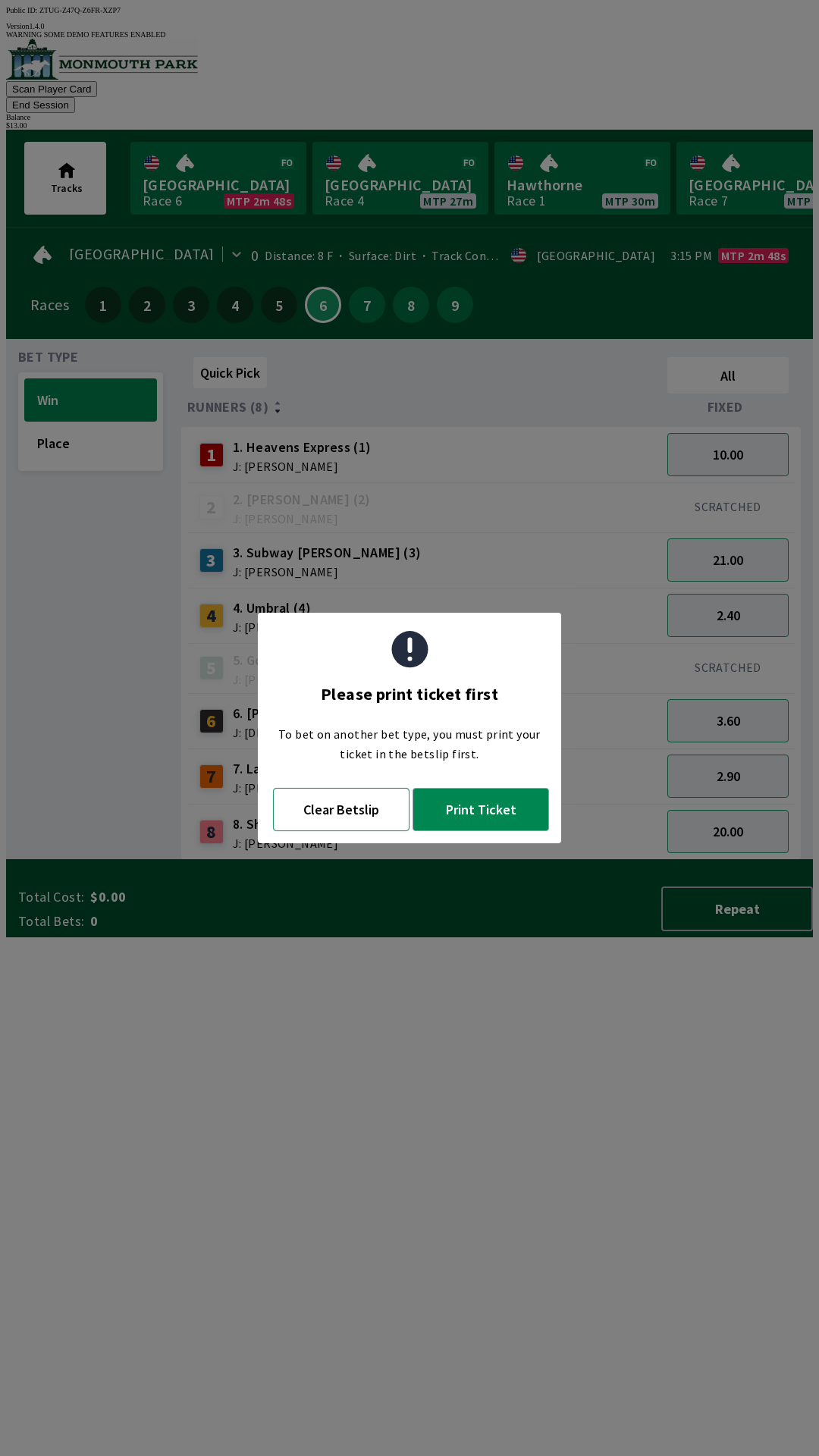
click at [321, 795] on button "Clear Betslip" at bounding box center [341, 809] width 136 height 43
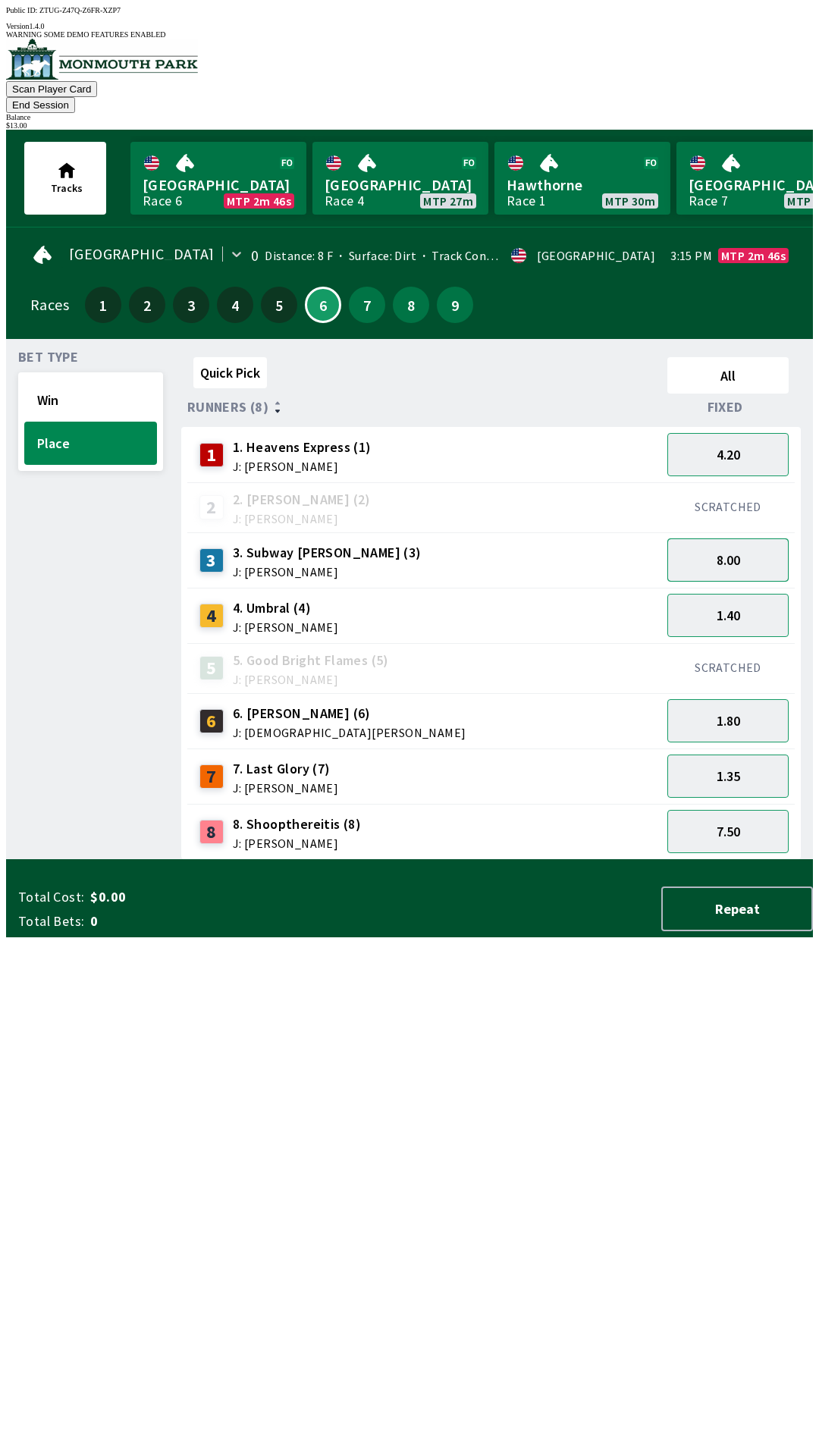
click at [707, 538] on button "8.00" at bounding box center [728, 560] width 121 height 43
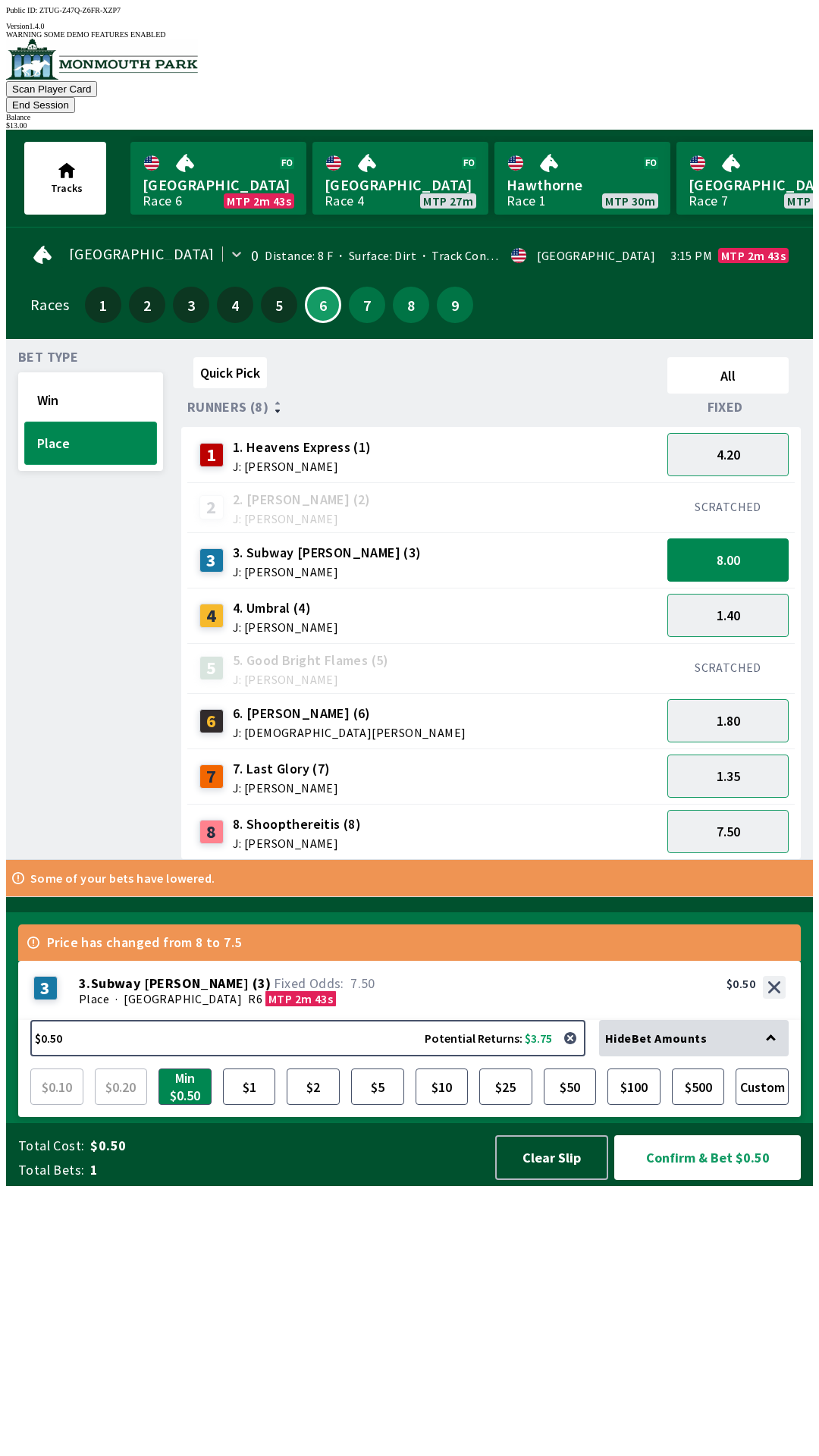
click at [63, 430] on button "Place" at bounding box center [90, 443] width 133 height 43
click at [737, 538] on button "8.00" at bounding box center [728, 560] width 121 height 43
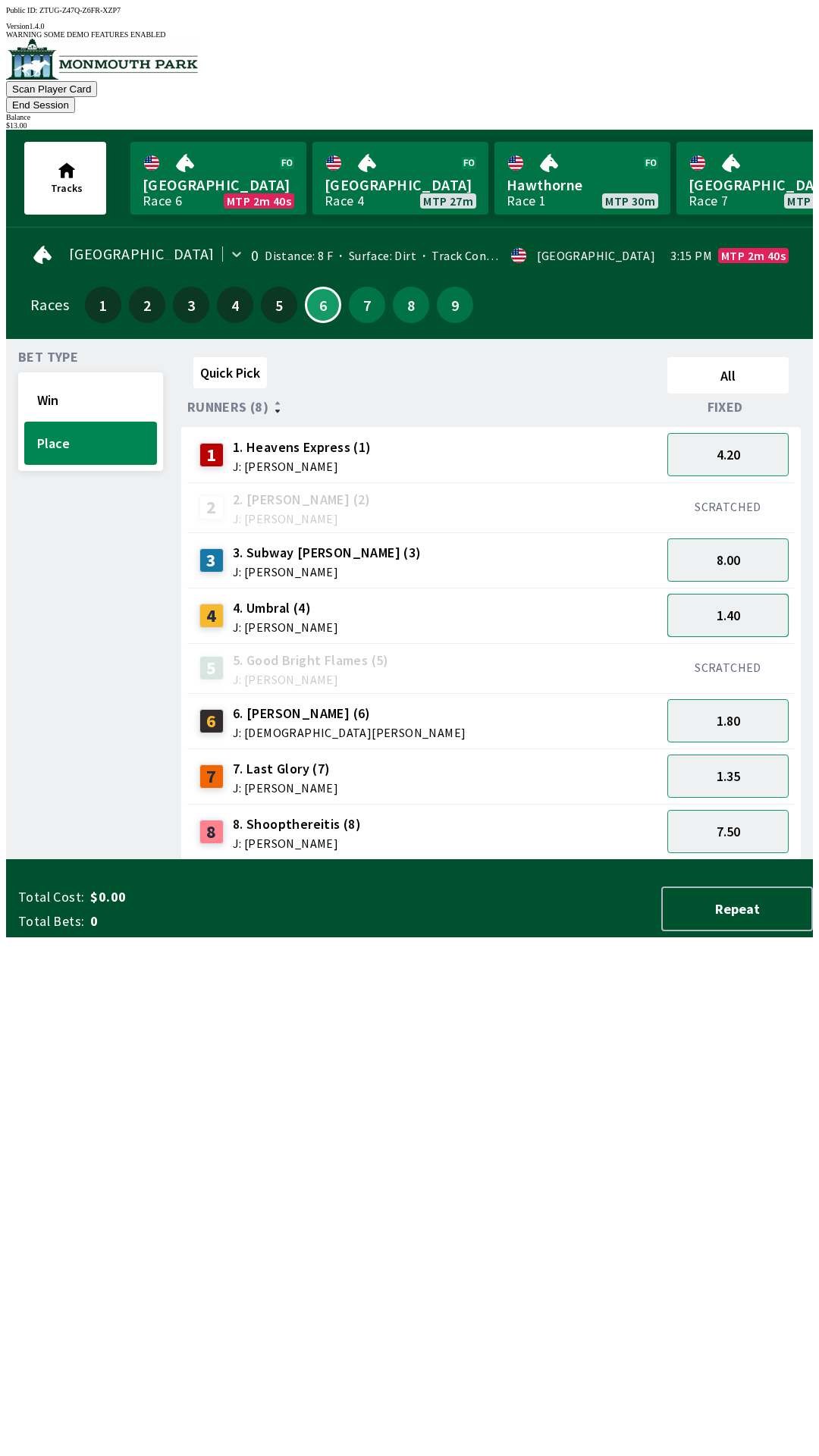
click at [734, 595] on button "1.40" at bounding box center [728, 616] width 121 height 43
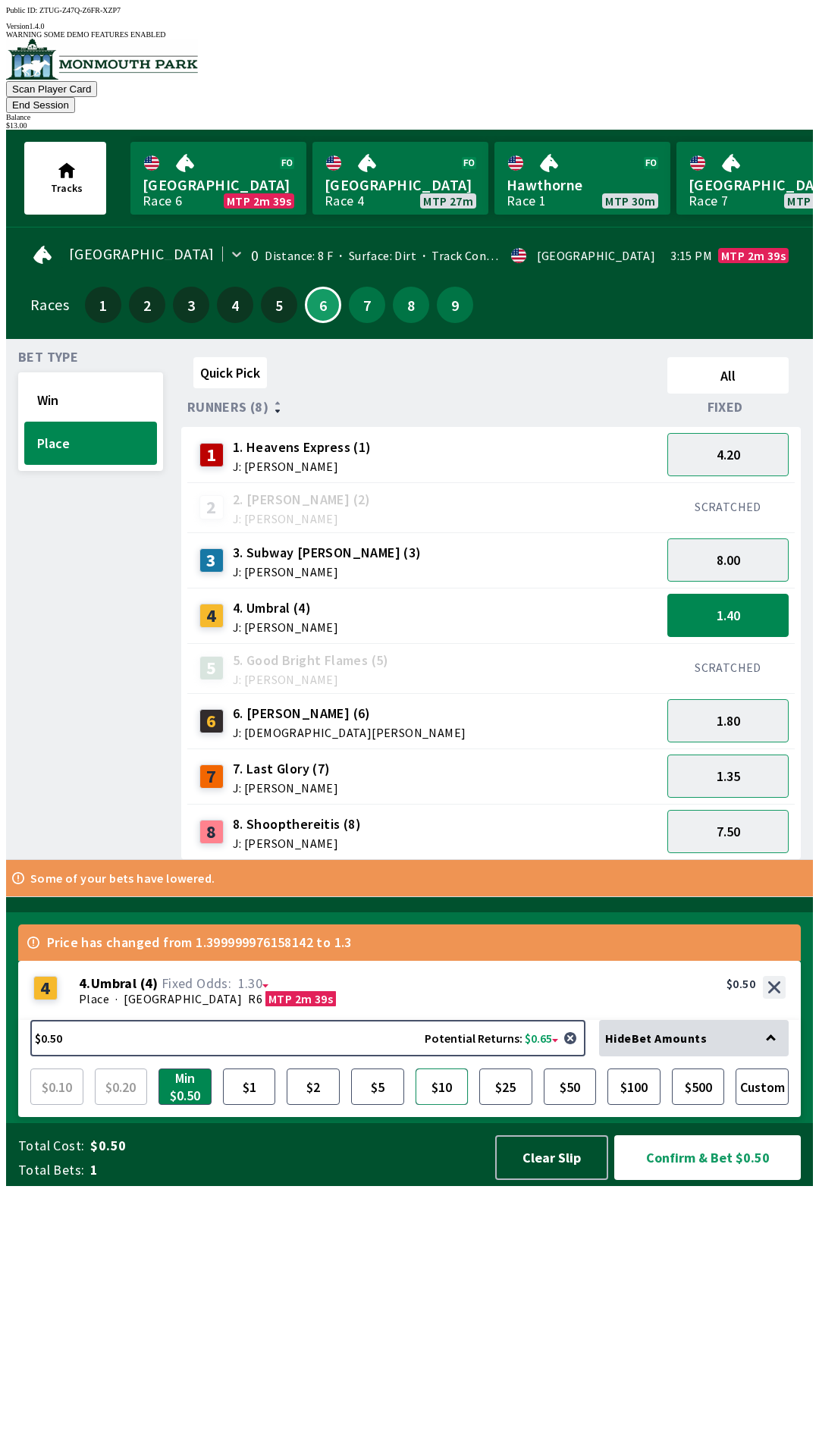
click at [454, 1105] on button "$10" at bounding box center [442, 1086] width 53 height 36
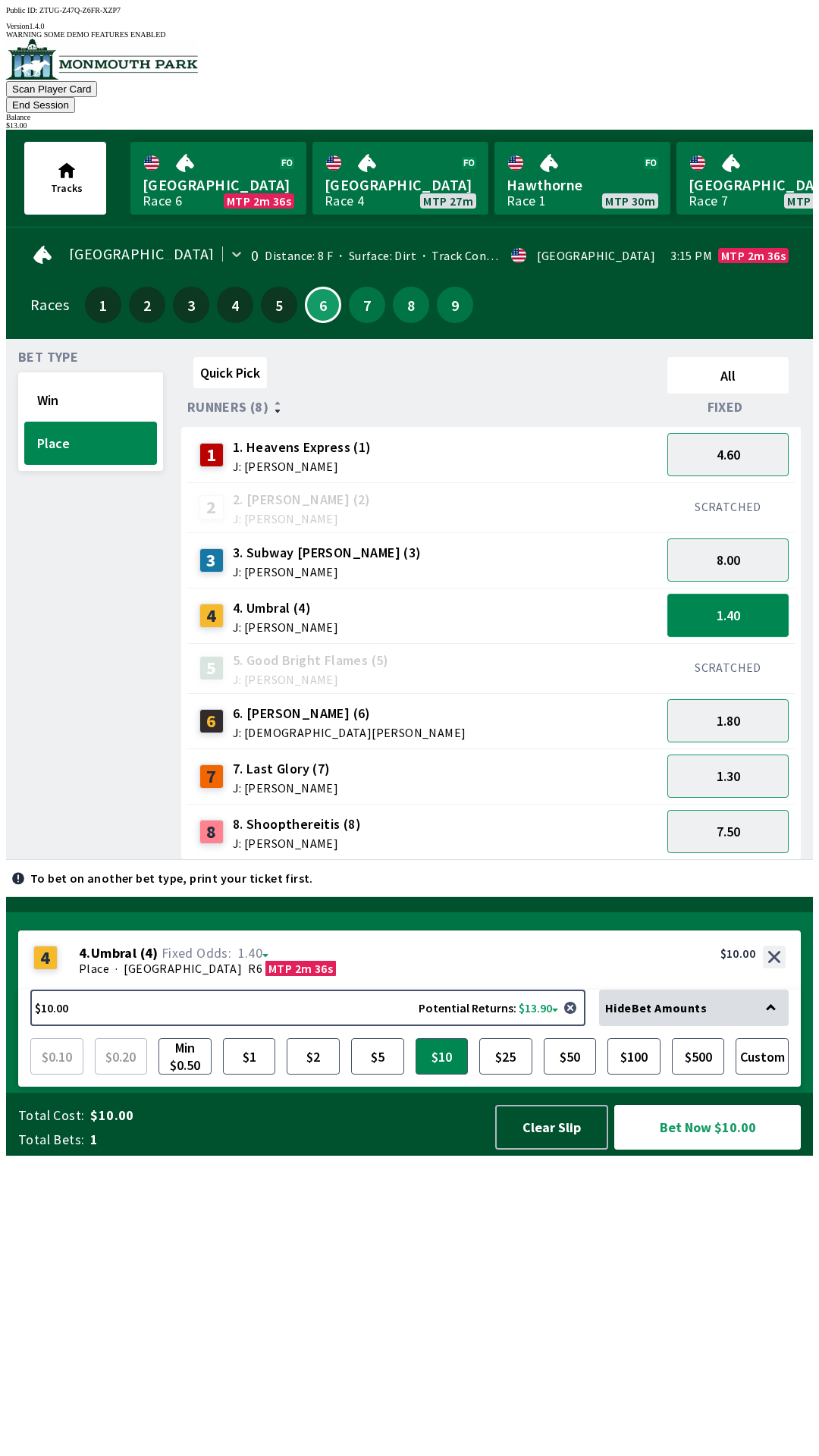
click at [745, 594] on button "1.40" at bounding box center [728, 616] width 121 height 43
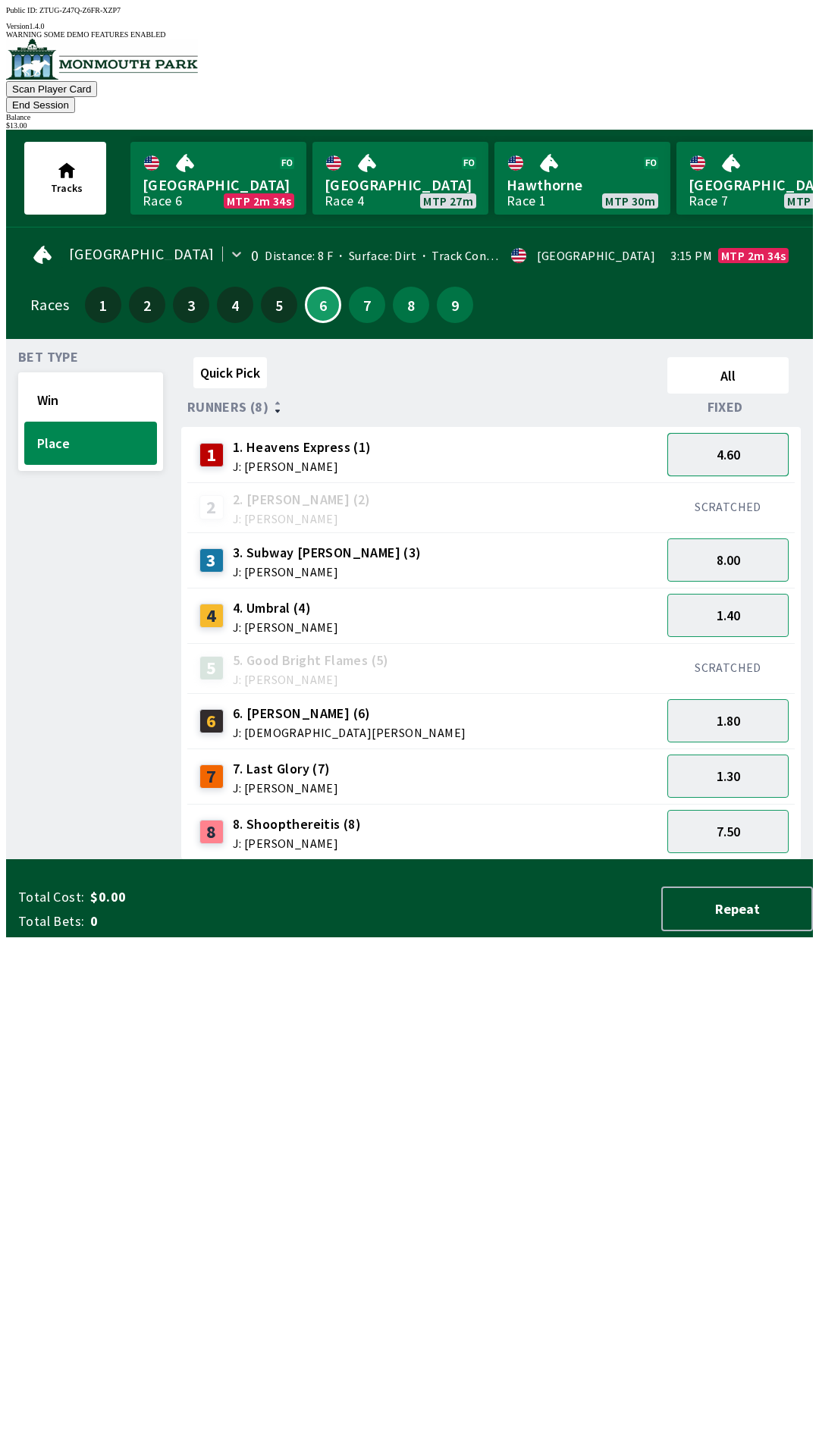
click at [751, 433] on button "4.60" at bounding box center [728, 454] width 121 height 43
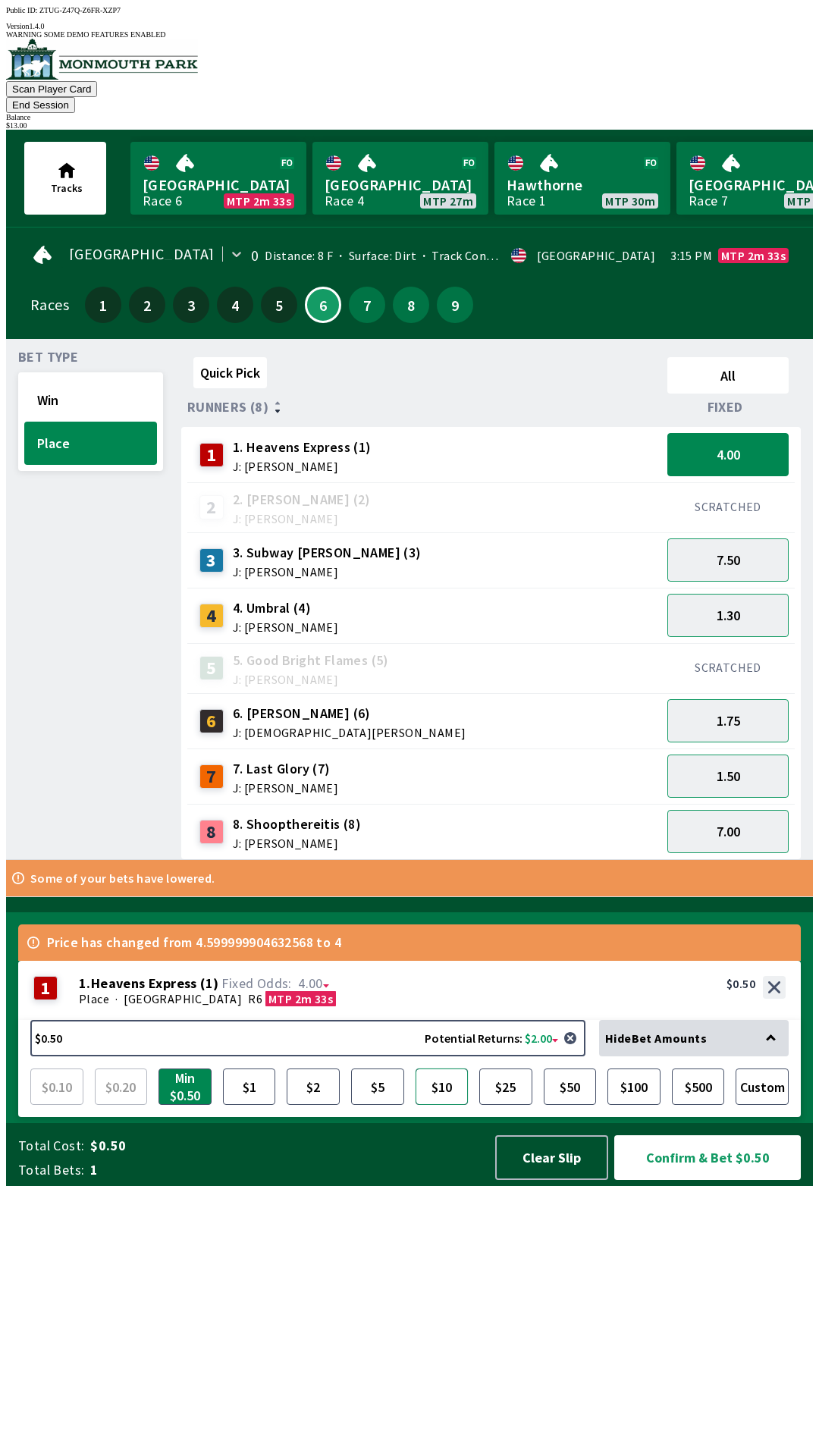
click at [453, 1105] on button "$10" at bounding box center [442, 1086] width 53 height 36
click at [691, 1180] on button "Confirm & Bet $10.00" at bounding box center [707, 1158] width 187 height 45
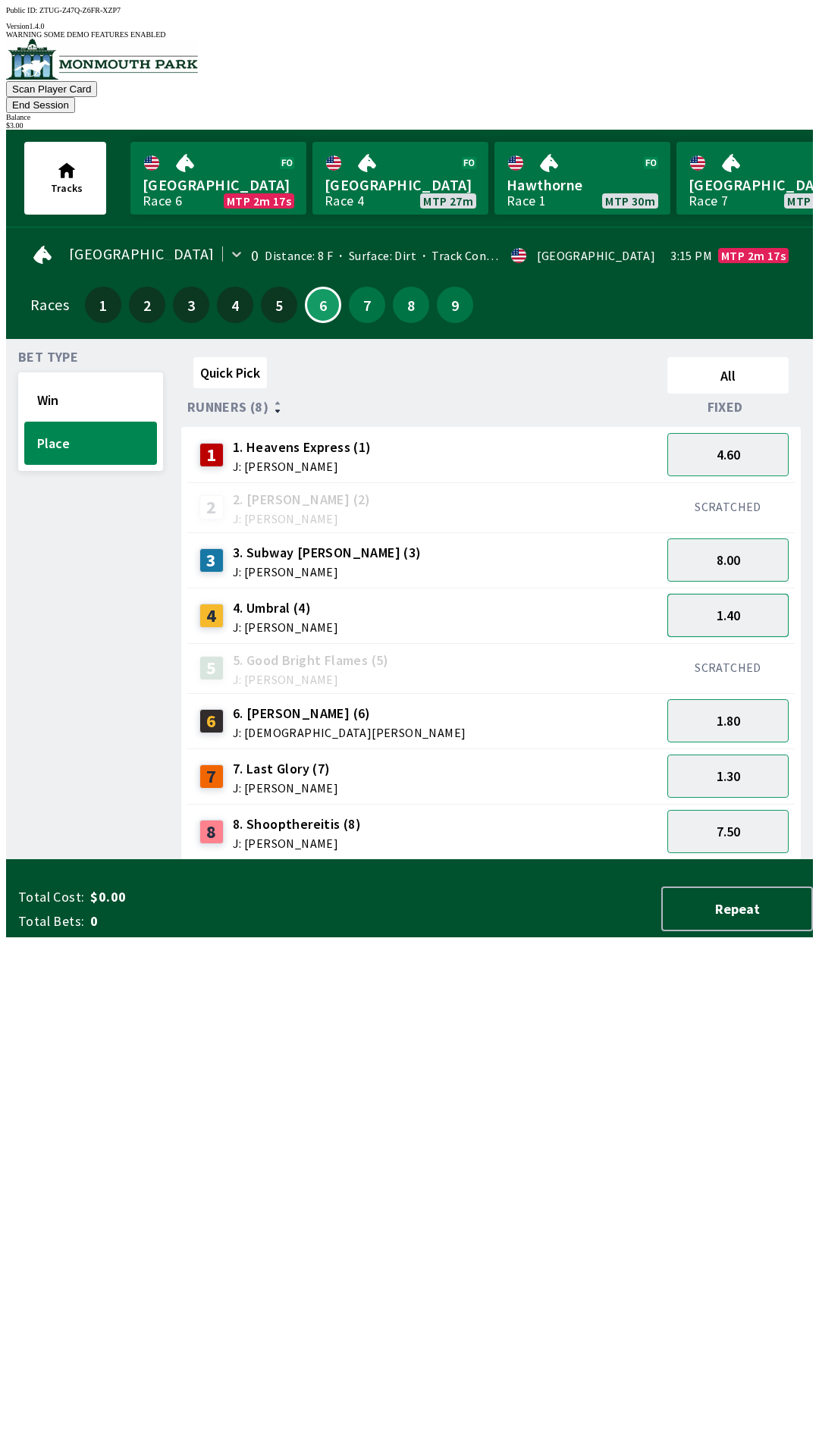
click at [741, 594] on button "1.40" at bounding box center [728, 616] width 121 height 43
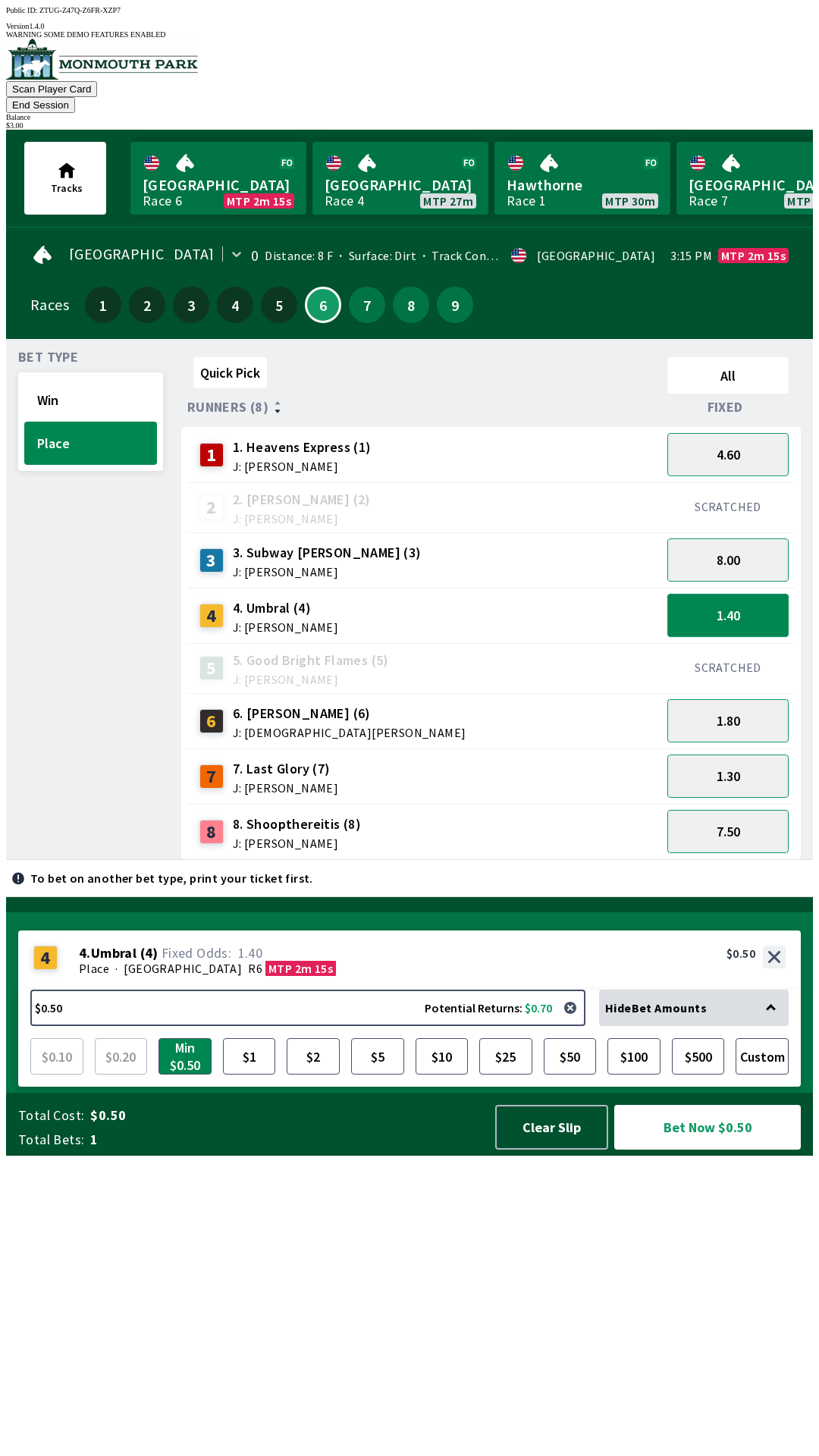
click at [750, 594] on button "1.40" at bounding box center [728, 616] width 121 height 43
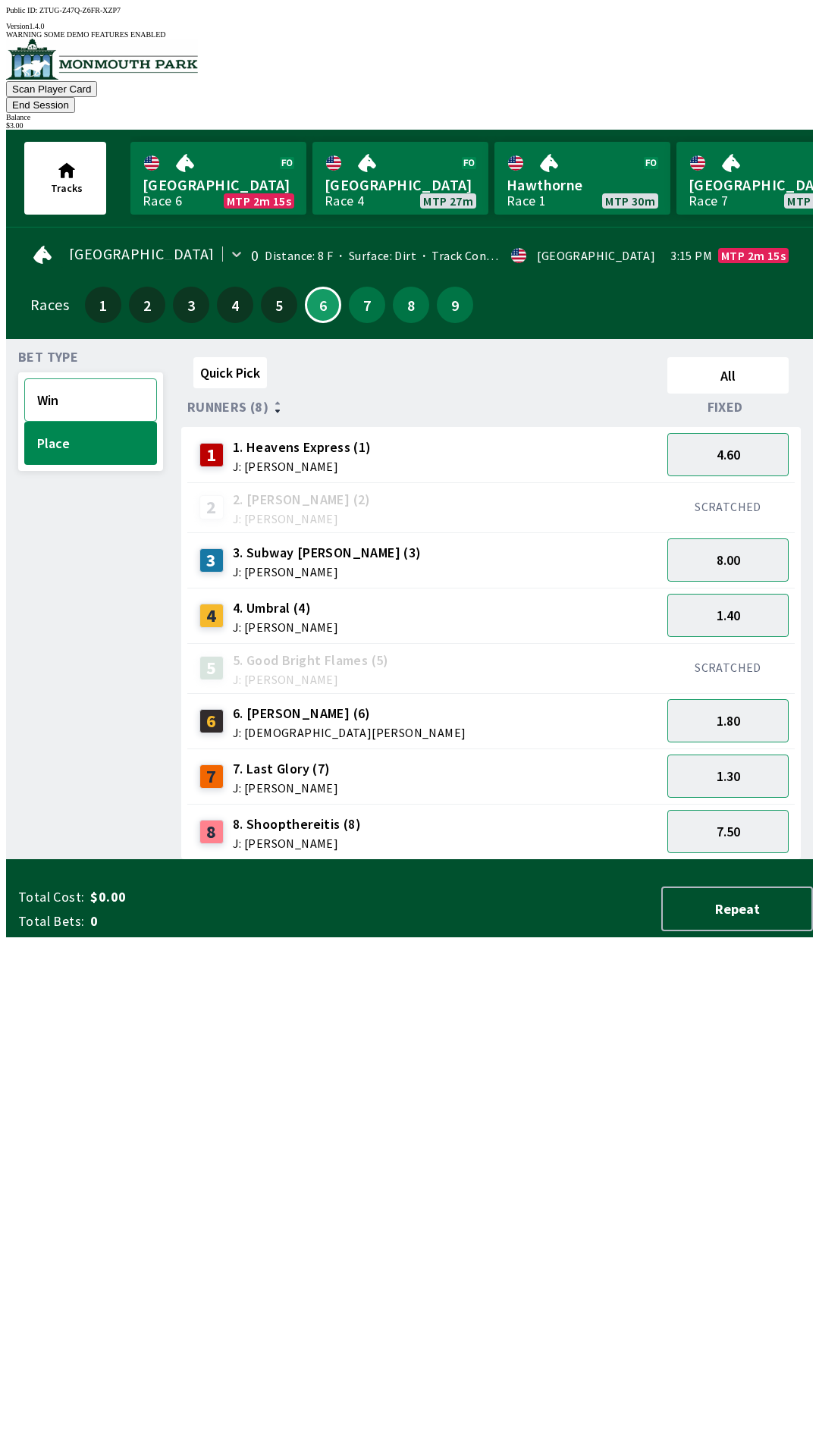
click at [91, 387] on button "Win" at bounding box center [90, 400] width 133 height 43
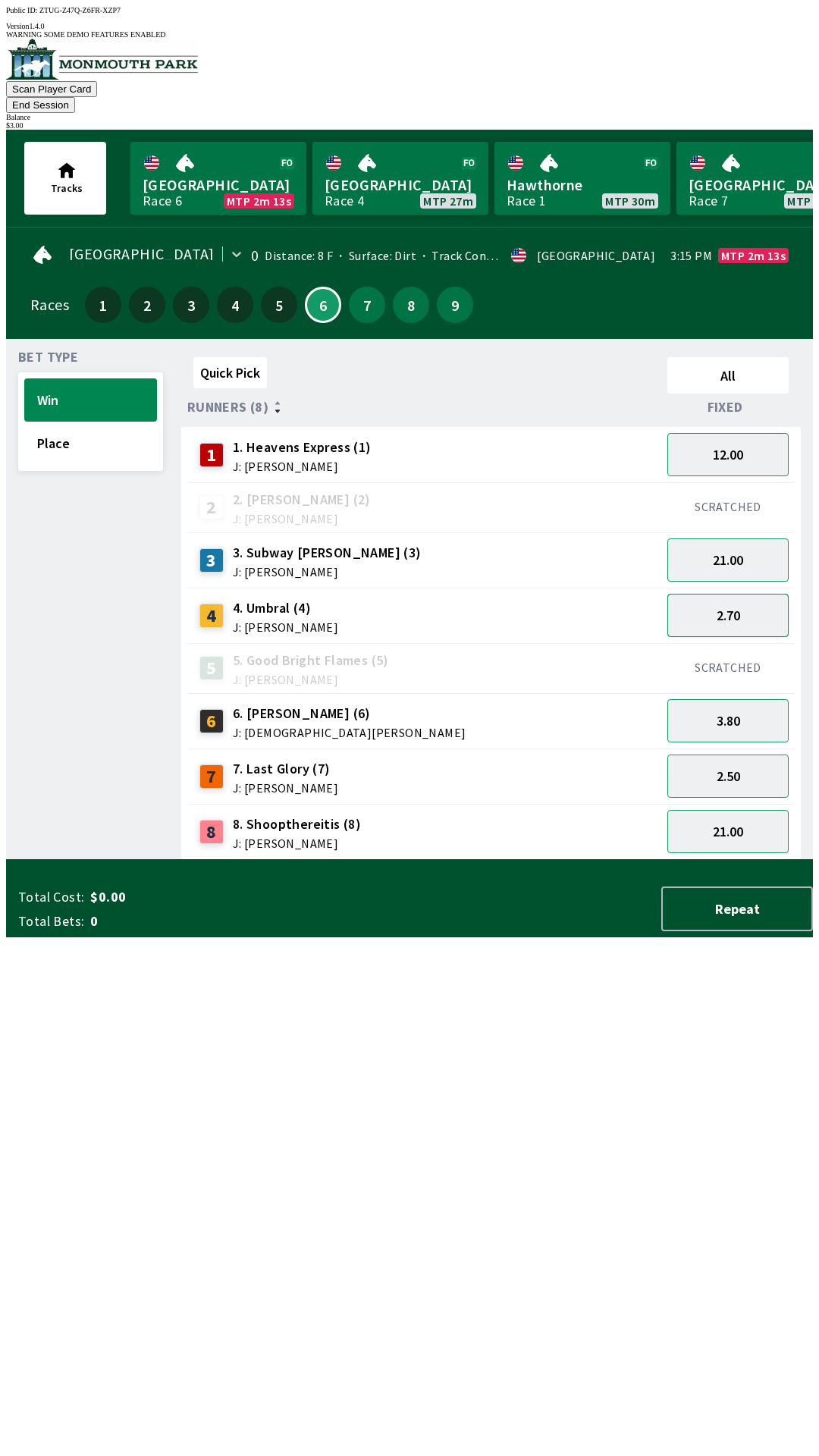
click at [764, 594] on button "2.70" at bounding box center [728, 616] width 121 height 43
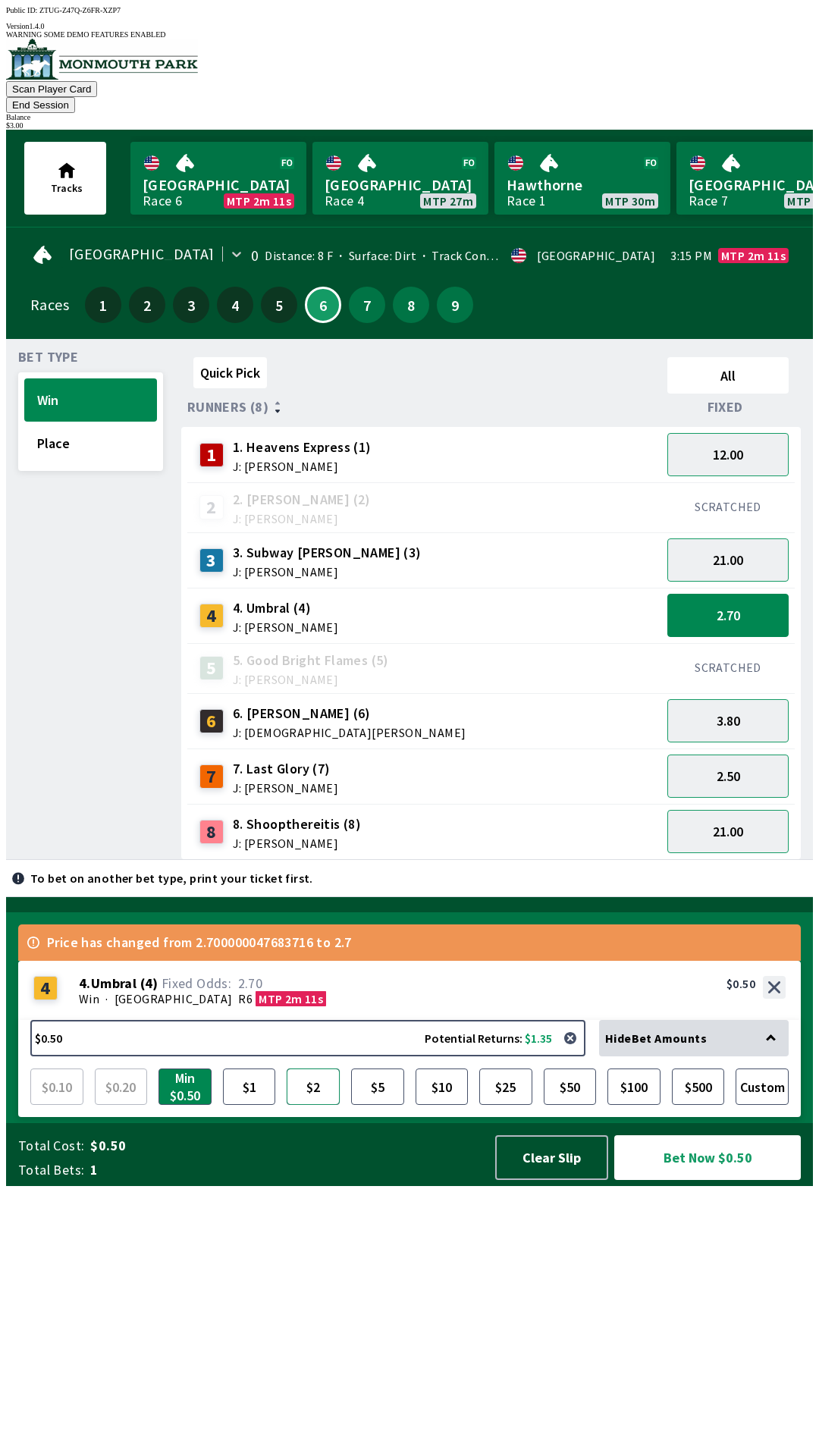
click at [323, 1105] on button "$2" at bounding box center [313, 1086] width 53 height 36
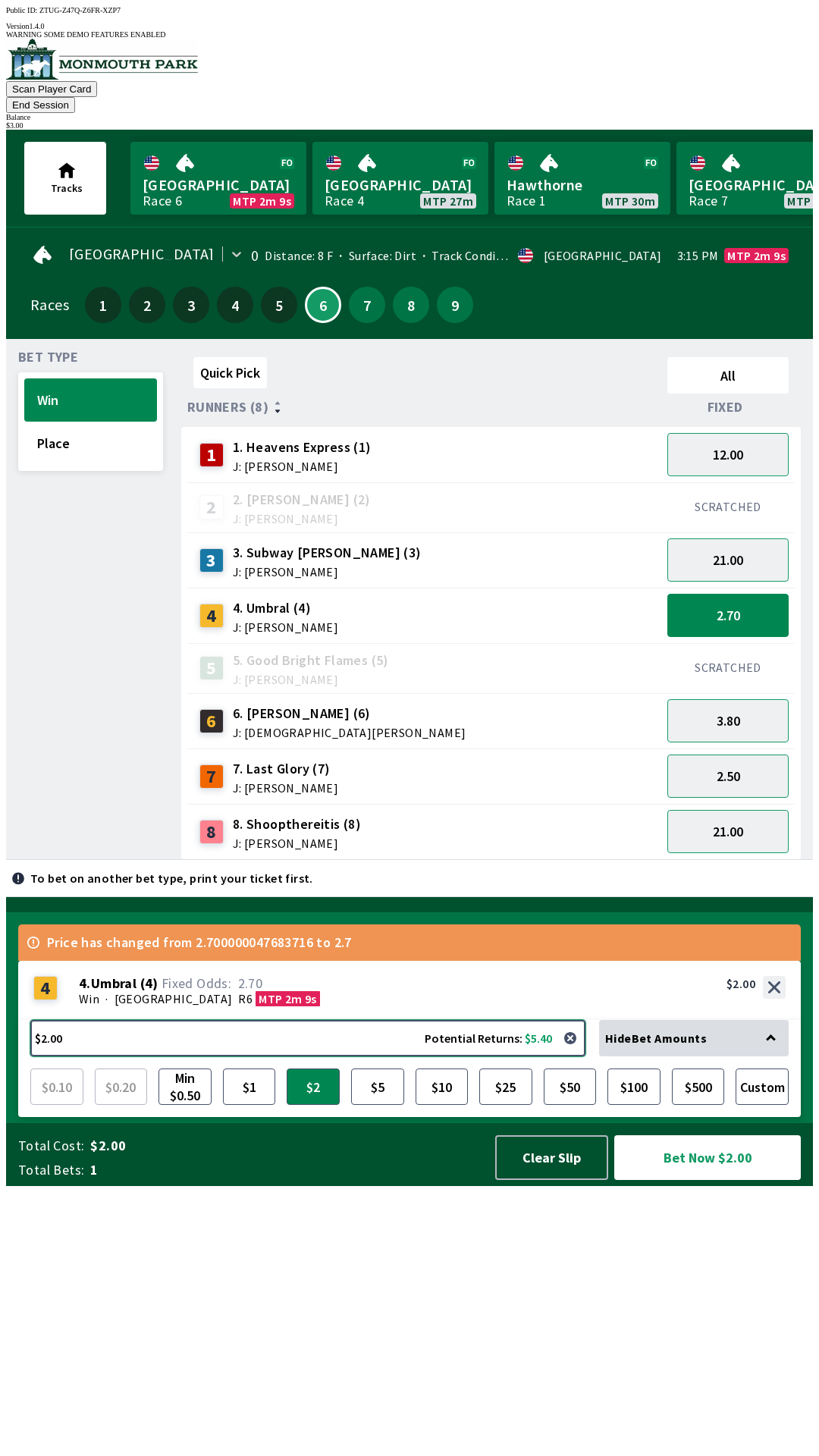
click at [524, 1056] on button "$2.00 Potential Returns: $5.40" at bounding box center [308, 1037] width 555 height 36
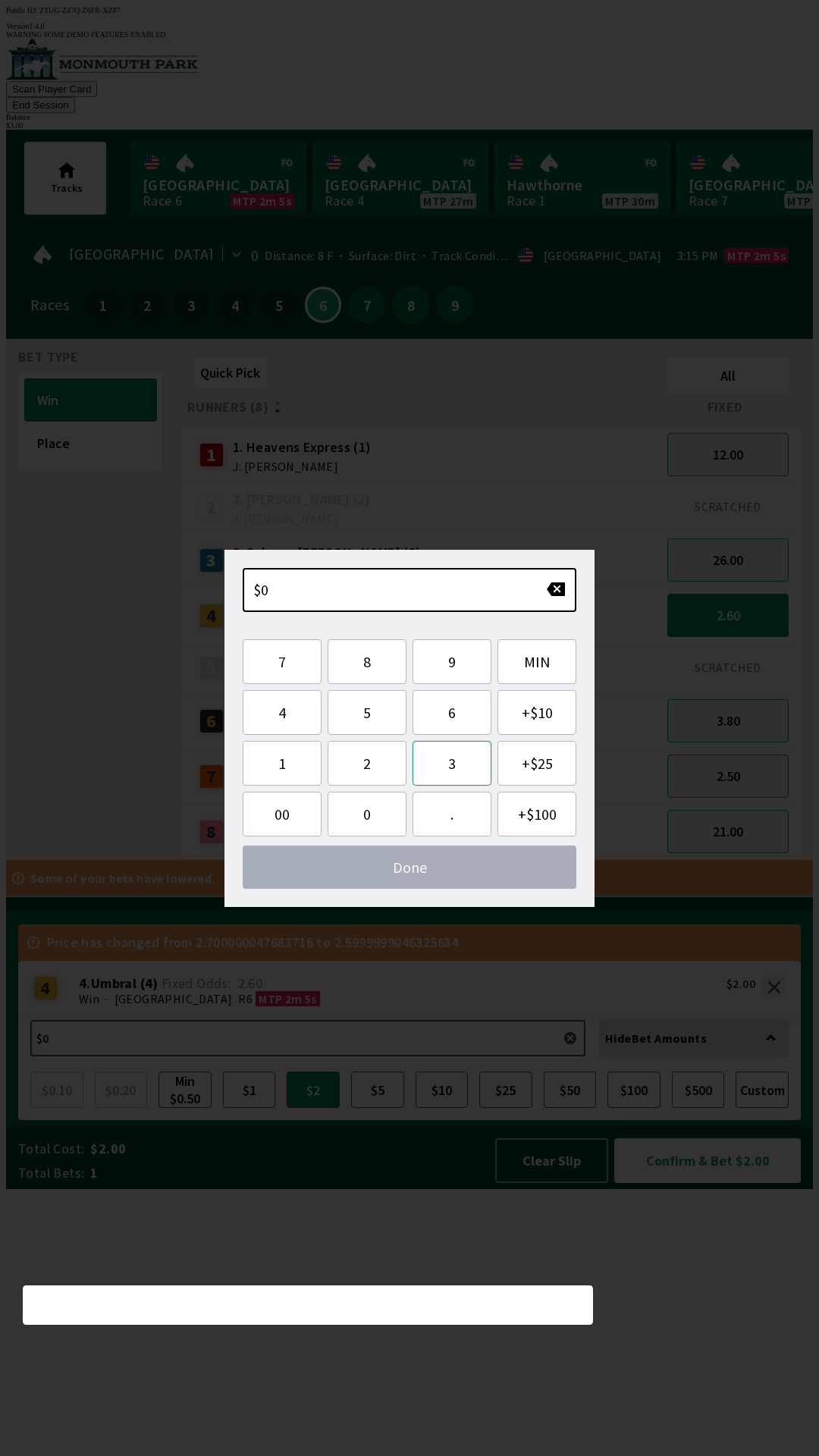
click at [455, 765] on button "3" at bounding box center [452, 764] width 79 height 45
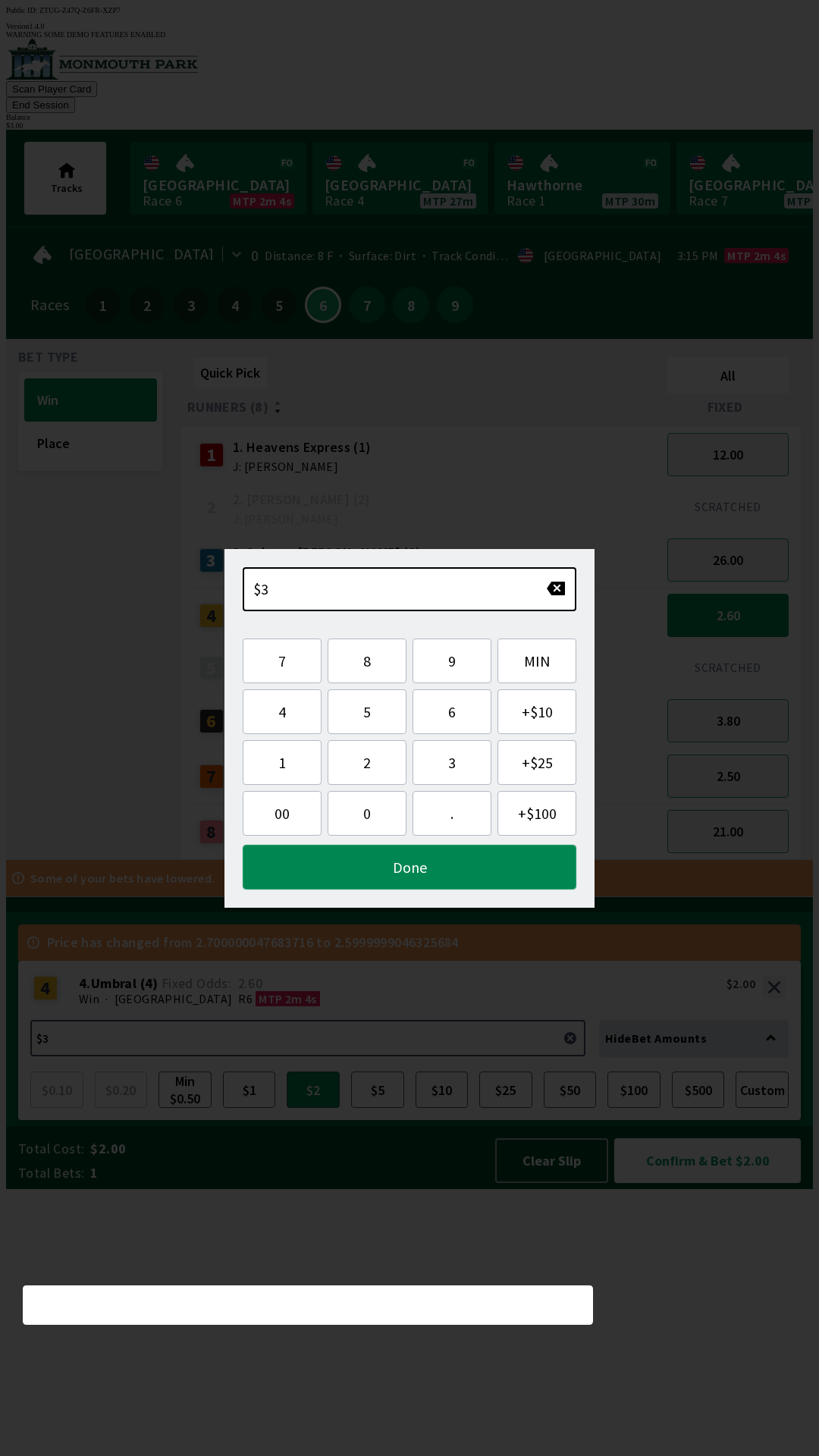
click at [472, 881] on button "Done" at bounding box center [410, 867] width 333 height 45
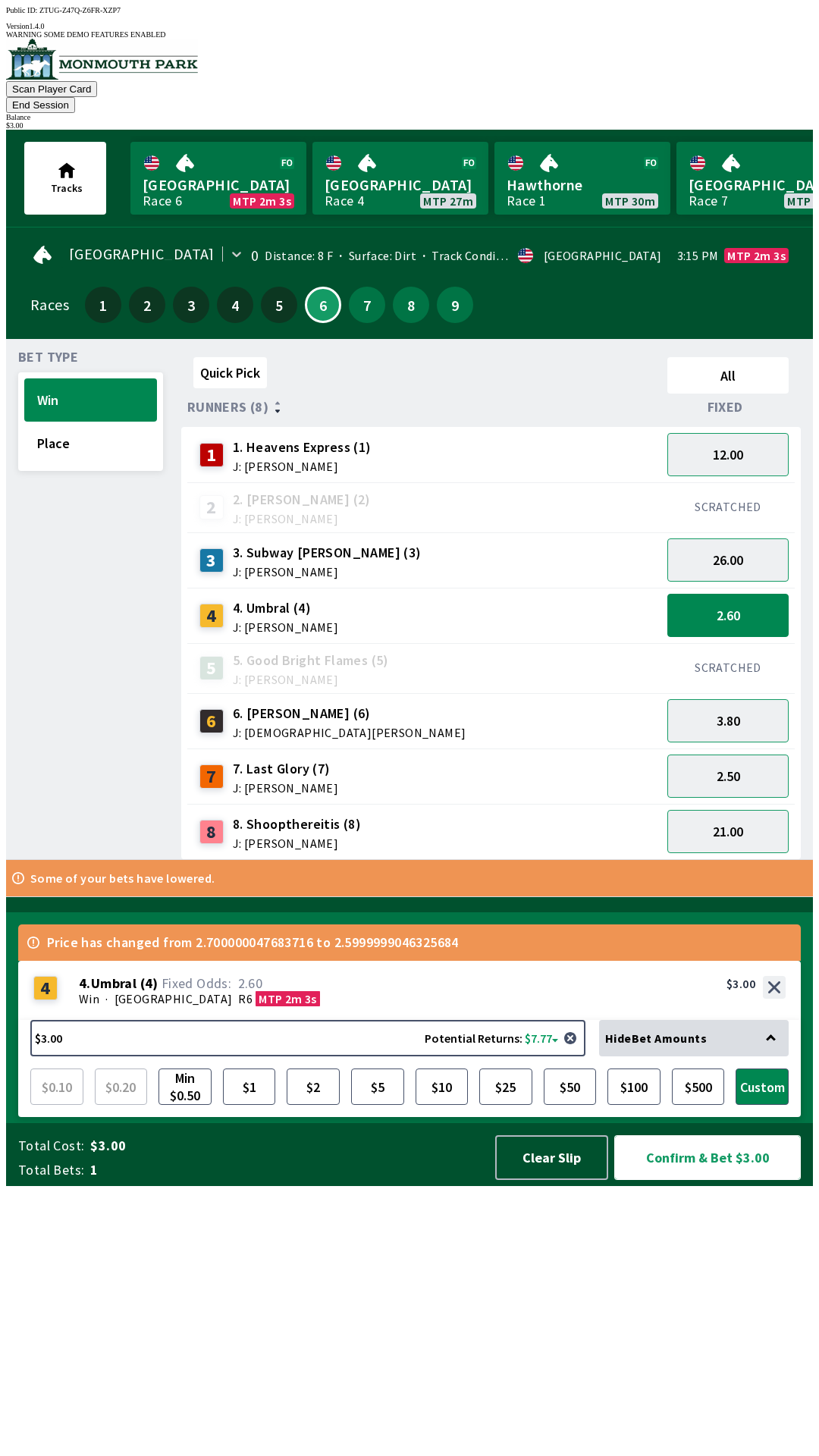
click at [701, 1180] on button "Confirm & Bet $3.00" at bounding box center [707, 1158] width 187 height 45
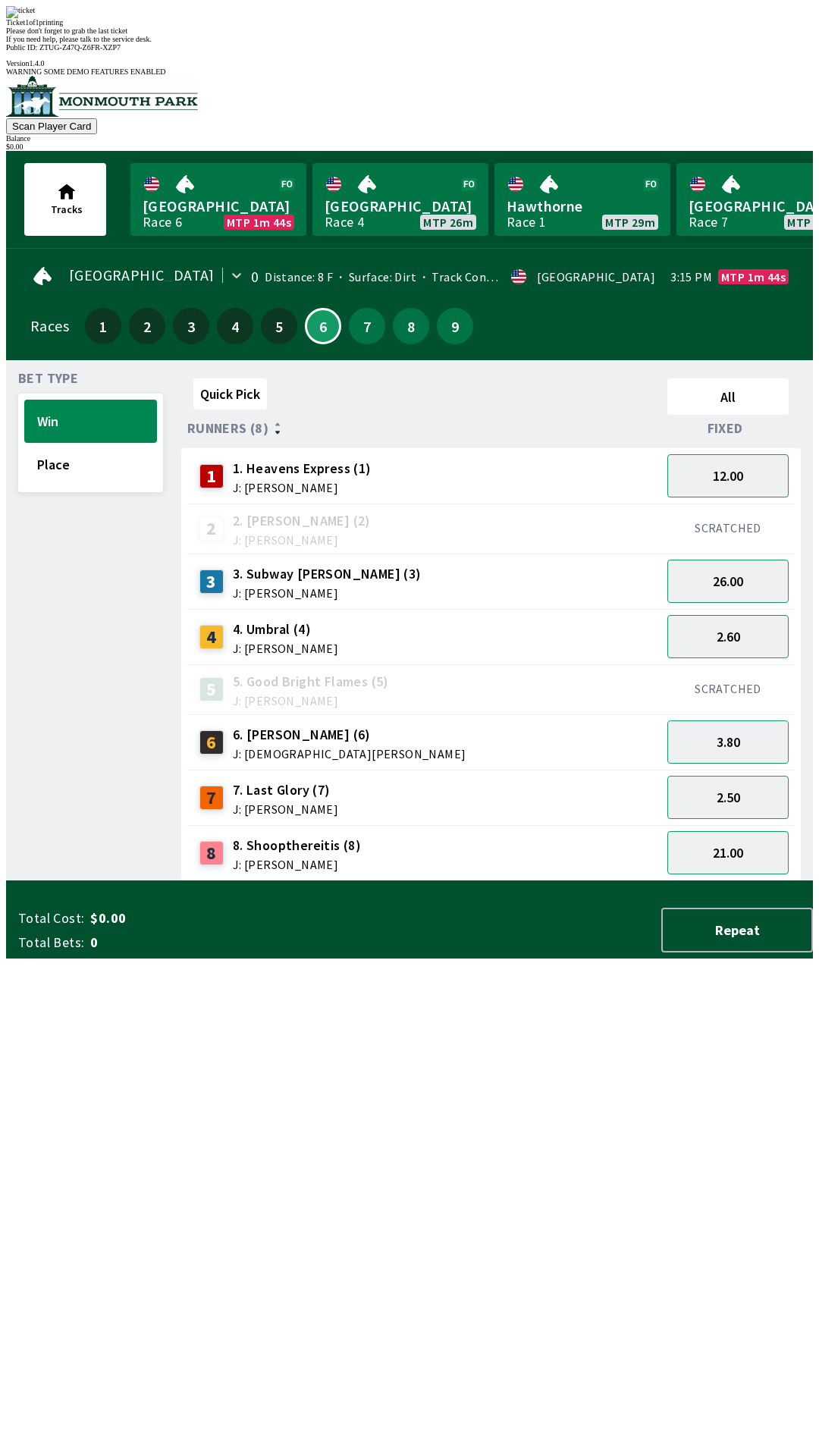
click at [445, 43] on div "Ticket 1 of 1 printing Please don't forget to grab the last ticket If you need …" at bounding box center [410, 25] width 807 height 37
click at [462, 43] on div "Ticket 1 of 1 printing Please don't forget to grab the last ticket If you need …" at bounding box center [410, 25] width 807 height 37
click at [498, 26] on div "Ticket 1 of 1 printing" at bounding box center [410, 22] width 807 height 9
click at [521, 43] on div "Ticket 1 of 1 printing Please don't forget to grab the last ticket If you need …" at bounding box center [410, 25] width 807 height 37
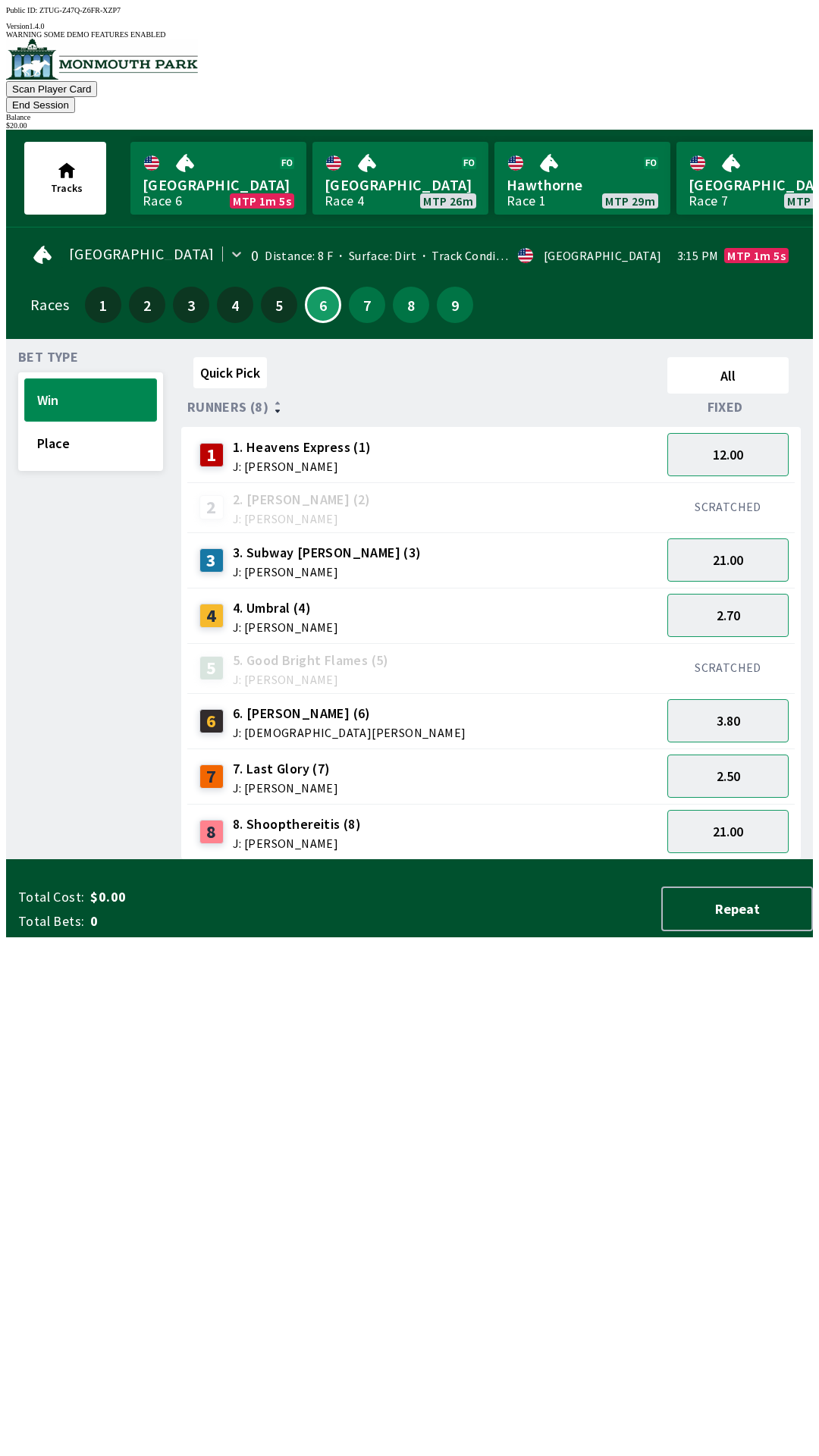
click at [93, 378] on button "Win" at bounding box center [90, 400] width 133 height 43
click at [735, 594] on button "2.70" at bounding box center [728, 616] width 121 height 43
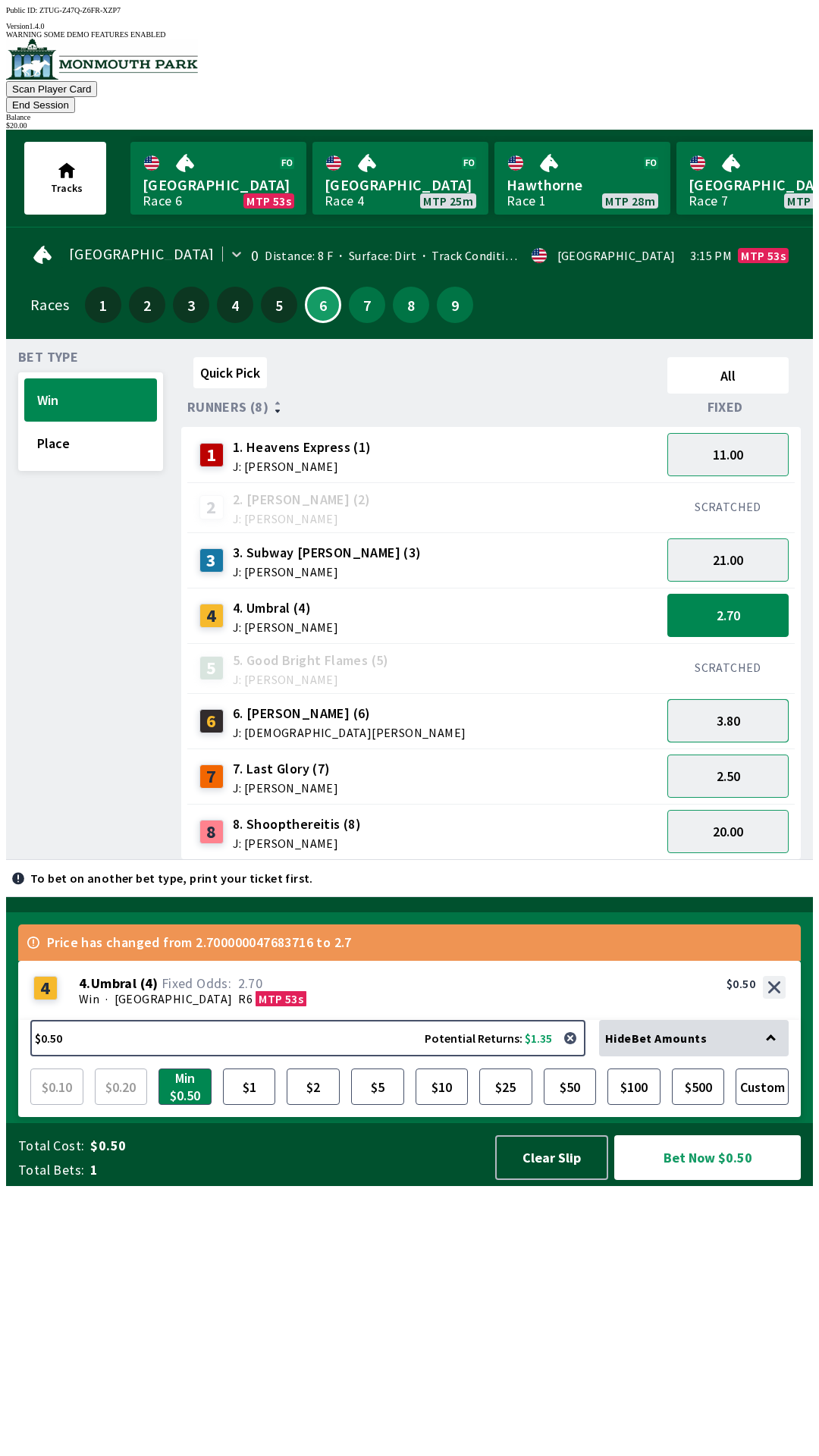
click at [720, 699] on button "3.80" at bounding box center [728, 721] width 121 height 43
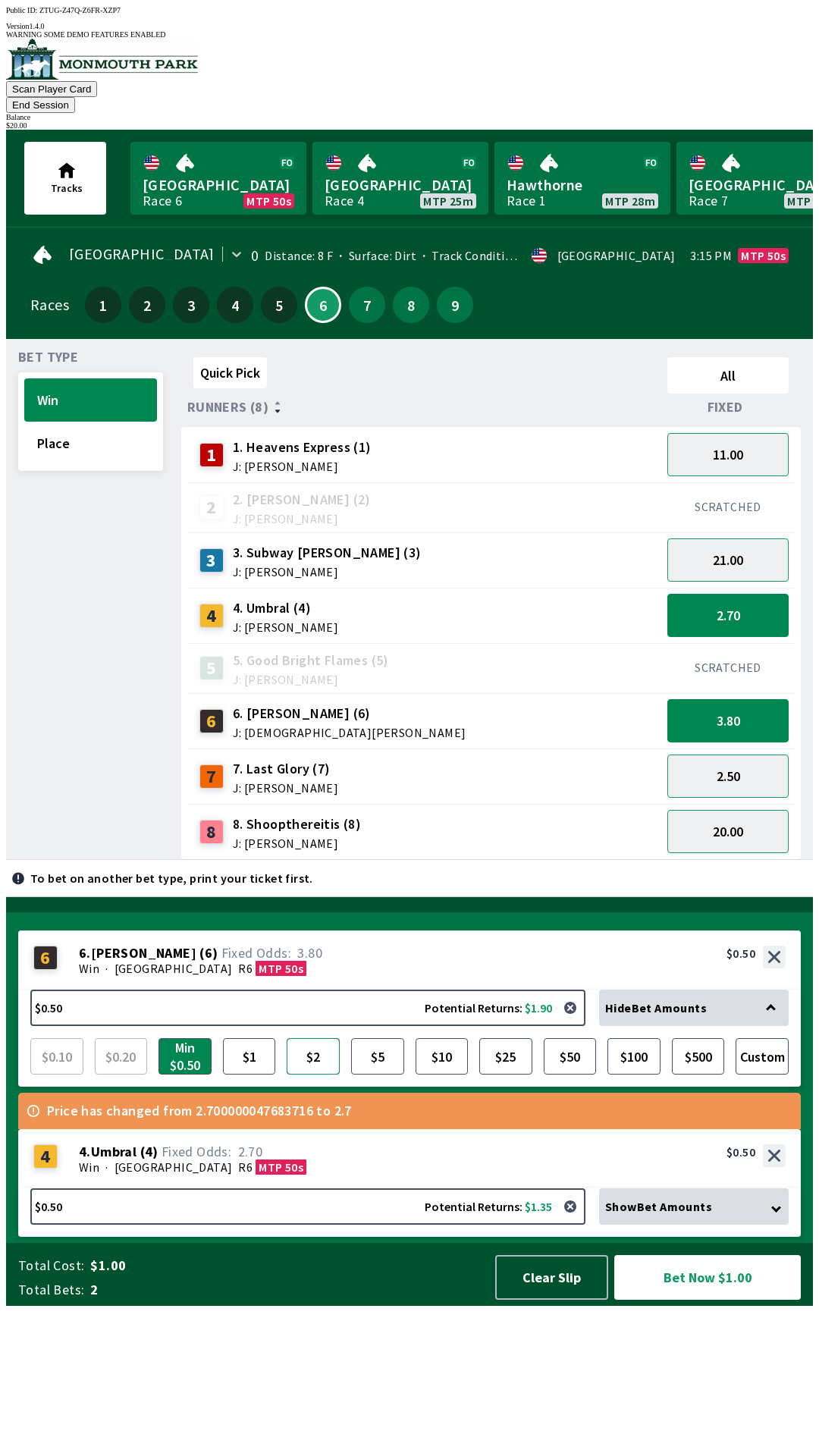
click at [314, 1075] on button "$2" at bounding box center [313, 1056] width 53 height 36
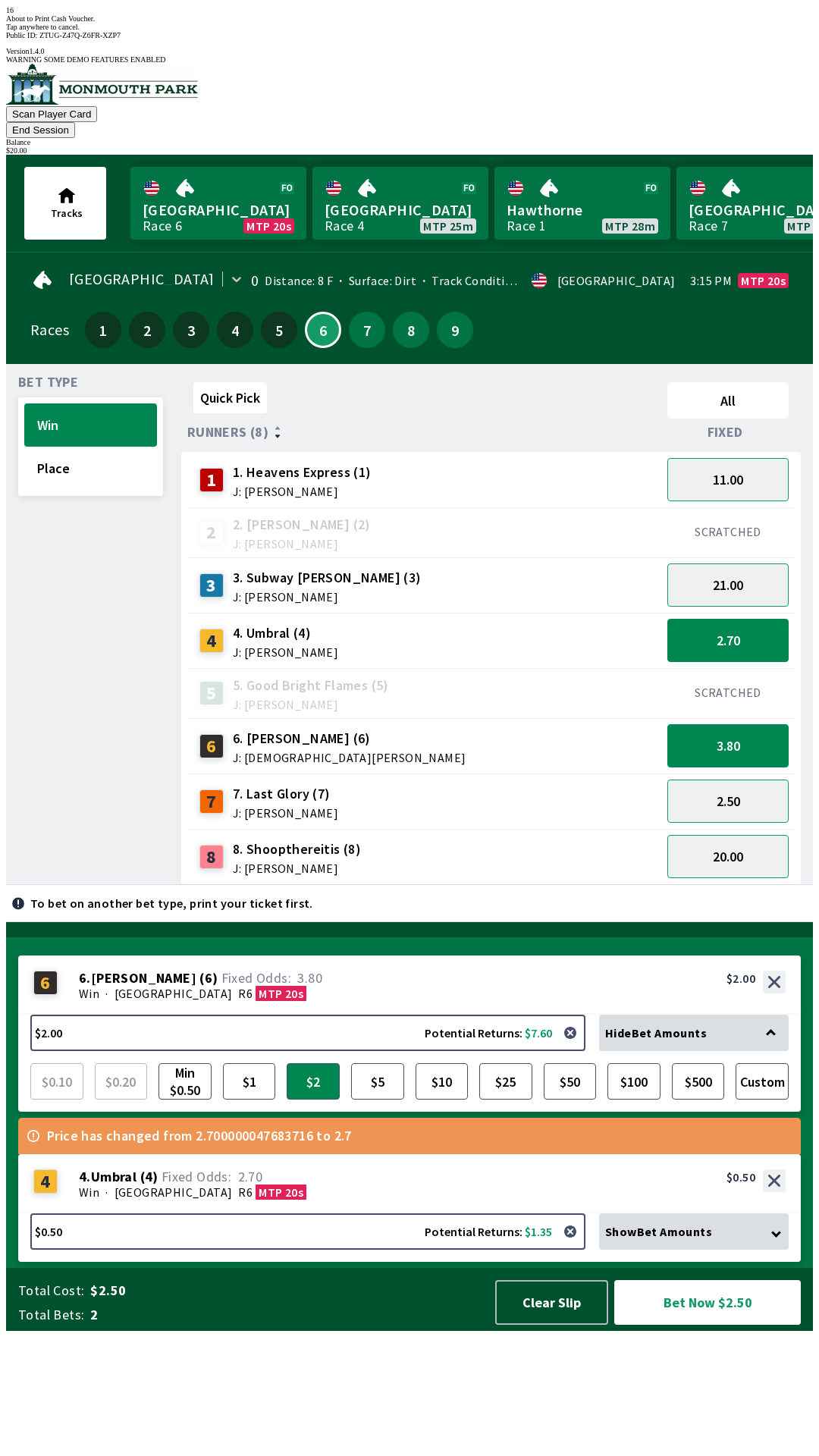
click at [625, 1001] on div "Win · [GEOGRAPHIC_DATA] MTP 20s" at bounding box center [433, 993] width 707 height 16
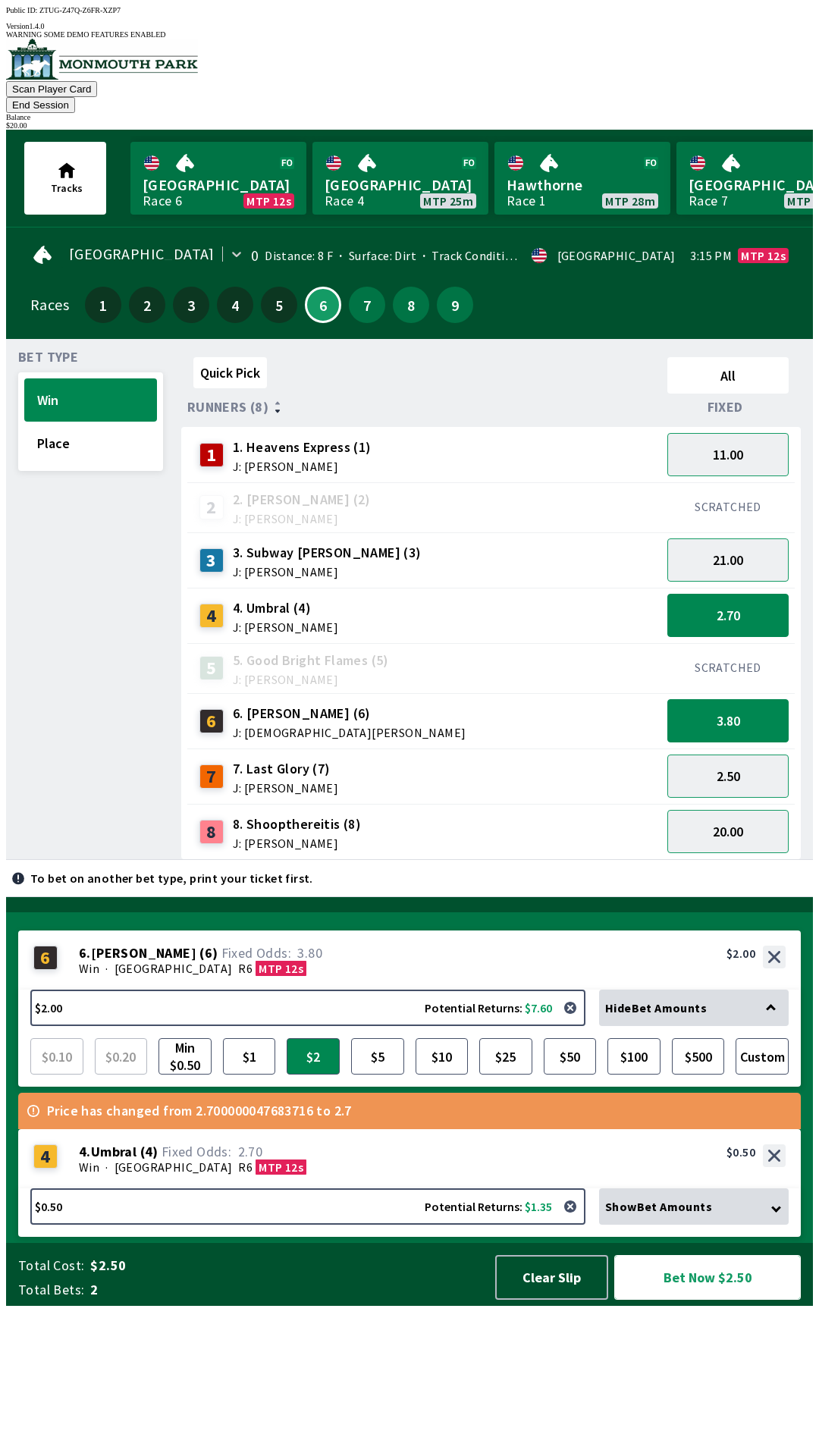
click at [686, 1299] on button "Bet Now $2.50" at bounding box center [707, 1278] width 187 height 45
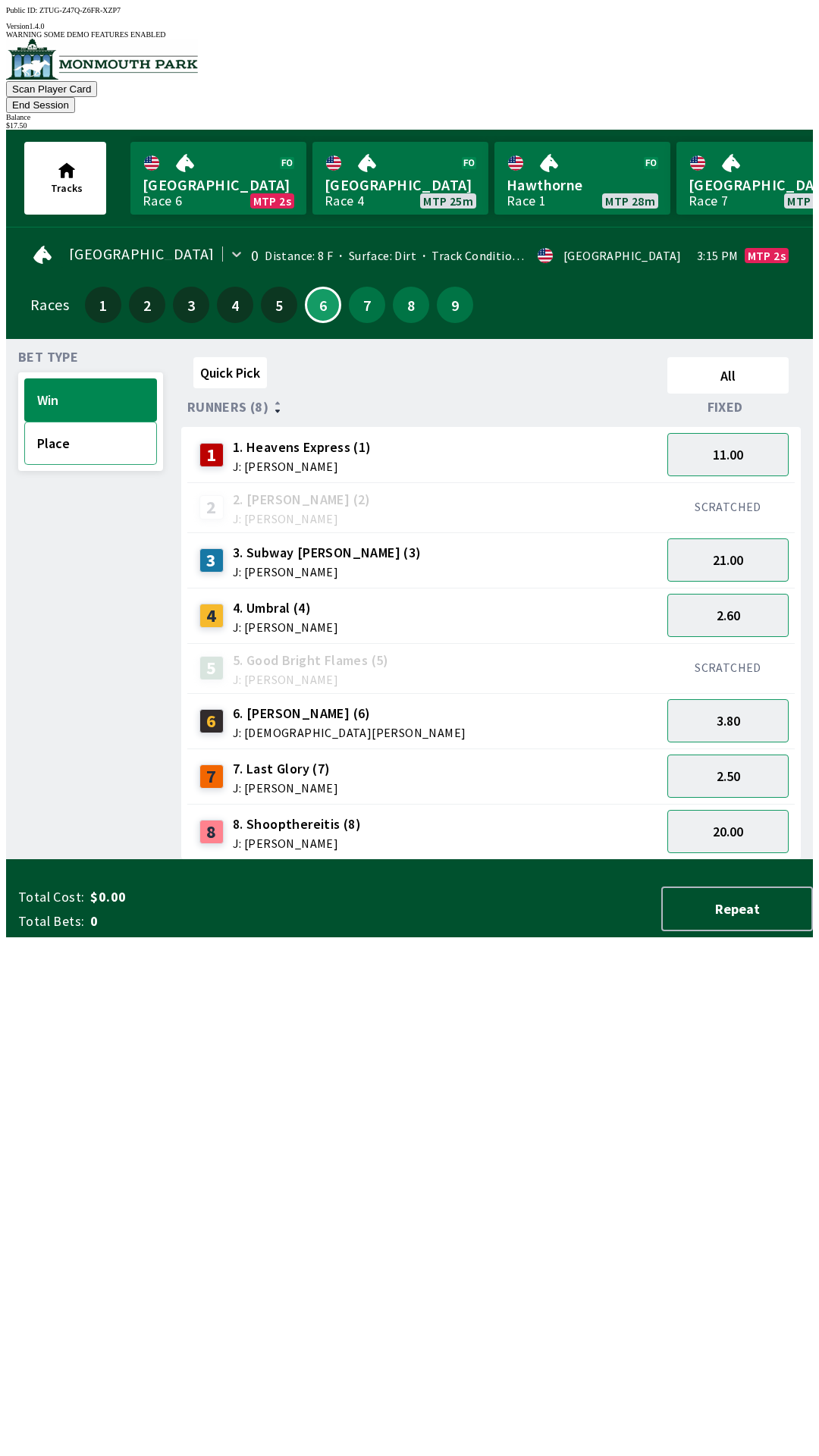
click at [47, 430] on button "Place" at bounding box center [90, 443] width 133 height 43
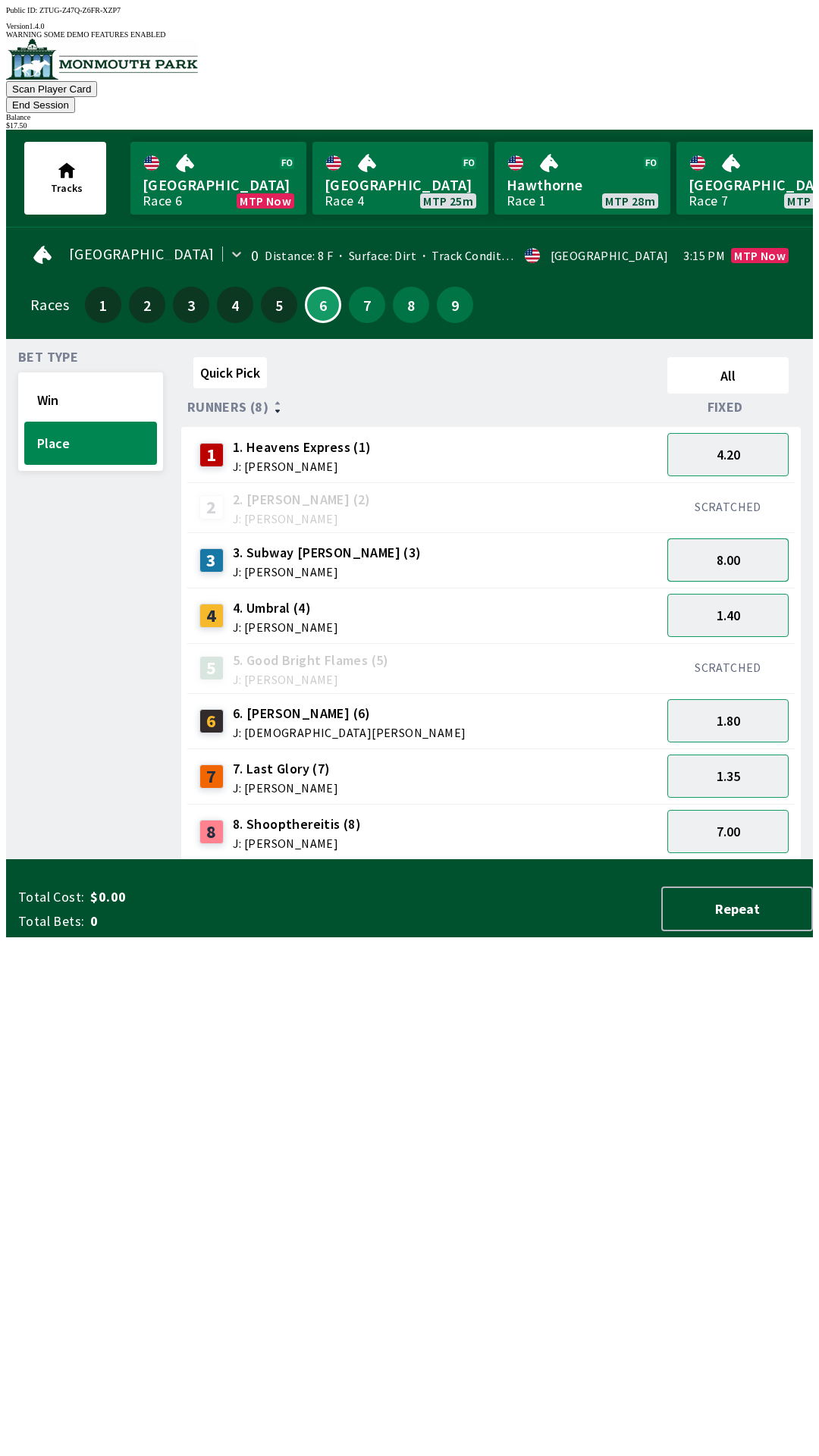
click at [707, 538] on button "8.00" at bounding box center [728, 560] width 121 height 43
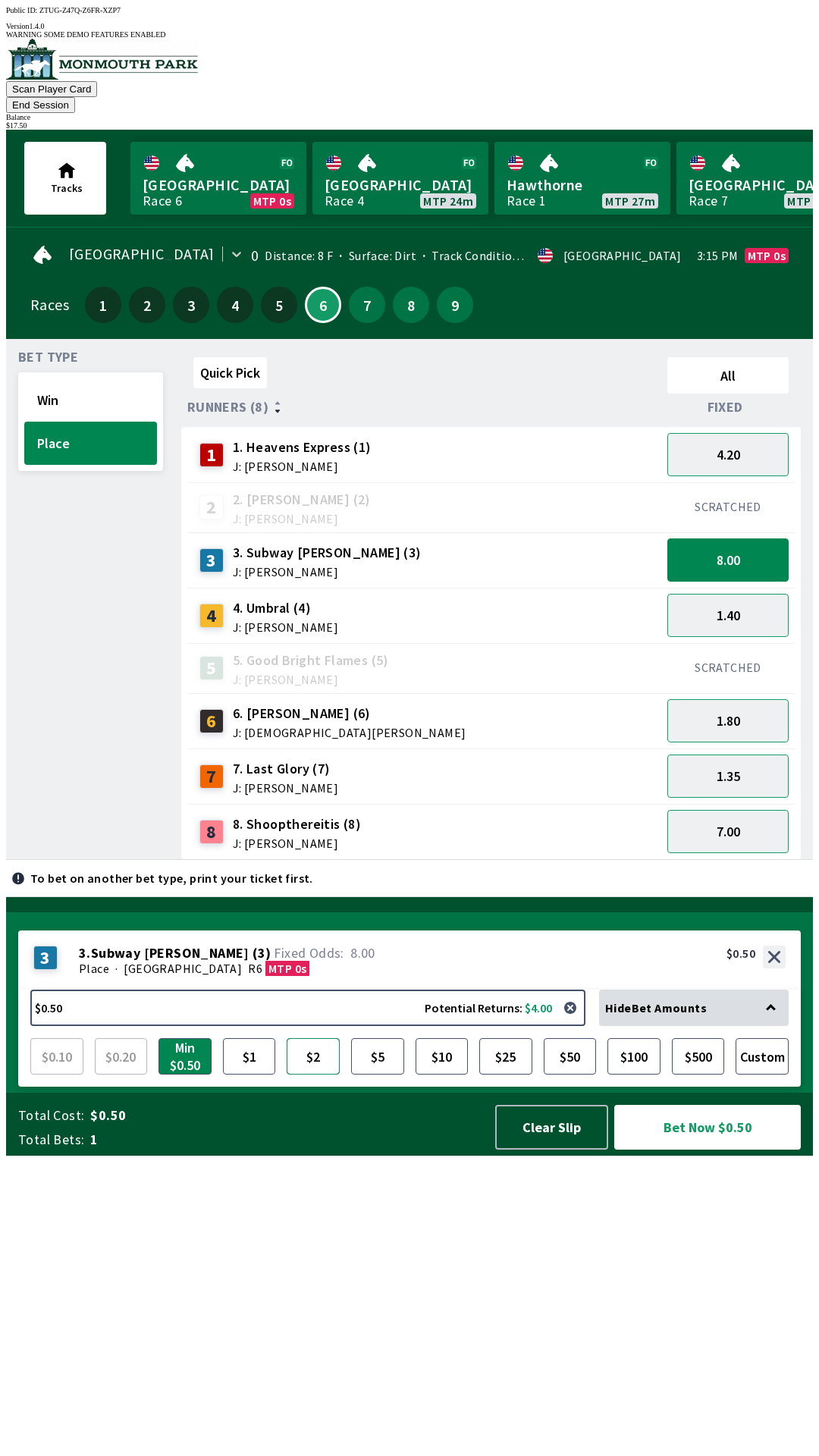
click at [306, 1075] on button "$2" at bounding box center [313, 1056] width 53 height 36
click at [711, 1150] on button "Bet Now $2.00" at bounding box center [707, 1127] width 187 height 45
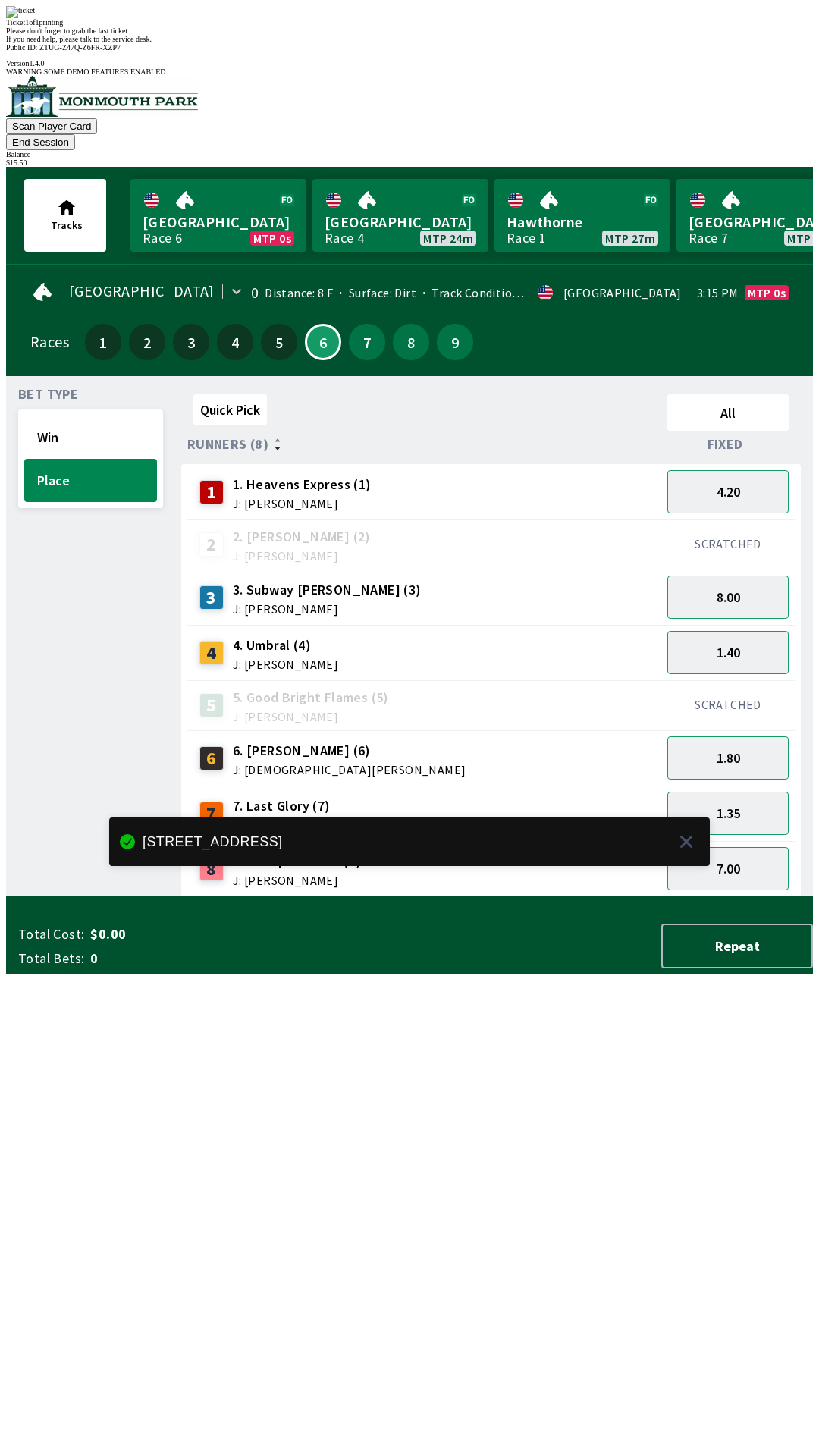
click at [78, 897] on div "Bet Type Win Place" at bounding box center [90, 643] width 145 height 509
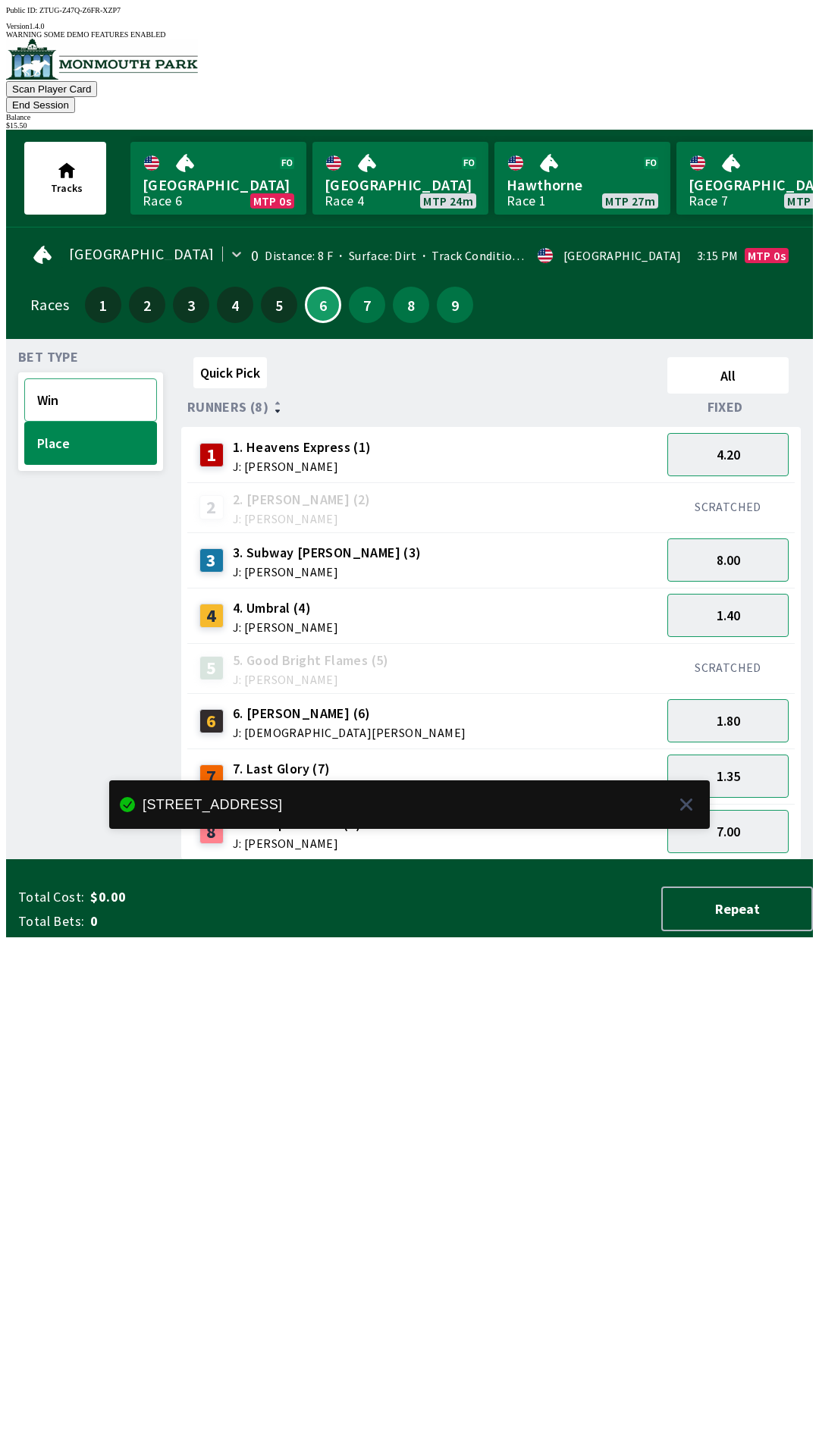
click at [65, 378] on button "Win" at bounding box center [90, 400] width 133 height 43
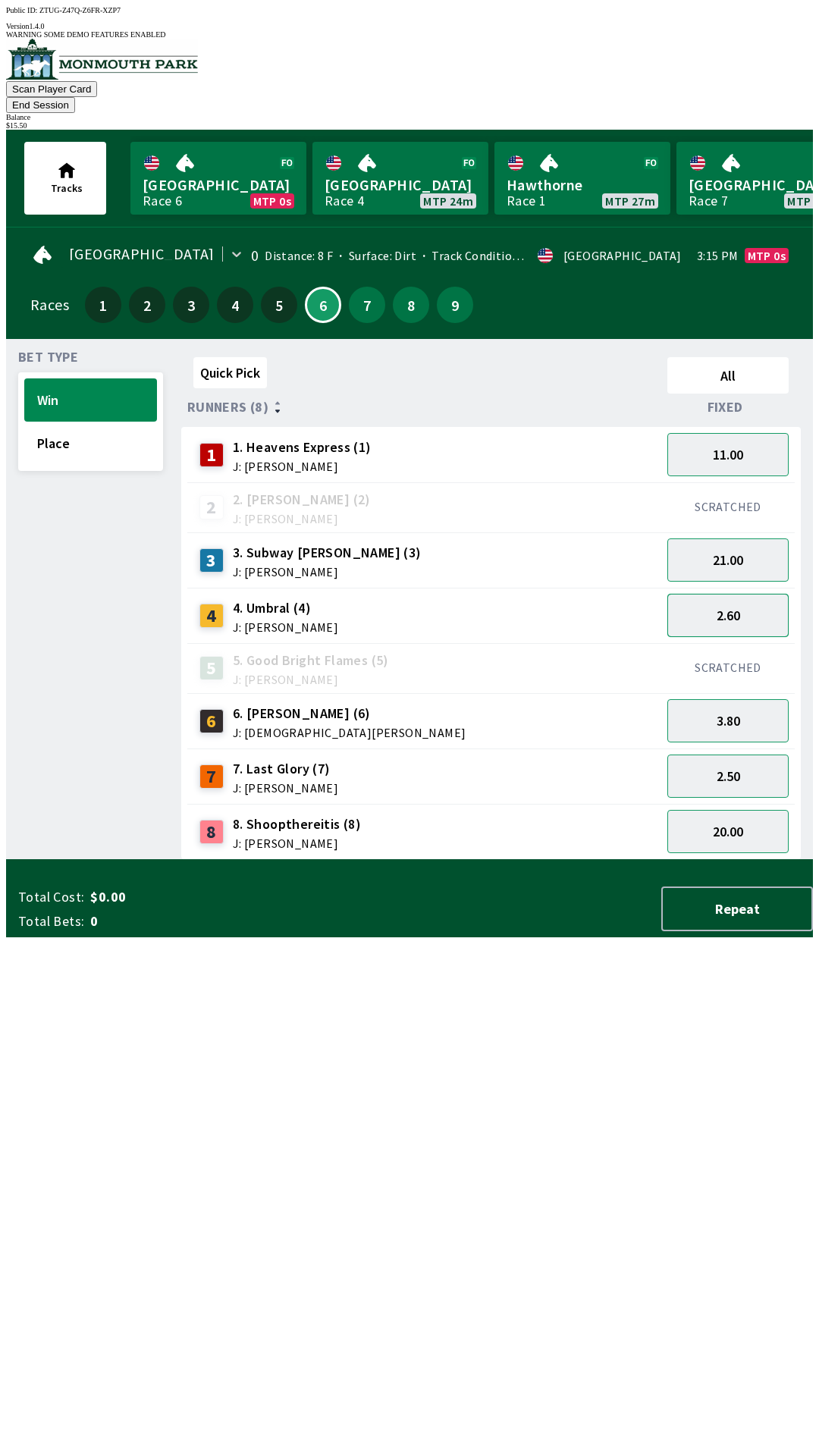
click at [732, 594] on button "2.60" at bounding box center [728, 616] width 121 height 43
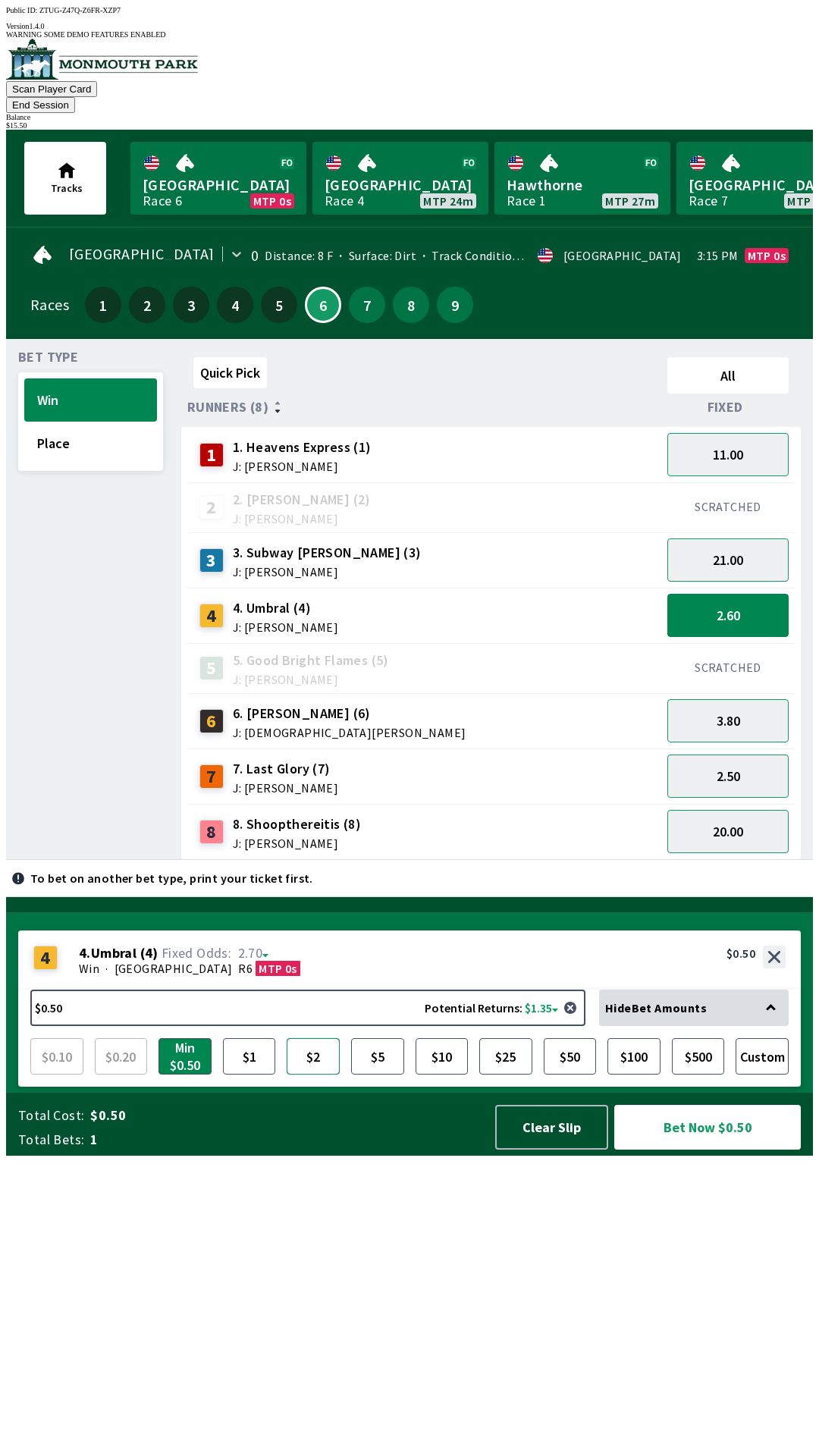
click at [310, 1075] on button "$2" at bounding box center [313, 1056] width 53 height 36
click at [676, 1150] on button "Bet Now $2.00" at bounding box center [707, 1127] width 187 height 45
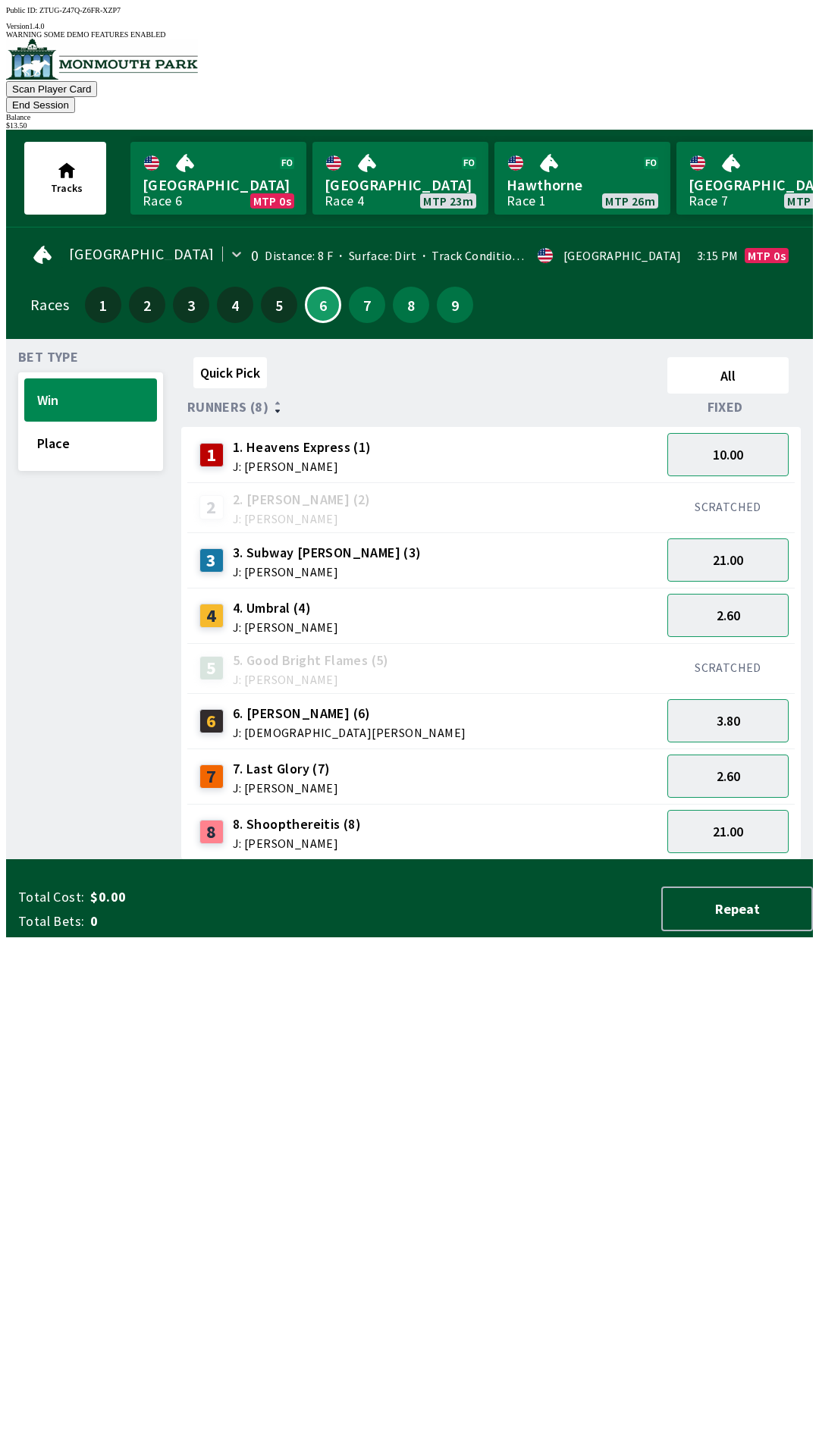
click at [75, 97] on button "End Session" at bounding box center [40, 105] width 69 height 16
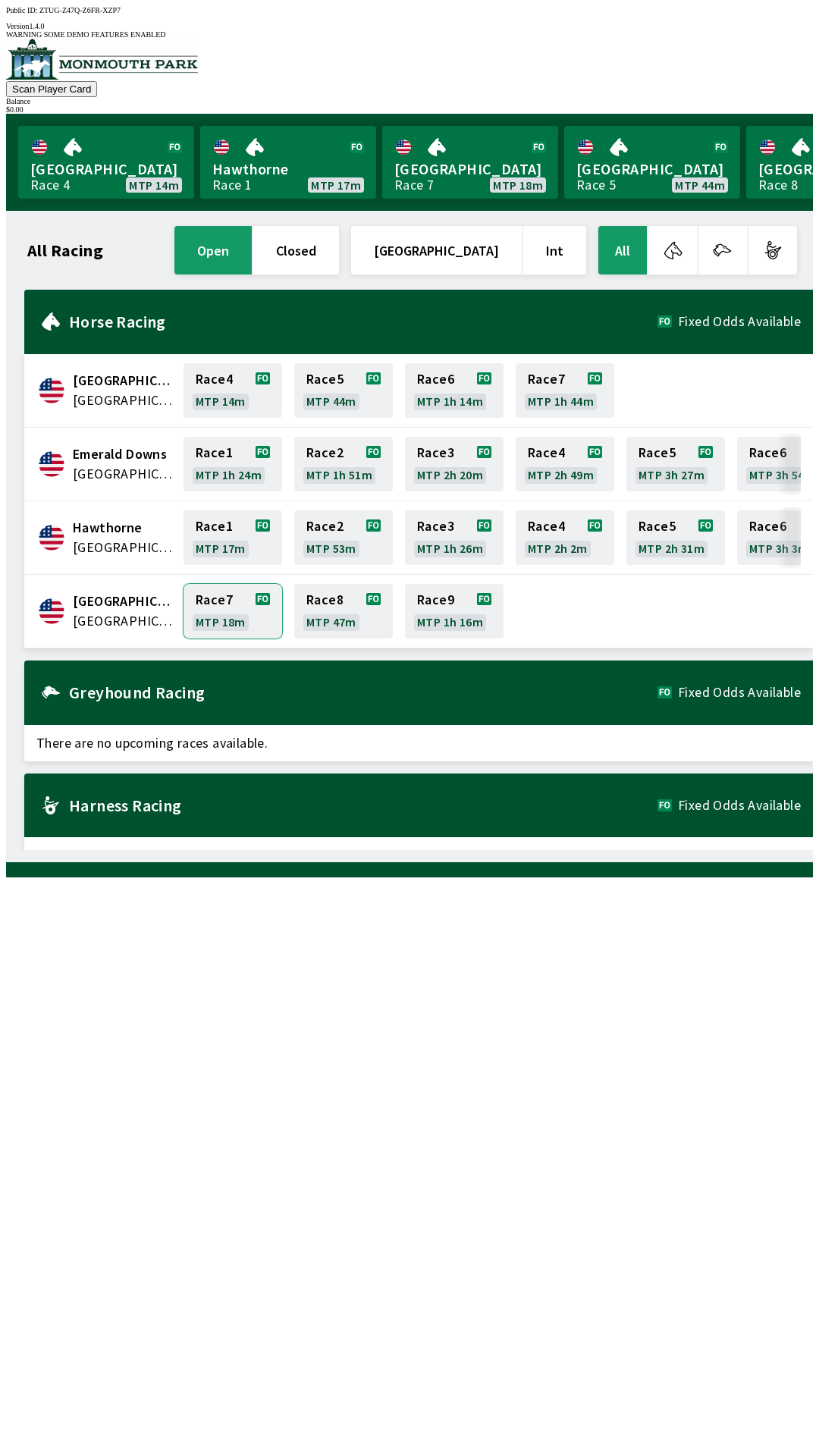
click at [253, 602] on link "Race 7 MTP 18m" at bounding box center [233, 611] width 98 height 54
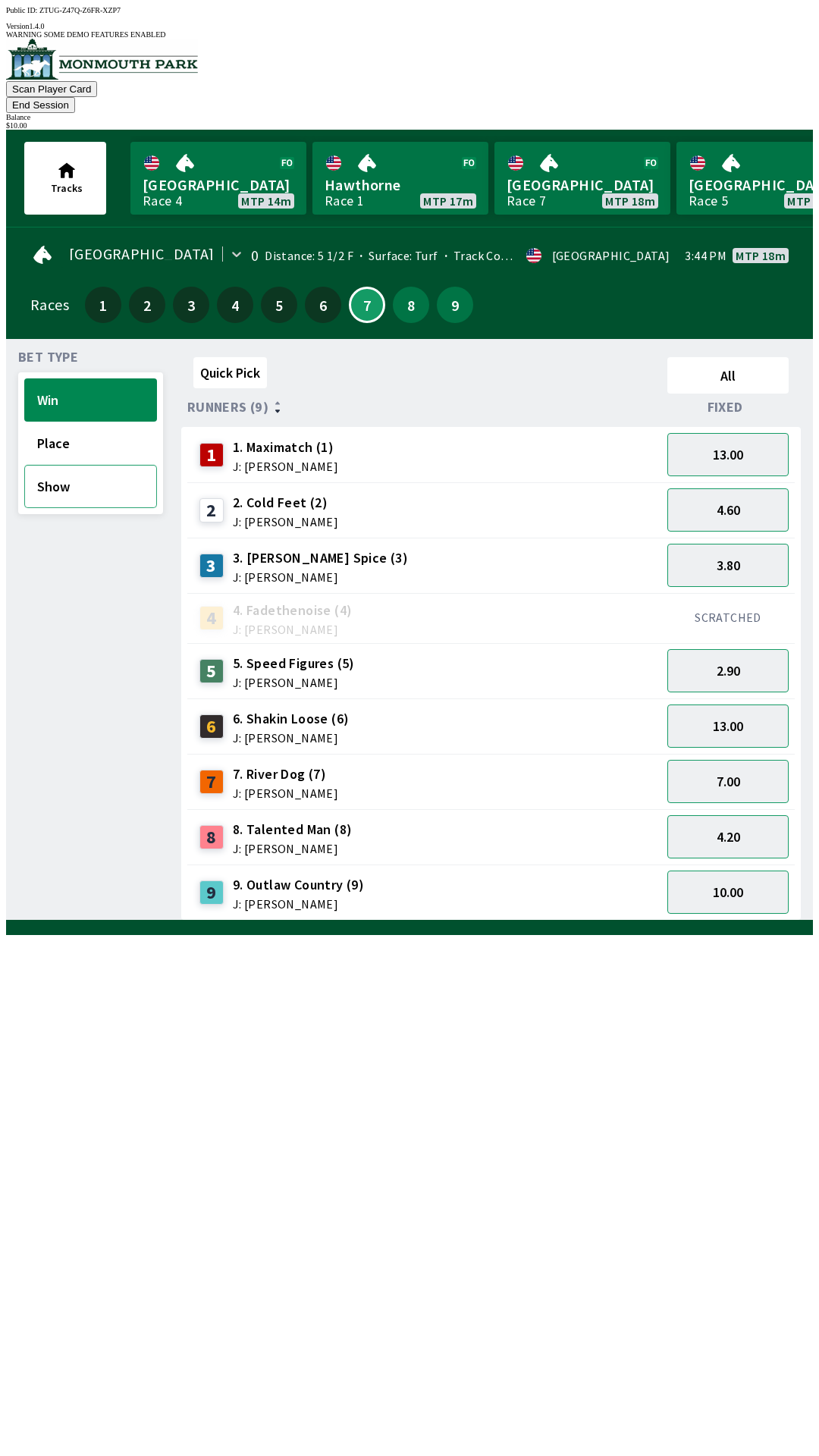
click at [90, 465] on button "Show" at bounding box center [90, 487] width 133 height 43
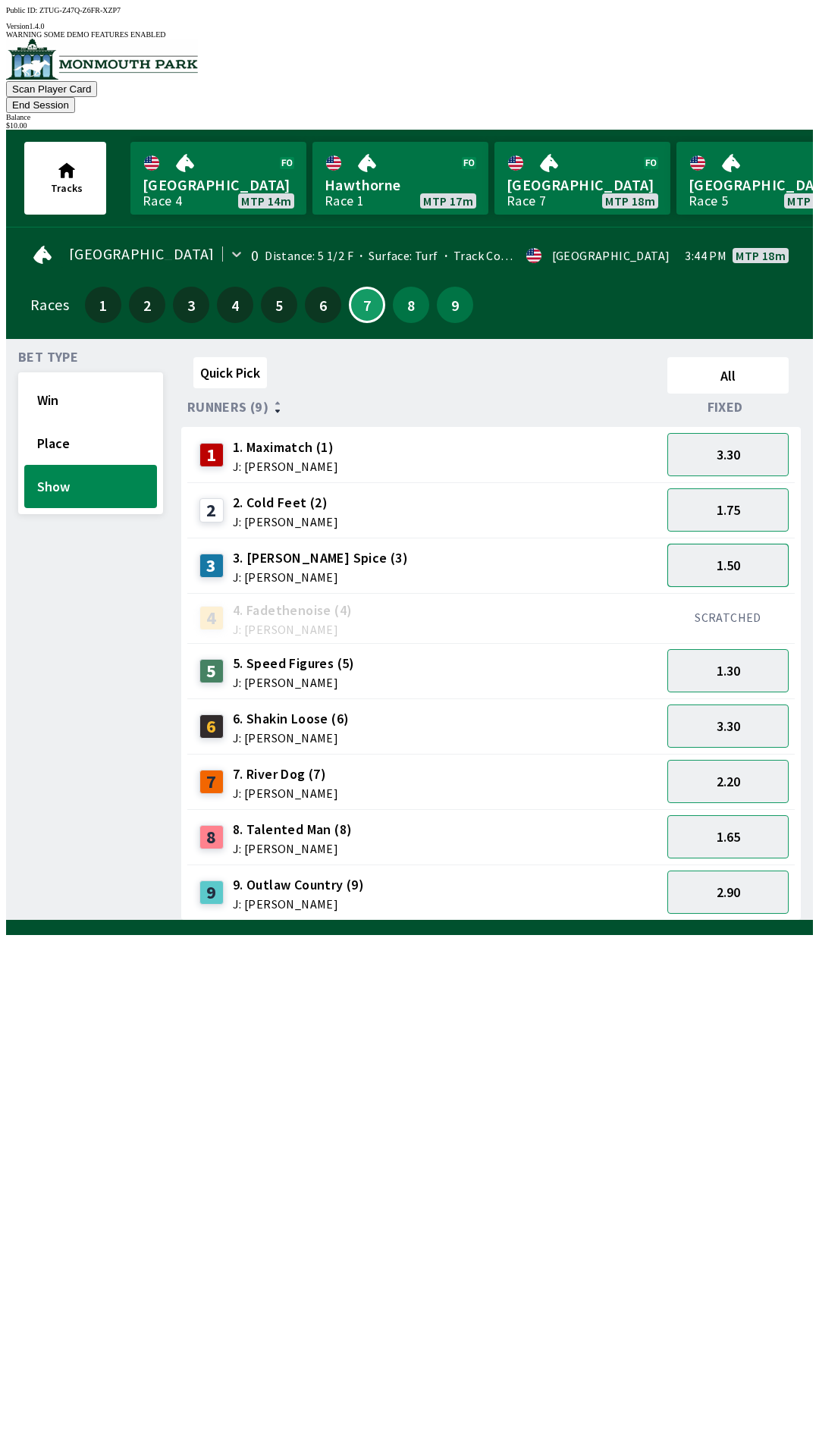
click at [761, 544] on button "1.50" at bounding box center [728, 565] width 121 height 43
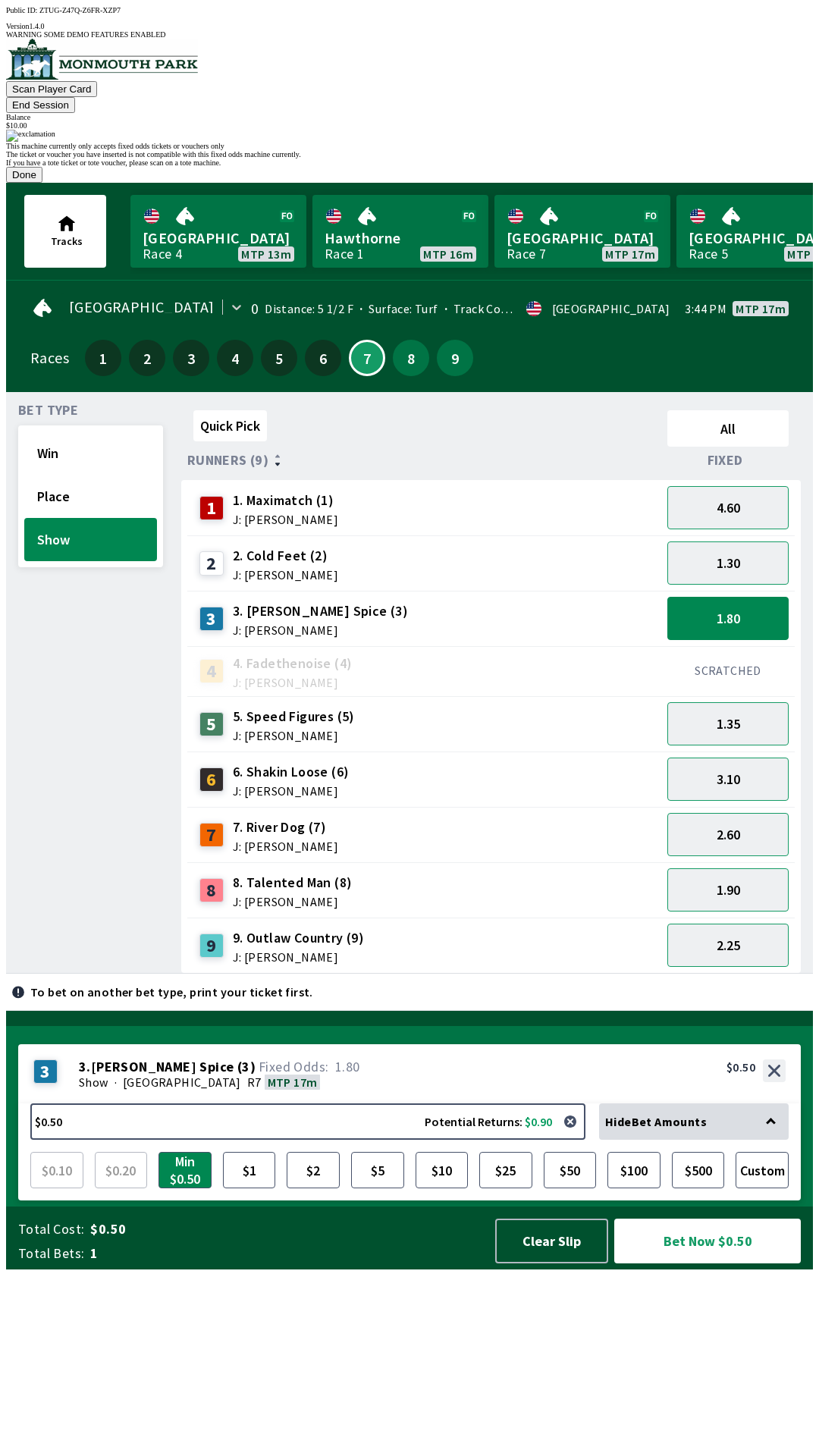
click at [43, 183] on button "Done" at bounding box center [24, 174] width 36 height 16
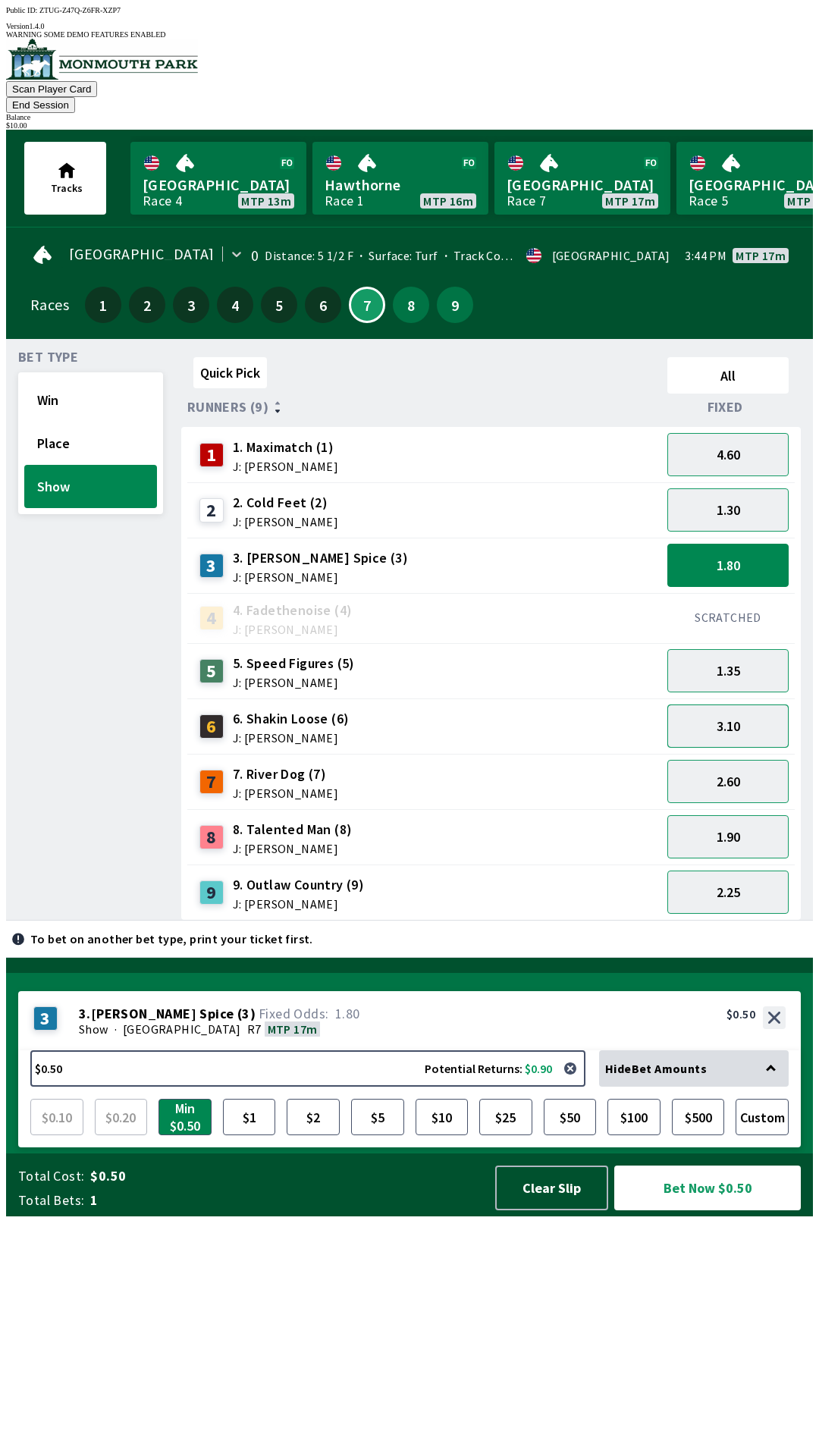
click at [769, 705] on button "3.10" at bounding box center [728, 726] width 121 height 43
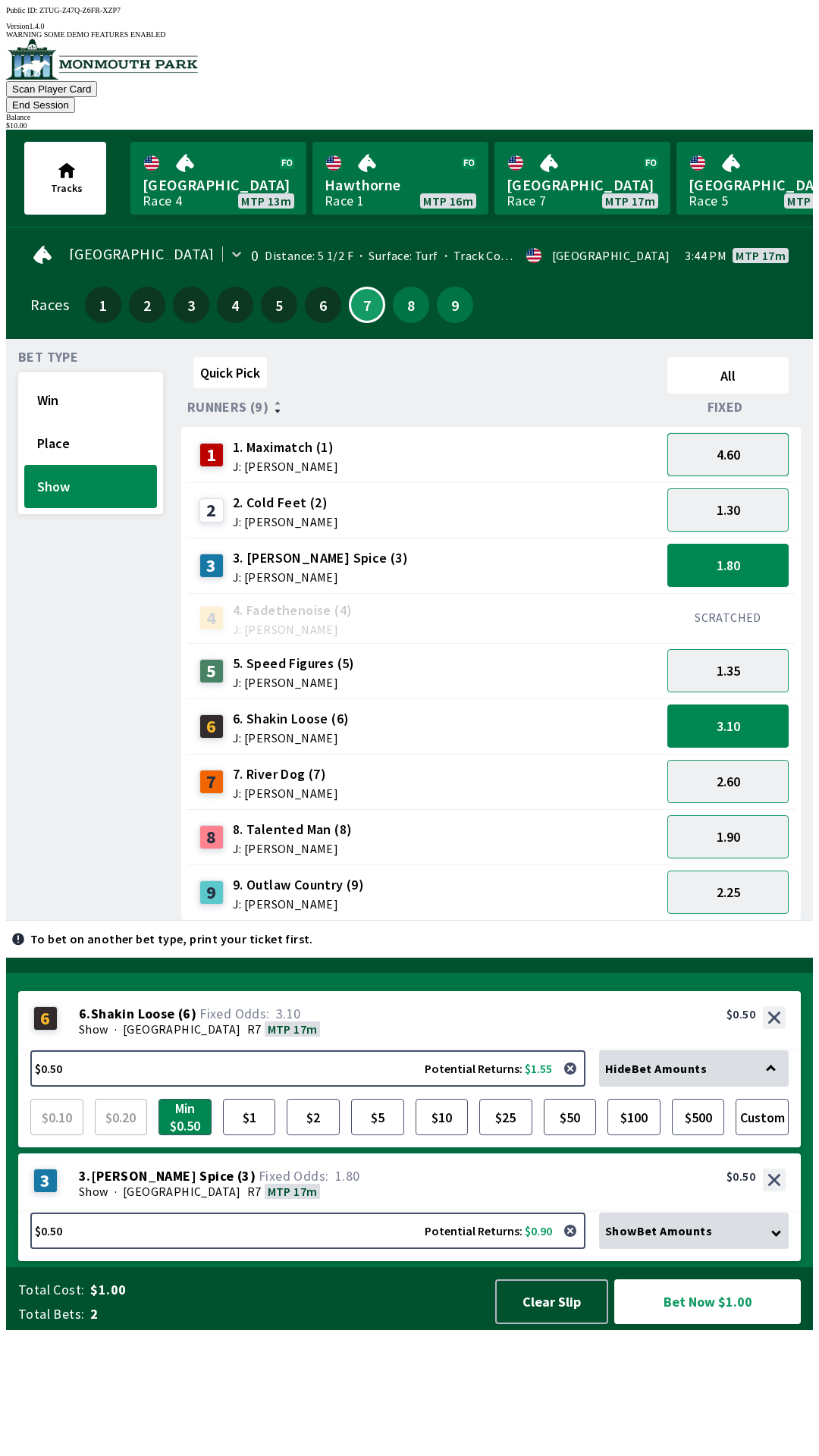
click at [767, 433] on button "4.60" at bounding box center [728, 454] width 121 height 43
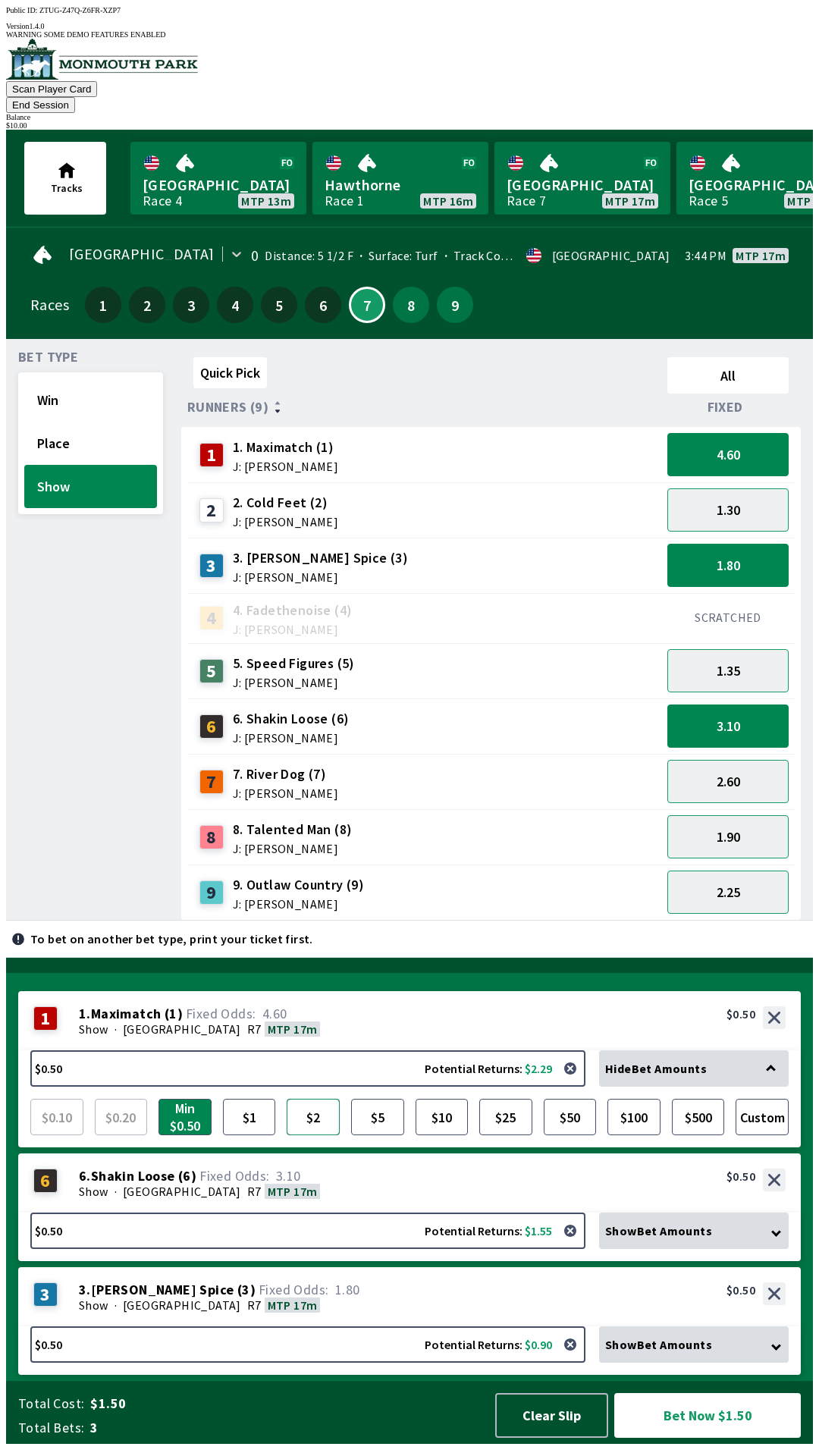
click at [316, 1135] on button "$2" at bounding box center [313, 1116] width 53 height 36
click at [669, 1238] on span "Show Bet Amounts" at bounding box center [658, 1231] width 107 height 16
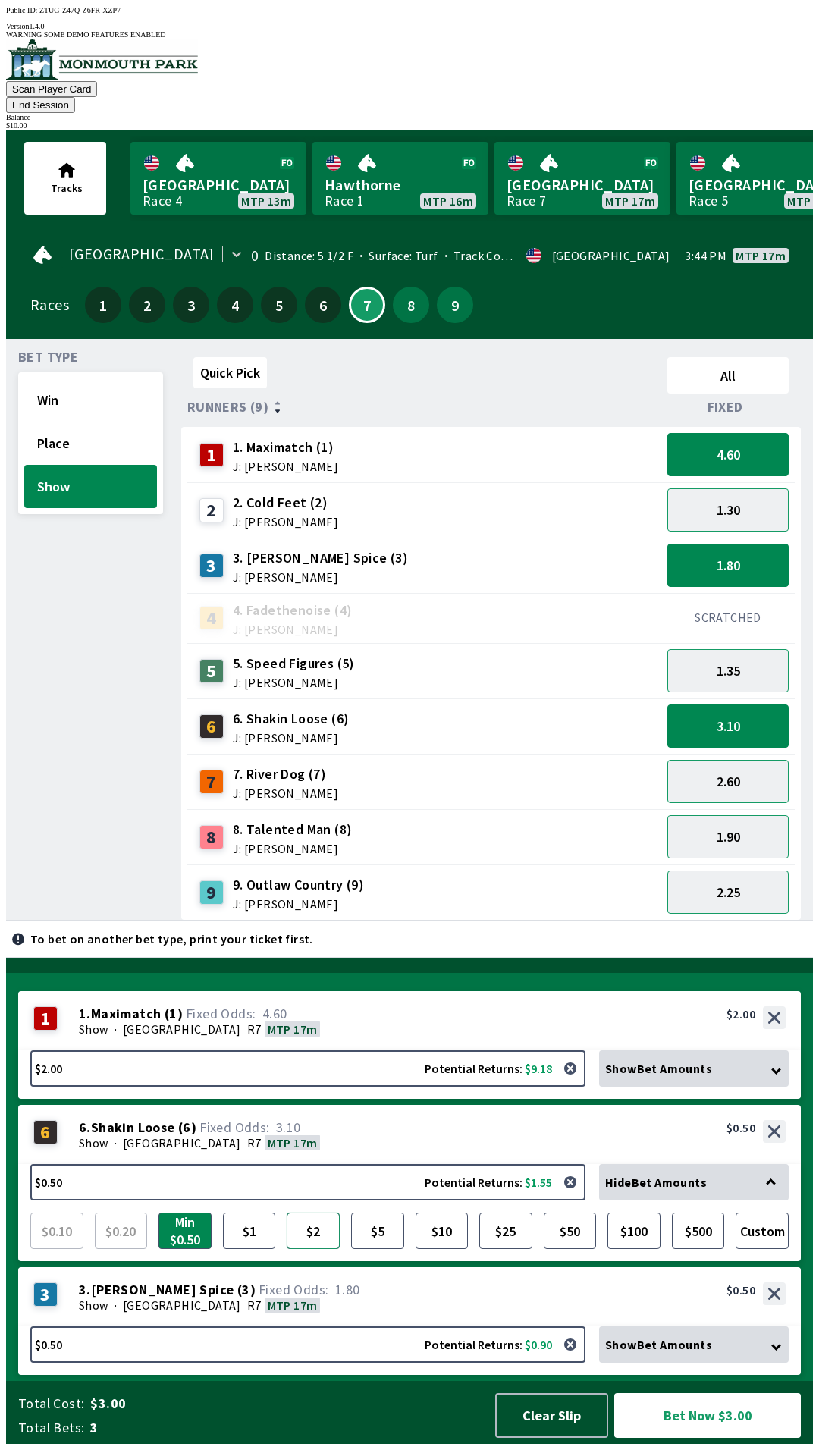
click at [327, 1239] on button "$2" at bounding box center [313, 1230] width 53 height 36
click at [685, 1362] on div "Show Bet Amounts" at bounding box center [694, 1344] width 190 height 36
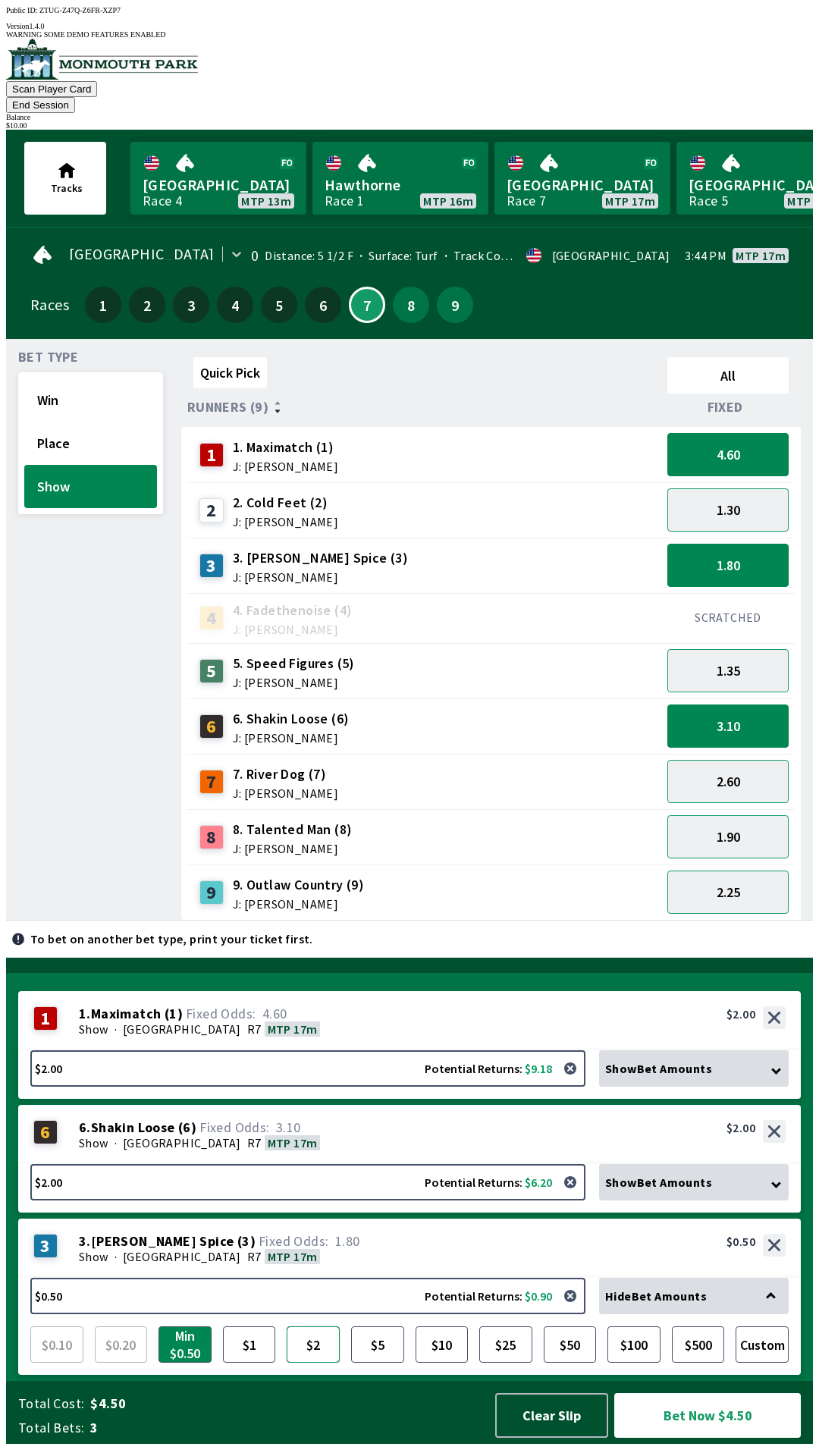
click at [328, 1361] on button "$2" at bounding box center [313, 1344] width 53 height 36
click at [388, 1354] on button "$5" at bounding box center [378, 1344] width 53 height 36
click at [763, 871] on button "2.25" at bounding box center [728, 892] width 121 height 43
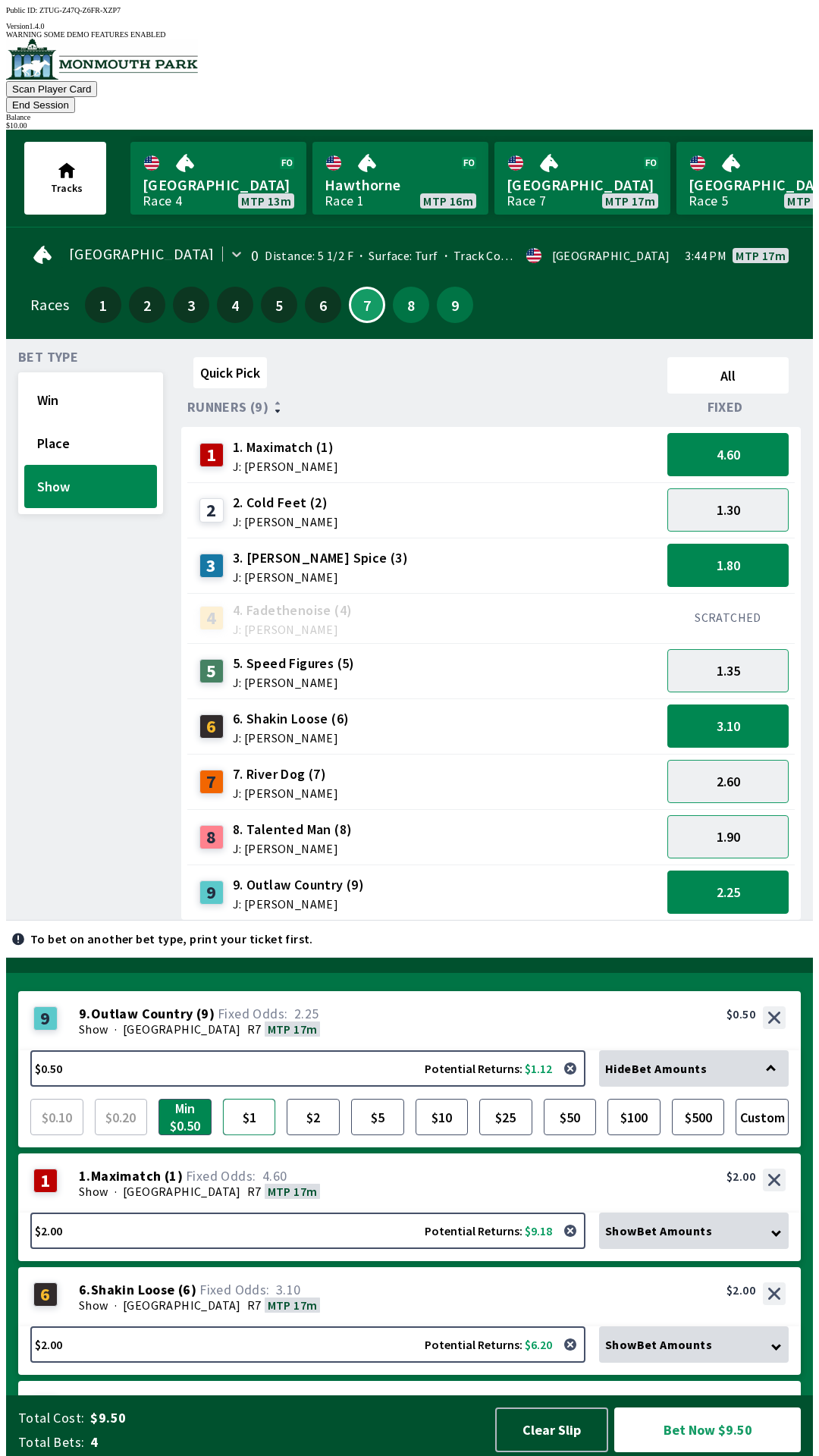
click at [254, 1116] on button "$1" at bounding box center [250, 1116] width 53 height 36
click at [758, 1423] on button "Bet Now $10.00" at bounding box center [707, 1430] width 187 height 45
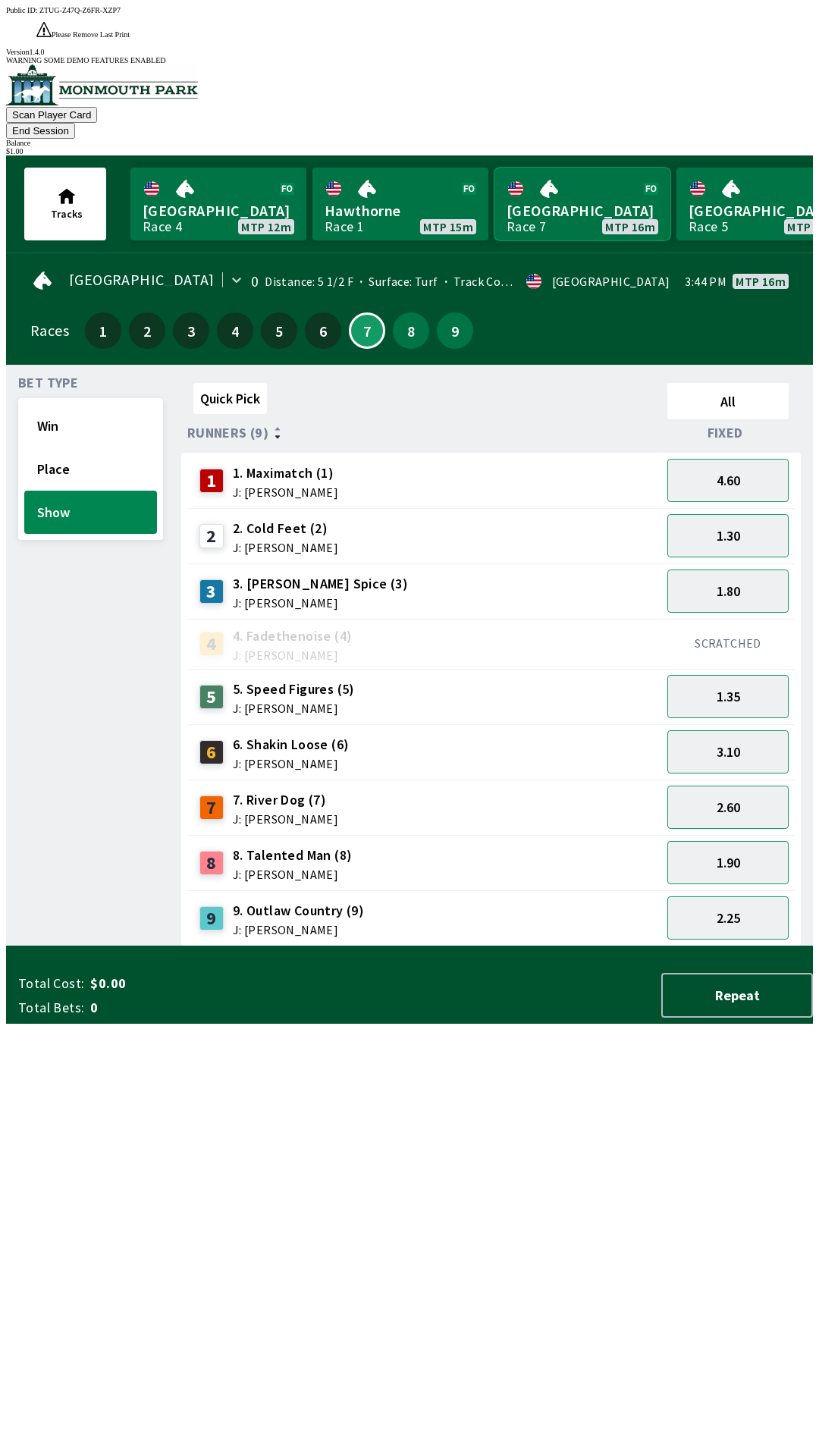
click at [566, 171] on link "[GEOGRAPHIC_DATA] Race 7 MTP 16m" at bounding box center [582, 204] width 176 height 73
click at [50, 447] on button "Place" at bounding box center [90, 469] width 133 height 43
click at [57, 404] on button "Win" at bounding box center [90, 426] width 133 height 43
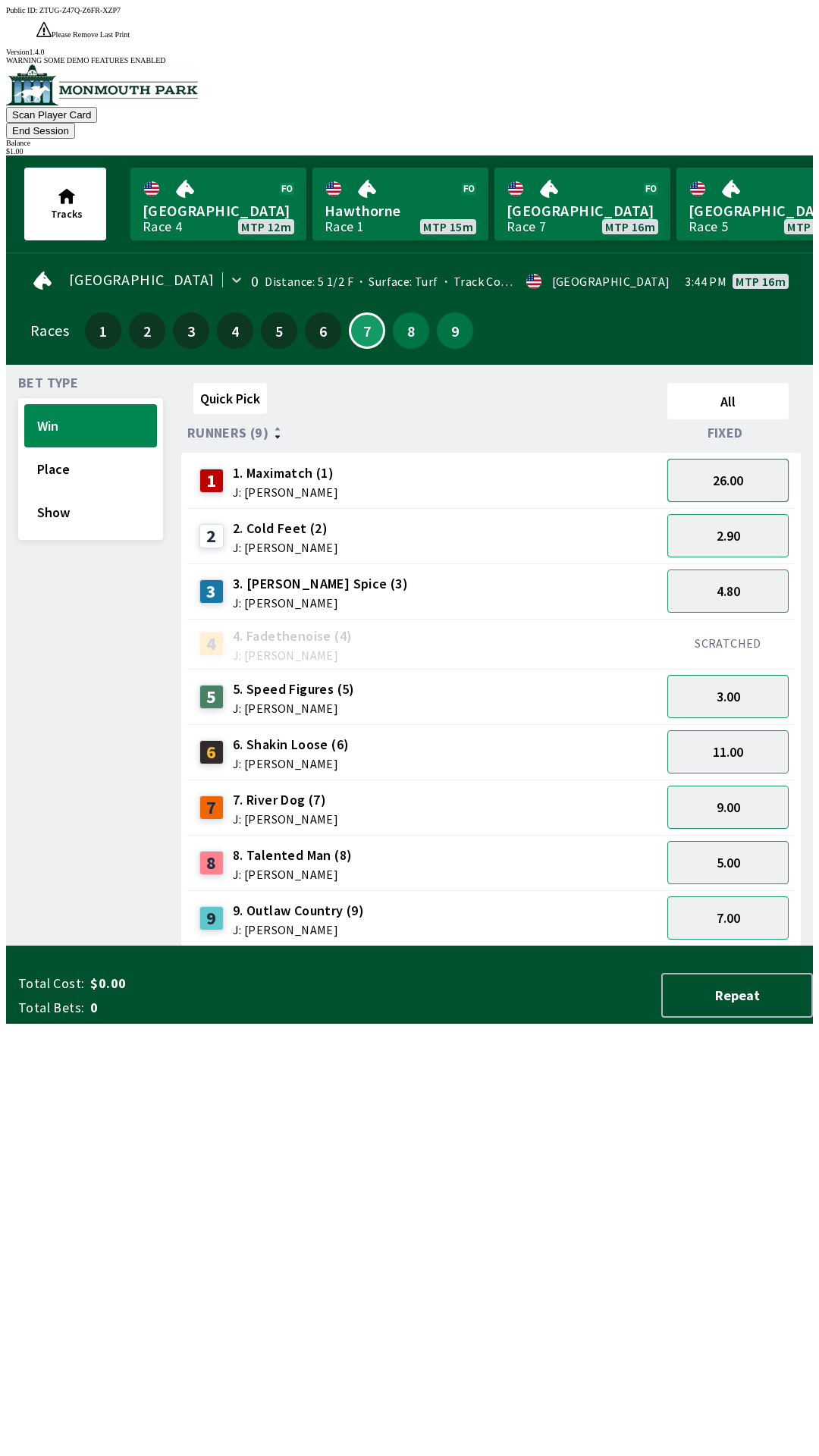
click at [771, 459] on button "26.00" at bounding box center [728, 481] width 121 height 43
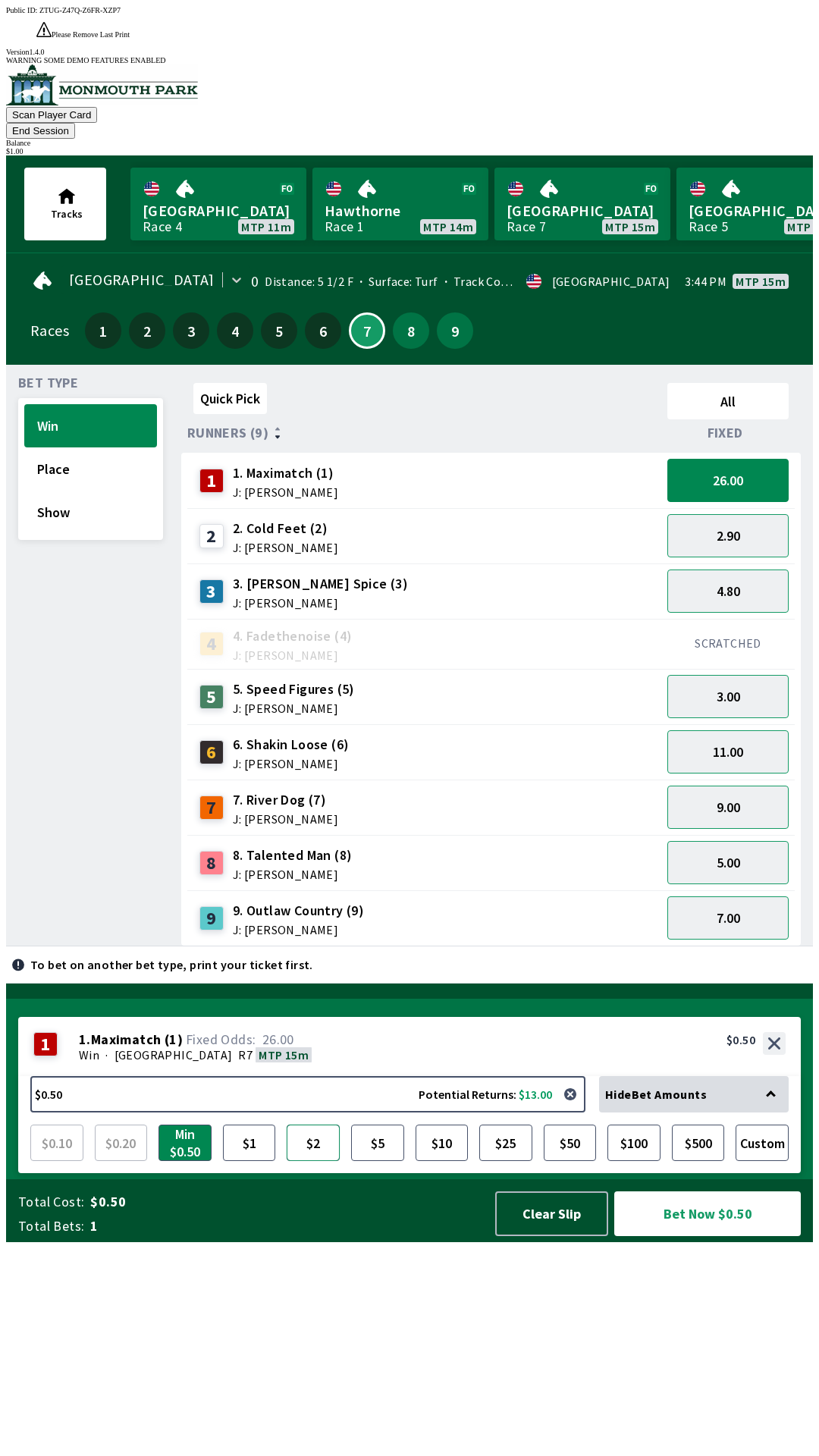
click at [327, 1161] on button "$2" at bounding box center [313, 1142] width 53 height 36
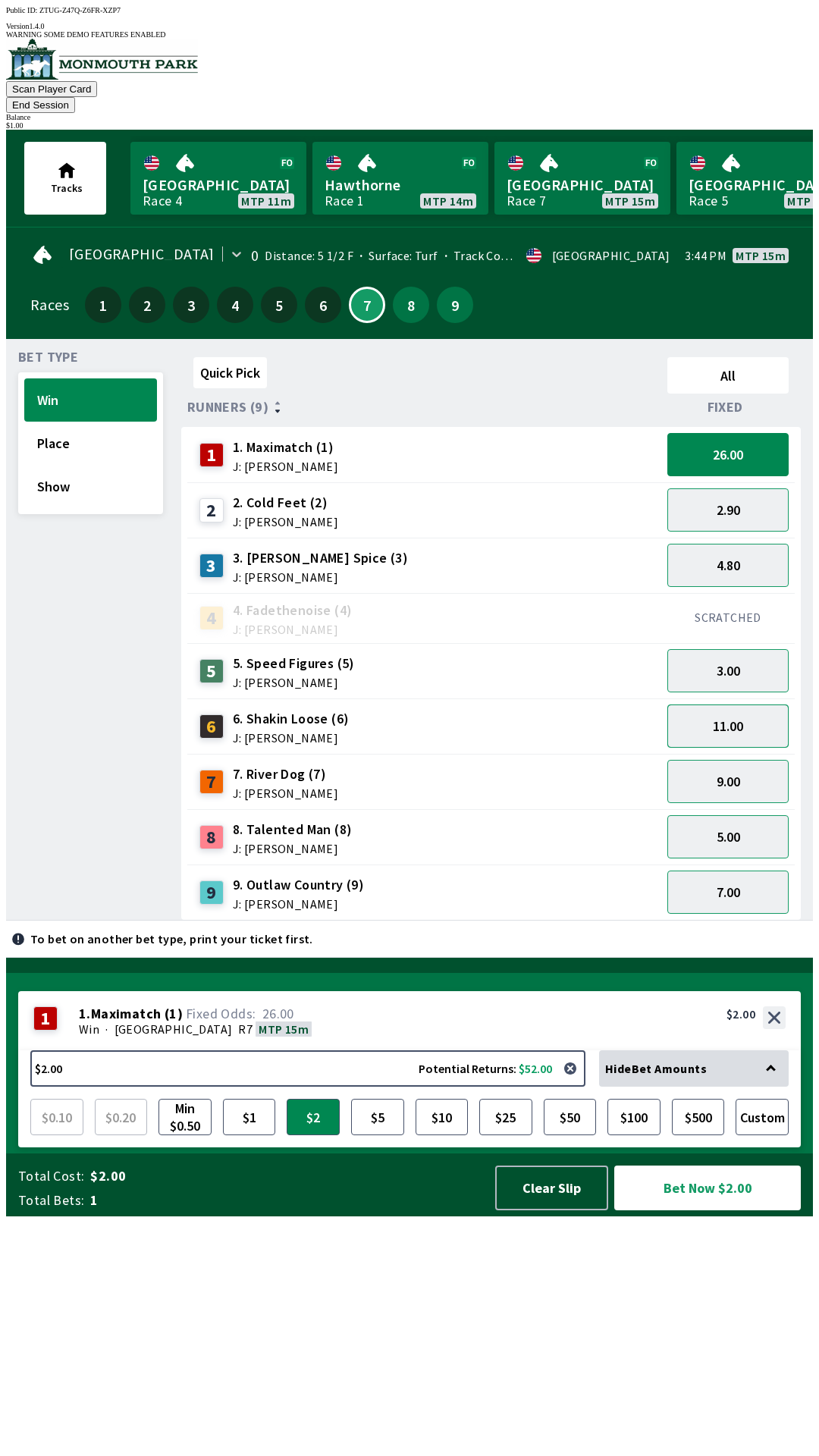
click at [720, 706] on button "11.00" at bounding box center [728, 726] width 121 height 43
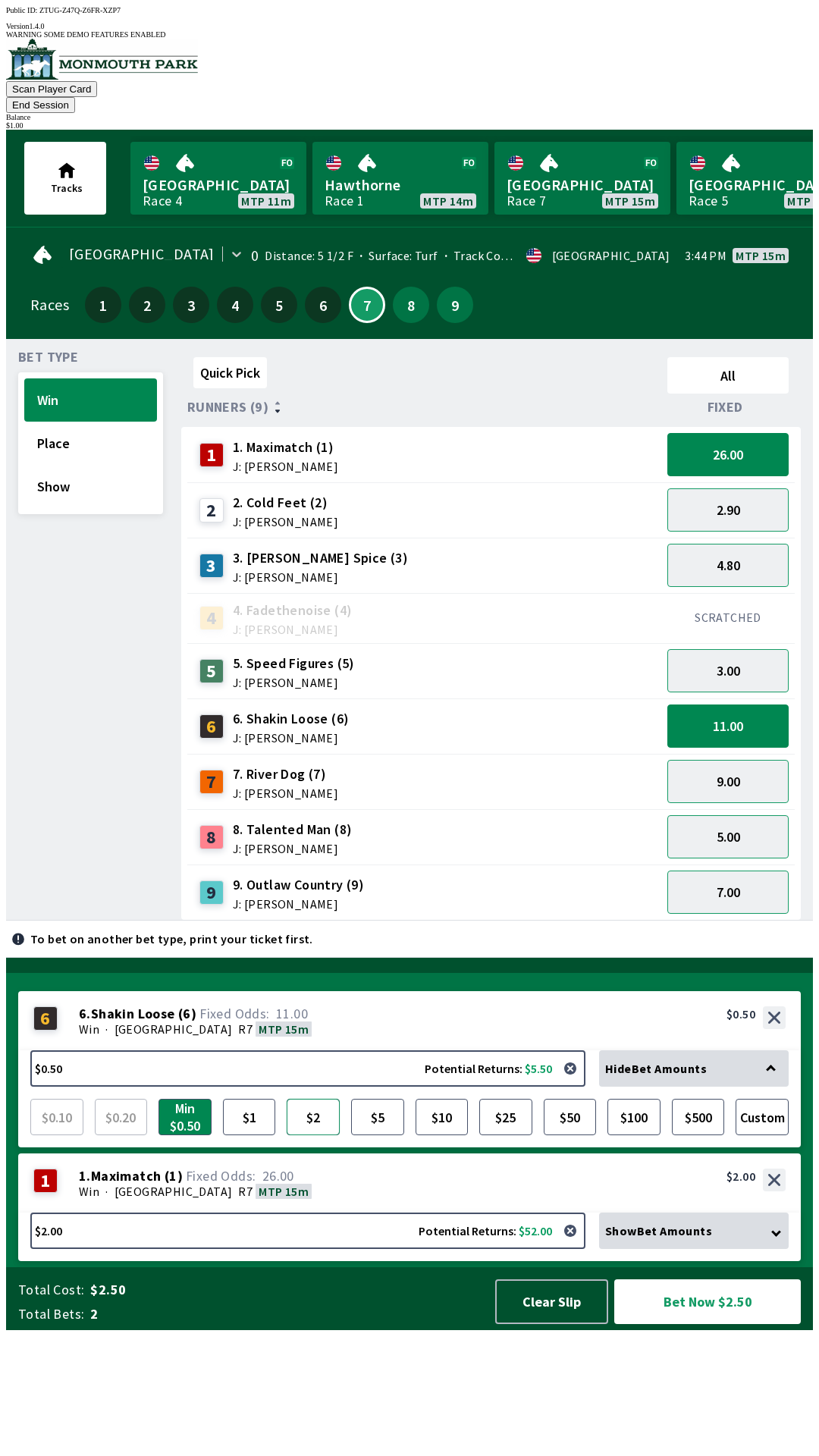
click at [320, 1135] on button "$2" at bounding box center [313, 1116] width 53 height 36
click at [582, 1324] on button "Clear Slip" at bounding box center [552, 1302] width 113 height 45
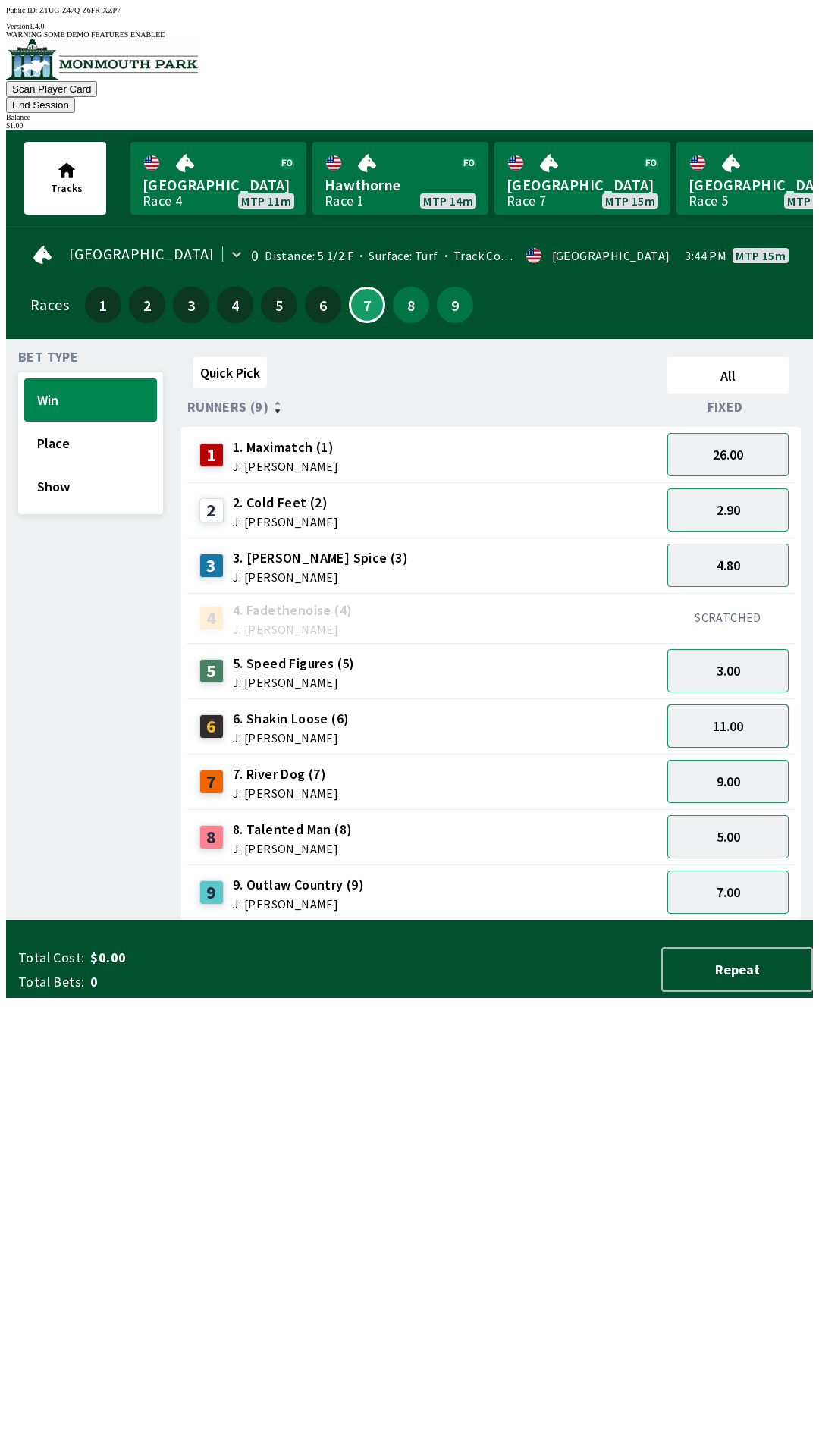
click at [730, 705] on button "11.00" at bounding box center [728, 726] width 121 height 43
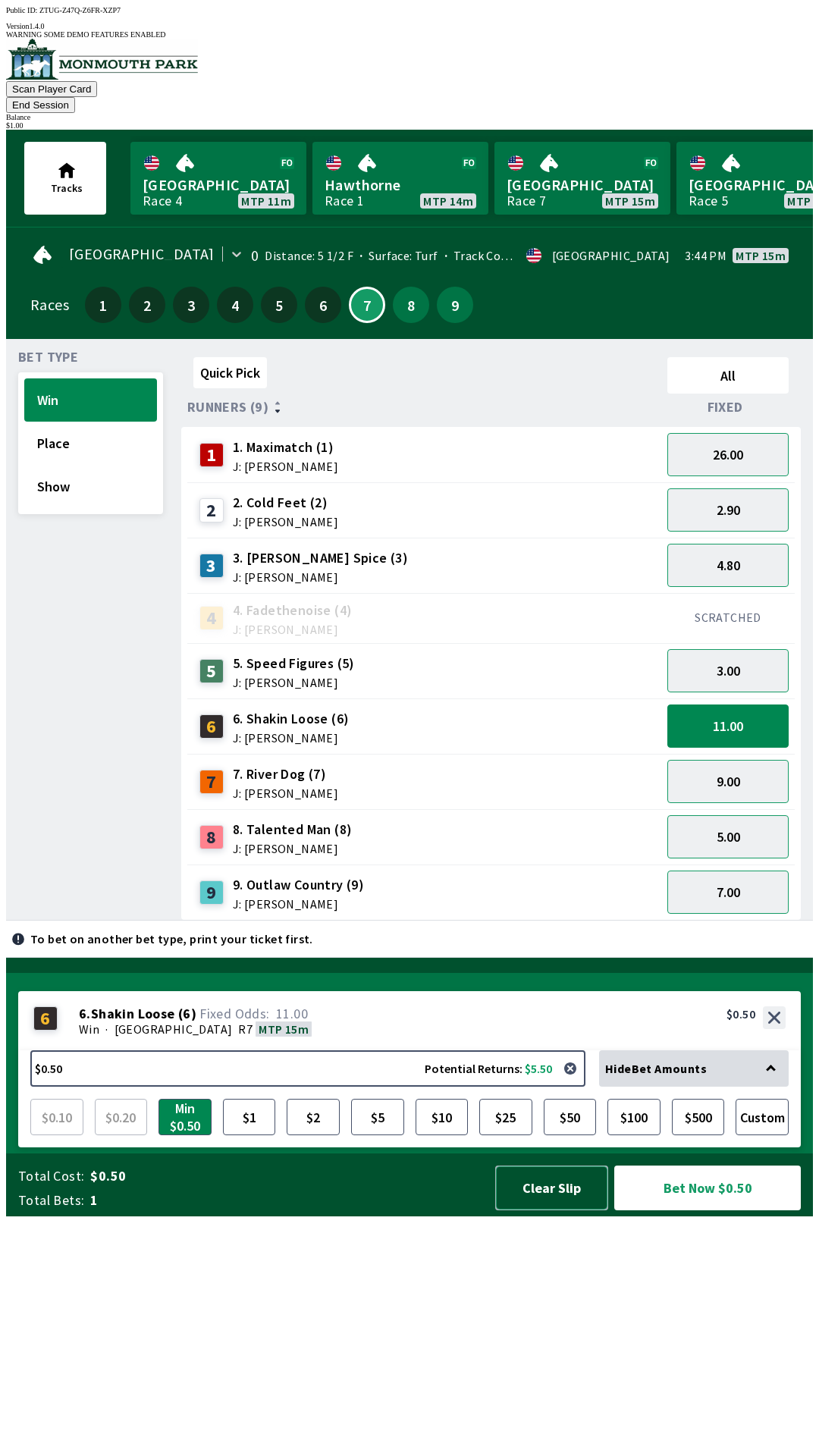
click at [566, 1210] on button "Clear Slip" at bounding box center [552, 1188] width 113 height 45
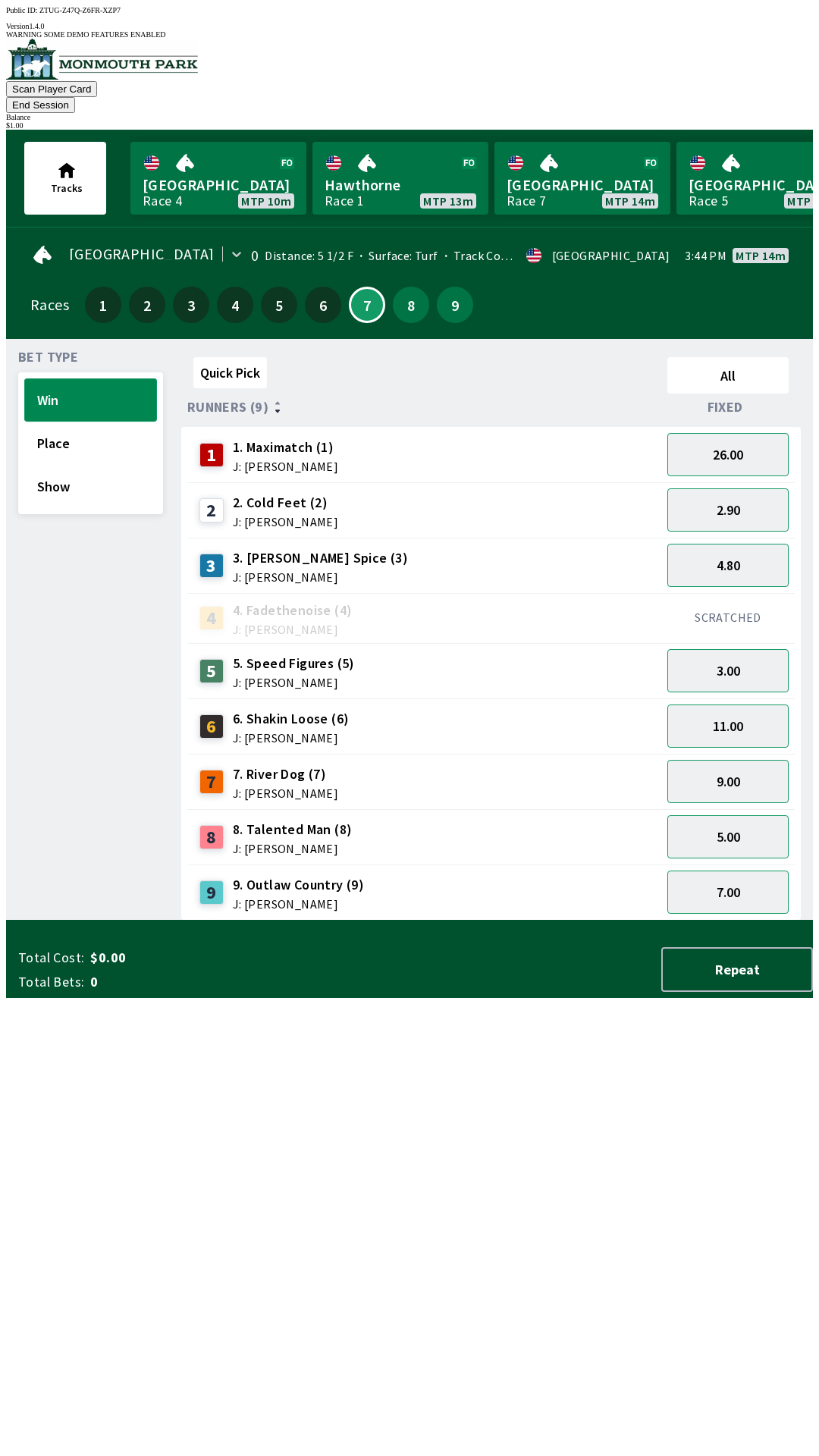
click at [50, 384] on button "Win" at bounding box center [90, 400] width 133 height 43
click at [354, 992] on div "Total Cost: $0.00 Total Bets: 0 Repeat" at bounding box center [415, 970] width 795 height 45
click at [351, 920] on div "Quick Pick All Runners (9) Fixed 1 1. Maximatch (1) J: [PERSON_NAME] 26.00 2 2.…" at bounding box center [497, 636] width 632 height 569
click at [740, 705] on button "11.00" at bounding box center [728, 726] width 121 height 43
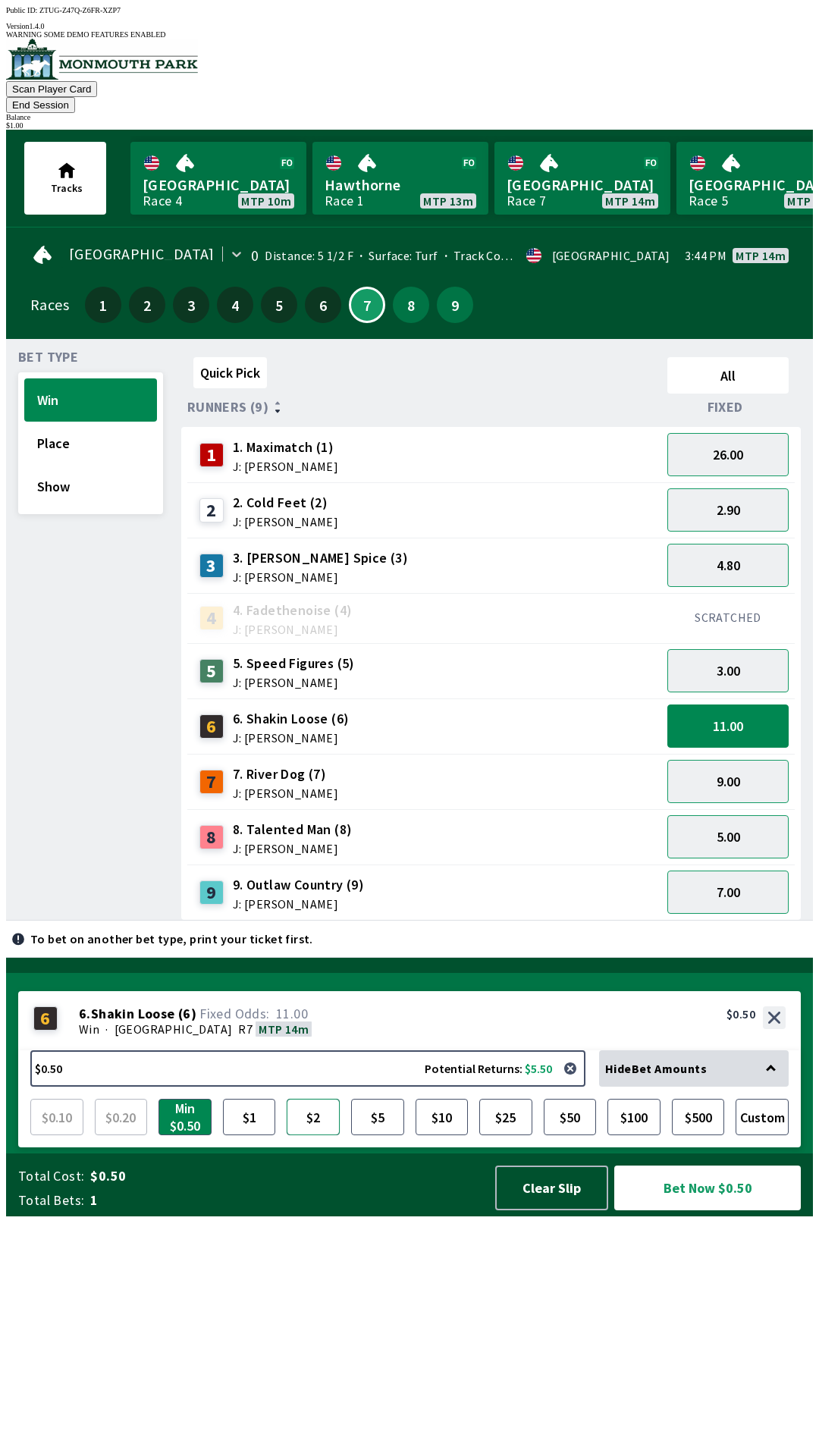
click at [316, 1135] on button "$2" at bounding box center [313, 1116] width 53 height 36
click at [720, 1210] on button "Bet Now $2.00" at bounding box center [707, 1188] width 187 height 45
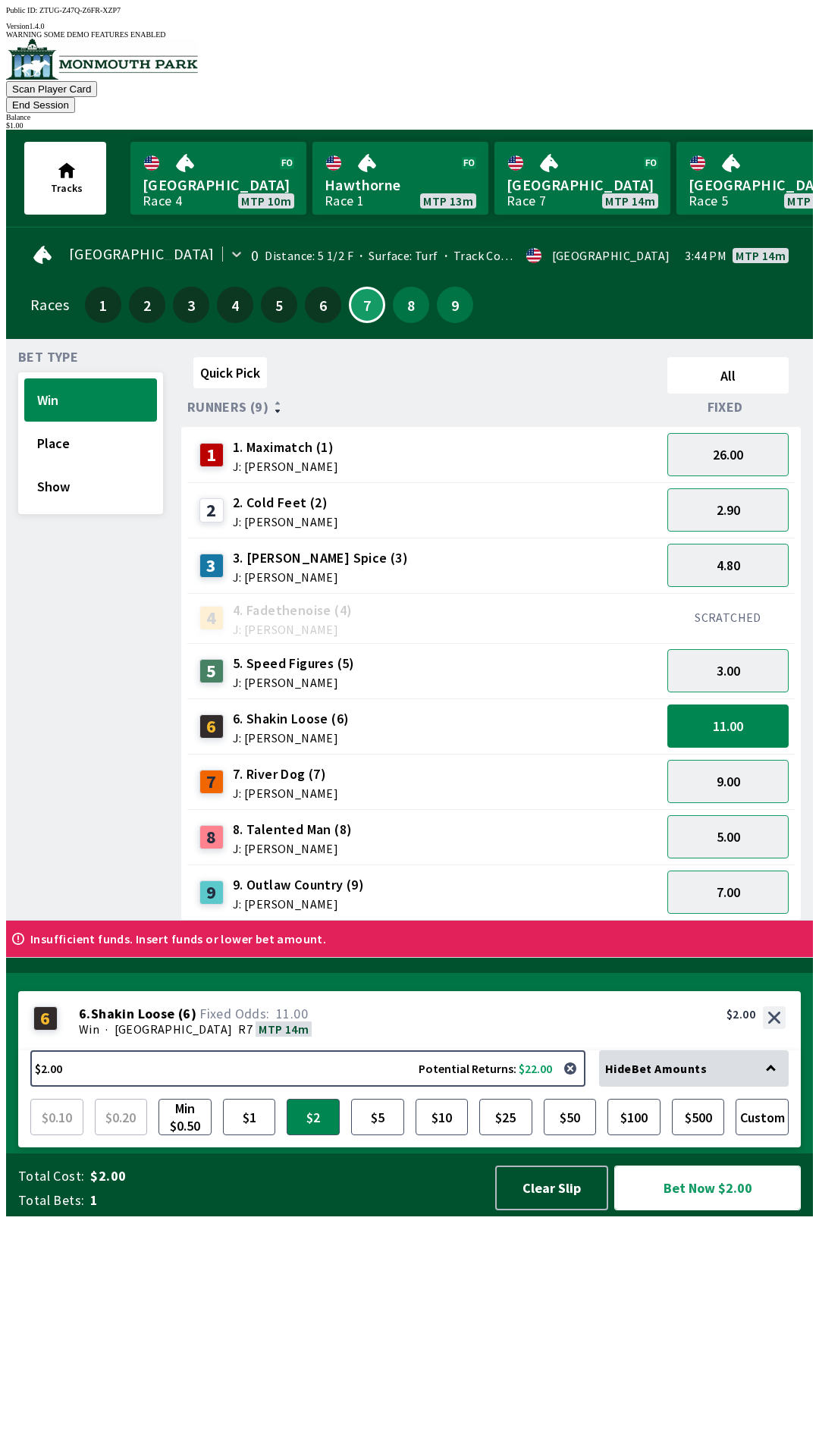
click at [707, 1210] on button "Bet Now $2.00" at bounding box center [707, 1188] width 187 height 45
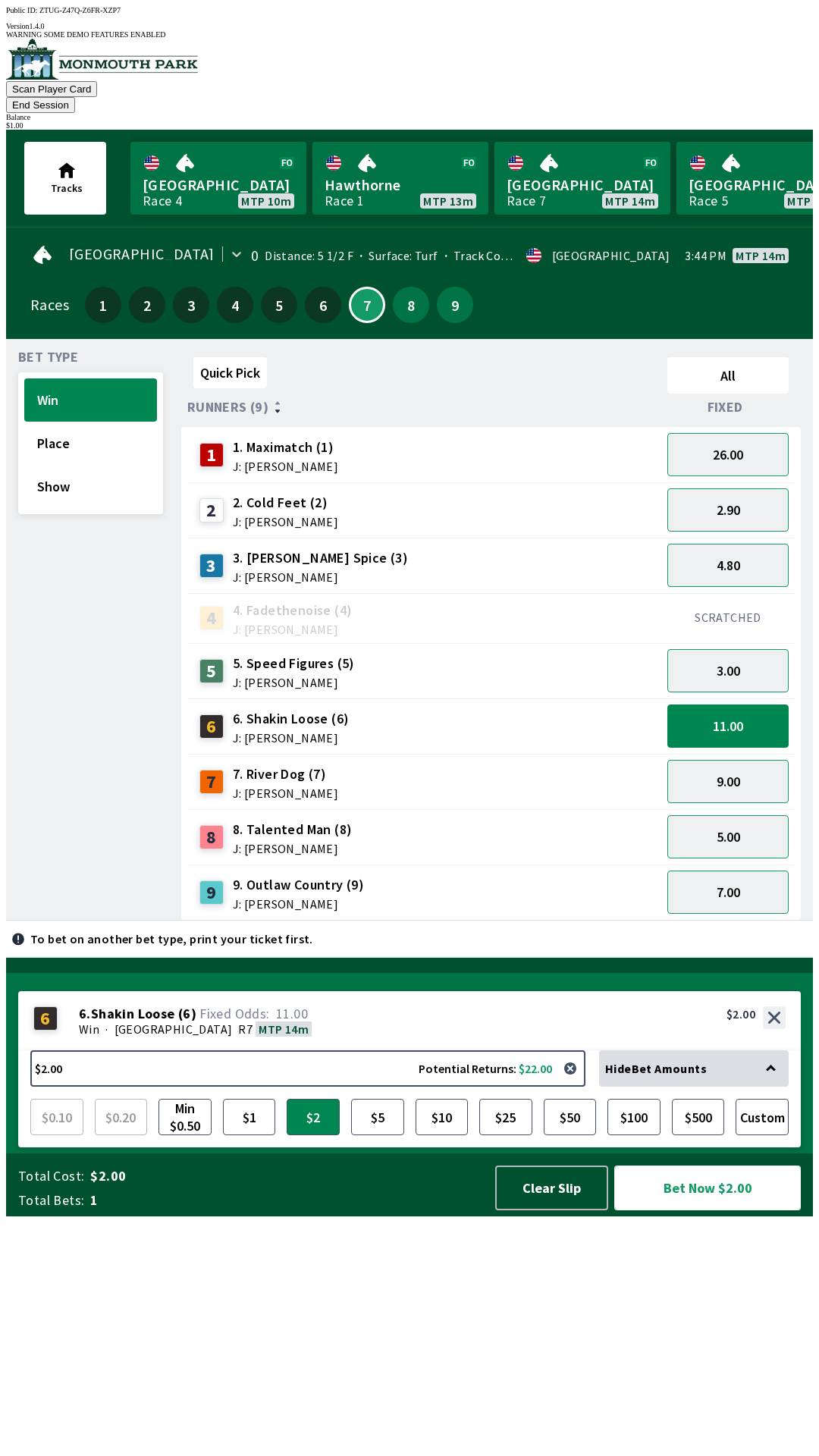
click at [696, 1210] on button "Bet Now $2.00" at bounding box center [707, 1188] width 187 height 45
click at [556, 1210] on button "Clear Slip" at bounding box center [552, 1188] width 113 height 45
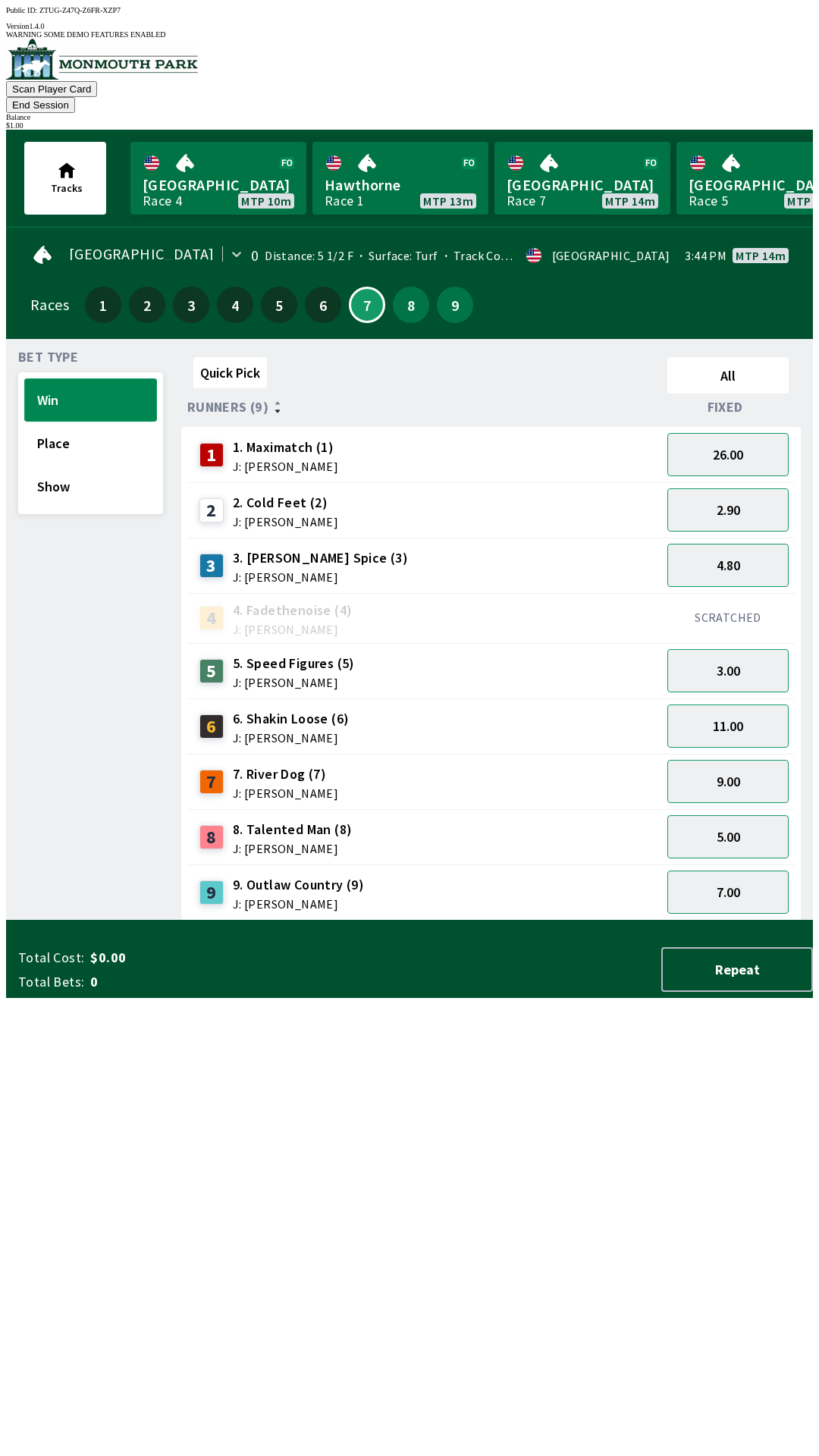
click at [52, 381] on button "Win" at bounding box center [90, 400] width 133 height 43
click at [733, 433] on button "26.00" at bounding box center [728, 454] width 121 height 43
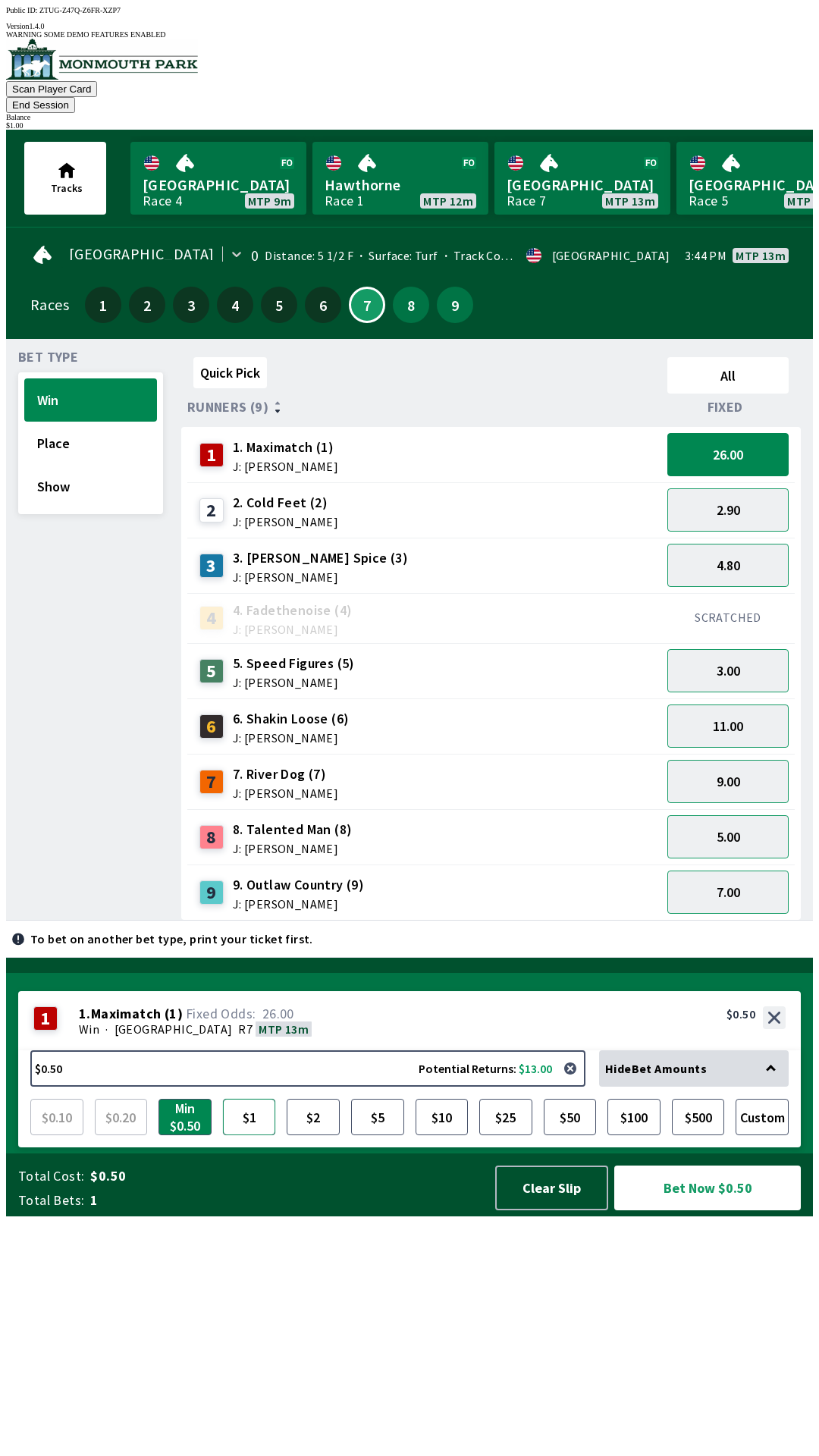
click at [245, 1135] on button "$1" at bounding box center [250, 1116] width 53 height 36
click at [709, 1210] on button "Bet Now $1.00" at bounding box center [707, 1188] width 187 height 45
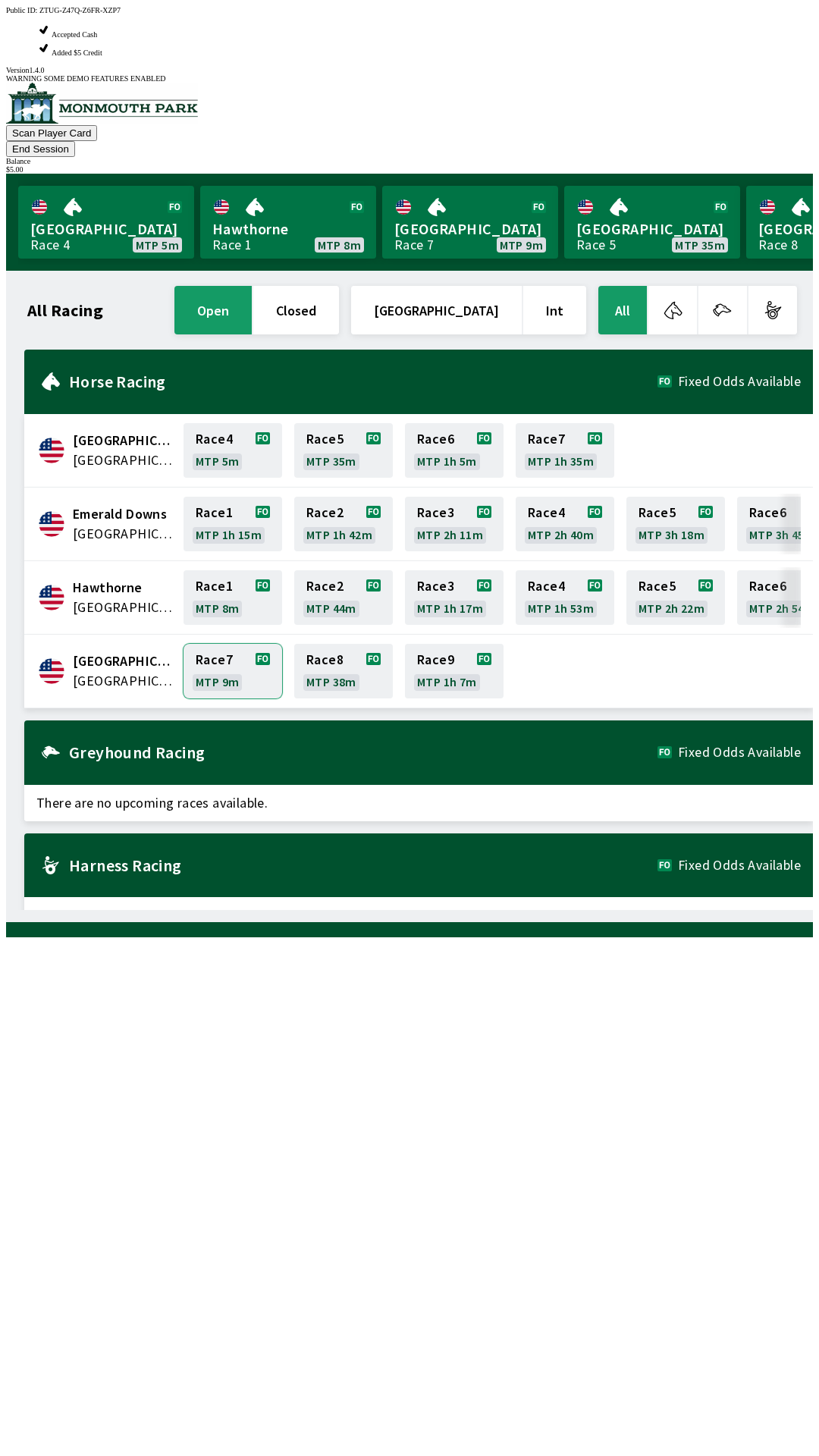
click at [225, 643] on link "Race 7 MTP 9m" at bounding box center [233, 671] width 98 height 54
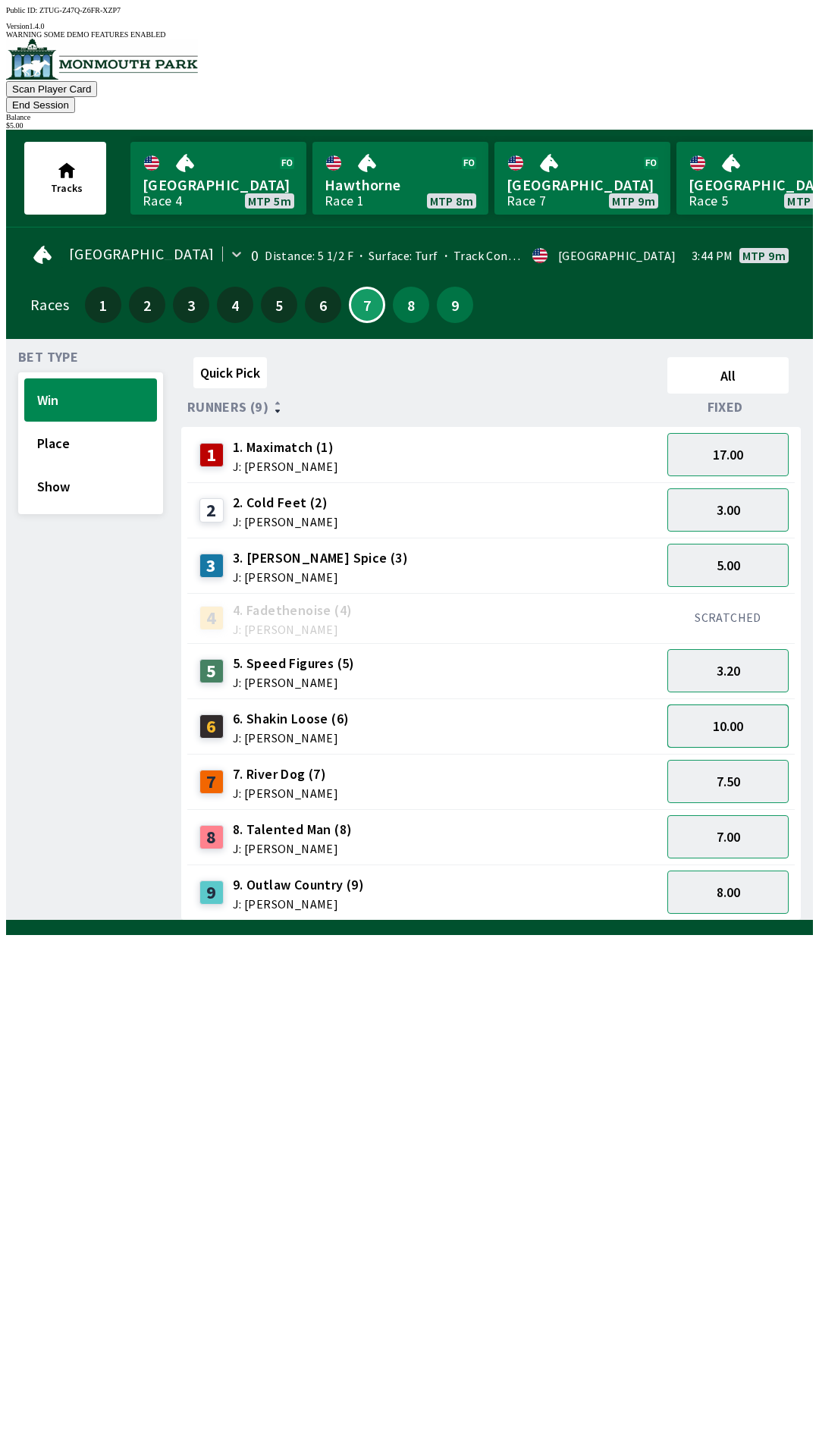
click at [710, 705] on button "10.00" at bounding box center [728, 726] width 121 height 43
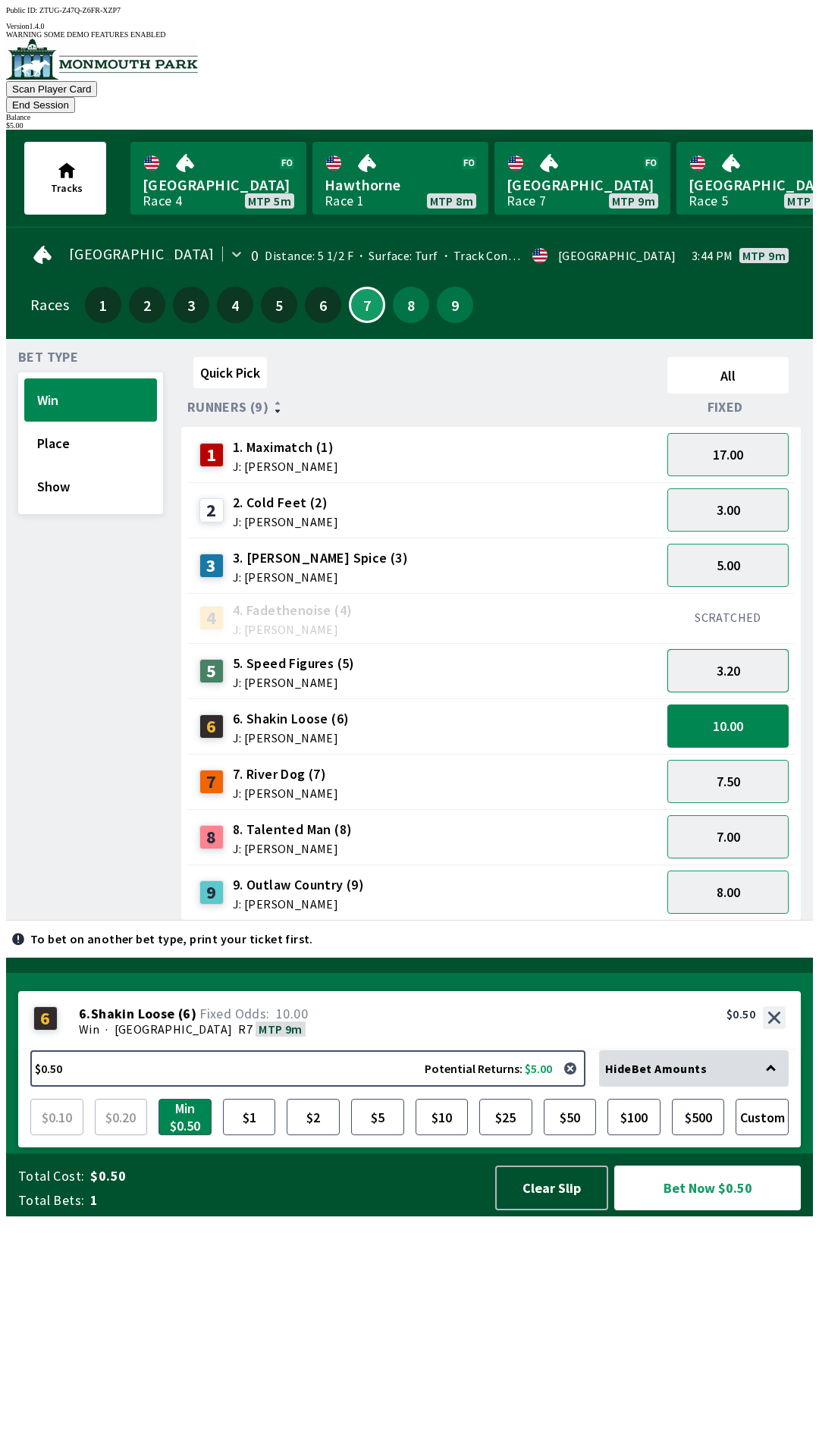
click at [768, 649] on button "3.20" at bounding box center [728, 671] width 121 height 43
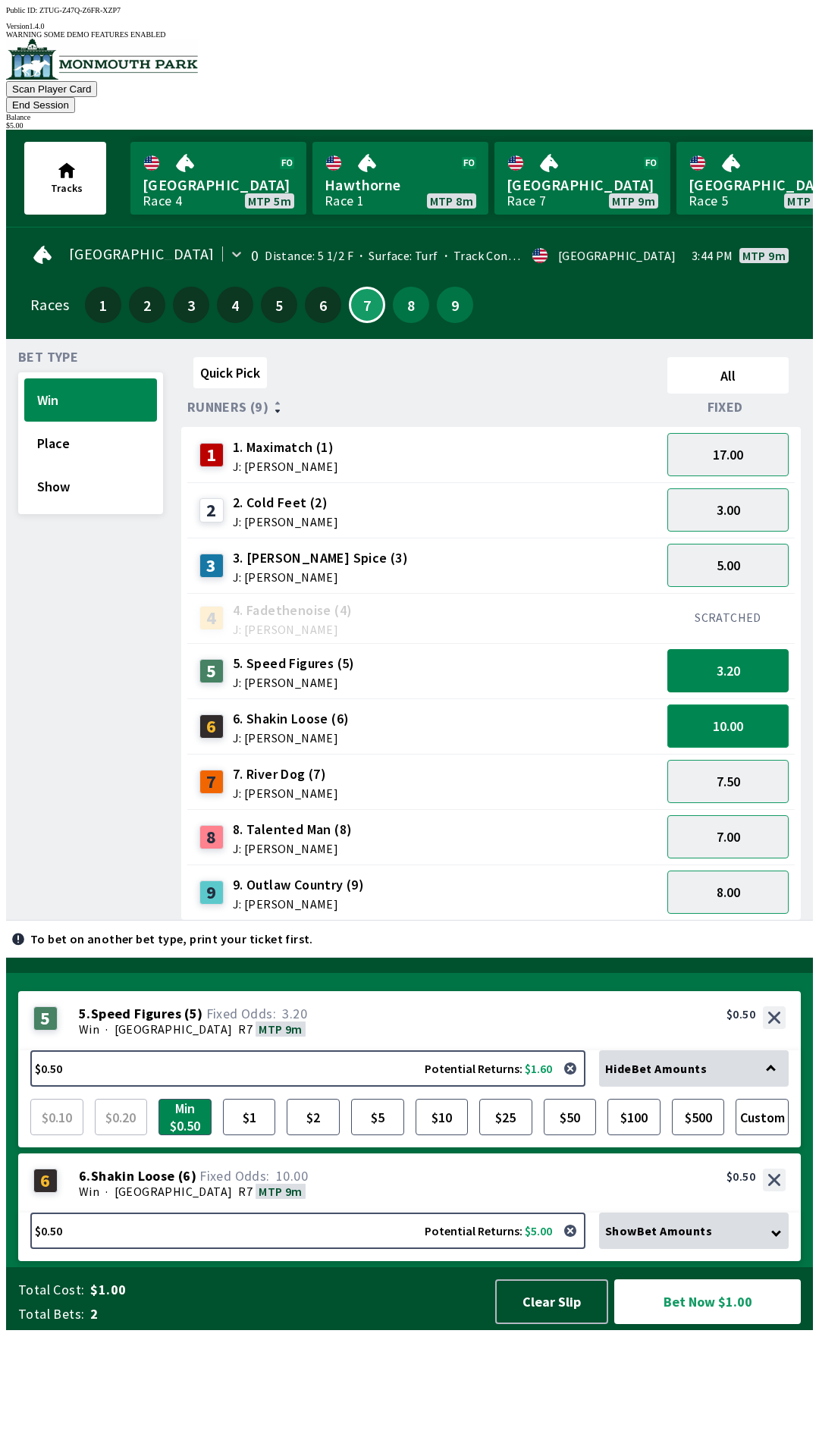
click at [751, 711] on button "10.00" at bounding box center [728, 726] width 121 height 43
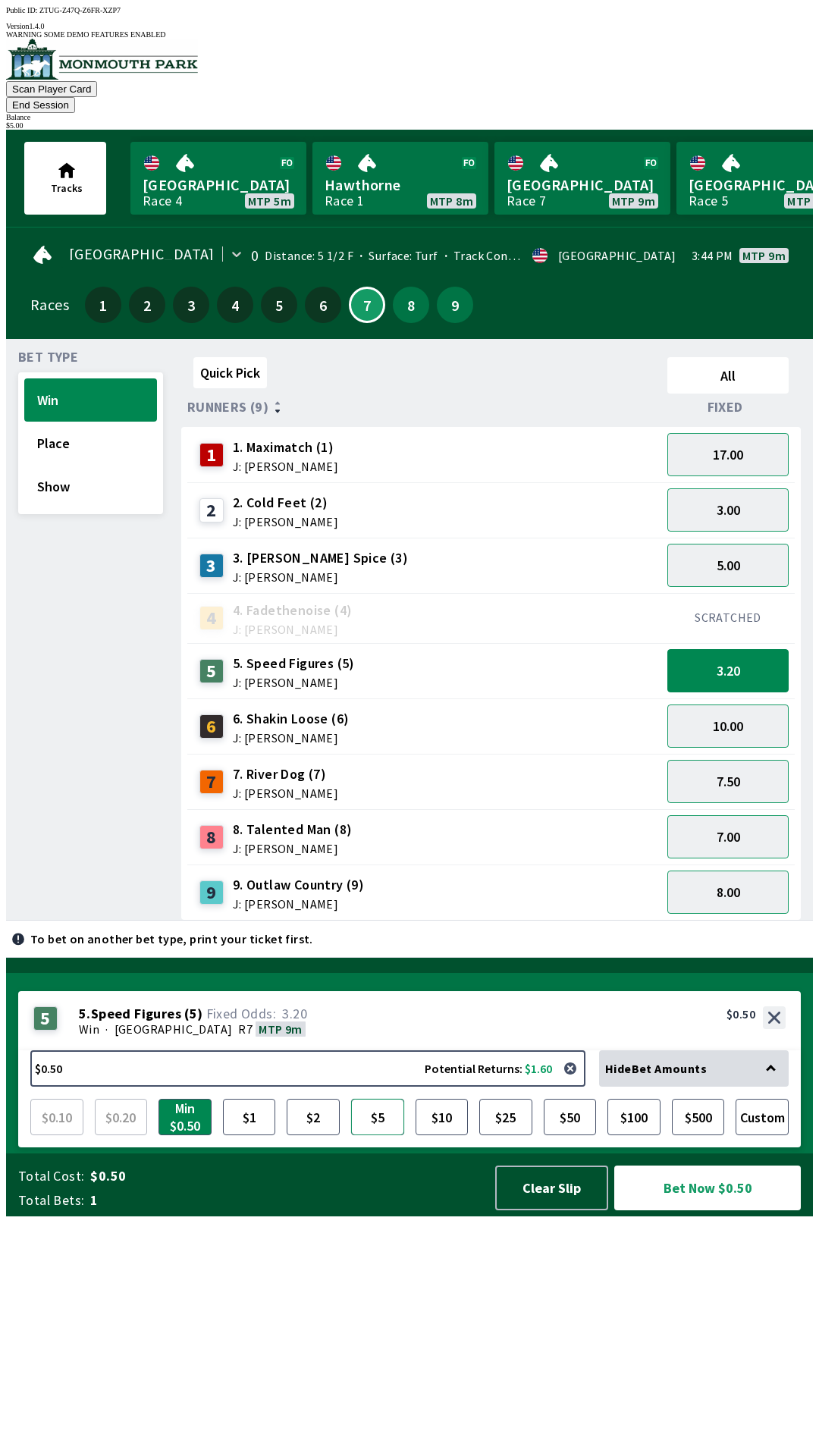
click at [387, 1135] on button "$5" at bounding box center [378, 1116] width 53 height 36
click at [754, 649] on button "3.40" at bounding box center [728, 671] width 121 height 43
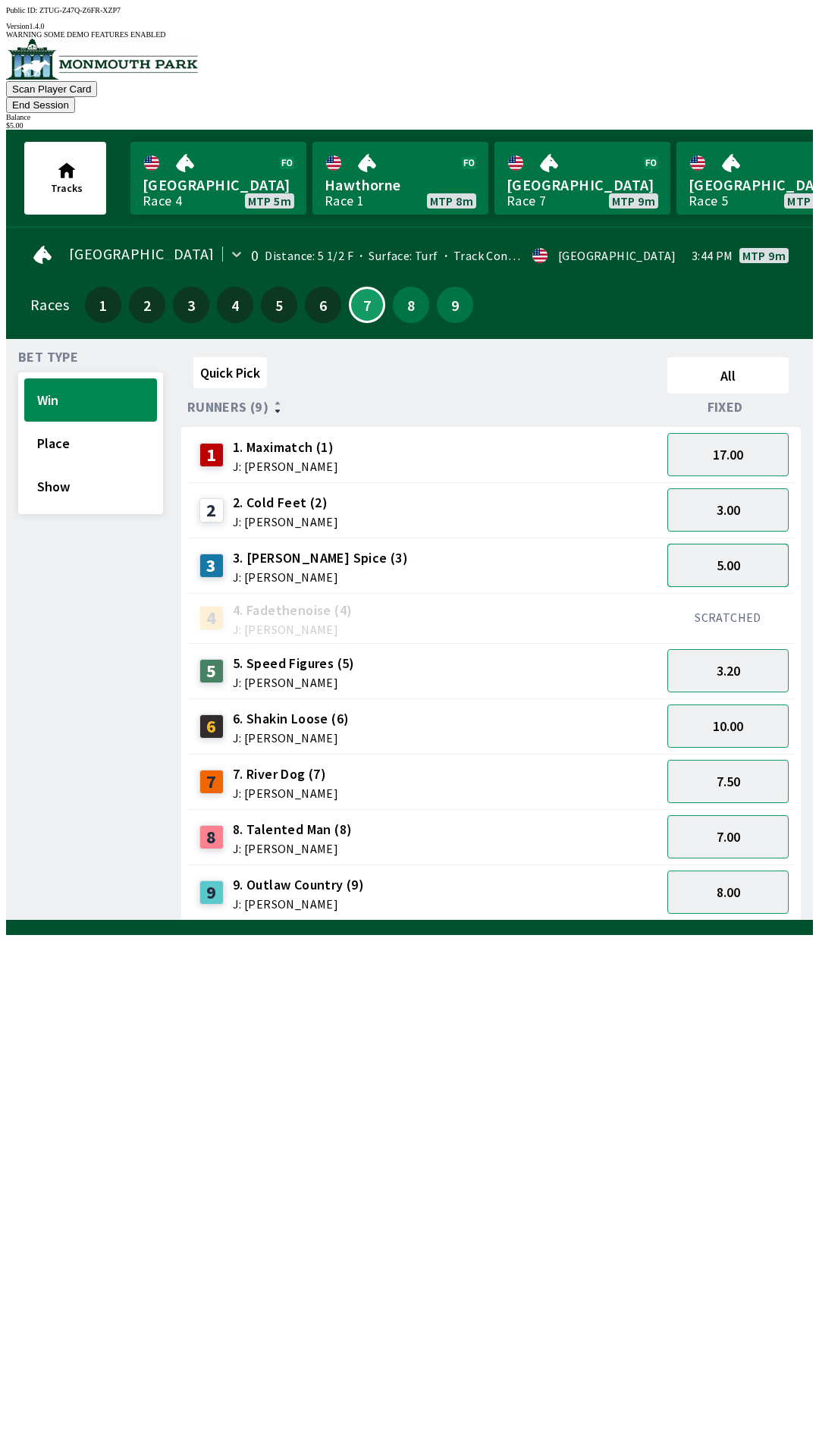
click at [784, 543] on button "5.00" at bounding box center [728, 565] width 121 height 43
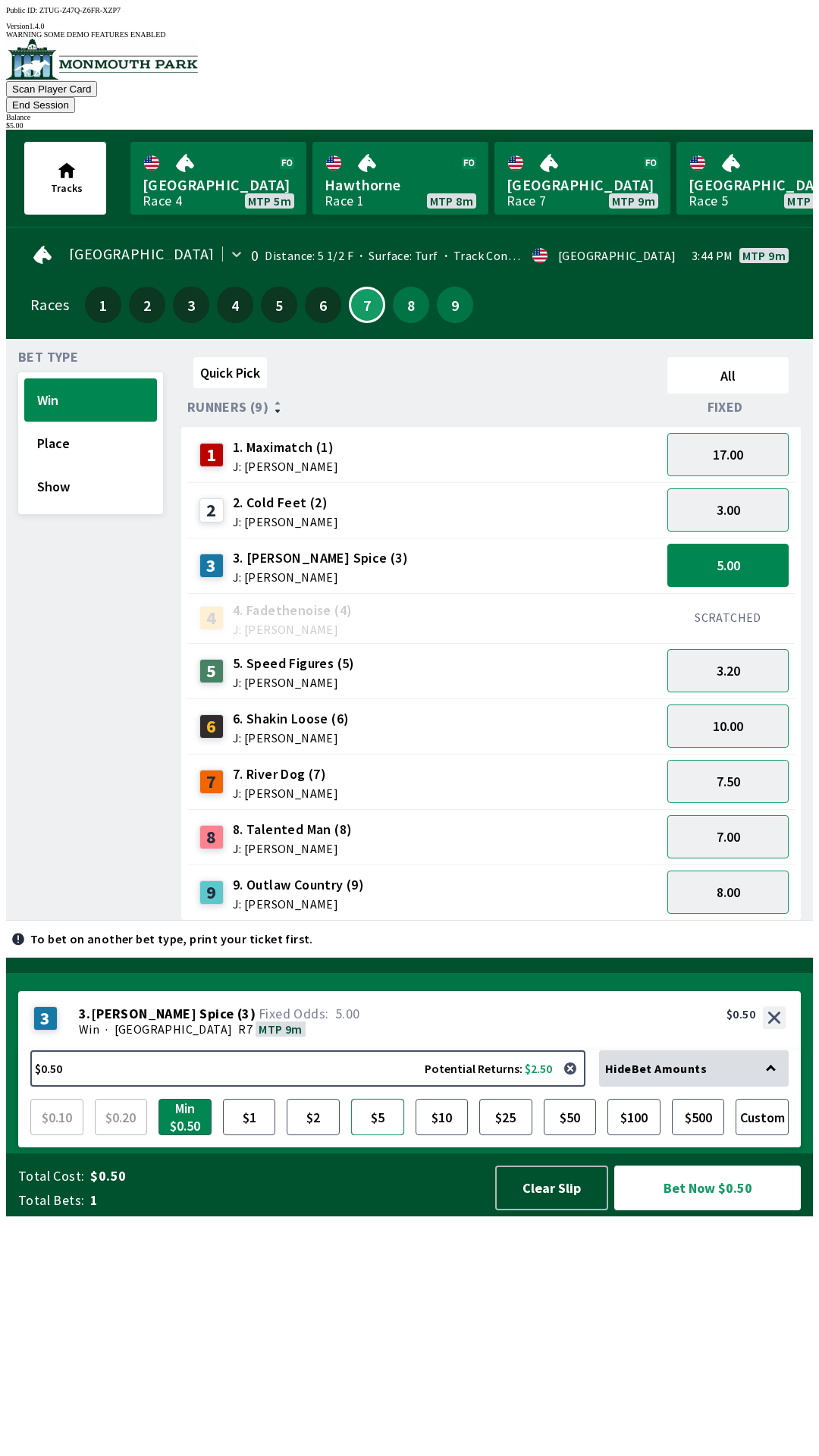
click at [364, 1135] on button "$5" at bounding box center [378, 1116] width 53 height 36
click at [713, 1210] on button "Bet Now $5.00" at bounding box center [707, 1188] width 187 height 45
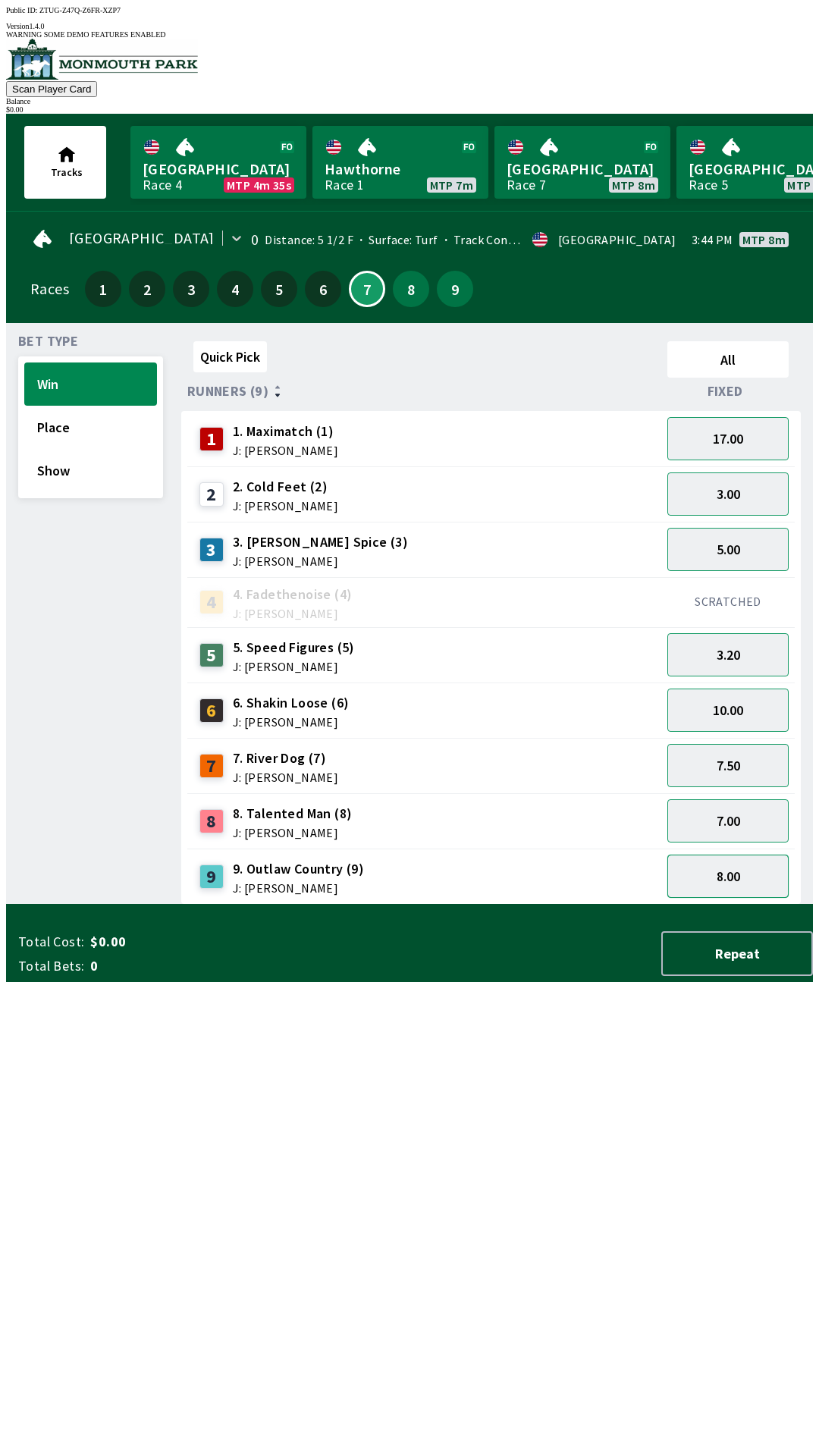
click at [753, 869] on button "8.00" at bounding box center [728, 876] width 121 height 43
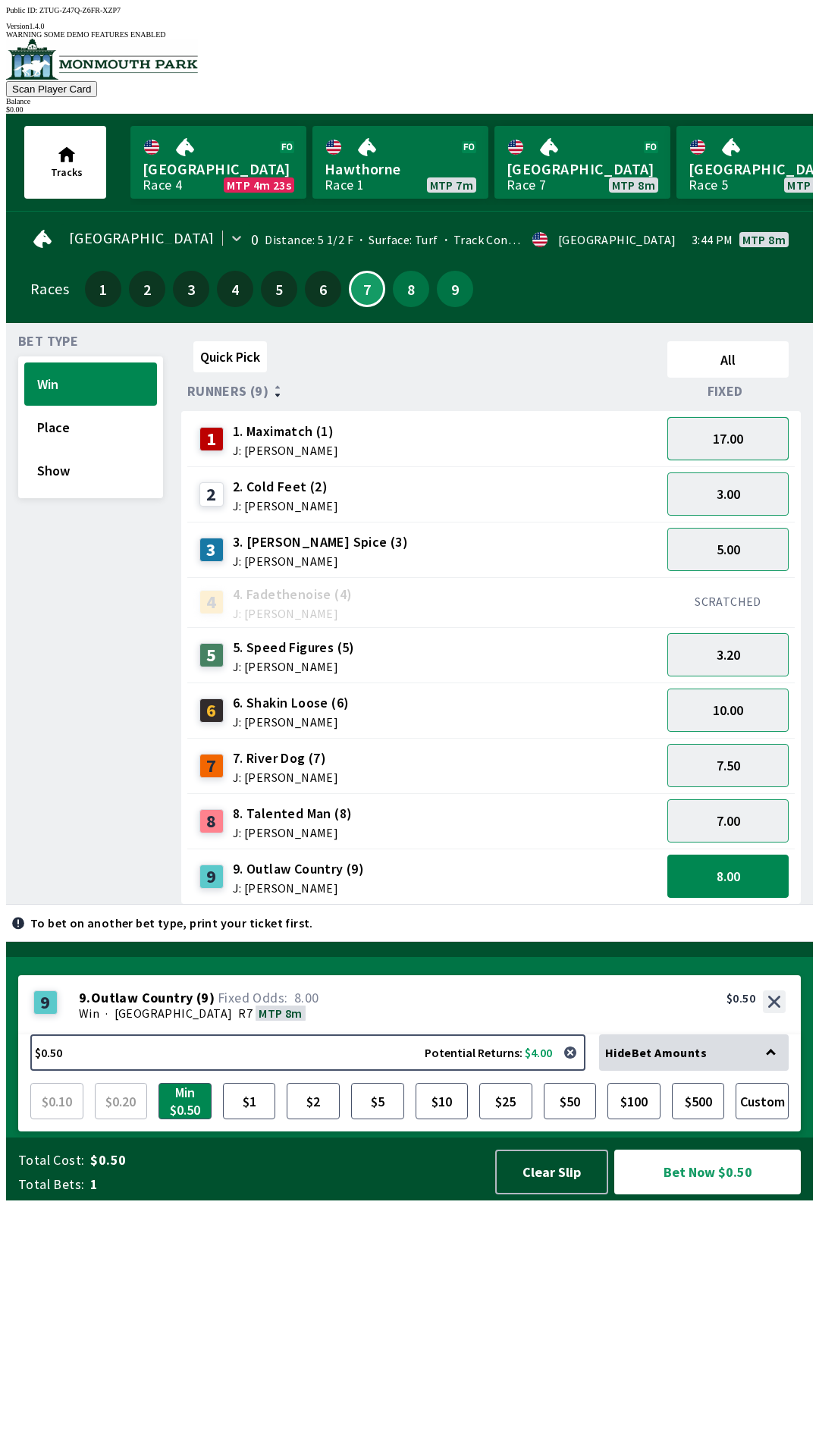
click at [731, 426] on button "17.00" at bounding box center [728, 439] width 121 height 43
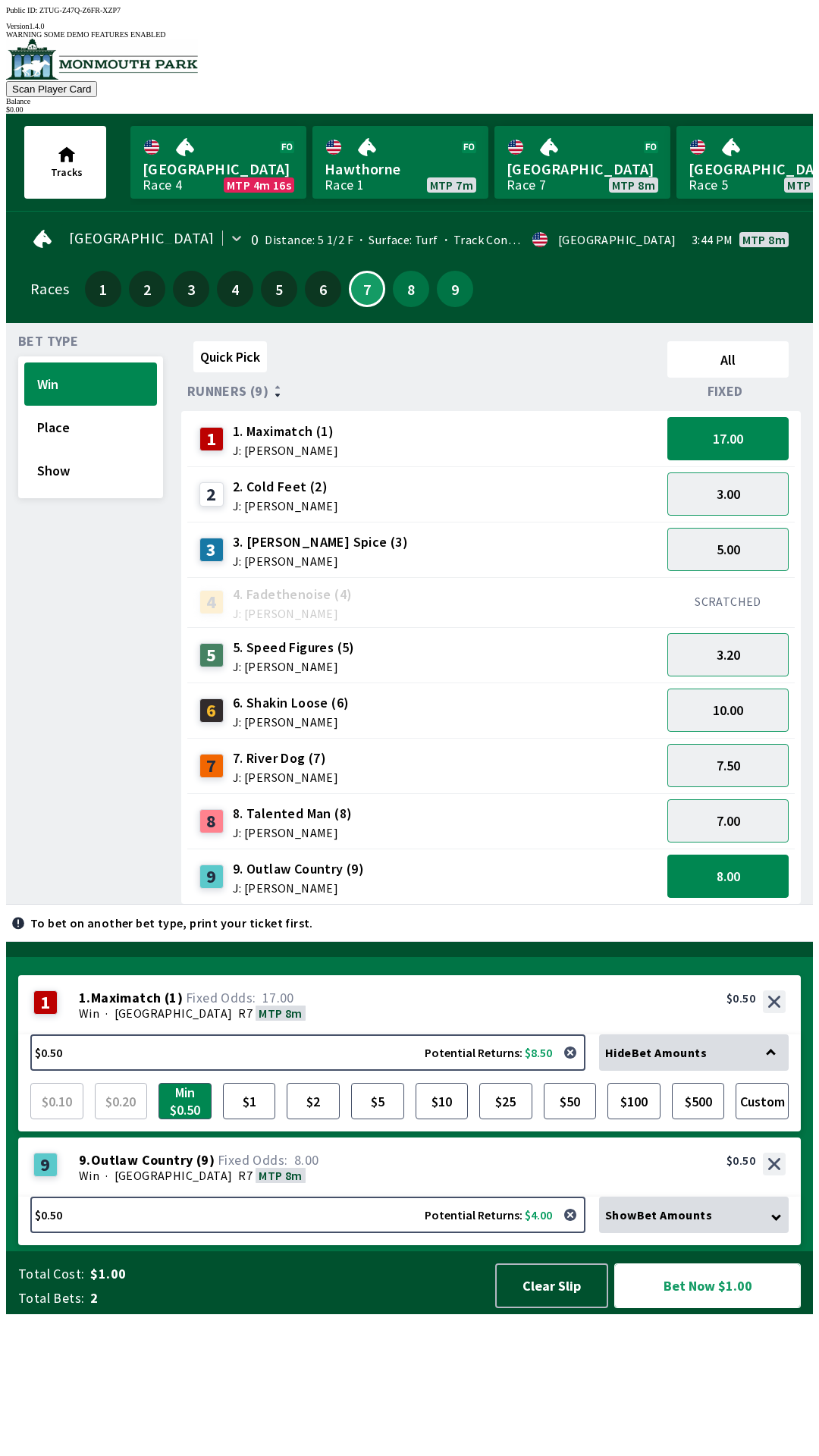
click at [691, 1308] on button "Bet Now $1.00" at bounding box center [707, 1285] width 187 height 45
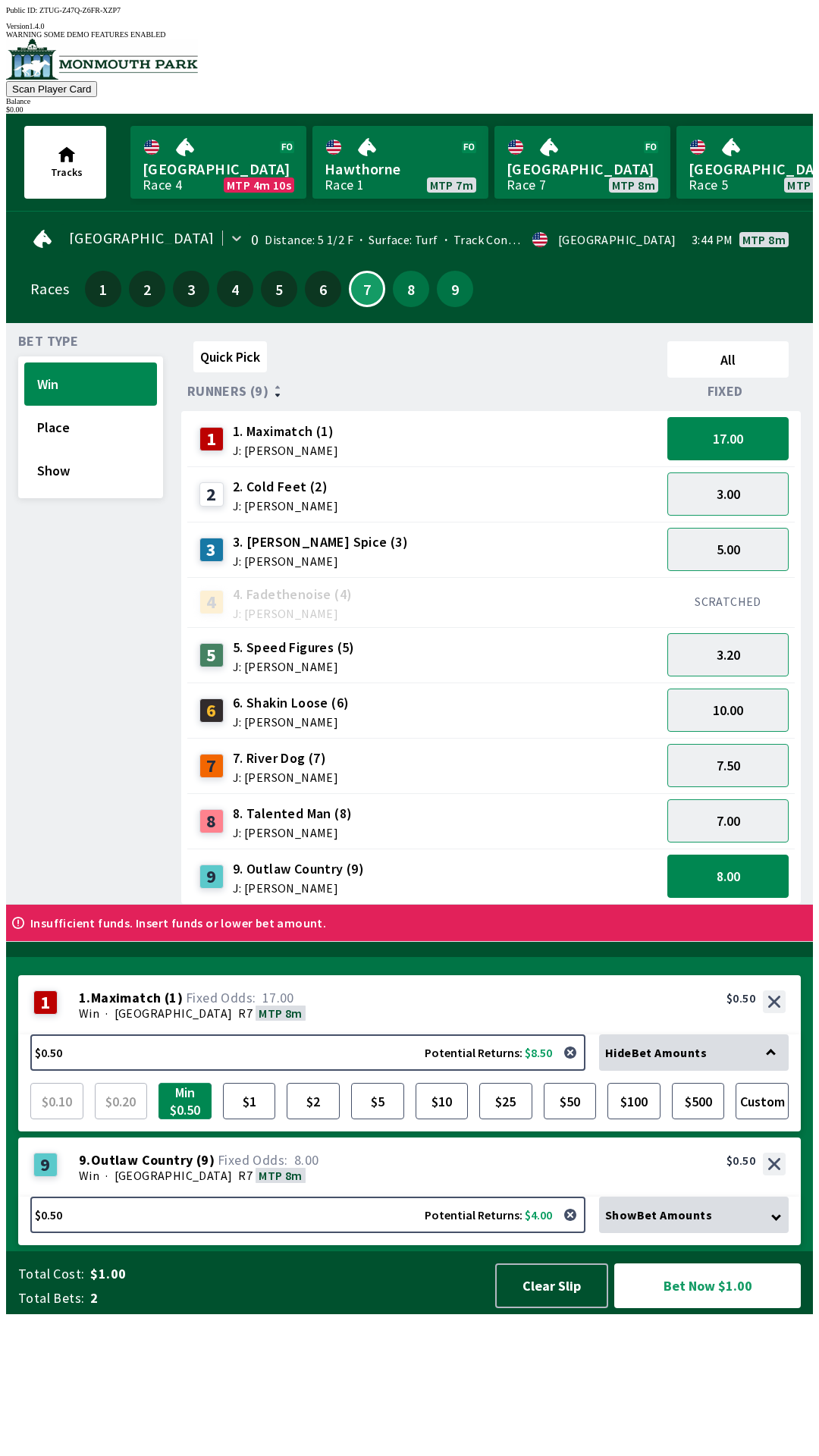
click at [184, 1120] on button "Min $0.50" at bounding box center [185, 1101] width 53 height 36
click at [537, 1308] on button "Clear Slip" at bounding box center [552, 1285] width 113 height 45
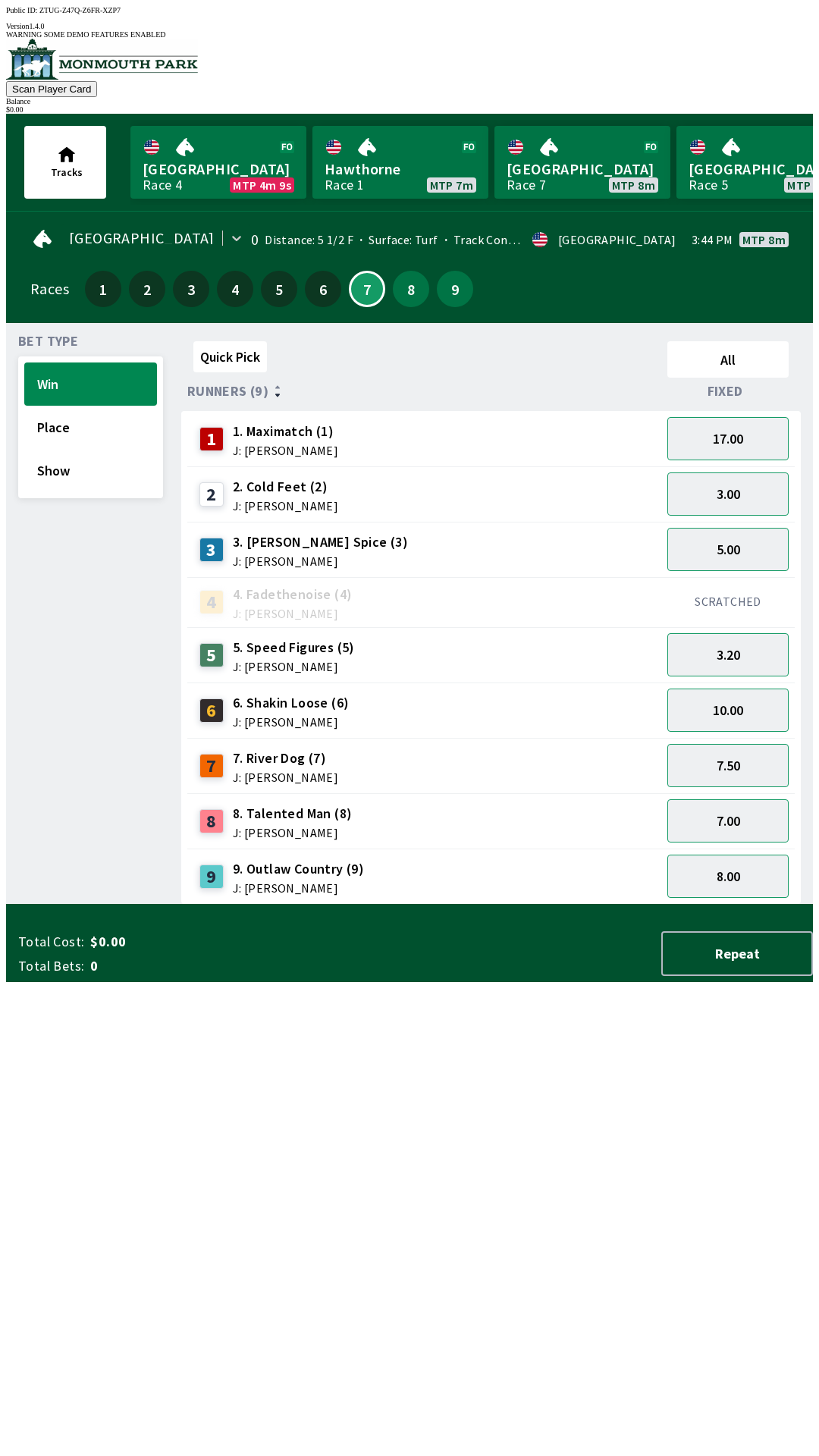
click at [541, 976] on div "Total Cost: $0.00 Total Bets: 0 Repeat" at bounding box center [415, 954] width 795 height 45
click at [707, 435] on button "17.00" at bounding box center [728, 439] width 121 height 43
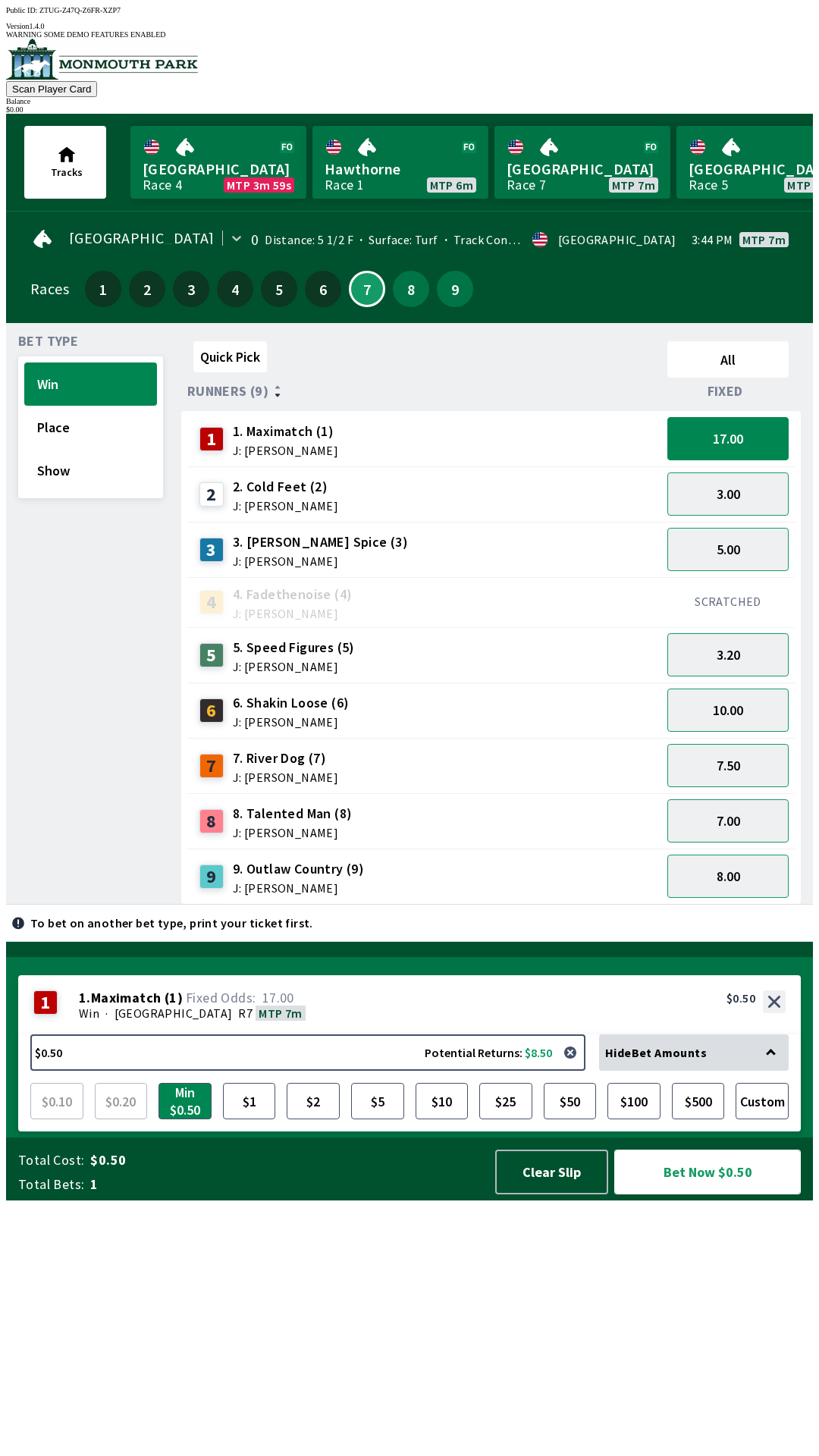
click at [696, 1194] on button "Bet Now $0.50" at bounding box center [707, 1172] width 187 height 45
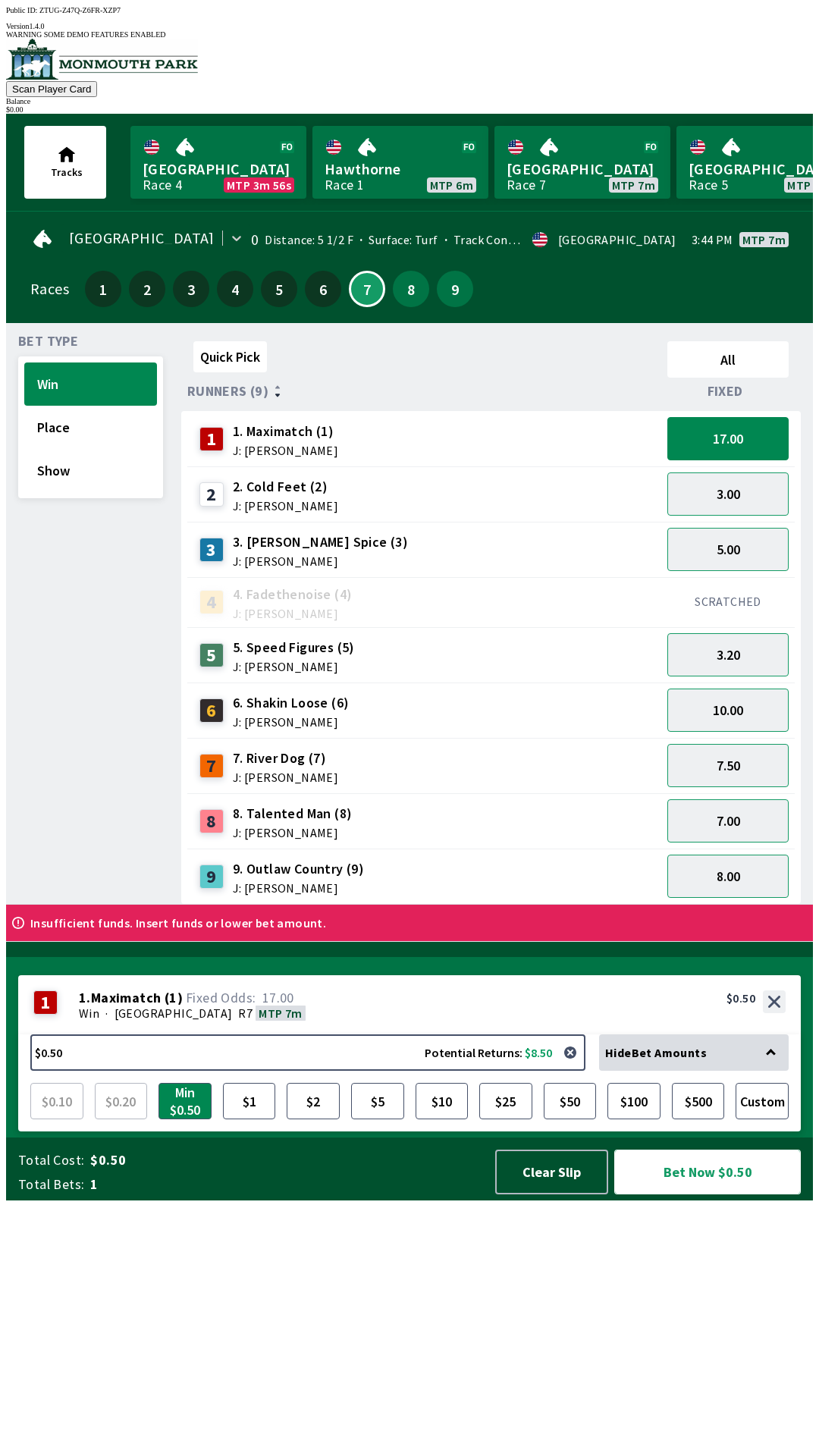
click at [705, 1194] on button "Bet Now $0.50" at bounding box center [707, 1172] width 187 height 45
click at [707, 1194] on button "Bet Now $0.50" at bounding box center [707, 1172] width 187 height 45
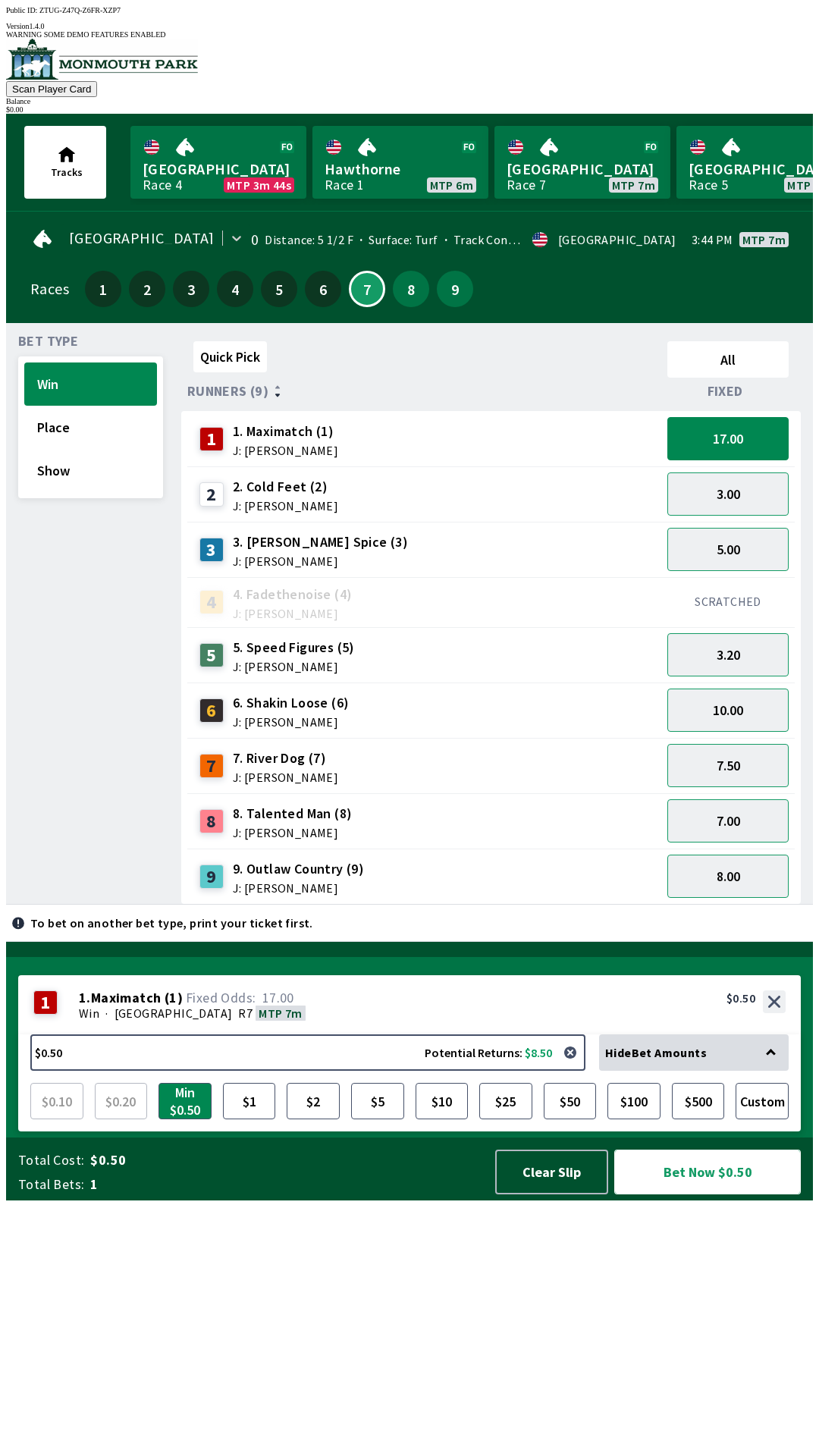
click at [701, 1194] on button "Bet Now $0.50" at bounding box center [707, 1172] width 187 height 45
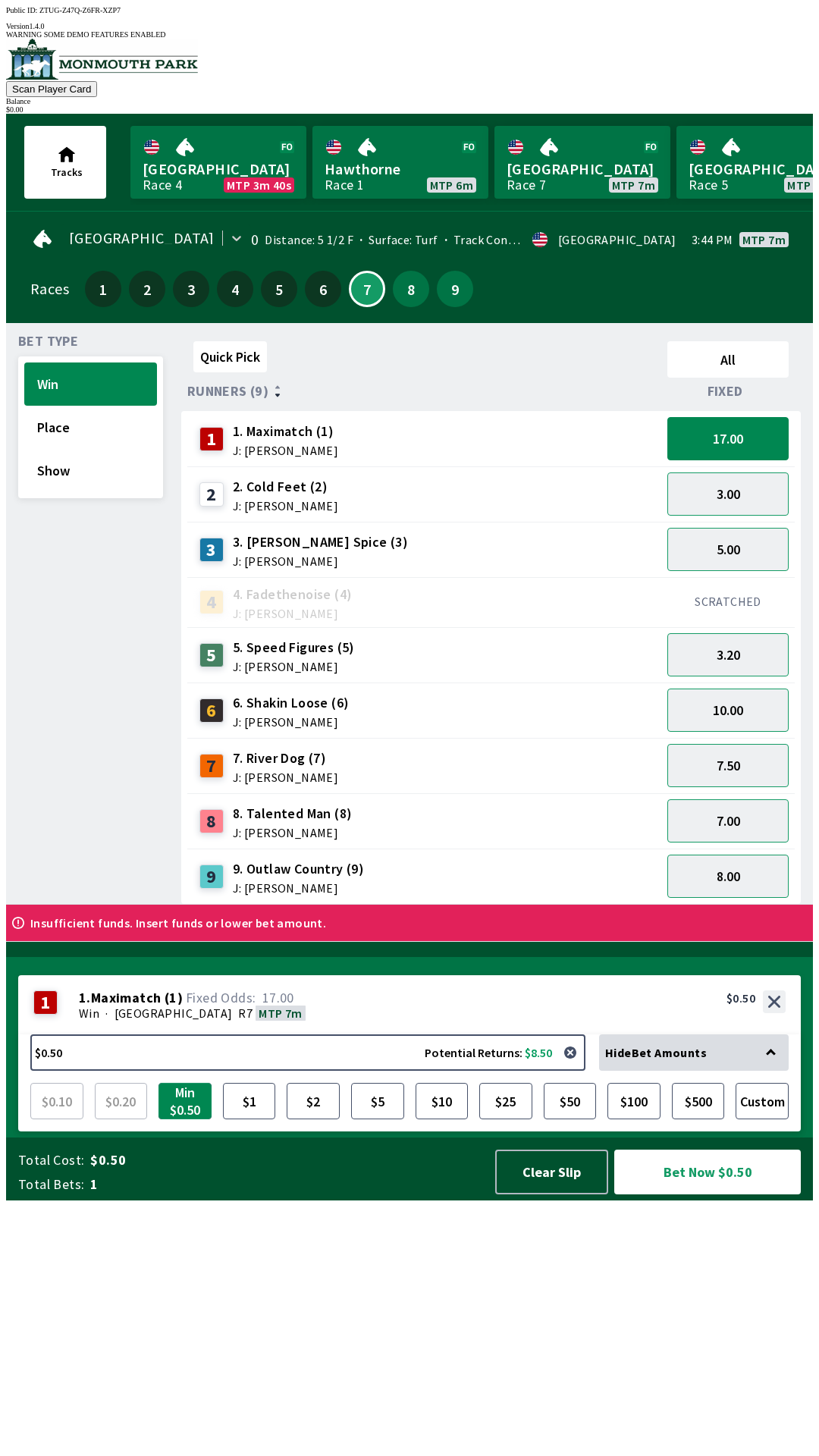
click at [195, 1120] on button "Min $0.50" at bounding box center [185, 1101] width 53 height 36
click at [244, 1120] on button "$1" at bounding box center [250, 1101] width 53 height 36
click at [703, 1194] on button "Bet Now $1.00" at bounding box center [707, 1172] width 187 height 45
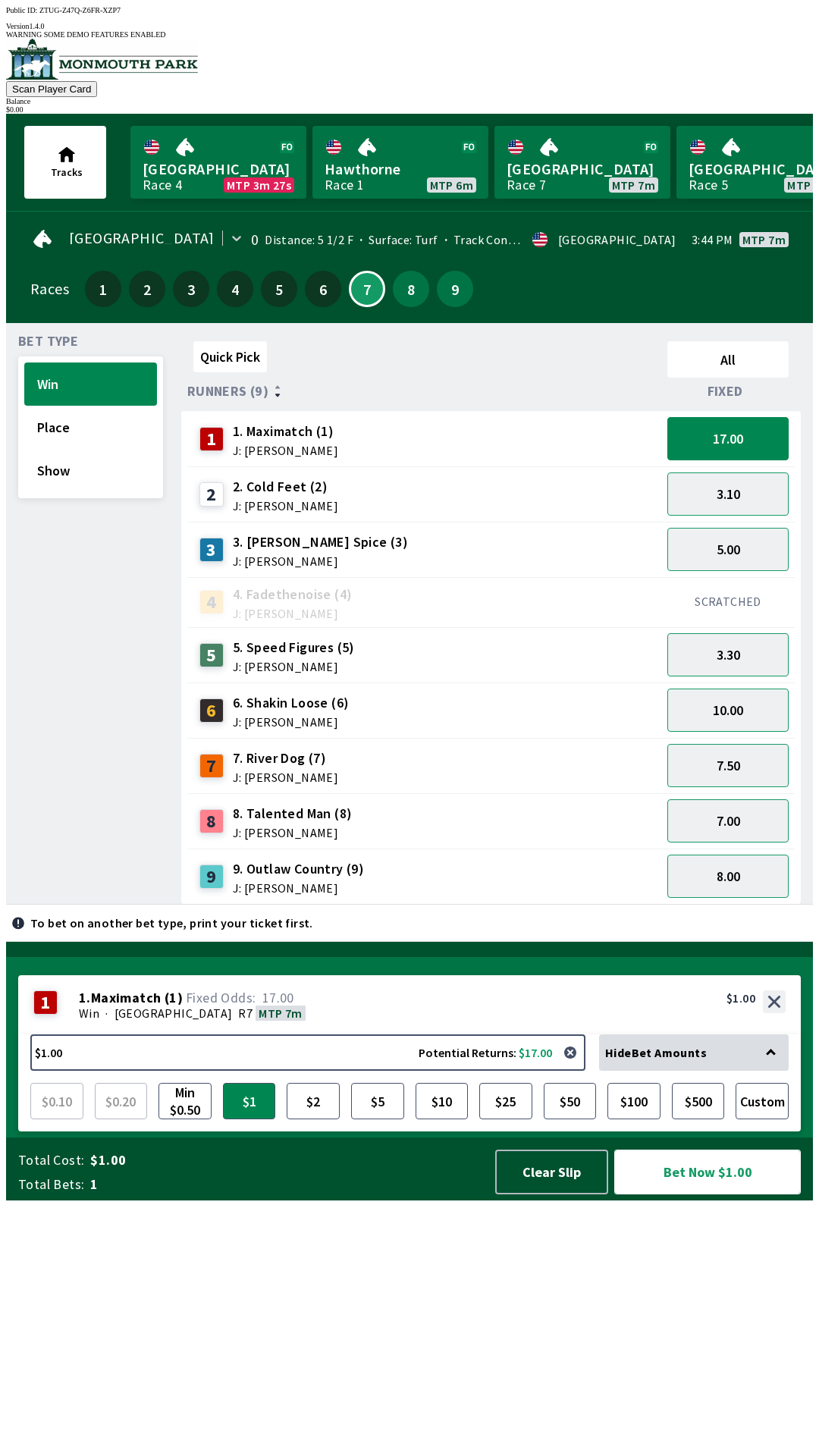
click at [756, 1194] on button "Bet Now $1.00" at bounding box center [707, 1172] width 187 height 45
click at [638, 905] on div "Quick Pick All Runners (9) Fixed 1 1. Maximatch (1) J: [PERSON_NAME] 17.00 2 2.…" at bounding box center [497, 619] width 632 height 569
click at [653, 957] on div at bounding box center [410, 950] width 807 height 16
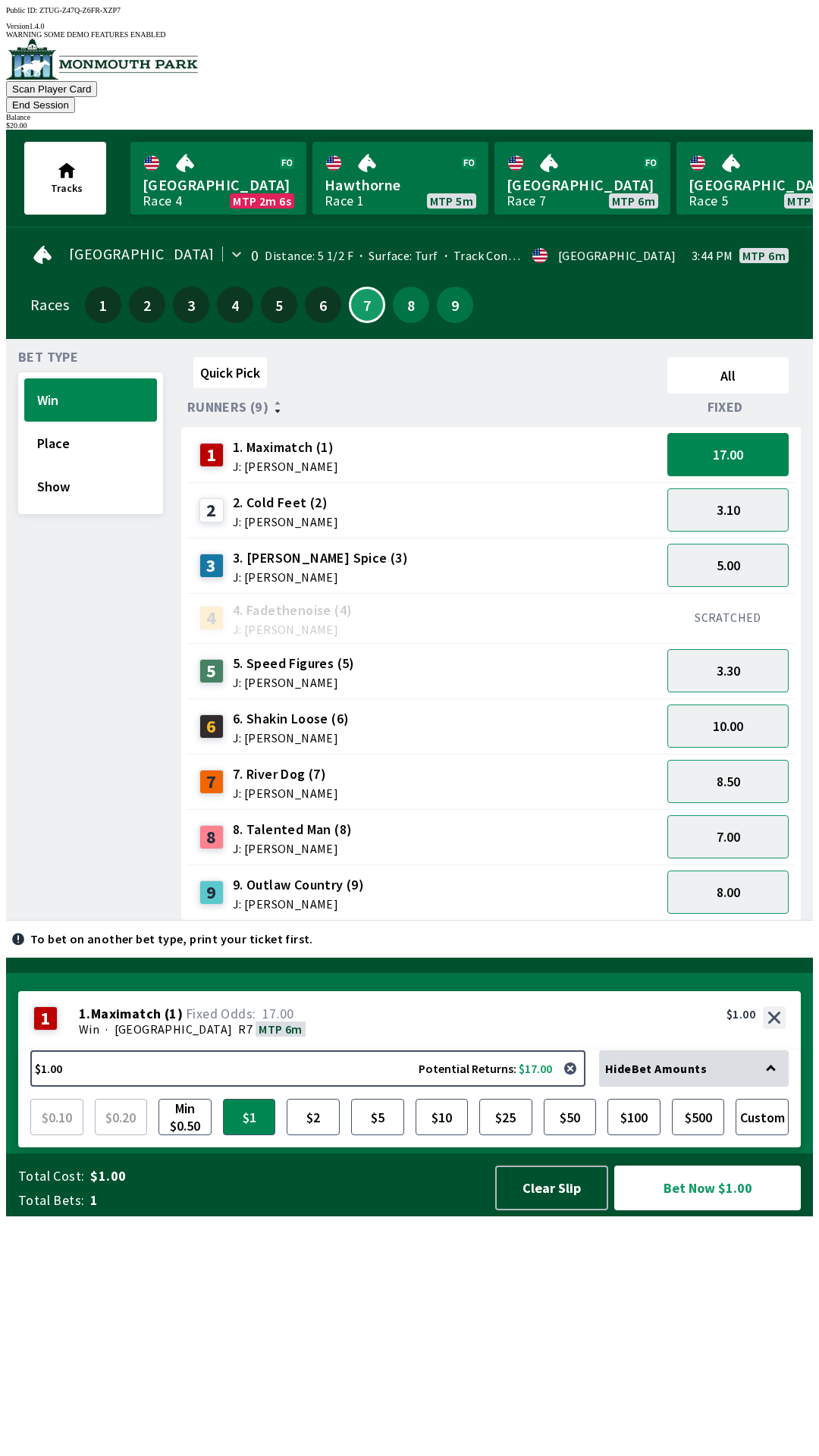
click at [745, 482] on div "3.10" at bounding box center [728, 509] width 133 height 55
click at [747, 433] on button "17.00" at bounding box center [728, 454] width 121 height 43
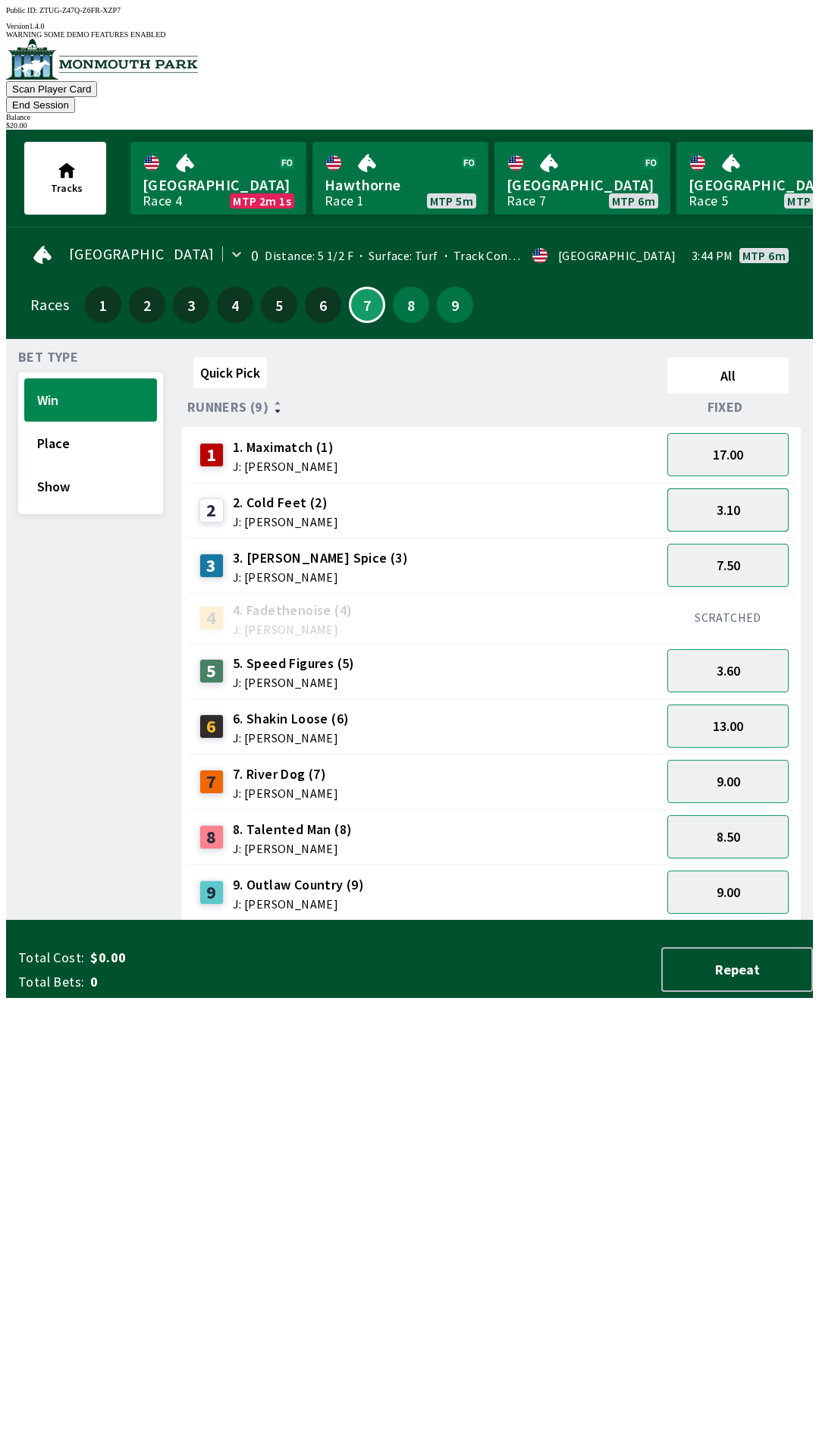
click at [730, 488] on button "3.10" at bounding box center [728, 510] width 121 height 43
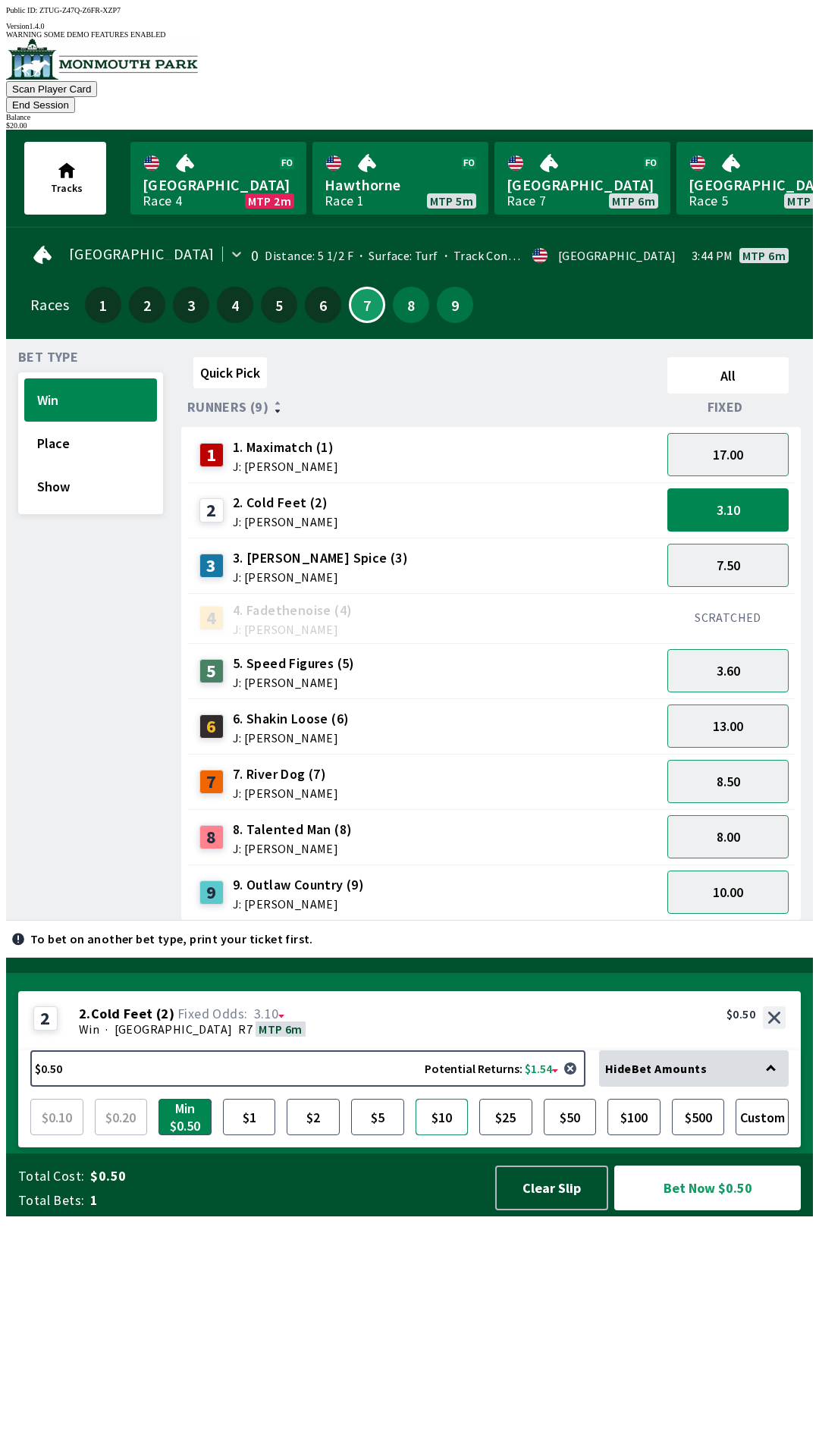
click at [451, 1135] on button "$10" at bounding box center [442, 1116] width 53 height 36
click at [68, 465] on button "Show" at bounding box center [90, 487] width 133 height 43
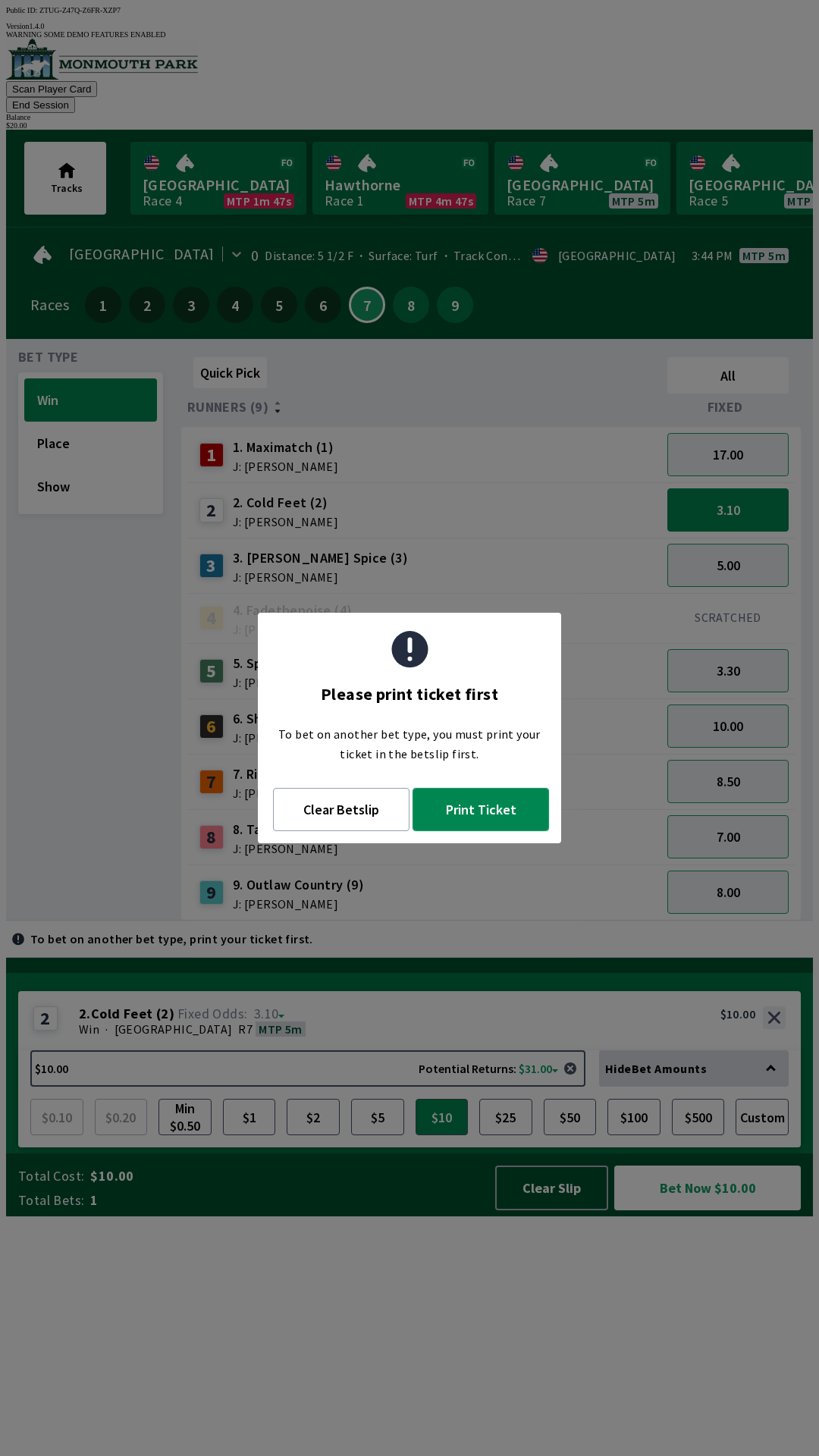
click at [508, 816] on button "Print Ticket" at bounding box center [481, 809] width 136 height 43
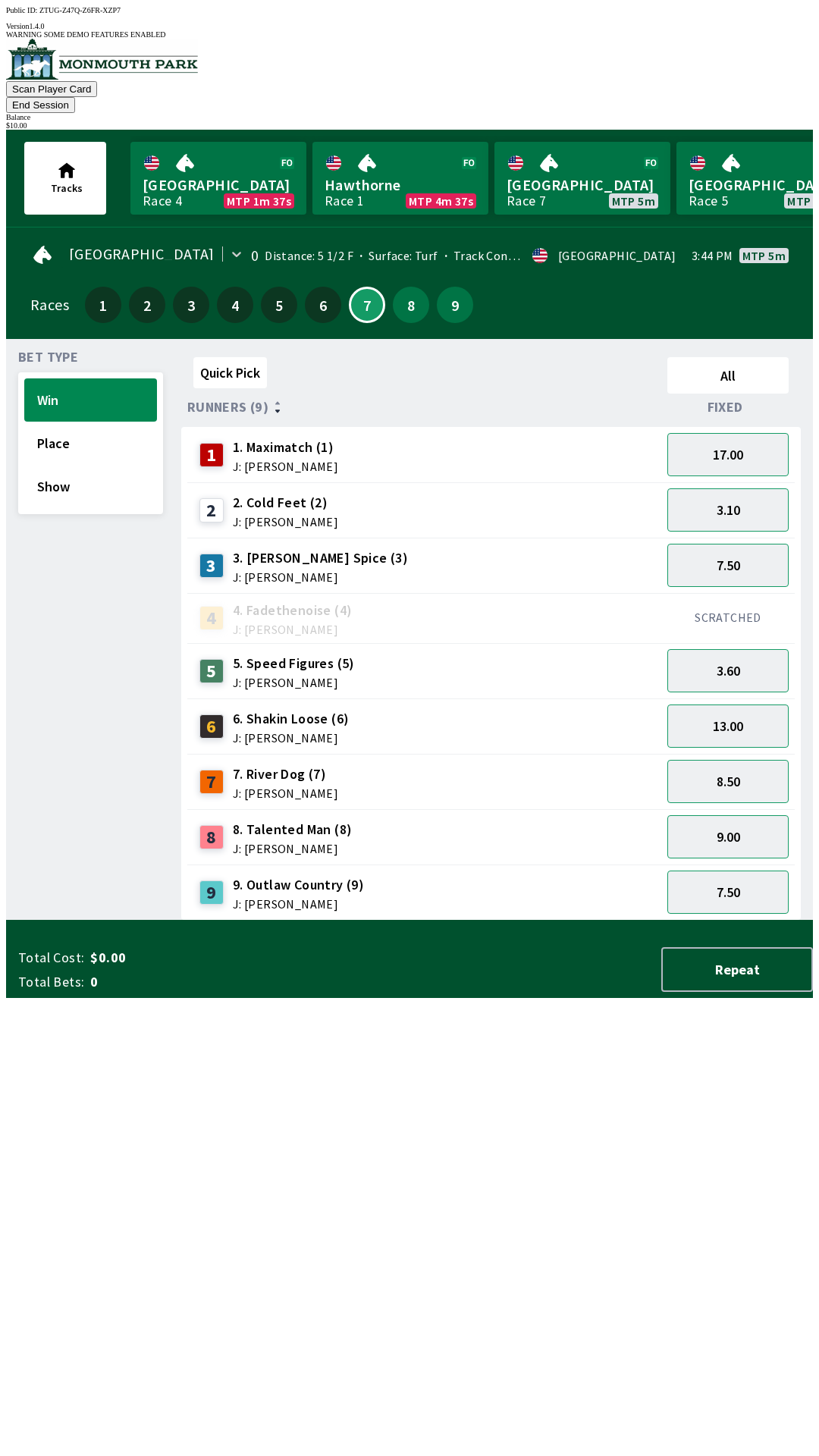
click at [638, 920] on div "Quick Pick All Runners (9) Fixed 1 1. Maximatch (1) J: [PERSON_NAME] 17.00 2 2.…" at bounding box center [497, 636] width 632 height 569
click at [92, 427] on button "Place" at bounding box center [90, 443] width 133 height 43
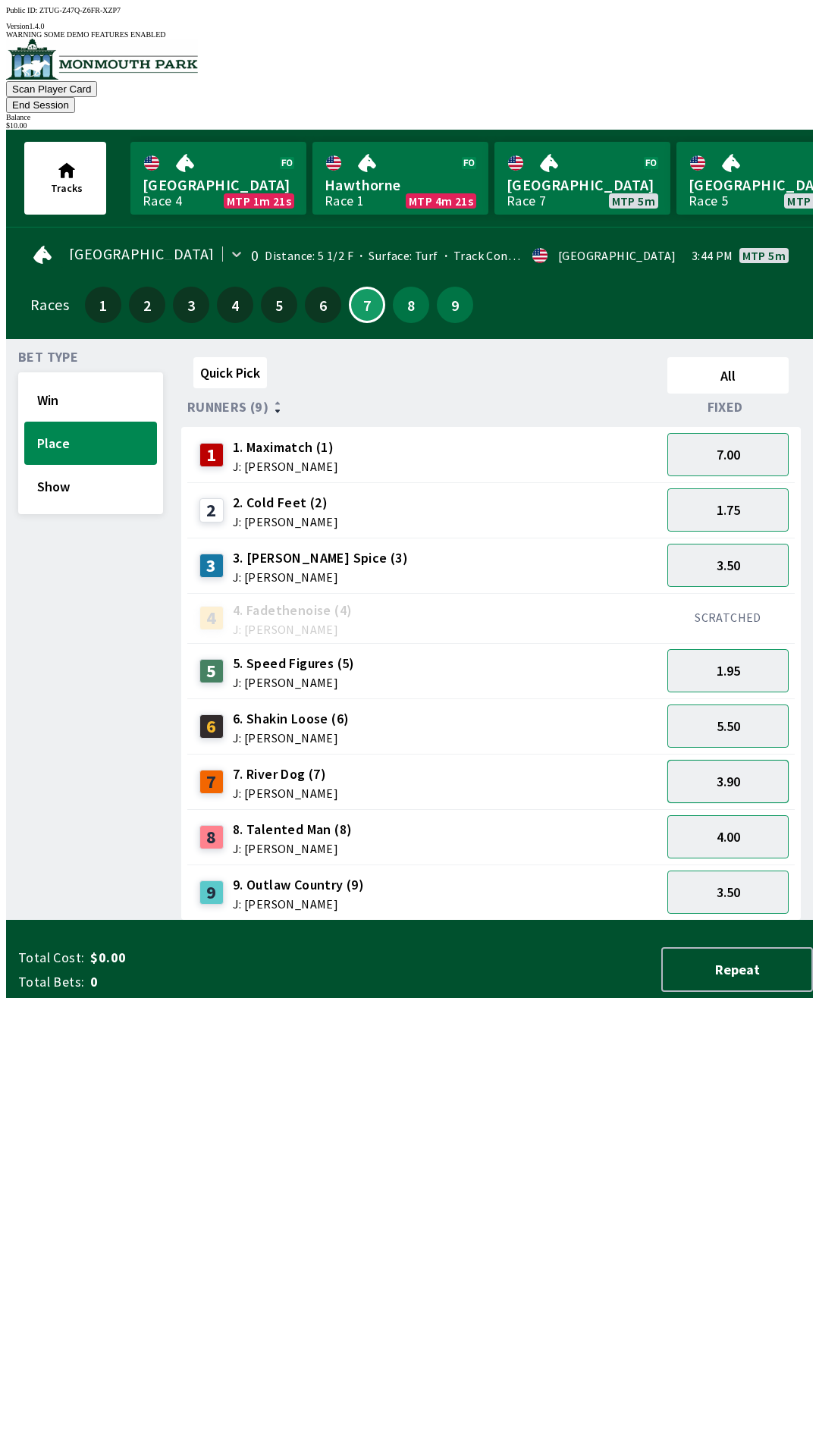
click at [710, 760] on button "3.90" at bounding box center [728, 781] width 121 height 43
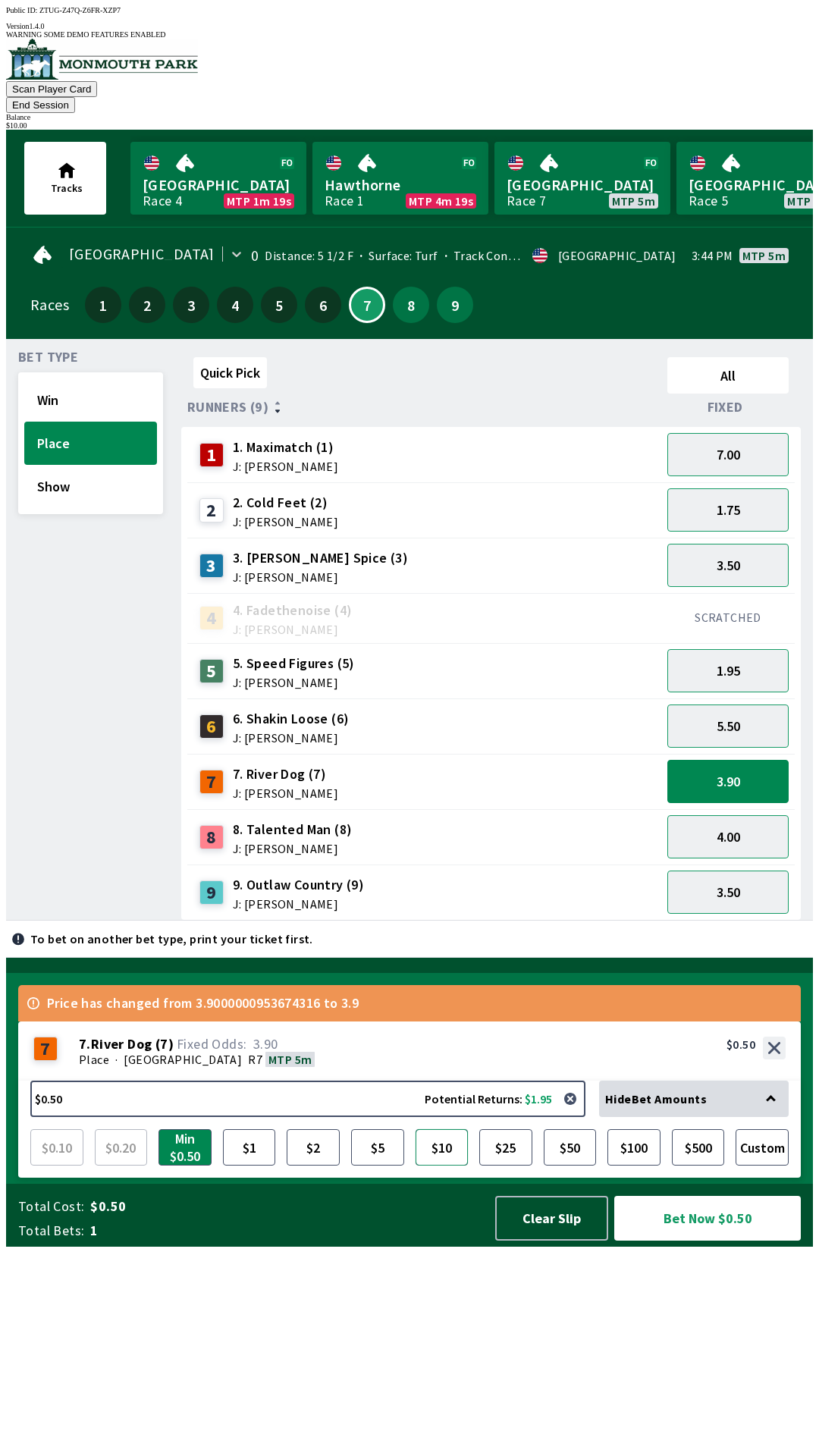
click at [465, 1165] on button "$10" at bounding box center [442, 1147] width 53 height 36
click at [717, 1240] on button "Bet Now $10.00" at bounding box center [707, 1218] width 187 height 45
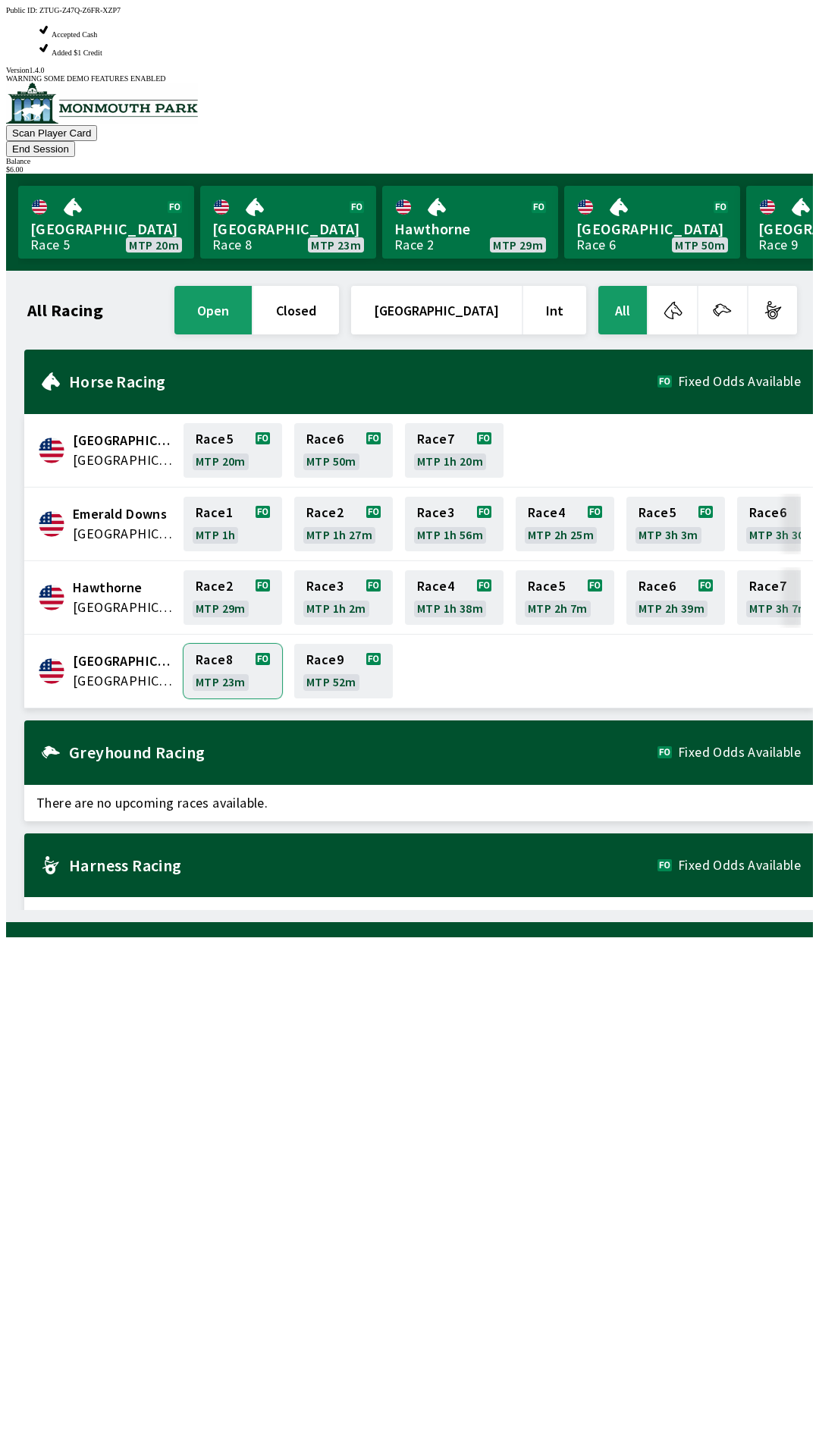
click at [214, 643] on link "Race 8 MTP 23m" at bounding box center [233, 671] width 98 height 54
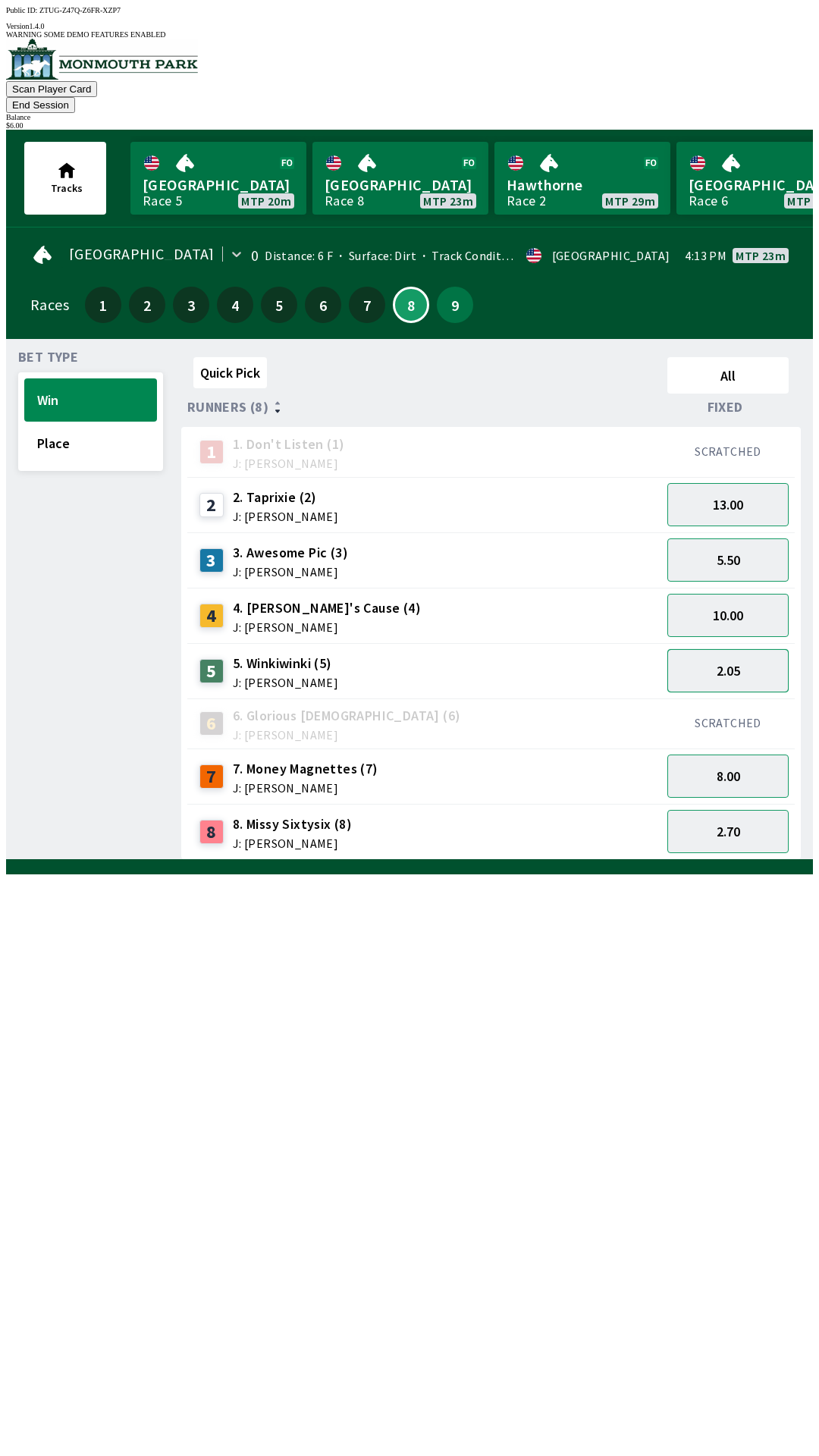
click at [758, 649] on button "2.05" at bounding box center [728, 671] width 121 height 43
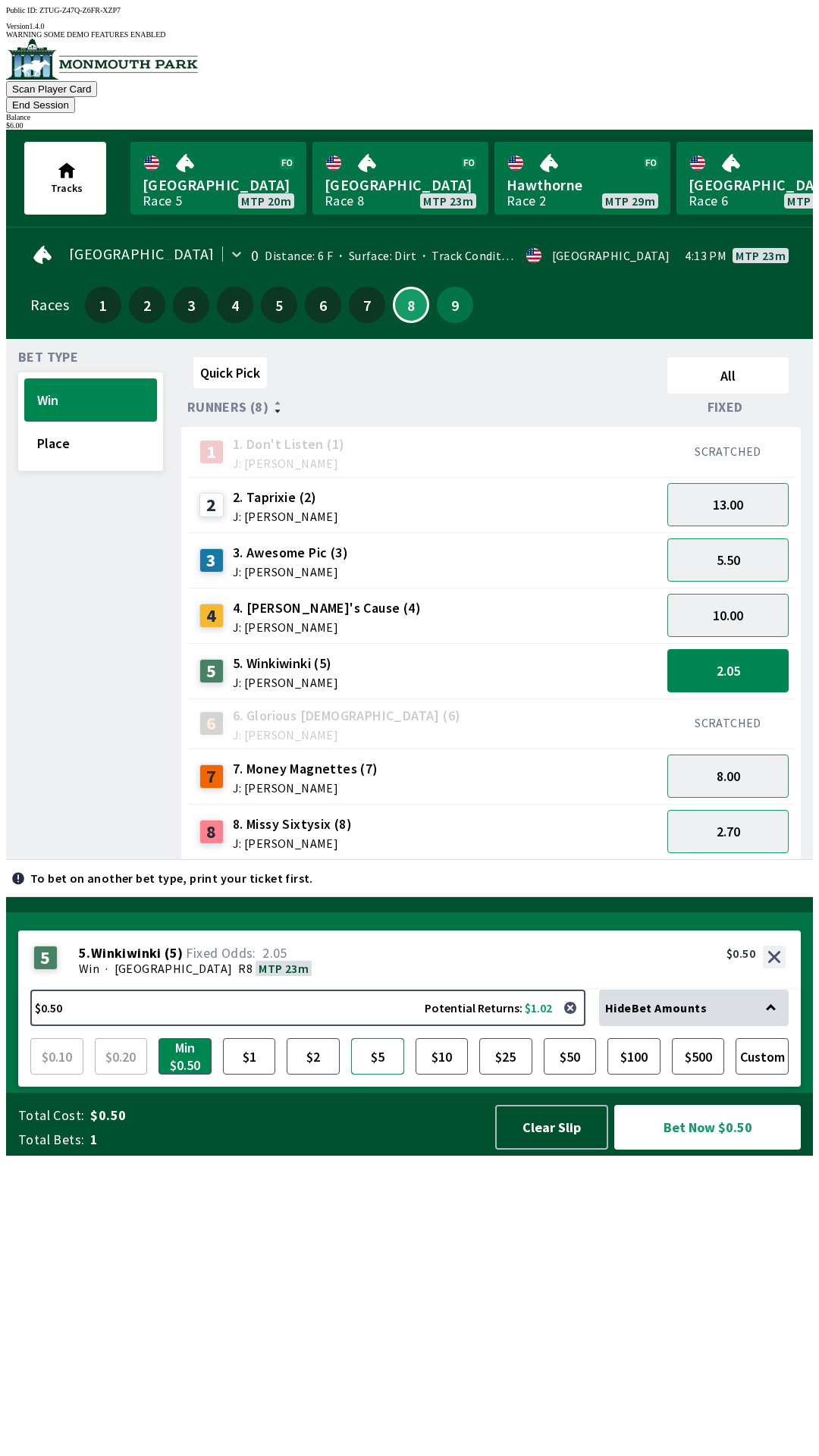
click at [368, 1075] on button "$5" at bounding box center [378, 1056] width 53 height 36
click at [462, 860] on div "Quick Pick All Runners (8) Fixed 1 1. Don't Listen (1) J: [PERSON_NAME] SCRATCH…" at bounding box center [497, 606] width 632 height 509
click at [741, 810] on button "2.70" at bounding box center [728, 832] width 121 height 43
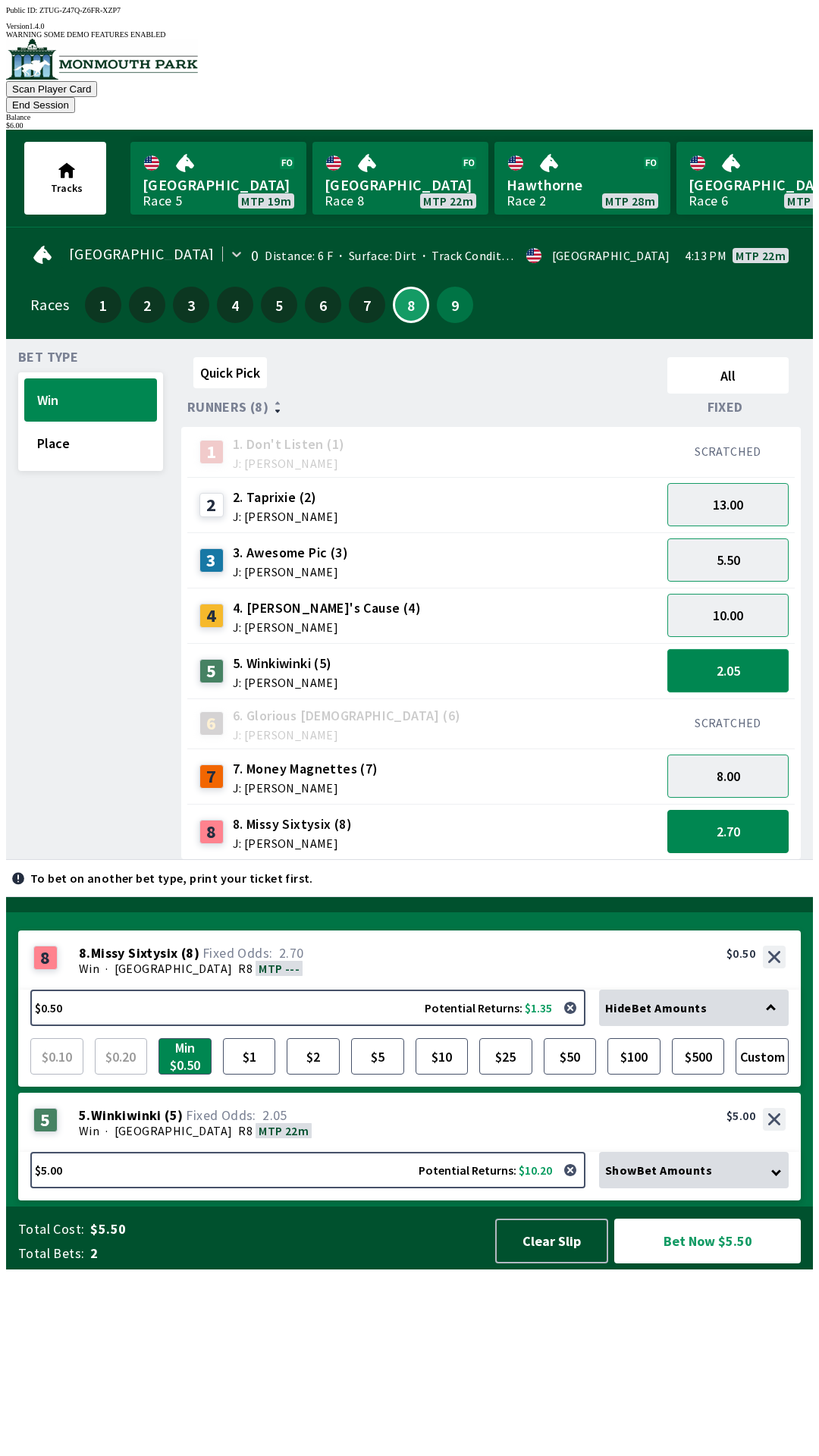
click at [777, 649] on button "2.05" at bounding box center [728, 671] width 121 height 43
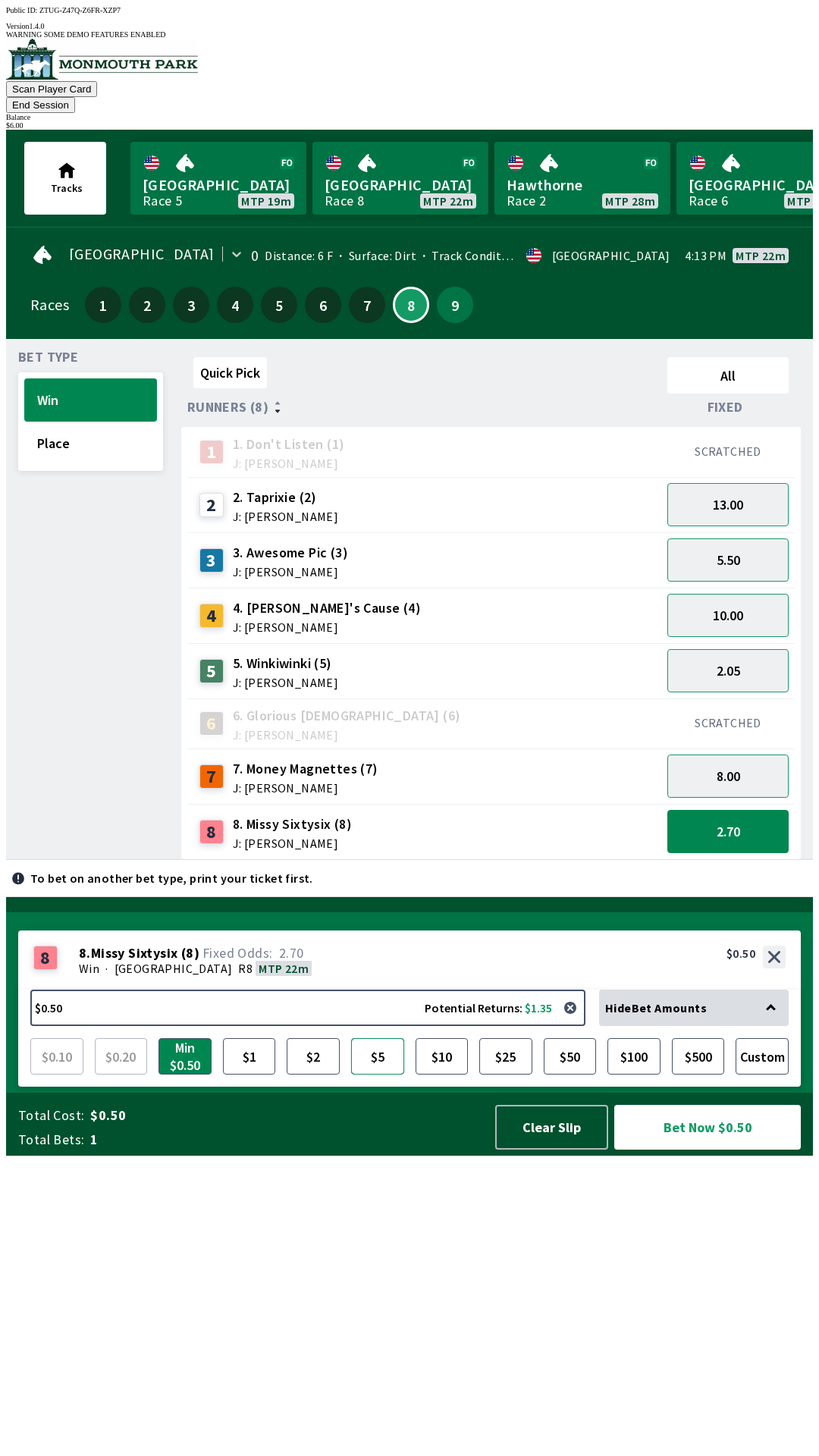
click at [379, 1075] on button "$5" at bounding box center [378, 1056] width 53 height 36
click at [732, 815] on button "2.70" at bounding box center [728, 832] width 121 height 43
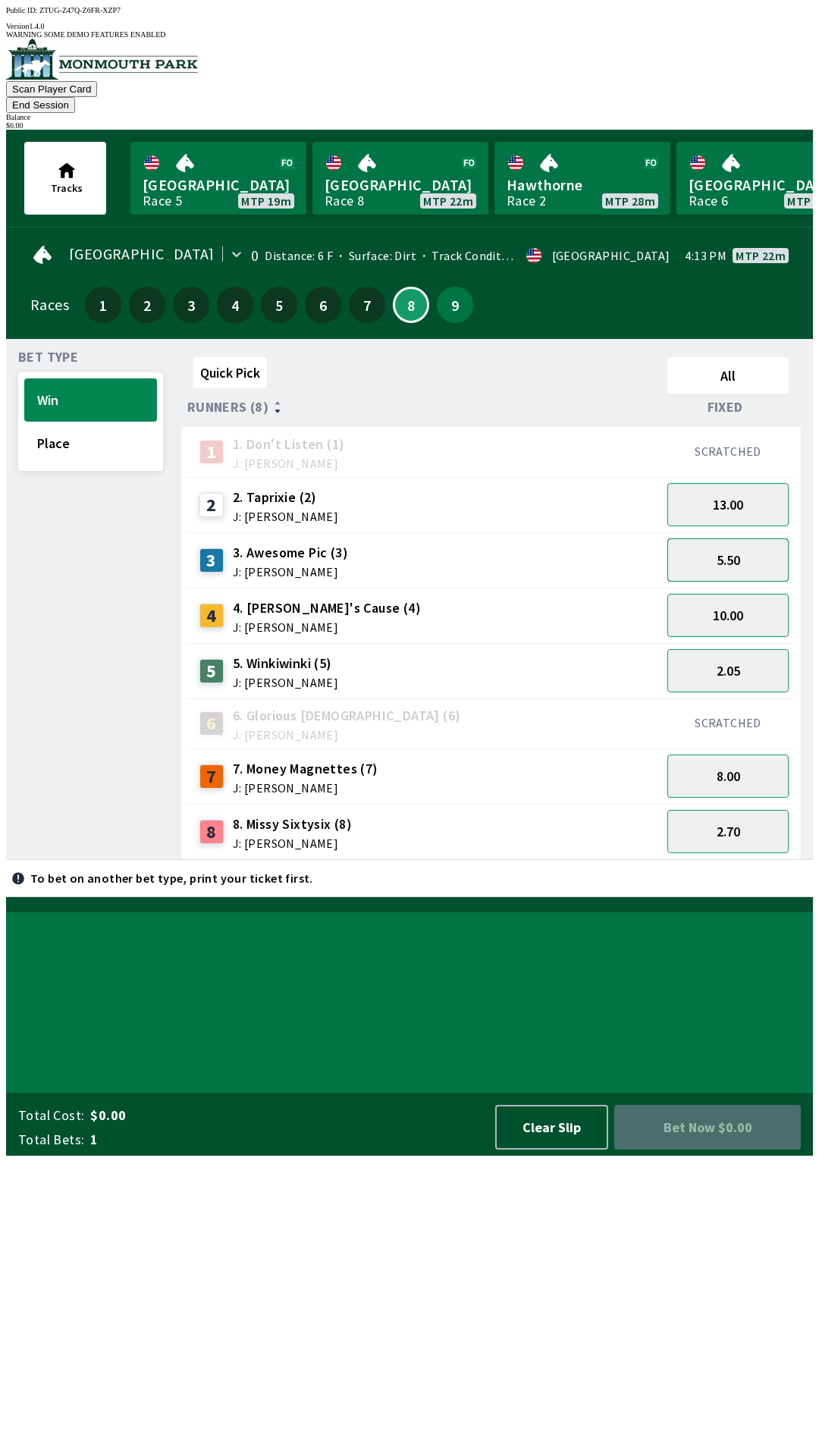
click at [768, 538] on button "5.50" at bounding box center [728, 560] width 121 height 43
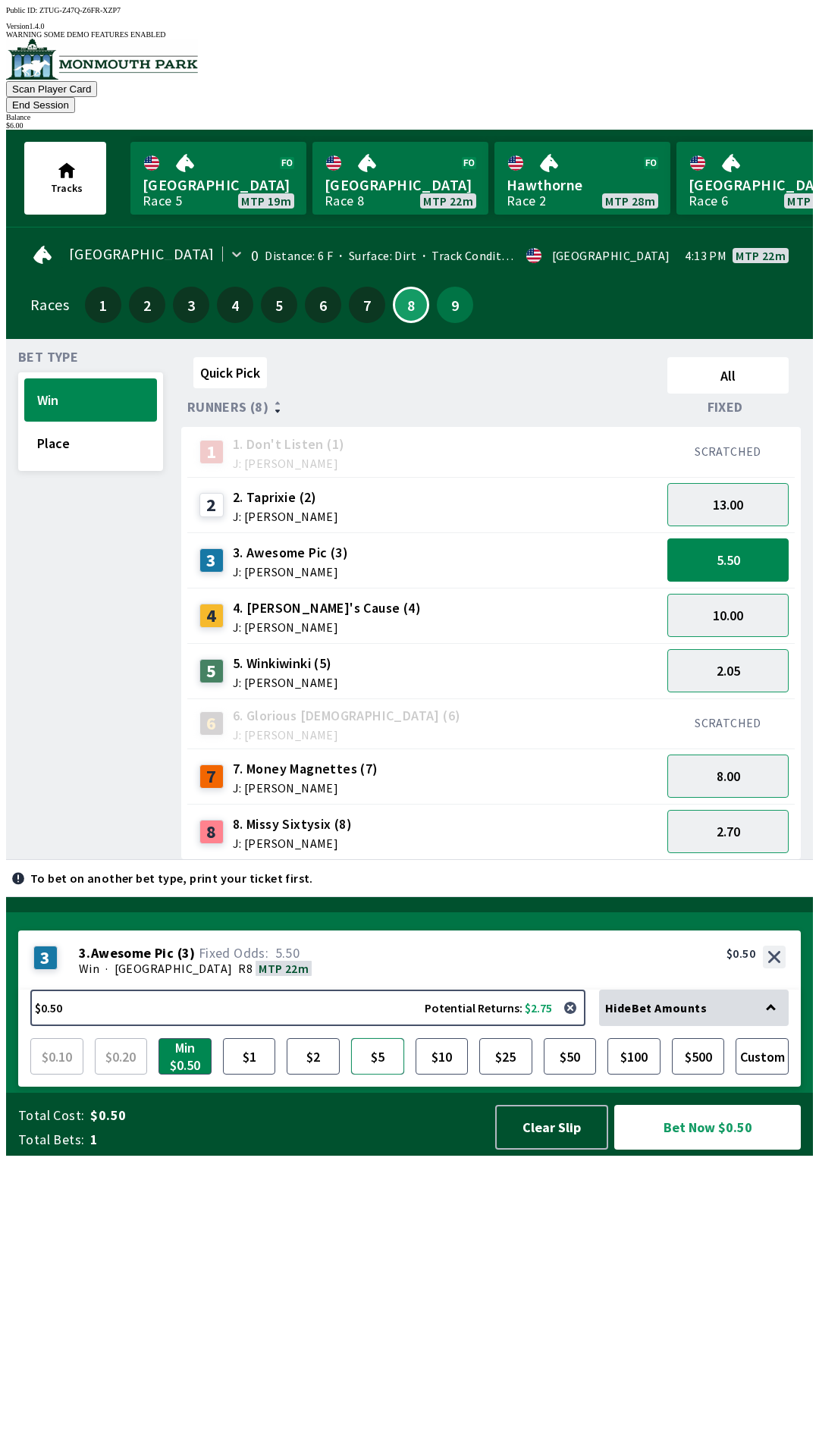
click at [382, 1075] on button "$5" at bounding box center [378, 1056] width 53 height 36
click at [722, 1075] on button "$500" at bounding box center [699, 1056] width 53 height 36
click at [393, 1075] on button "$5" at bounding box center [378, 1056] width 53 height 36
click at [711, 1150] on button "Bet Now $5.00" at bounding box center [707, 1127] width 187 height 45
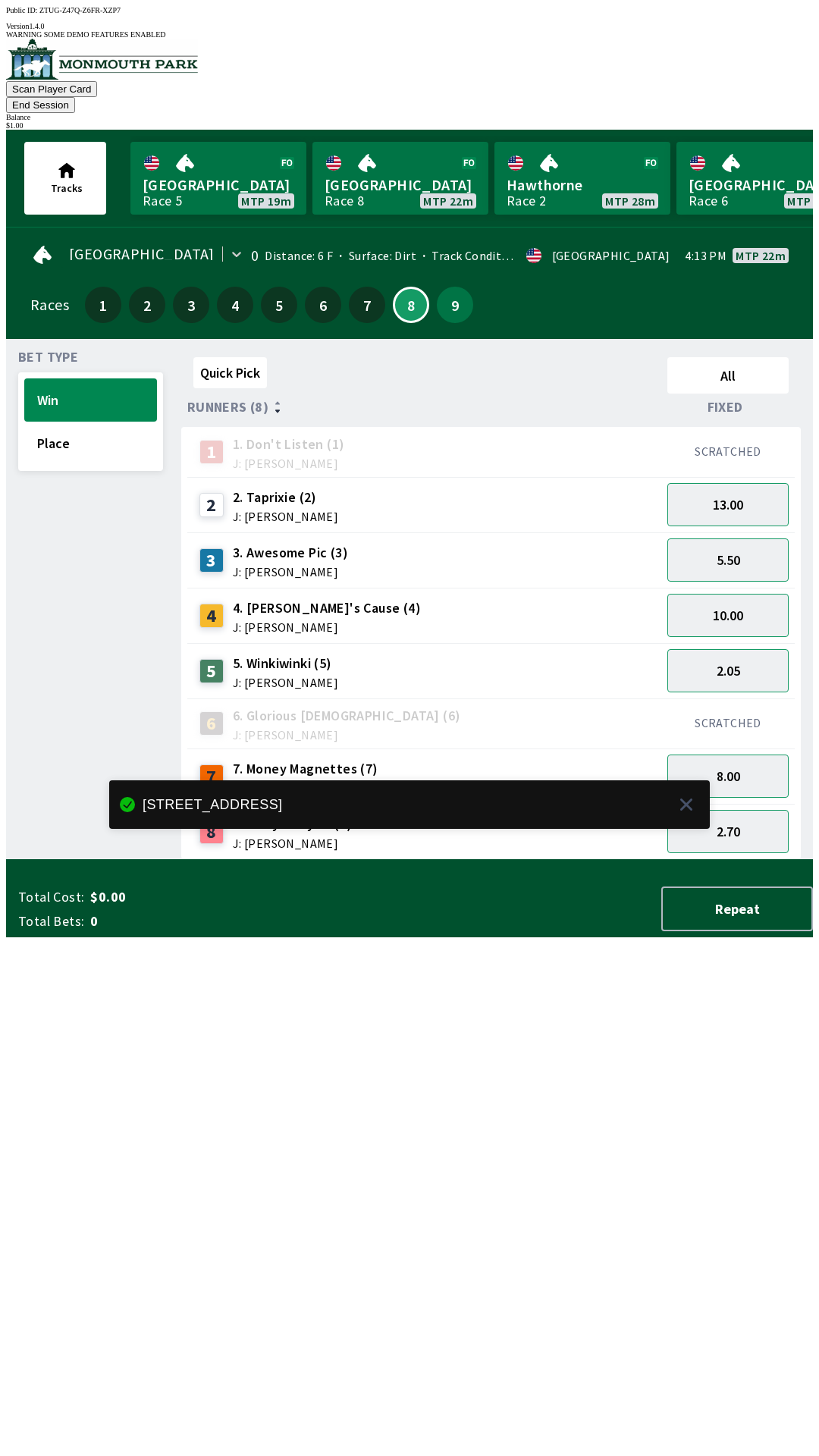
click at [525, 860] on div "Quick Pick All Runners (8) Fixed 1 1. Don't Listen (1) J: [PERSON_NAME] SCRATCH…" at bounding box center [497, 606] width 632 height 509
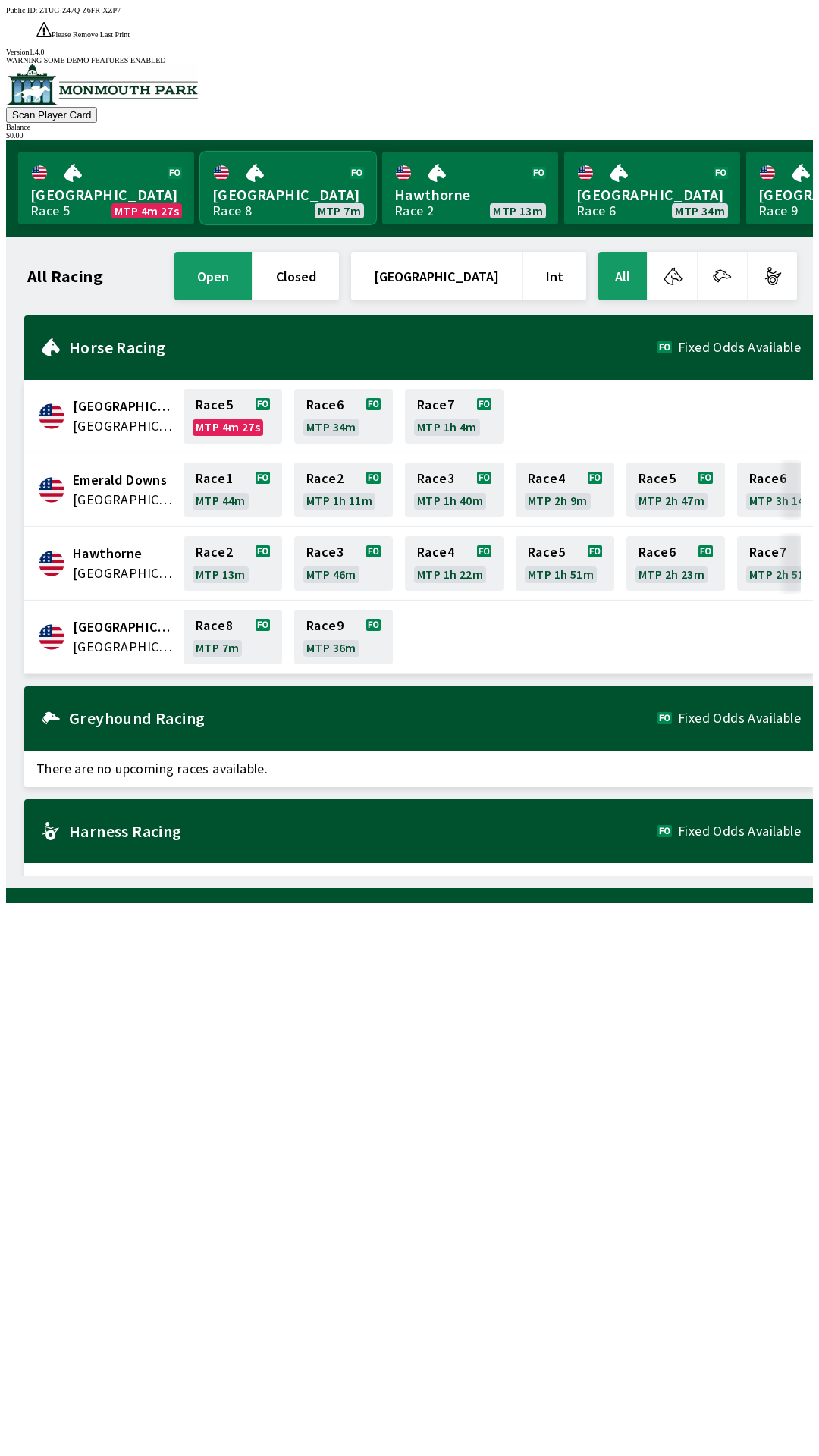
click at [273, 152] on link "[GEOGRAPHIC_DATA] Race 8 MTP 7m" at bounding box center [288, 188] width 176 height 73
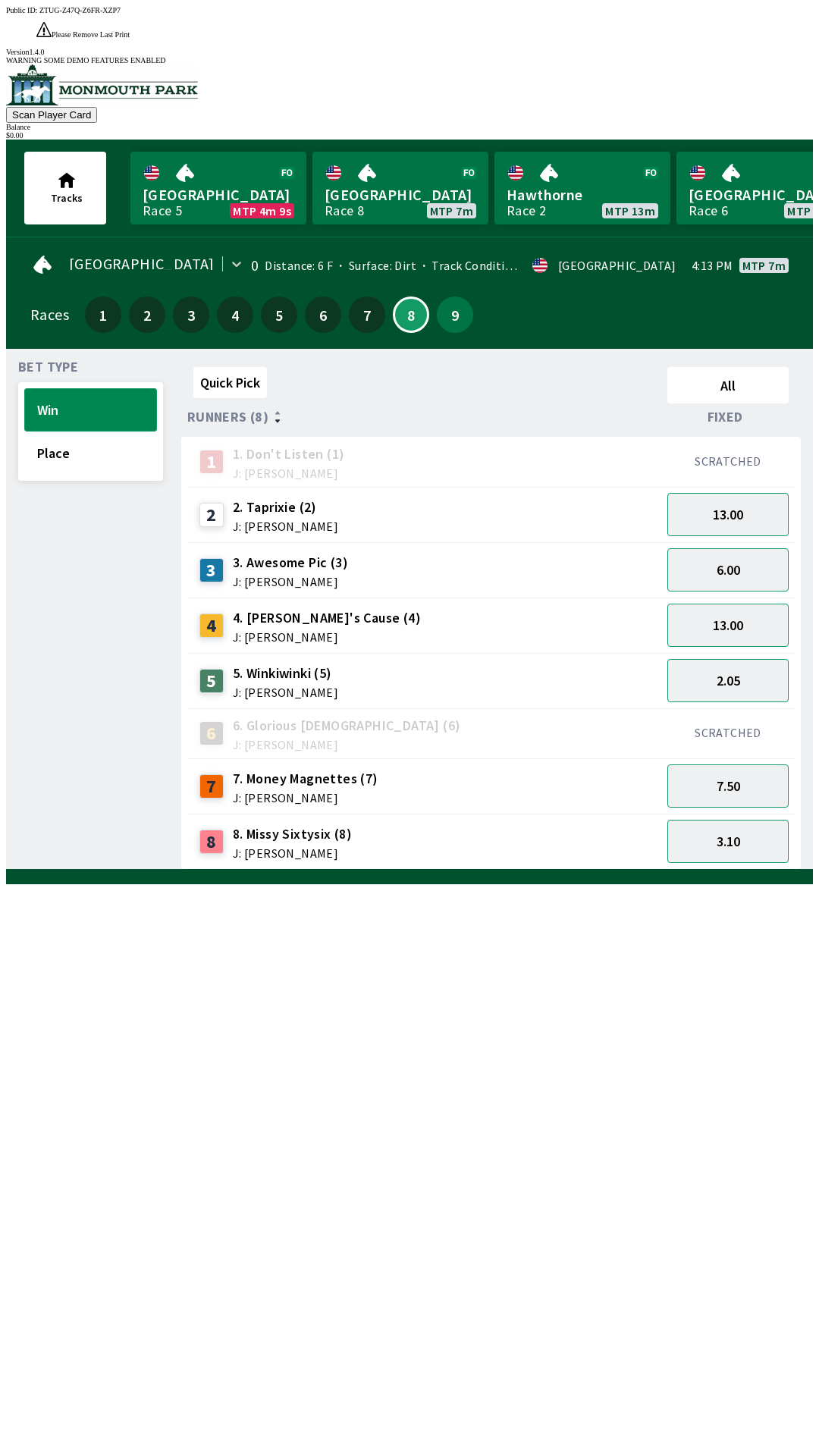
click at [107, 388] on button "Win" at bounding box center [90, 410] width 133 height 43
